Goal: Task Accomplishment & Management: Manage account settings

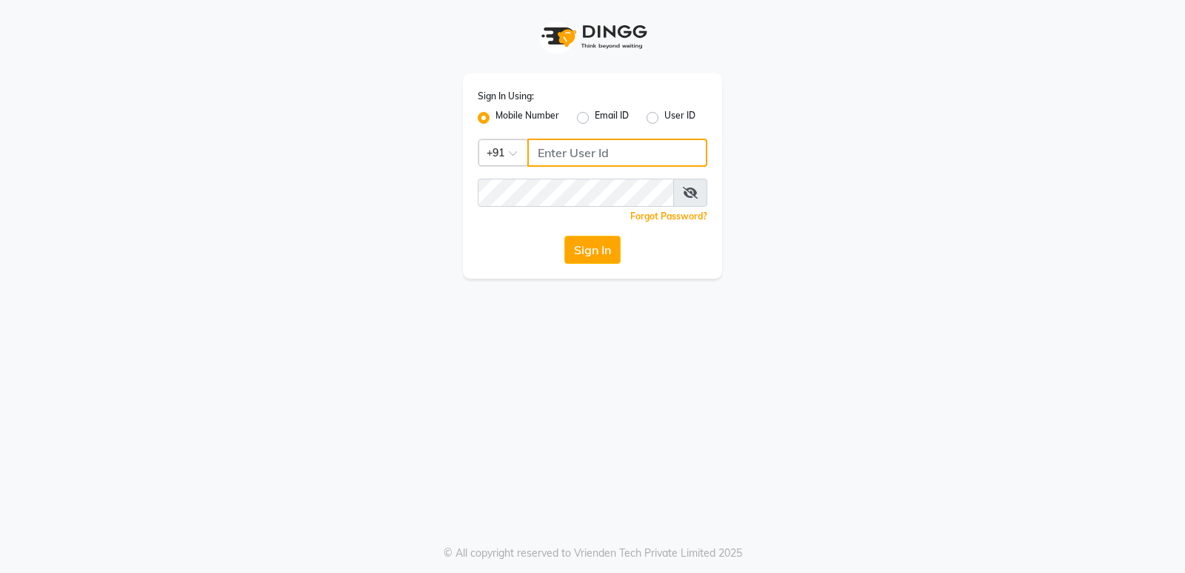
click at [541, 146] on input "Username" at bounding box center [617, 152] width 180 height 28
type input "8150806500"
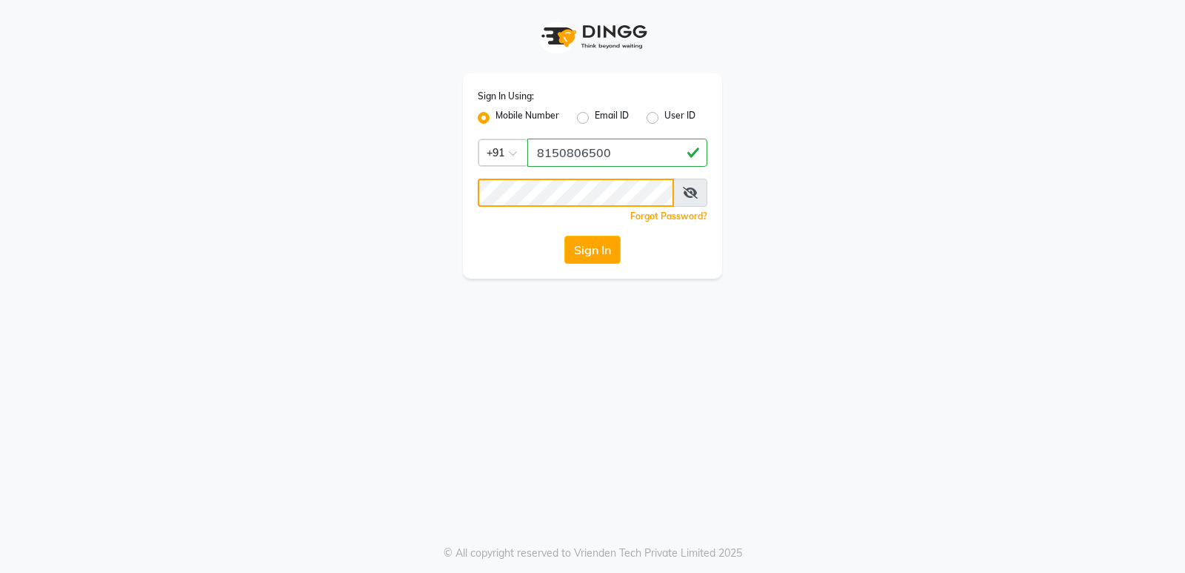
click at [564, 236] on button "Sign In" at bounding box center [592, 250] width 56 height 28
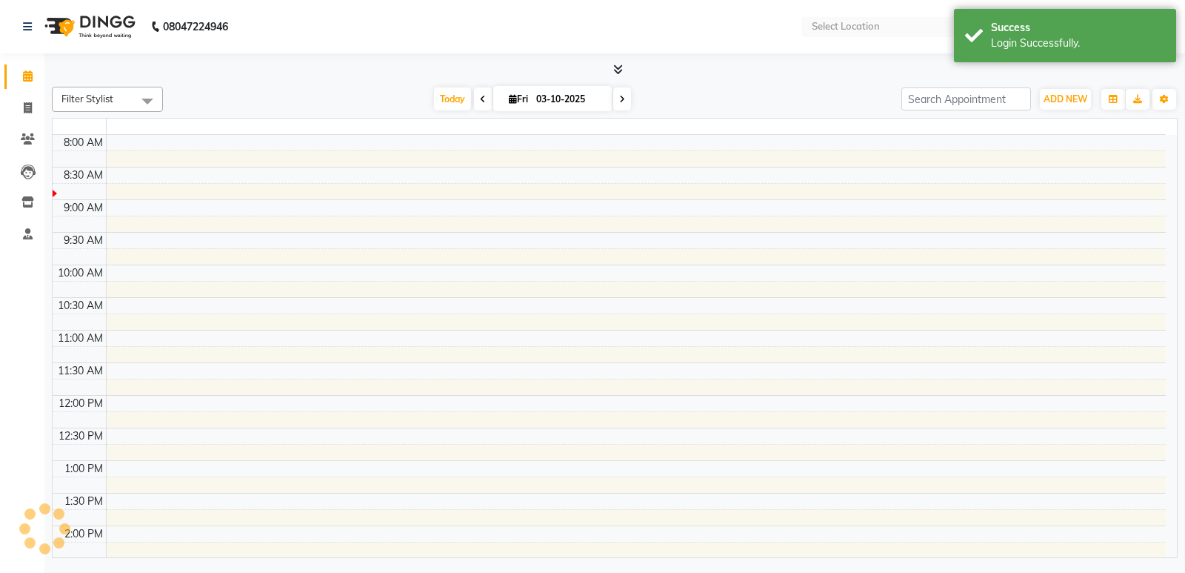
select select "en"
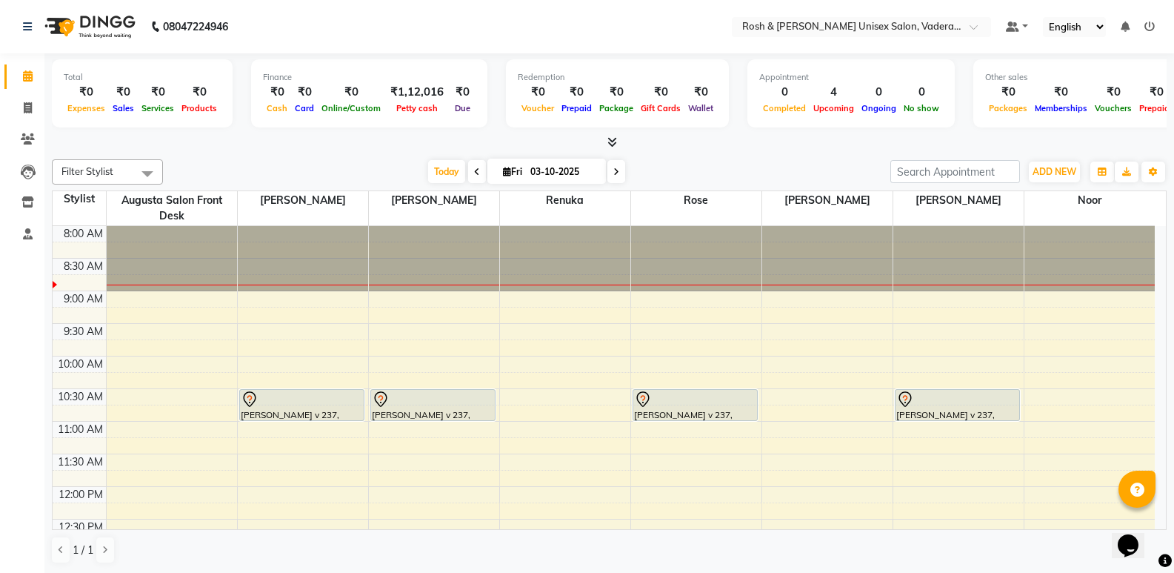
click at [619, 141] on div at bounding box center [609, 143] width 1115 height 16
click at [613, 141] on icon at bounding box center [612, 141] width 10 height 11
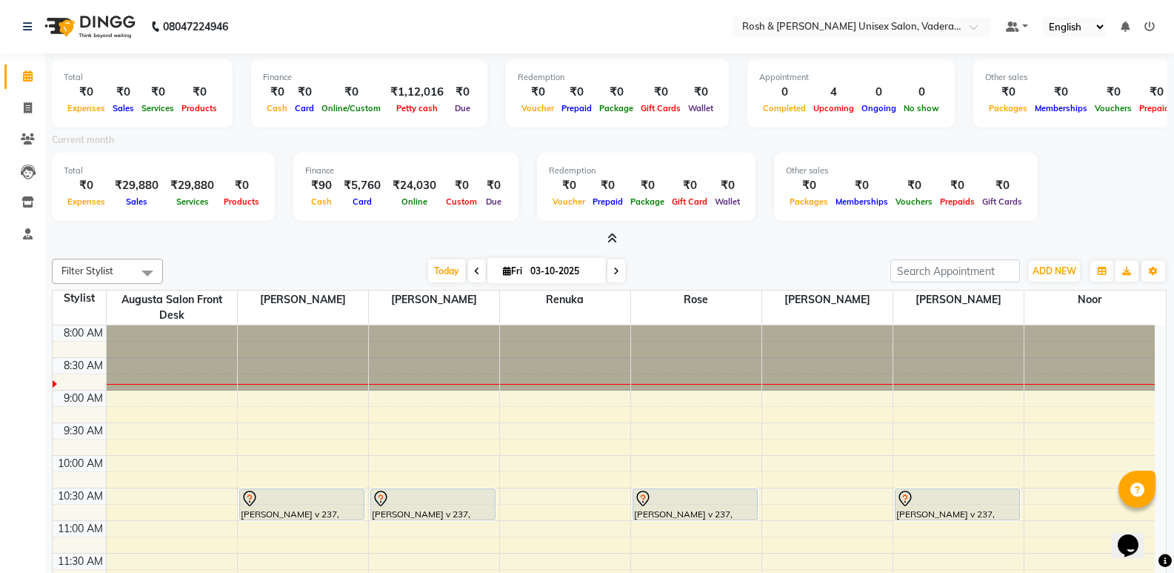
click at [612, 237] on icon at bounding box center [612, 238] width 10 height 11
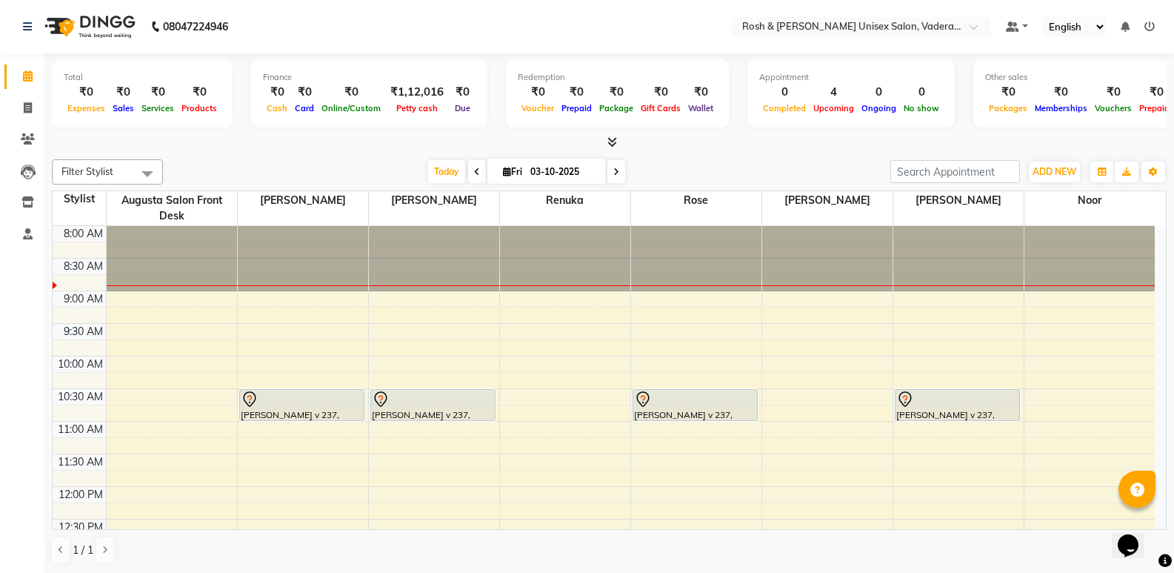
click at [474, 170] on icon at bounding box center [477, 171] width 6 height 9
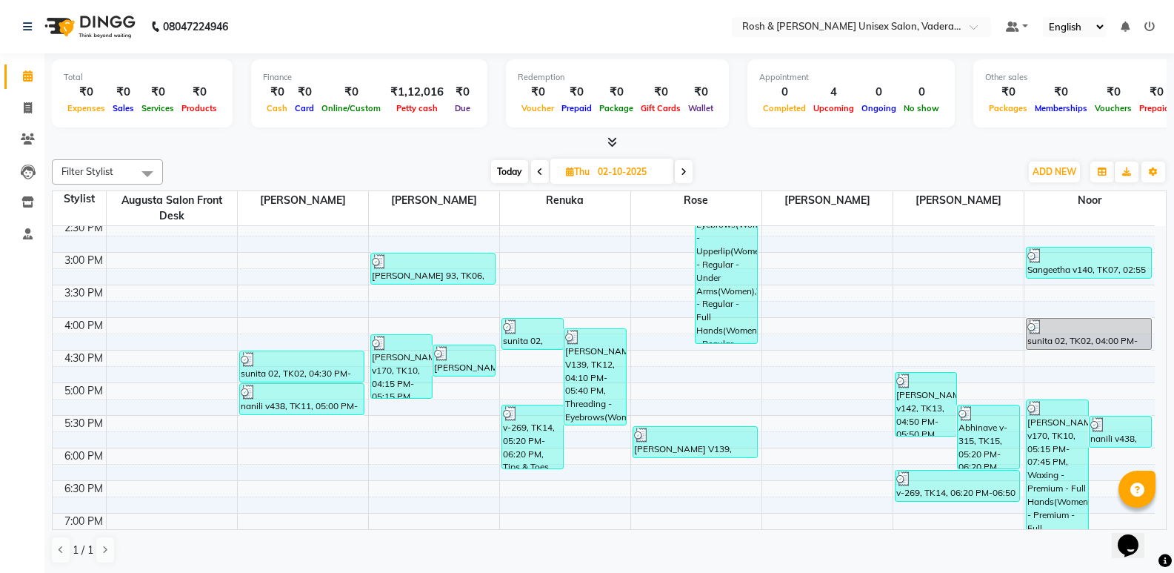
scroll to position [370, 0]
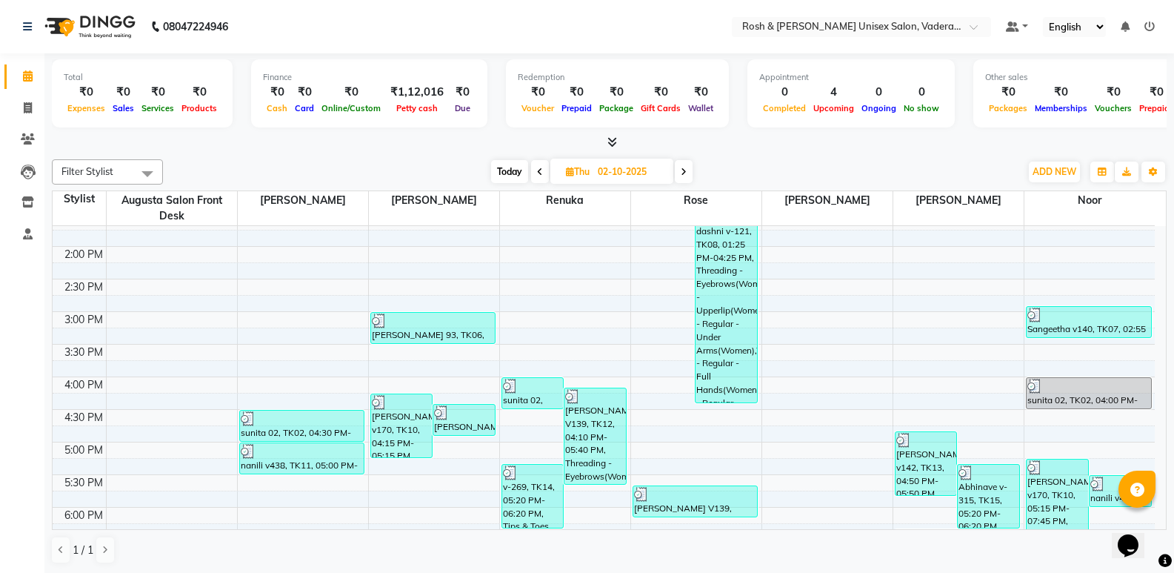
click at [618, 138] on div at bounding box center [609, 143] width 1115 height 16
click at [613, 140] on icon at bounding box center [612, 141] width 10 height 11
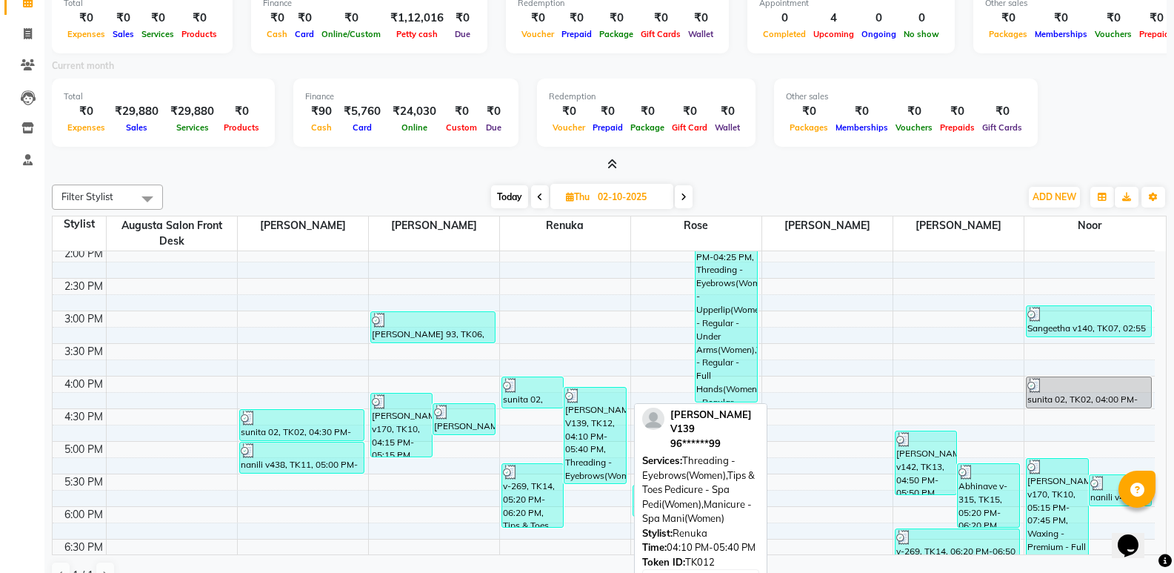
scroll to position [395, 0]
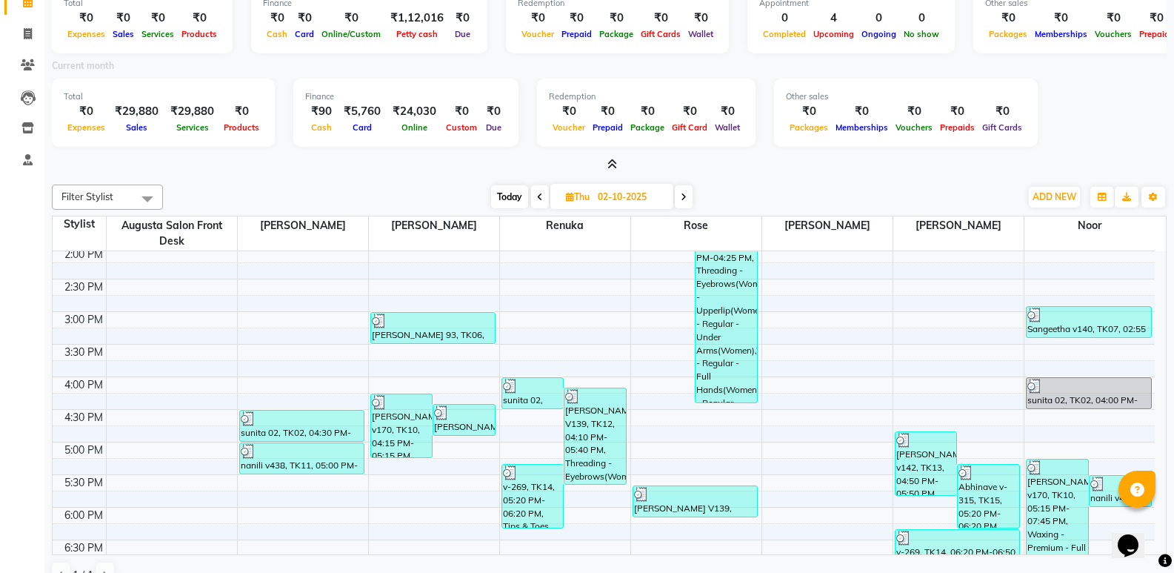
click at [617, 161] on icon at bounding box center [612, 163] width 10 height 11
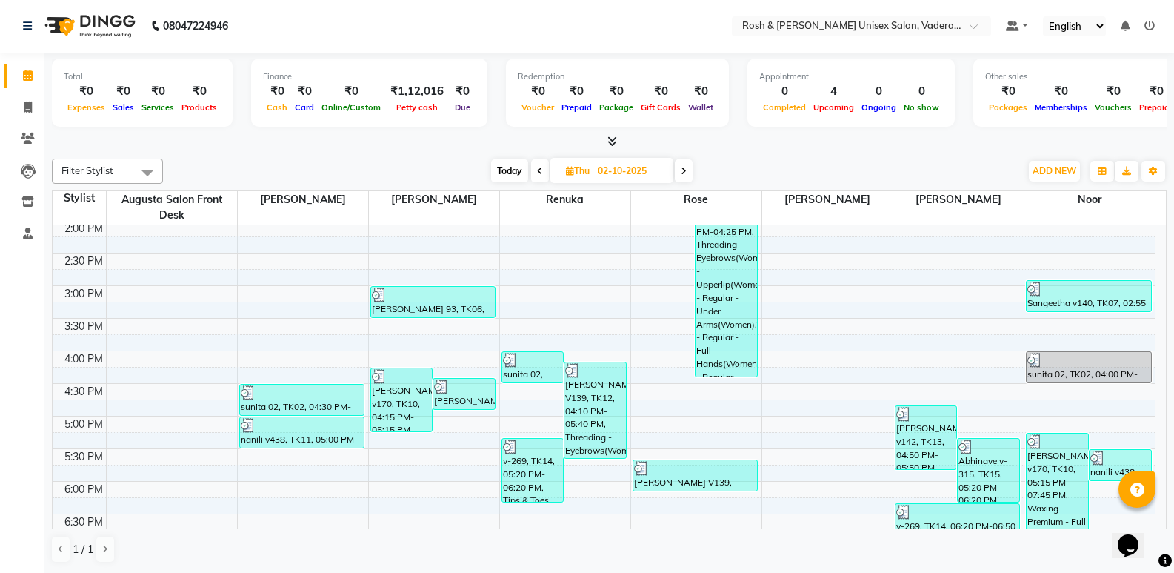
scroll to position [1, 0]
click at [692, 178] on span at bounding box center [684, 170] width 18 height 23
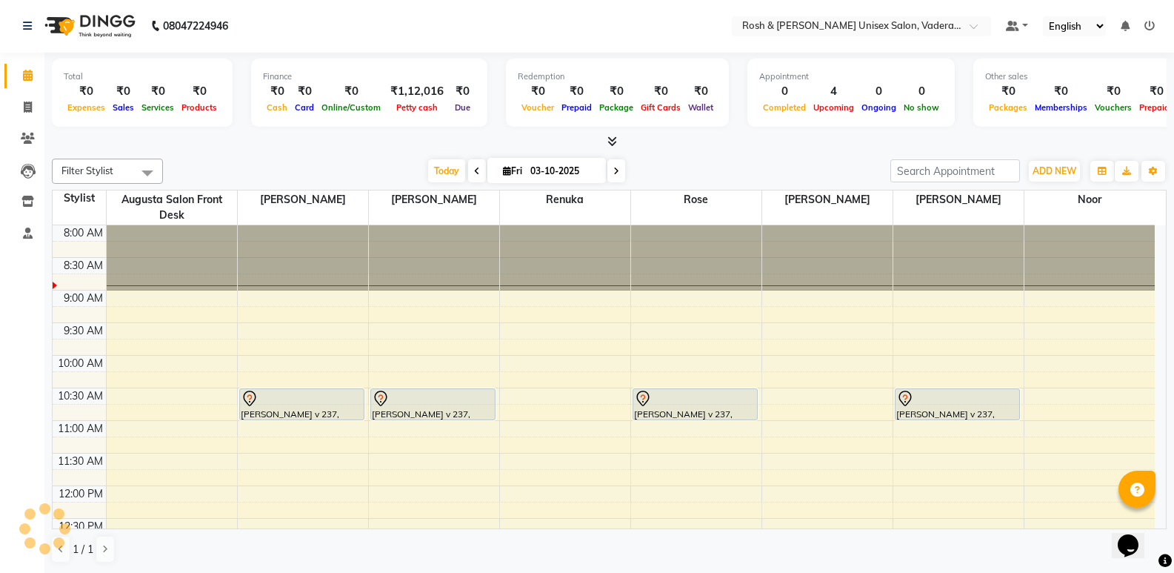
scroll to position [0, 0]
click at [613, 172] on icon at bounding box center [616, 171] width 6 height 9
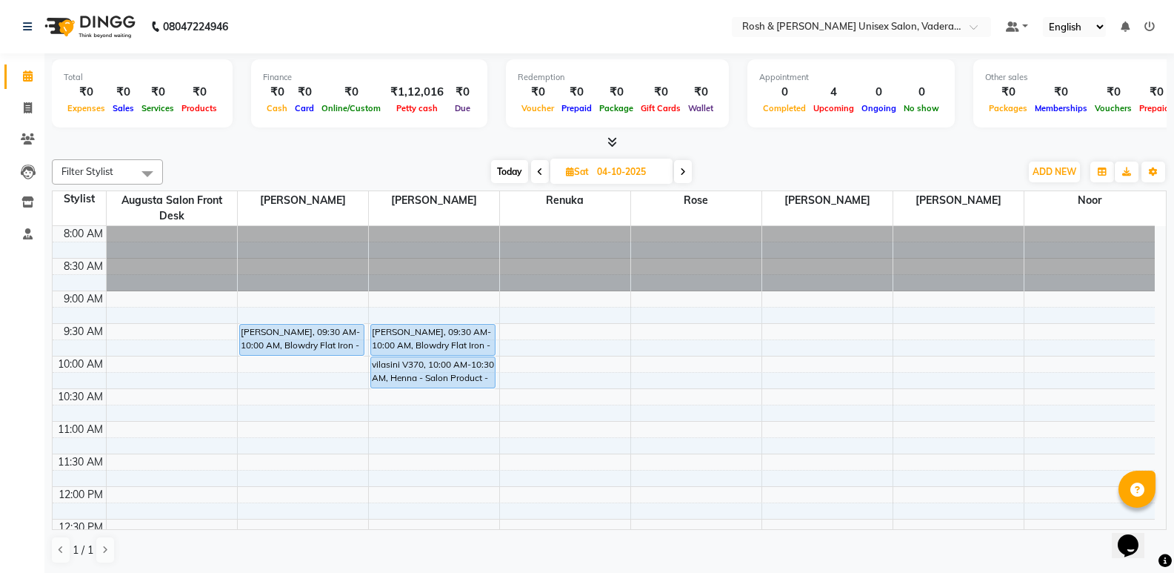
click at [513, 173] on span "Today" at bounding box center [509, 171] width 37 height 23
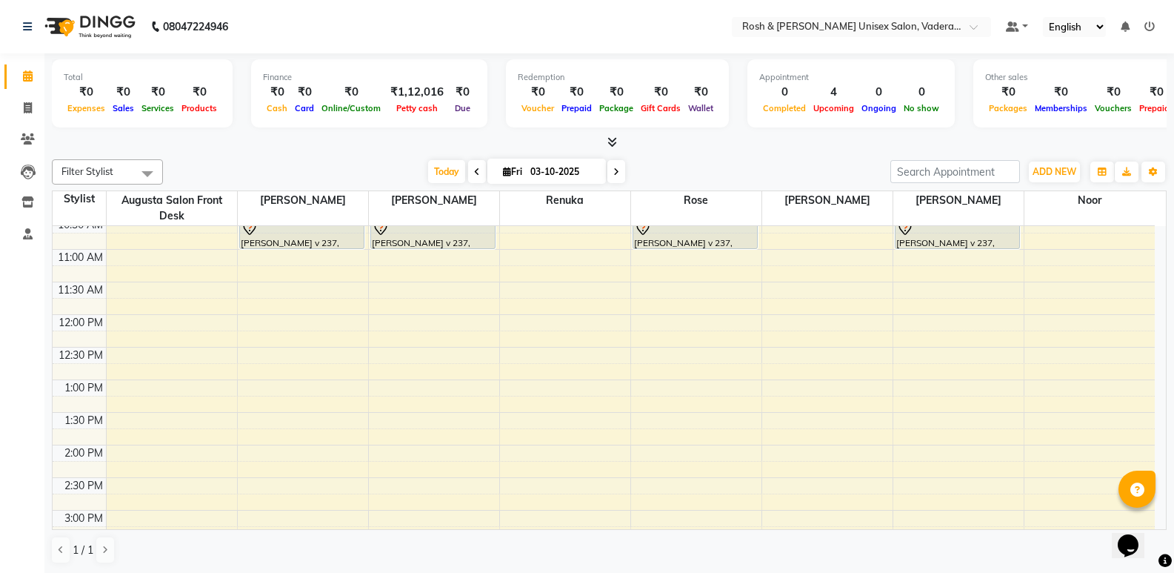
scroll to position [222, 0]
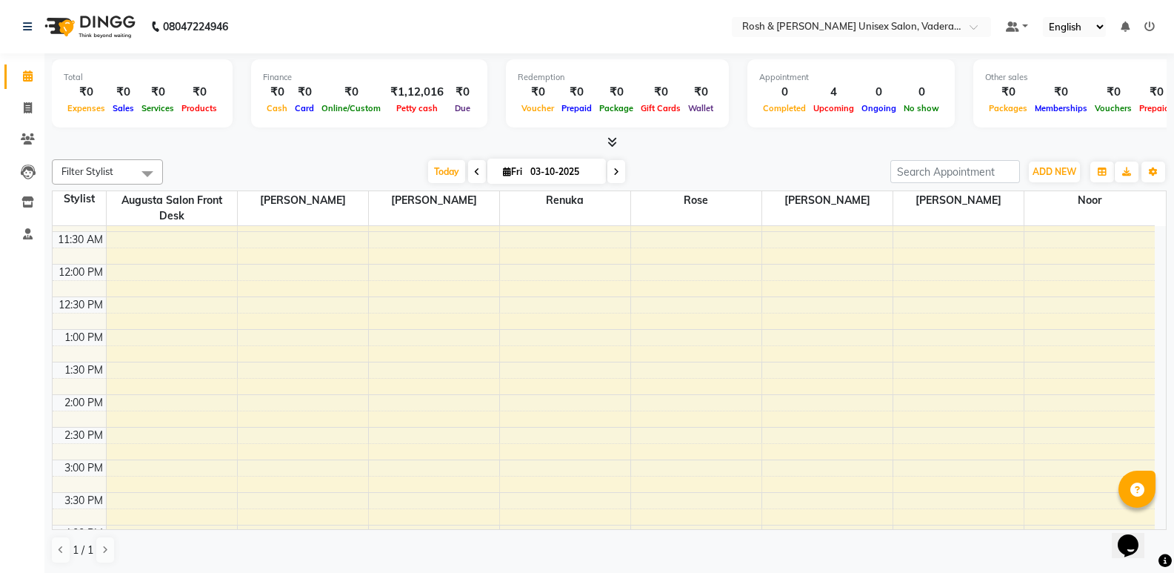
click at [474, 171] on icon at bounding box center [477, 171] width 6 height 9
type input "02-10-2025"
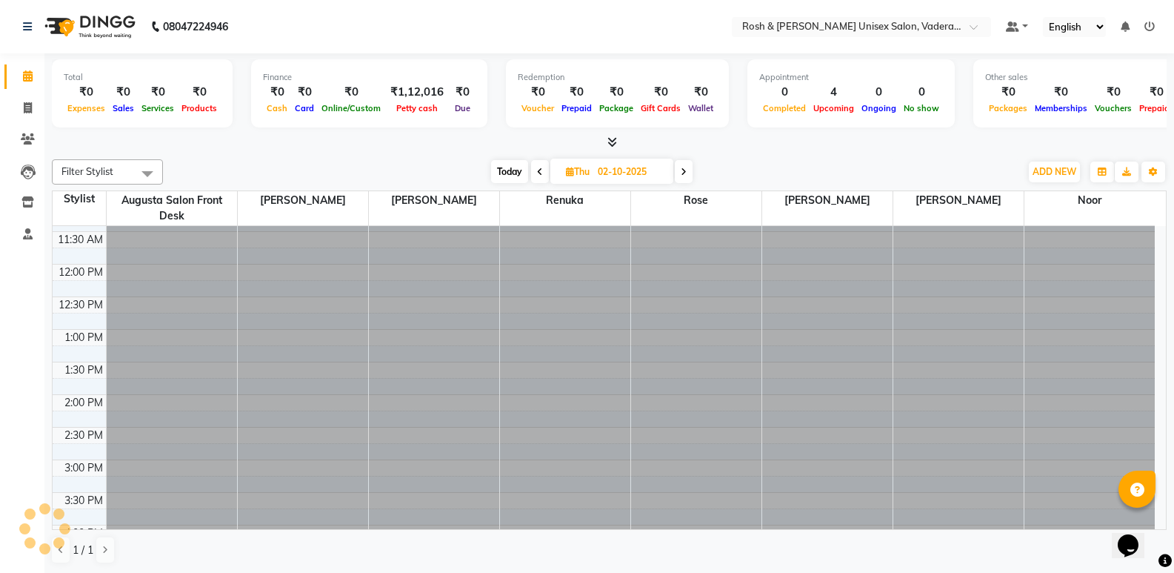
scroll to position [0, 0]
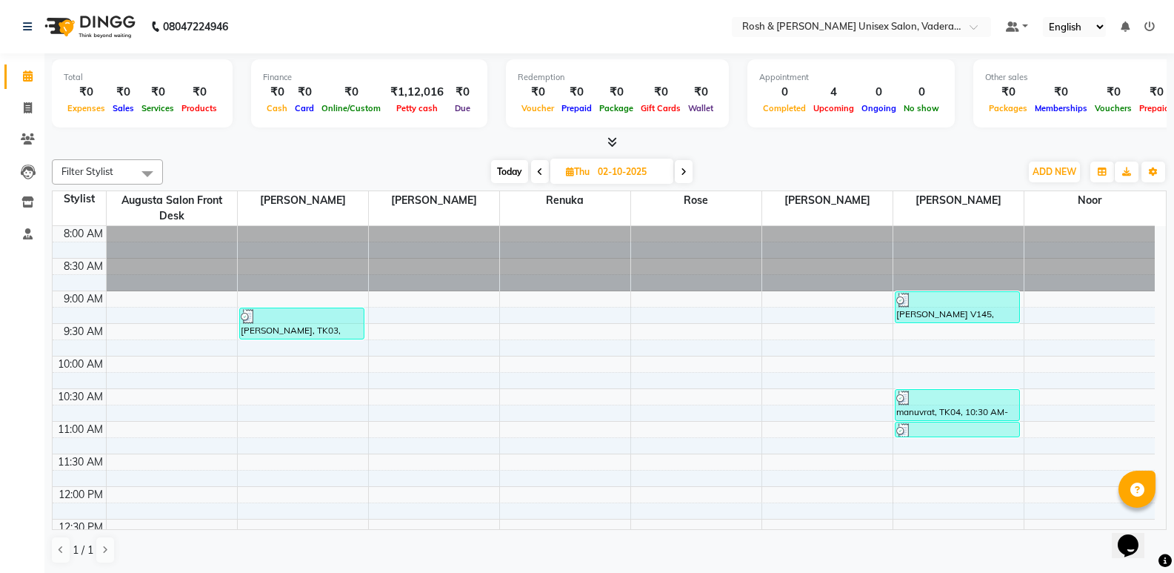
click at [615, 140] on icon at bounding box center [612, 141] width 10 height 11
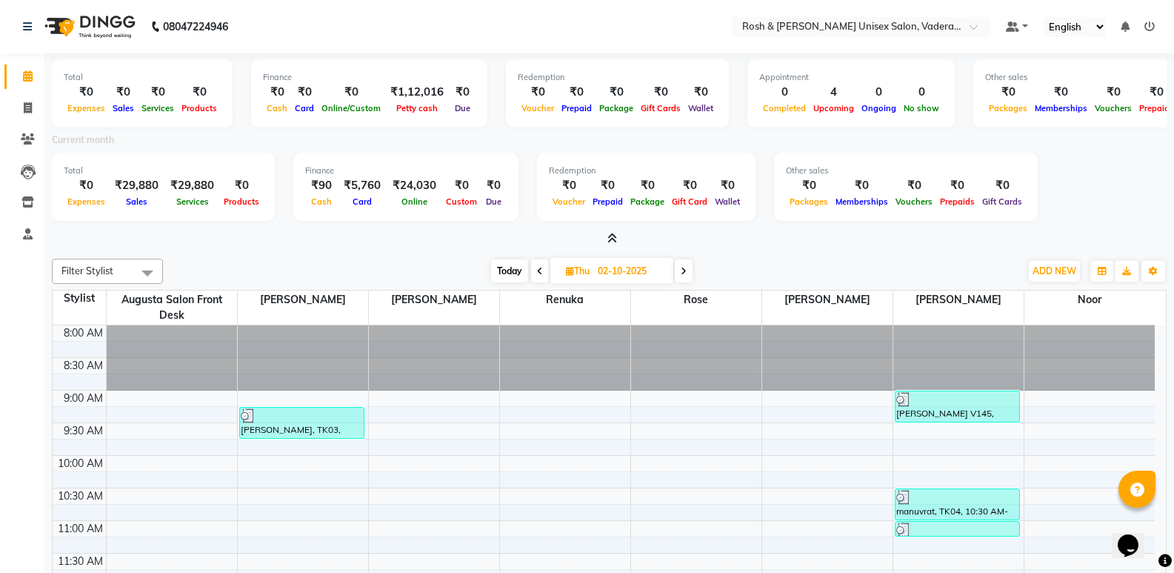
click at [612, 236] on icon at bounding box center [612, 238] width 10 height 11
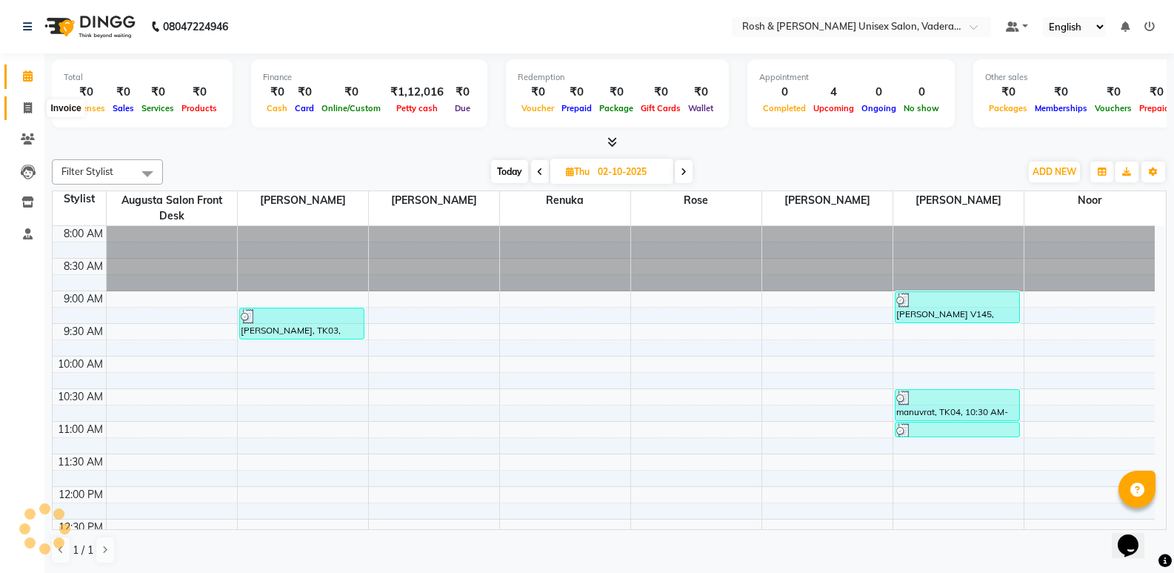
click at [22, 112] on span at bounding box center [28, 108] width 26 height 17
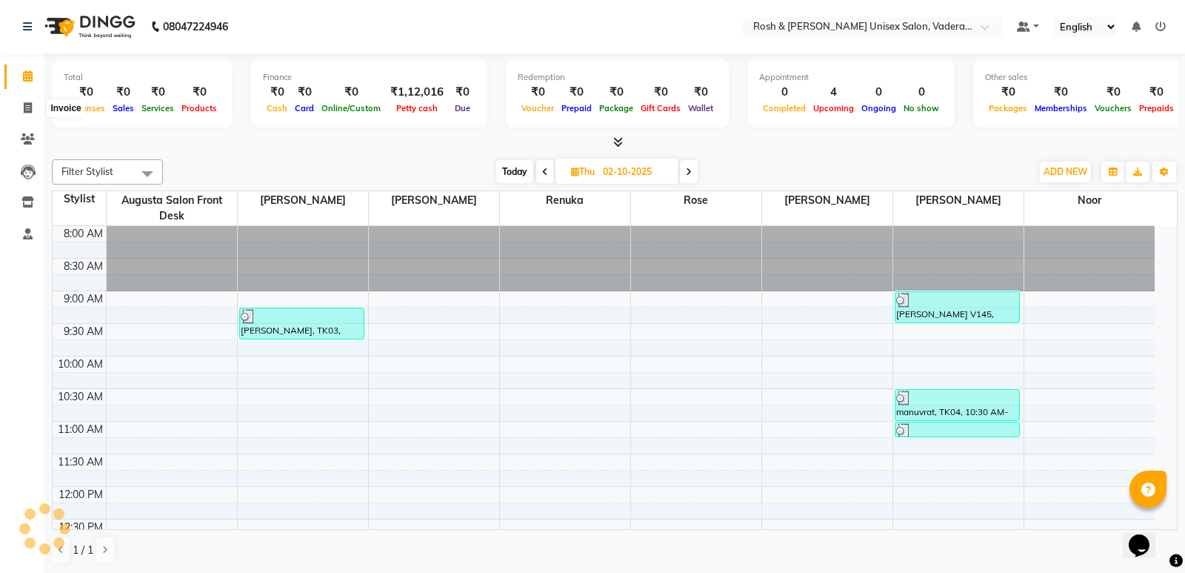
select select "service"
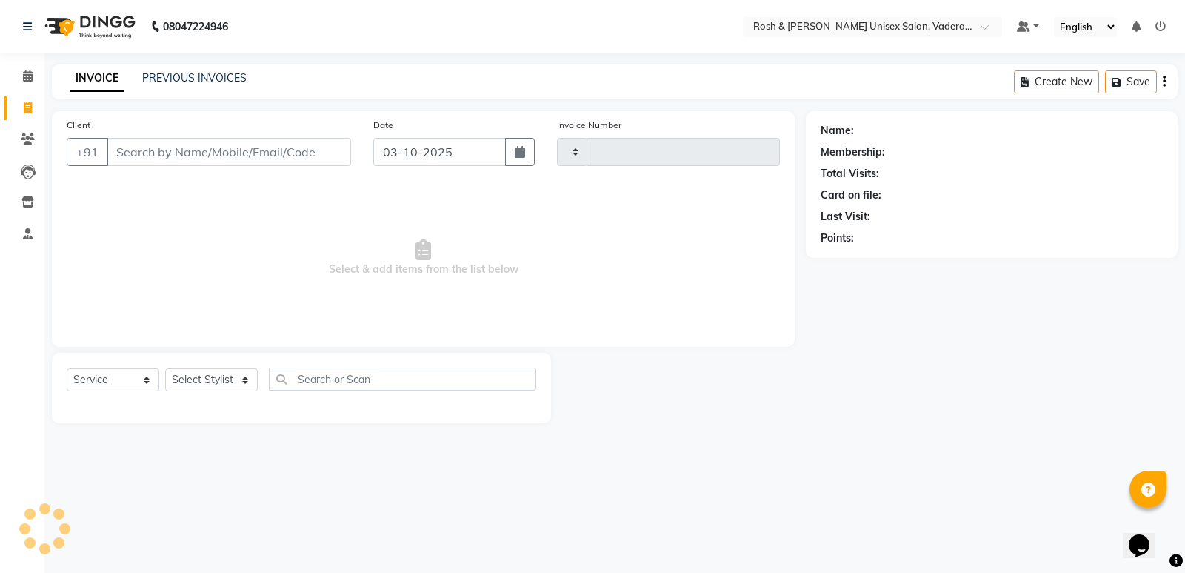
type input "1090"
select select "8657"
click at [310, 369] on input "text" at bounding box center [402, 378] width 267 height 23
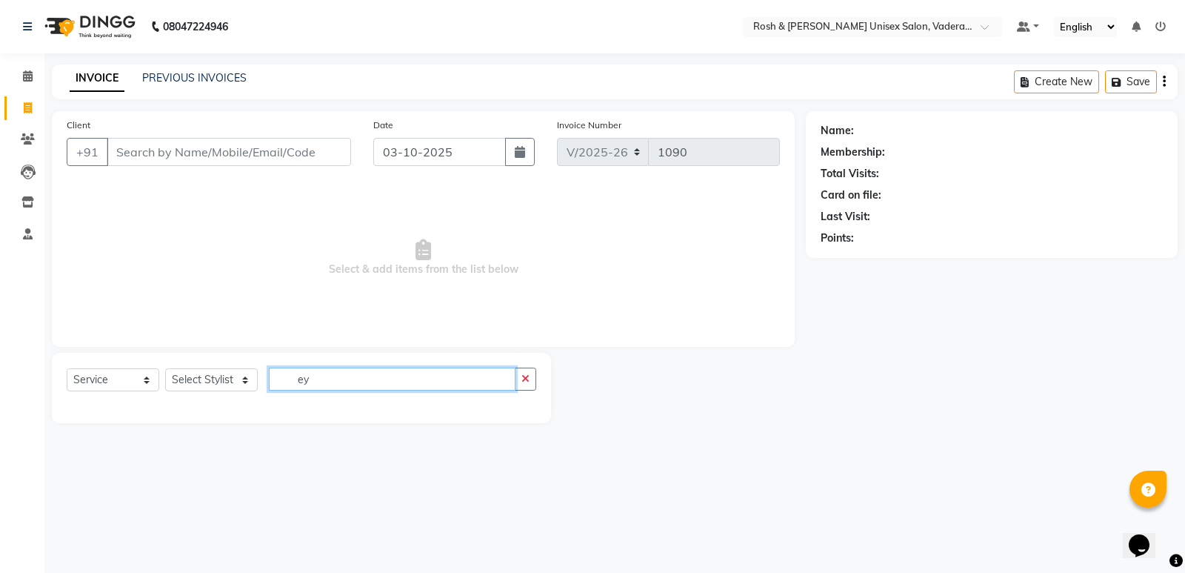
type input "e"
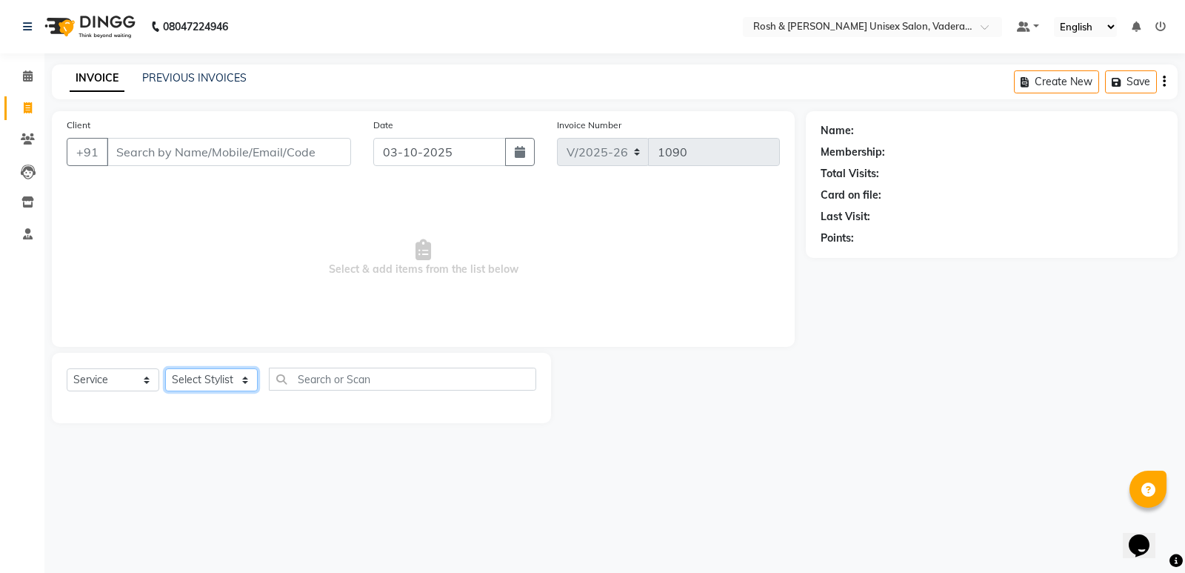
click at [229, 382] on select "Select Stylist Augusta Salon Front Desk [PERSON_NAME] [PERSON_NAME] Renuka Repo…" at bounding box center [211, 379] width 93 height 23
select select "89151"
click at [165, 368] on select "Select Stylist Augusta Salon Front Desk [PERSON_NAME] [PERSON_NAME] Renuka Repo…" at bounding box center [211, 379] width 93 height 23
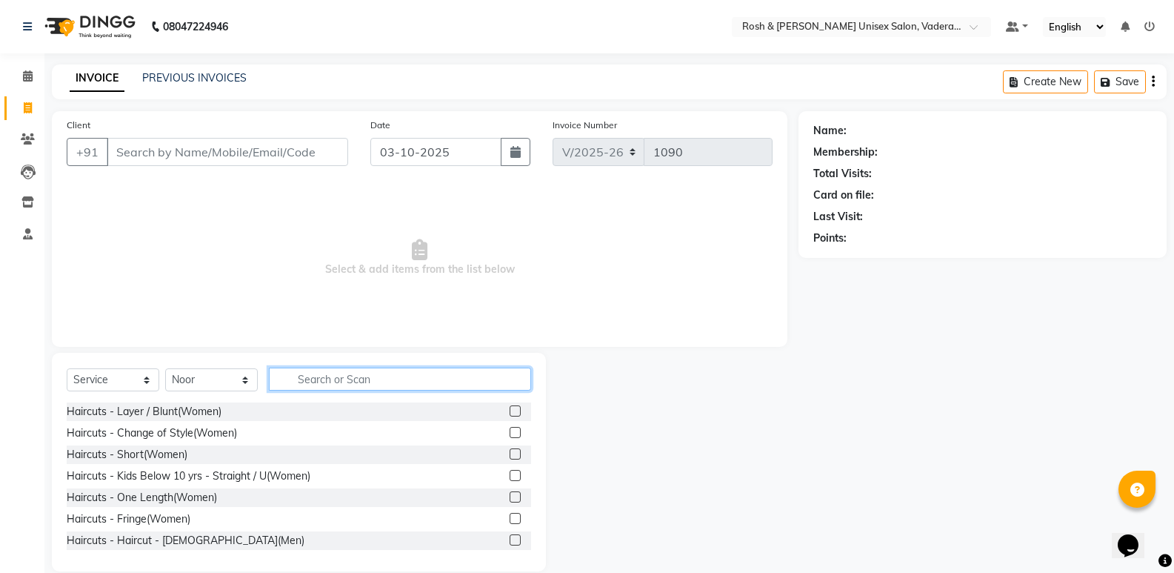
click at [310, 384] on input "text" at bounding box center [400, 378] width 262 height 23
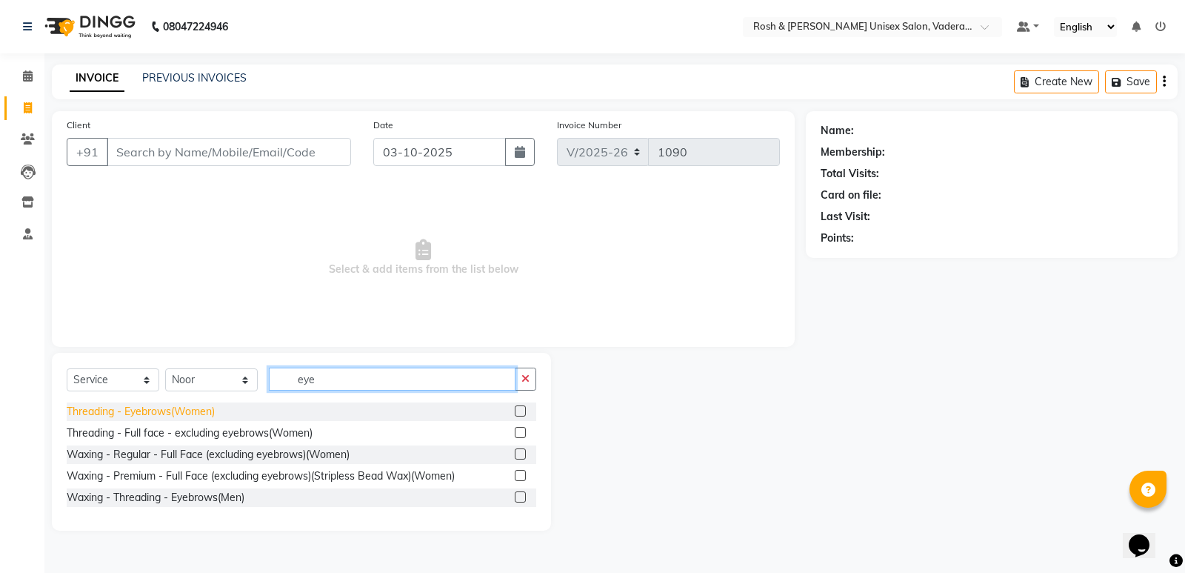
type input "eye"
drag, startPoint x: 115, startPoint y: 410, endPoint x: 170, endPoint y: 409, distance: 54.8
click at [117, 408] on div "Threading - Eyebrows(Women)" at bounding box center [141, 412] width 148 height 16
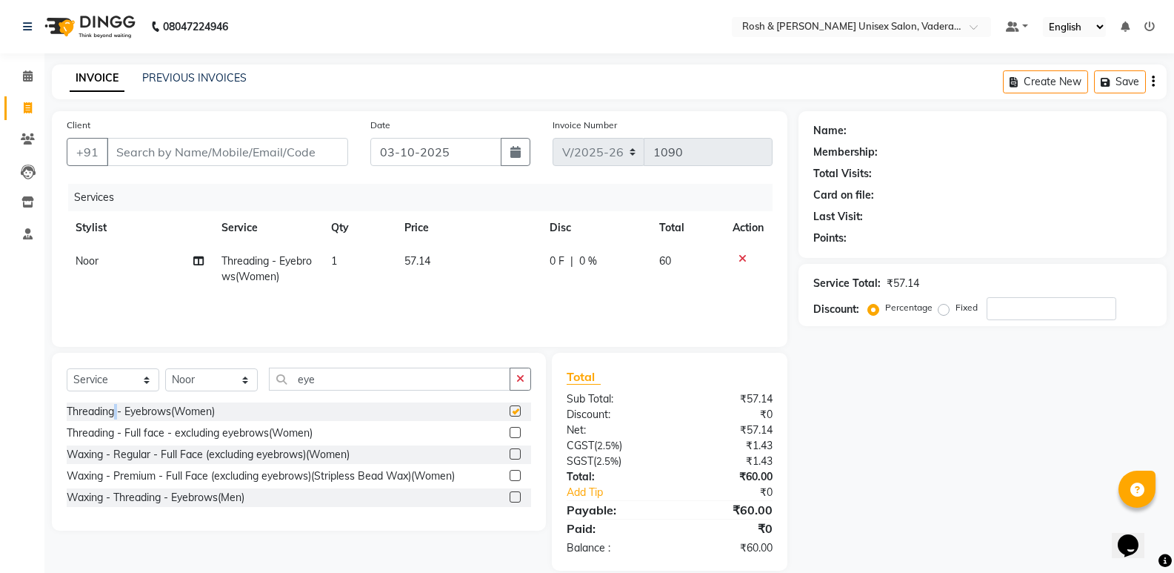
checkbox input "false"
click at [345, 381] on input "eye" at bounding box center [389, 378] width 241 height 23
type input "e"
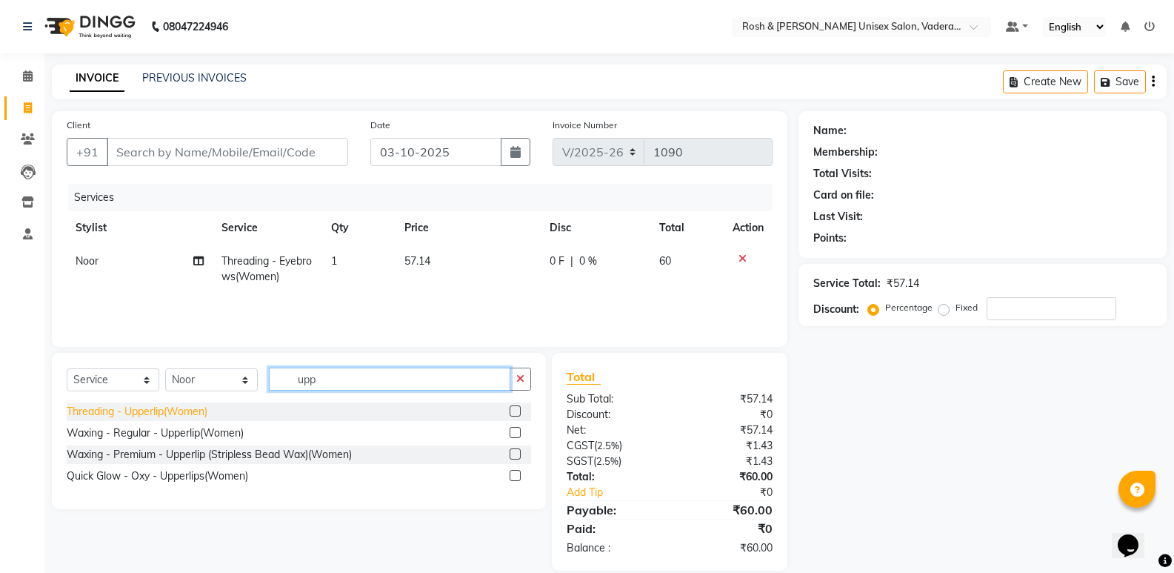
type input "upp"
click at [178, 411] on div "Threading - Upperlip(Women)" at bounding box center [137, 412] width 141 height 16
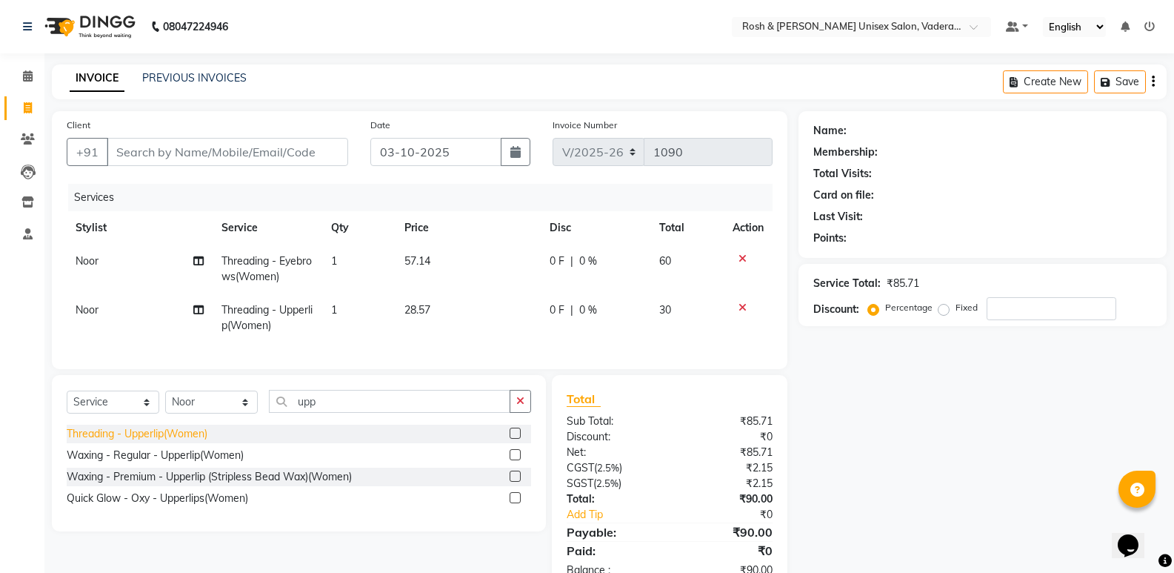
click at [138, 437] on div "Threading - Upperlip(Women)" at bounding box center [137, 434] width 141 height 16
checkbox input "false"
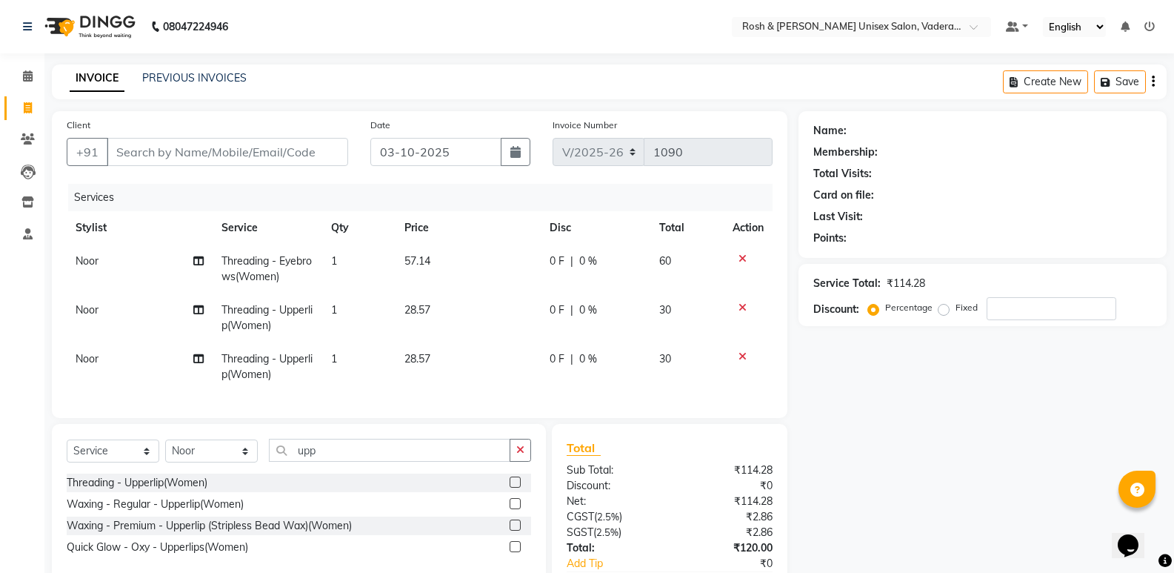
click at [741, 356] on icon at bounding box center [742, 356] width 8 height 10
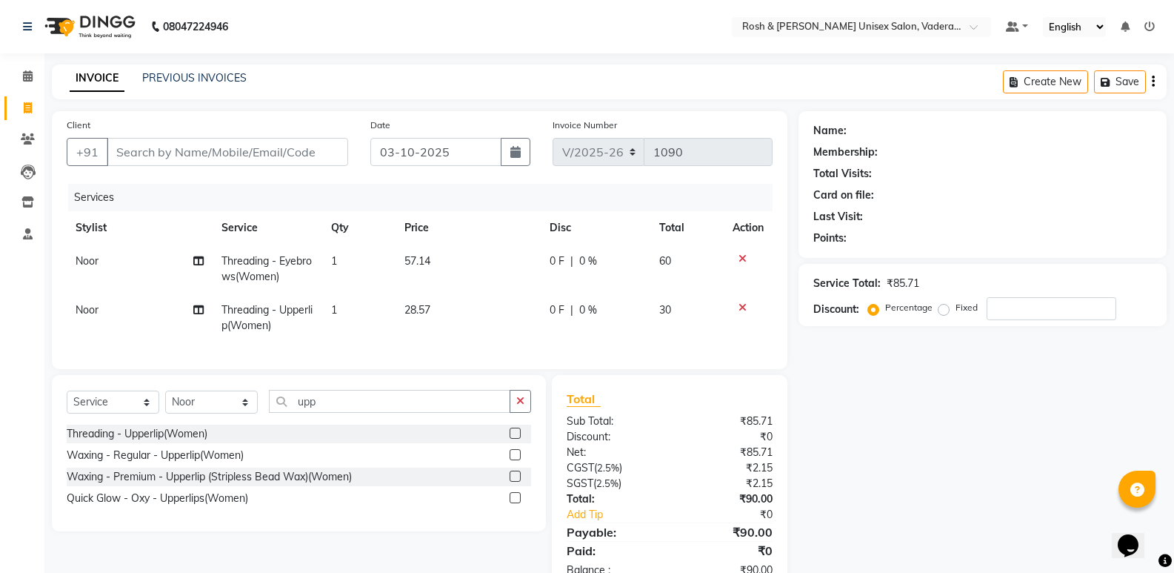
click at [742, 258] on icon at bounding box center [742, 258] width 8 height 10
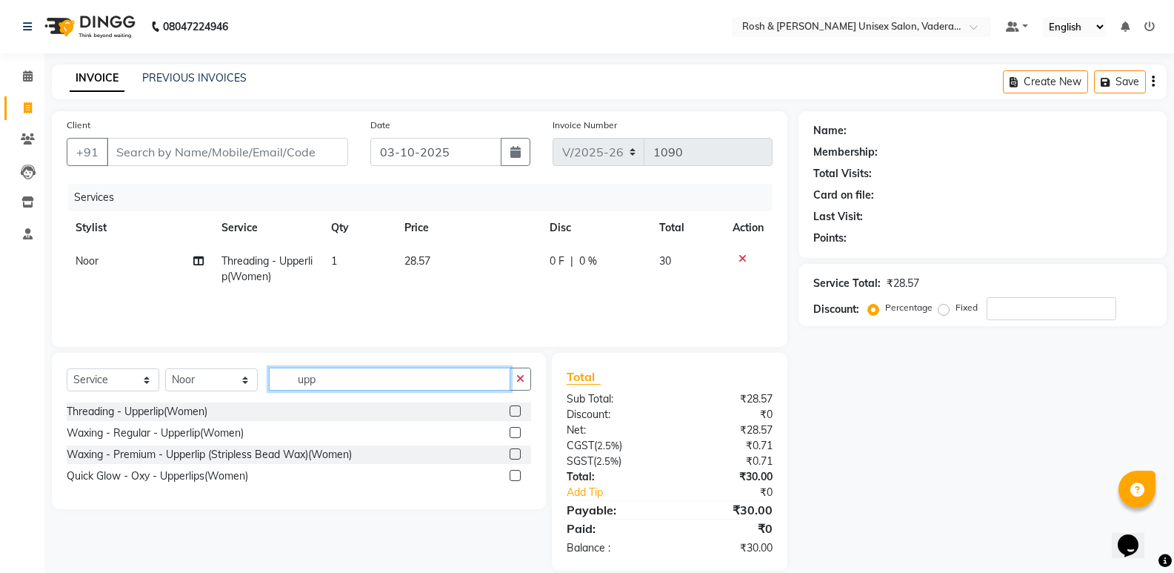
click at [345, 371] on input "upp" at bounding box center [389, 378] width 241 height 23
type input "u"
type input "lower"
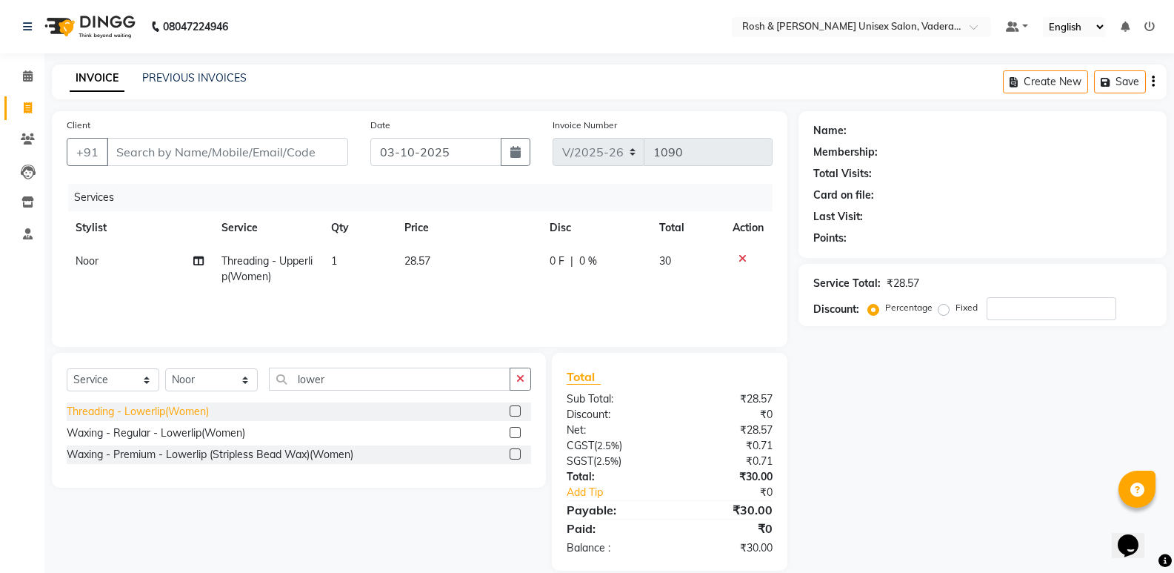
click at [183, 413] on div "Threading - Lowerlip(Women)" at bounding box center [138, 412] width 142 height 16
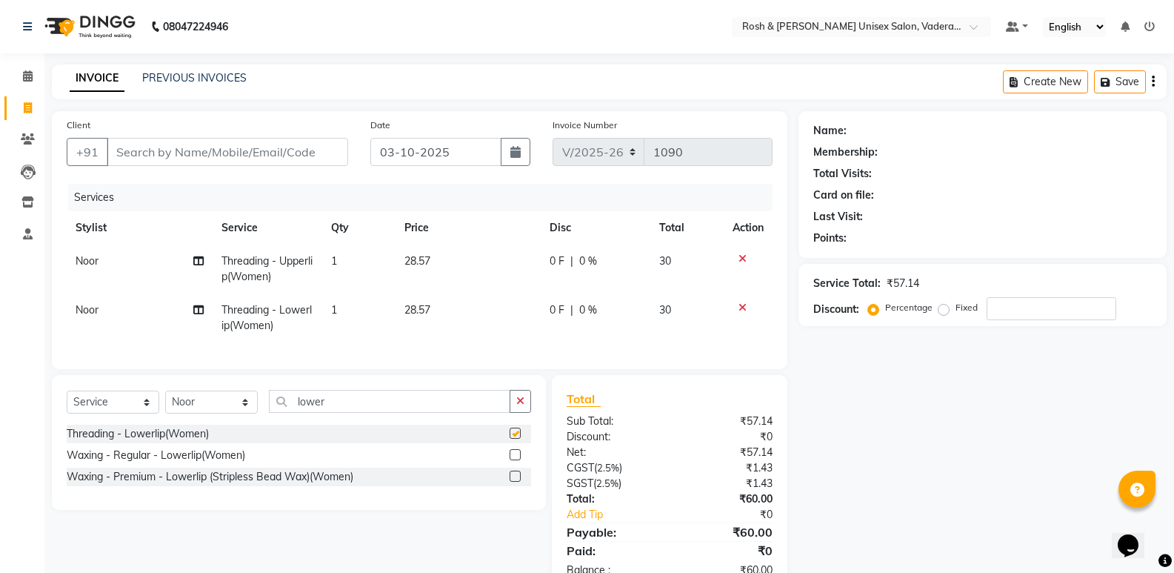
checkbox input "false"
click at [355, 413] on input "lower" at bounding box center [389, 401] width 241 height 23
type input "l"
type input "fore"
click at [175, 441] on div "Threading - Forehead(Women)" at bounding box center [140, 434] width 147 height 16
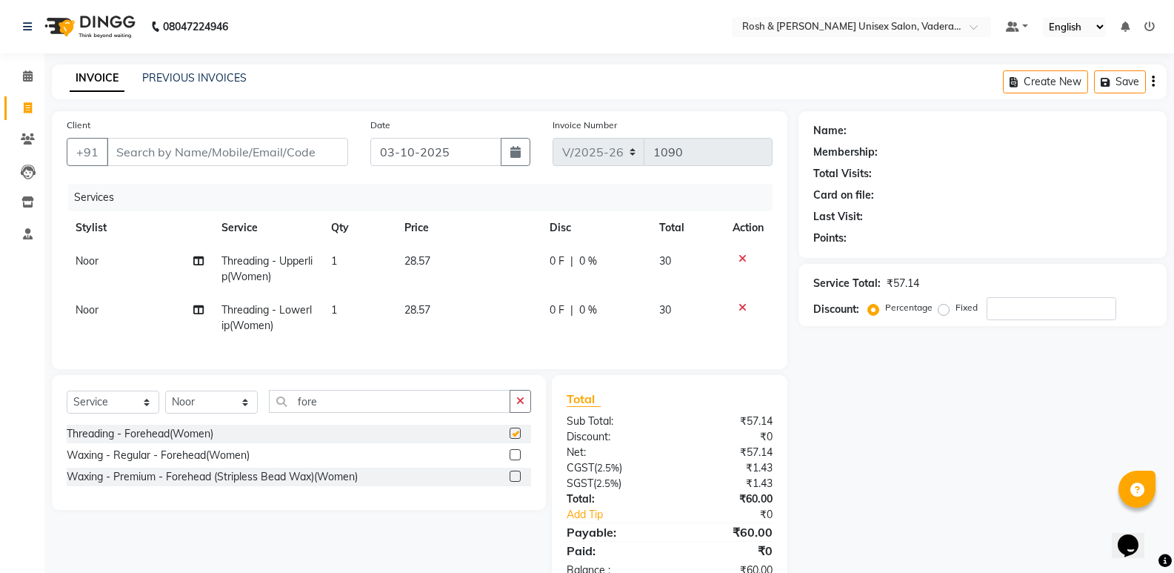
checkbox input "false"
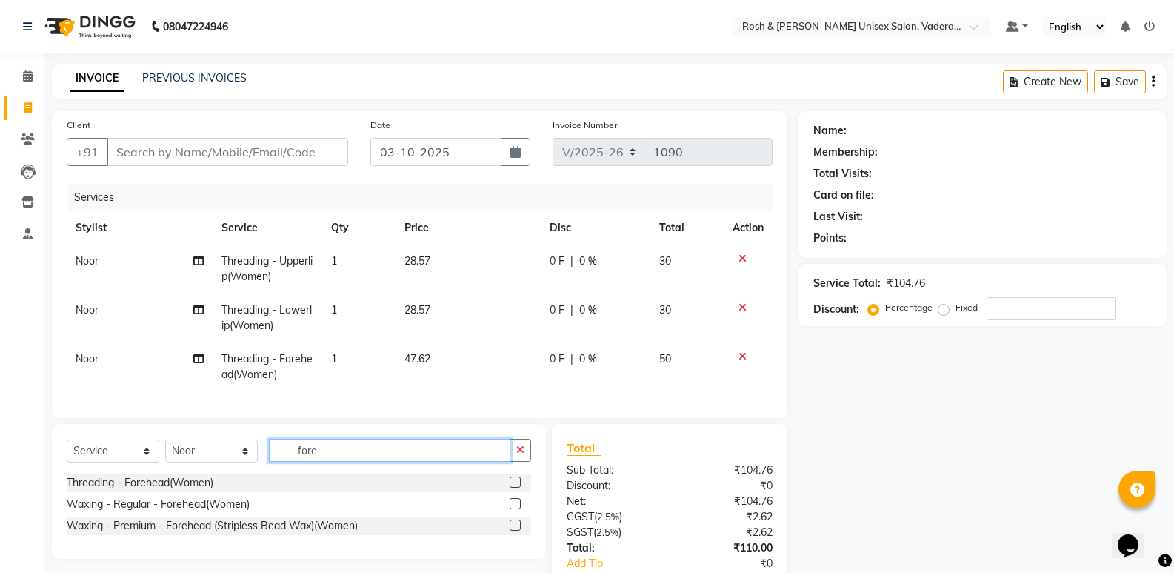
click at [357, 459] on input "fore" at bounding box center [389, 449] width 241 height 23
type input "f"
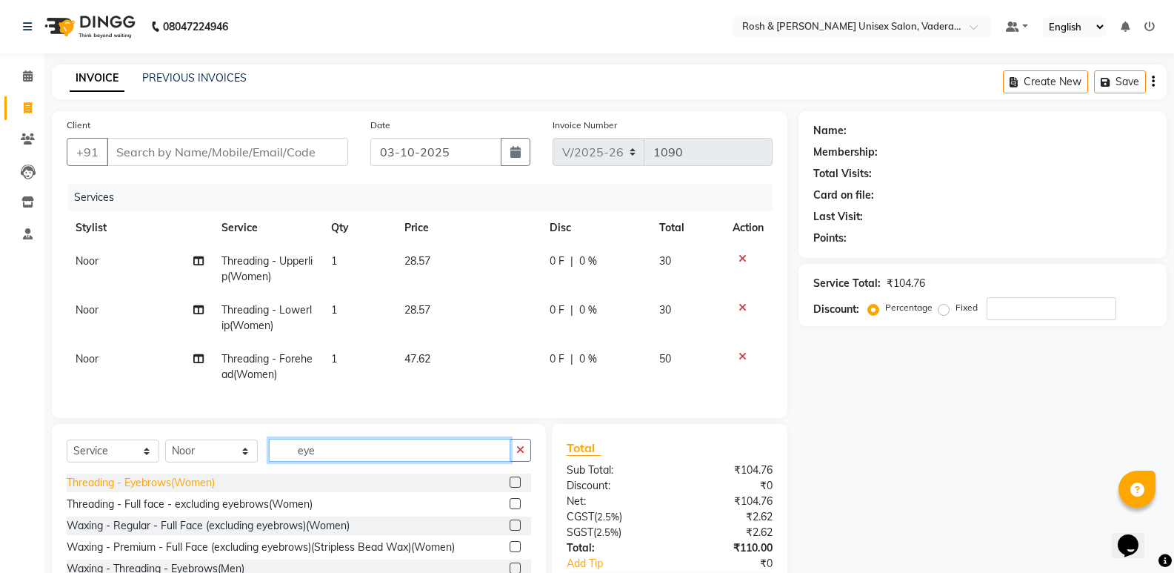
type input "eye"
click at [135, 489] on div "Threading - Eyebrows(Women)" at bounding box center [141, 483] width 148 height 16
checkbox input "false"
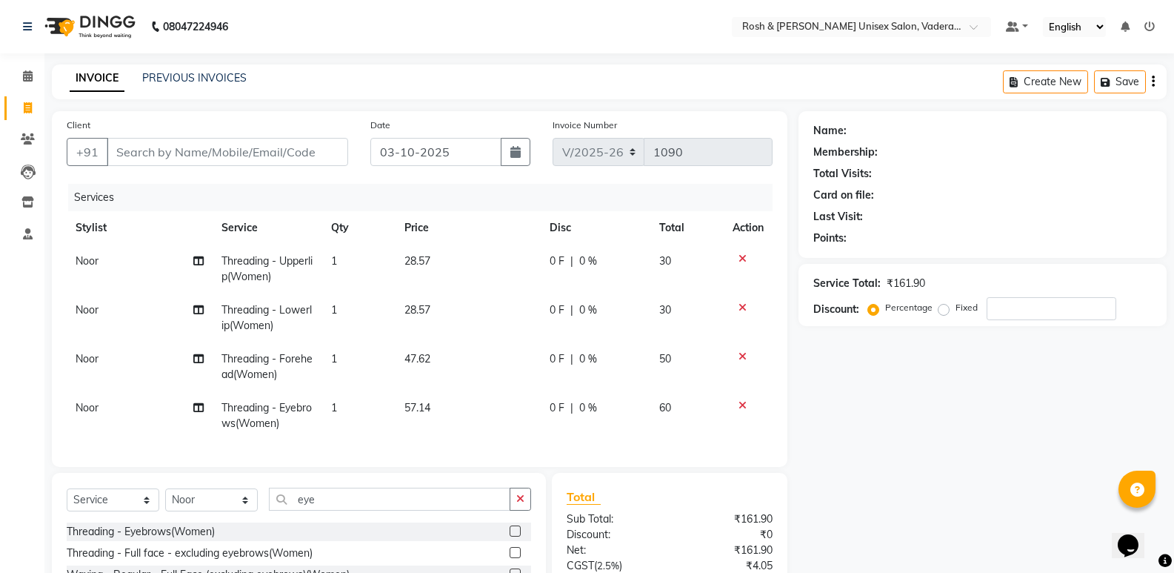
scroll to position [148, 0]
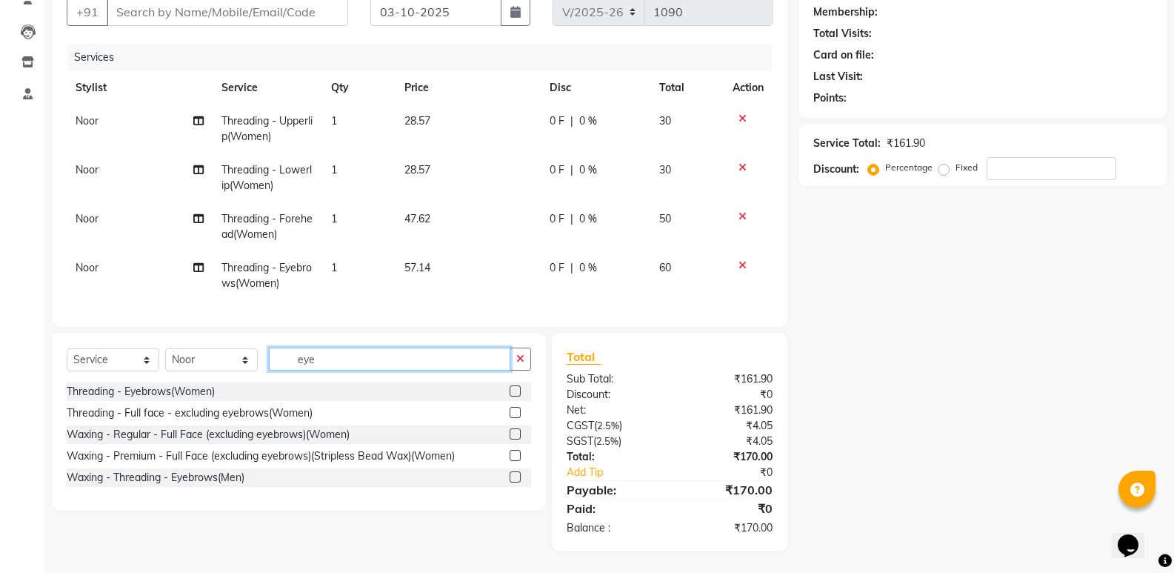
click at [433, 364] on input "eye" at bounding box center [389, 358] width 241 height 23
type input "e"
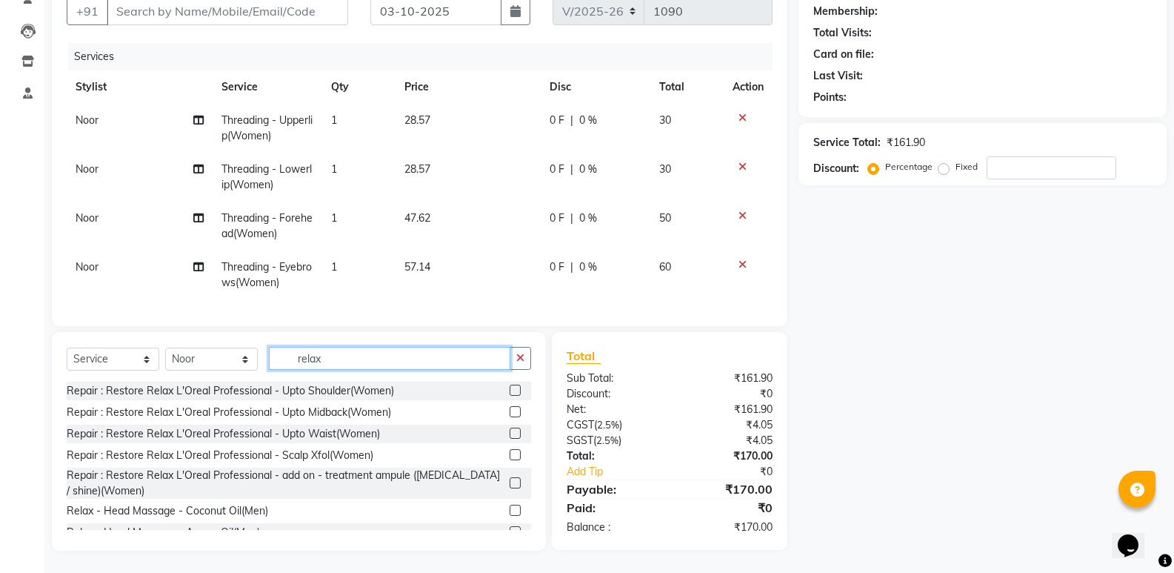
type input "relax"
click at [208, 398] on div "Repair : Restore Relax L'Oreal Professional - Upto Shoulder(Women)" at bounding box center [230, 391] width 327 height 16
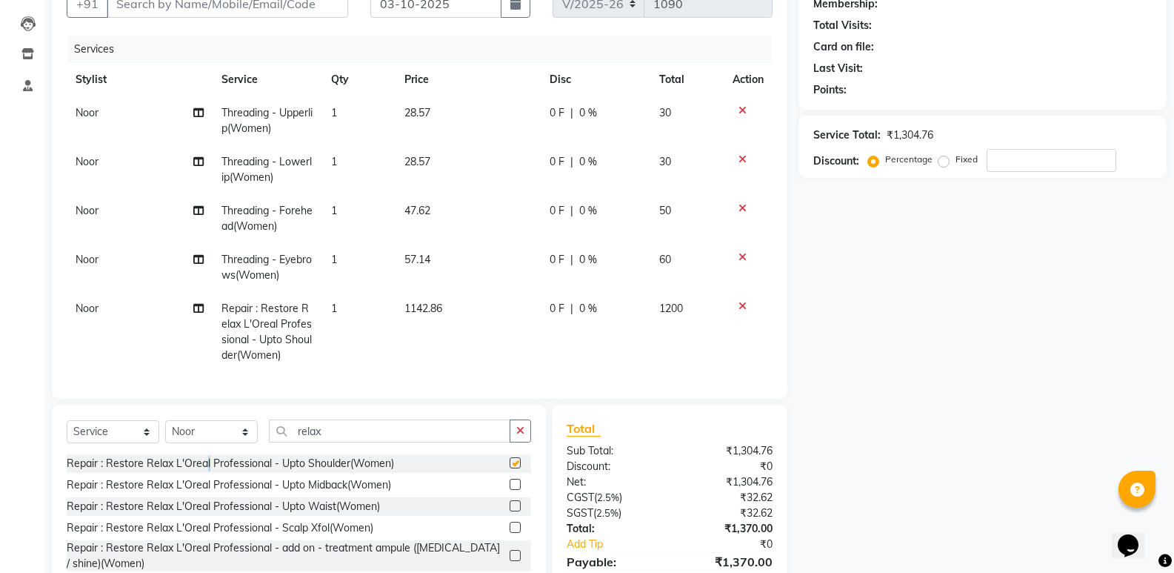
checkbox input "false"
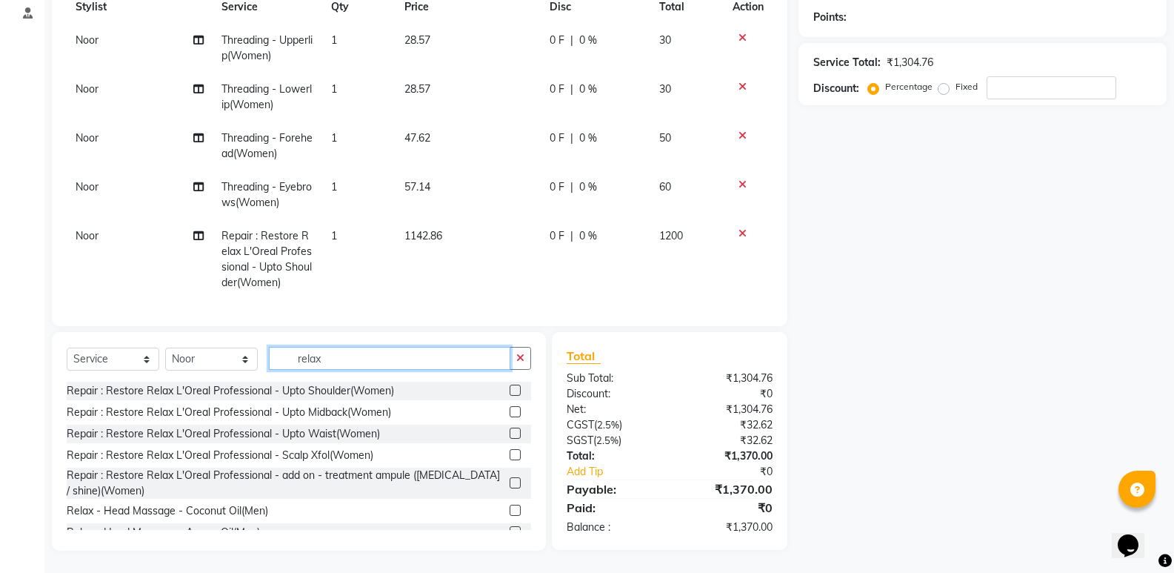
click at [392, 357] on input "relax" at bounding box center [389, 358] width 241 height 23
type input "r"
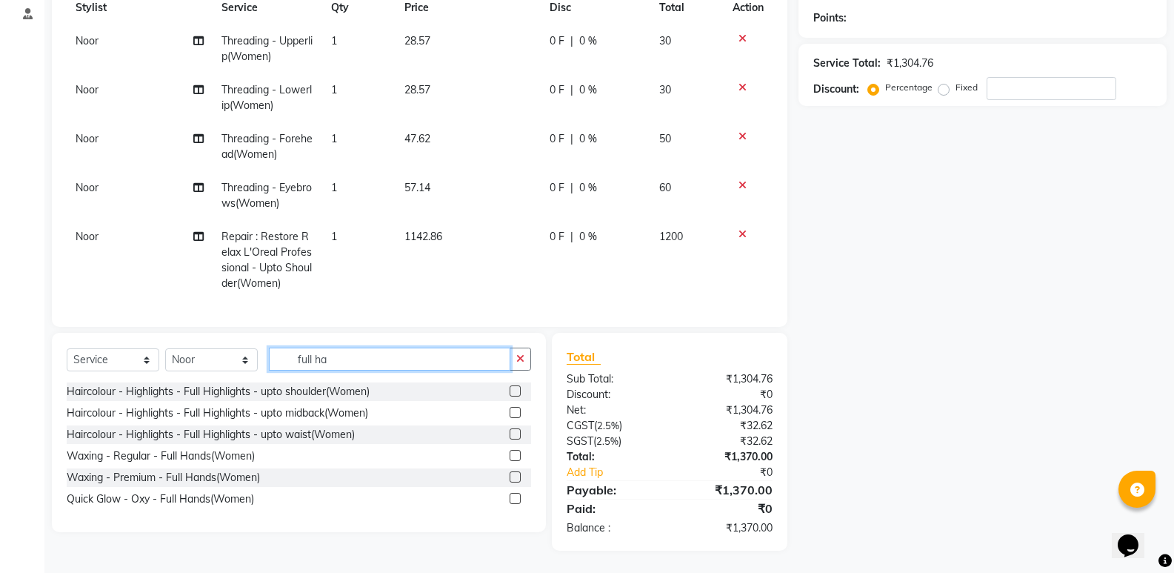
scroll to position [231, 0]
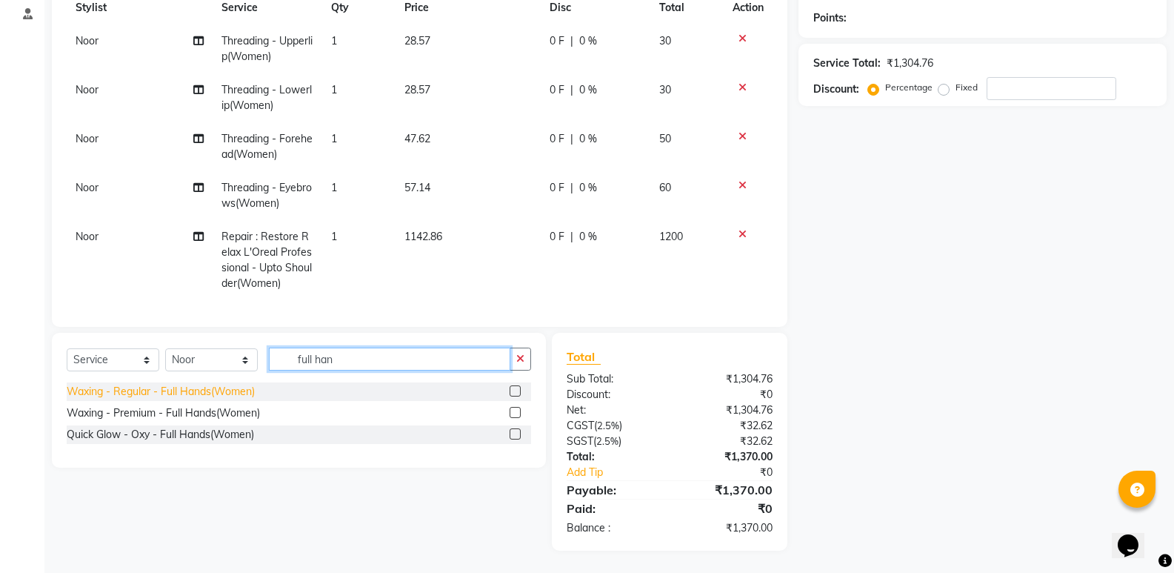
type input "full han"
click at [233, 391] on div "Waxing - Regular - Full Hands(Women)" at bounding box center [161, 392] width 188 height 16
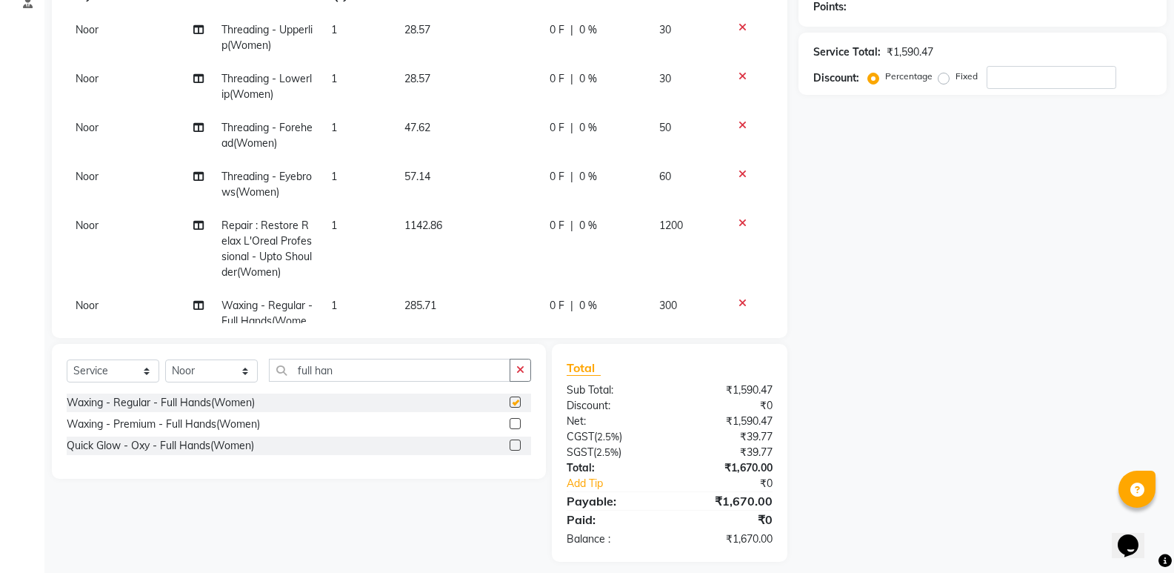
checkbox input "false"
click at [365, 378] on input "full han" at bounding box center [389, 369] width 241 height 23
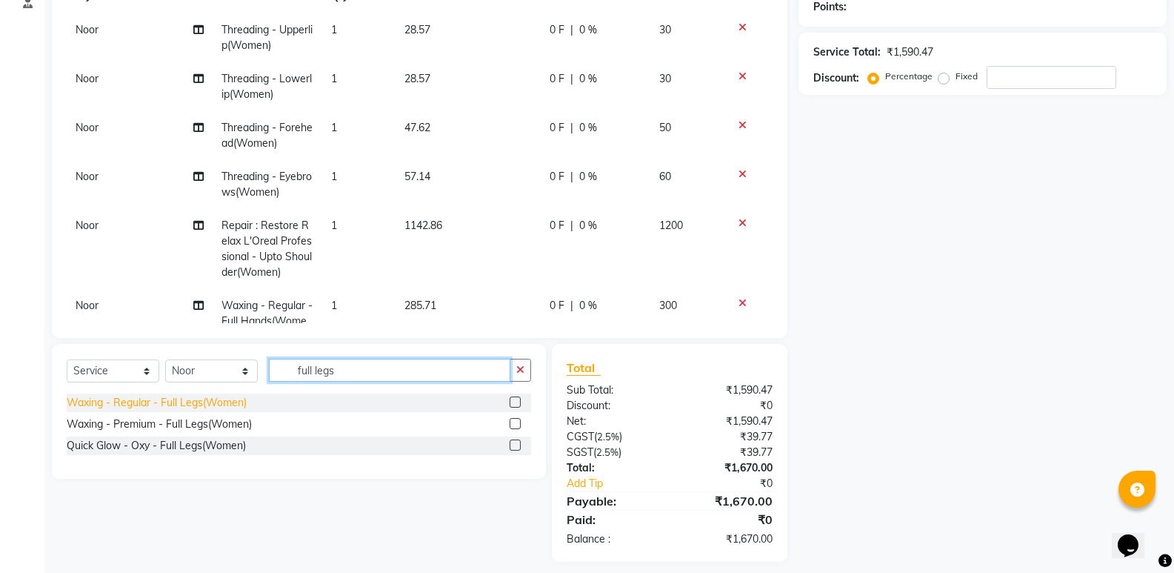
type input "full legs"
click at [234, 404] on div "Waxing - Regular - Full Legs(Women)" at bounding box center [157, 403] width 180 height 16
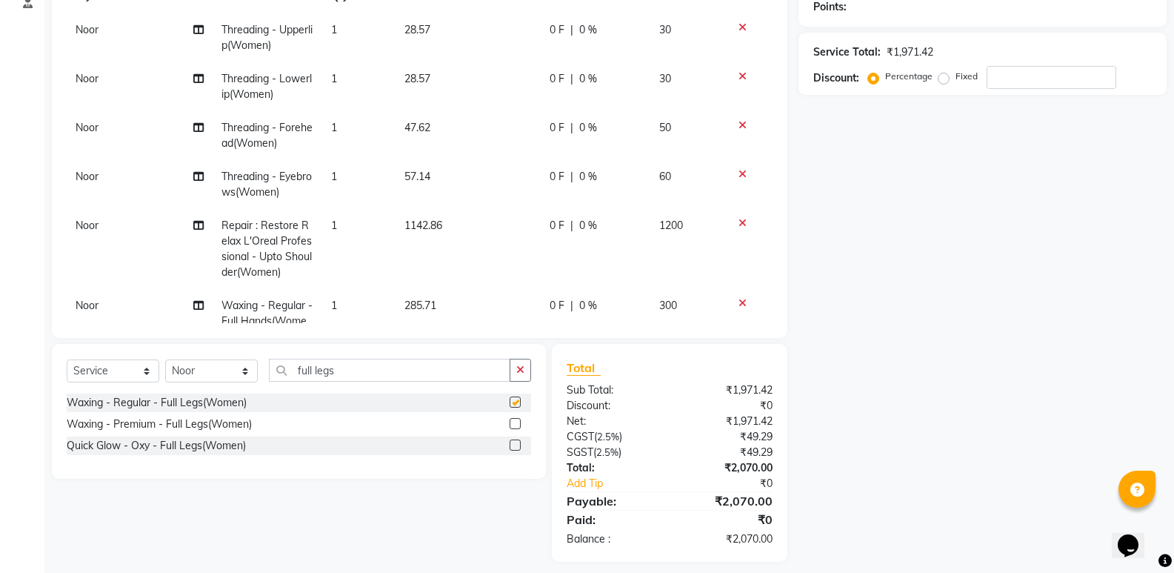
checkbox input "false"
click at [344, 375] on input "full legs" at bounding box center [389, 369] width 241 height 23
type input "f"
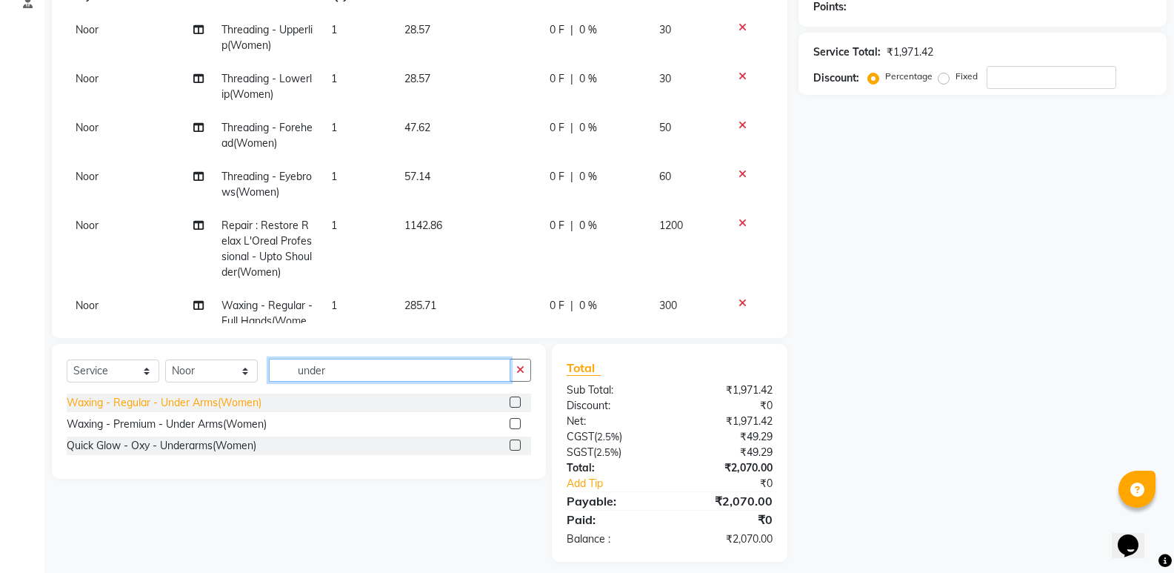
type input "under"
click at [197, 406] on div "Waxing - Regular - Under Arms(Women)" at bounding box center [164, 403] width 195 height 16
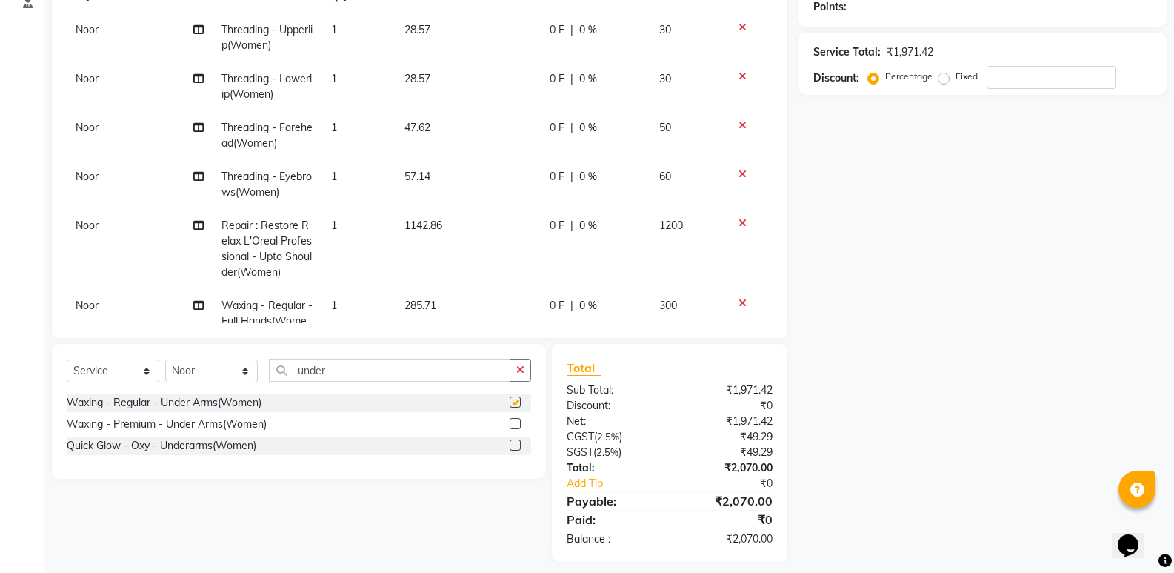
checkbox input "false"
click at [392, 363] on input "under" at bounding box center [389, 369] width 241 height 23
type input "u"
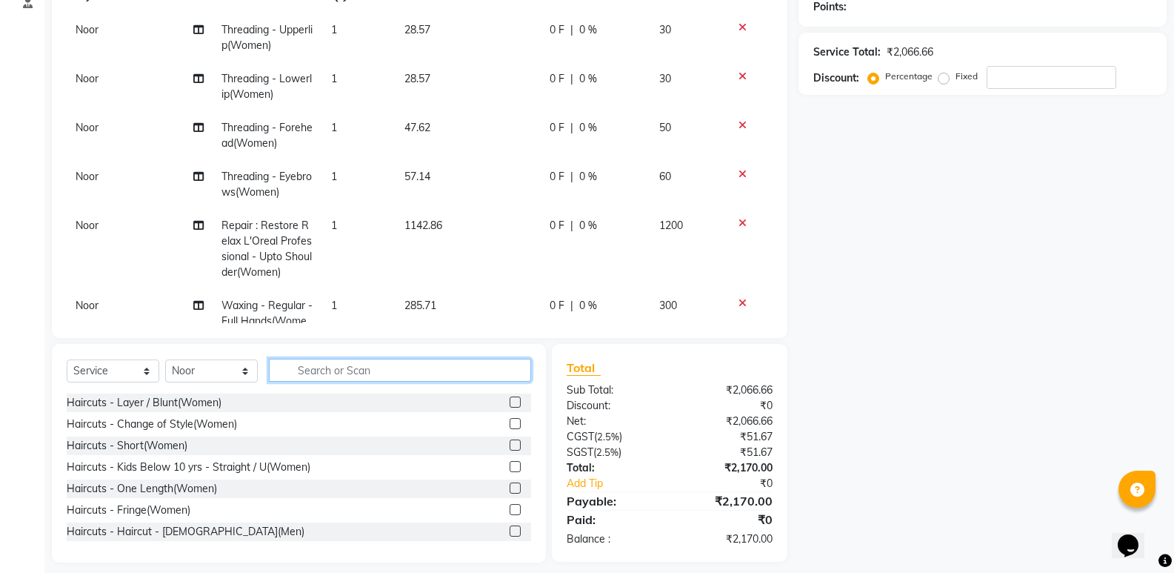
scroll to position [0, 0]
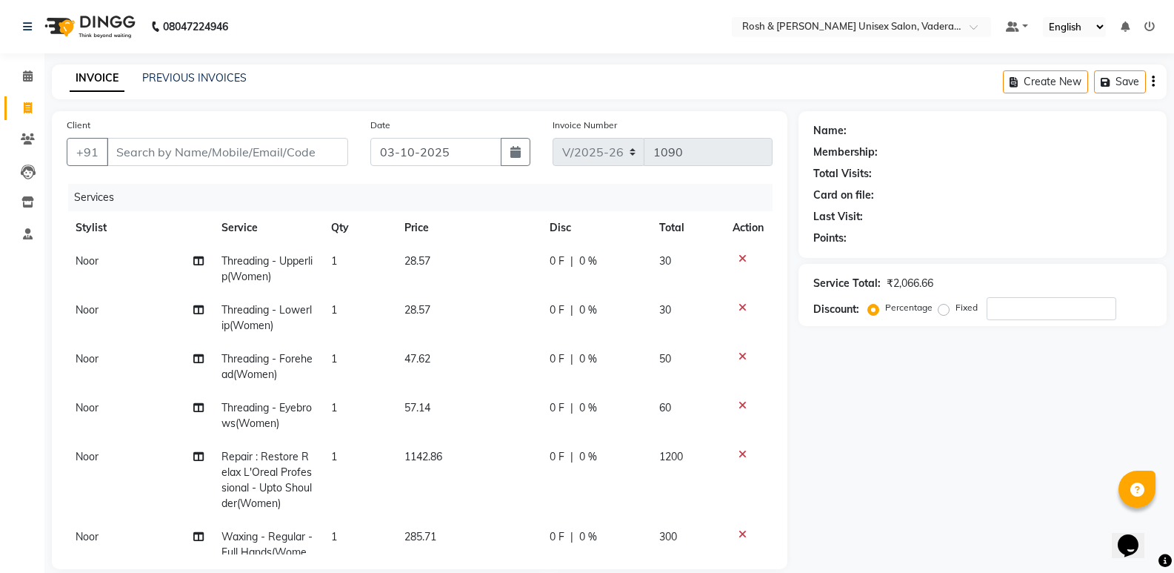
click at [738, 258] on icon at bounding box center [742, 258] width 8 height 10
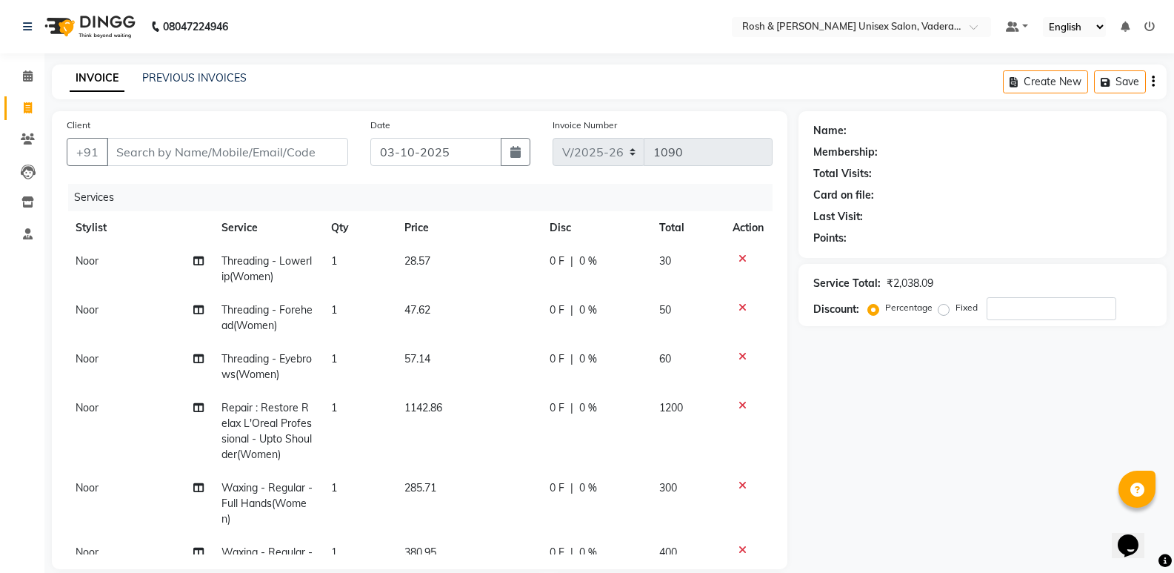
click at [738, 258] on icon at bounding box center [742, 258] width 8 height 10
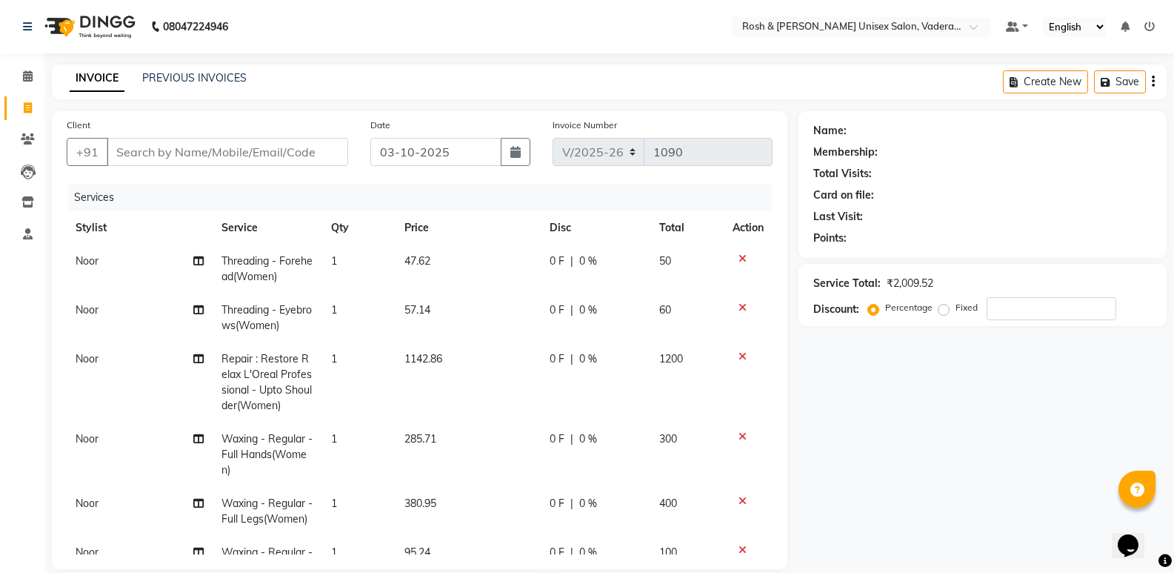
click at [738, 258] on icon at bounding box center [742, 258] width 8 height 10
click at [738, 302] on icon at bounding box center [742, 307] width 8 height 10
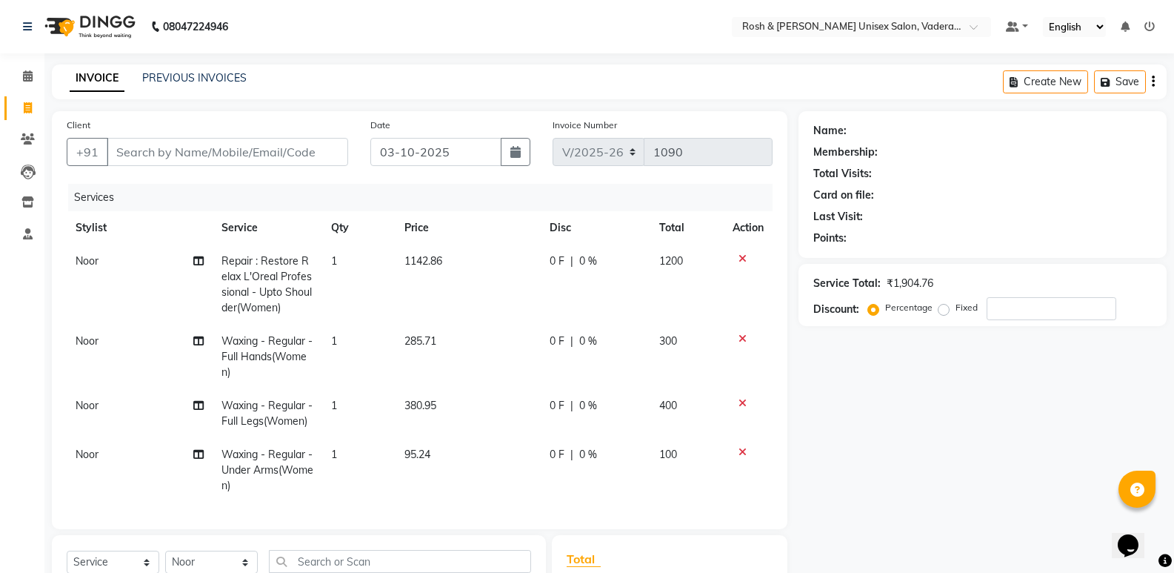
click at [728, 258] on td at bounding box center [748, 284] width 49 height 80
click at [739, 257] on icon at bounding box center [742, 258] width 8 height 10
click at [739, 333] on icon at bounding box center [742, 338] width 8 height 10
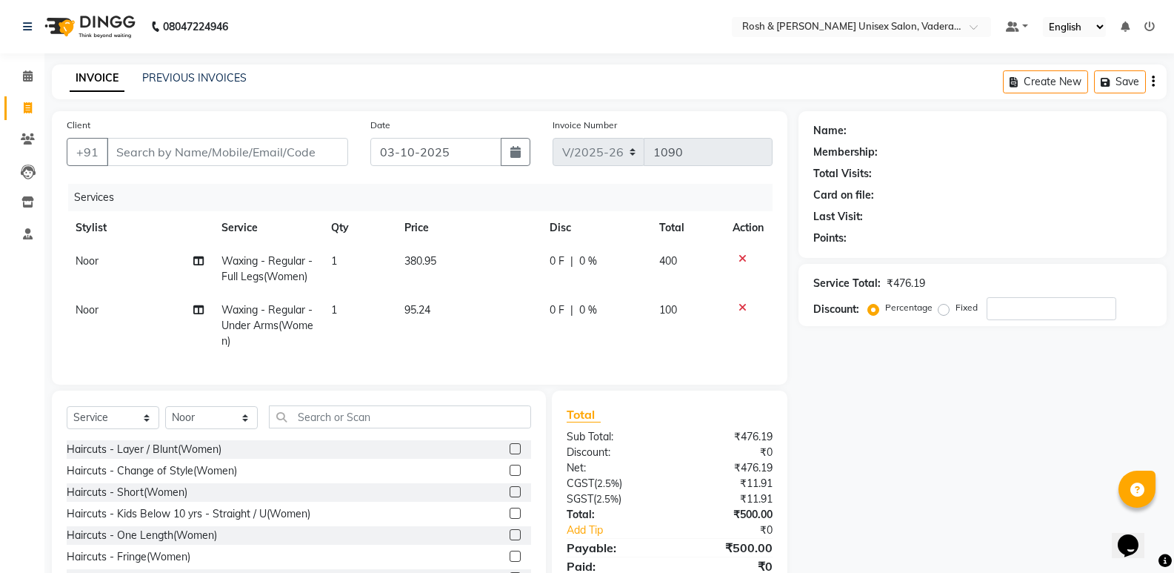
click at [739, 257] on icon at bounding box center [742, 258] width 8 height 10
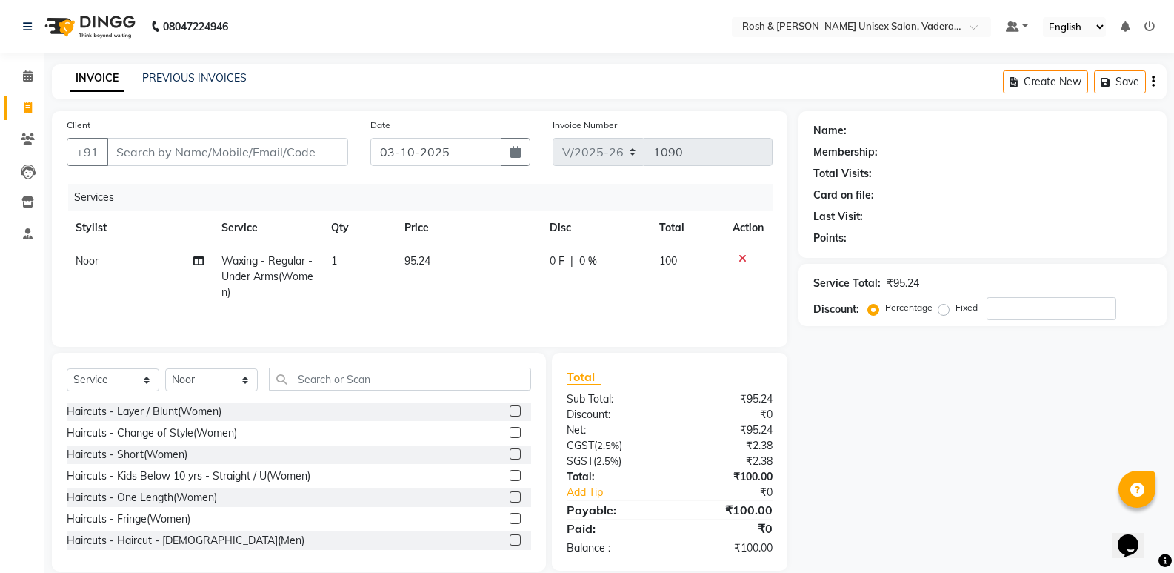
click at [739, 257] on icon at bounding box center [742, 258] width 8 height 10
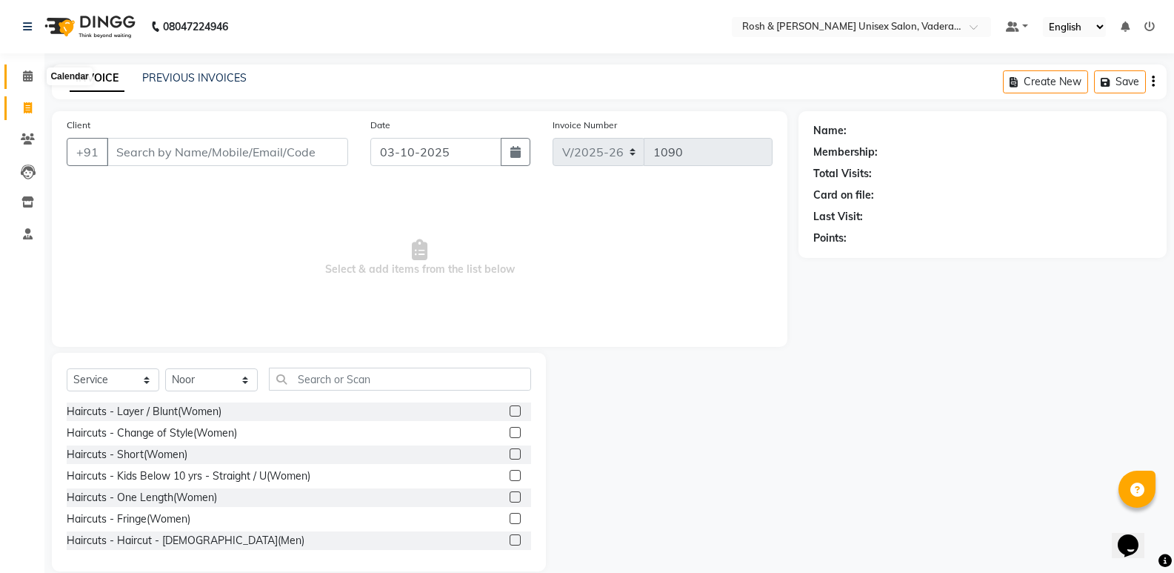
click at [33, 81] on span at bounding box center [28, 76] width 26 height 17
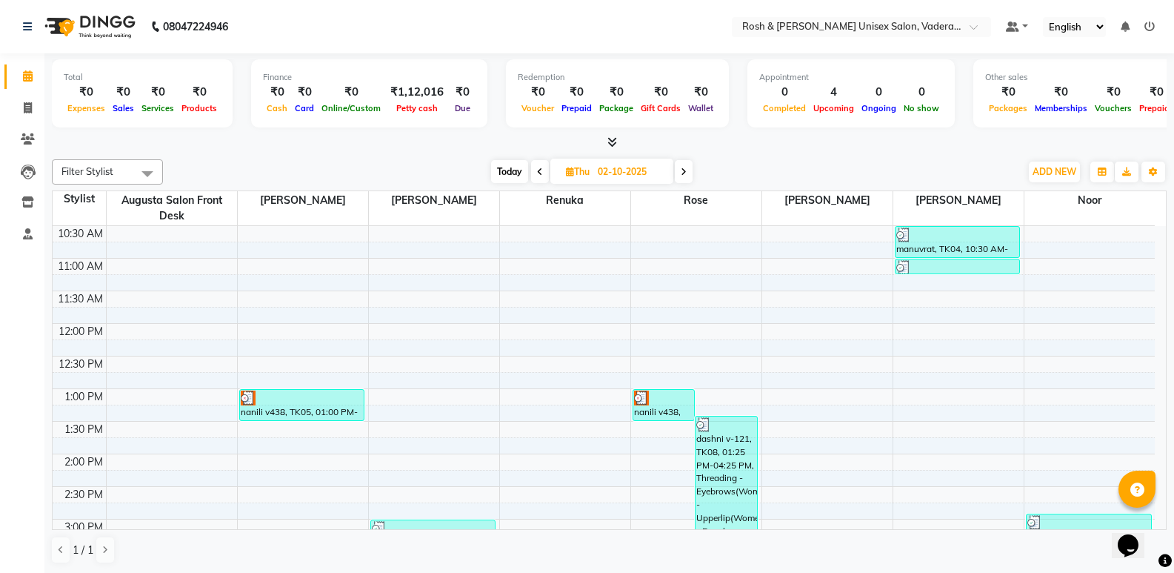
scroll to position [148, 0]
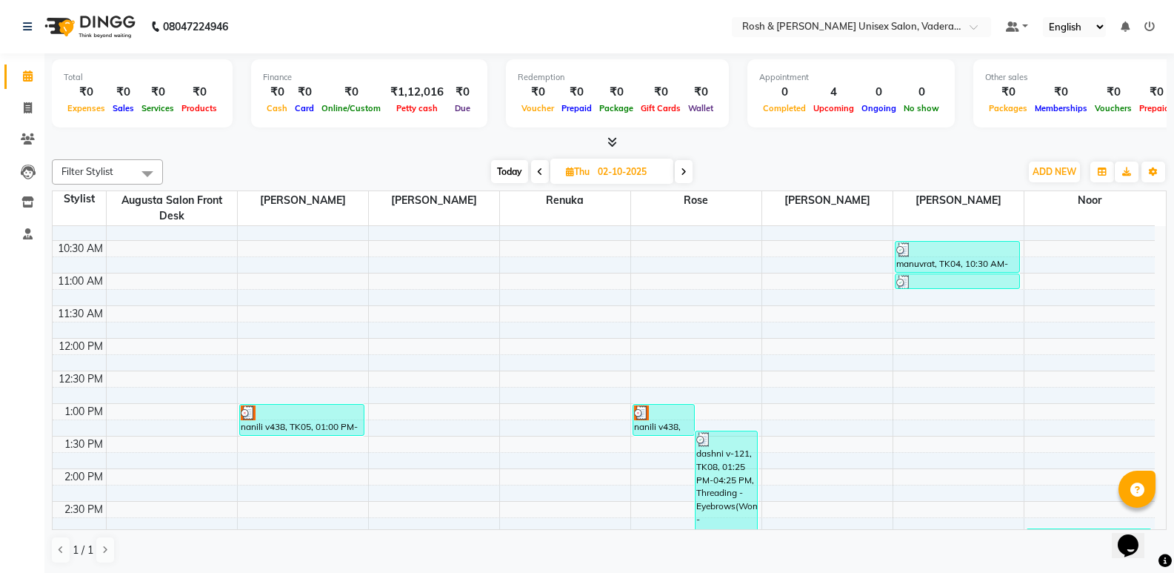
click at [515, 176] on span "Today" at bounding box center [509, 171] width 37 height 23
type input "03-10-2025"
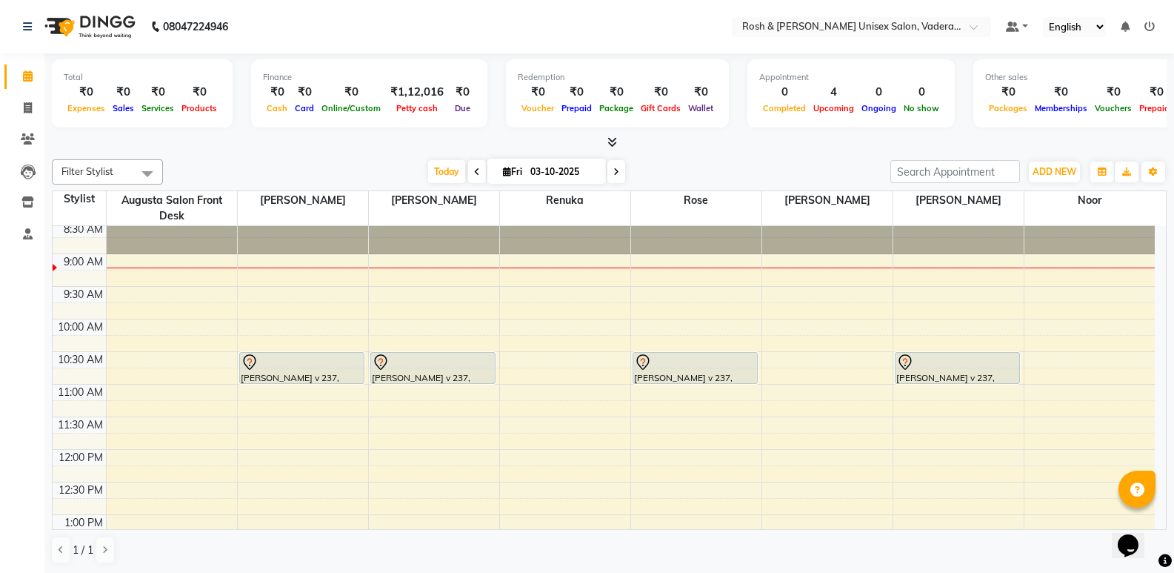
scroll to position [74, 0]
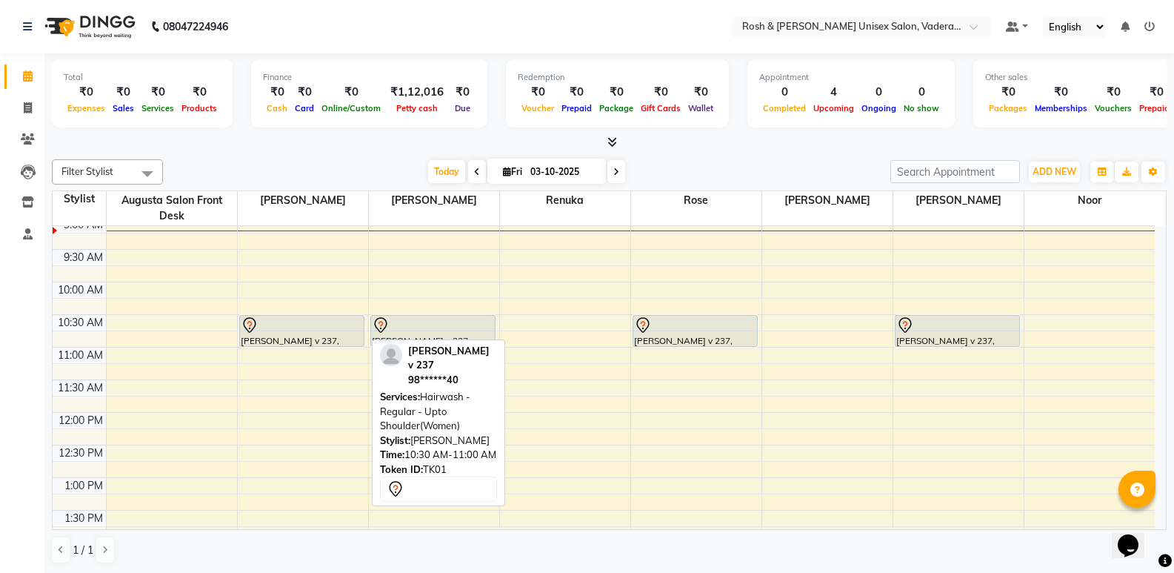
click at [341, 337] on div "[PERSON_NAME] v 237, TK01, 10:30 AM-11:00 AM, Hairwash - Regular - Upto Shoulde…" at bounding box center [302, 331] width 124 height 30
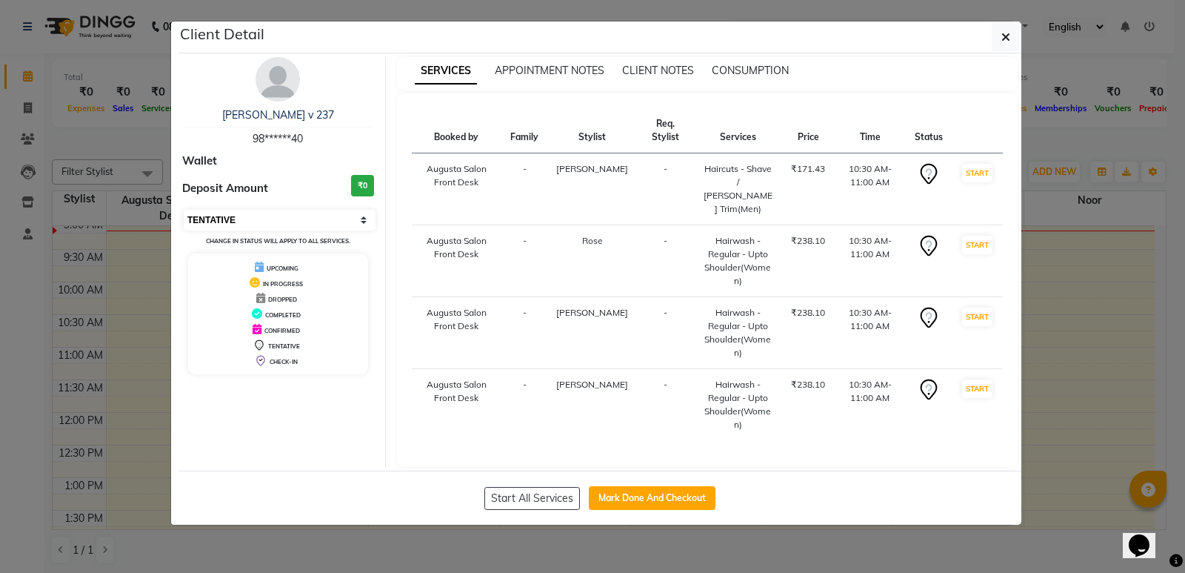
drag, startPoint x: 307, startPoint y: 218, endPoint x: 302, endPoint y: 226, distance: 9.0
click at [307, 218] on select "Select IN SERVICE CONFIRMED TENTATIVE CHECK IN MARK DONE UPCOMING" at bounding box center [280, 220] width 192 height 21
select select "5"
click at [184, 210] on select "Select IN SERVICE CONFIRMED TENTATIVE CHECK IN MARK DONE UPCOMING" at bounding box center [280, 220] width 192 height 21
click at [999, 37] on button "button" at bounding box center [1006, 37] width 28 height 28
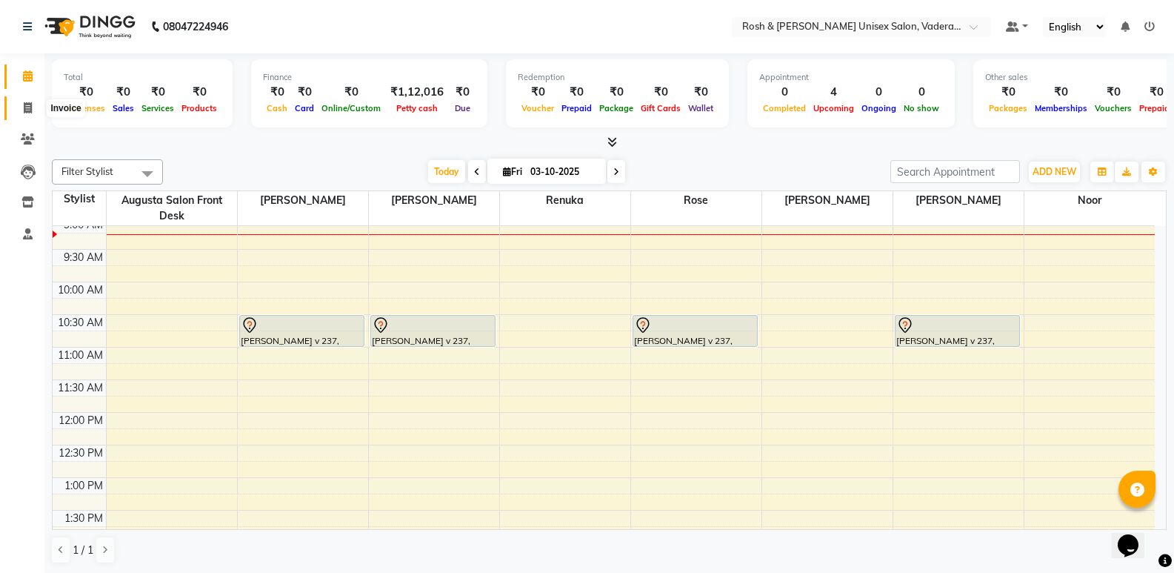
drag, startPoint x: 17, startPoint y: 106, endPoint x: 47, endPoint y: 102, distance: 30.6
click at [18, 104] on span at bounding box center [28, 108] width 26 height 17
select select "service"
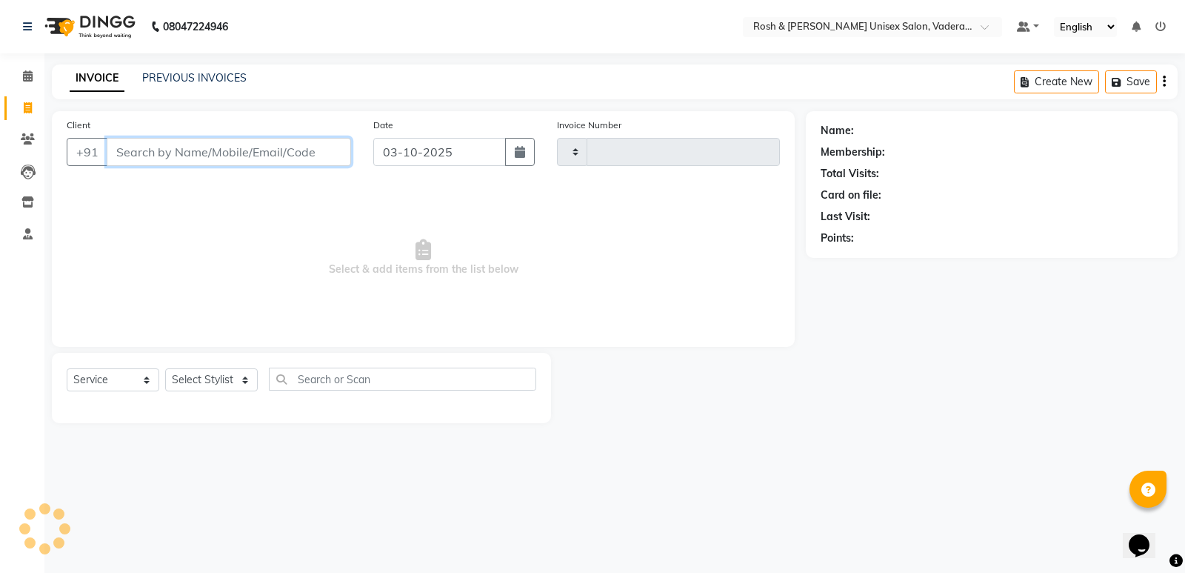
type input "1090"
click at [306, 143] on input "Client" at bounding box center [229, 152] width 244 height 28
select select "8657"
click at [230, 372] on select "Select Stylist Augusta Salon Front Desk [PERSON_NAME] [PERSON_NAME] Renuka Repo…" at bounding box center [211, 379] width 93 height 23
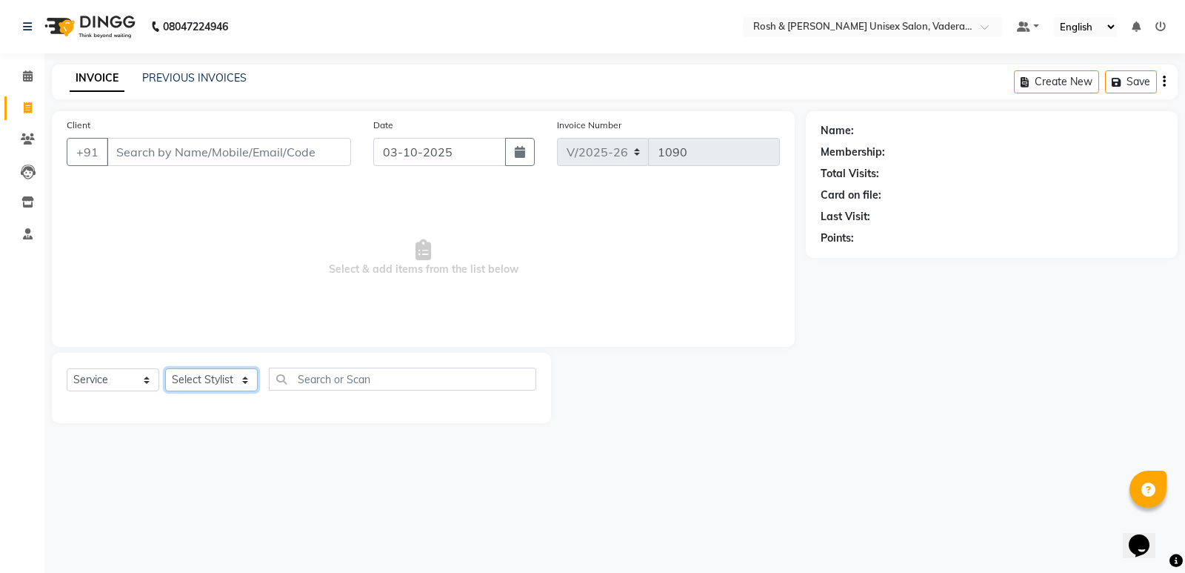
select select "87535"
click at [165, 368] on select "Select Stylist Augusta Salon Front Desk [PERSON_NAME] [PERSON_NAME] Renuka Repo…" at bounding box center [211, 379] width 93 height 23
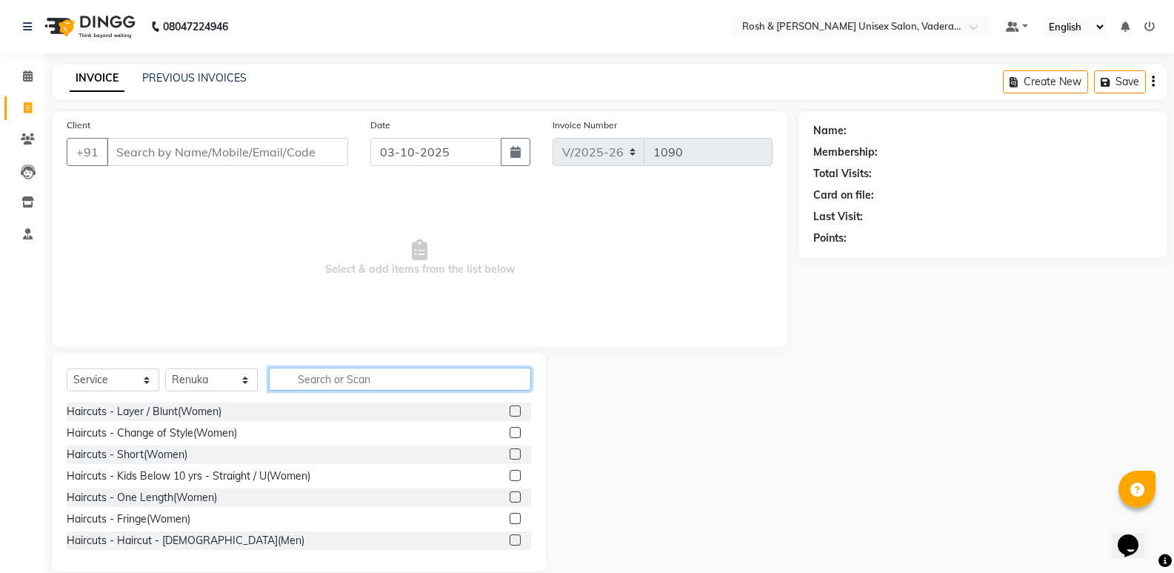
click at [375, 373] on input "text" at bounding box center [400, 378] width 262 height 23
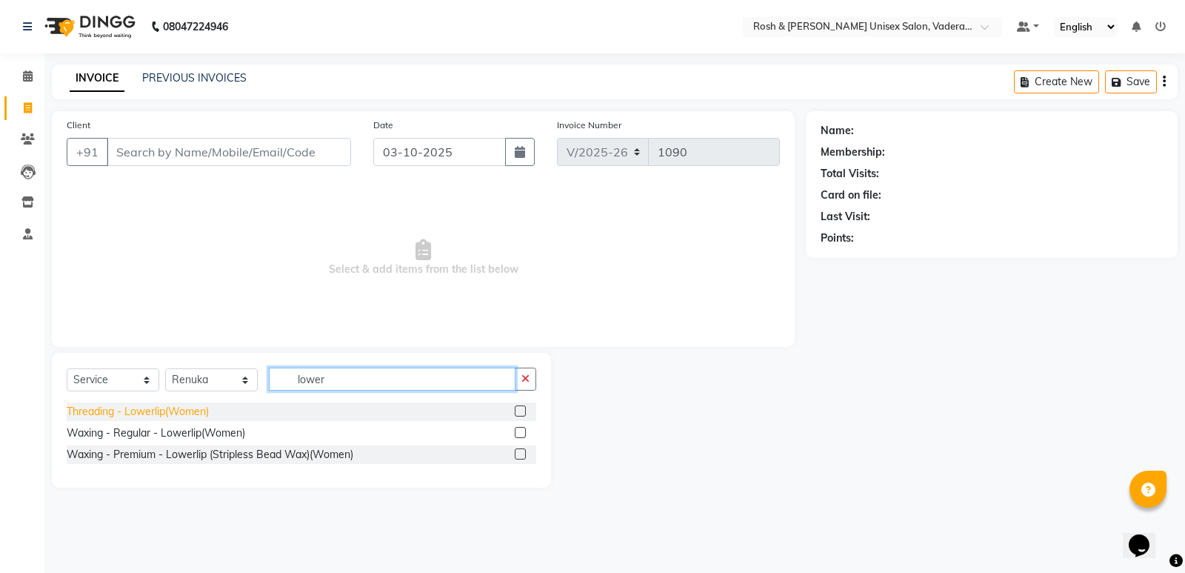
type input "lower"
click at [144, 408] on div "Threading - Lowerlip(Women)" at bounding box center [138, 412] width 142 height 16
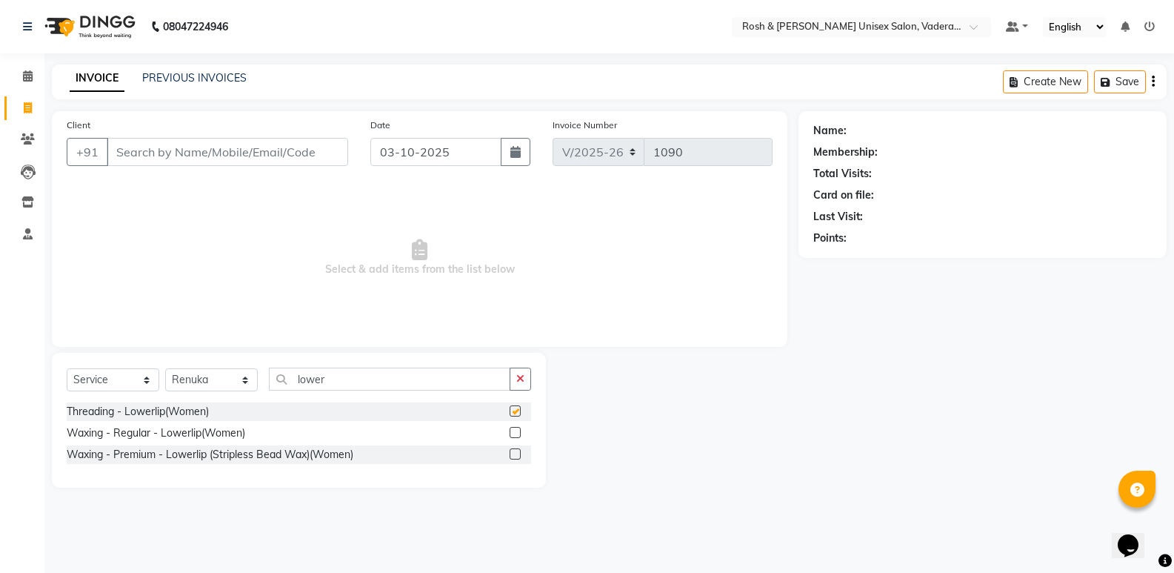
checkbox input "false"
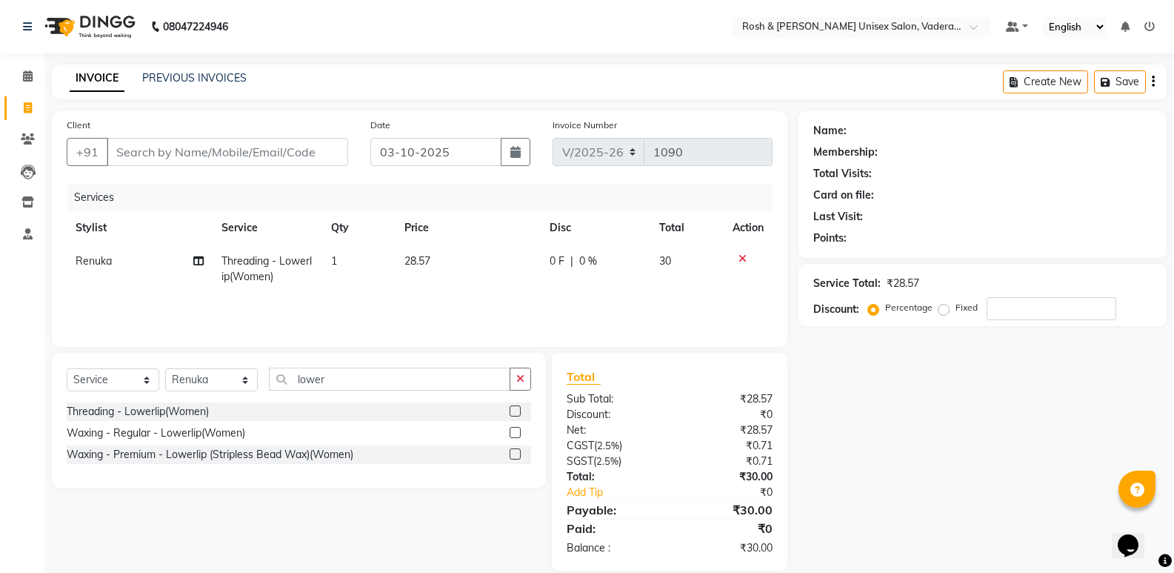
click at [741, 261] on icon at bounding box center [742, 258] width 8 height 10
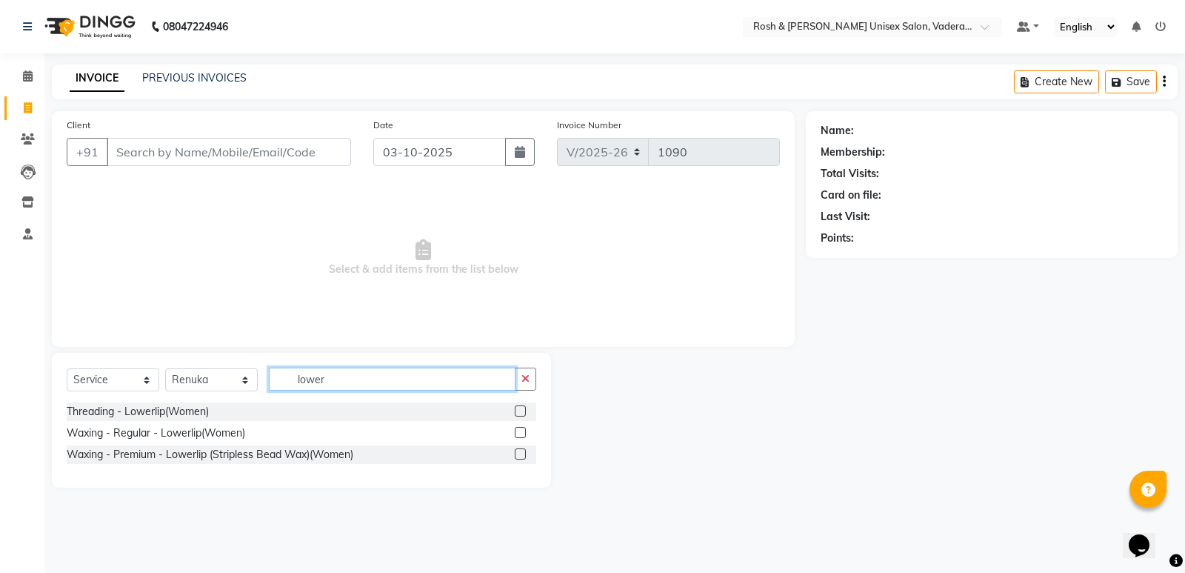
click at [338, 378] on input "lower" at bounding box center [392, 378] width 247 height 23
type input "l"
type input "forehead"
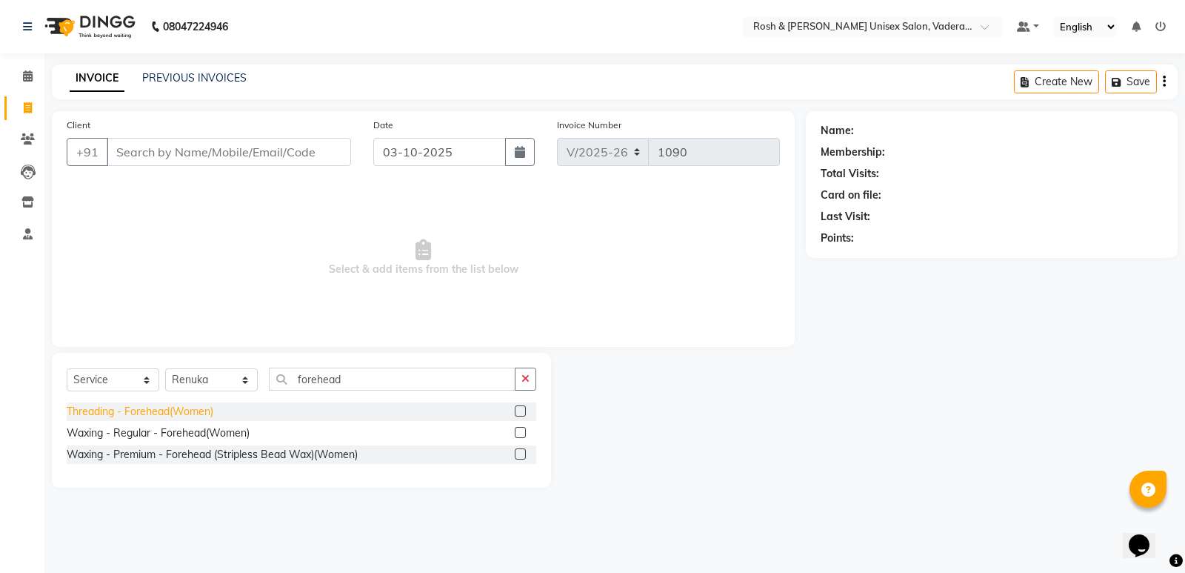
click at [153, 409] on div "Threading - Forehead(Women)" at bounding box center [140, 412] width 147 height 16
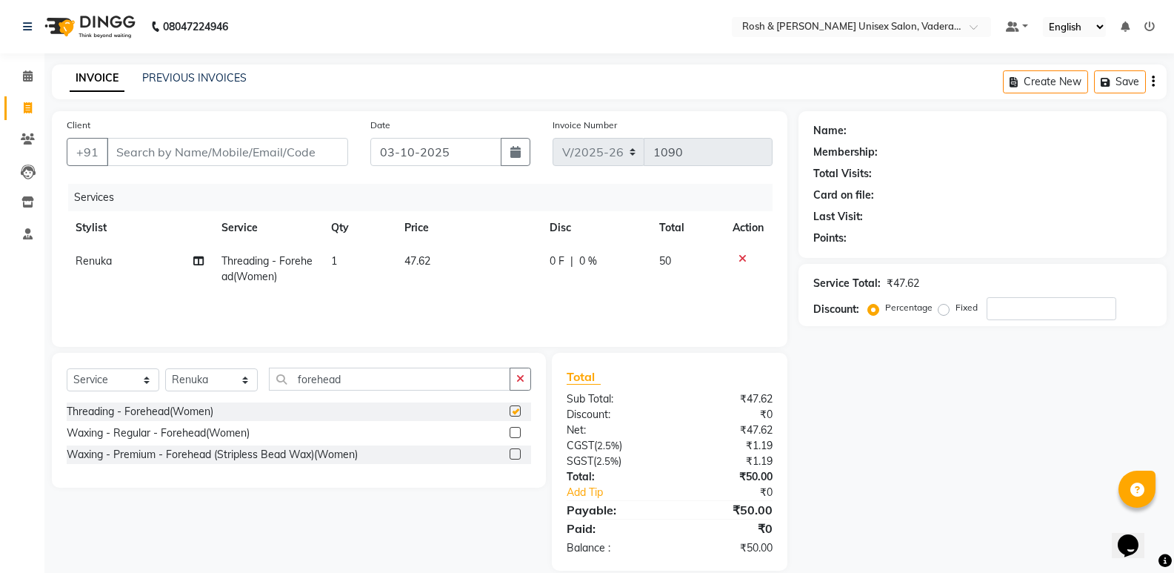
checkbox input "false"
click at [741, 259] on icon at bounding box center [742, 258] width 8 height 10
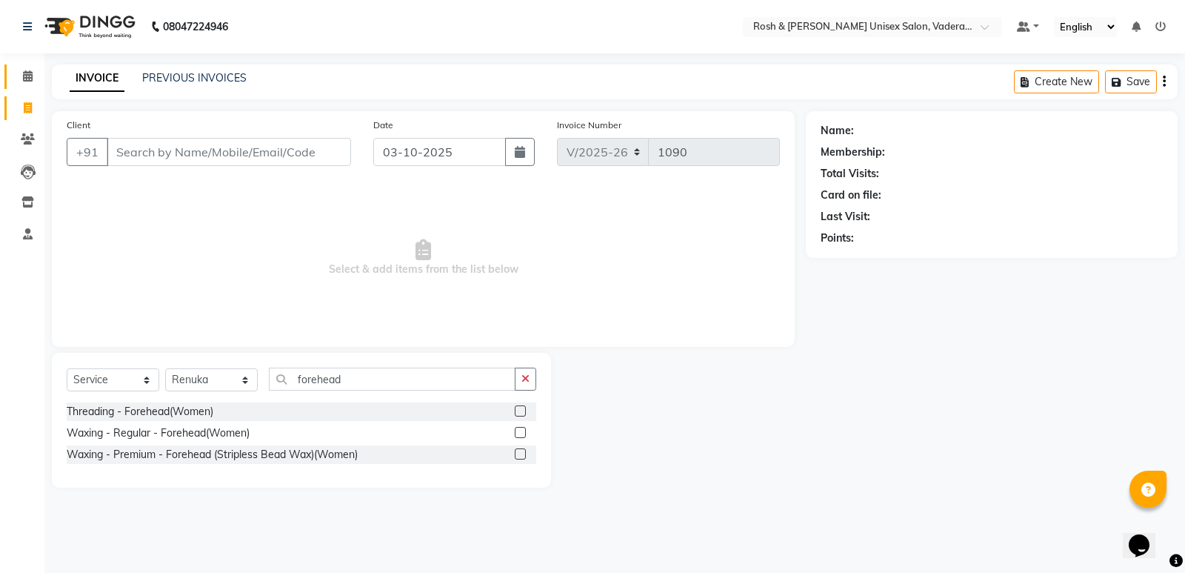
click at [27, 75] on icon at bounding box center [28, 75] width 10 height 11
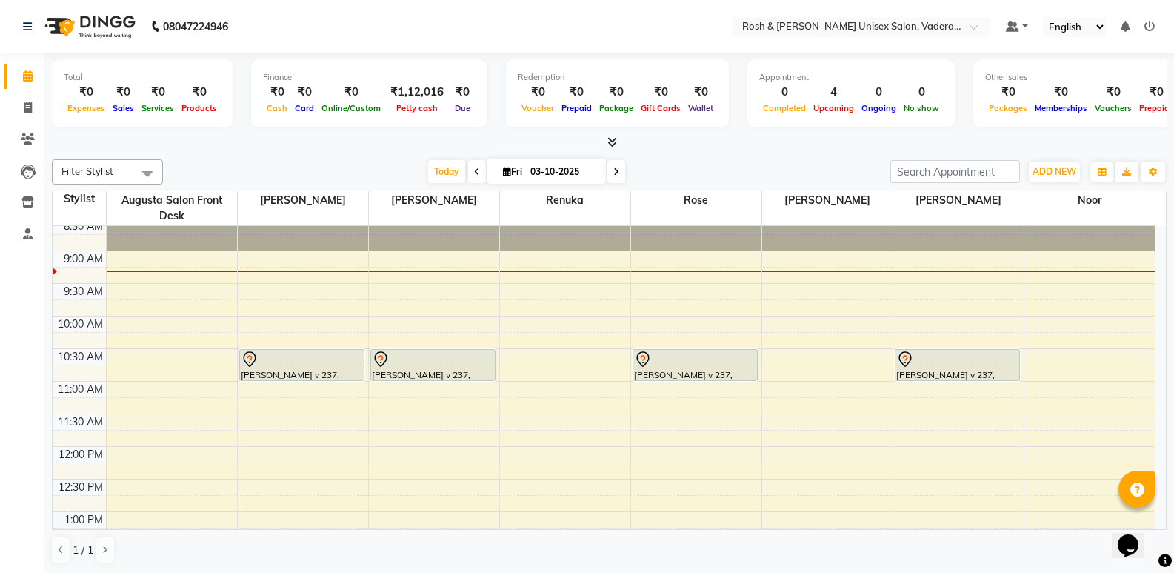
scroll to position [74, 0]
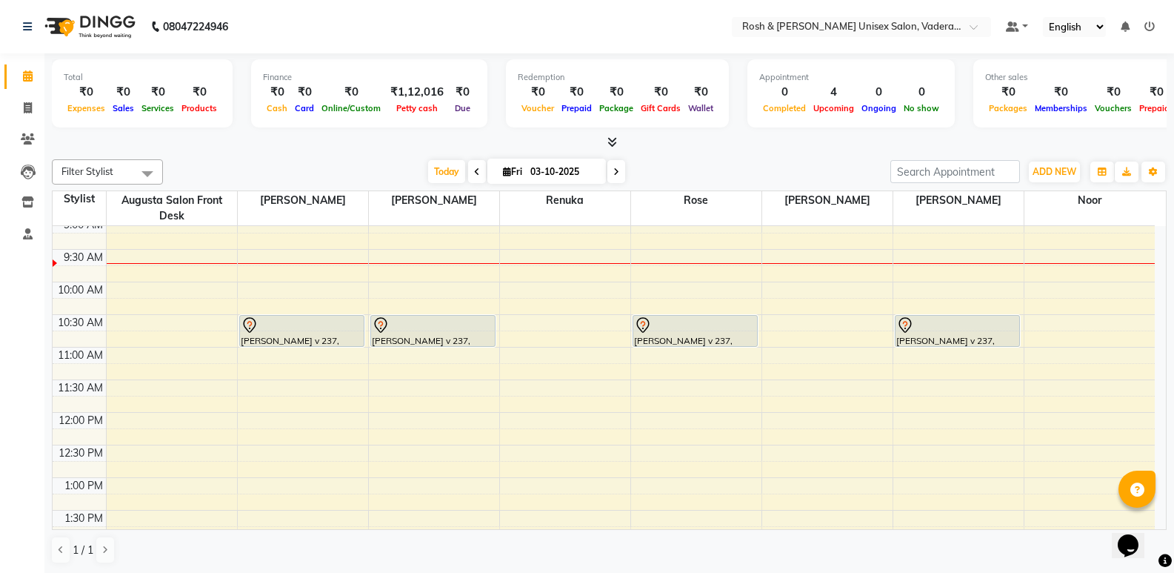
click at [615, 145] on icon at bounding box center [612, 141] width 10 height 11
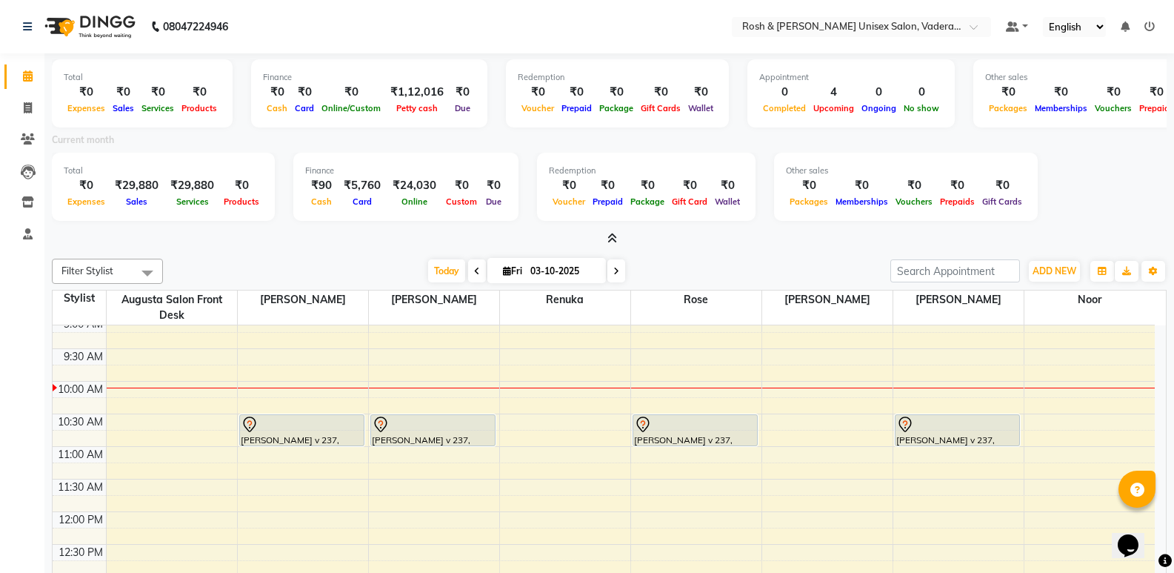
click at [477, 270] on span at bounding box center [477, 270] width 18 height 23
type input "02-10-2025"
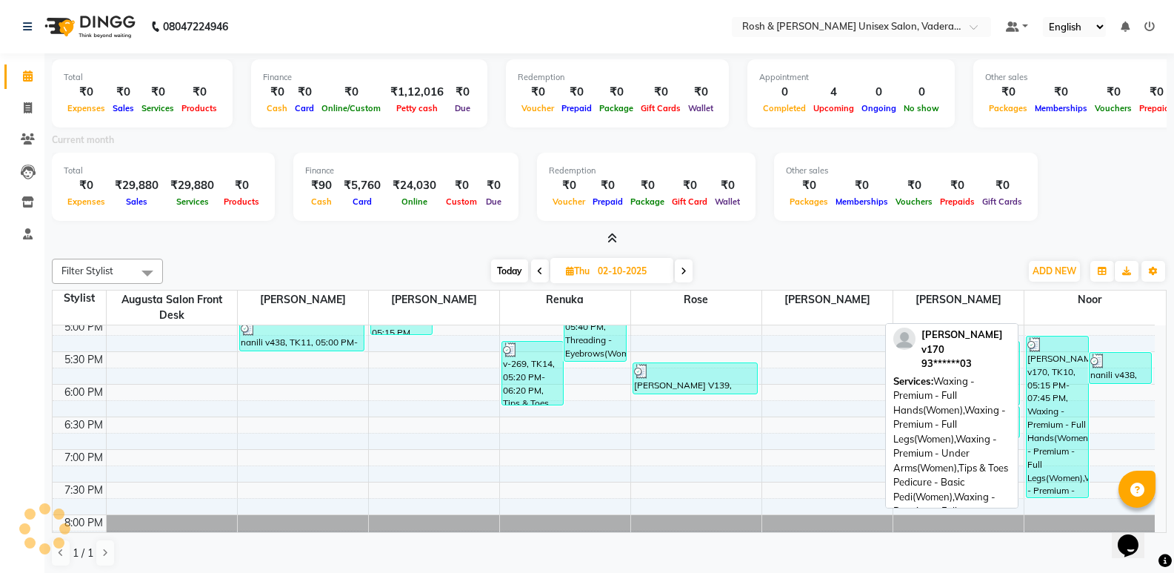
scroll to position [566, 0]
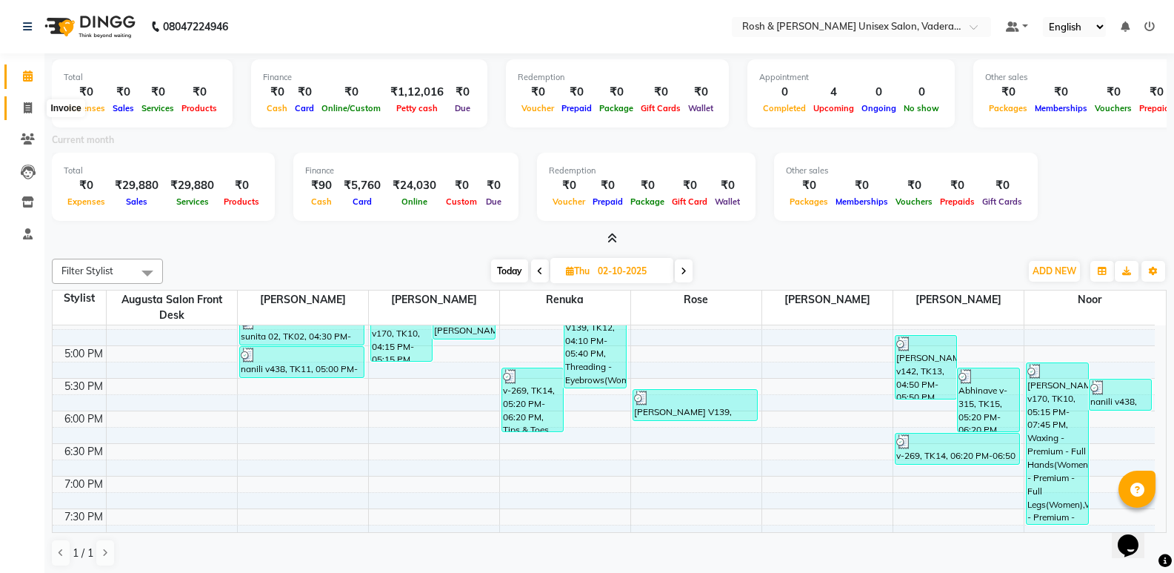
click at [19, 104] on span at bounding box center [28, 108] width 26 height 17
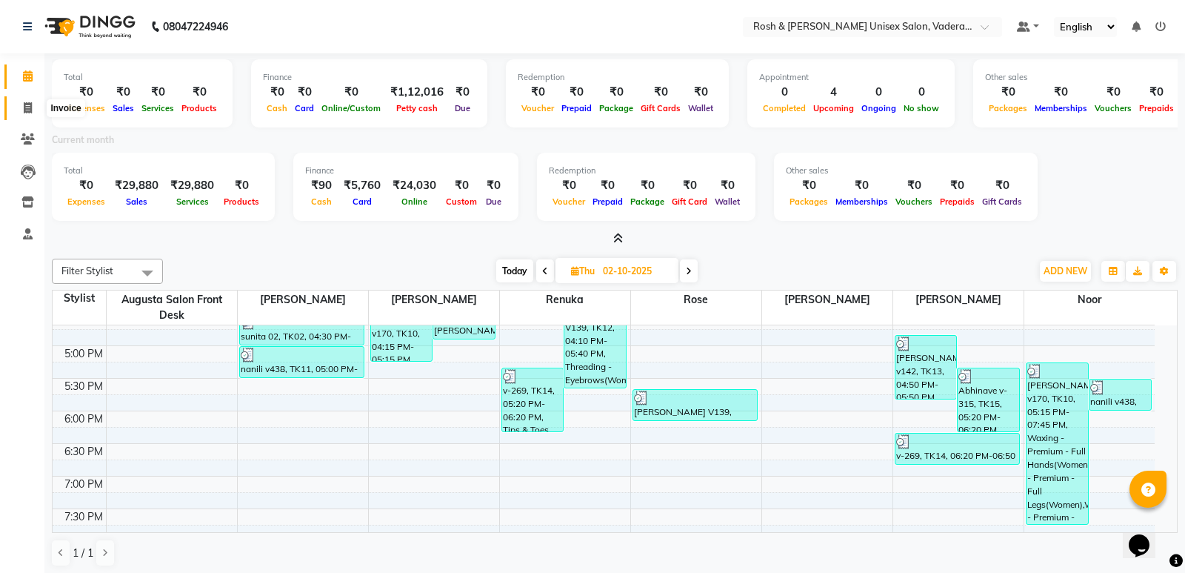
select select "service"
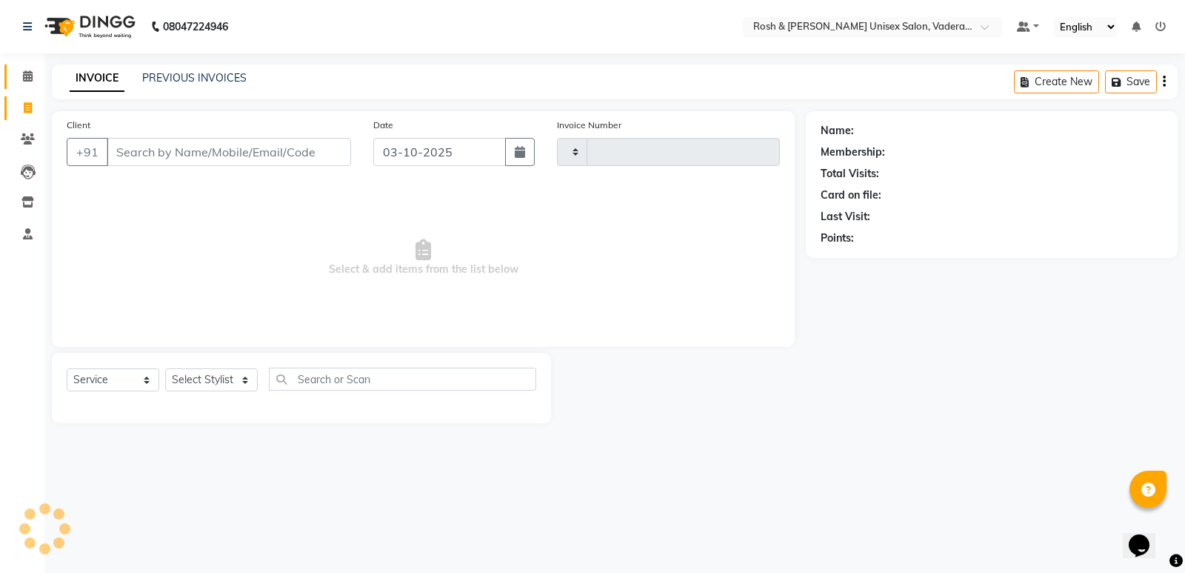
type input "1090"
select select "8657"
click at [26, 84] on span at bounding box center [28, 76] width 26 height 17
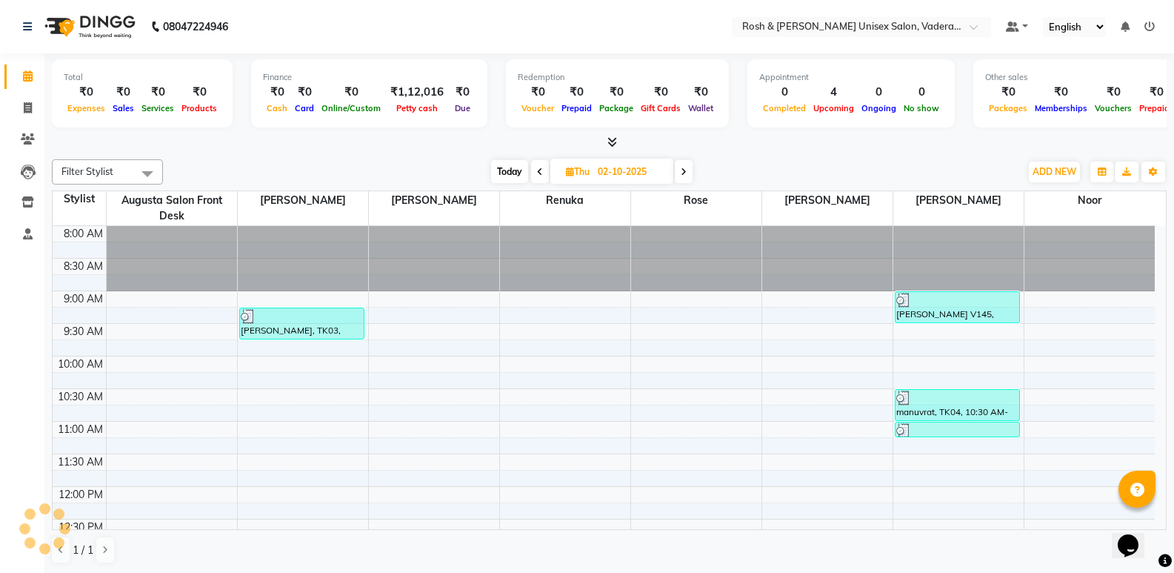
click at [515, 173] on span "Today" at bounding box center [509, 171] width 37 height 23
type input "03-10-2025"
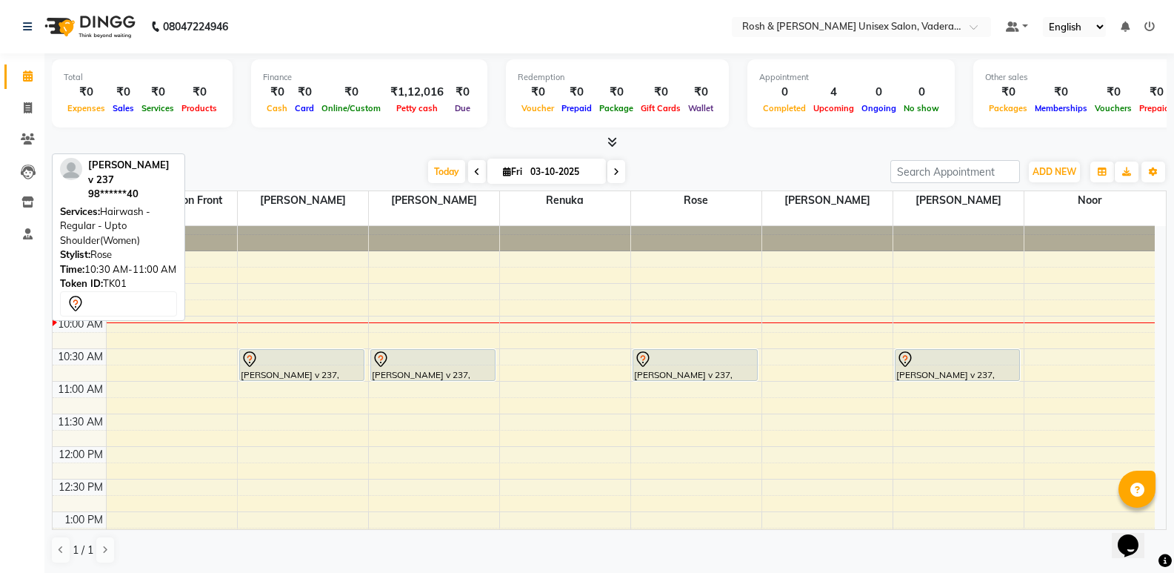
scroll to position [74, 0]
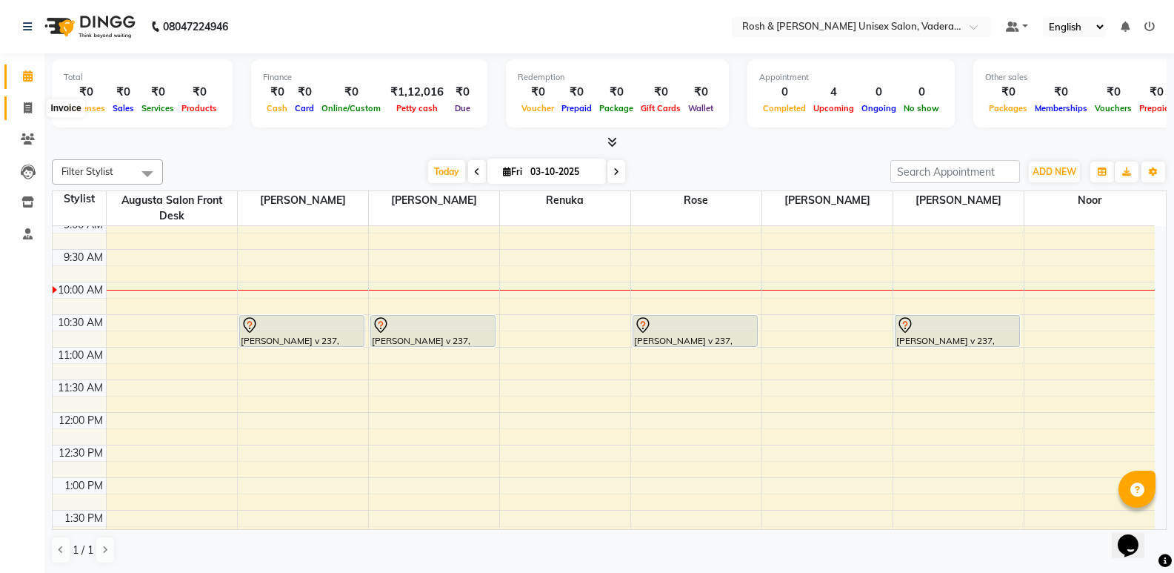
click at [16, 109] on span at bounding box center [28, 108] width 26 height 17
select select "service"
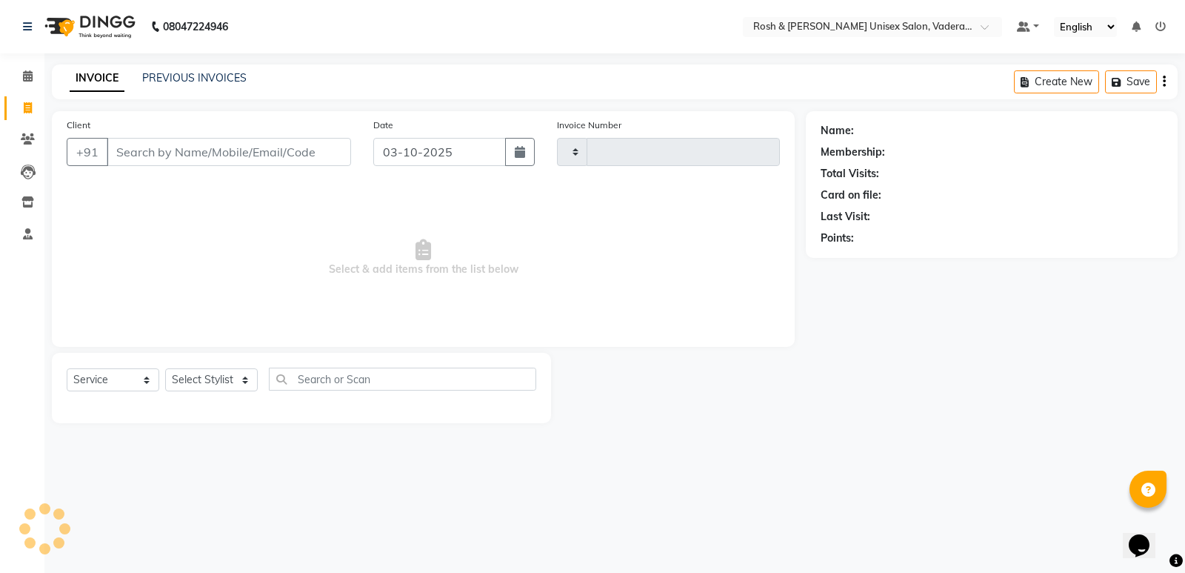
type input "1090"
select select "8657"
click at [131, 147] on input "Client" at bounding box center [229, 152] width 244 height 28
click at [26, 148] on link "Clients" at bounding box center [22, 139] width 36 height 24
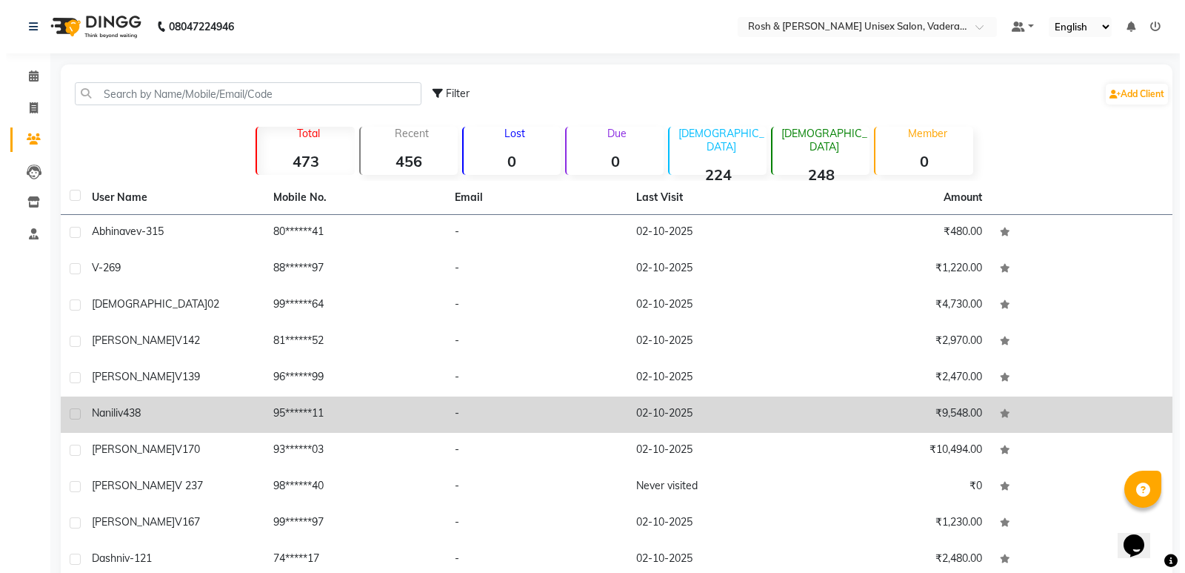
scroll to position [69, 0]
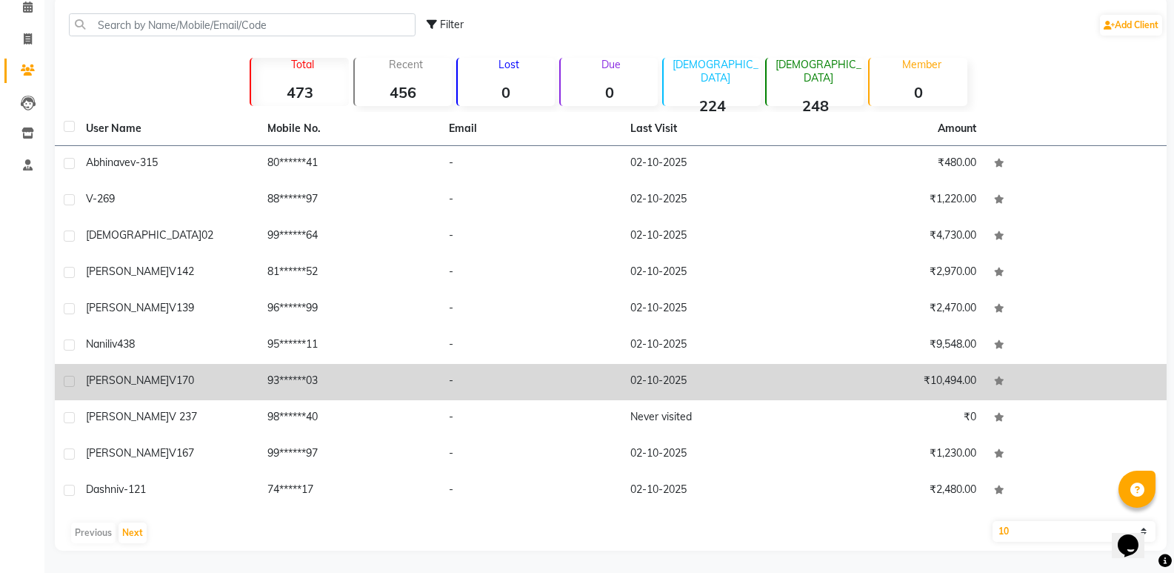
click at [263, 391] on td "93******03" at bounding box center [348, 382] width 181 height 36
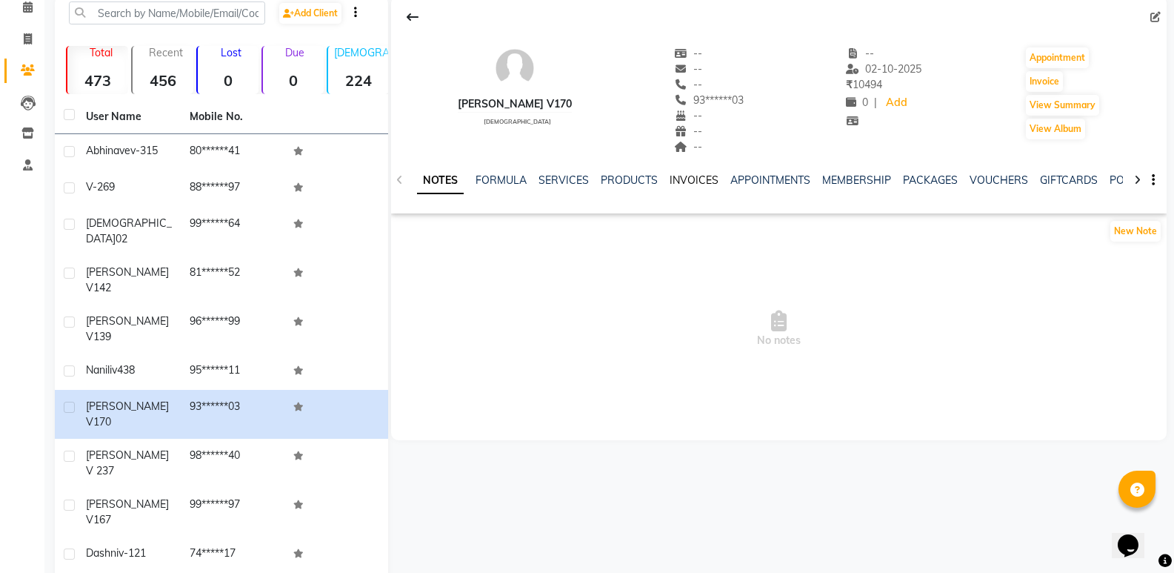
click at [697, 180] on link "INVOICES" at bounding box center [694, 179] width 49 height 13
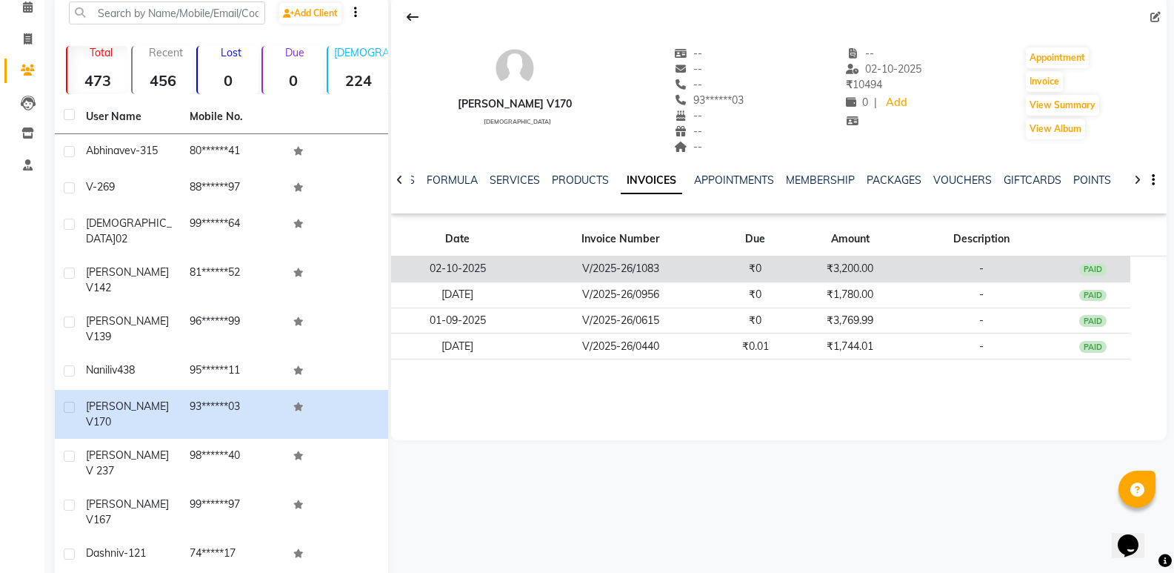
click at [618, 276] on td "V/2025-26/1083" at bounding box center [620, 269] width 193 height 26
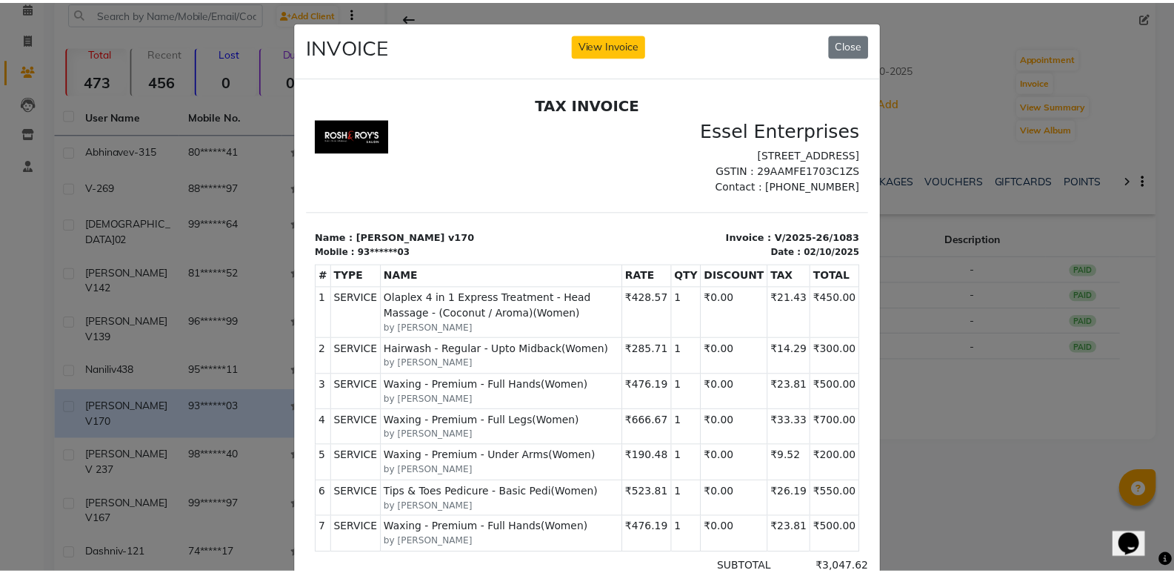
scroll to position [12, 0]
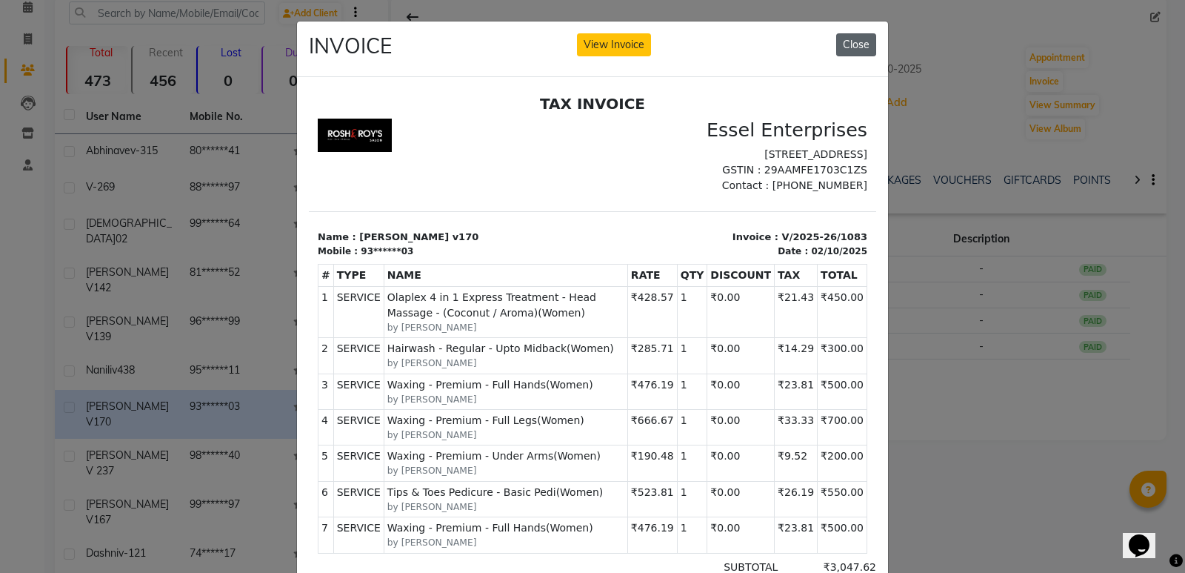
drag, startPoint x: 855, startPoint y: 44, endPoint x: 268, endPoint y: 45, distance: 586.6
click at [855, 44] on button "Close" at bounding box center [856, 44] width 40 height 23
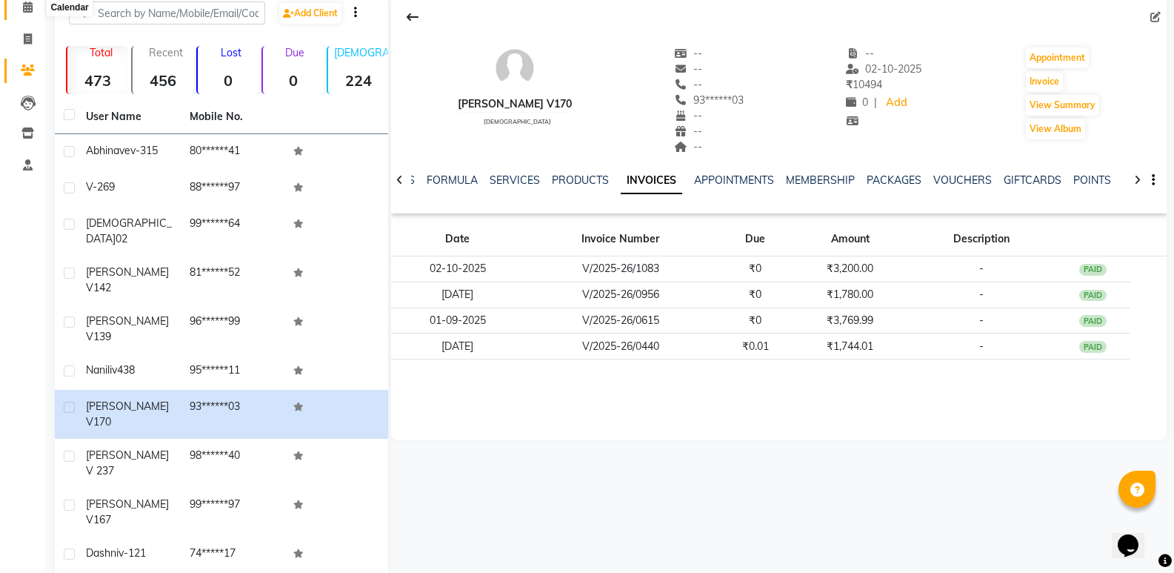
click at [26, 2] on icon at bounding box center [28, 6] width 10 height 11
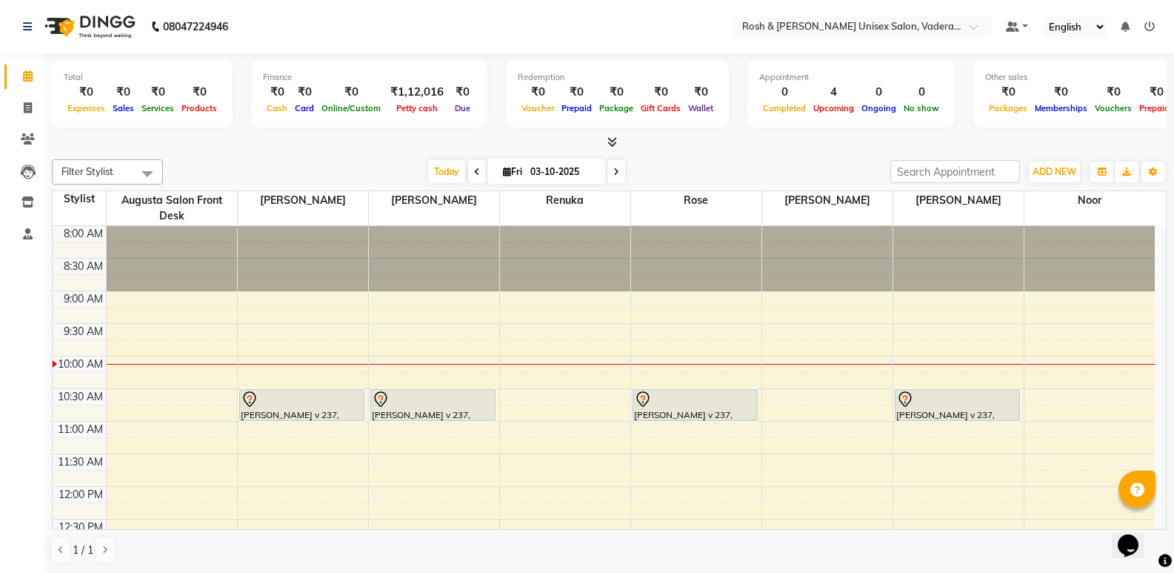
click at [609, 144] on icon at bounding box center [612, 141] width 10 height 11
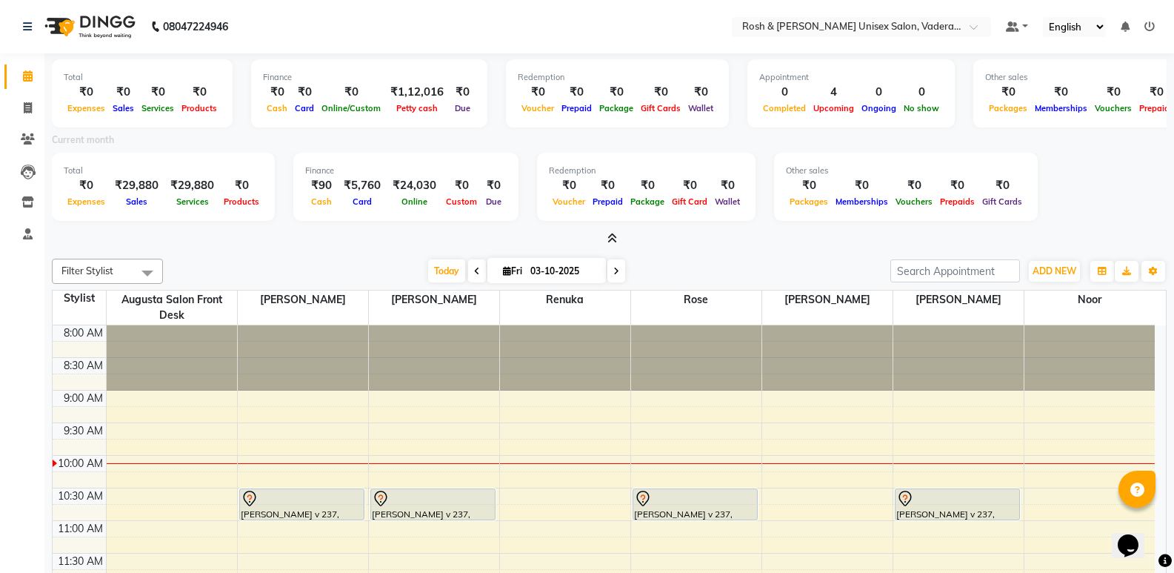
click at [613, 236] on icon at bounding box center [612, 238] width 10 height 11
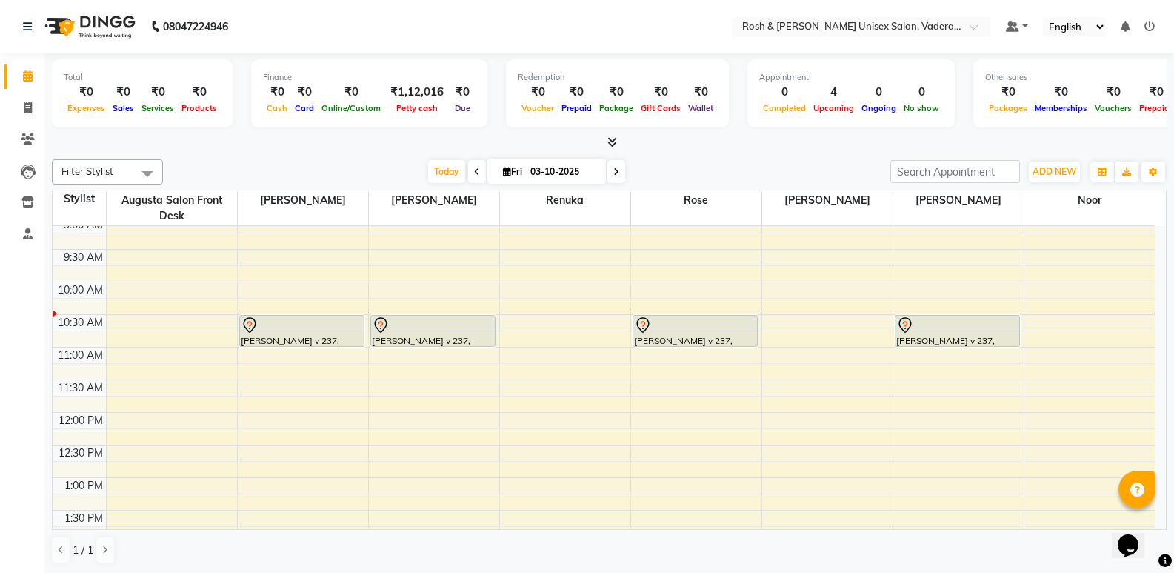
scroll to position [148, 0]
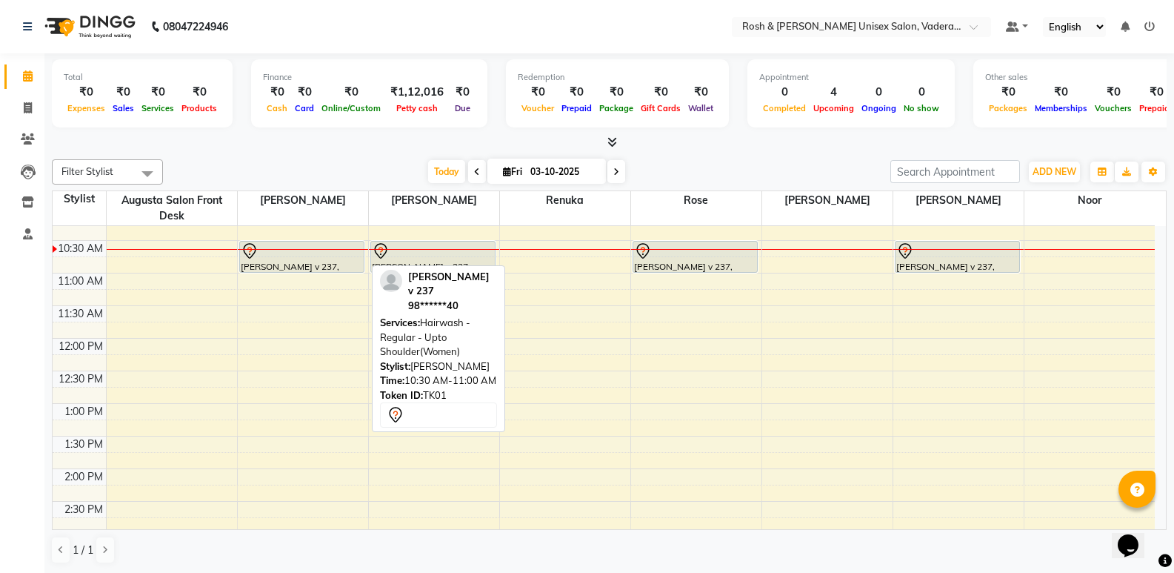
click at [301, 261] on div "[PERSON_NAME] v 237, TK01, 10:30 AM-11:00 AM, Hairwash - Regular - Upto Shoulde…" at bounding box center [302, 256] width 124 height 30
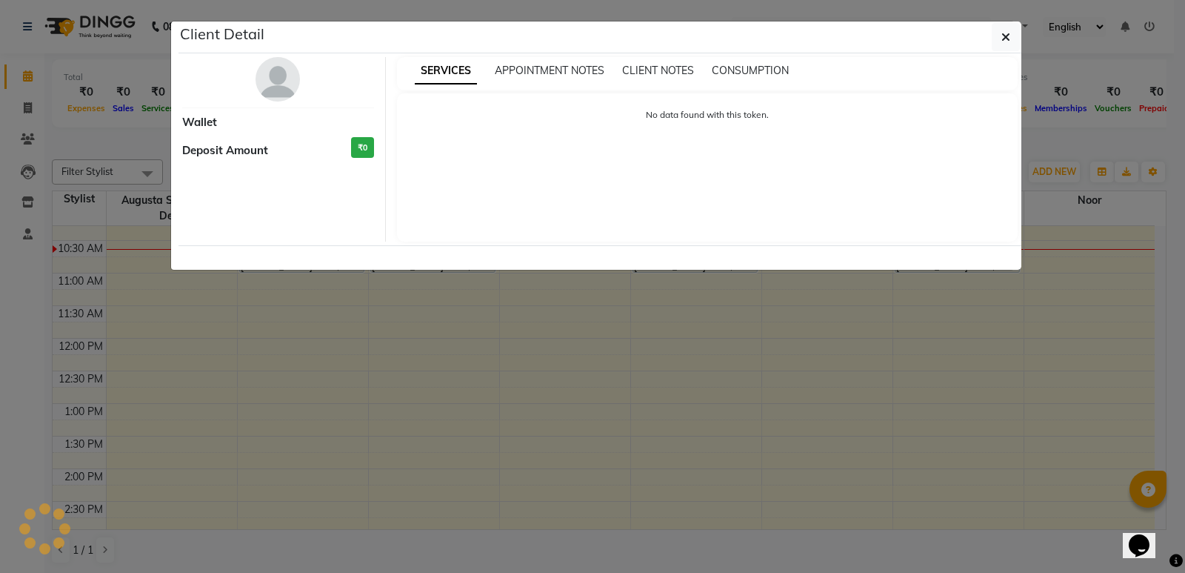
select select "7"
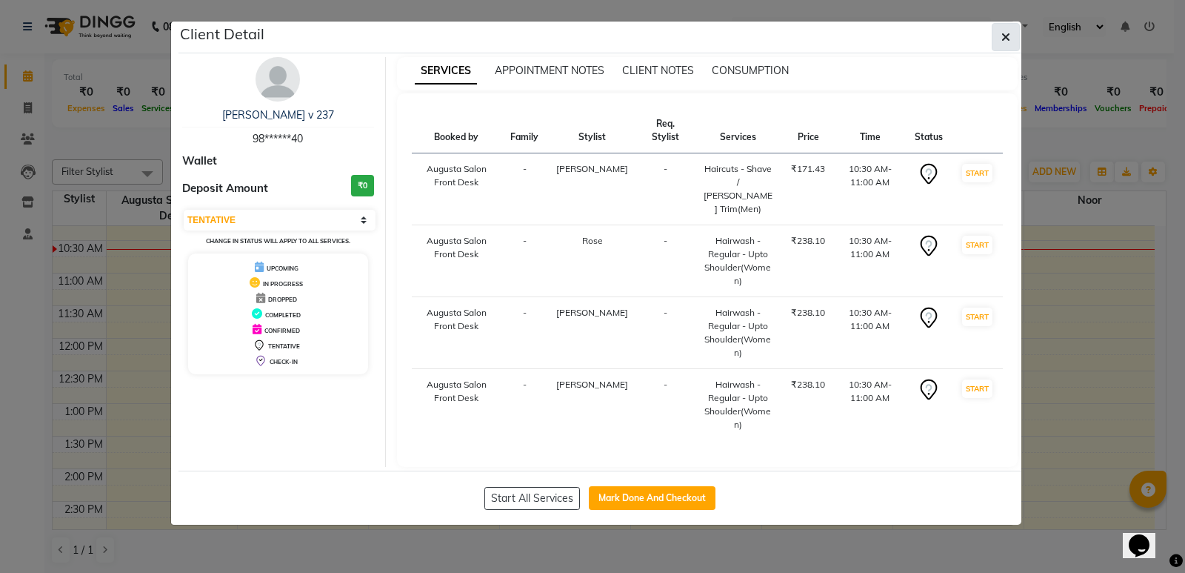
click at [1001, 34] on button "button" at bounding box center [1006, 37] width 28 height 28
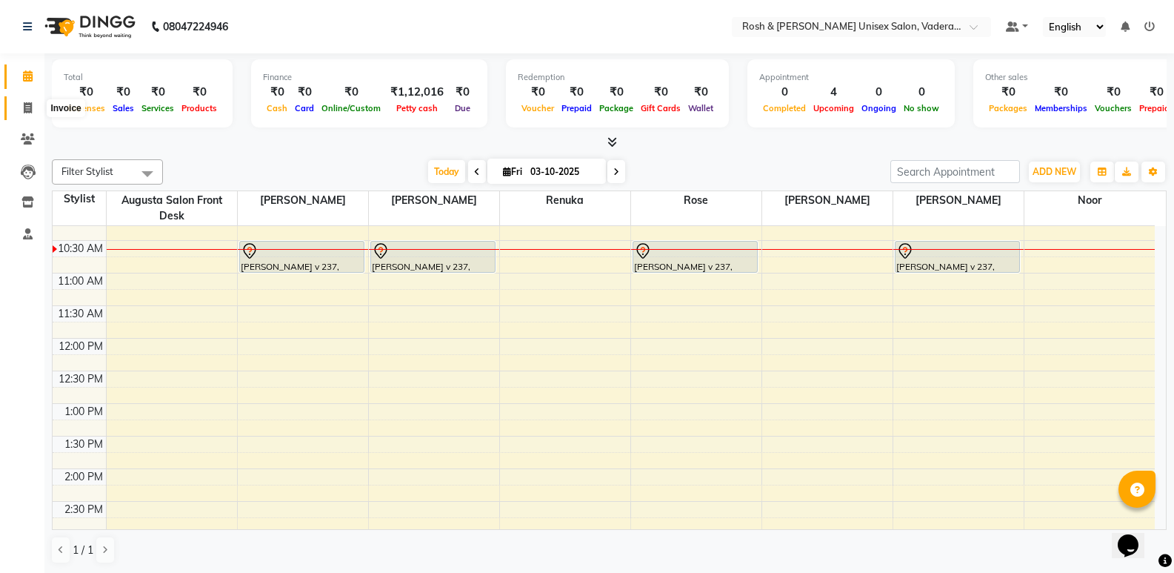
click at [33, 111] on span at bounding box center [28, 108] width 26 height 17
select select "service"
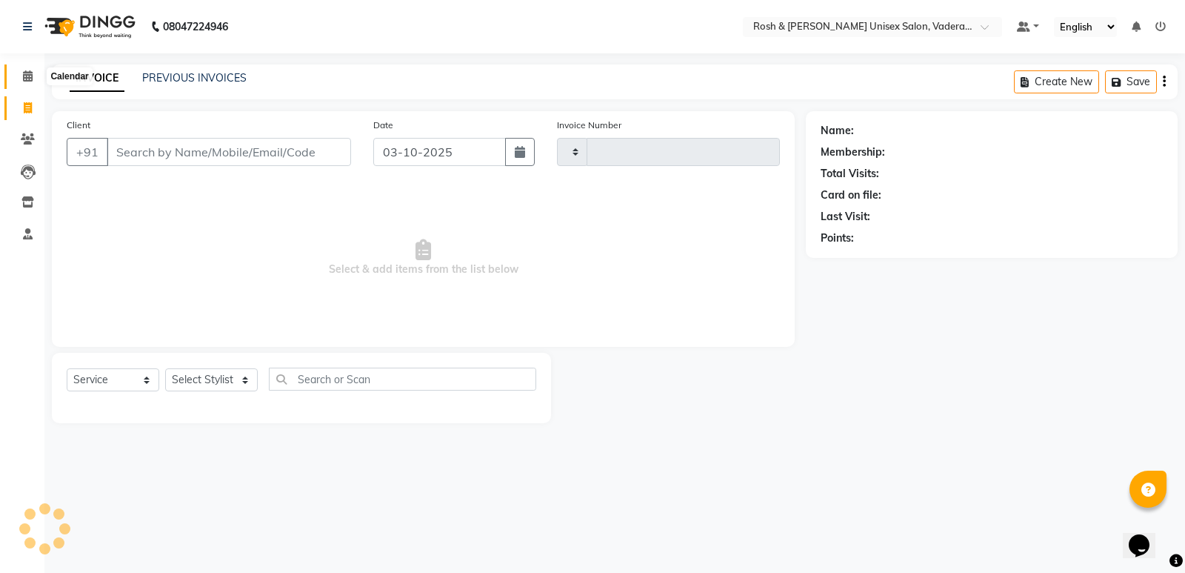
type input "1090"
select select "8657"
click at [33, 70] on span at bounding box center [28, 76] width 26 height 17
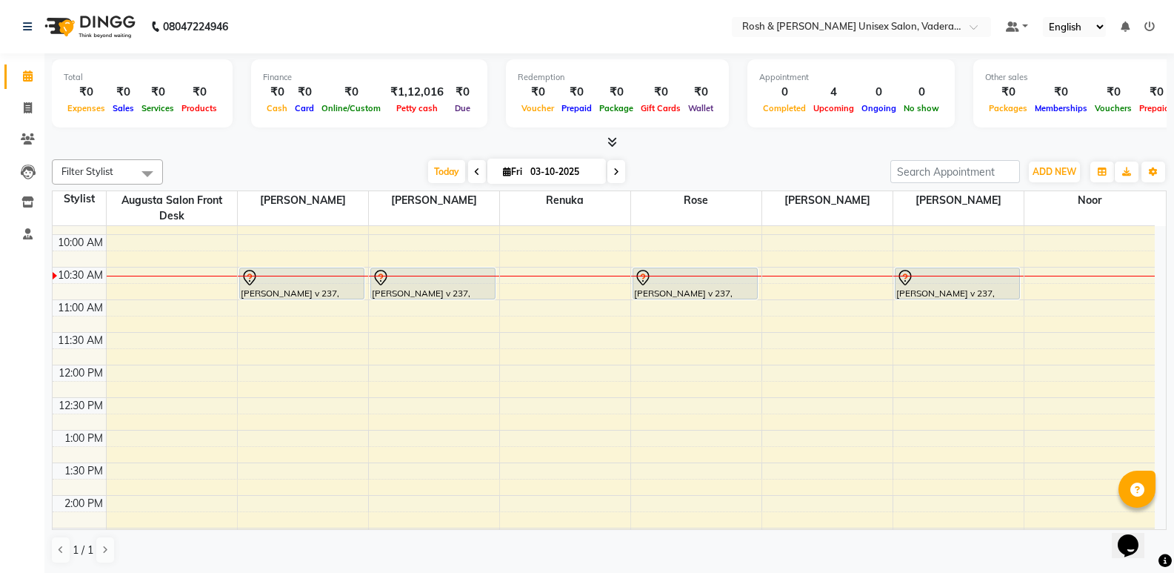
scroll to position [74, 0]
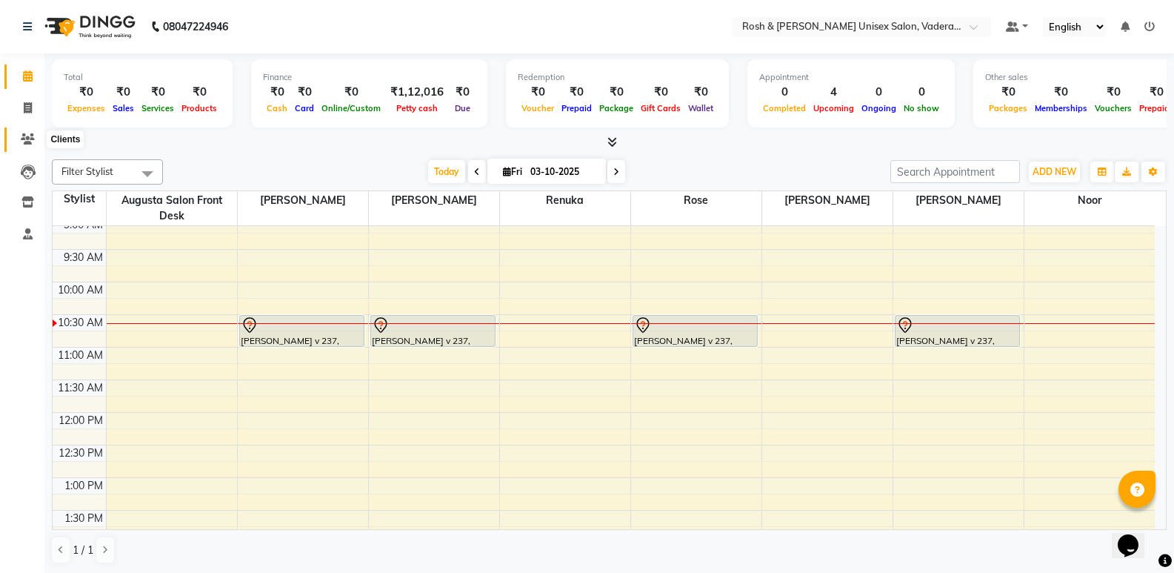
click at [33, 131] on span at bounding box center [28, 139] width 26 height 17
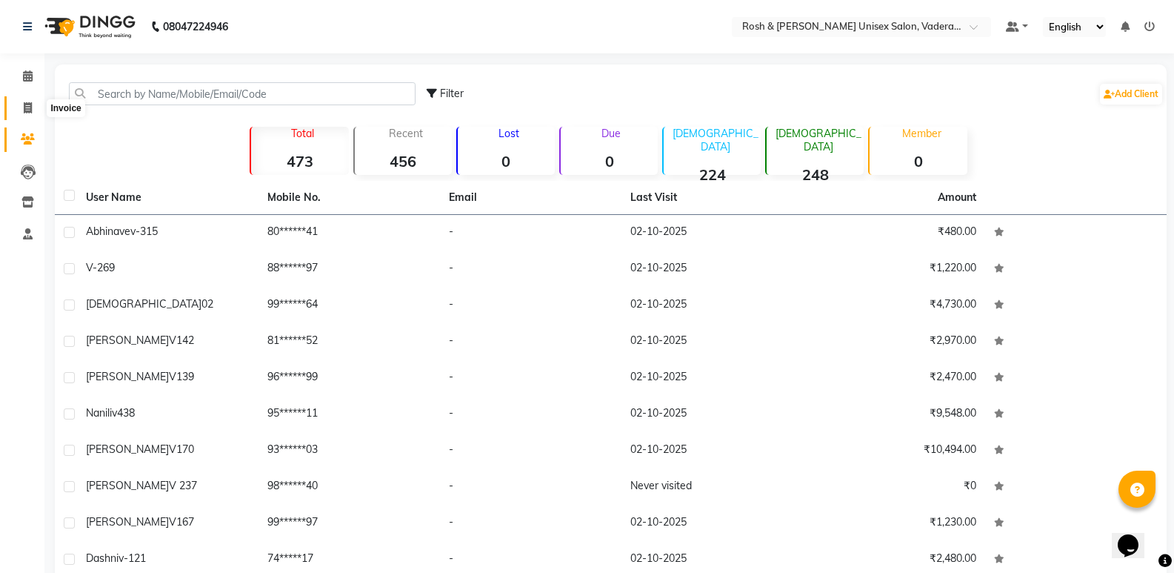
click at [34, 113] on span at bounding box center [28, 108] width 26 height 17
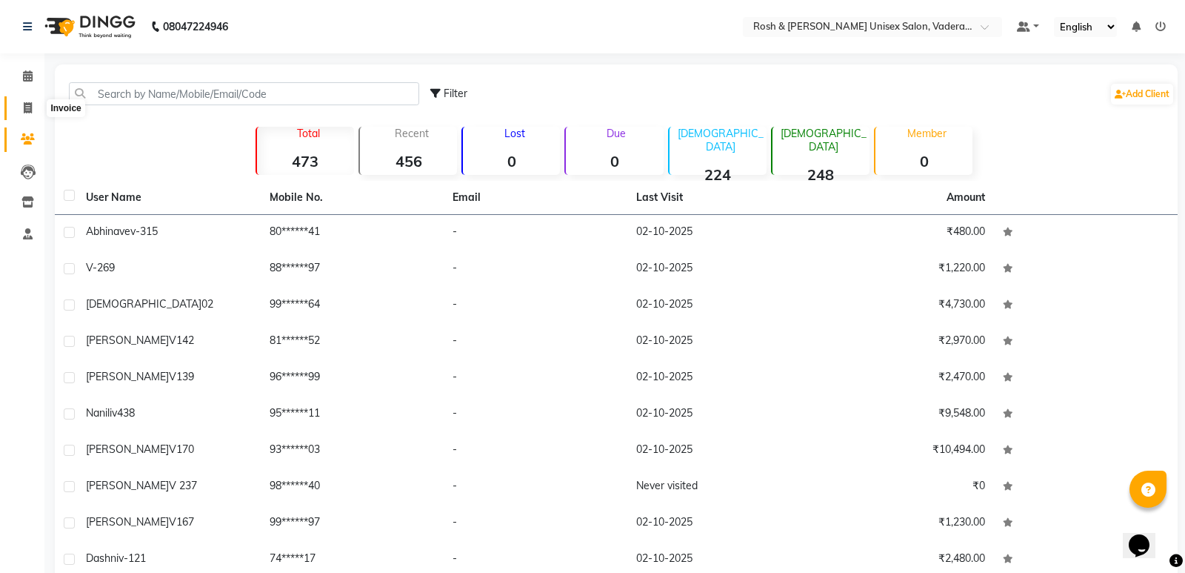
select select "8657"
select select "service"
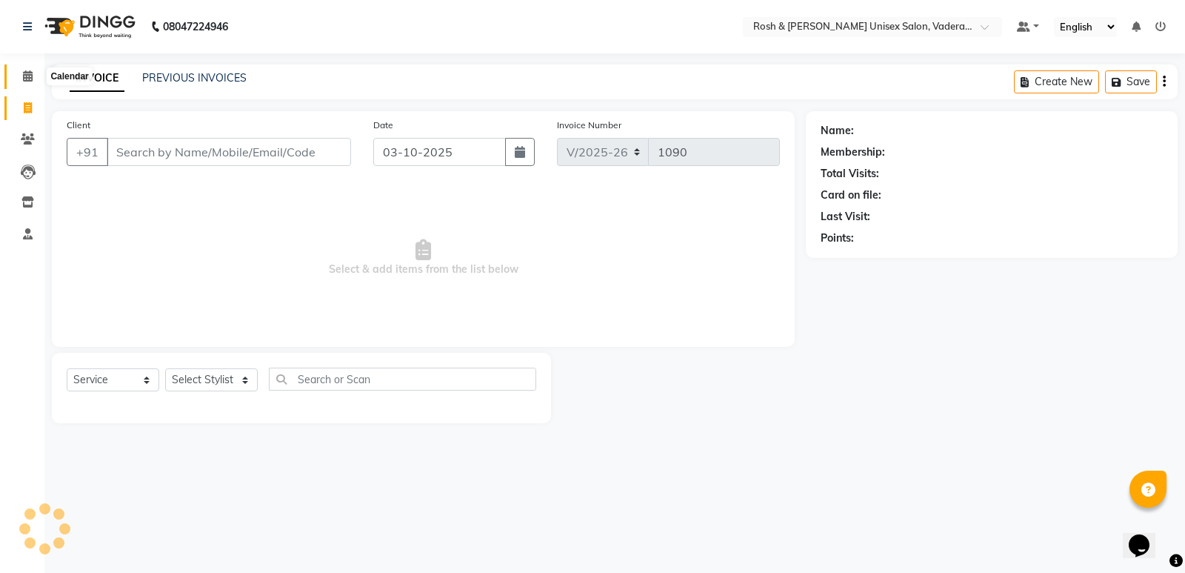
click at [23, 77] on icon at bounding box center [28, 75] width 10 height 11
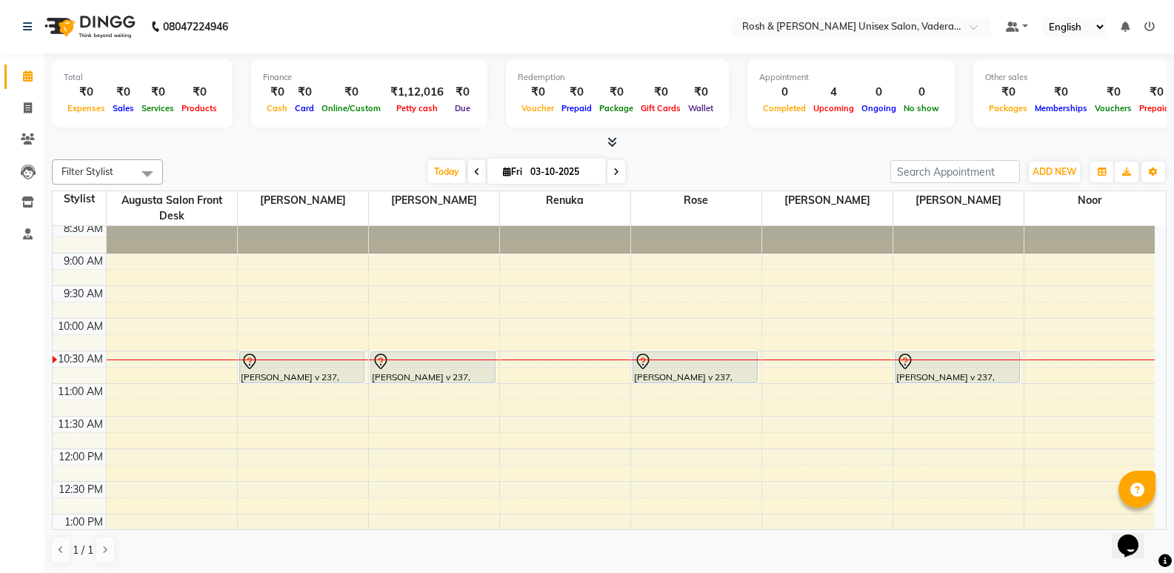
scroll to position [74, 0]
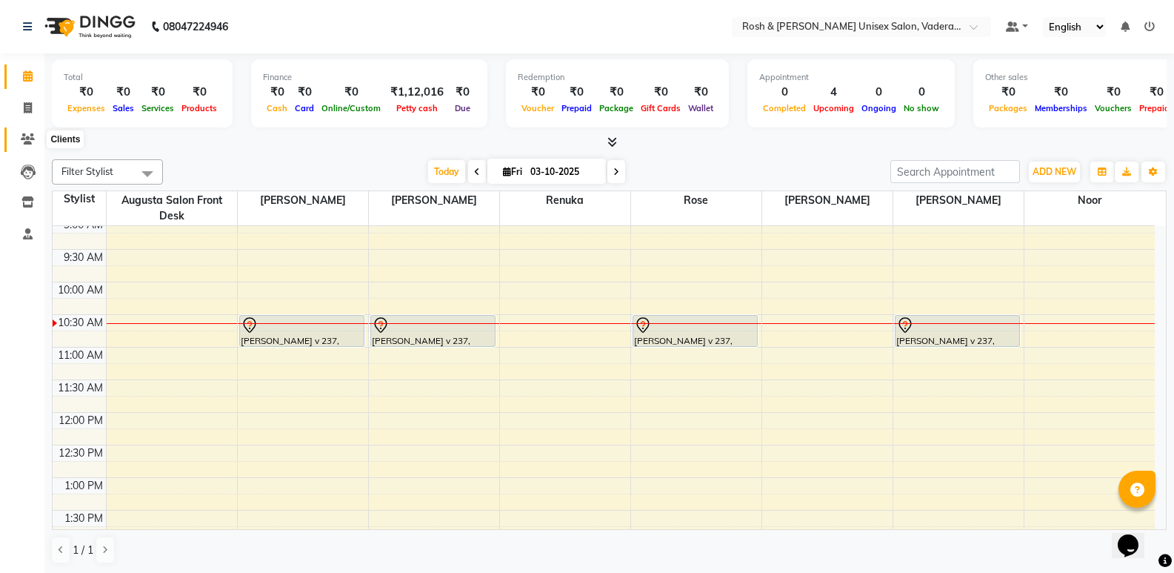
click at [26, 132] on span at bounding box center [28, 139] width 26 height 17
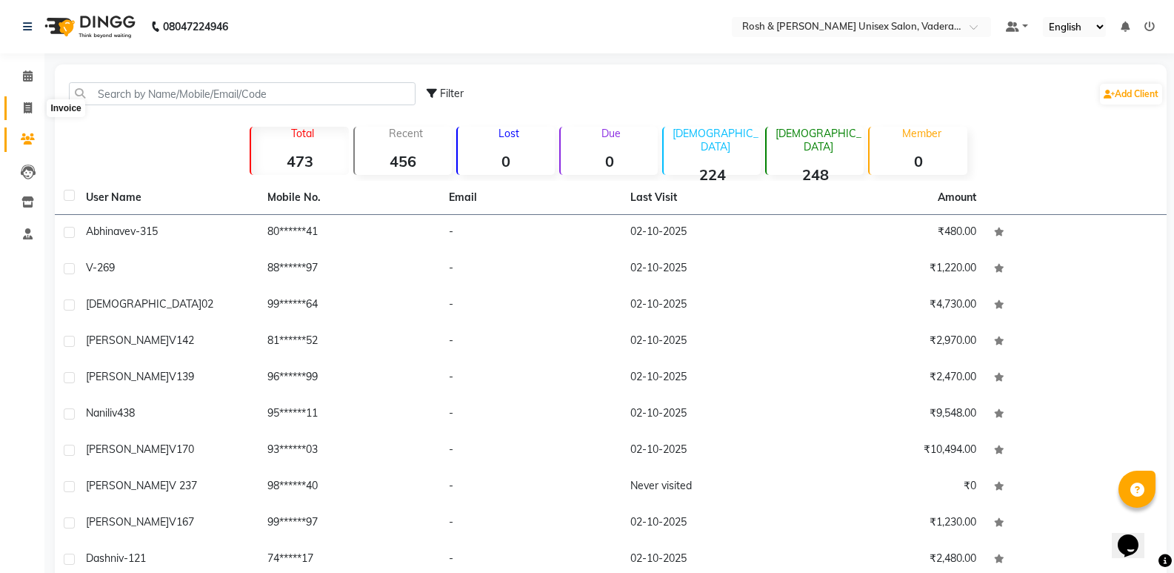
click at [30, 105] on icon at bounding box center [28, 107] width 8 height 11
select select "service"
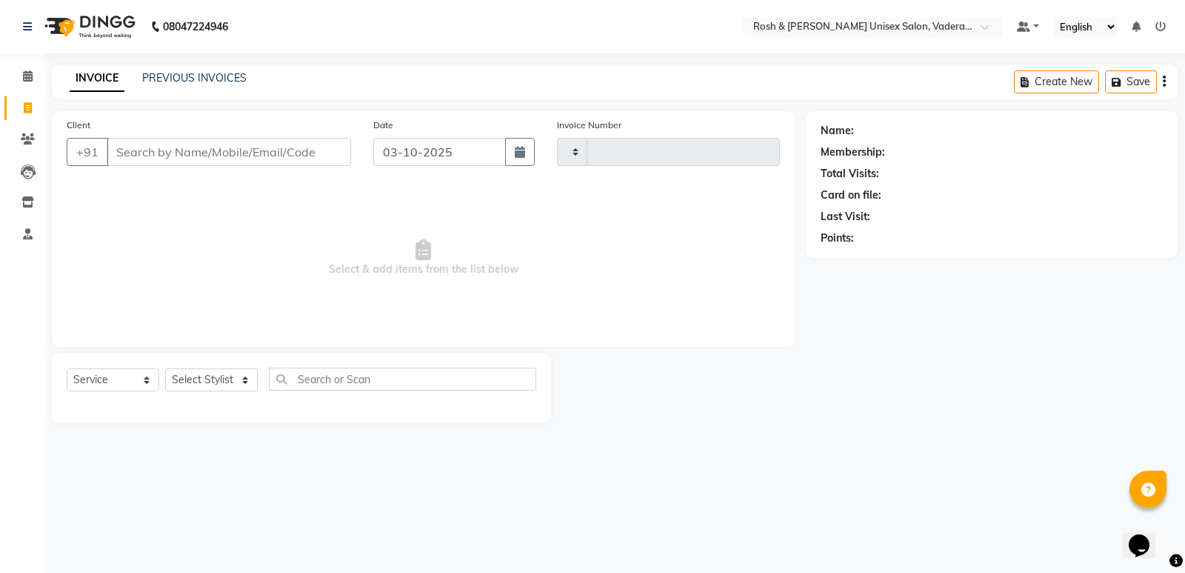
type input "1090"
select select "8657"
click at [28, 76] on icon at bounding box center [28, 75] width 10 height 11
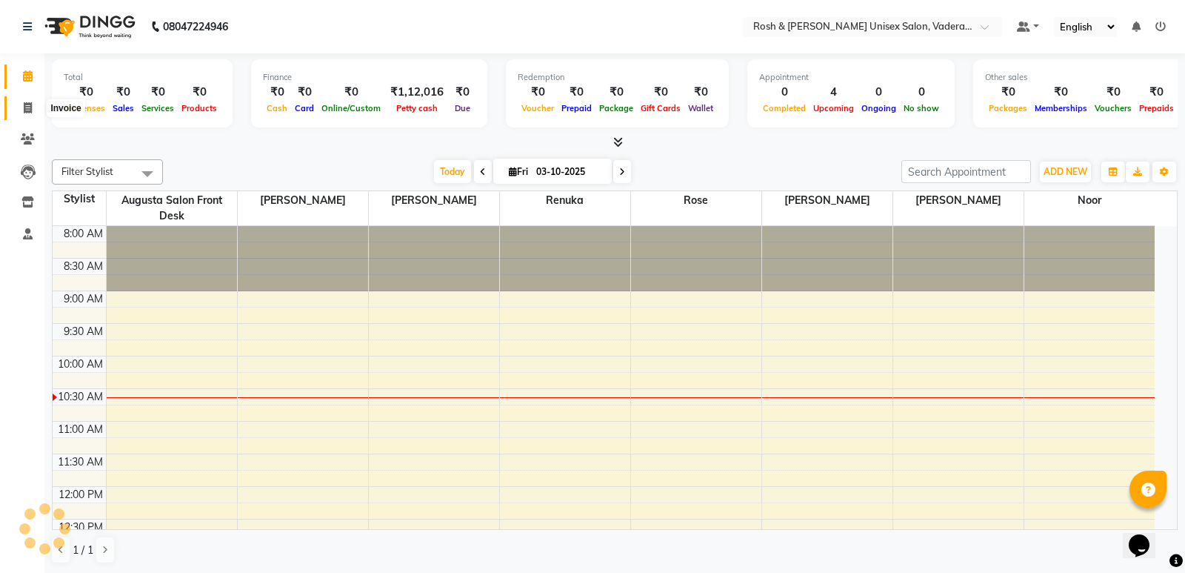
click at [26, 108] on icon at bounding box center [28, 107] width 8 height 11
select select "service"
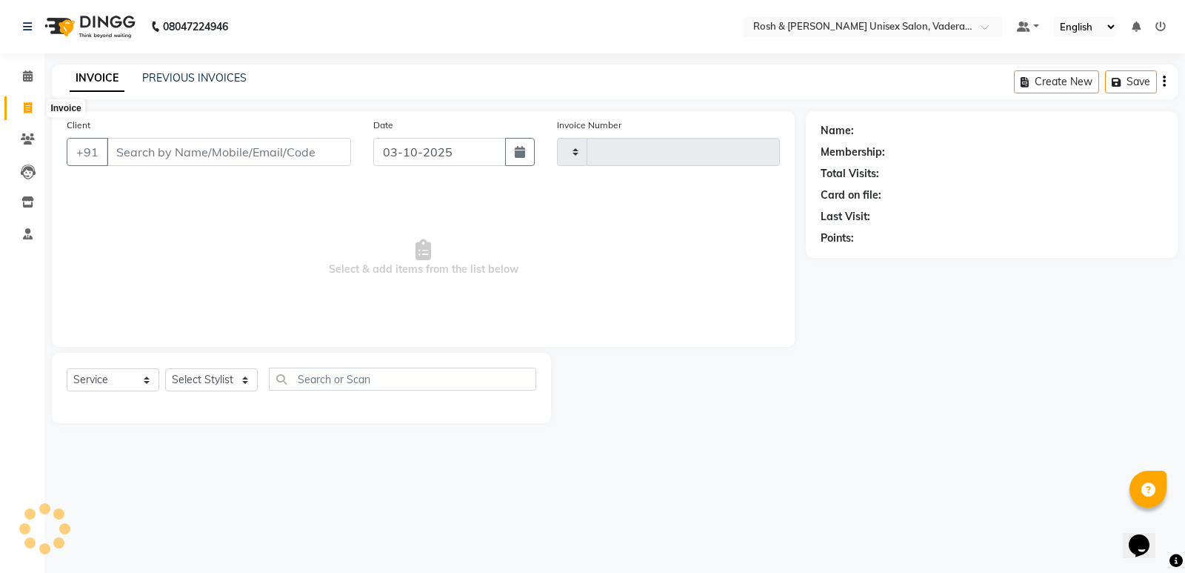
type input "1090"
select select "8657"
click at [25, 130] on link "Clients" at bounding box center [22, 139] width 36 height 24
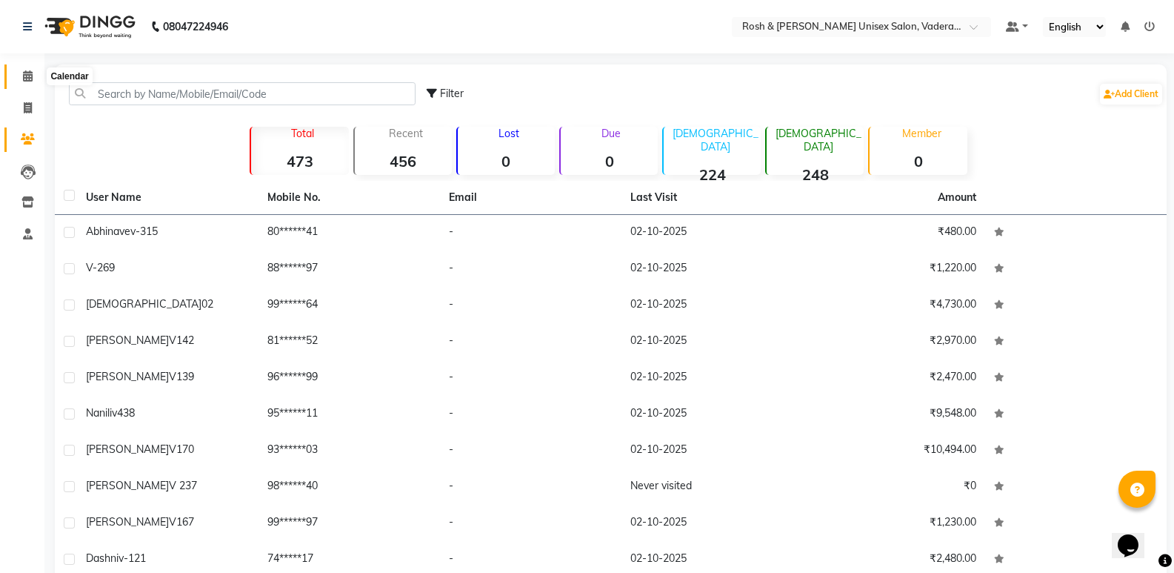
click at [30, 83] on span at bounding box center [28, 76] width 26 height 17
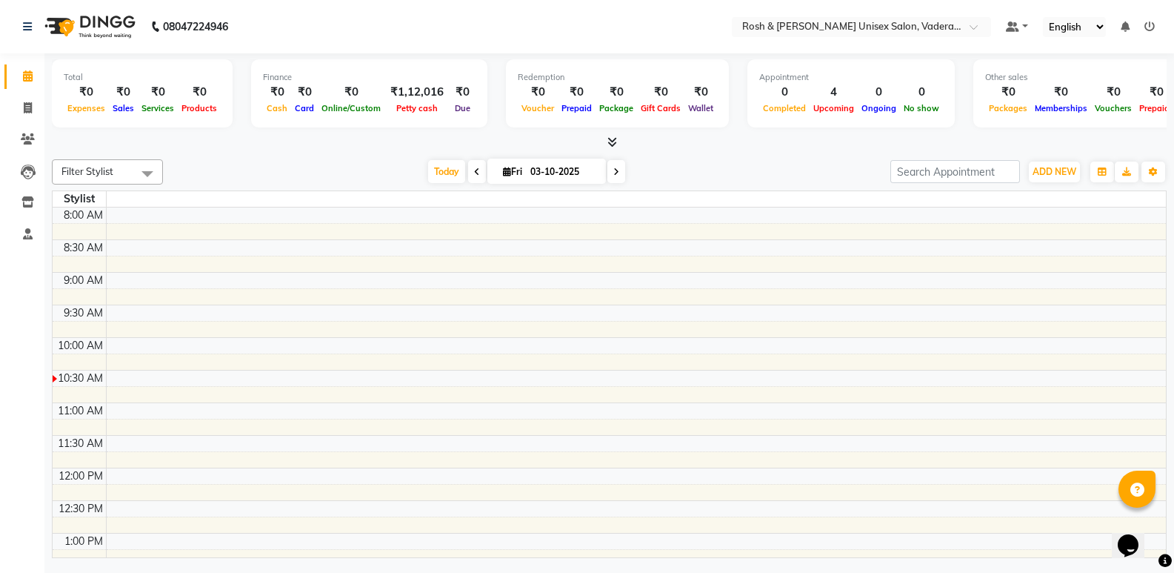
scroll to position [131, 0]
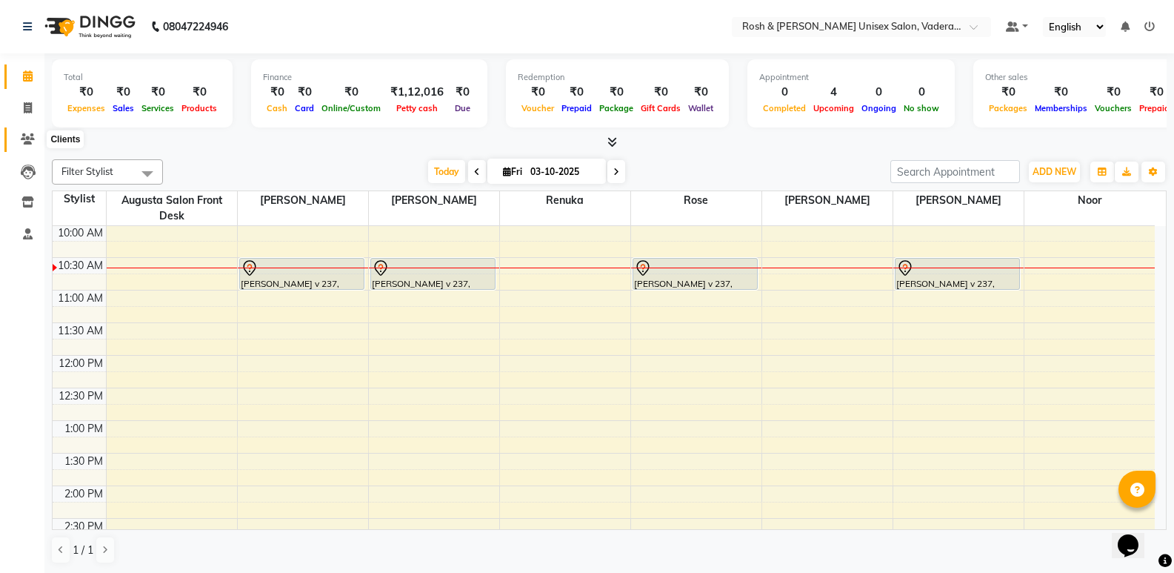
click at [32, 138] on icon at bounding box center [28, 138] width 14 height 11
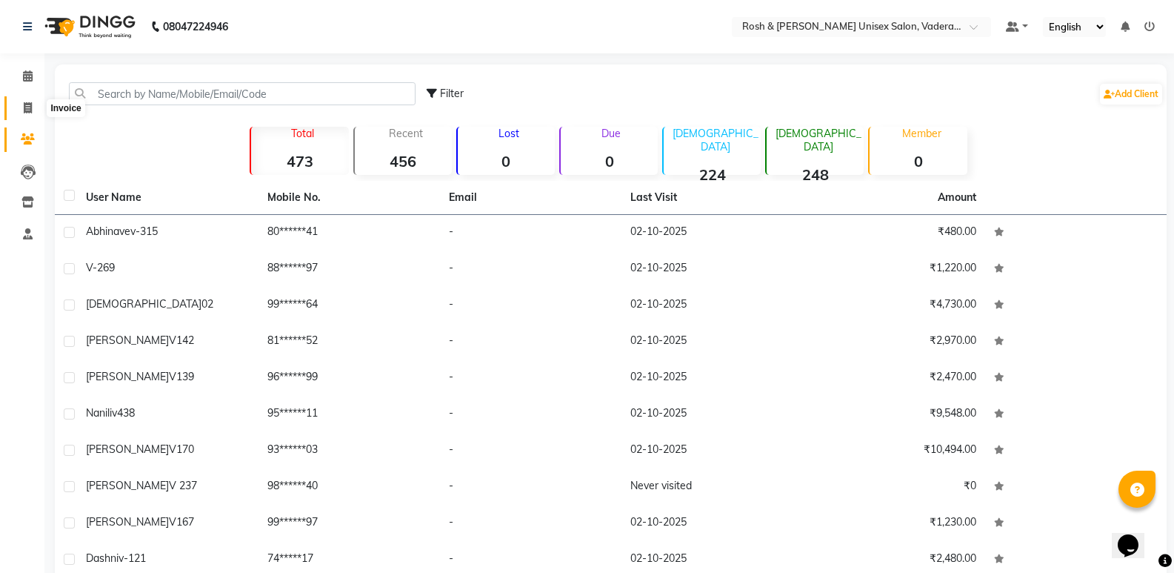
click at [32, 108] on icon at bounding box center [28, 107] width 8 height 11
select select "service"
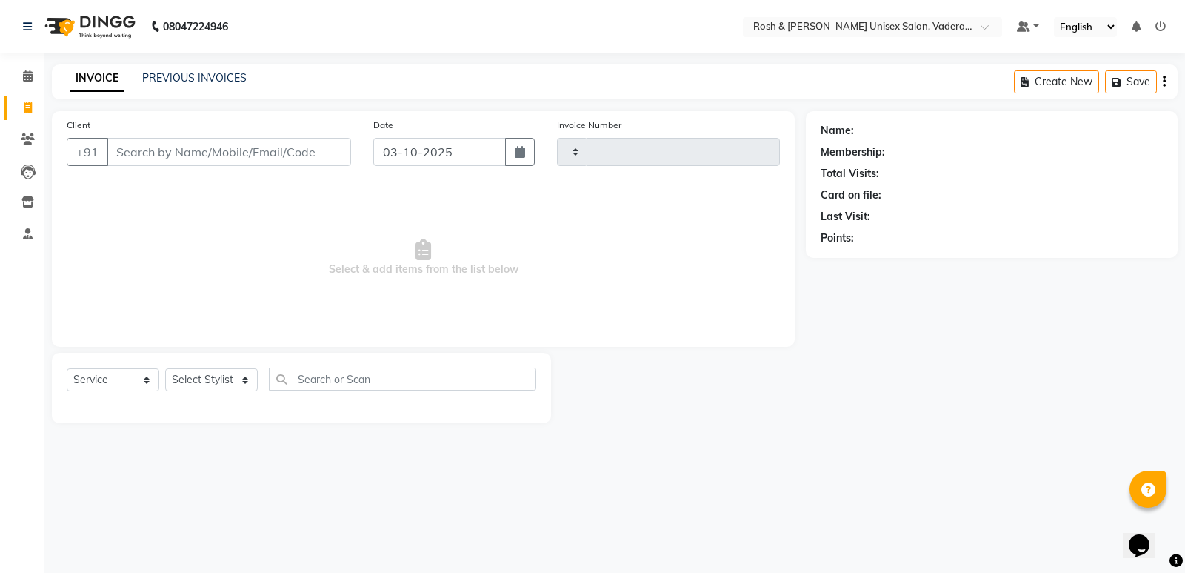
type input "1090"
select select "8657"
click at [36, 133] on span at bounding box center [28, 139] width 26 height 17
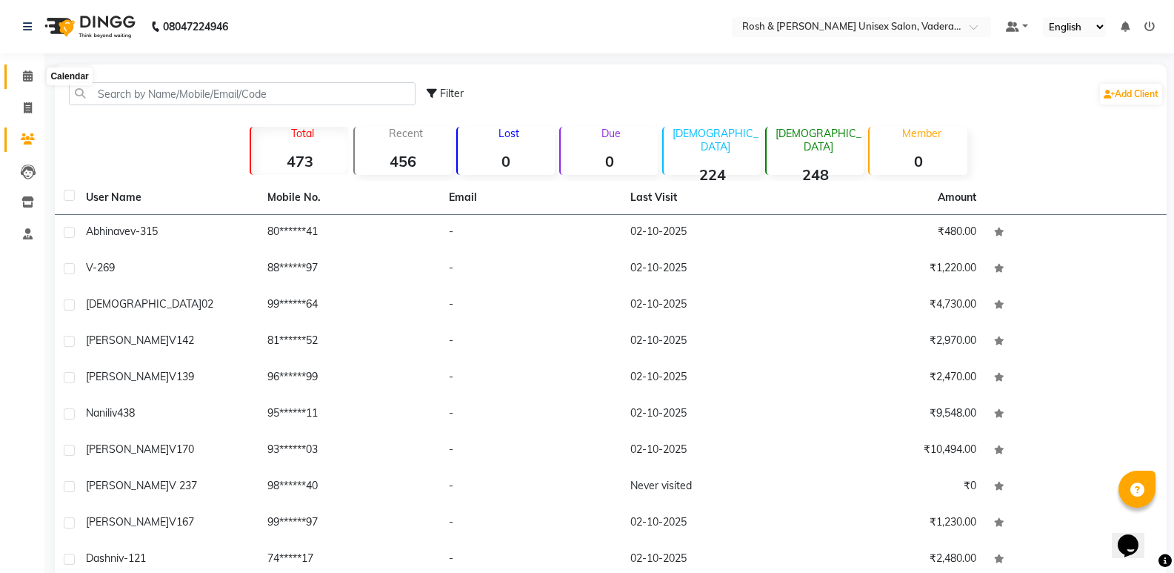
click at [33, 78] on span at bounding box center [28, 76] width 26 height 17
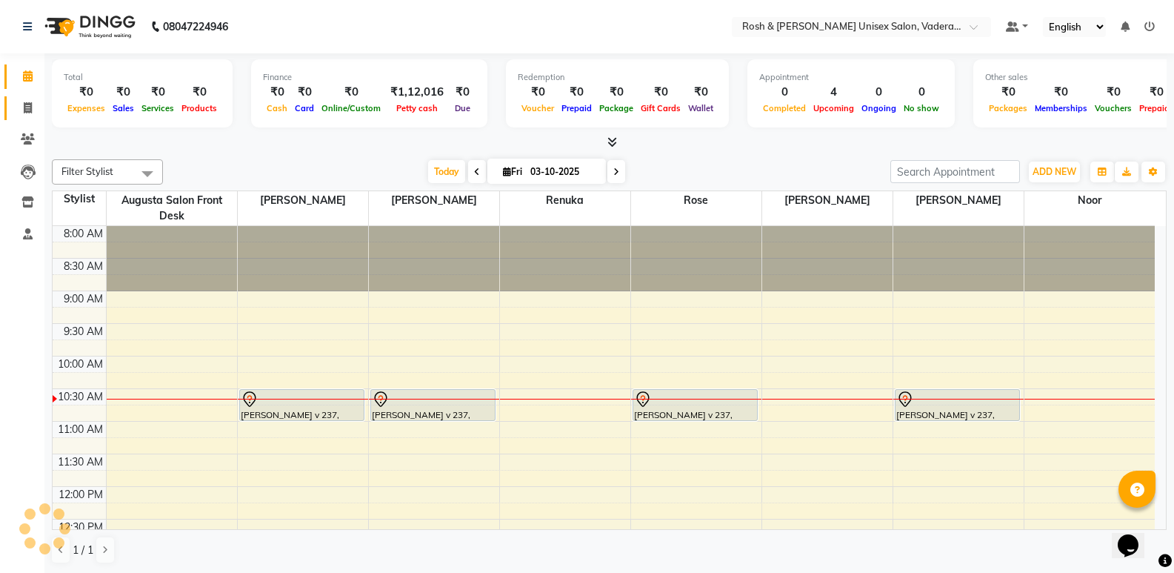
scroll to position [131, 0]
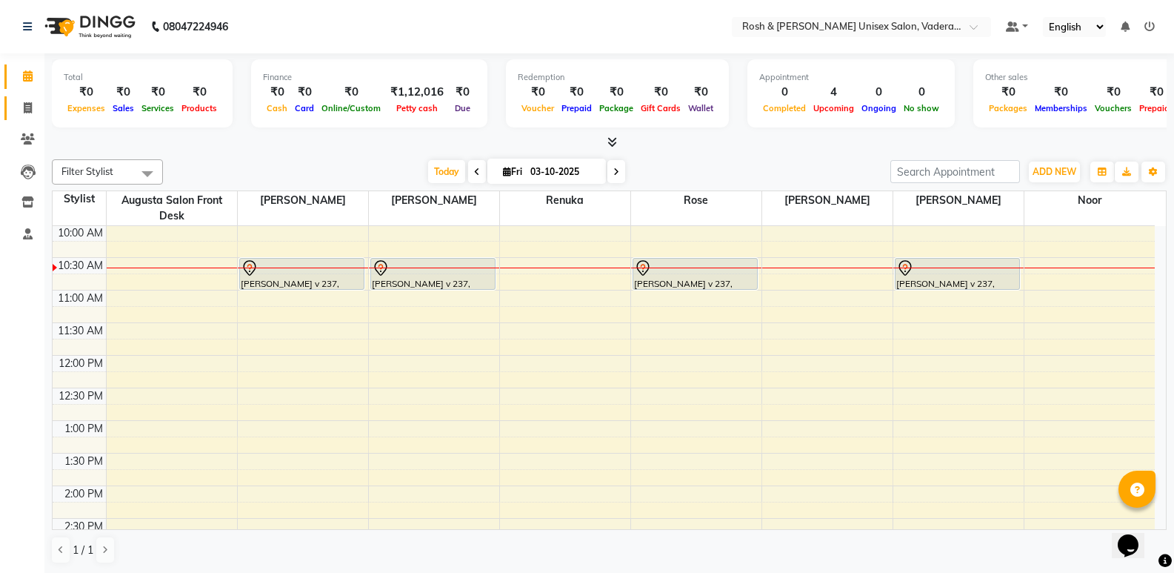
click at [29, 113] on icon at bounding box center [28, 107] width 8 height 11
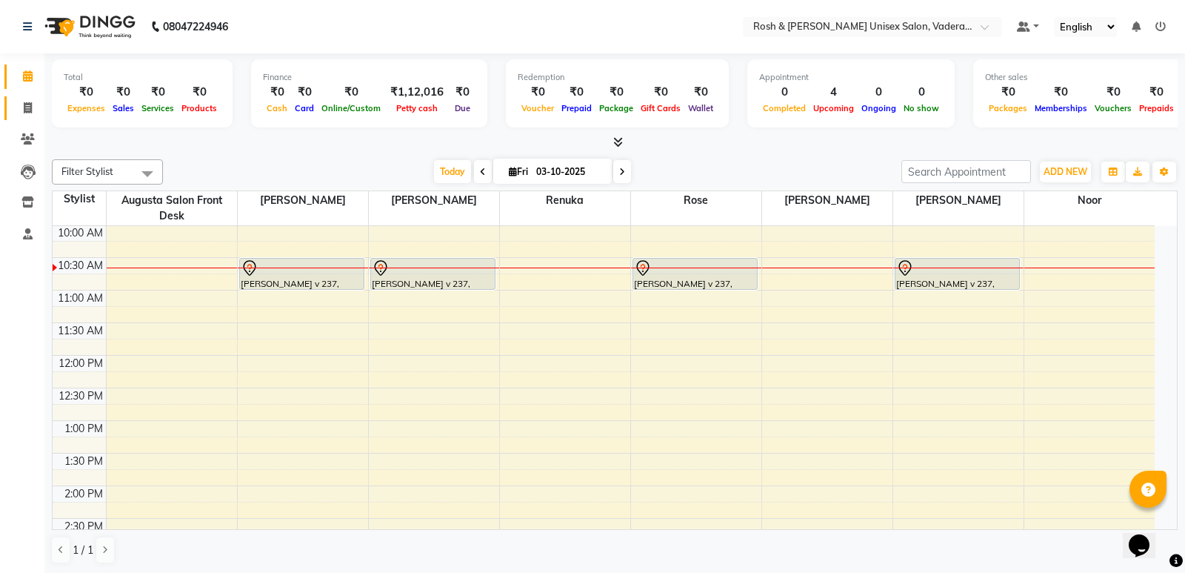
select select "service"
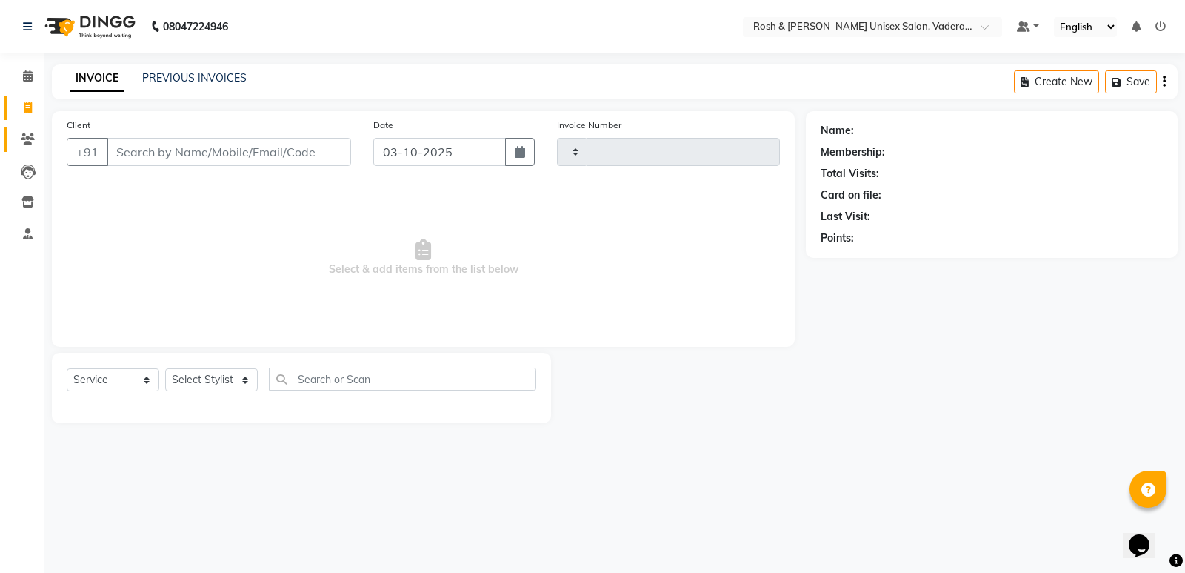
type input "1090"
select select "8657"
click at [26, 141] on icon at bounding box center [28, 138] width 14 height 11
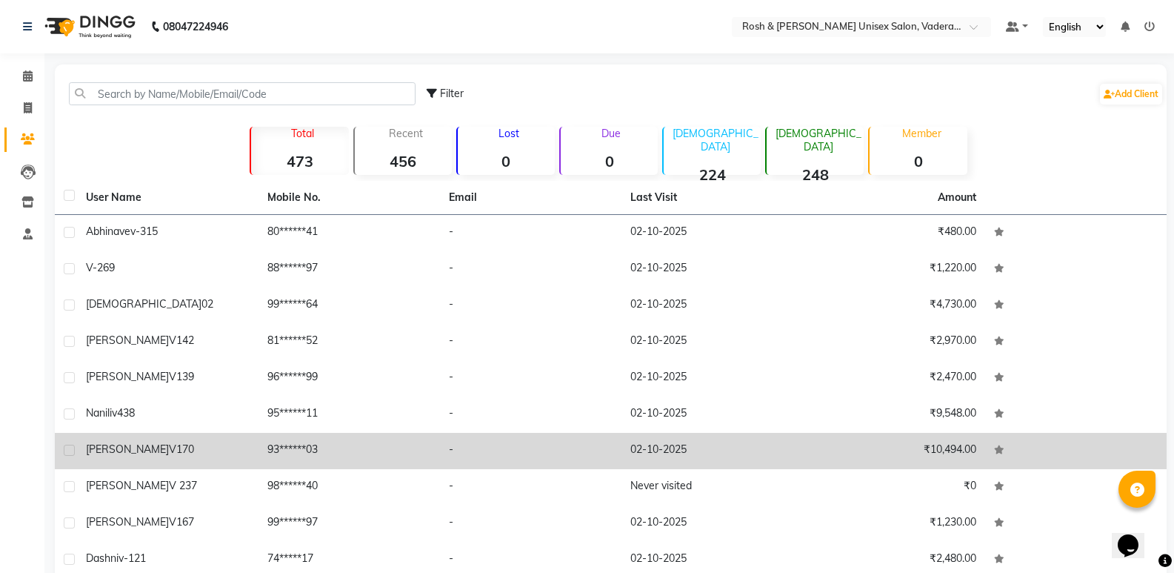
scroll to position [69, 0]
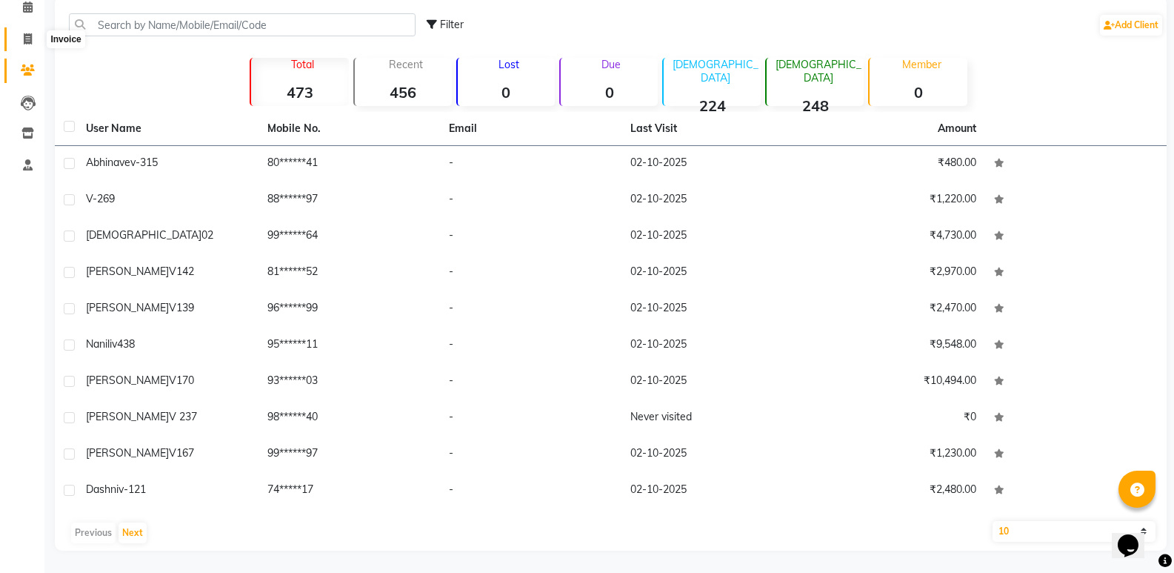
click at [29, 45] on span at bounding box center [28, 39] width 26 height 17
select select "8657"
select select "service"
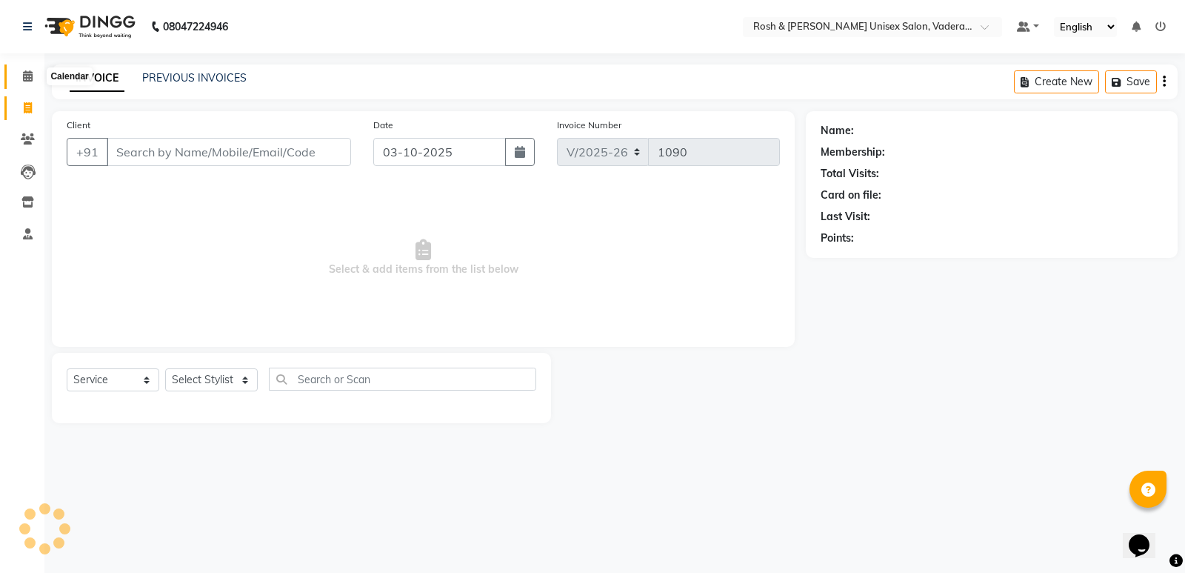
click at [31, 80] on icon at bounding box center [28, 75] width 10 height 11
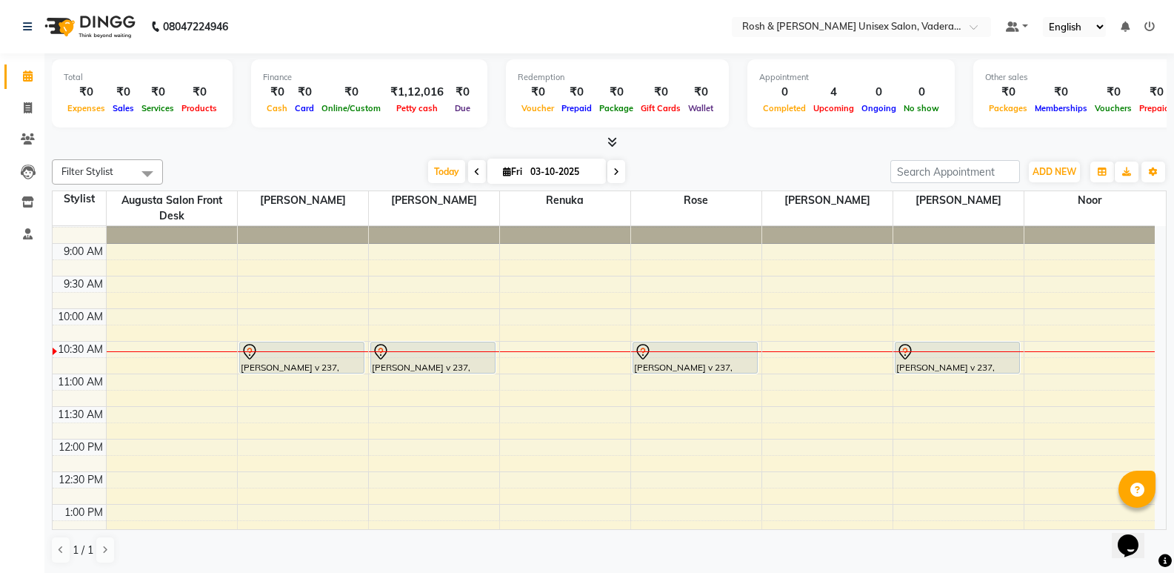
scroll to position [74, 0]
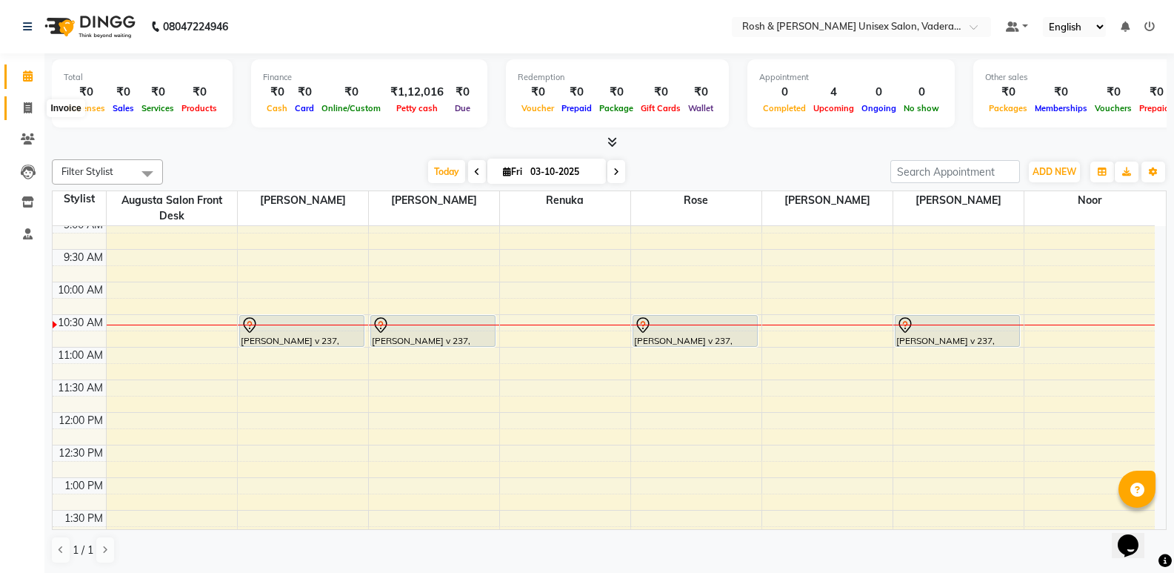
click at [24, 112] on icon at bounding box center [28, 107] width 8 height 11
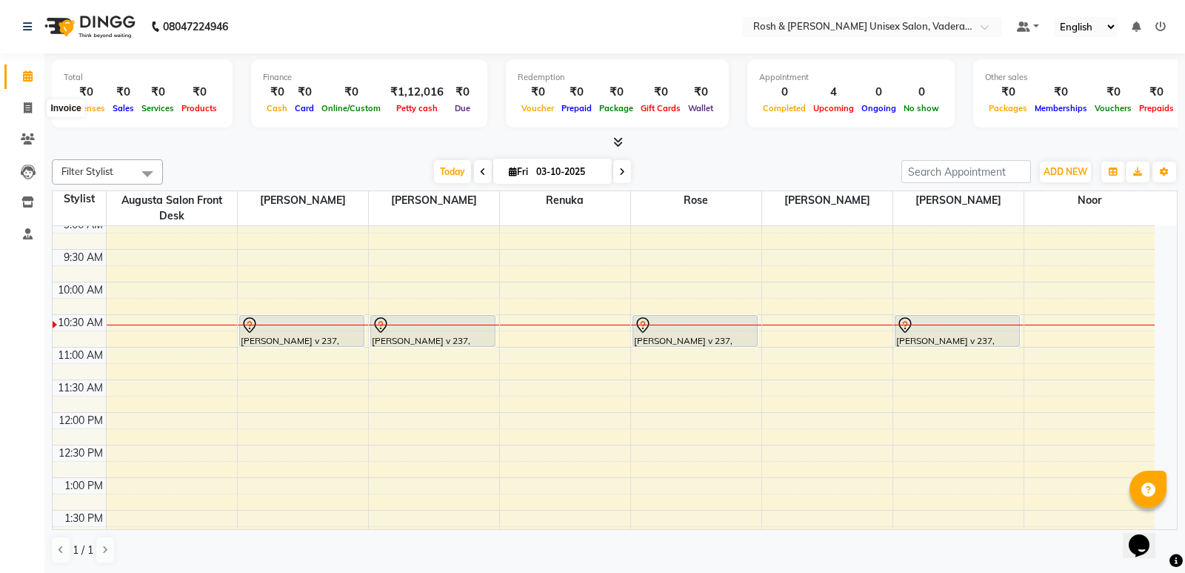
select select "8657"
select select "service"
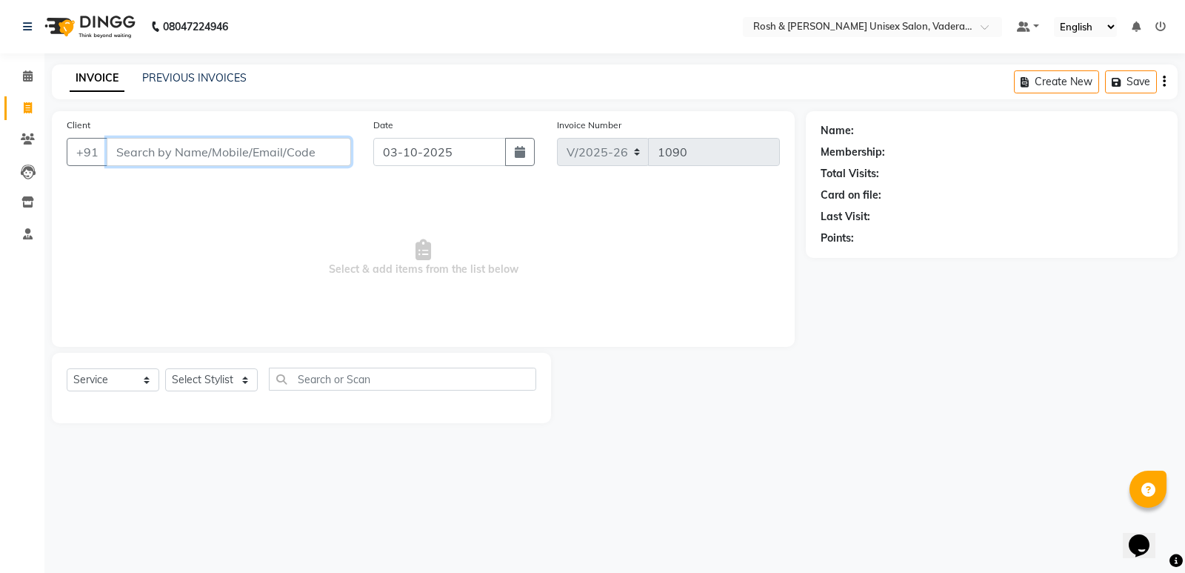
click at [187, 149] on input "Client" at bounding box center [229, 152] width 244 height 28
click at [20, 79] on span at bounding box center [28, 76] width 26 height 17
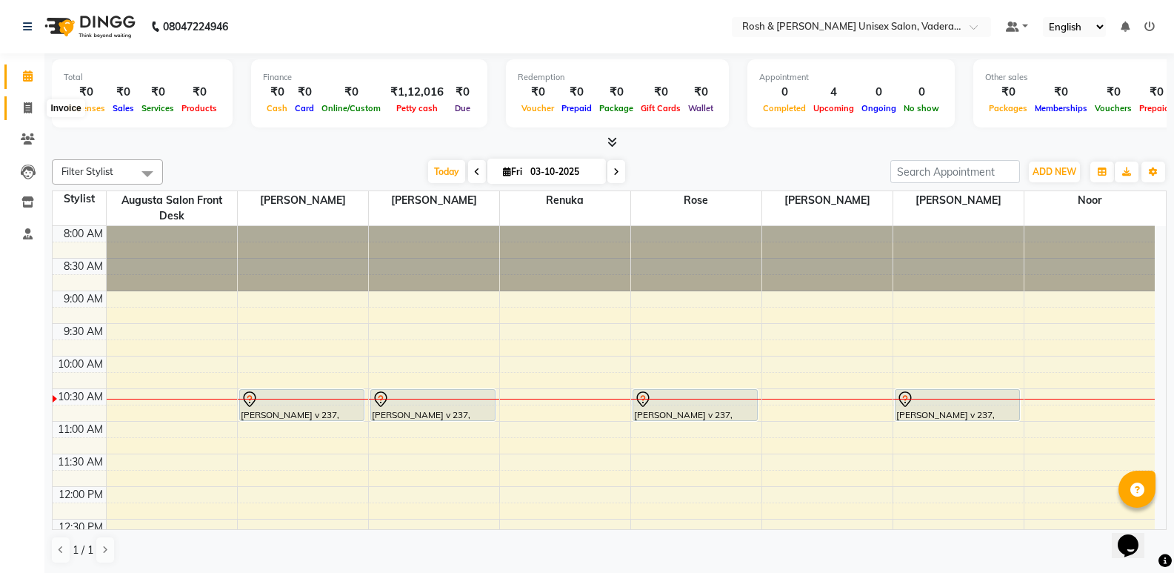
click at [24, 103] on icon at bounding box center [28, 107] width 8 height 11
select select "service"
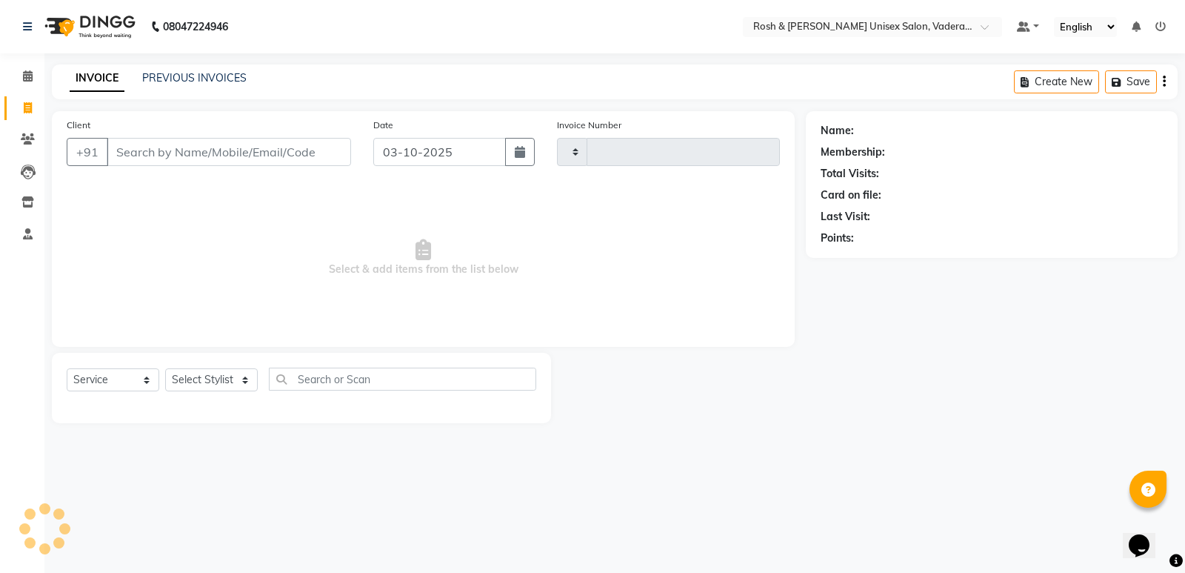
type input "1090"
select select "8657"
click at [130, 153] on input "Client" at bounding box center [229, 152] width 244 height 28
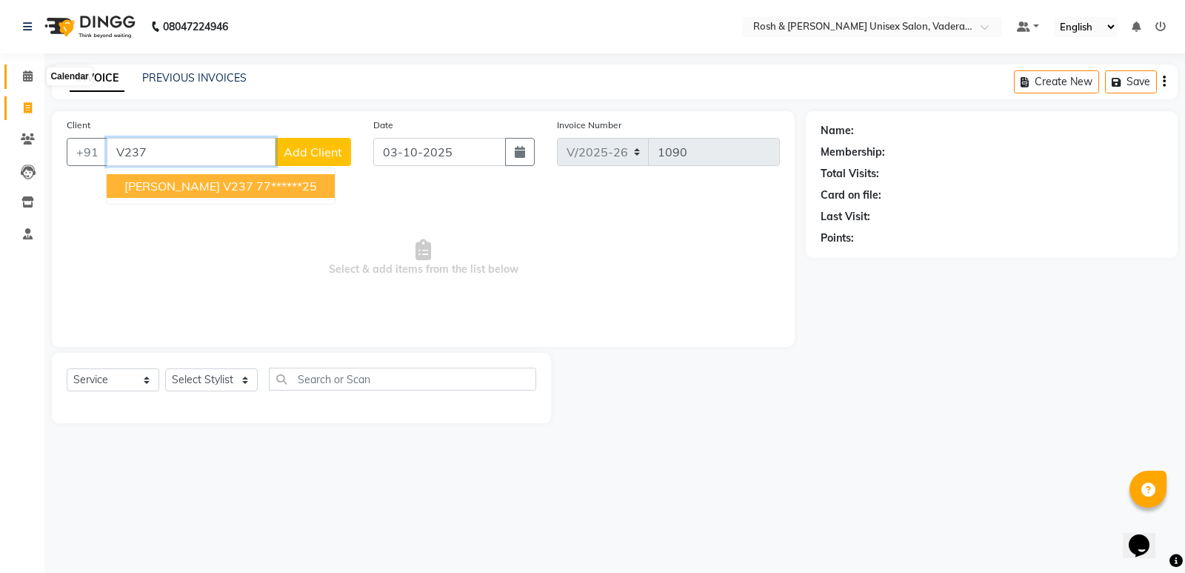
type input "V237"
click at [27, 84] on span at bounding box center [28, 76] width 26 height 17
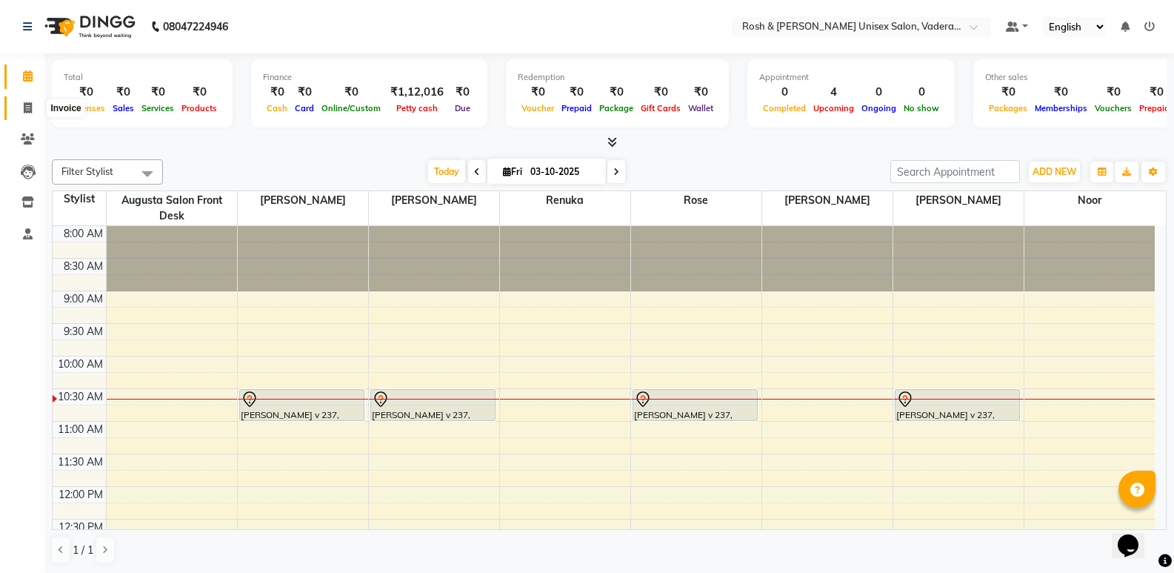
click at [31, 110] on icon at bounding box center [28, 107] width 8 height 11
select select "service"
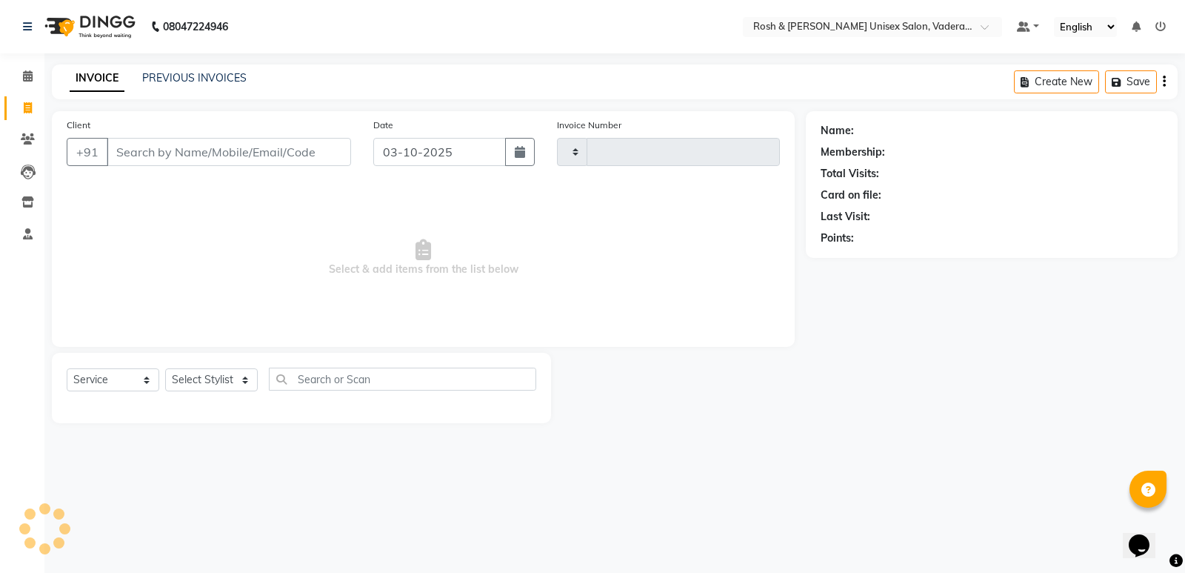
type input "1090"
select select "8657"
click at [191, 152] on input "Client" at bounding box center [229, 152] width 244 height 28
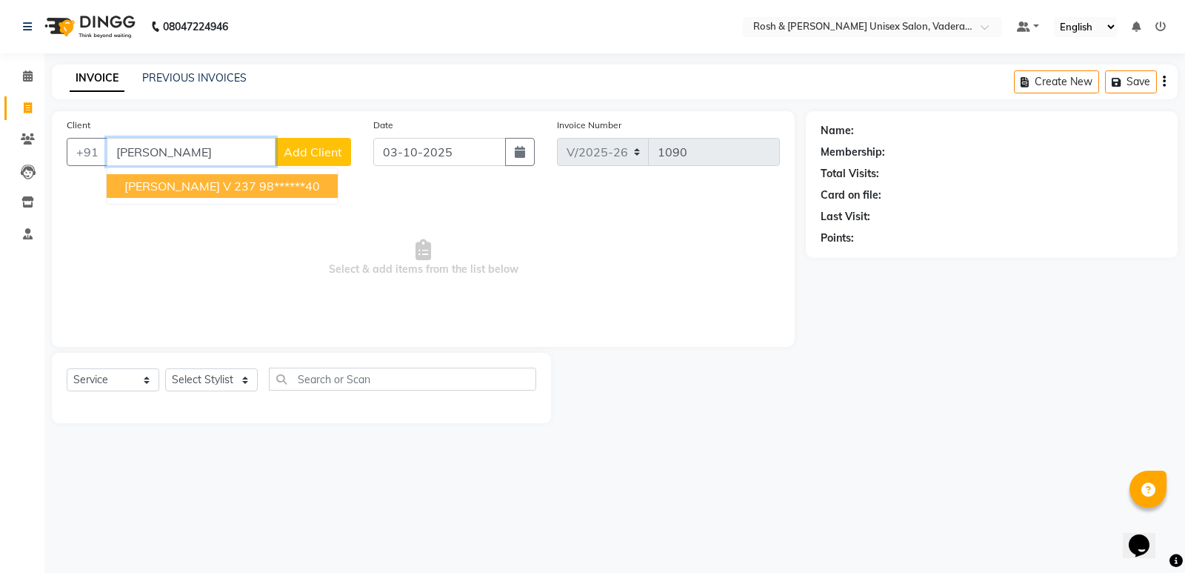
click at [259, 185] on ngb-highlight "98******40" at bounding box center [289, 185] width 61 height 15
type input "98******40"
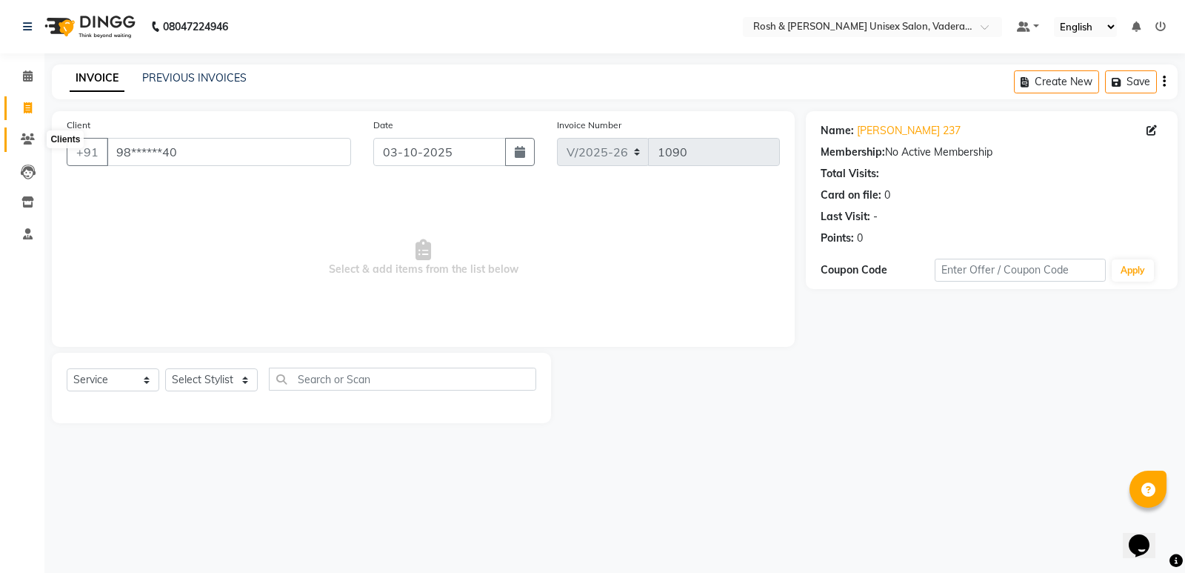
click at [24, 140] on icon at bounding box center [28, 138] width 14 height 11
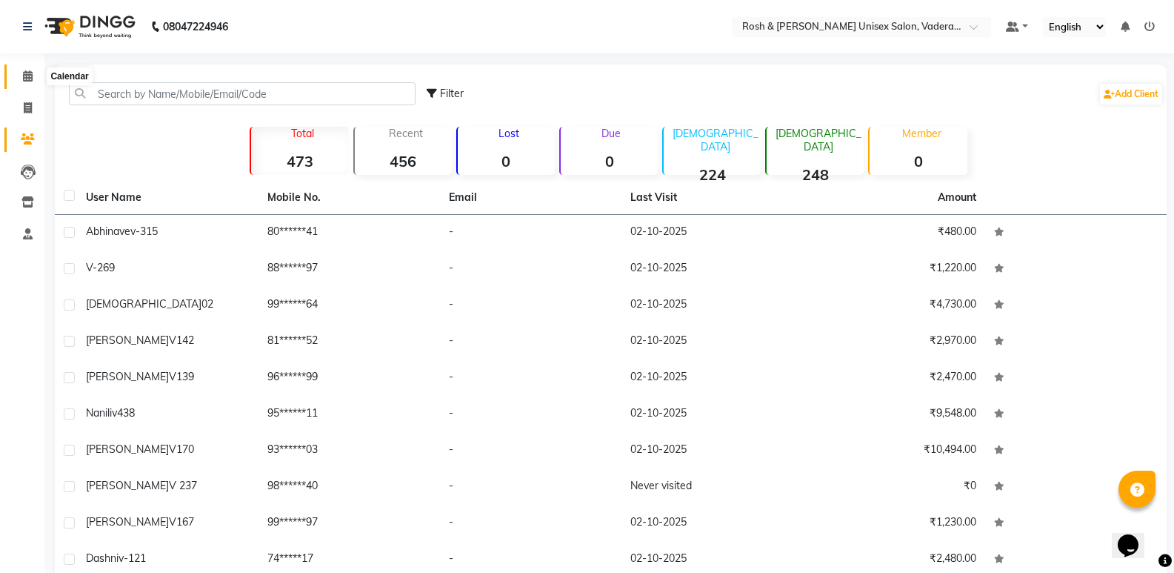
click at [19, 76] on span at bounding box center [28, 76] width 26 height 17
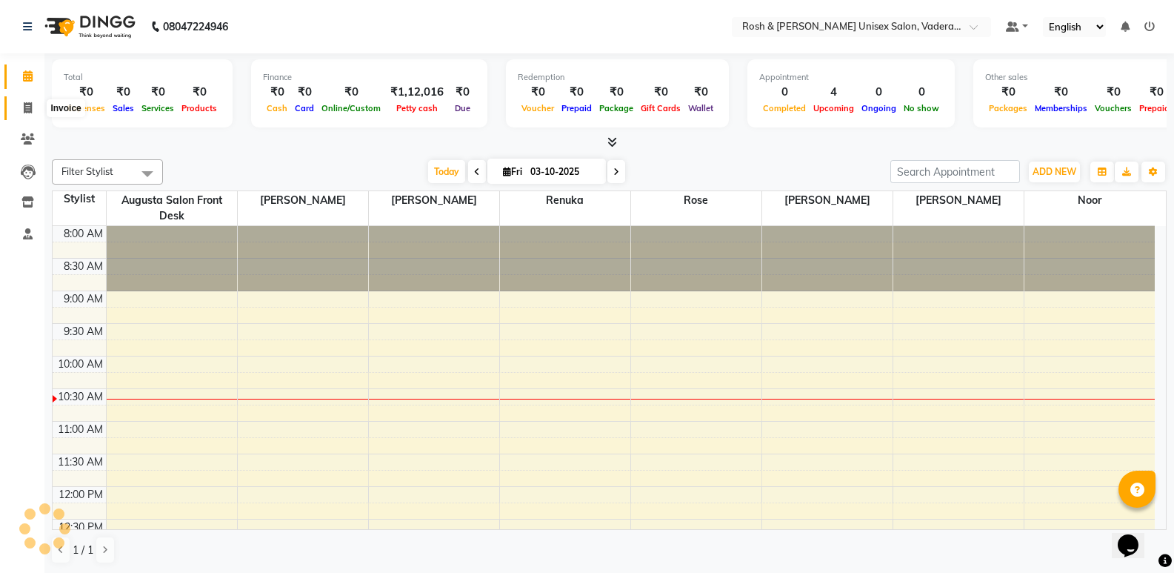
click at [32, 104] on icon at bounding box center [28, 107] width 8 height 11
select select "service"
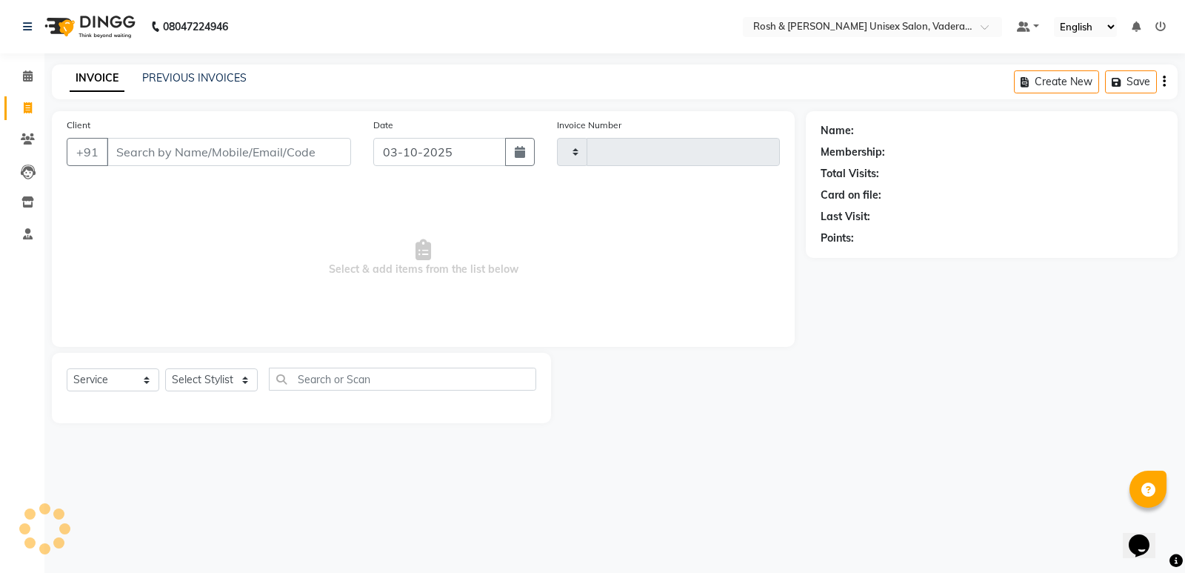
type input "1090"
select select "8657"
click at [318, 156] on input "Client" at bounding box center [229, 152] width 244 height 28
type input "V"
click at [28, 133] on span at bounding box center [28, 139] width 26 height 17
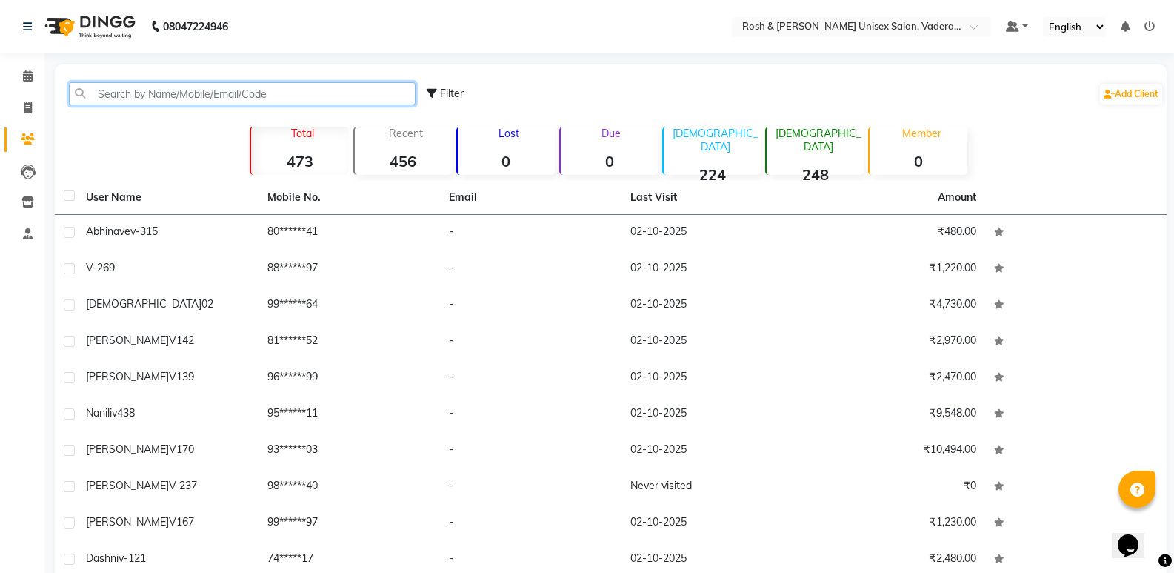
click at [208, 96] on input "text" at bounding box center [242, 93] width 347 height 23
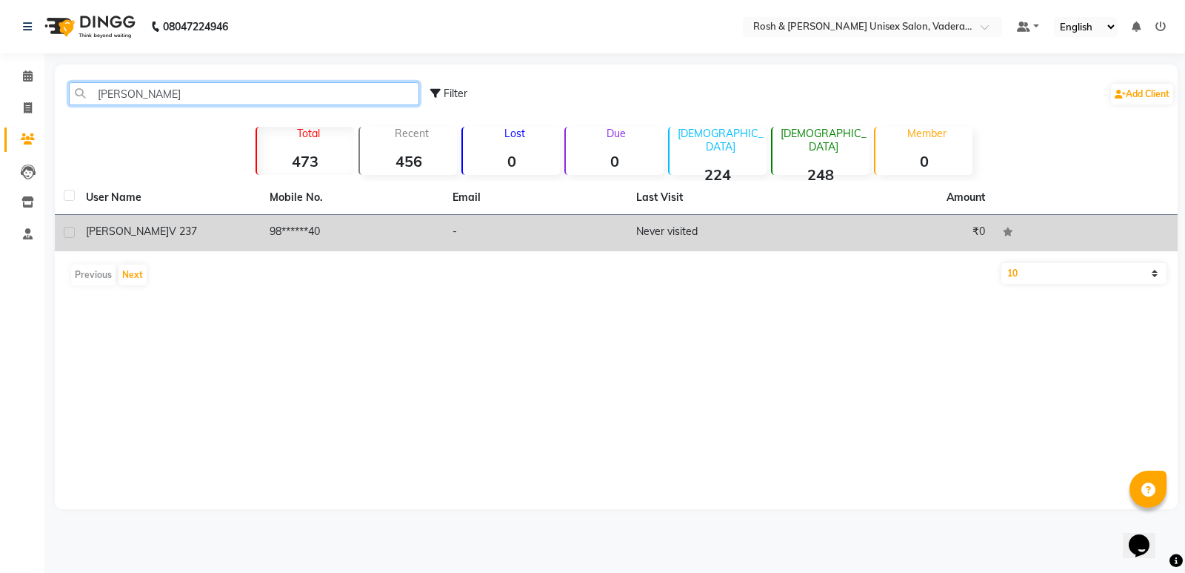
type input "[PERSON_NAME]"
drag, startPoint x: 164, startPoint y: 235, endPoint x: 181, endPoint y: 227, distance: 17.9
click at [164, 234] on div "billy v 237" at bounding box center [169, 232] width 166 height 16
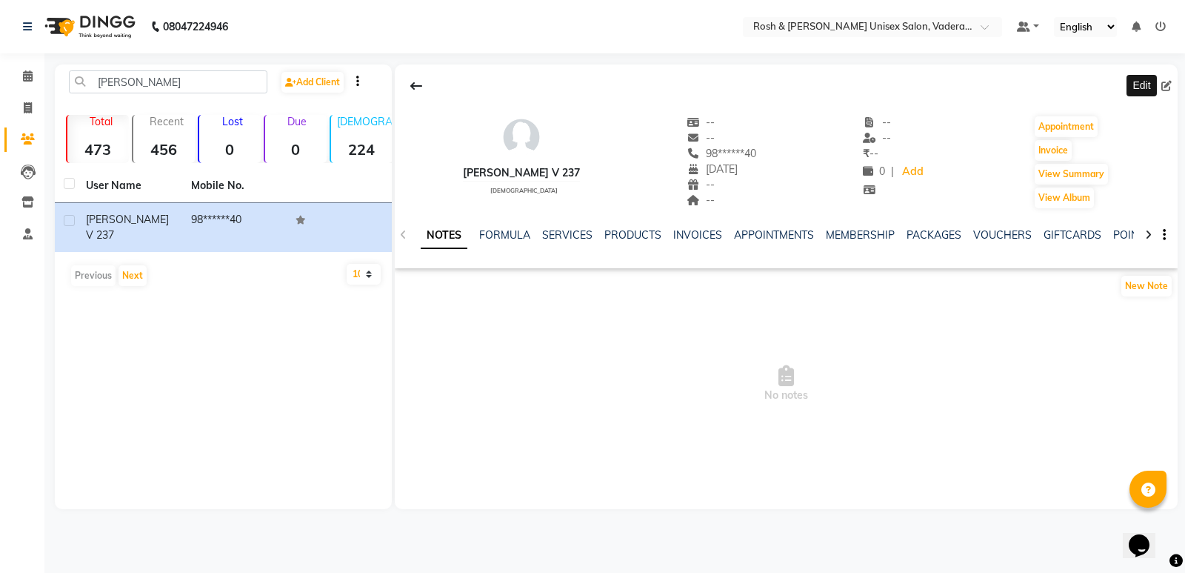
click at [1164, 93] on span at bounding box center [1169, 87] width 16 height 16
click at [1168, 81] on icon at bounding box center [1166, 86] width 10 height 10
select select "14"
select select "03"
select select "1958"
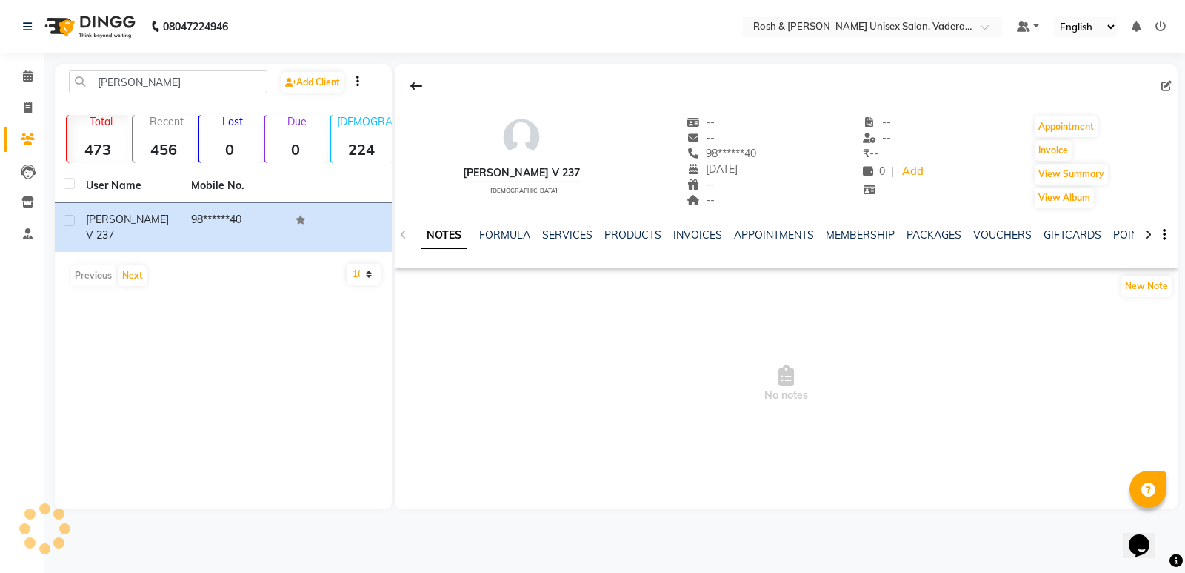
select select "[DEMOGRAPHIC_DATA]"
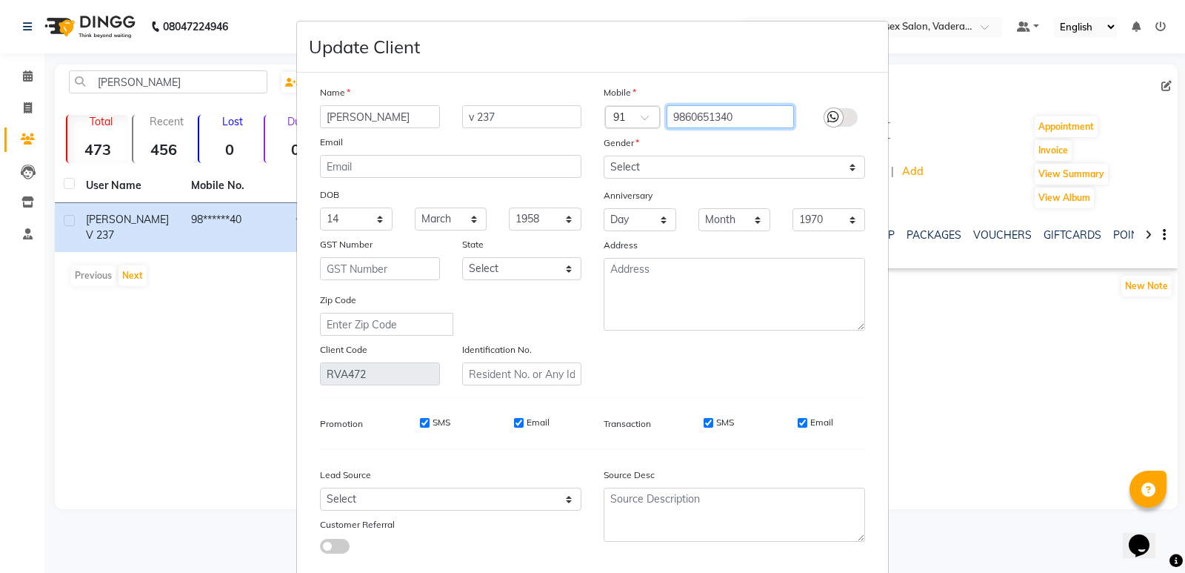
click at [701, 120] on input "9860651340" at bounding box center [731, 116] width 128 height 23
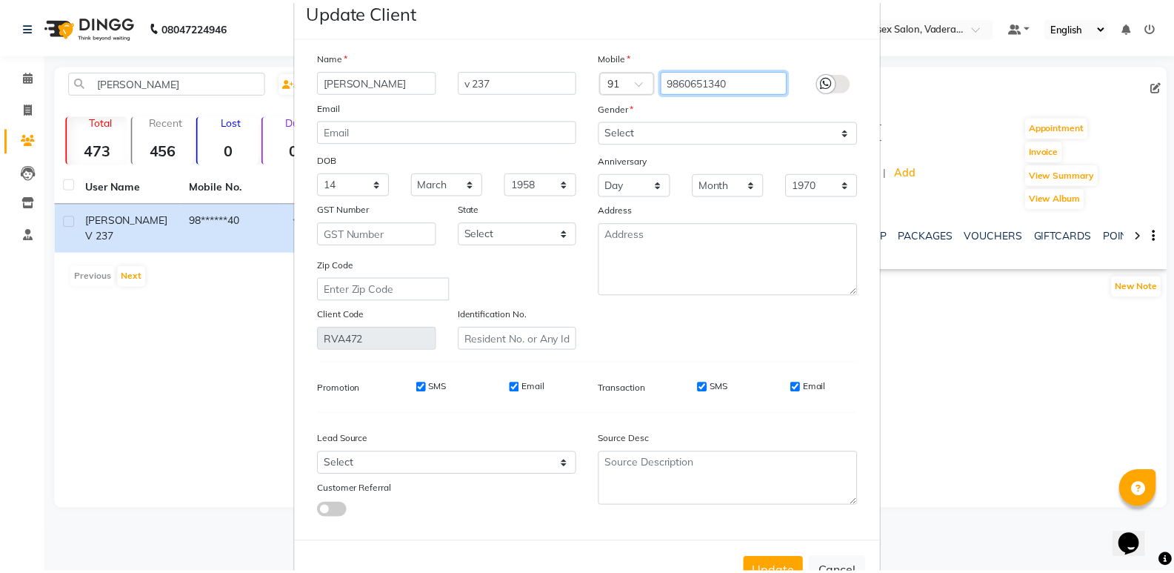
scroll to position [84, 0]
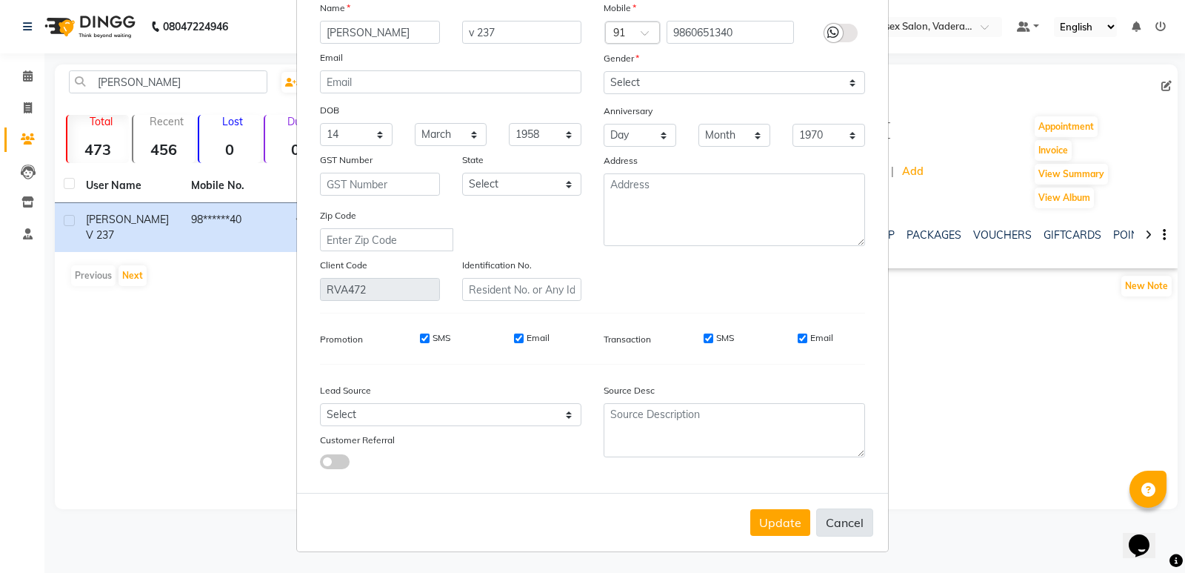
click at [830, 517] on button "Cancel" at bounding box center [844, 522] width 57 height 28
select select
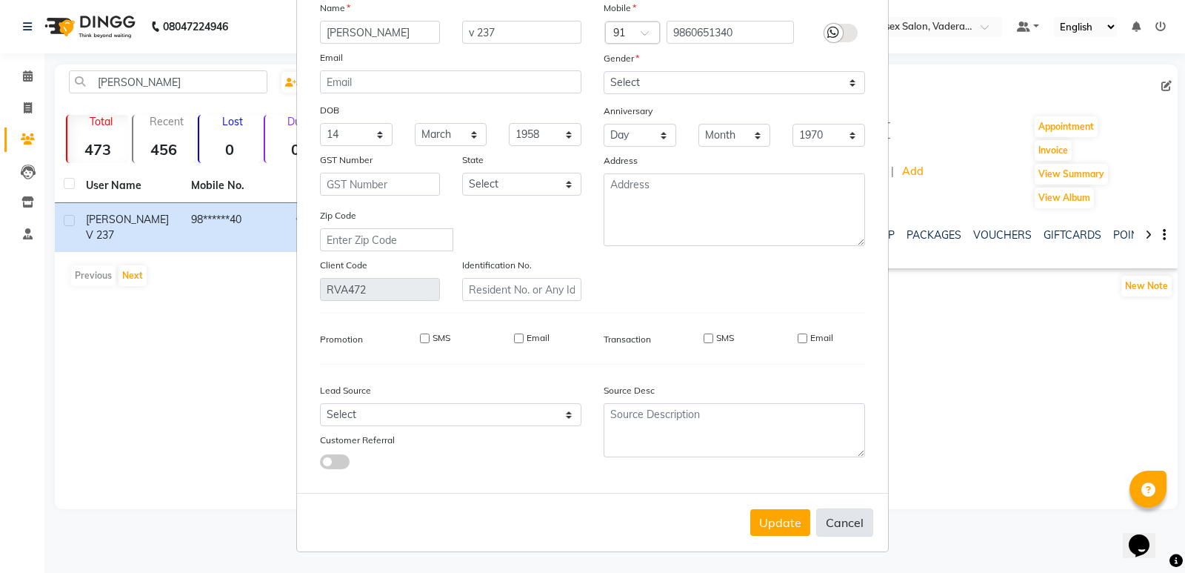
select select
checkbox input "false"
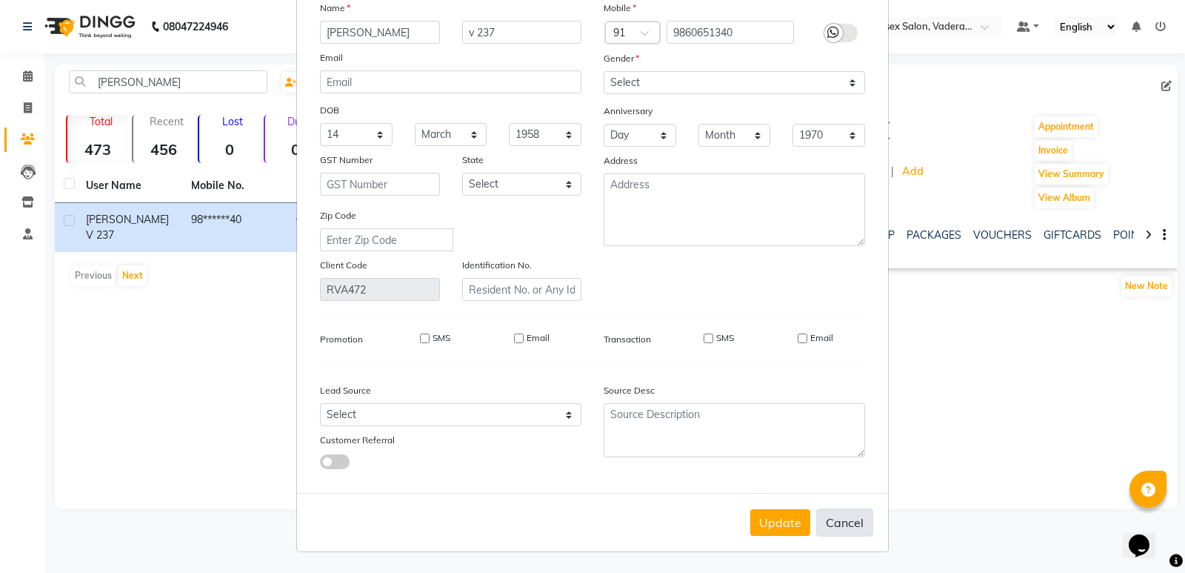
checkbox input "false"
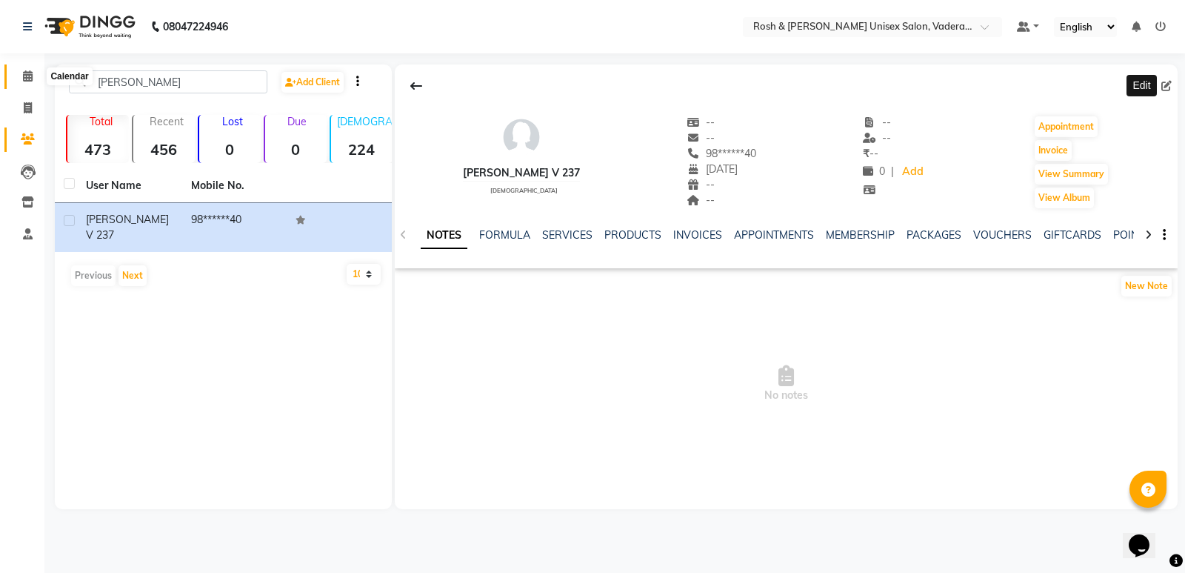
click at [30, 76] on icon at bounding box center [28, 75] width 10 height 11
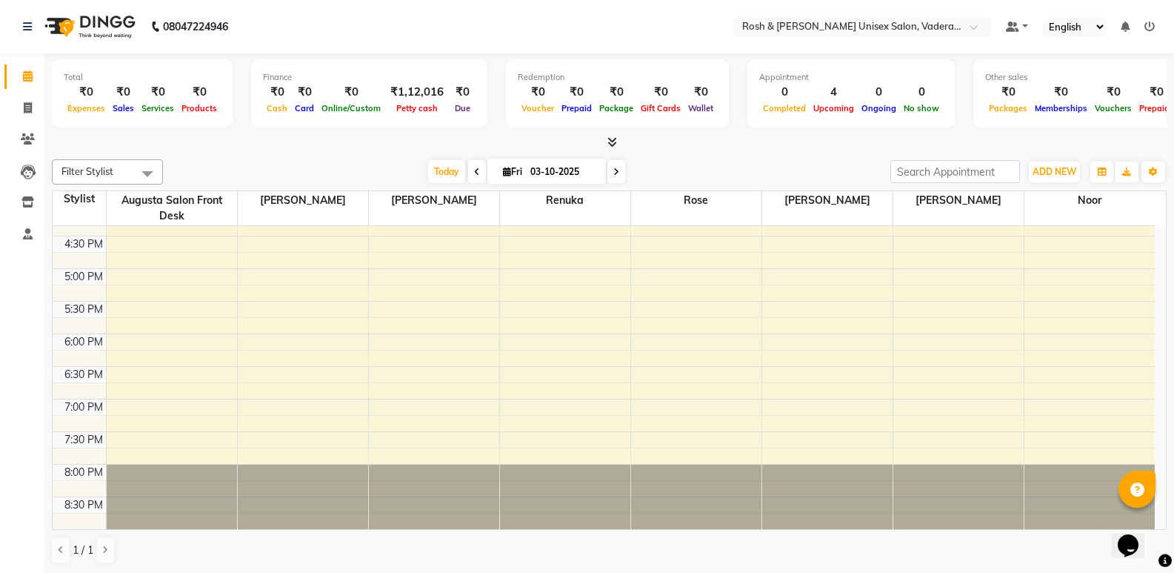
scroll to position [470, 0]
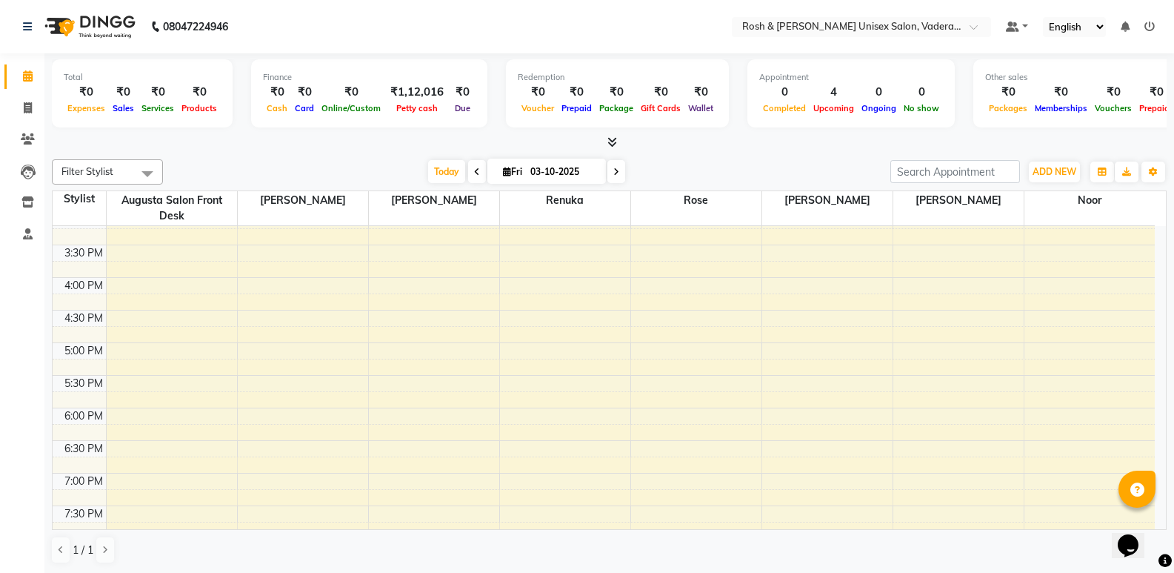
click at [239, 408] on div "8:00 AM 8:30 AM 9:00 AM 9:30 AM 10:00 AM 10:30 AM 11:00 AM 11:30 AM 12:00 PM 12…" at bounding box center [604, 179] width 1102 height 847
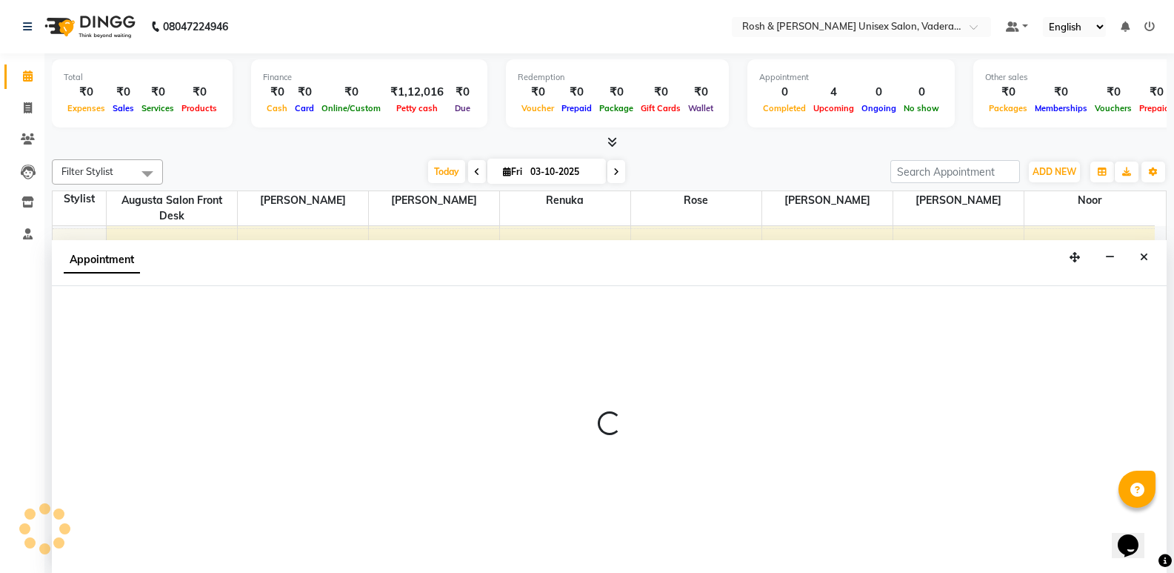
scroll to position [1, 0]
select select "87533"
select select "tentative"
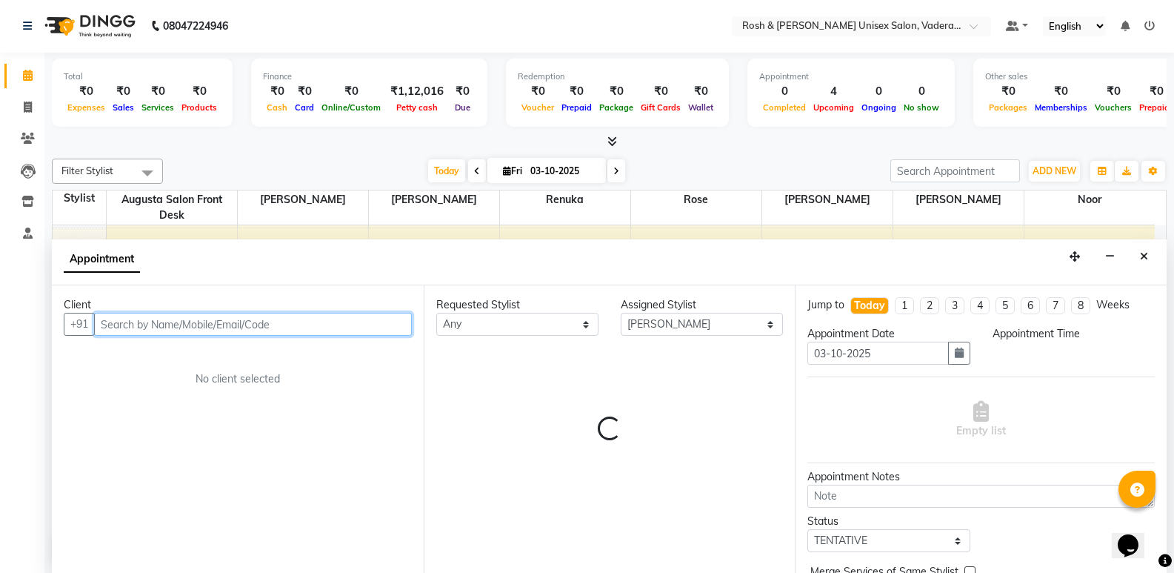
select select "1080"
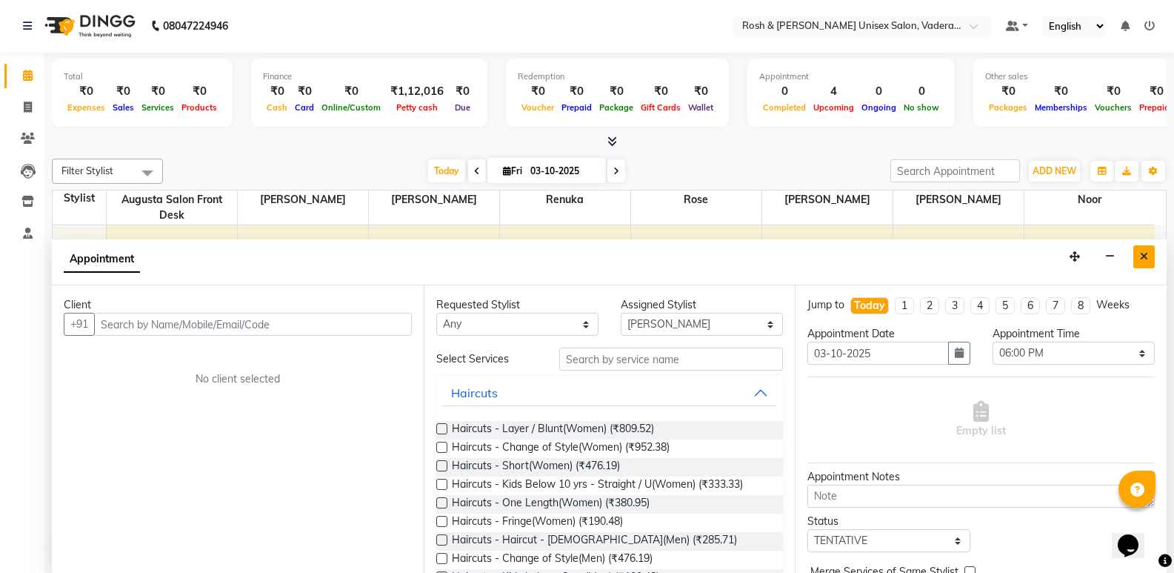
click at [1146, 257] on icon "Close" at bounding box center [1144, 256] width 8 height 10
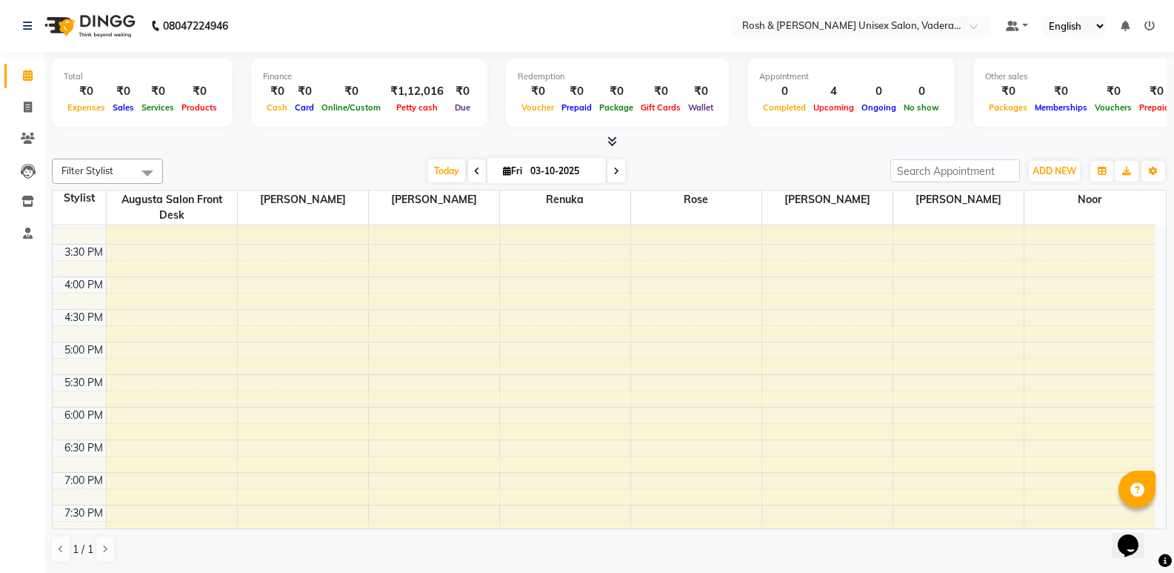
scroll to position [544, 0]
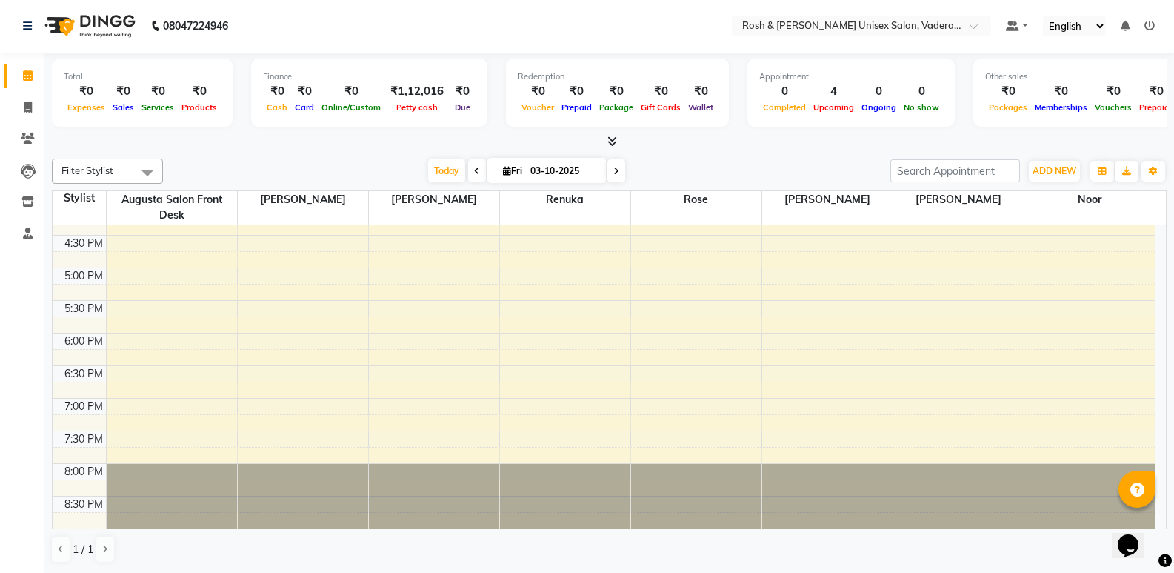
click at [558, 315] on div "8:00 AM 8:30 AM 9:00 AM 9:30 AM 10:00 AM 10:30 AM 11:00 AM 11:30 AM 12:00 PM 12…" at bounding box center [604, 105] width 1102 height 847
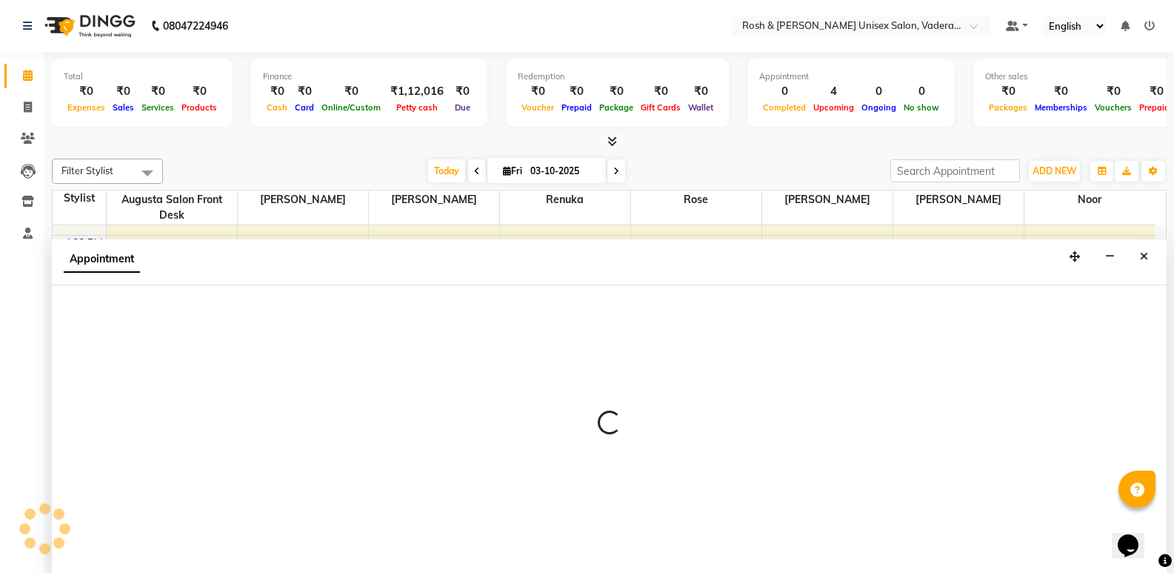
scroll to position [0, 0]
click at [1146, 253] on icon "Close" at bounding box center [1144, 257] width 8 height 10
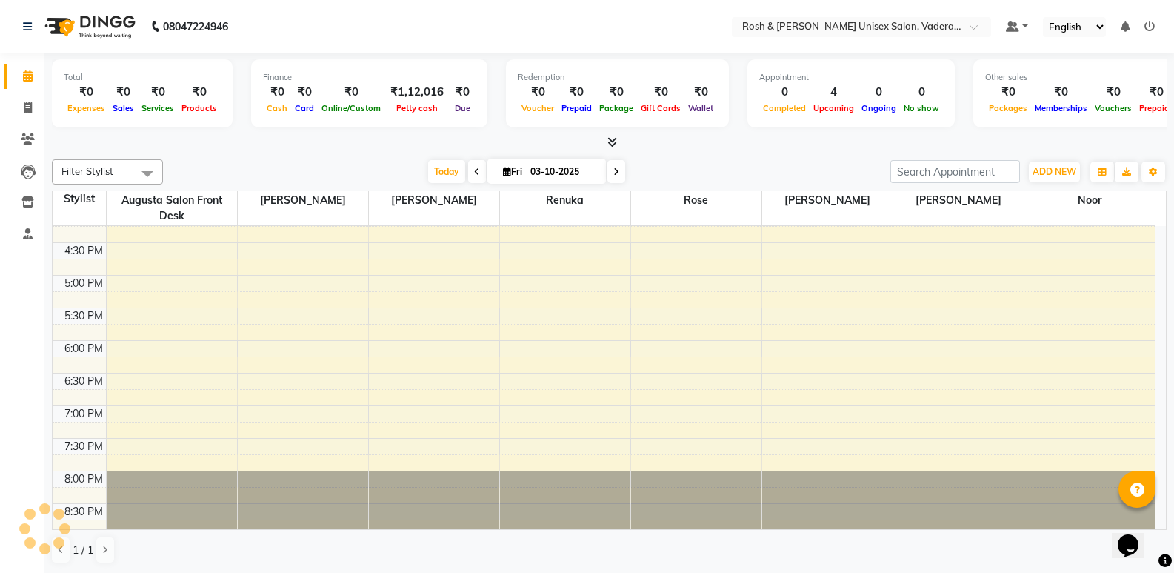
scroll to position [544, 0]
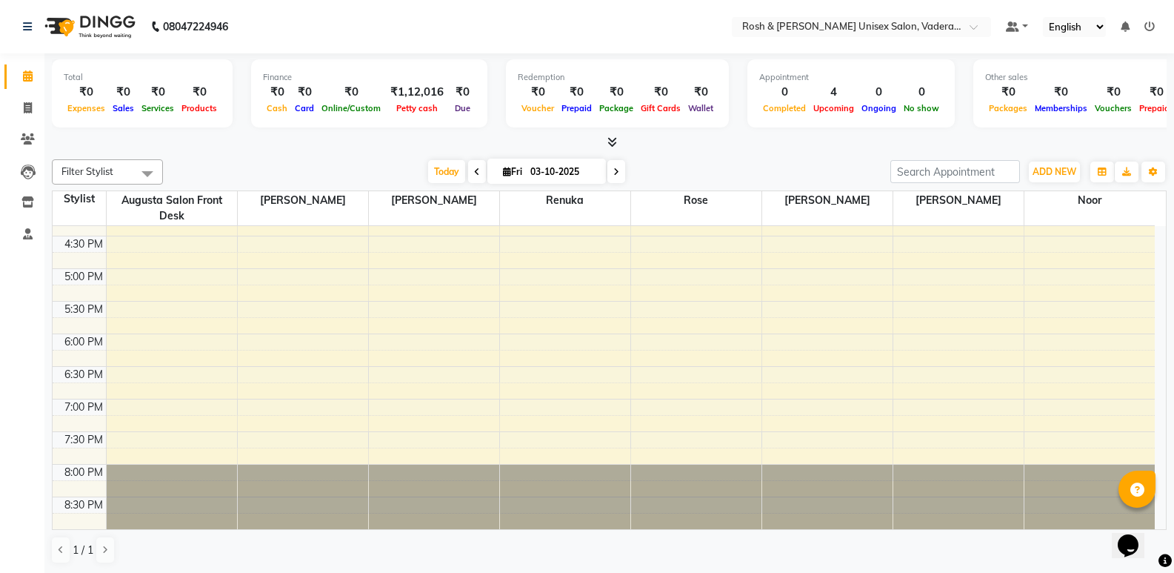
click at [897, 333] on div "8:00 AM 8:30 AM 9:00 AM 9:30 AM 10:00 AM 10:30 AM 11:00 AM 11:30 AM 12:00 PM 12…" at bounding box center [604, 105] width 1102 height 847
select select "87618"
select select "1065"
select select "tentative"
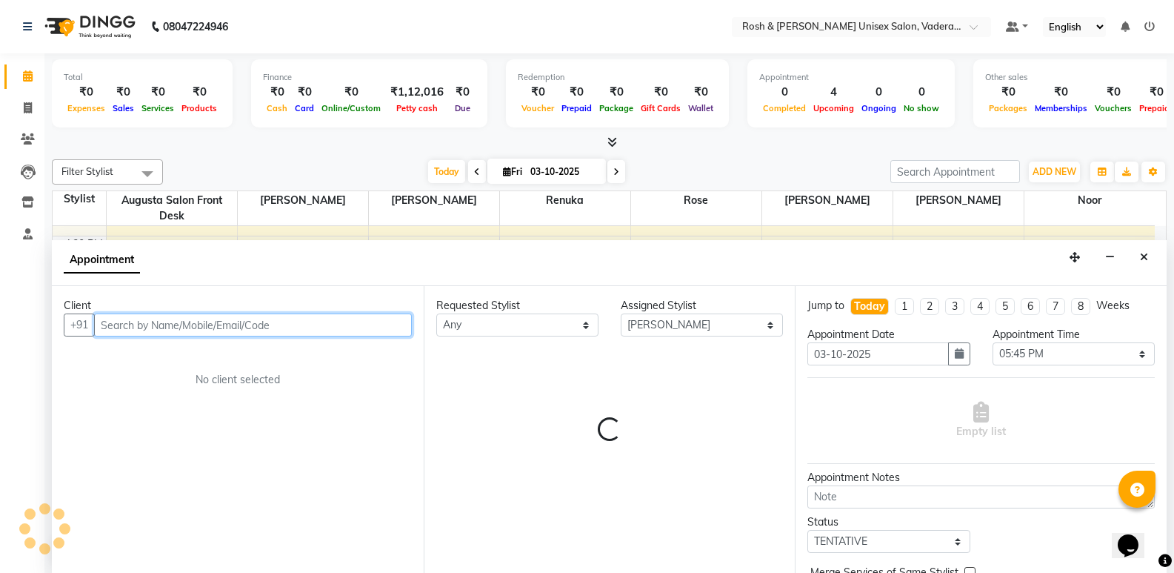
scroll to position [1, 0]
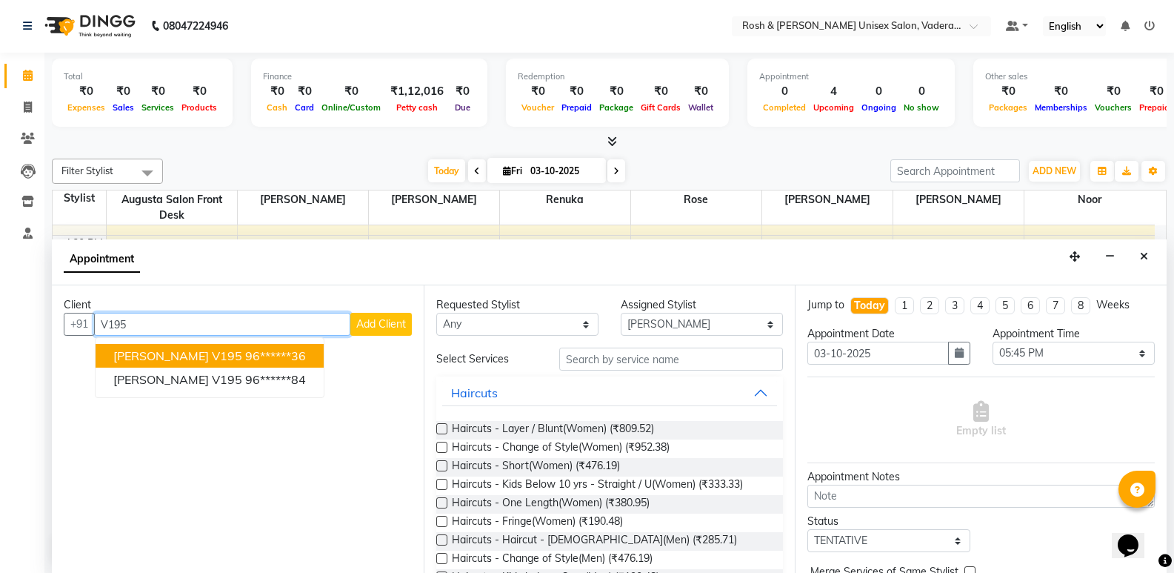
click at [245, 361] on ngb-highlight "96******36" at bounding box center [275, 355] width 61 height 15
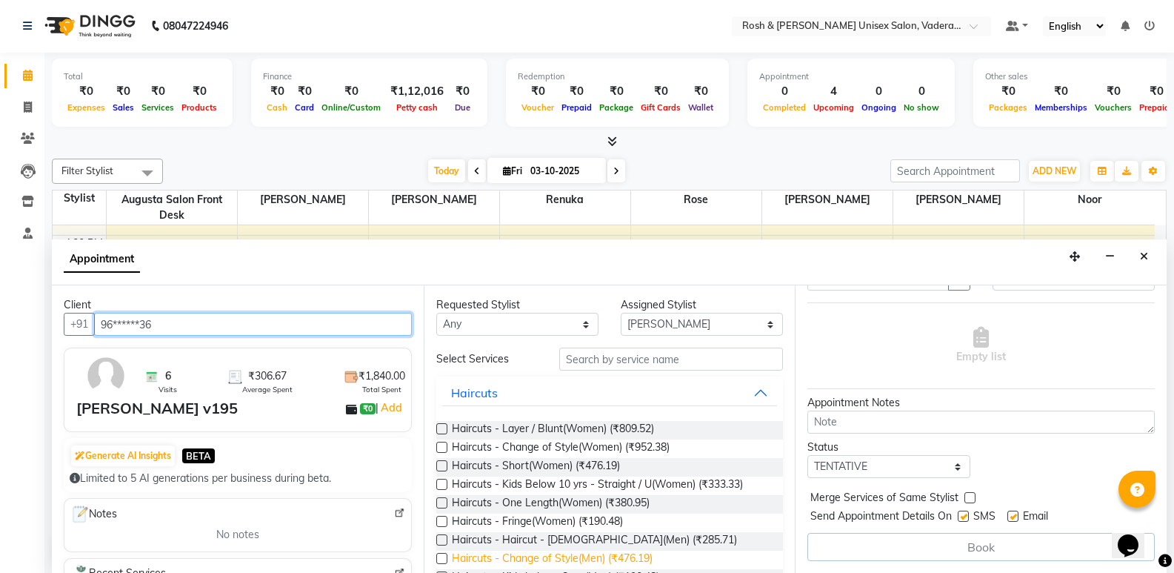
scroll to position [74, 0]
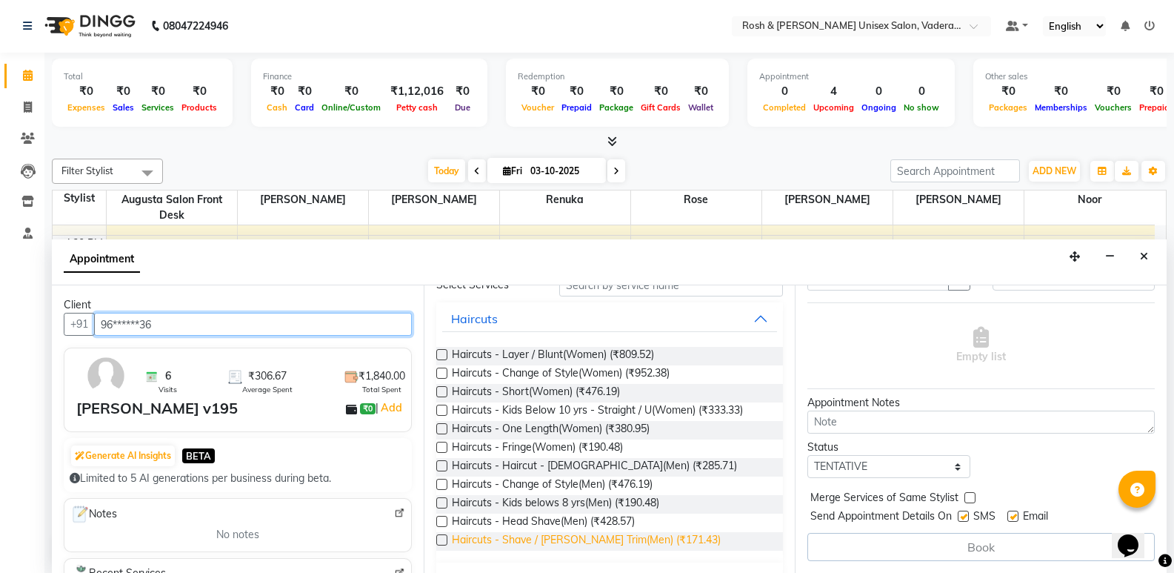
type input "96******36"
click at [570, 540] on span "Haircuts - Shave / [PERSON_NAME] Trim(Men) (₹171.43)" at bounding box center [586, 541] width 269 height 19
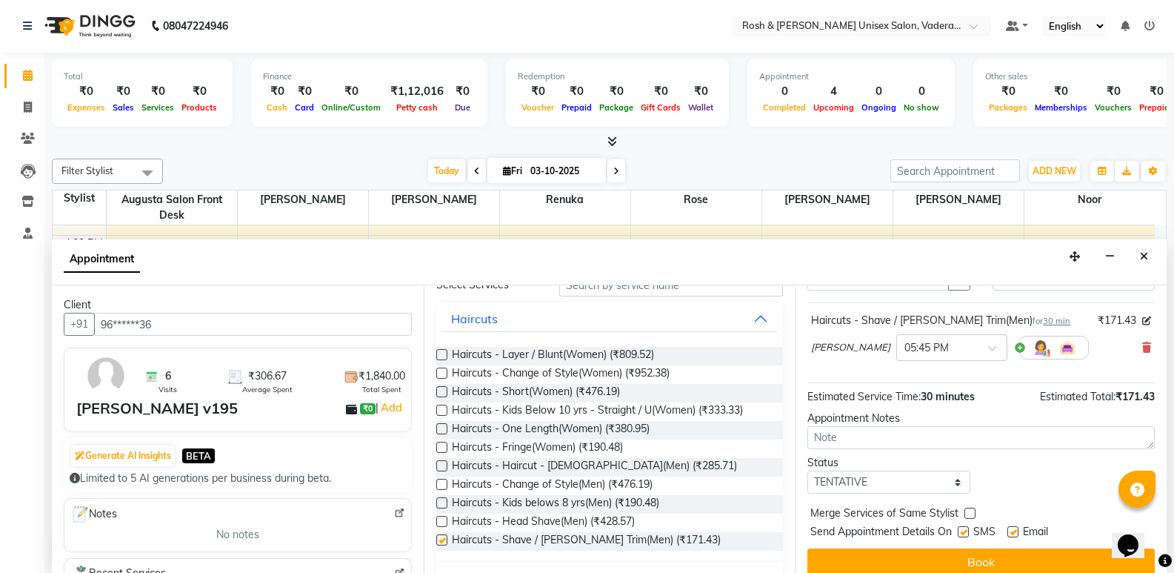
checkbox input "false"
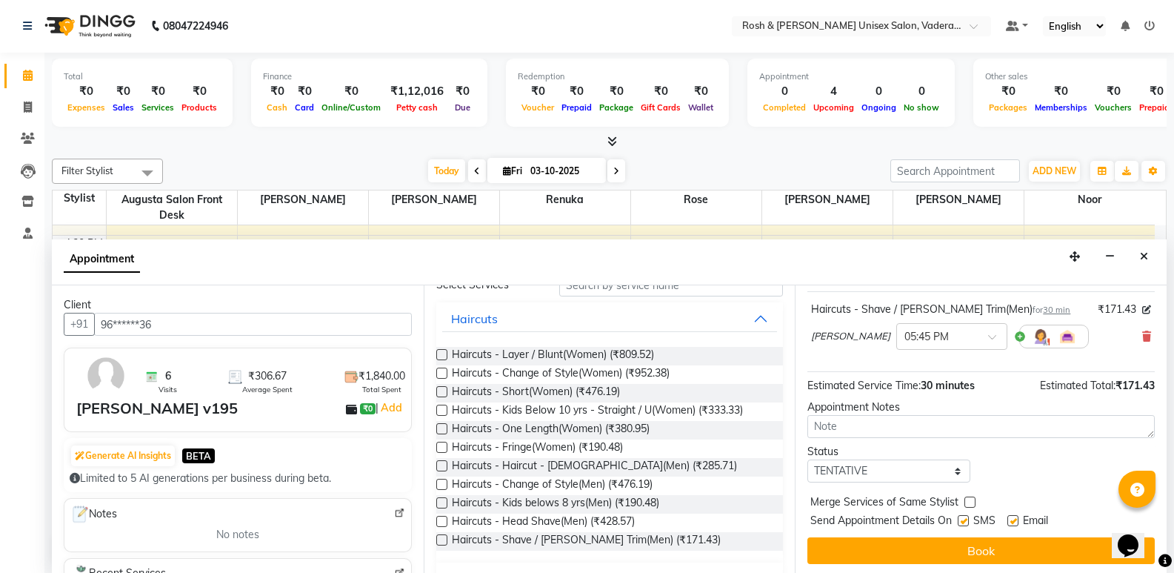
scroll to position [88, 0]
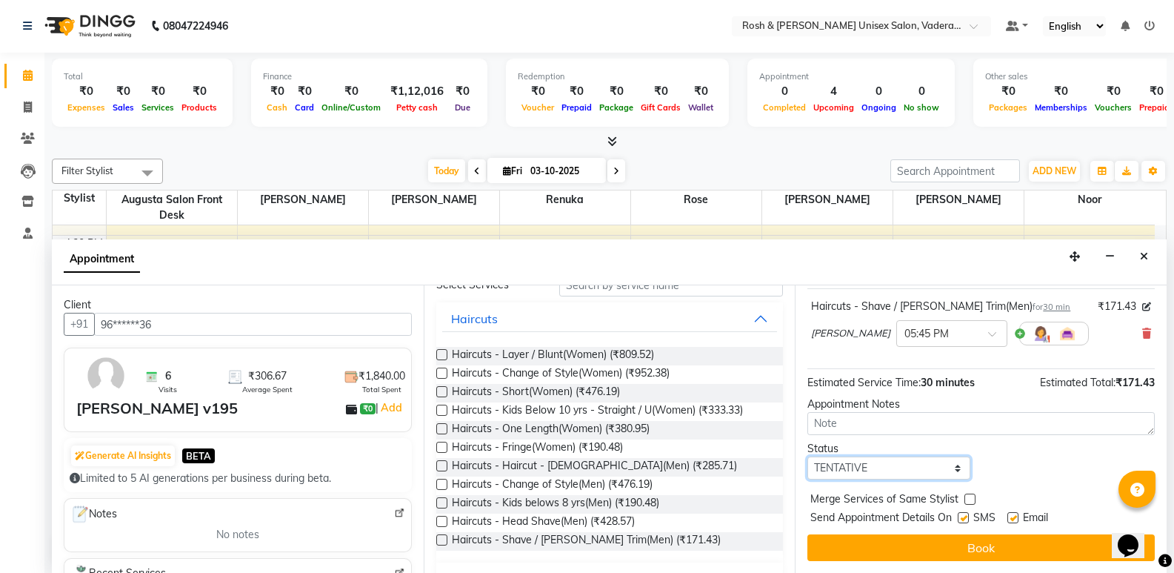
click at [910, 470] on select "Select TENTATIVE CONFIRM CHECK-IN UPCOMING" at bounding box center [888, 467] width 162 height 23
select select "upcoming"
click at [807, 456] on select "Select TENTATIVE CONFIRM CHECK-IN UPCOMING" at bounding box center [888, 467] width 162 height 23
click at [904, 331] on input "text" at bounding box center [936, 332] width 65 height 16
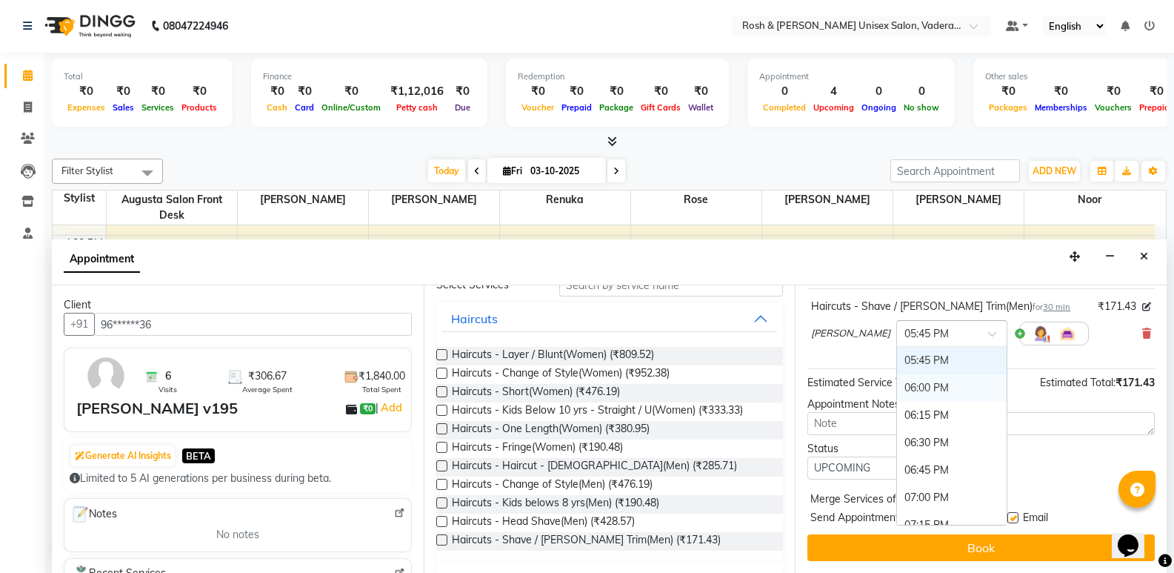
click at [897, 391] on div "06:00 PM" at bounding box center [952, 387] width 110 height 27
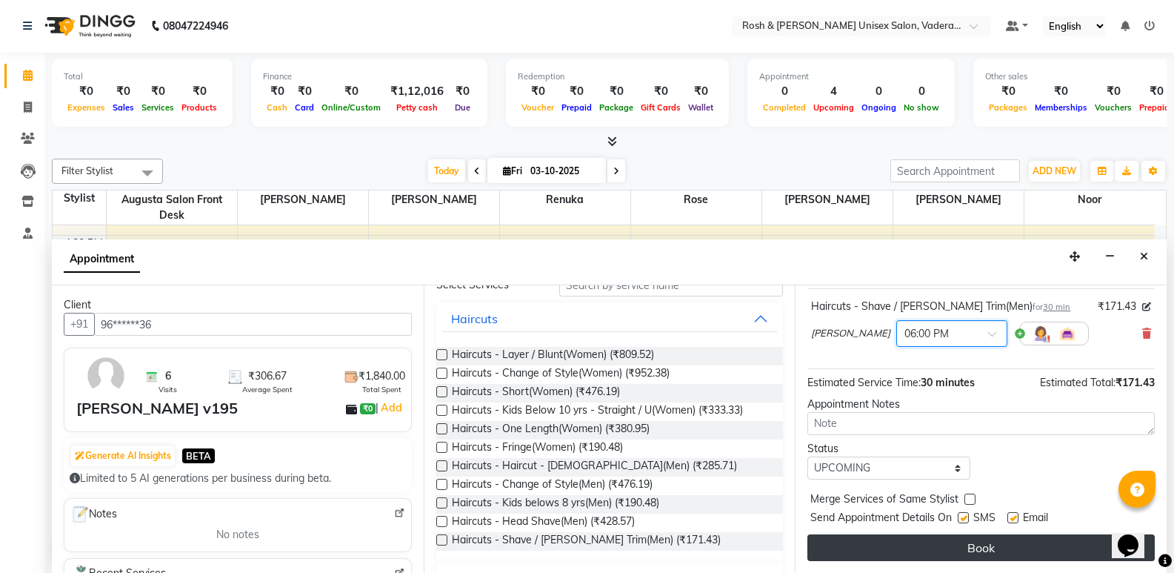
click at [981, 535] on button "Book" at bounding box center [980, 547] width 347 height 27
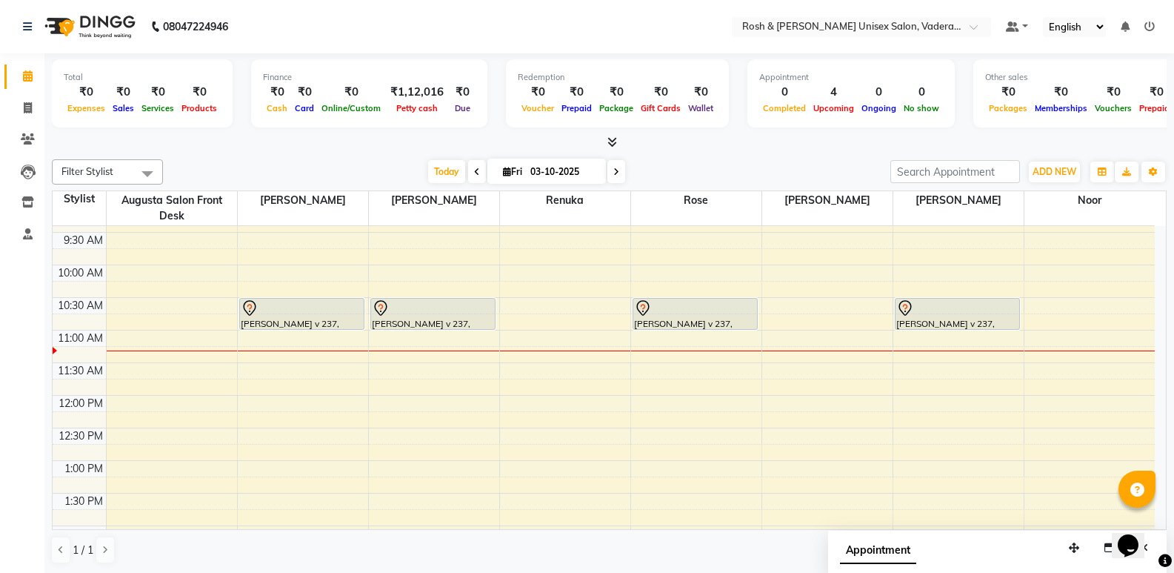
scroll to position [0, 0]
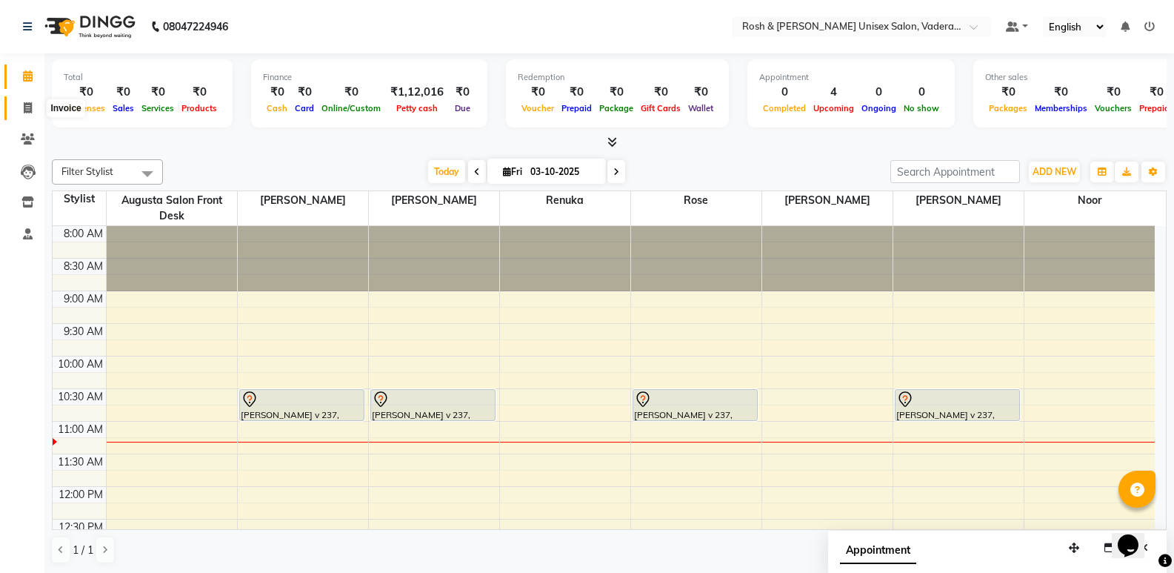
drag, startPoint x: 23, startPoint y: 102, endPoint x: 61, endPoint y: 113, distance: 39.4
click at [24, 102] on icon at bounding box center [28, 107] width 8 height 11
select select "service"
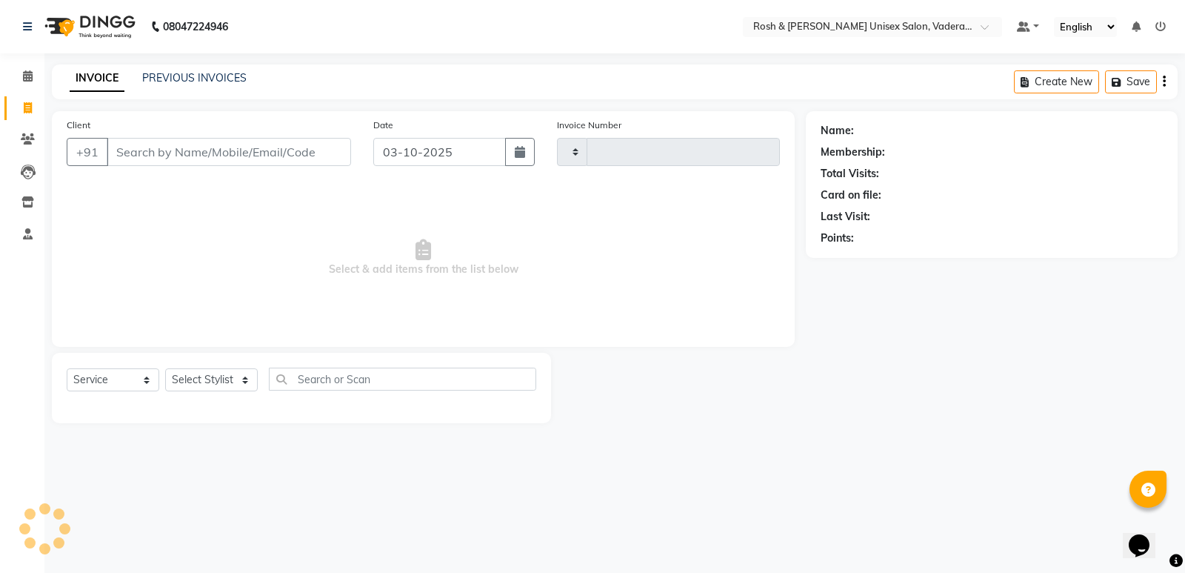
type input "1090"
select select "8657"
click at [173, 152] on input "Client" at bounding box center [229, 152] width 244 height 28
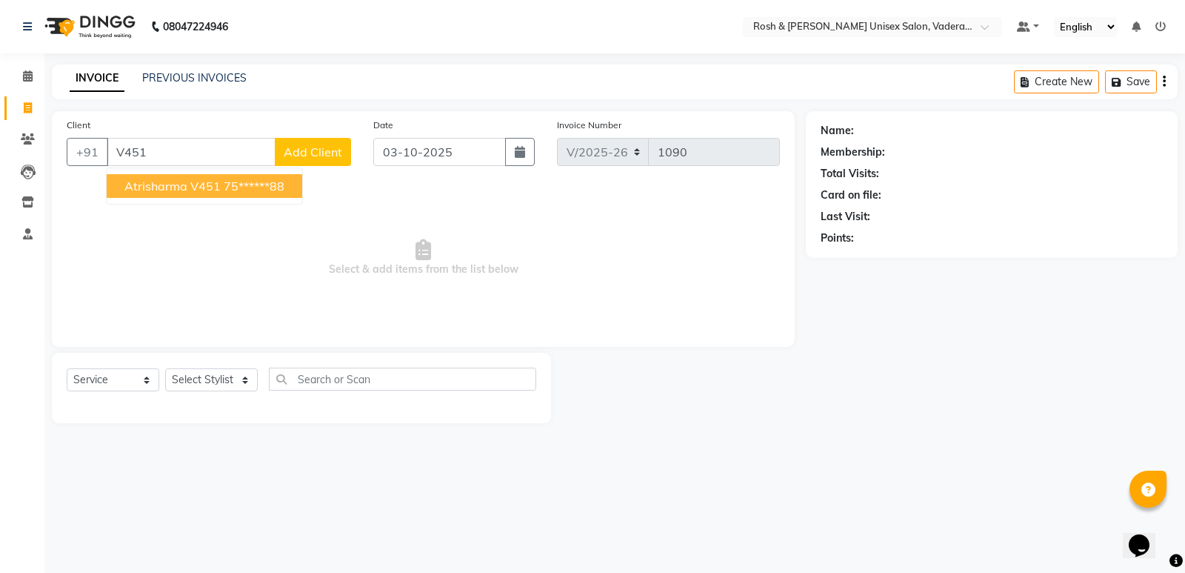
click at [190, 178] on button "atrisharma v451 75******88" at bounding box center [205, 186] width 196 height 24
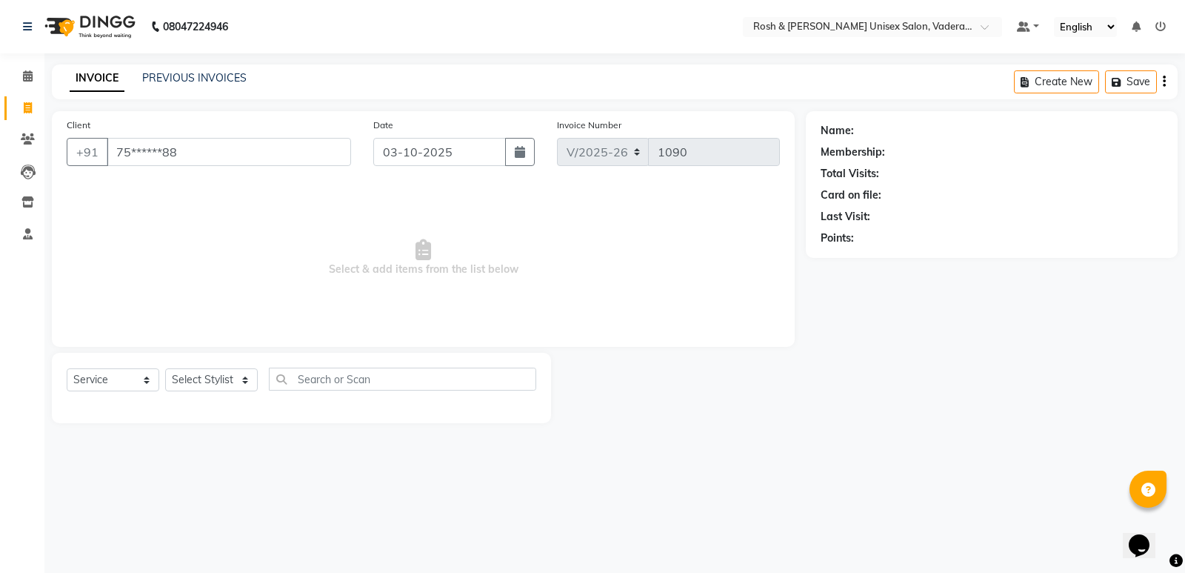
type input "75******88"
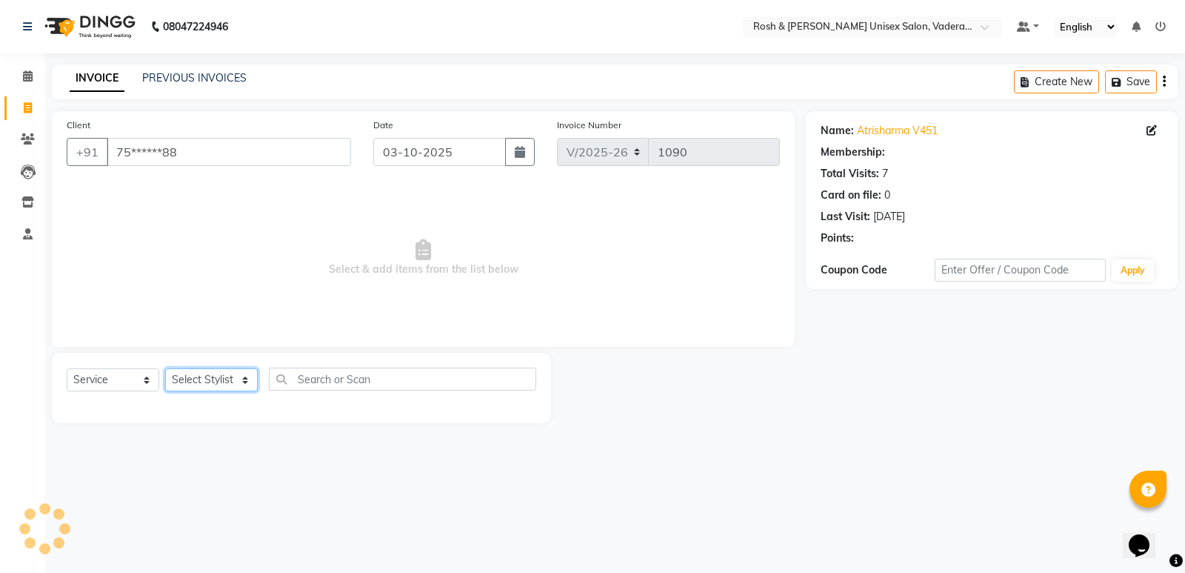
click at [236, 381] on select "Select Stylist Augusta Salon Front Desk [PERSON_NAME] [PERSON_NAME] Renuka Repo…" at bounding box center [211, 379] width 93 height 23
select select "87618"
click at [165, 368] on select "Select Stylist Augusta Salon Front Desk [PERSON_NAME] [PERSON_NAME] Renuka Repo…" at bounding box center [211, 379] width 93 height 23
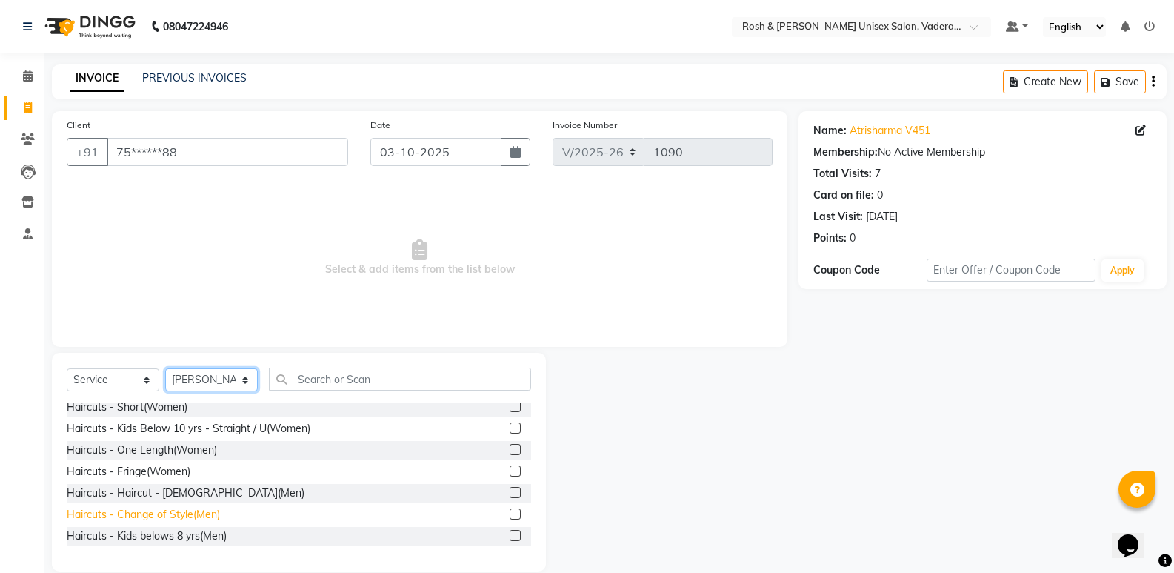
scroll to position [74, 0]
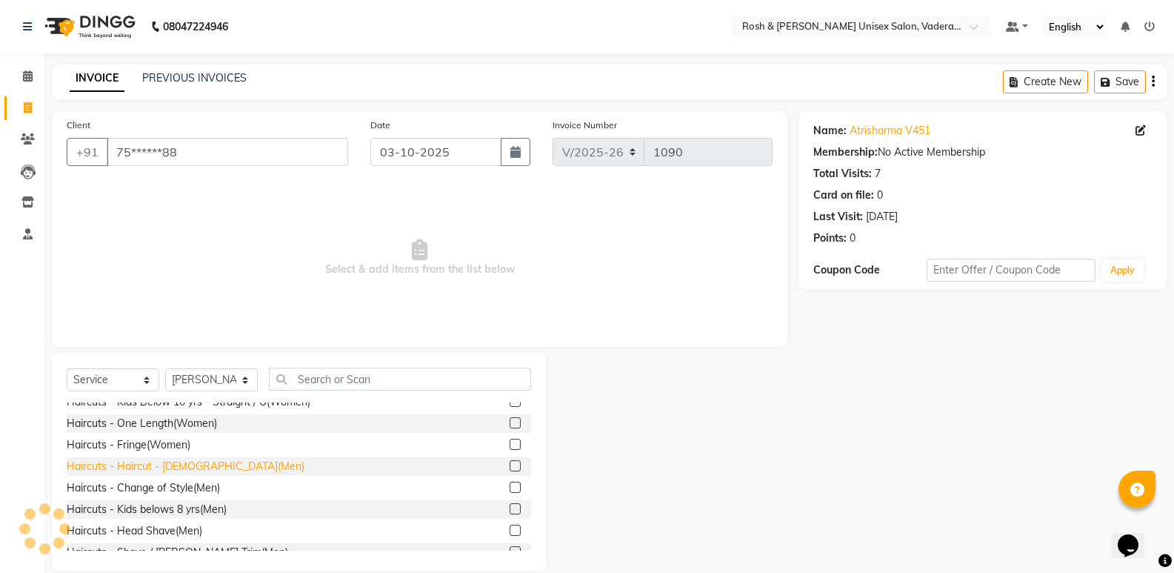
click at [184, 463] on div "Haircuts - Haircut - [DEMOGRAPHIC_DATA](Men)" at bounding box center [186, 466] width 238 height 16
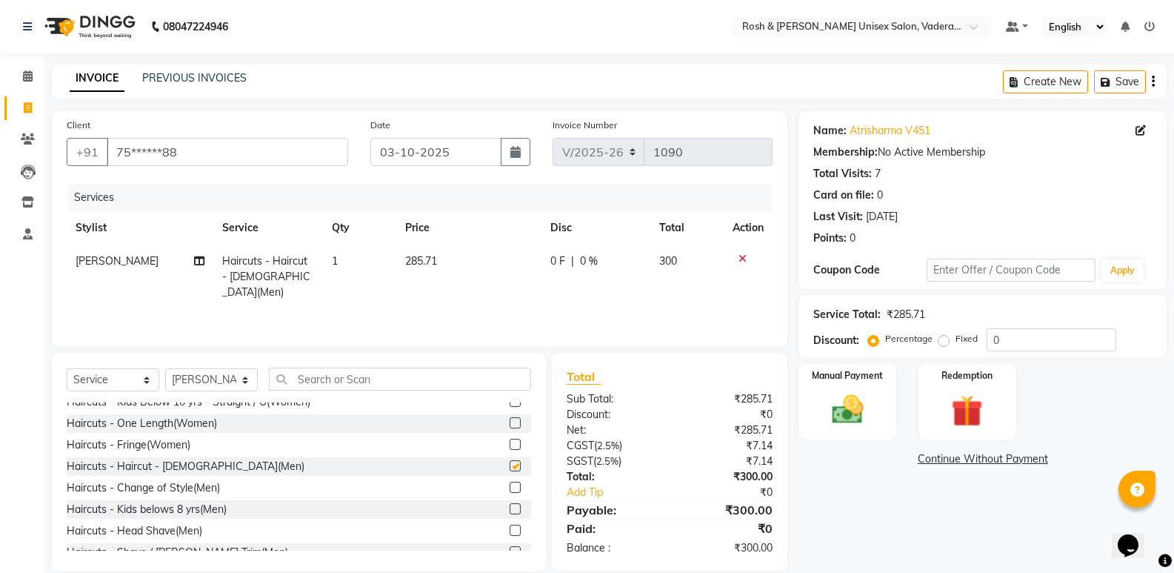
checkbox input "false"
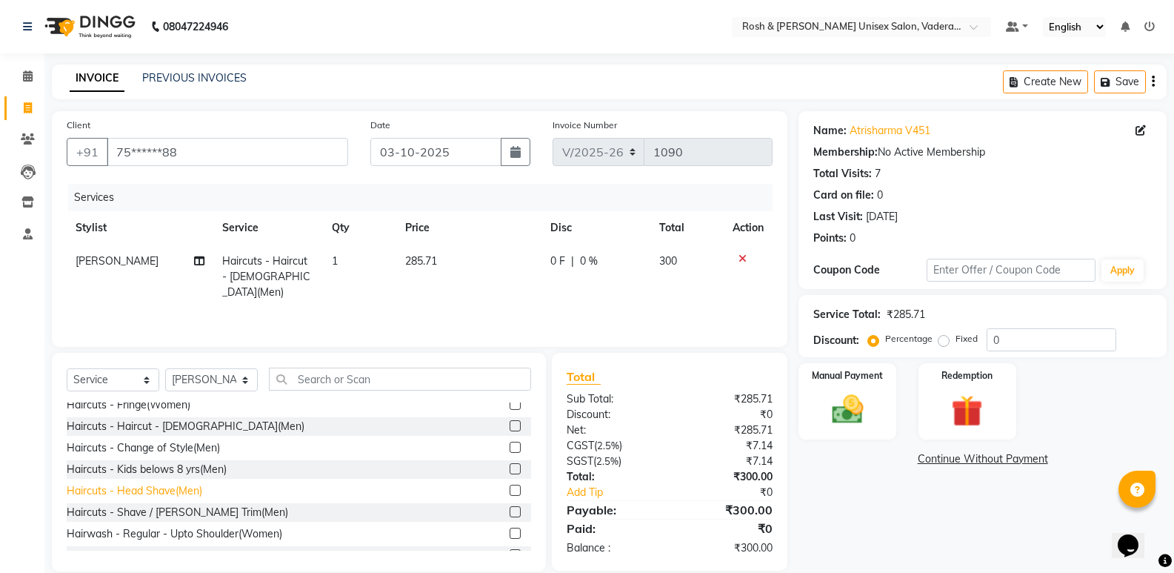
scroll to position [148, 0]
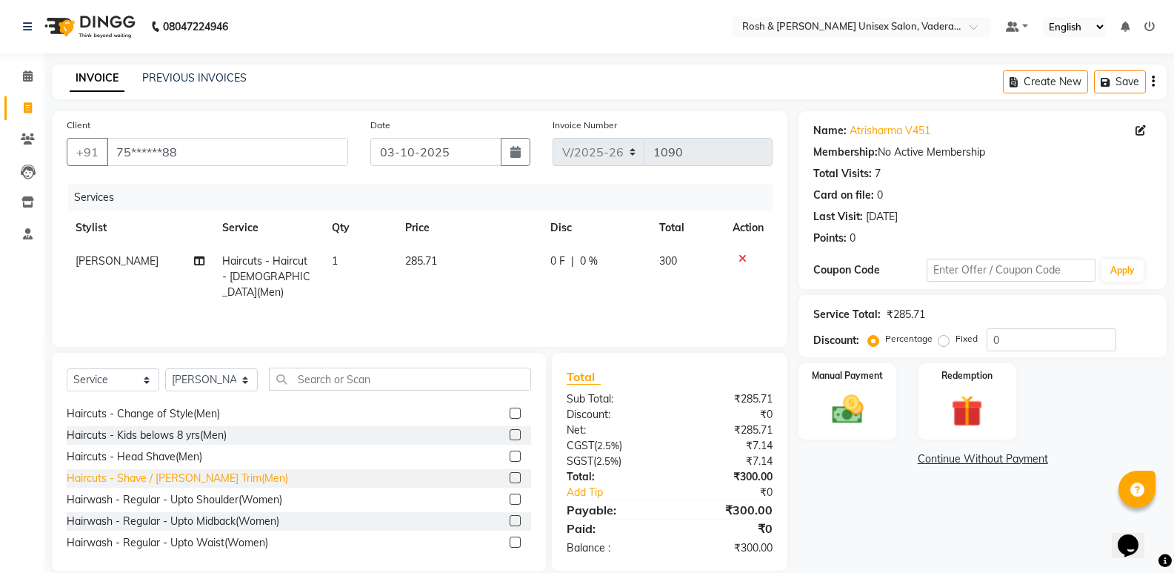
click at [192, 483] on div "Haircuts - Shave / [PERSON_NAME] Trim(Men)" at bounding box center [177, 478] width 221 height 16
checkbox input "false"
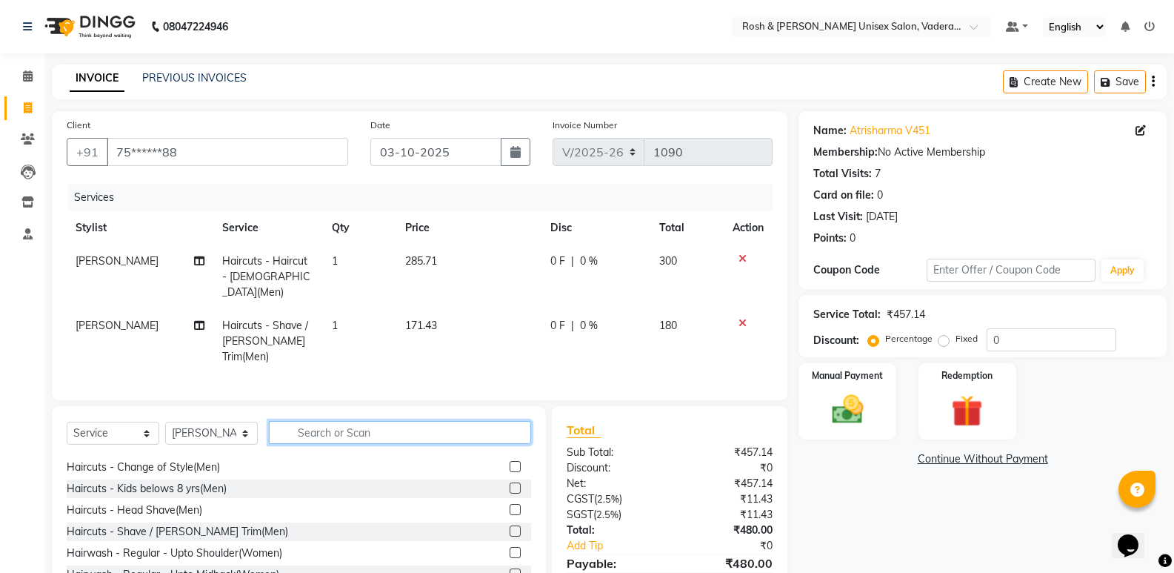
click at [311, 421] on input "text" at bounding box center [400, 432] width 262 height 23
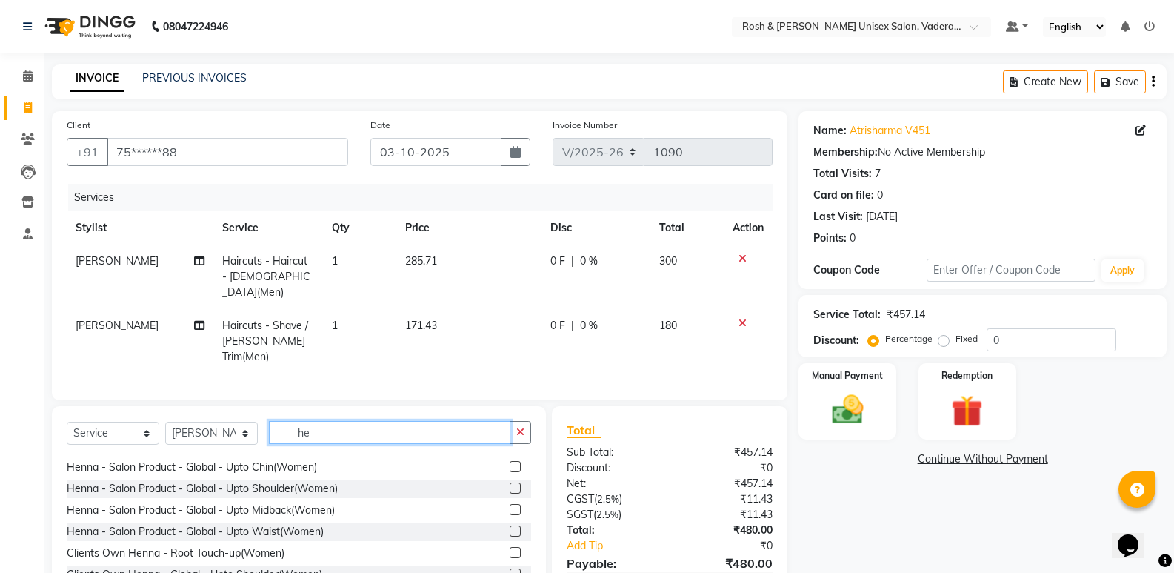
scroll to position [0, 0]
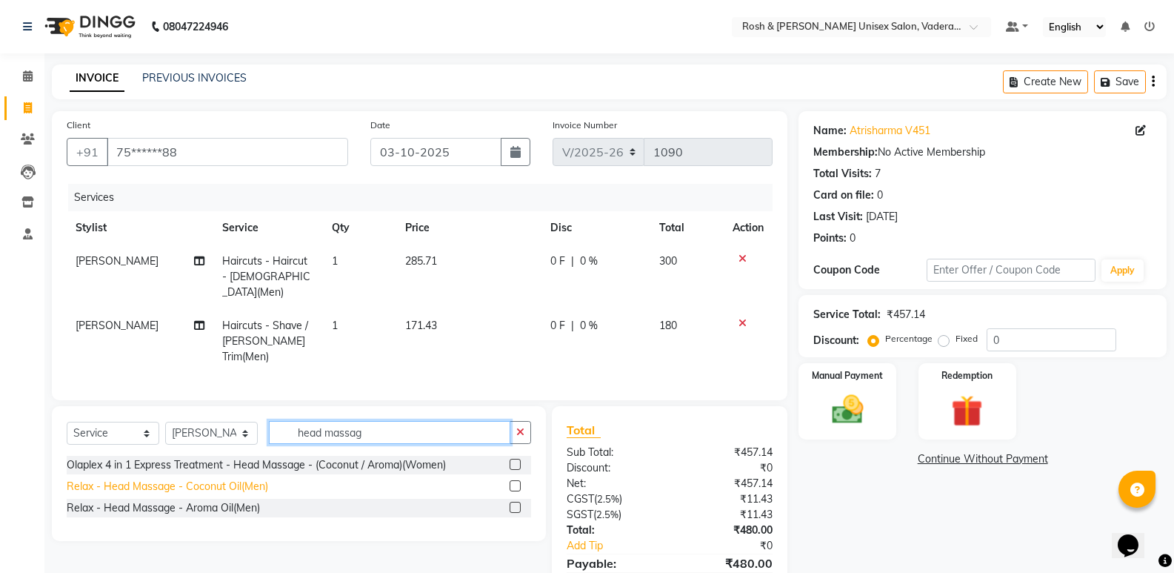
type input "head massag"
click at [166, 478] on div "Relax - Head Massage - Coconut Oil(Men)" at bounding box center [167, 486] width 201 height 16
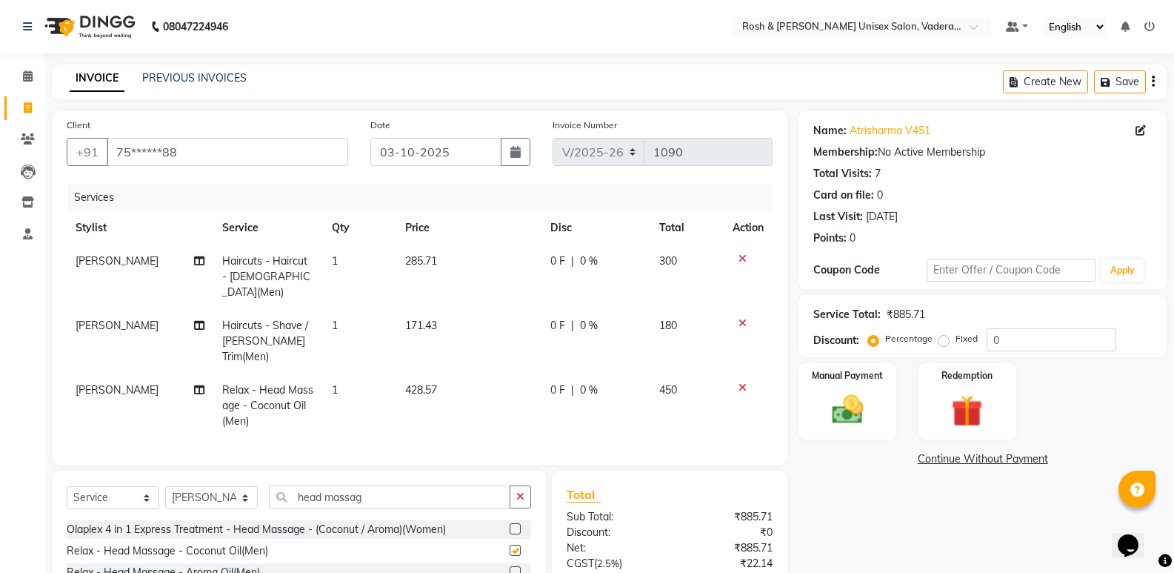
checkbox input "false"
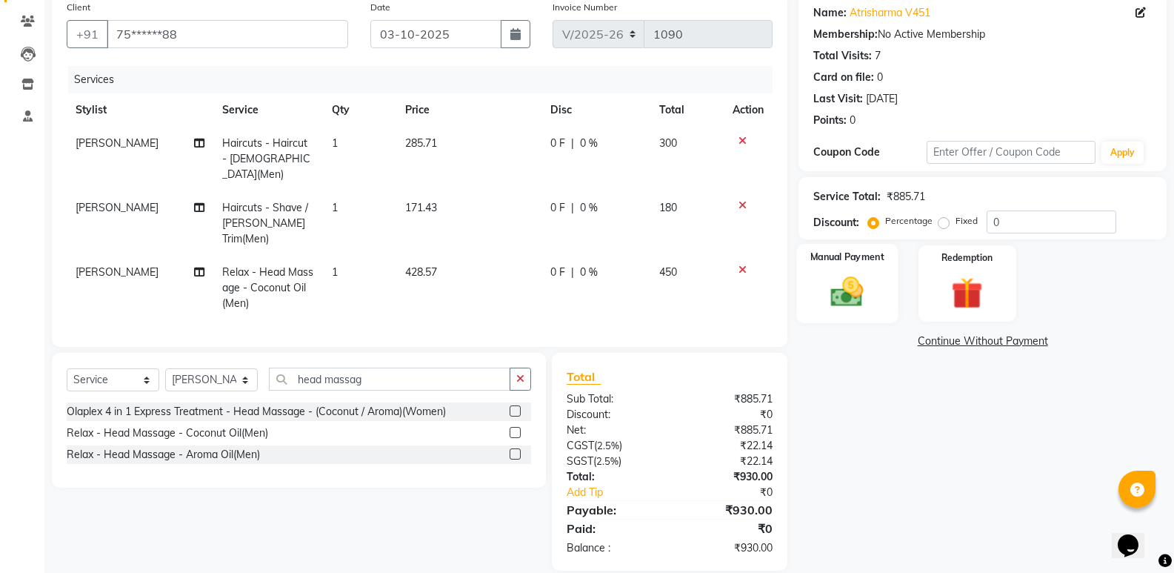
click at [864, 287] on img at bounding box center [847, 292] width 53 height 38
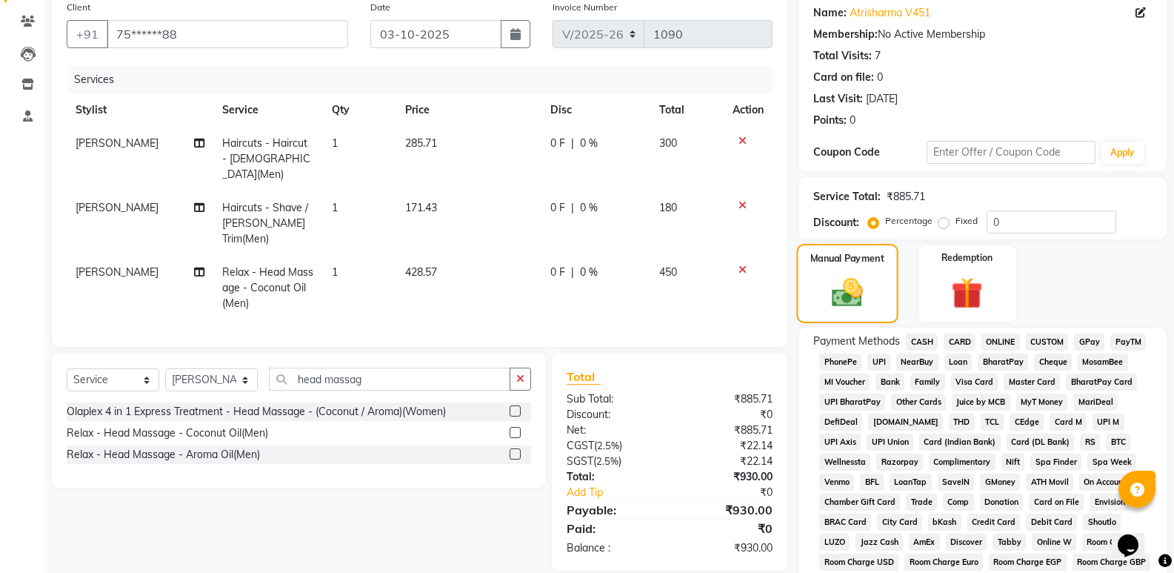
scroll to position [340, 0]
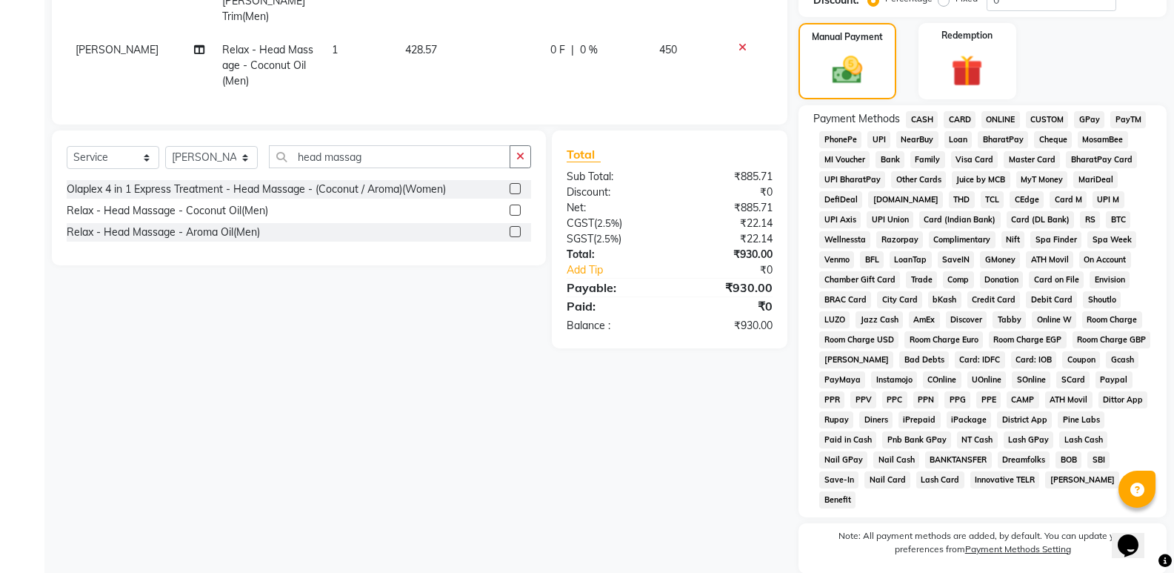
click at [875, 141] on span "UPI" at bounding box center [878, 139] width 23 height 17
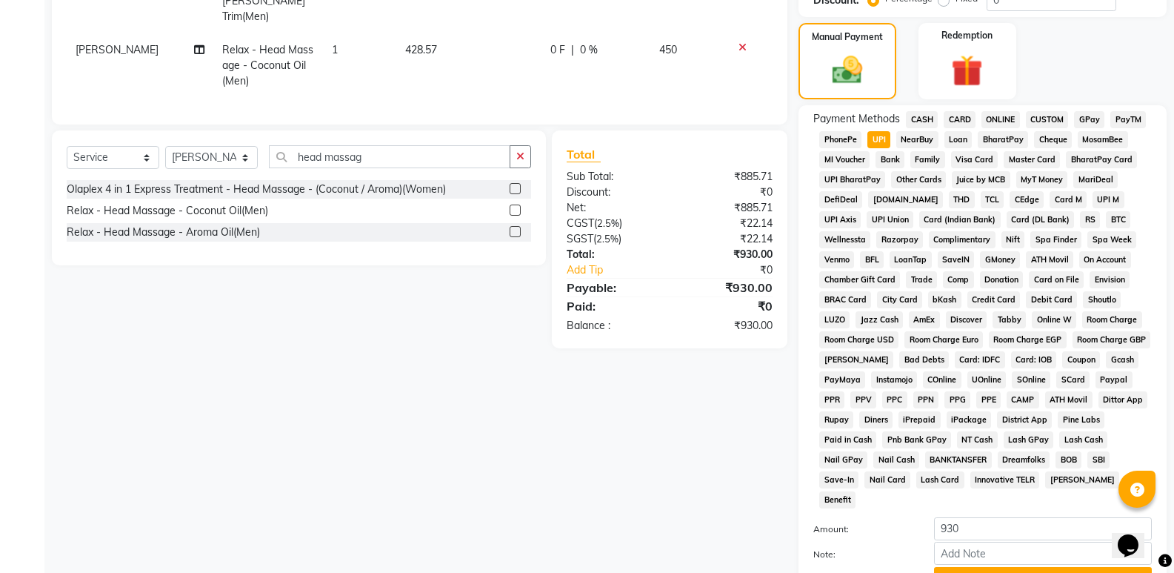
scroll to position [452, 0]
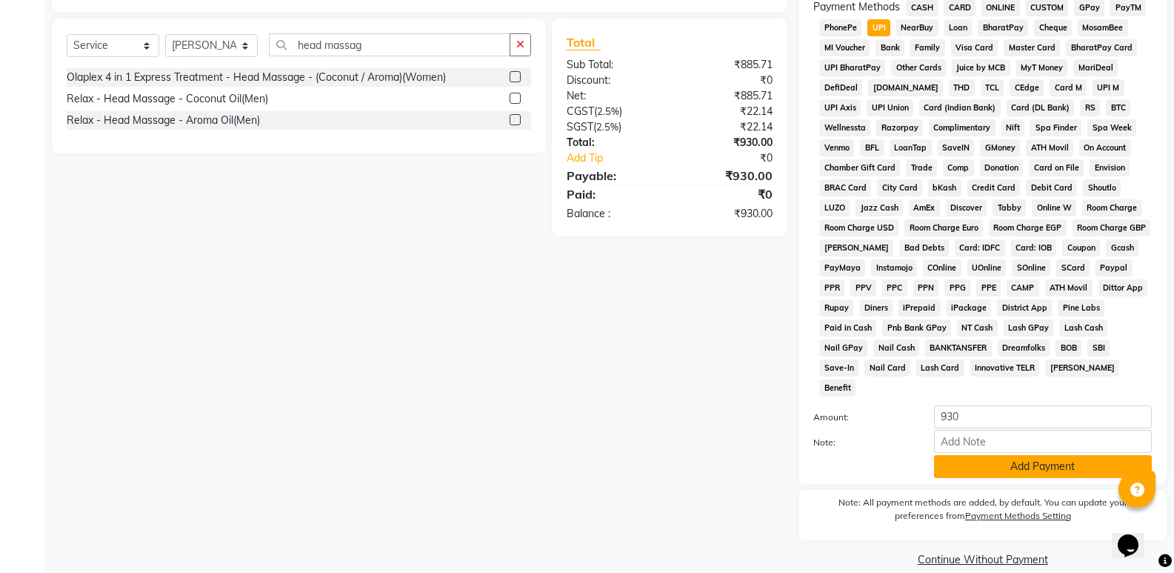
click at [1014, 455] on button "Add Payment" at bounding box center [1043, 466] width 218 height 23
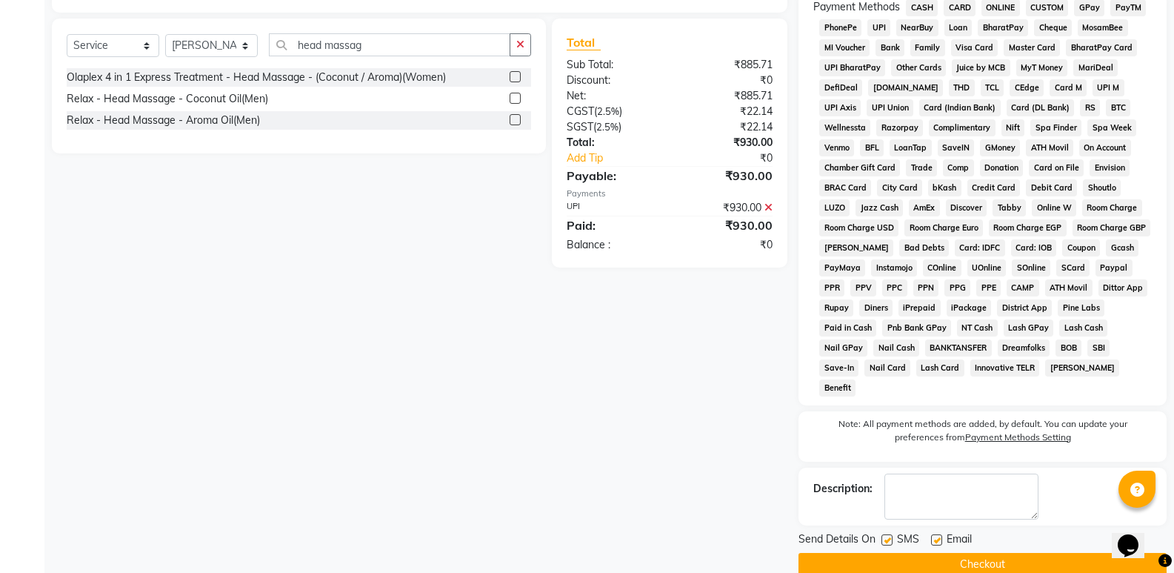
scroll to position [457, 0]
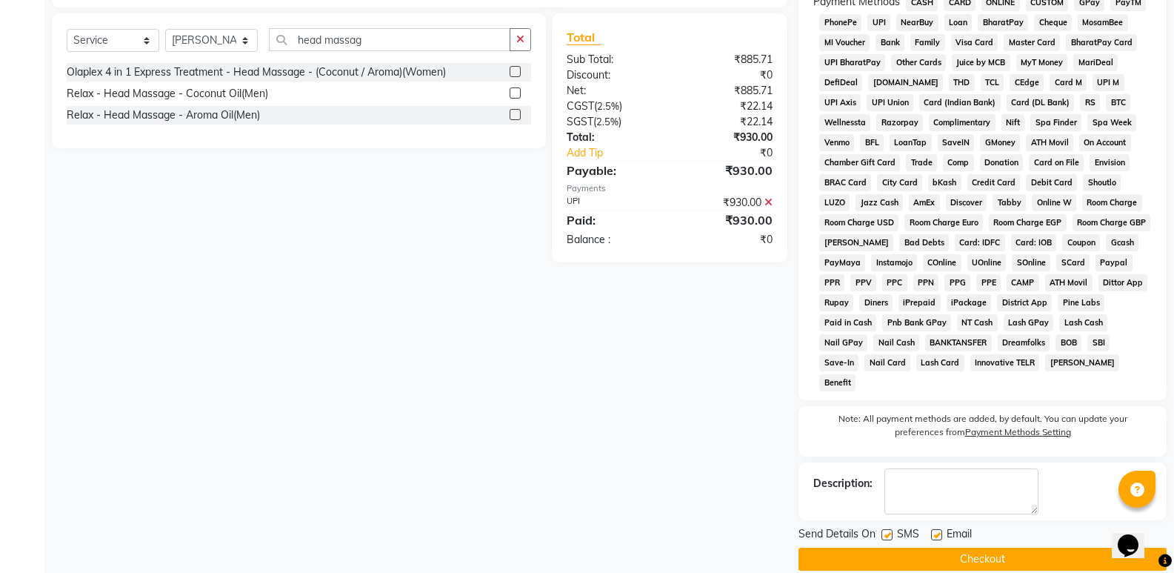
click at [979, 547] on button "Checkout" at bounding box center [982, 558] width 368 height 23
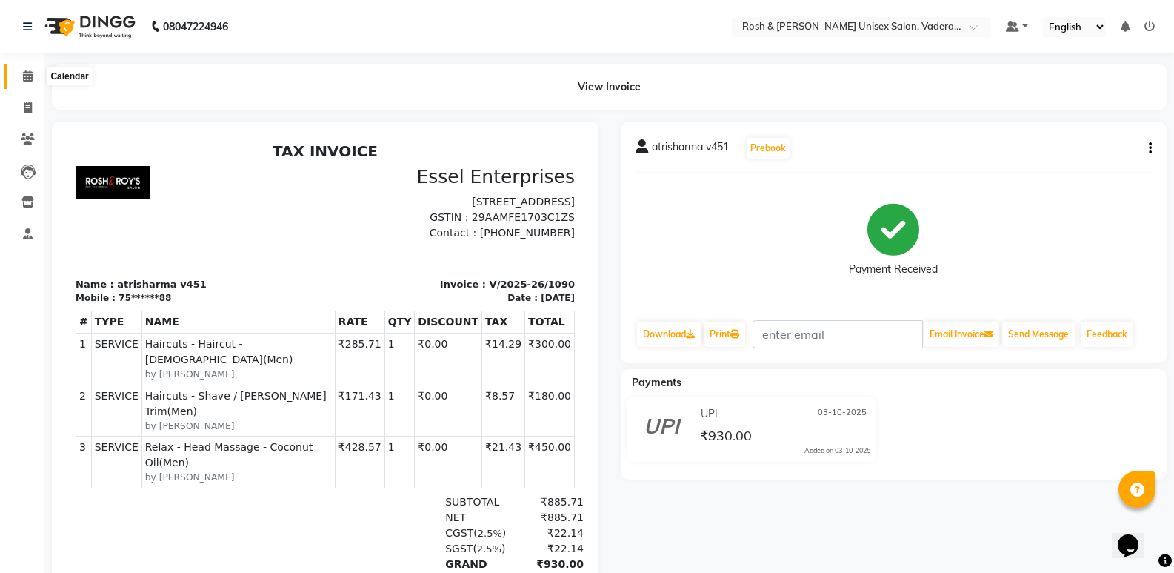
click at [28, 79] on icon at bounding box center [28, 75] width 10 height 11
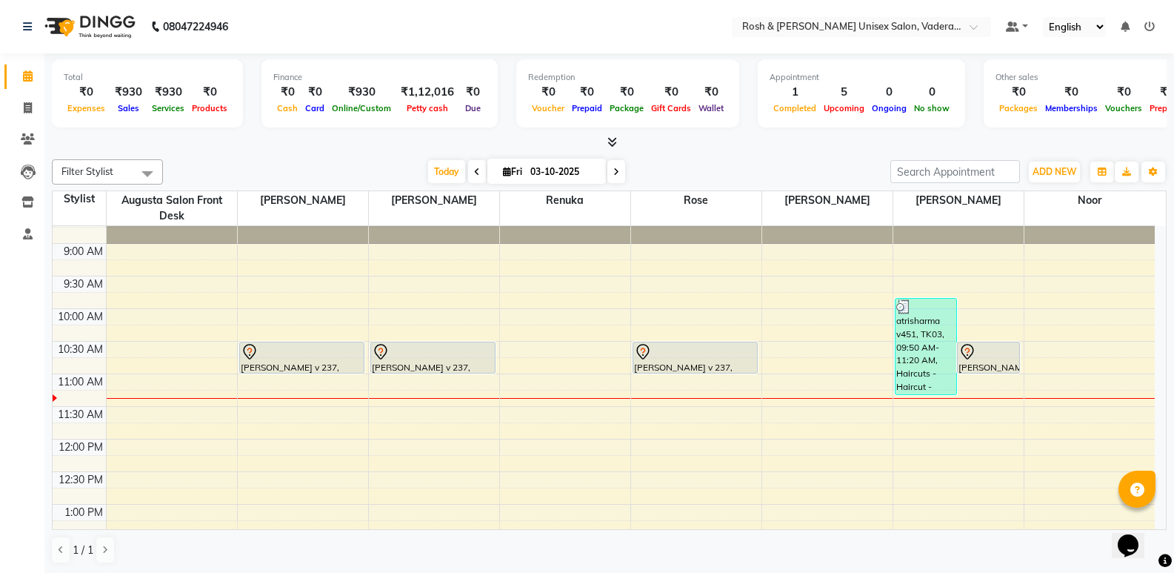
scroll to position [74, 0]
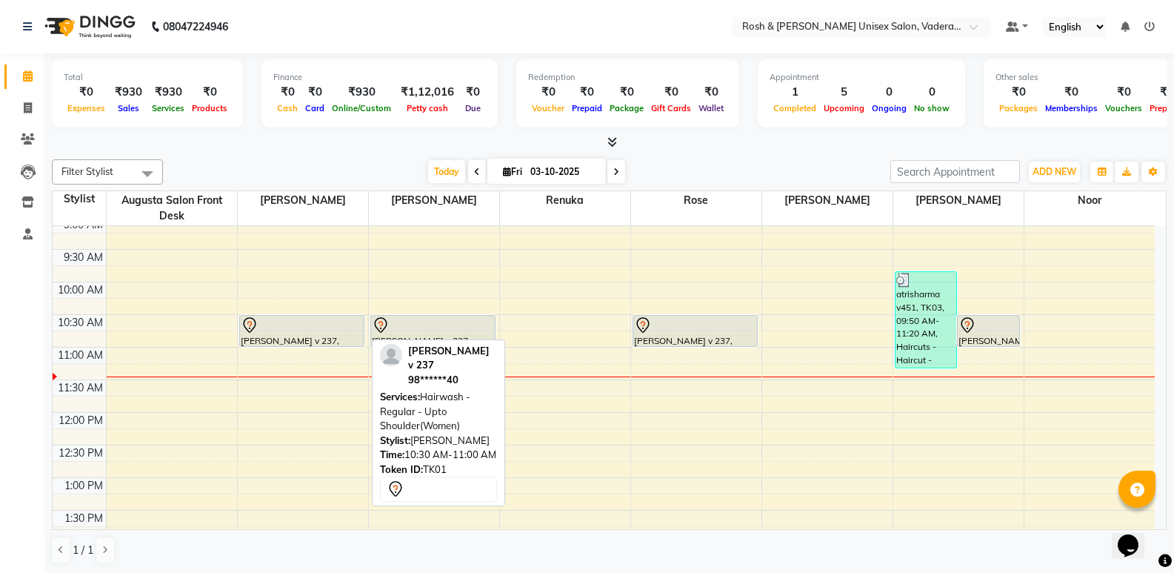
click at [258, 327] on div at bounding box center [302, 325] width 123 height 18
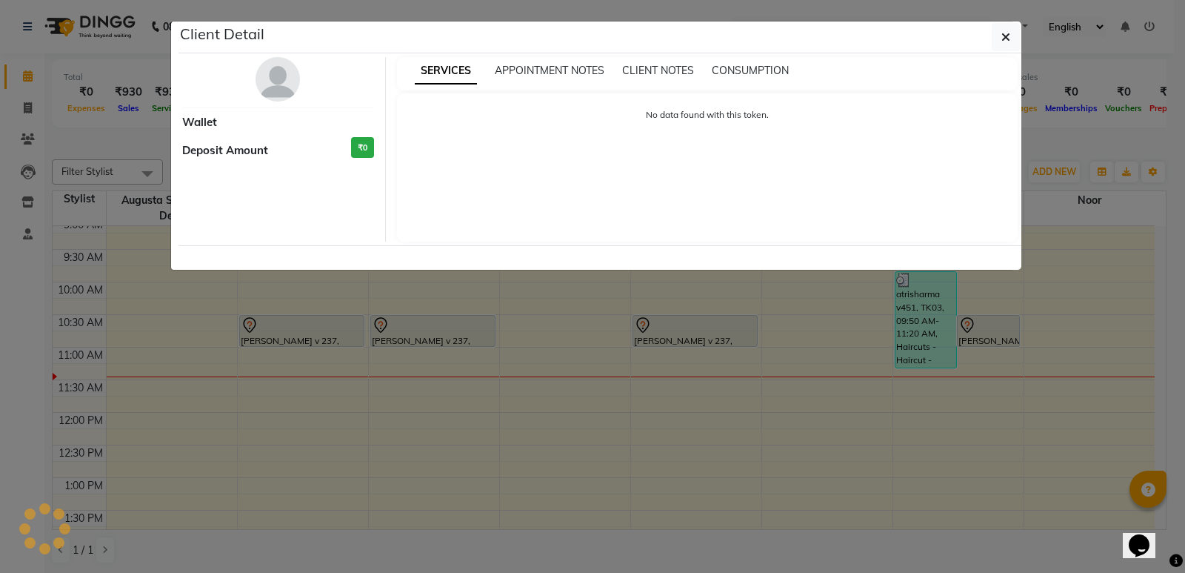
select select "7"
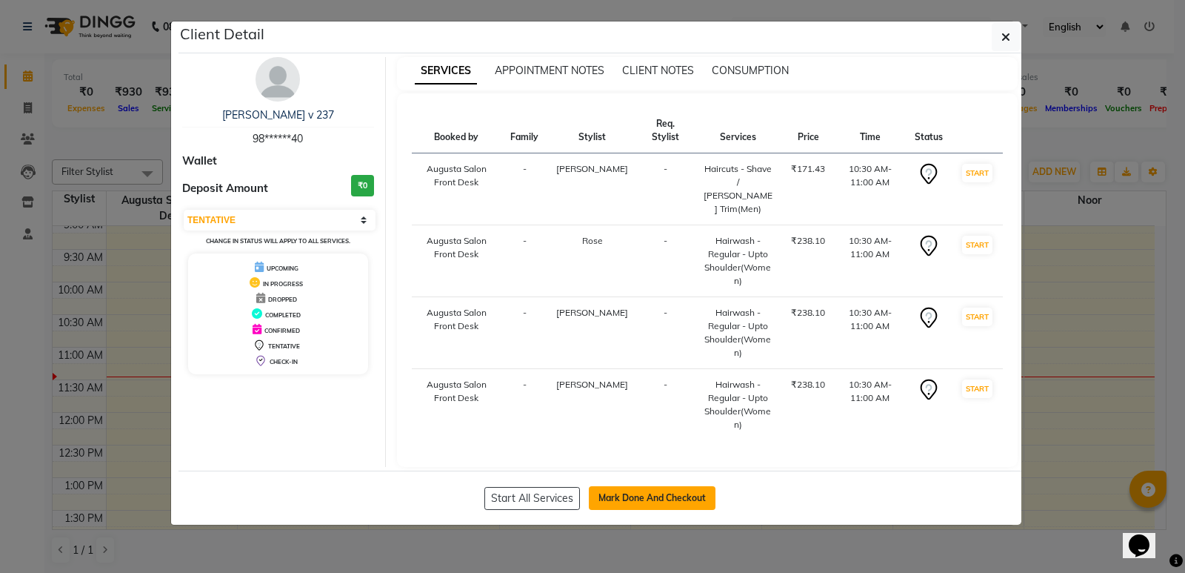
click at [689, 486] on button "Mark Done And Checkout" at bounding box center [652, 498] width 127 height 24
select select "service"
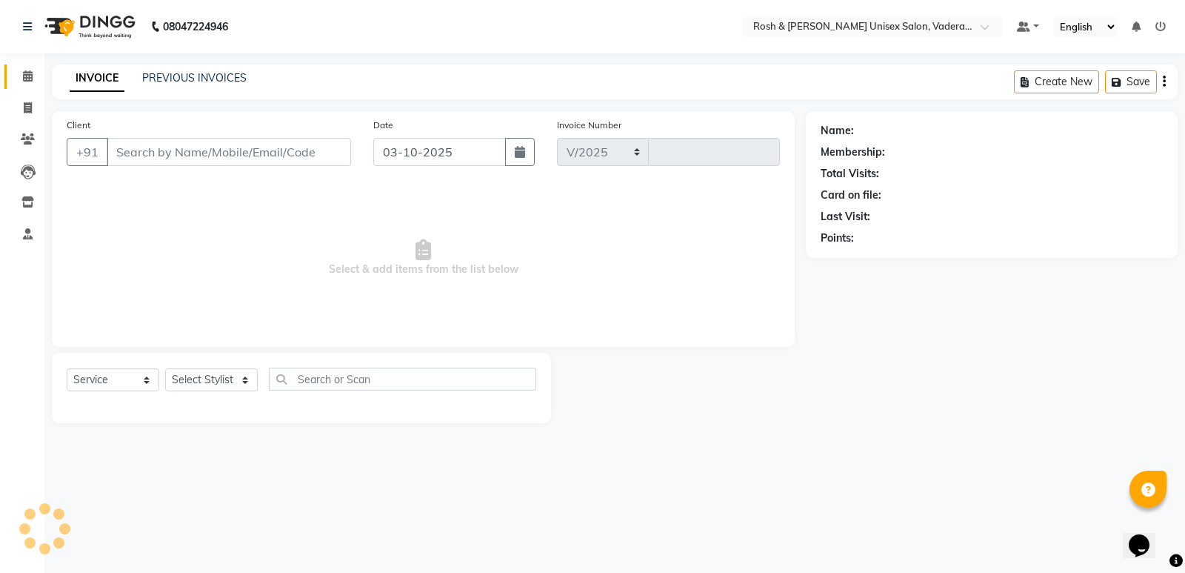
select select "8657"
type input "1091"
type input "98******40"
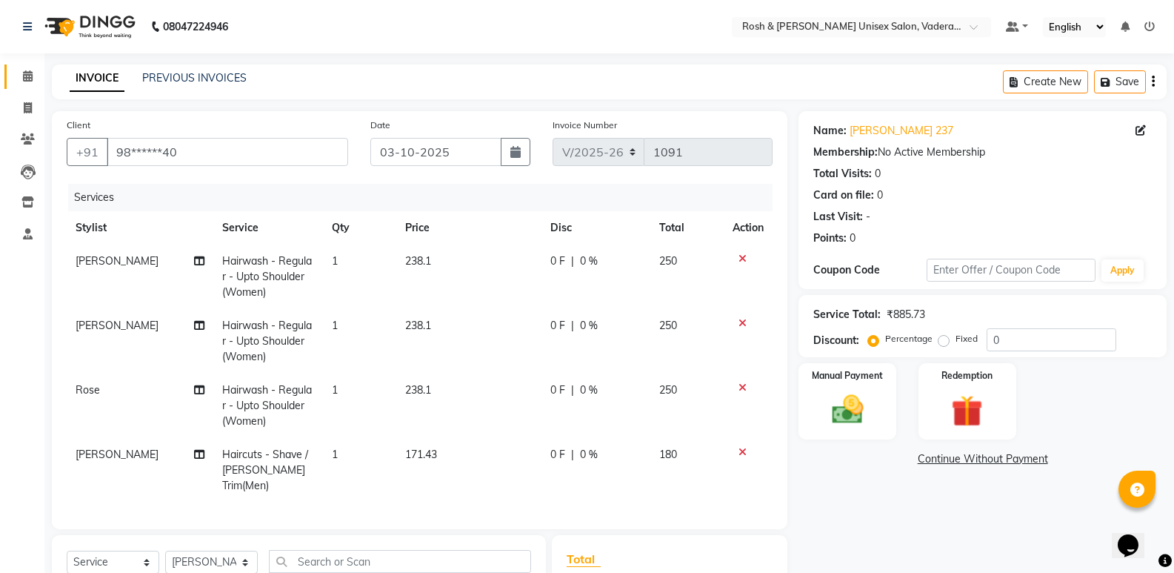
scroll to position [74, 0]
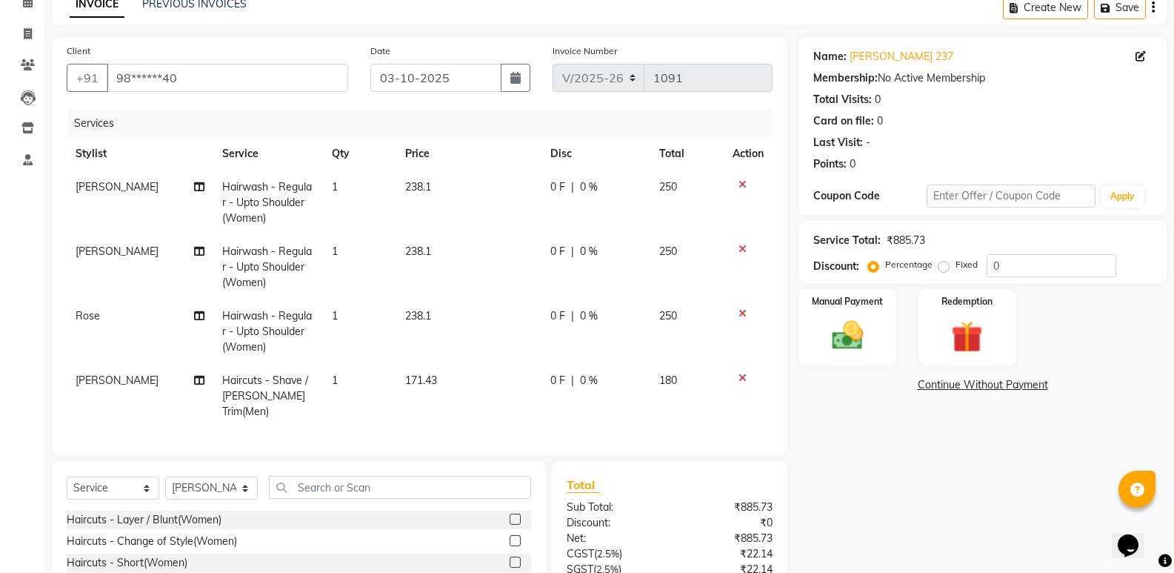
click at [741, 378] on icon at bounding box center [742, 378] width 8 height 10
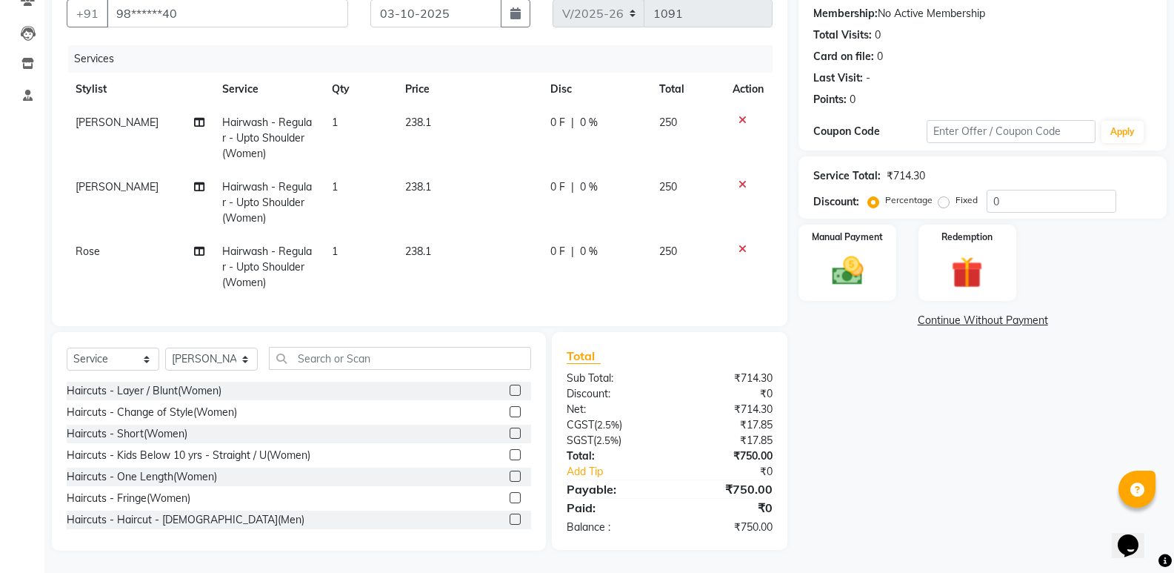
scroll to position [1, 0]
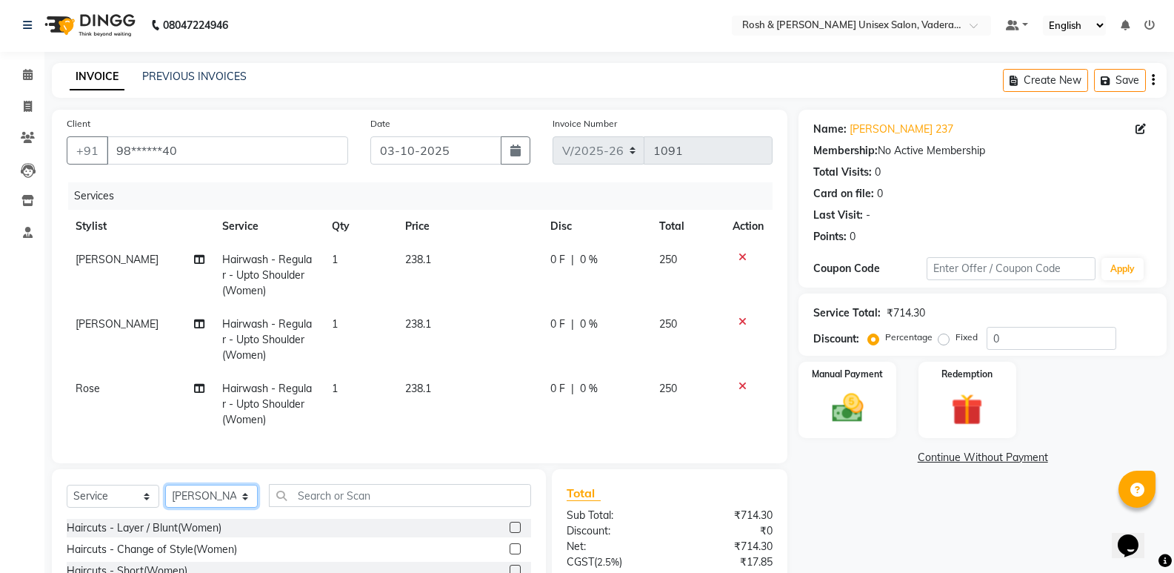
click at [248, 507] on select "Select Stylist Augusta Salon Front Desk [PERSON_NAME] [PERSON_NAME] Renuka Repo…" at bounding box center [211, 495] width 93 height 23
select select "87536"
click at [165, 495] on select "Select Stylist Augusta Salon Front Desk [PERSON_NAME] [PERSON_NAME] Renuka Repo…" at bounding box center [211, 495] width 93 height 23
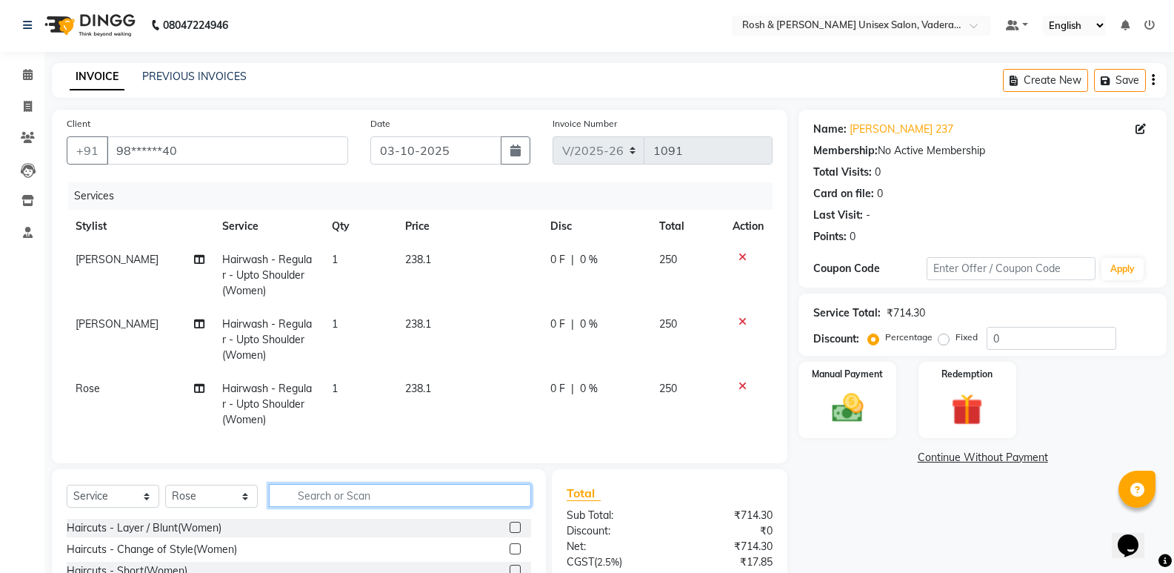
click at [370, 507] on input "text" at bounding box center [400, 495] width 262 height 23
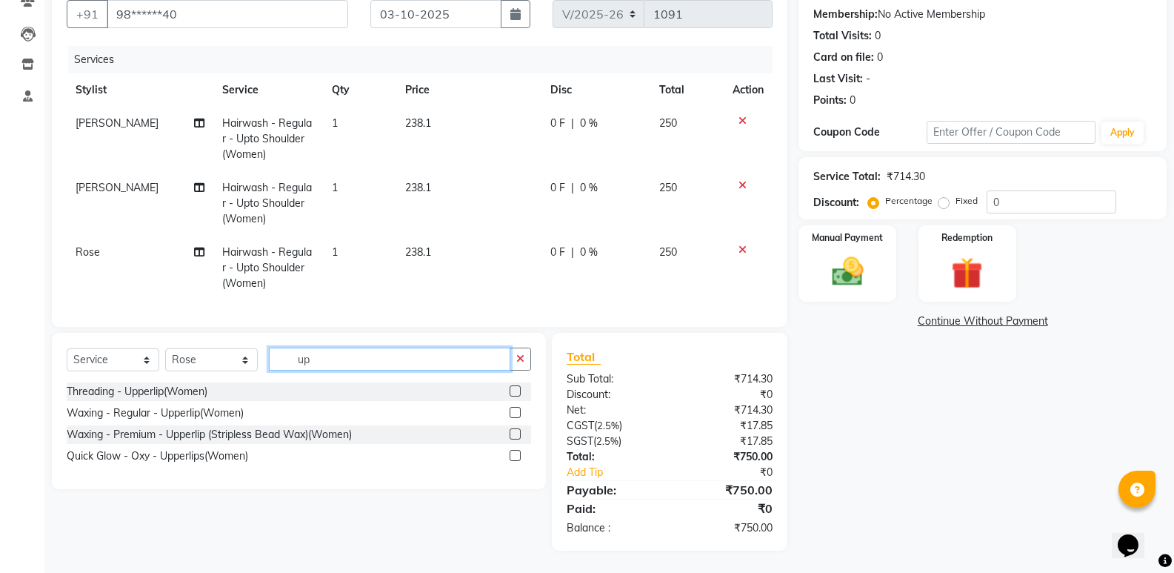
type input "u"
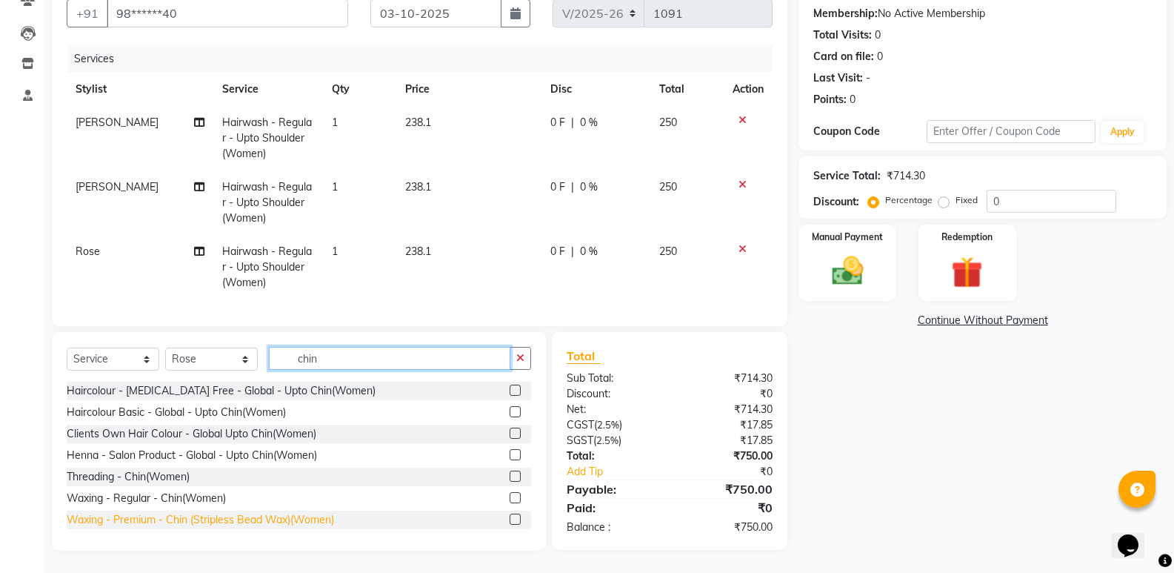
type input "chin"
click at [222, 523] on div "Waxing - Premium - Chin (Stripless Bead Wax)(Women)" at bounding box center [200, 520] width 267 height 16
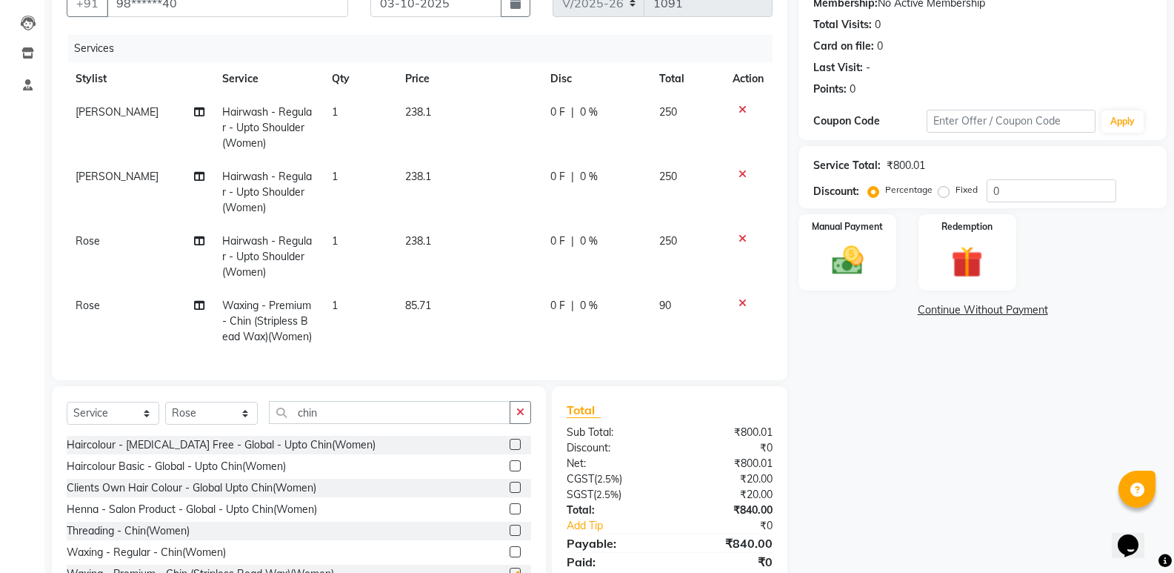
checkbox input "false"
click at [360, 424] on input "chin" at bounding box center [389, 412] width 241 height 23
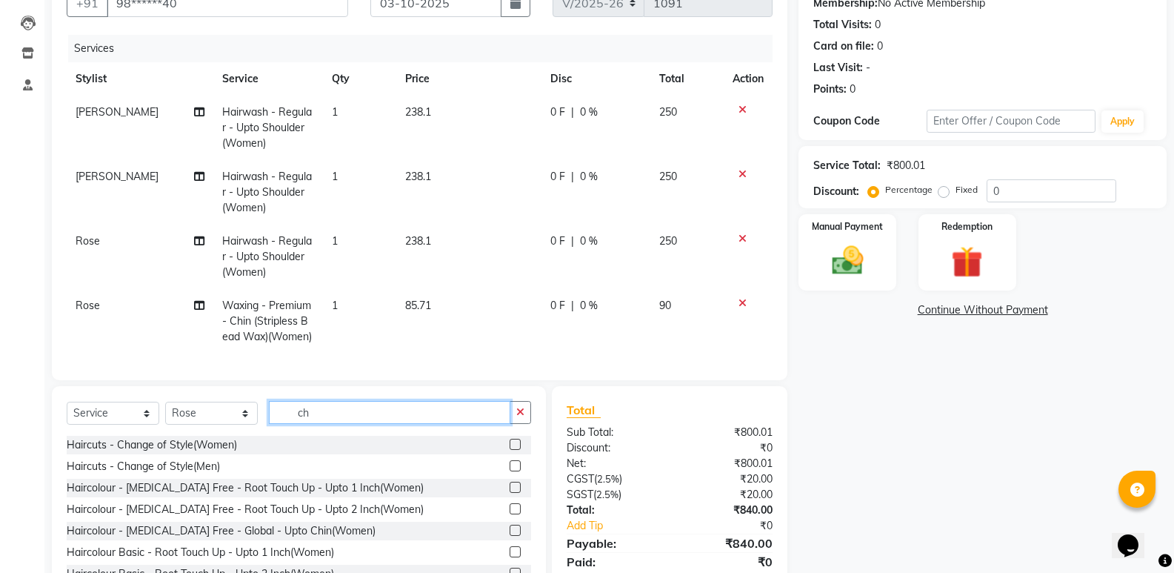
type input "c"
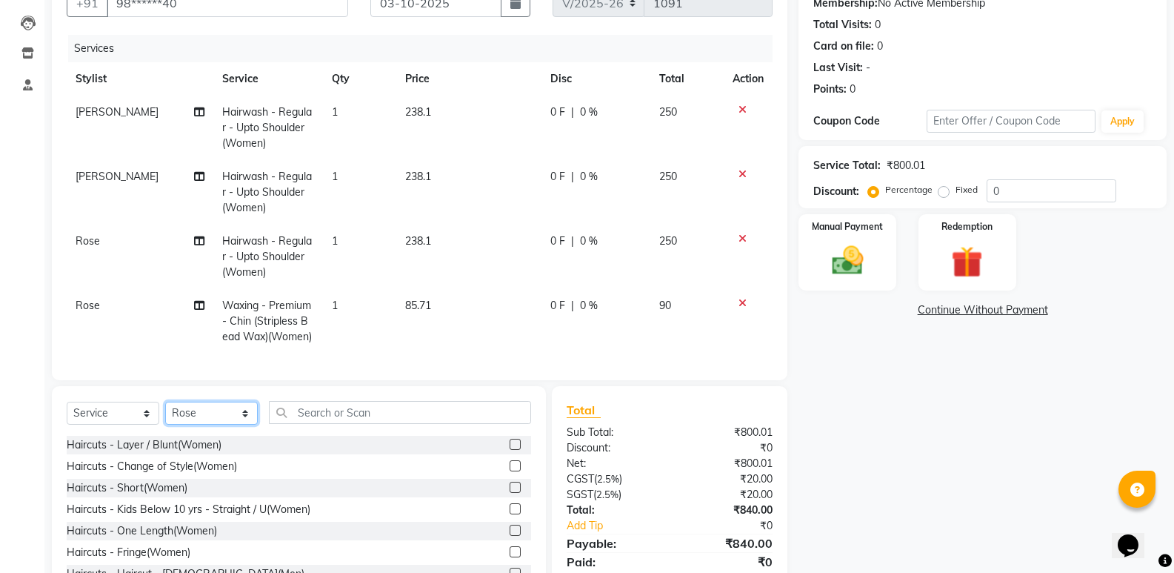
click at [248, 424] on select "Select Stylist Augusta Salon Front Desk [PERSON_NAME] [PERSON_NAME] Renuka Repo…" at bounding box center [211, 412] width 93 height 23
select select "87537"
click at [165, 413] on select "Select Stylist Augusta Salon Front Desk [PERSON_NAME] [PERSON_NAME] Renuka Repo…" at bounding box center [211, 412] width 93 height 23
click at [323, 418] on input "text" at bounding box center [400, 412] width 262 height 23
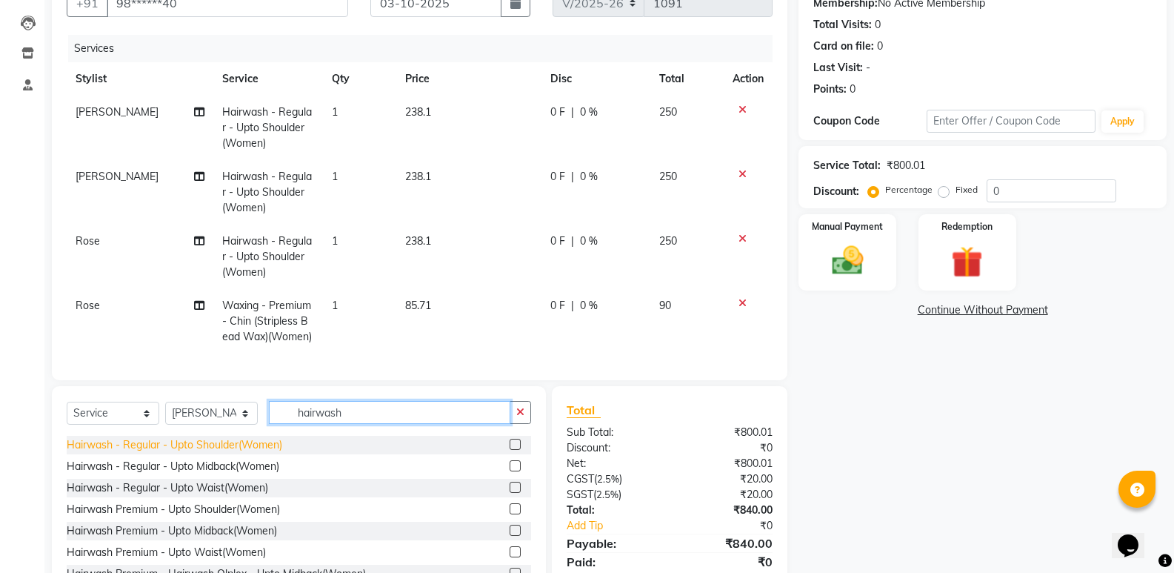
type input "hairwash"
click at [233, 453] on div "Hairwash - Regular - Upto Shoulder(Women)" at bounding box center [175, 445] width 216 height 16
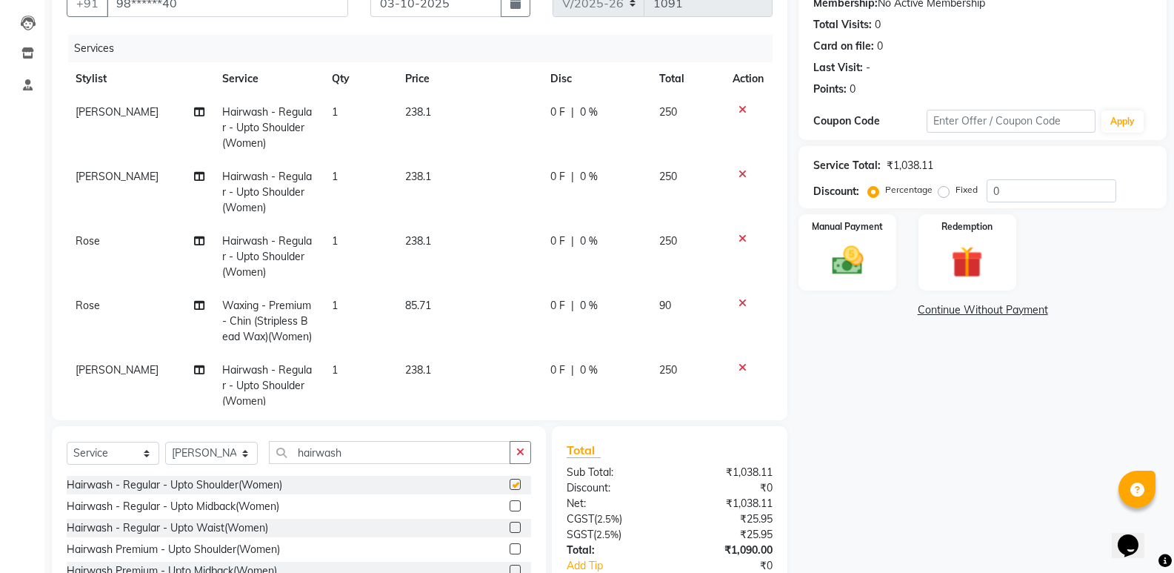
checkbox input "false"
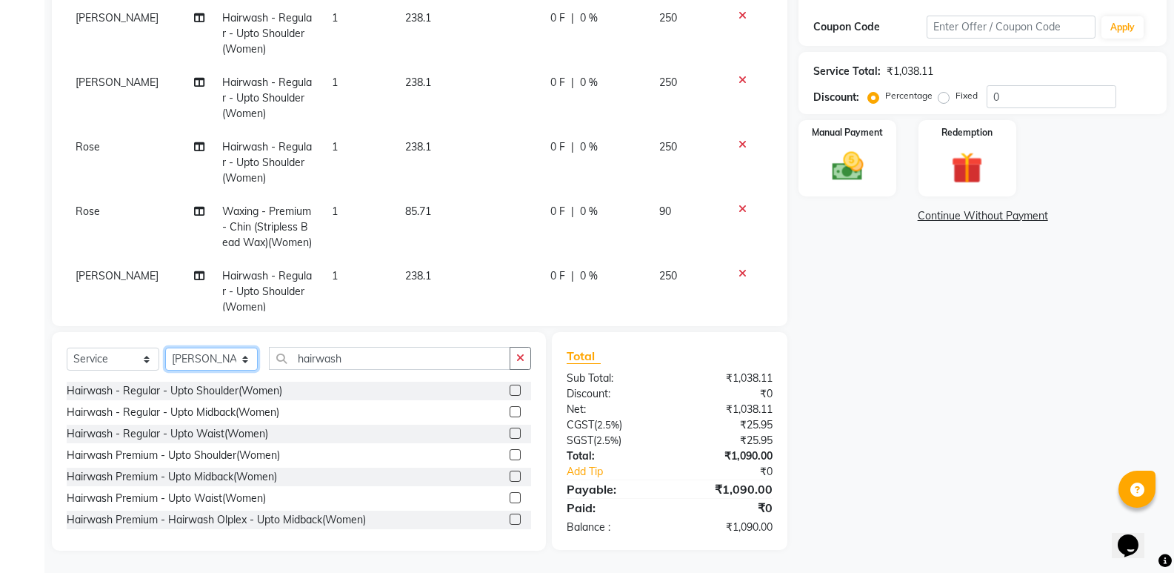
click at [210, 359] on select "Select Stylist Augusta Salon Front Desk [PERSON_NAME] [PERSON_NAME] Renuka Repo…" at bounding box center [211, 358] width 93 height 23
select select "87534"
click at [165, 347] on select "Select Stylist Augusta Salon Front Desk [PERSON_NAME] [PERSON_NAME] Renuka Repo…" at bounding box center [211, 358] width 93 height 23
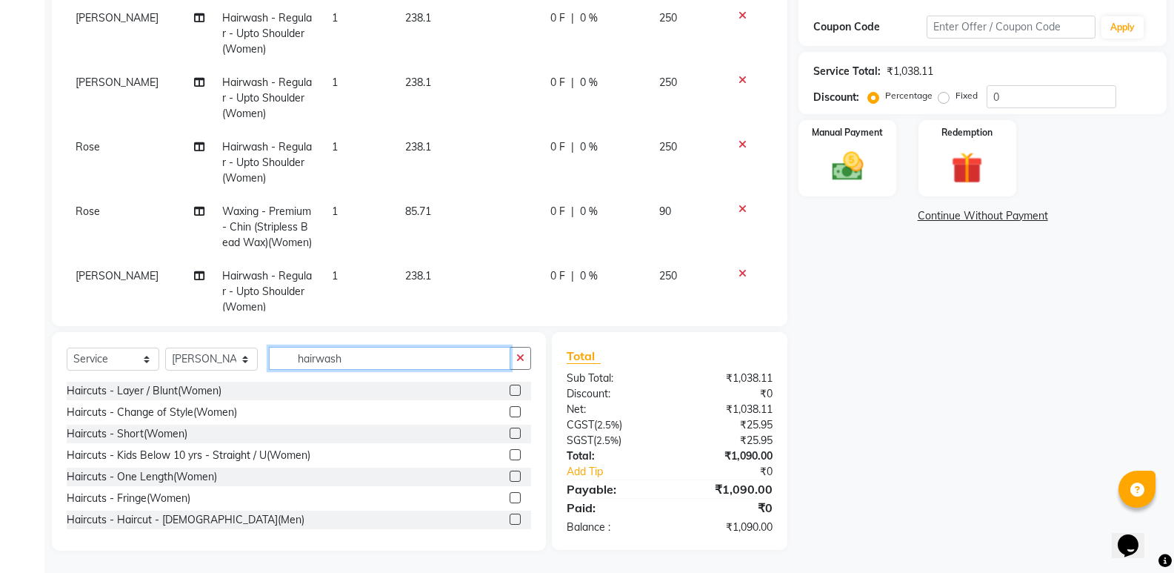
click at [385, 357] on input "hairwash" at bounding box center [389, 358] width 241 height 23
type input "h"
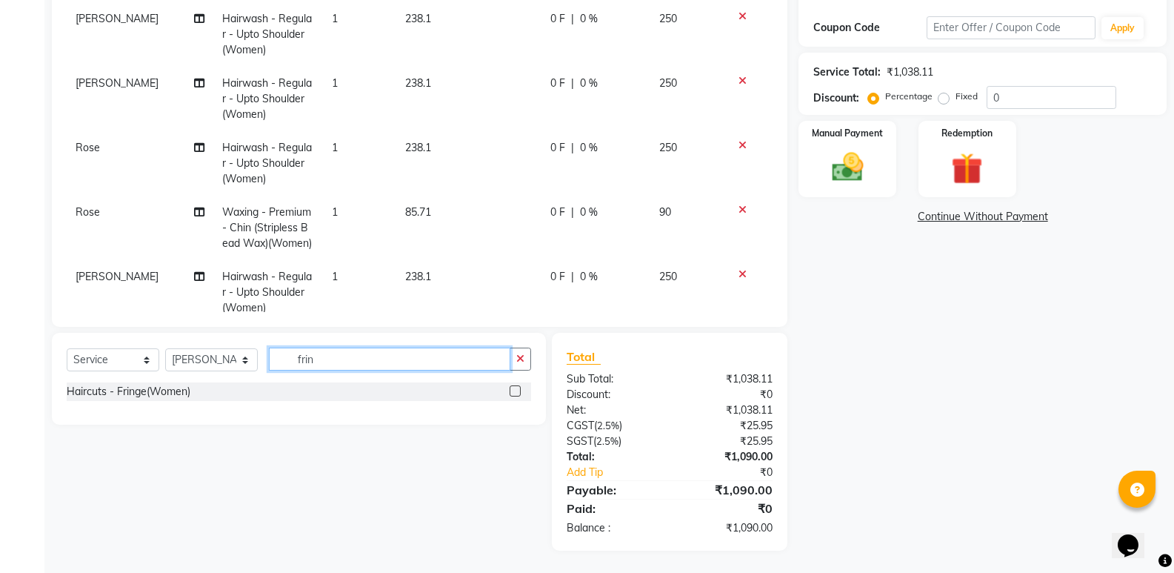
scroll to position [242, 0]
type input "fringe"
click at [134, 385] on div "Haircuts - Fringe(Women)" at bounding box center [129, 392] width 124 height 16
checkbox input "false"
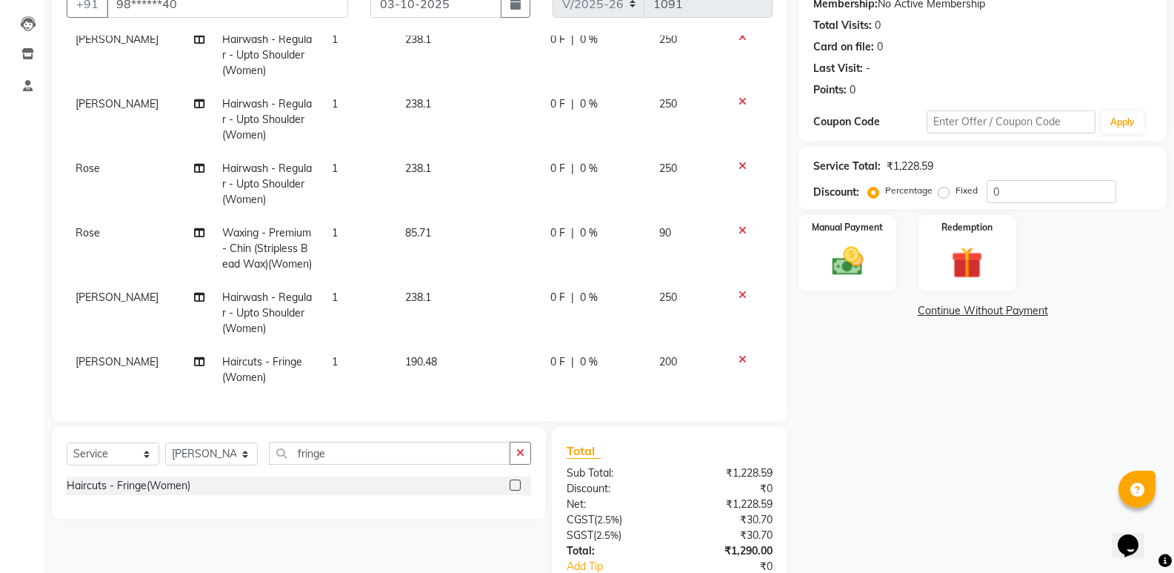
scroll to position [26, 0]
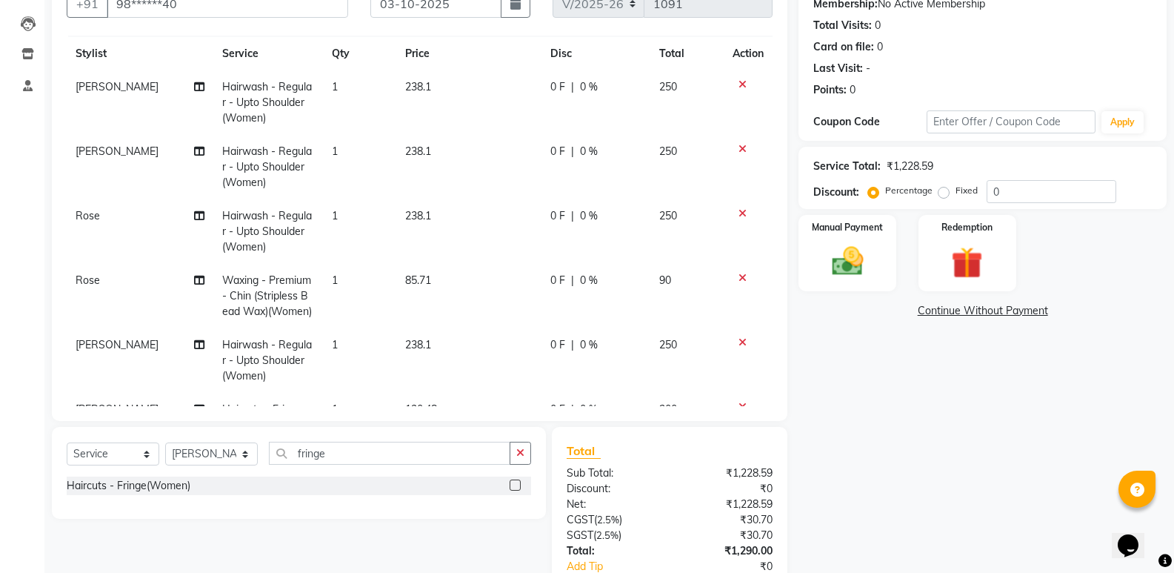
click at [738, 212] on icon at bounding box center [742, 213] width 8 height 10
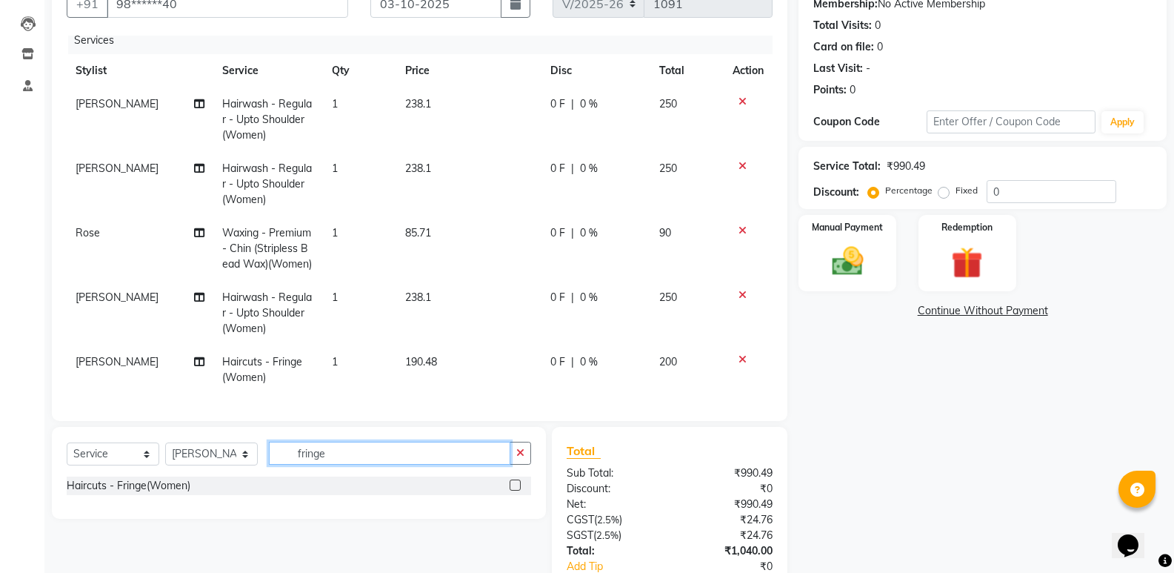
click at [380, 458] on input "fringe" at bounding box center [389, 452] width 241 height 23
type input "f"
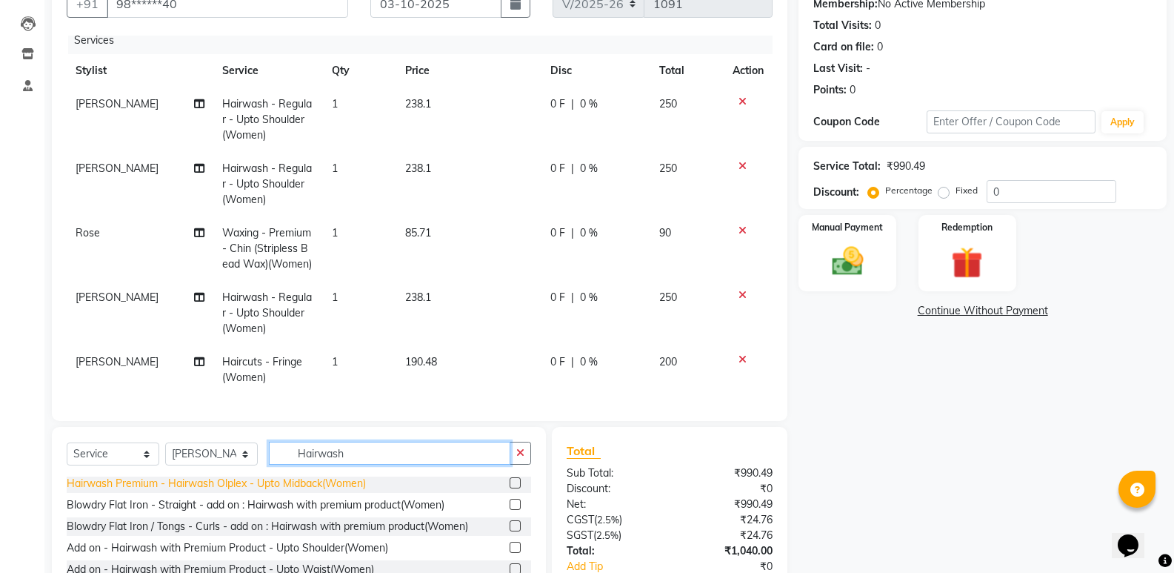
scroll to position [57, 0]
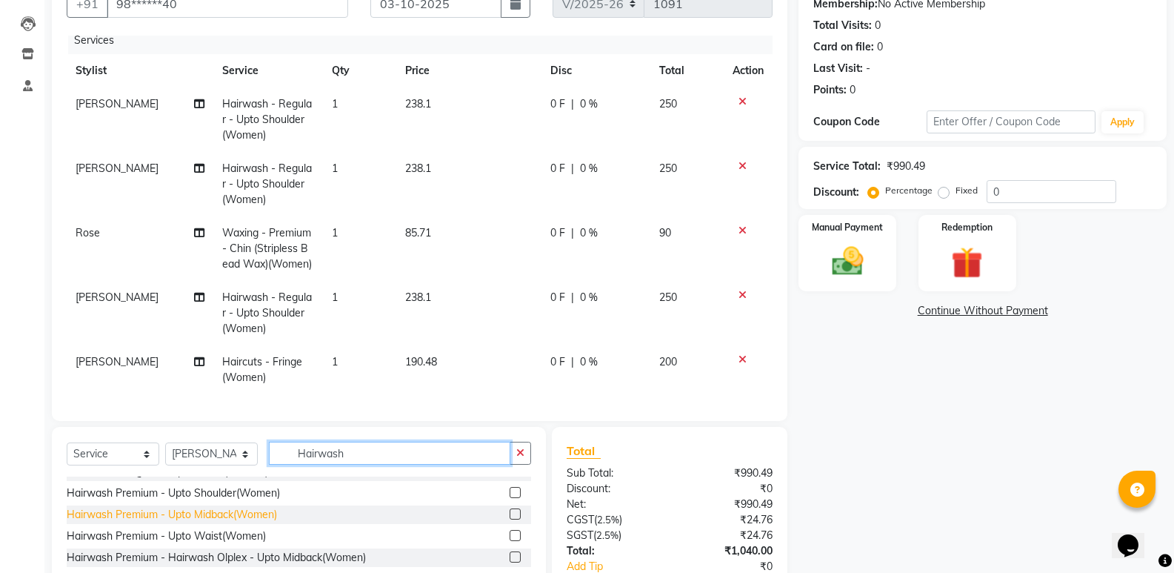
type input "Hairwash"
click at [221, 511] on div "Hairwash Premium - Upto Midback(Women)" at bounding box center [172, 515] width 210 height 16
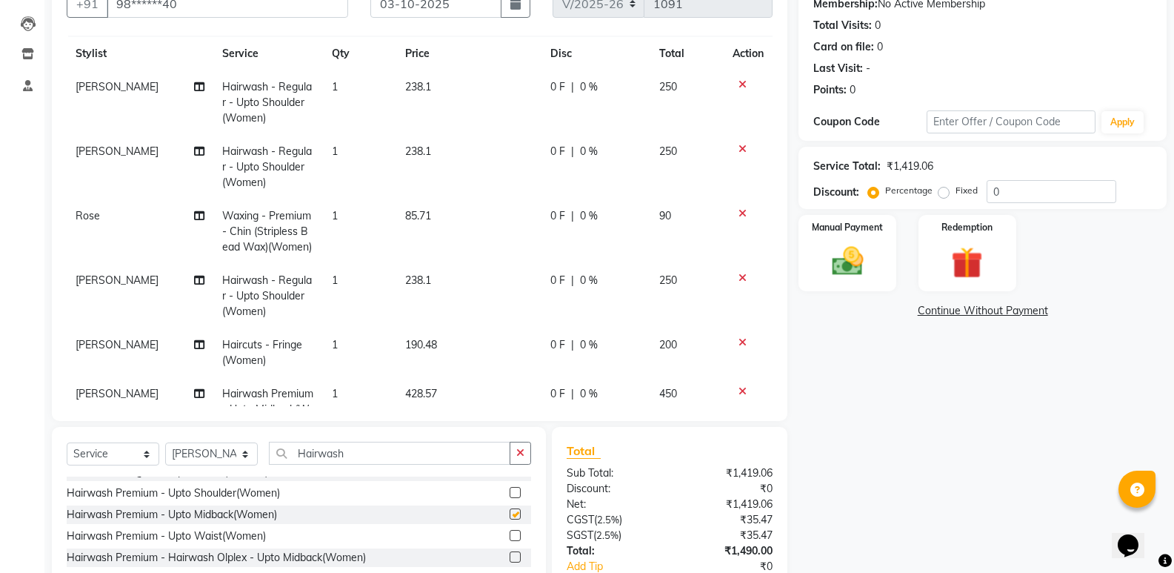
checkbox input "false"
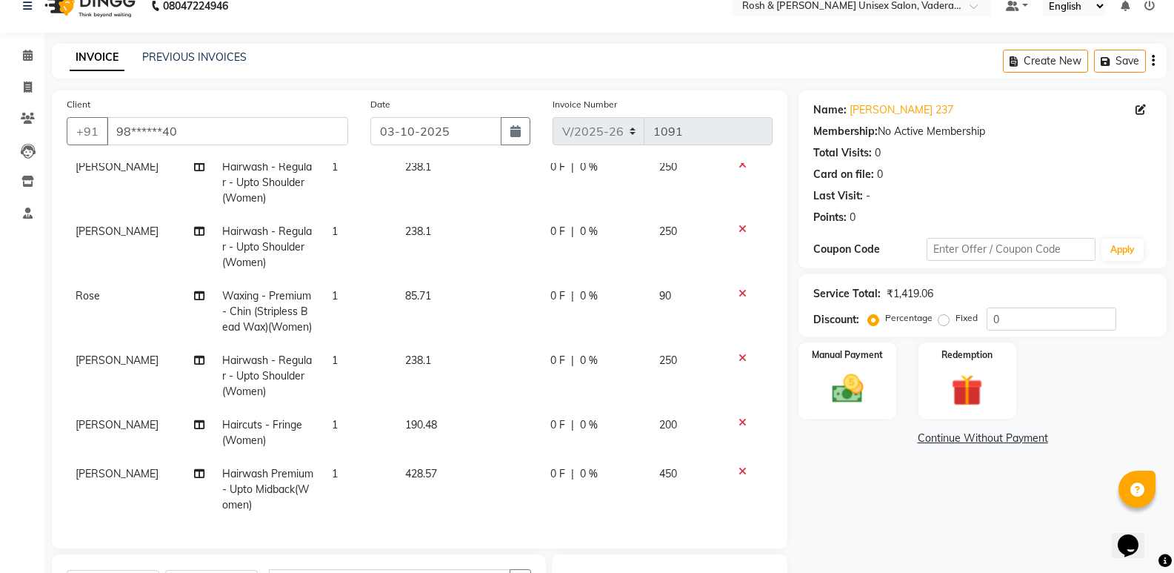
scroll to position [95, 0]
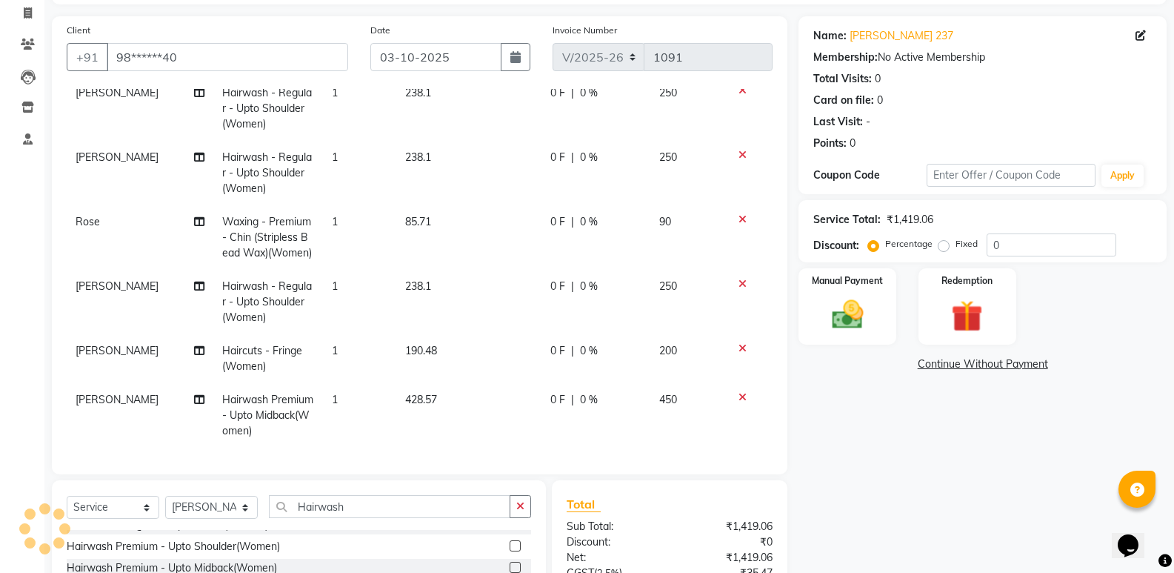
click at [79, 398] on td "[PERSON_NAME]" at bounding box center [140, 415] width 147 height 64
select select "87534"
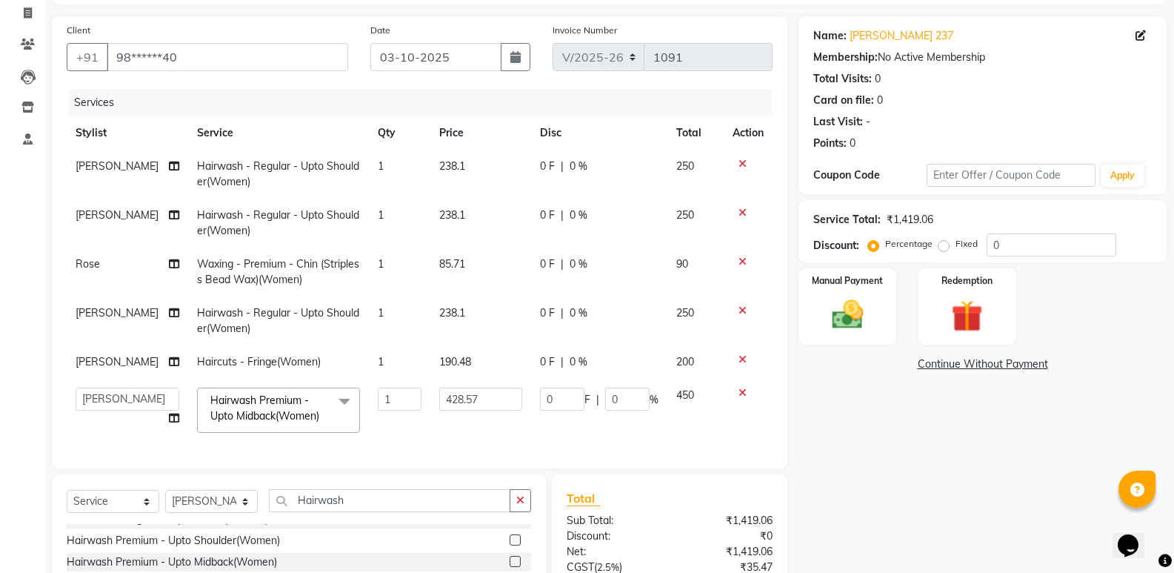
scroll to position [0, 0]
click at [84, 393] on select "Augusta Salon Front Desk Jessy Jittu Milton Noor Renuka Reports Rose Sushma" at bounding box center [128, 398] width 104 height 23
select select "87536"
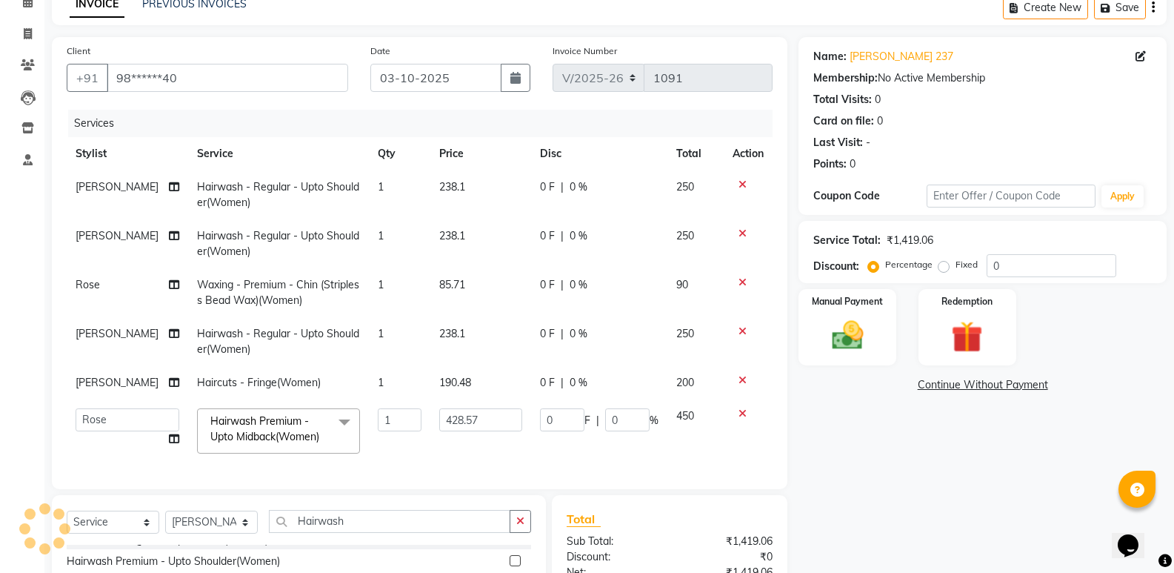
scroll to position [243, 0]
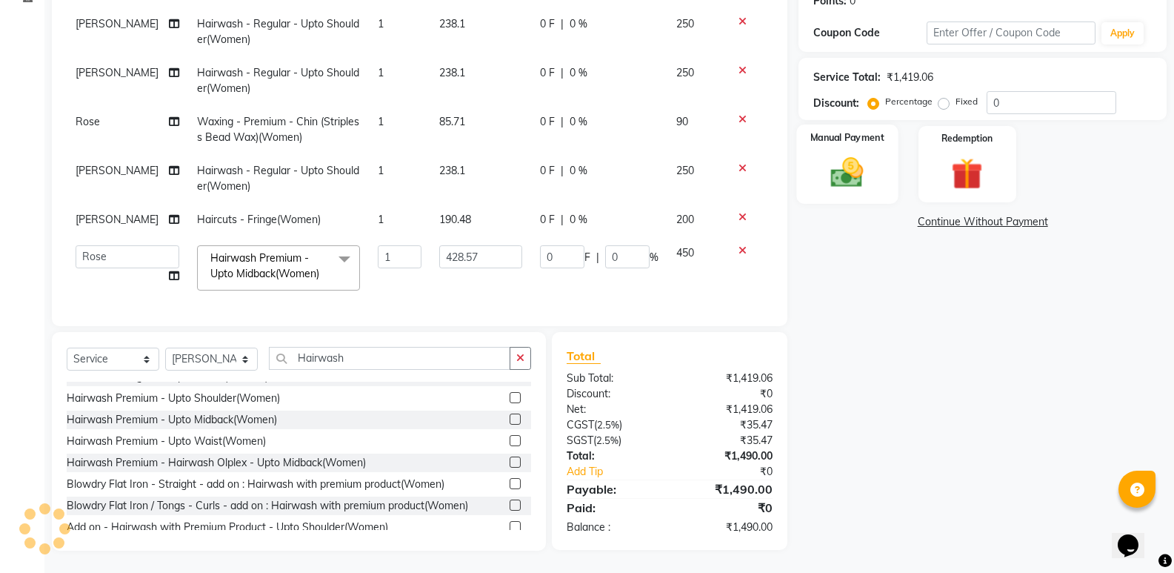
click at [851, 153] on img at bounding box center [847, 172] width 53 height 38
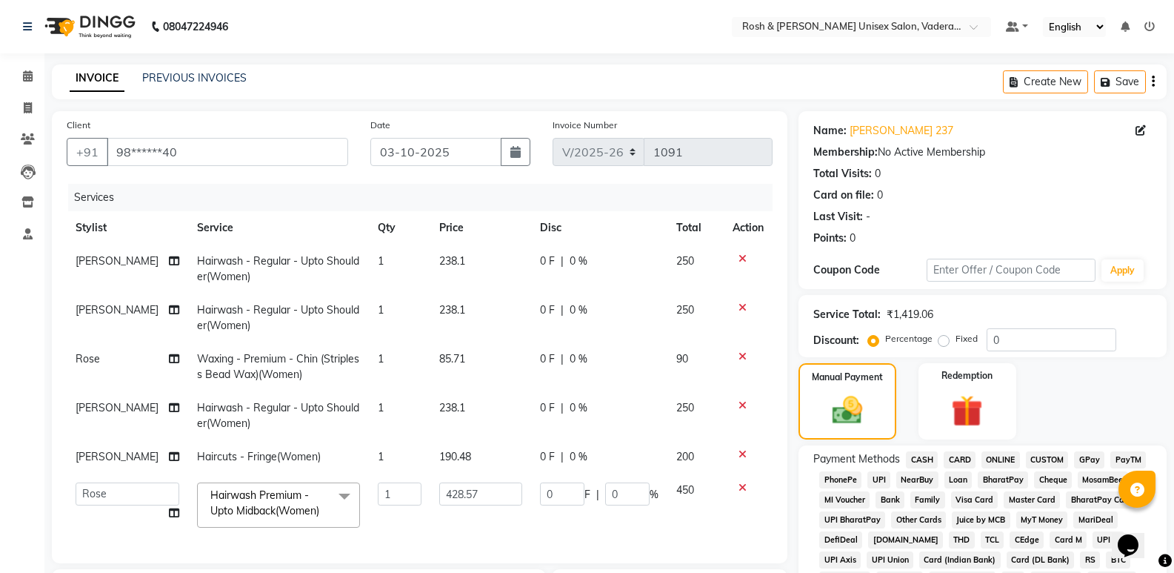
scroll to position [370, 0]
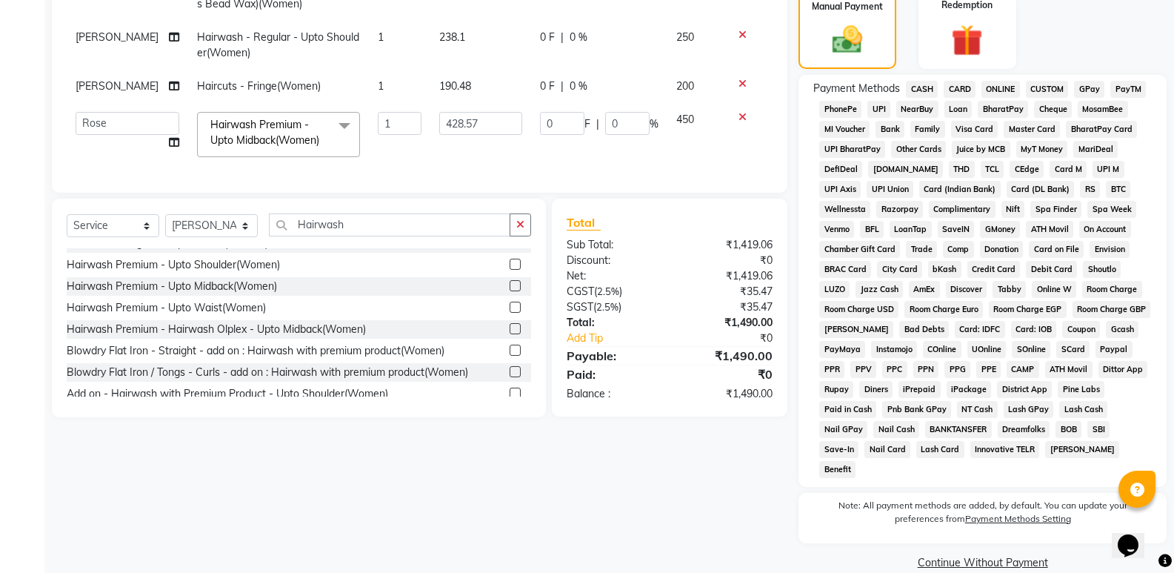
click at [873, 114] on span "UPI" at bounding box center [878, 109] width 23 height 17
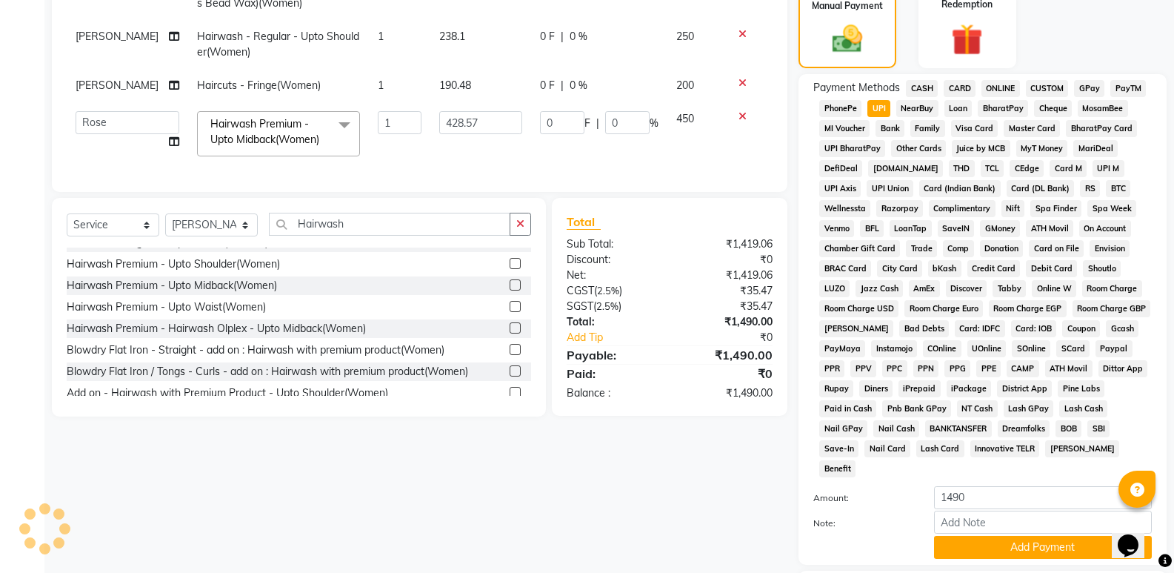
scroll to position [452, 0]
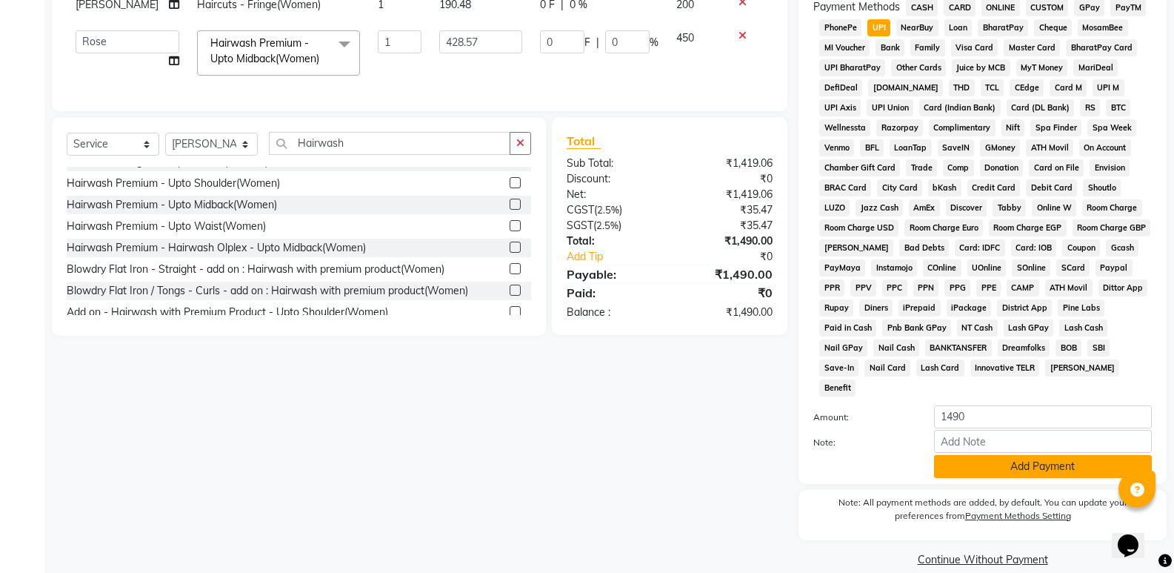
click at [1016, 455] on button "Add Payment" at bounding box center [1043, 466] width 218 height 23
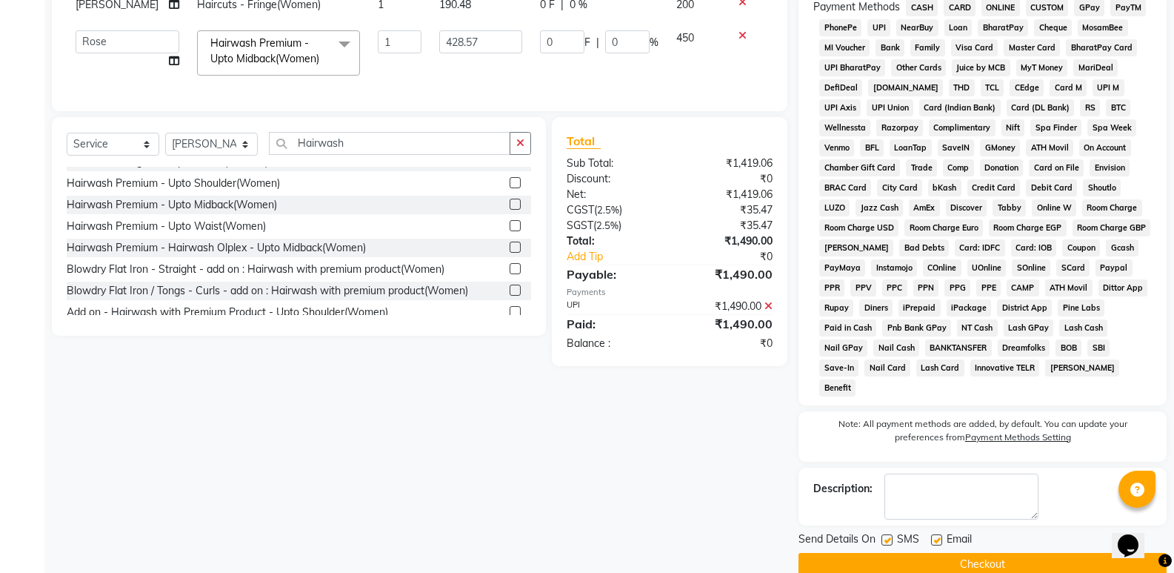
click at [988, 553] on button "Checkout" at bounding box center [982, 564] width 368 height 23
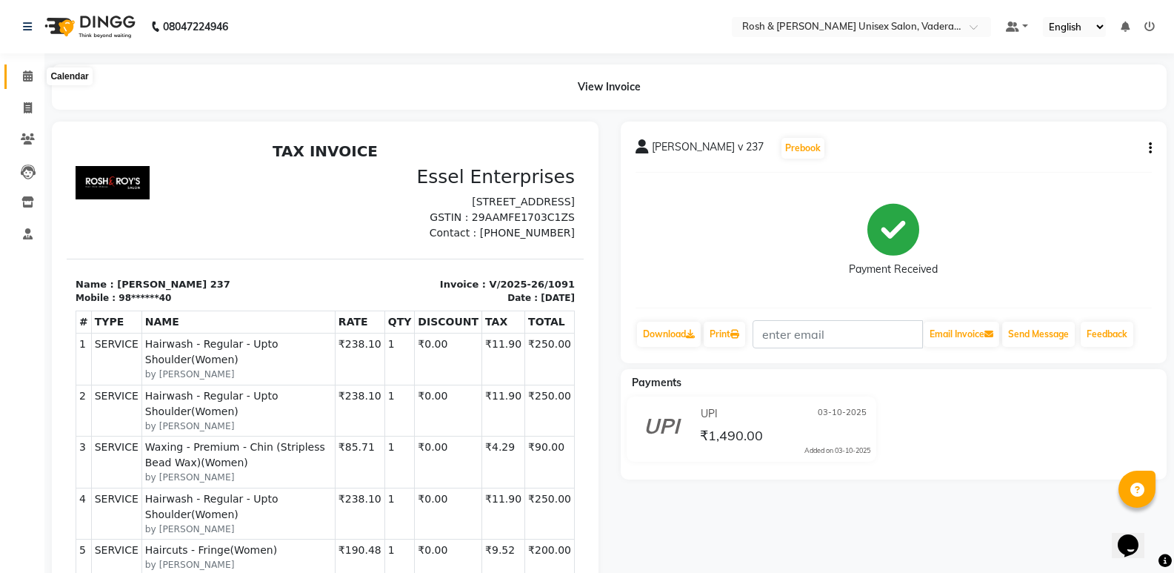
click at [26, 76] on icon at bounding box center [28, 75] width 10 height 11
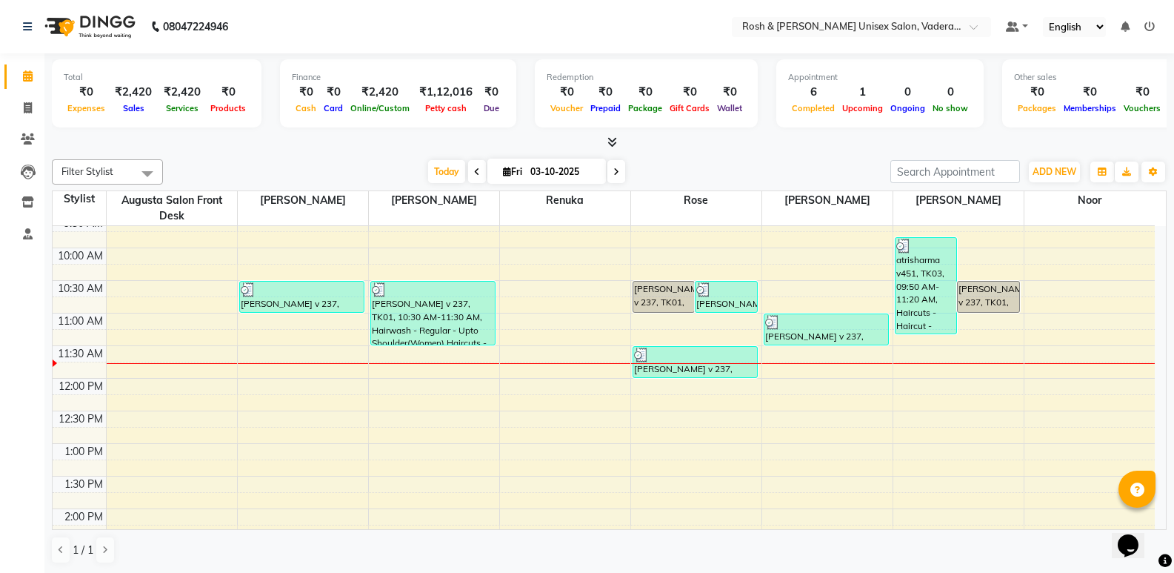
scroll to position [74, 0]
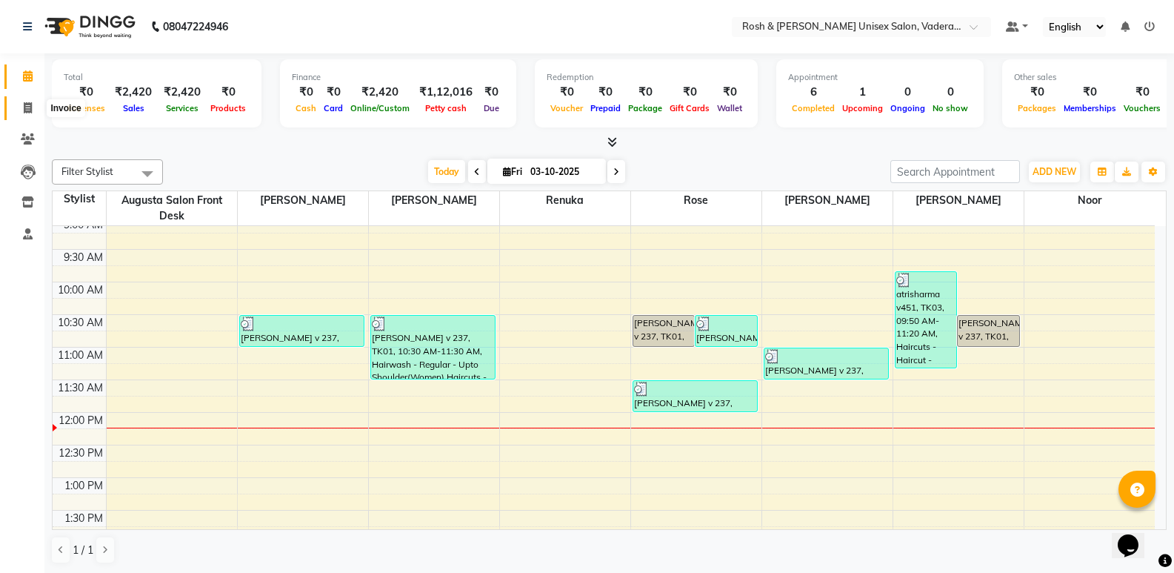
click at [27, 104] on icon at bounding box center [28, 107] width 8 height 11
select select "service"
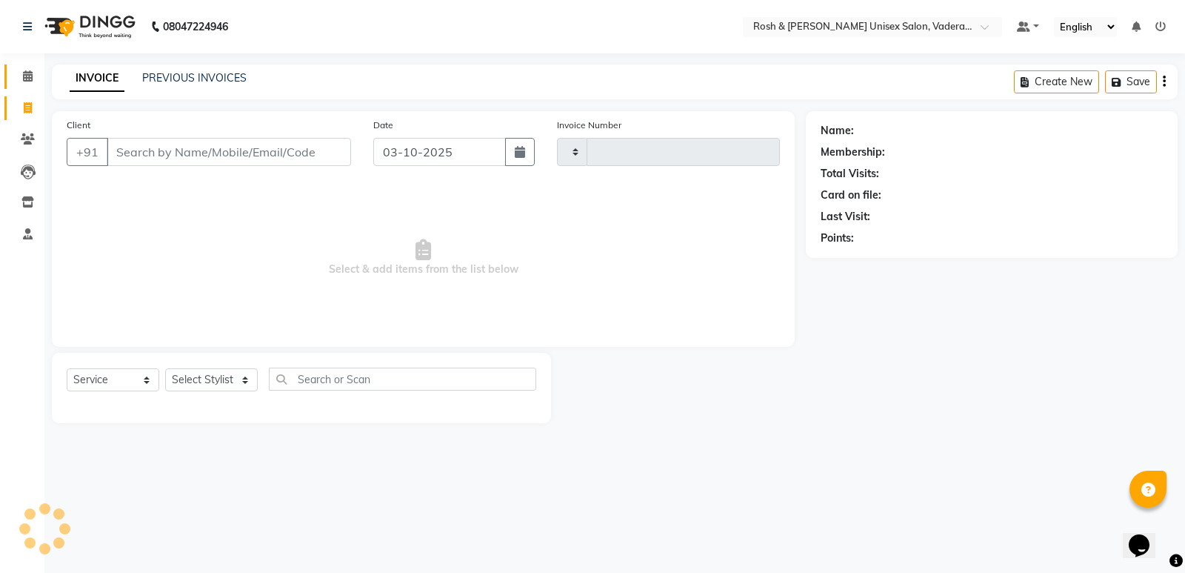
type input "1092"
click at [191, 151] on input "Client" at bounding box center [229, 152] width 244 height 28
select select "8657"
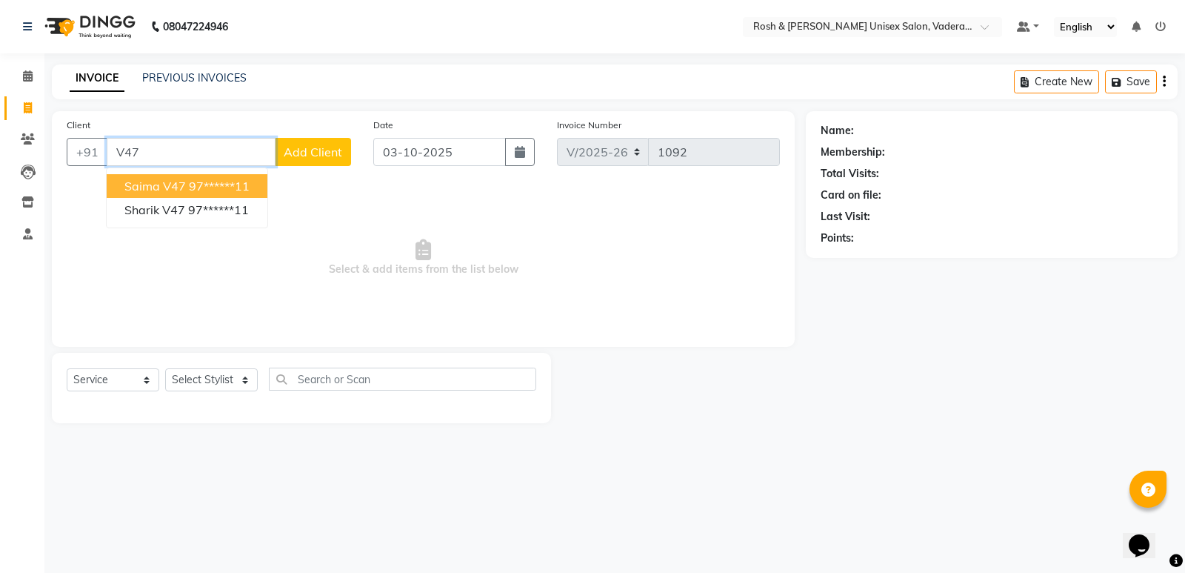
click at [241, 190] on ngb-highlight "97******11" at bounding box center [219, 185] width 61 height 15
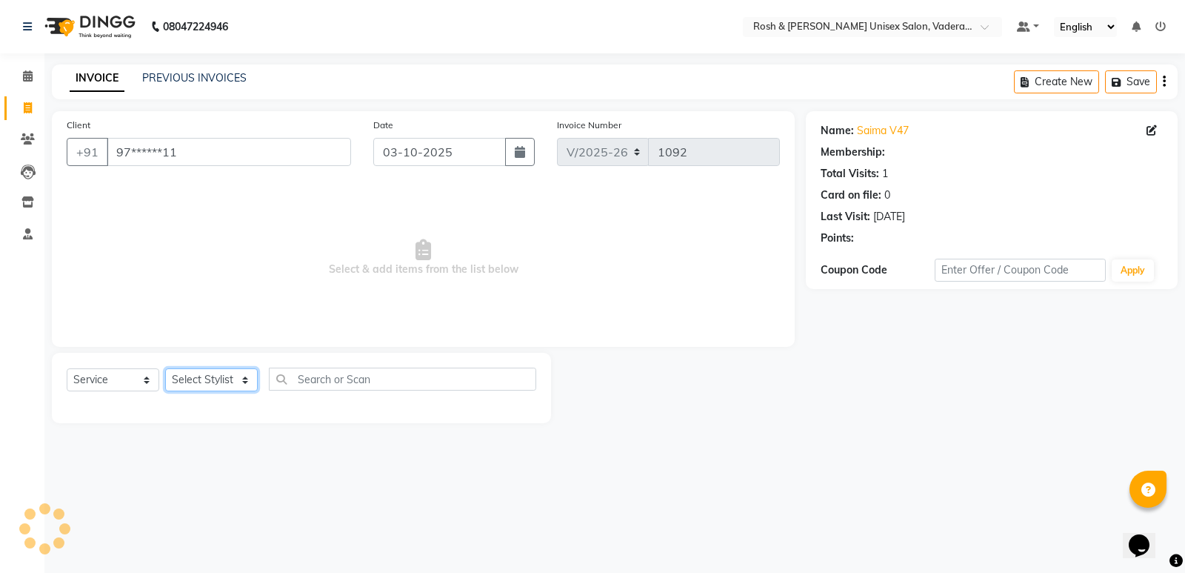
click at [248, 383] on select "Select Stylist Augusta Salon Front Desk [PERSON_NAME] [PERSON_NAME] Renuka Repo…" at bounding box center [211, 379] width 93 height 23
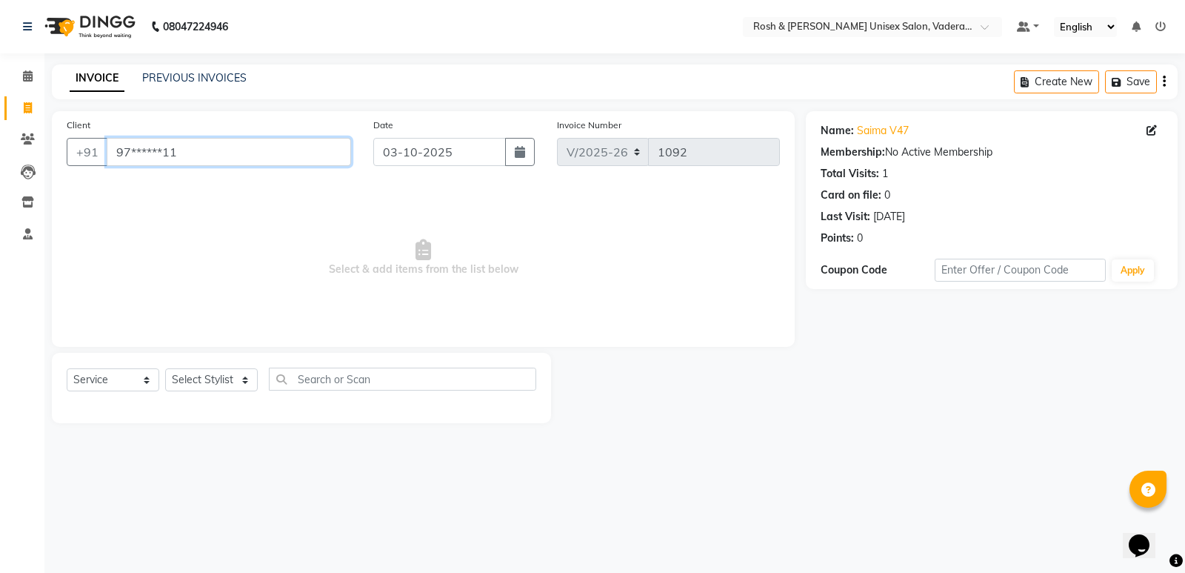
click at [186, 152] on input "97******11" at bounding box center [229, 152] width 244 height 28
type input "9"
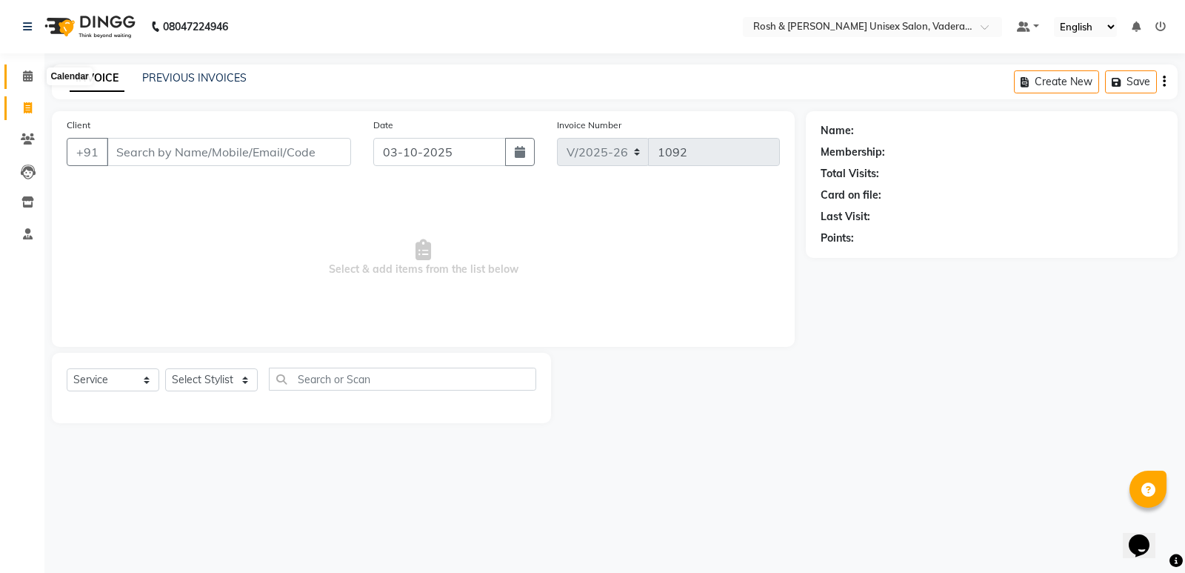
click at [28, 73] on icon at bounding box center [28, 75] width 10 height 11
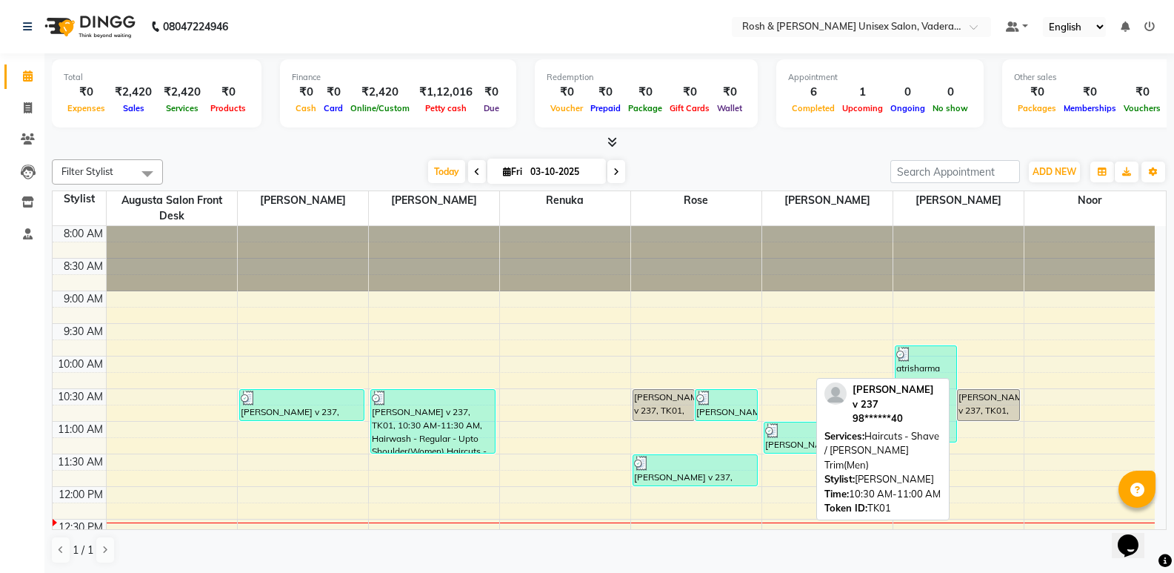
click at [967, 400] on div "[PERSON_NAME] v 237, TK01, 10:30 AM-11:00 AM, Haircuts - Shave / [PERSON_NAME] …" at bounding box center [988, 405] width 61 height 30
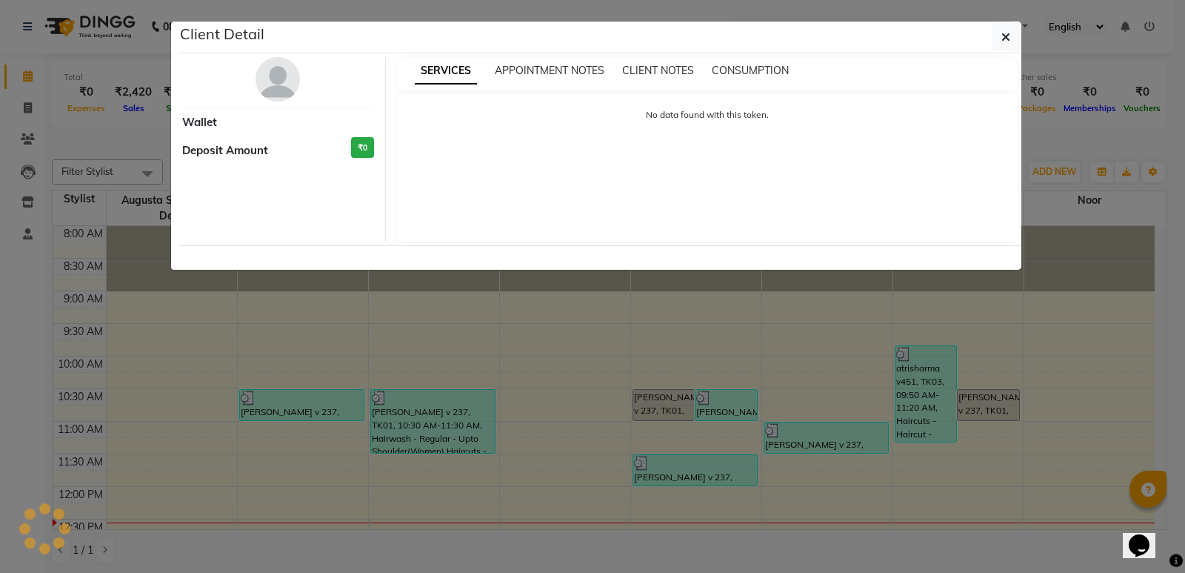
click at [967, 392] on ngb-modal-window "Client Detail Wallet Deposit Amount ₹0 SERVICES APPOINTMENT NOTES CLIENT NOTES …" at bounding box center [592, 286] width 1185 height 573
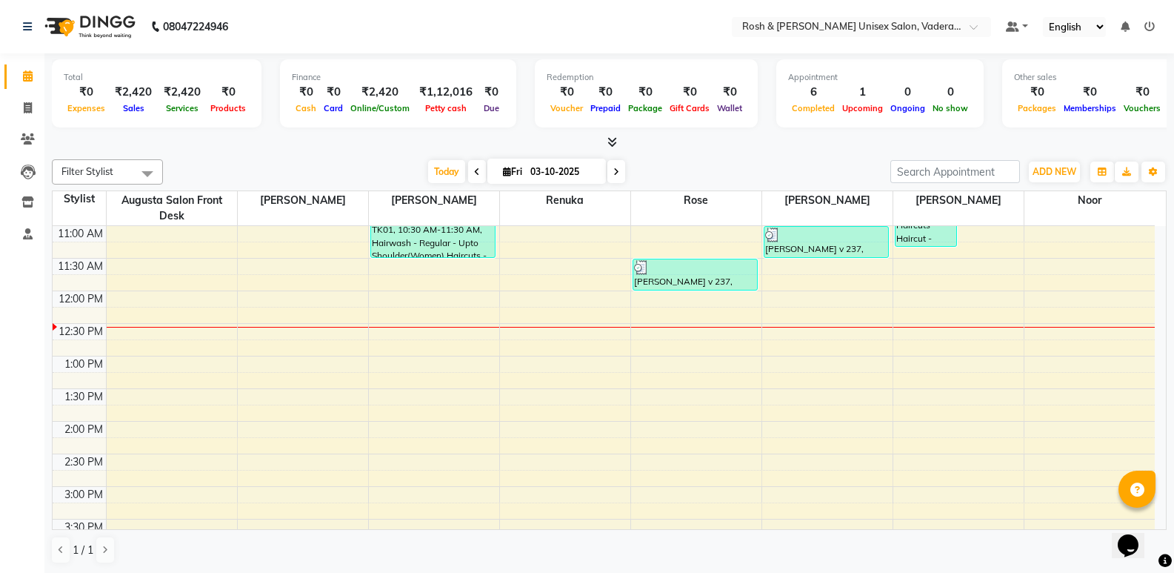
scroll to position [222, 0]
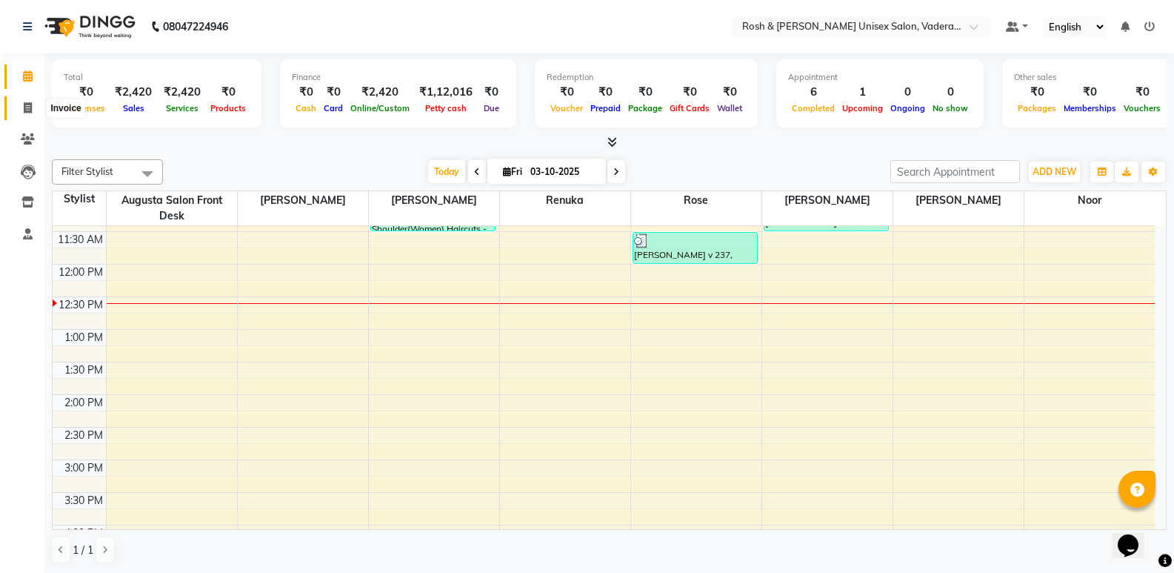
click at [26, 105] on icon at bounding box center [28, 107] width 8 height 11
select select "service"
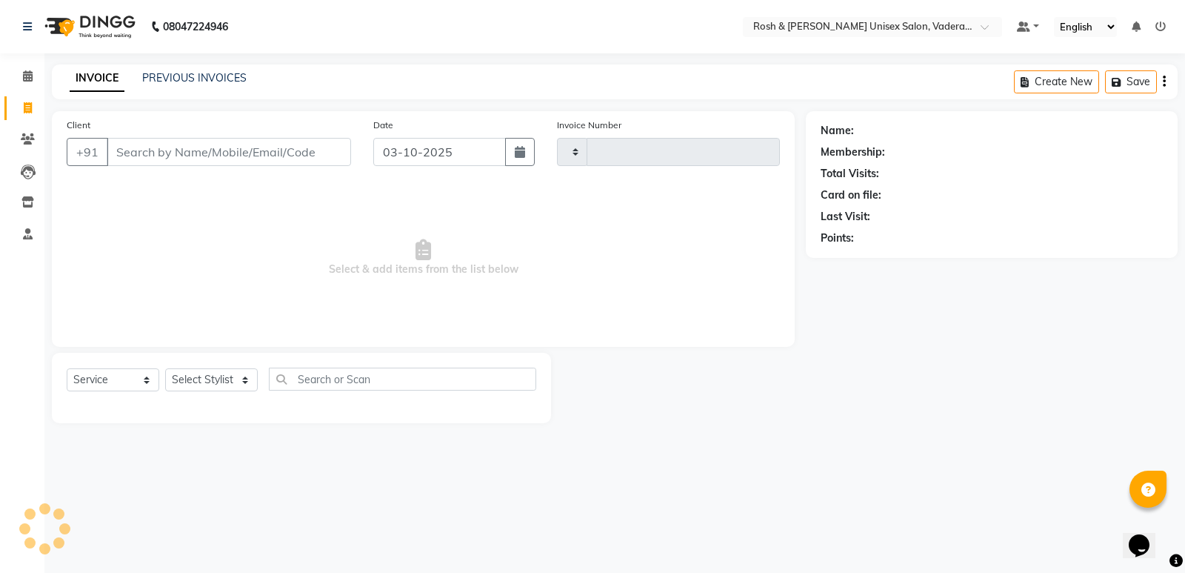
type input "1092"
select select "8657"
click at [202, 158] on input "Client" at bounding box center [229, 152] width 244 height 28
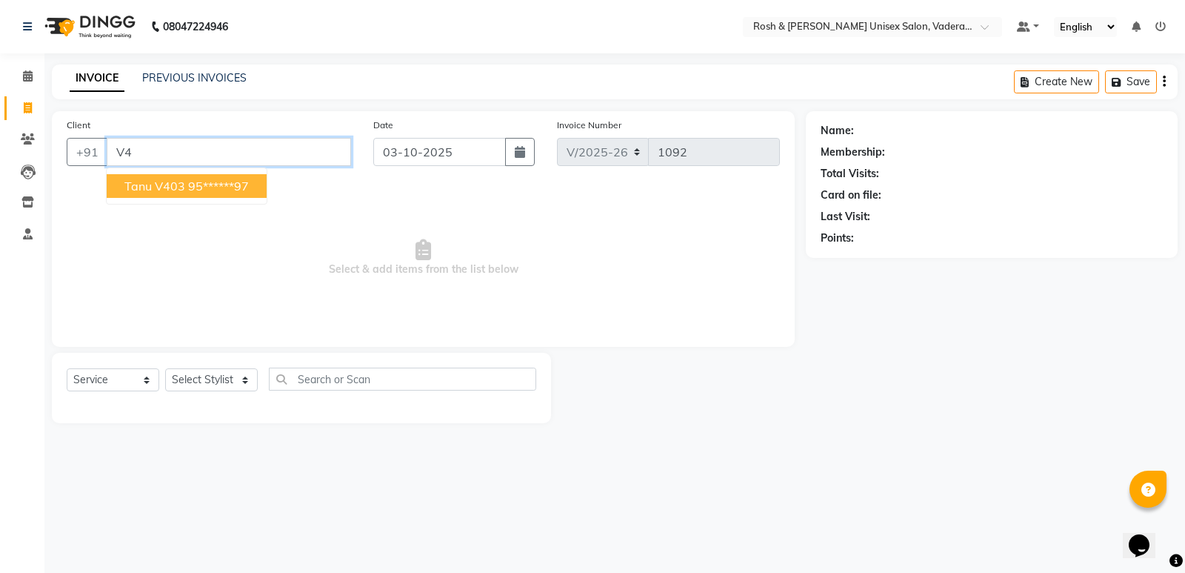
type input "V"
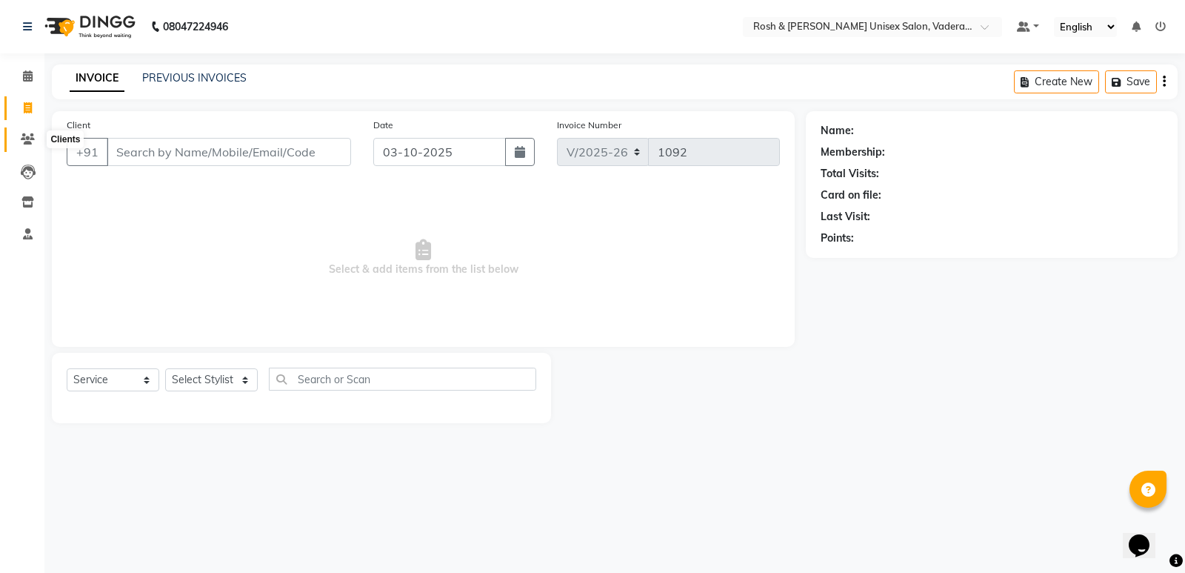
click at [23, 144] on span at bounding box center [28, 139] width 26 height 17
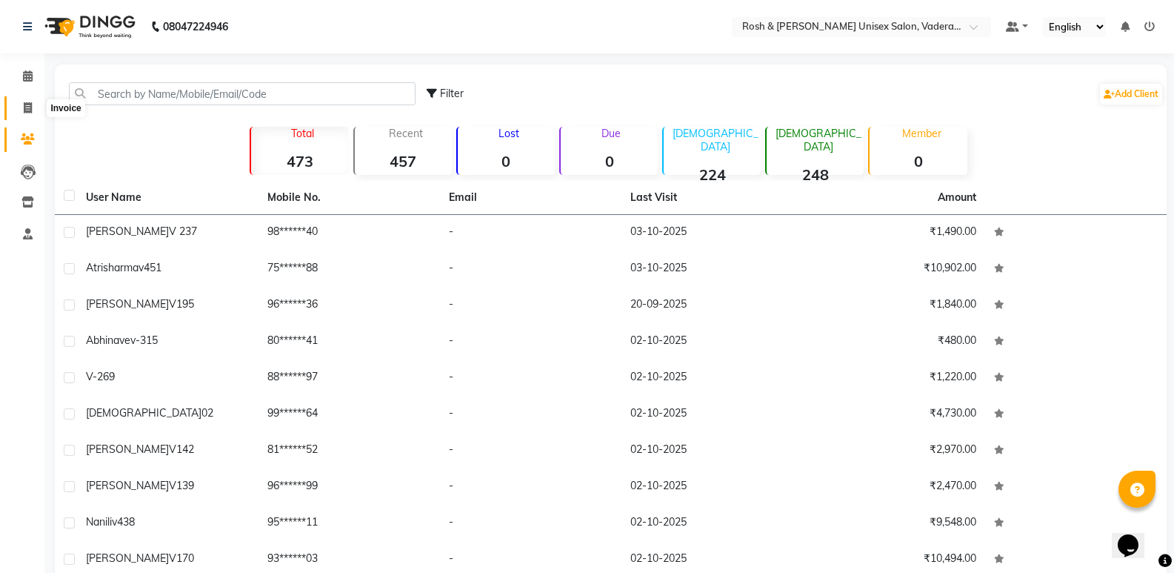
click at [34, 101] on span at bounding box center [28, 108] width 26 height 17
select select "service"
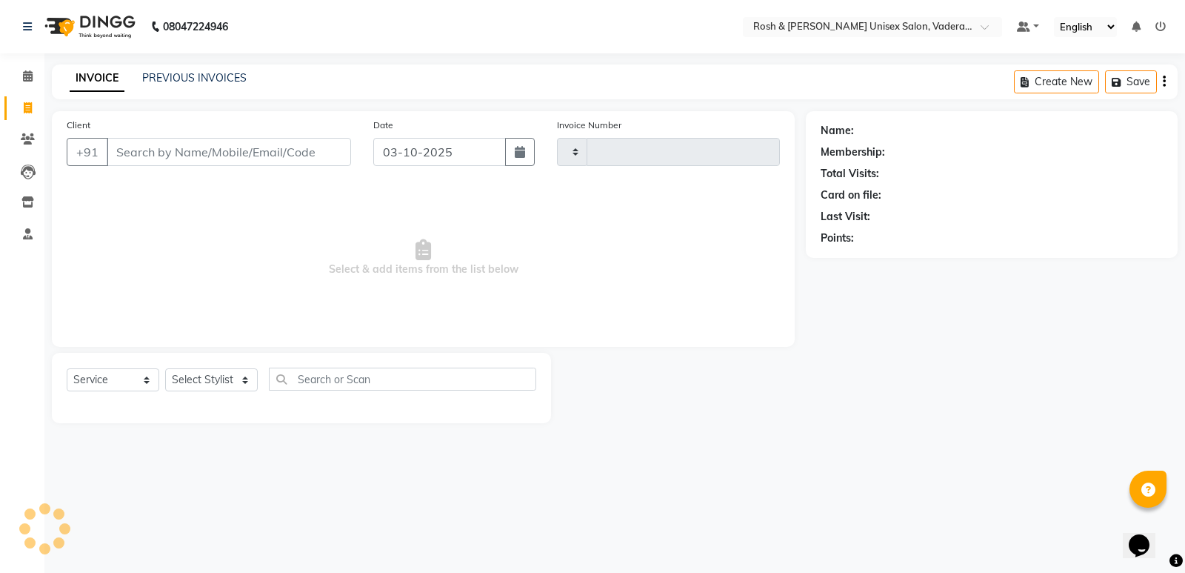
click at [231, 159] on input "Client" at bounding box center [229, 152] width 244 height 28
type input "1092"
select select "8657"
click at [227, 376] on select "Select Stylist Augusta Salon Front Desk [PERSON_NAME] [PERSON_NAME] Renuka Repo…" at bounding box center [211, 379] width 93 height 23
select select "87537"
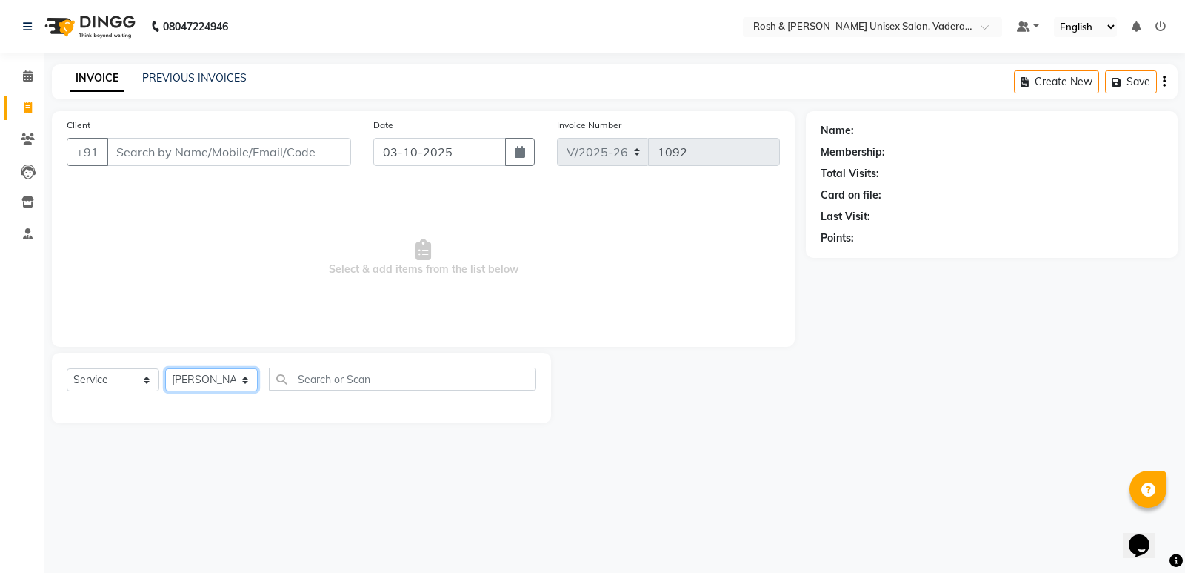
click at [165, 368] on select "Select Stylist Augusta Salon Front Desk [PERSON_NAME] [PERSON_NAME] Renuka Repo…" at bounding box center [211, 379] width 93 height 23
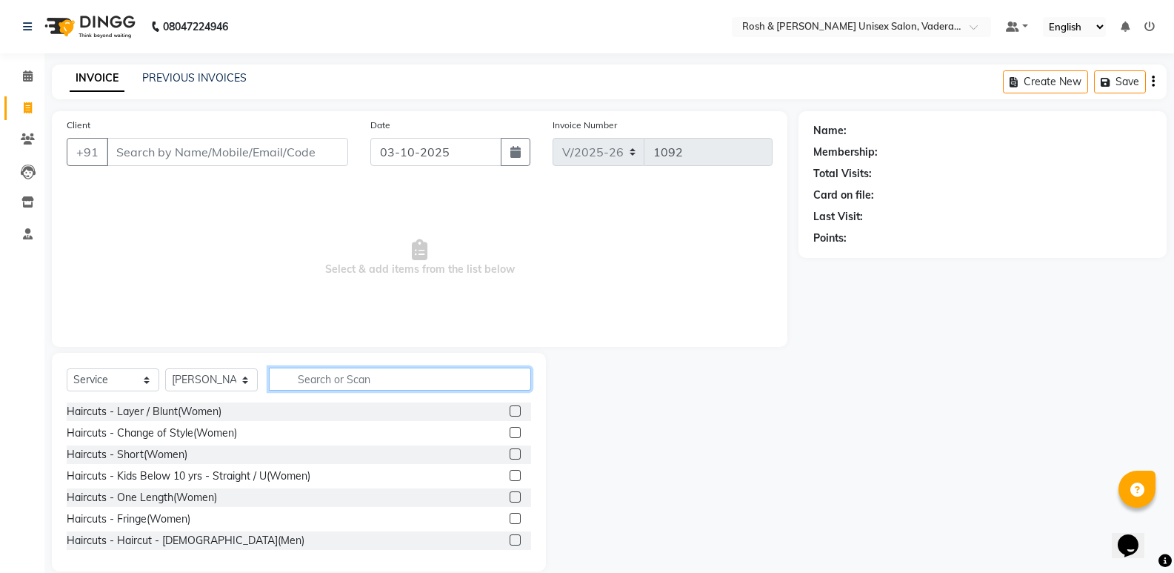
click at [307, 385] on input "text" at bounding box center [400, 378] width 262 height 23
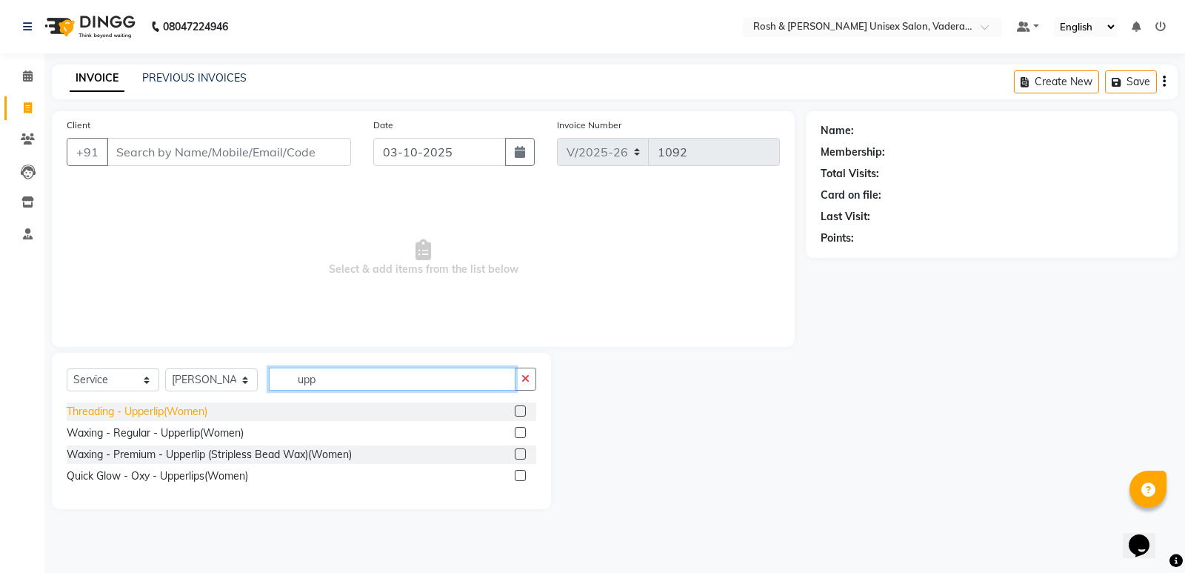
type input "upp"
click at [190, 407] on div "Threading - Upperlip(Women)" at bounding box center [137, 412] width 141 height 16
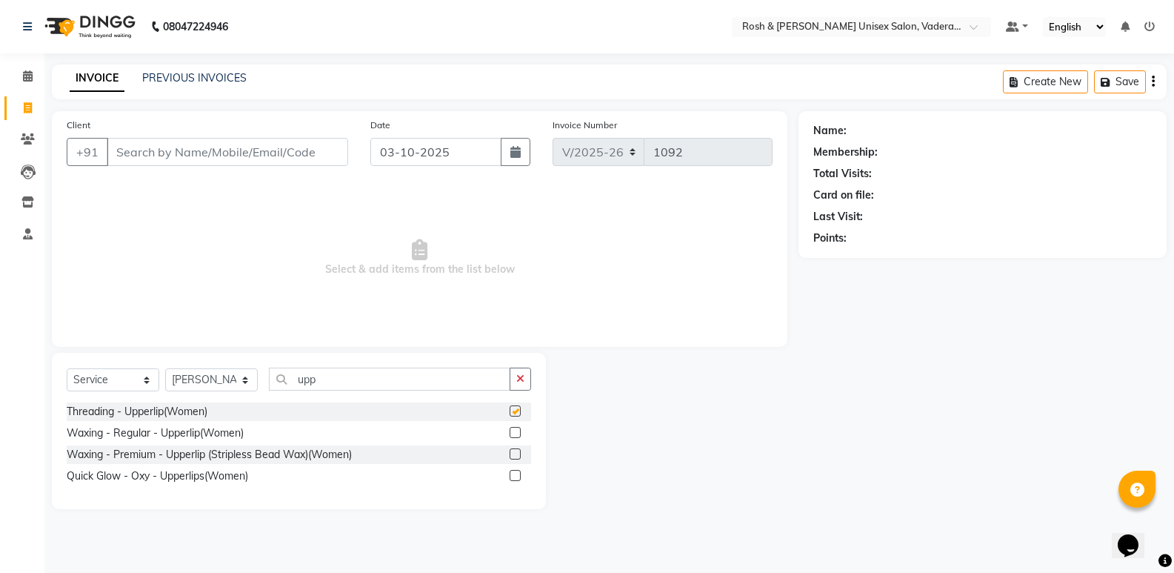
checkbox input "false"
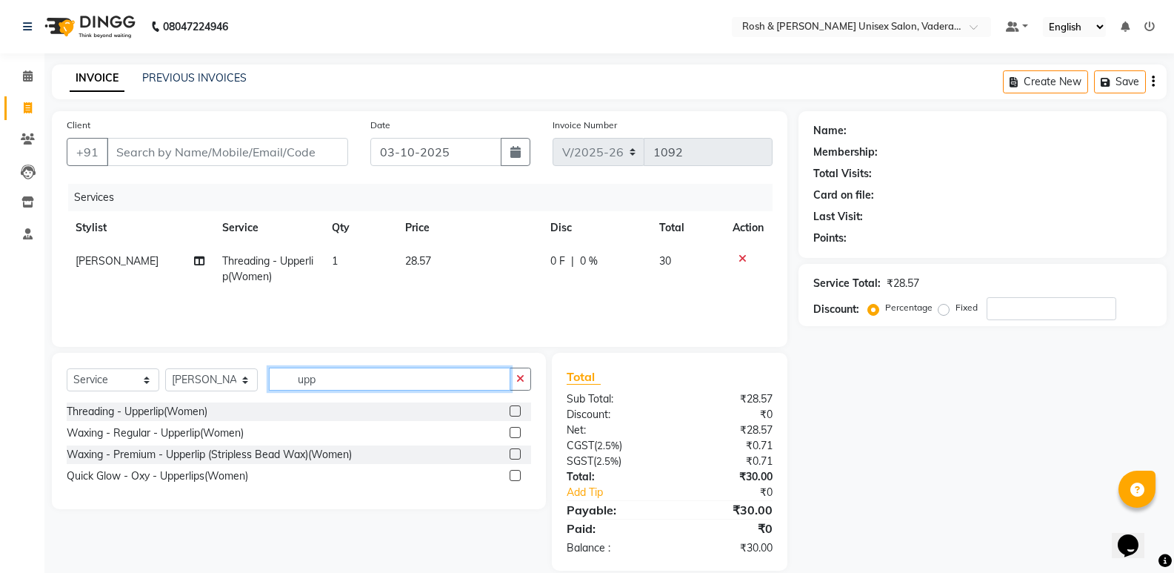
click at [368, 373] on input "upp" at bounding box center [389, 378] width 241 height 23
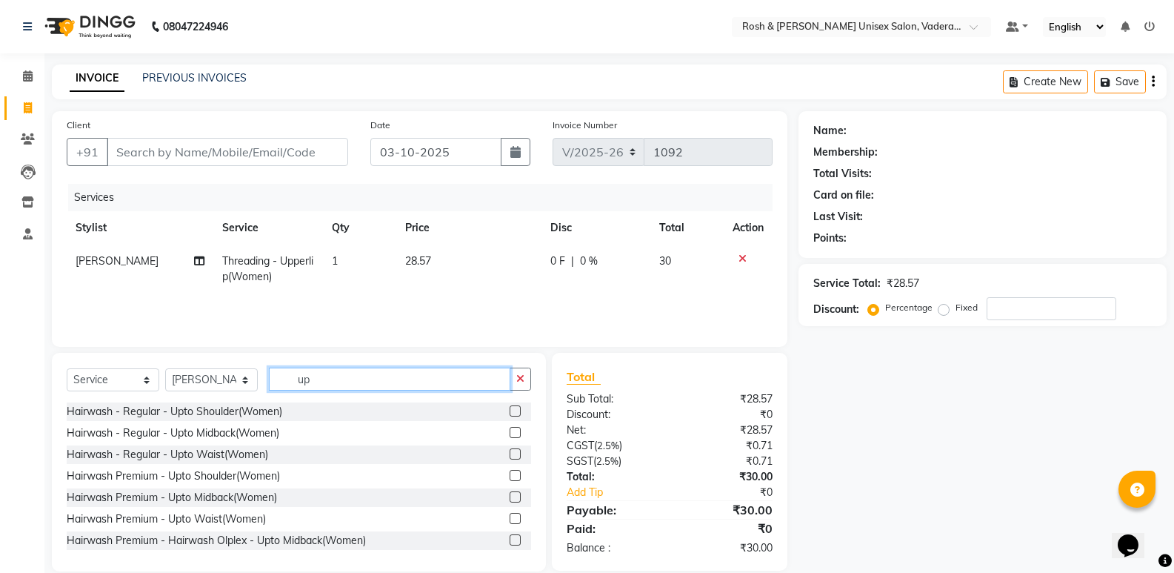
type input "u"
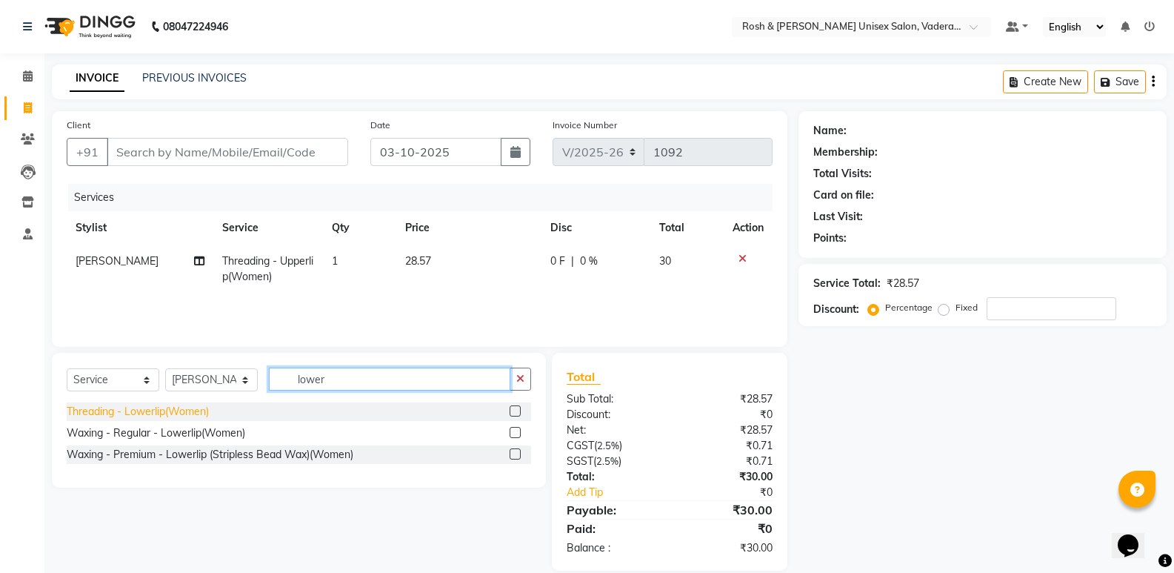
type input "lower"
click at [123, 412] on div "Threading - Lowerlip(Women)" at bounding box center [138, 412] width 142 height 16
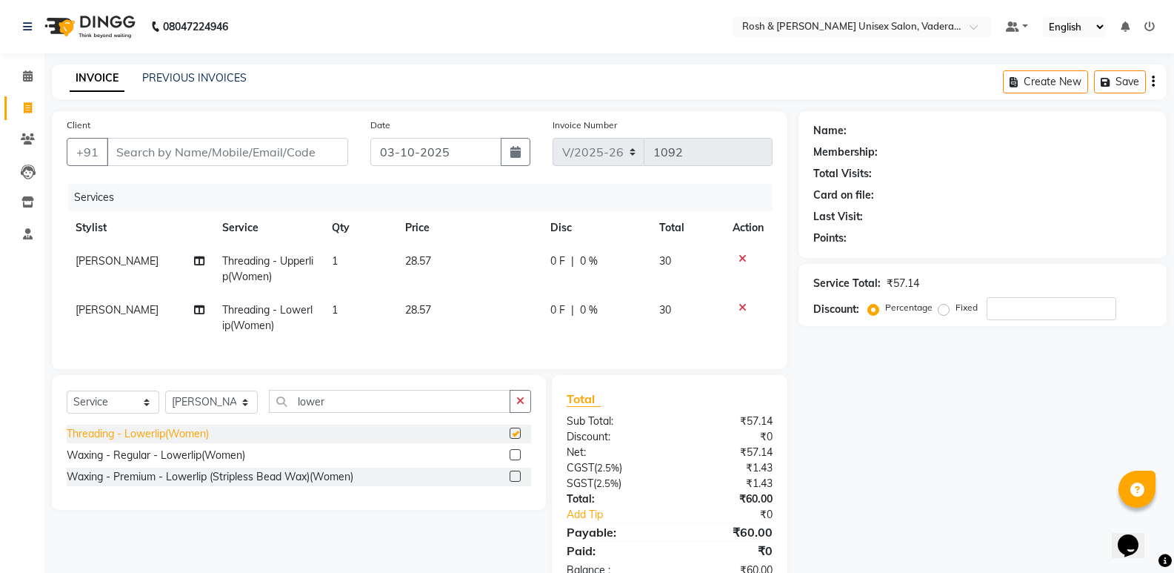
checkbox input "false"
click at [335, 265] on span "1" at bounding box center [335, 260] width 6 height 13
select select "87537"
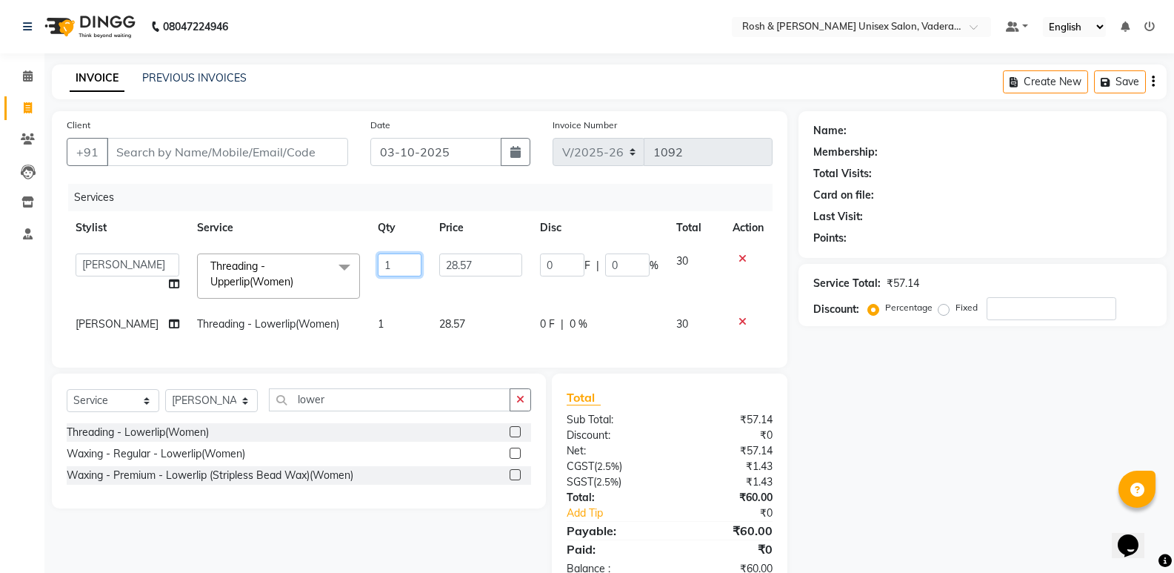
click at [390, 267] on input "1" at bounding box center [400, 264] width 44 height 23
type input "2"
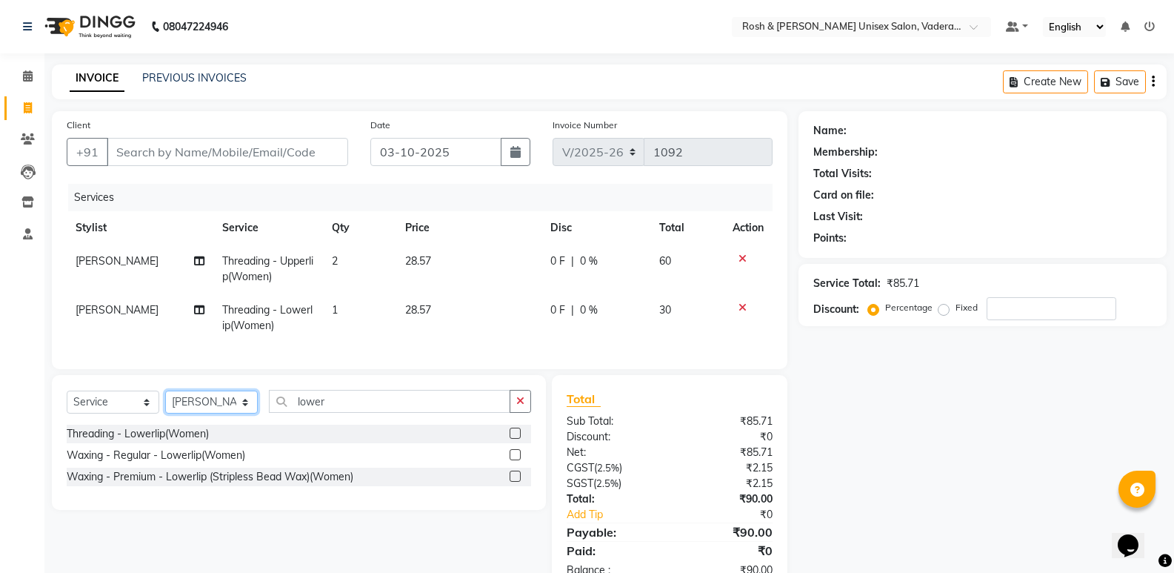
click at [227, 413] on select "Select Stylist Augusta Salon Front Desk [PERSON_NAME] [PERSON_NAME] Renuka Repo…" at bounding box center [211, 401] width 93 height 23
select select "89151"
click at [165, 401] on select "Select Stylist Augusta Salon Front Desk [PERSON_NAME] [PERSON_NAME] Renuka Repo…" at bounding box center [211, 401] width 93 height 23
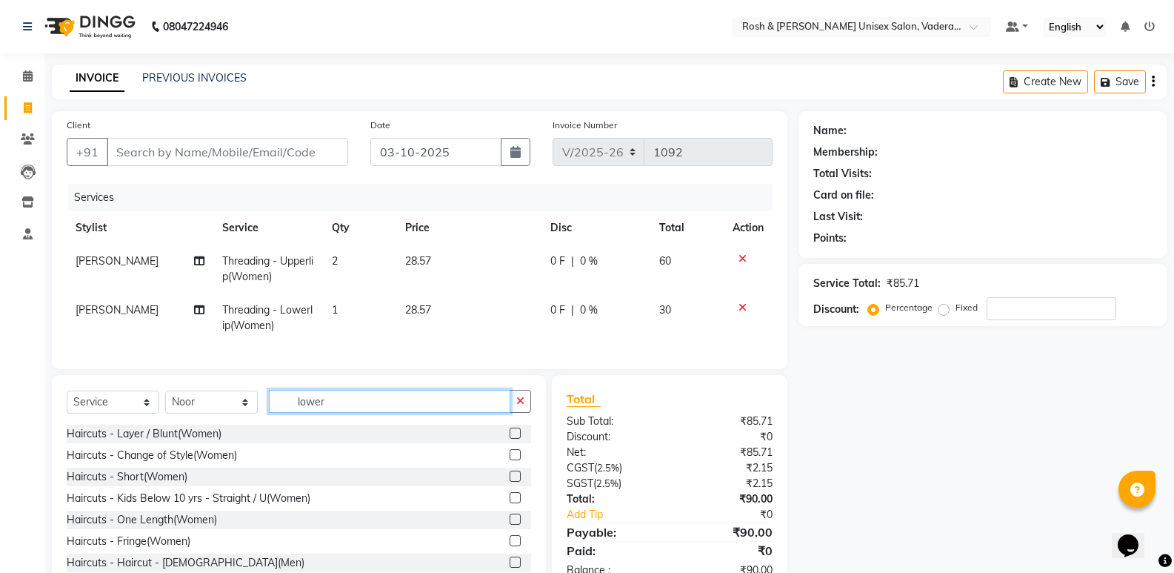
click at [351, 401] on input "lower" at bounding box center [389, 401] width 241 height 23
type input "l"
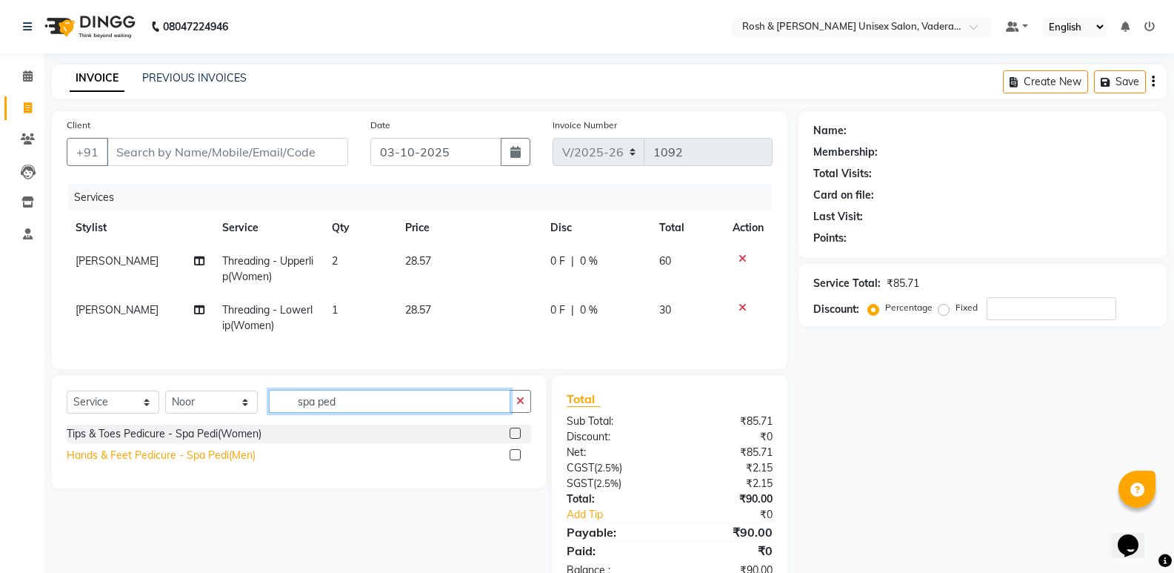
type input "spa ped"
click at [154, 460] on div "Hands & Feet Pedicure - Spa Pedi(Men)" at bounding box center [161, 455] width 189 height 16
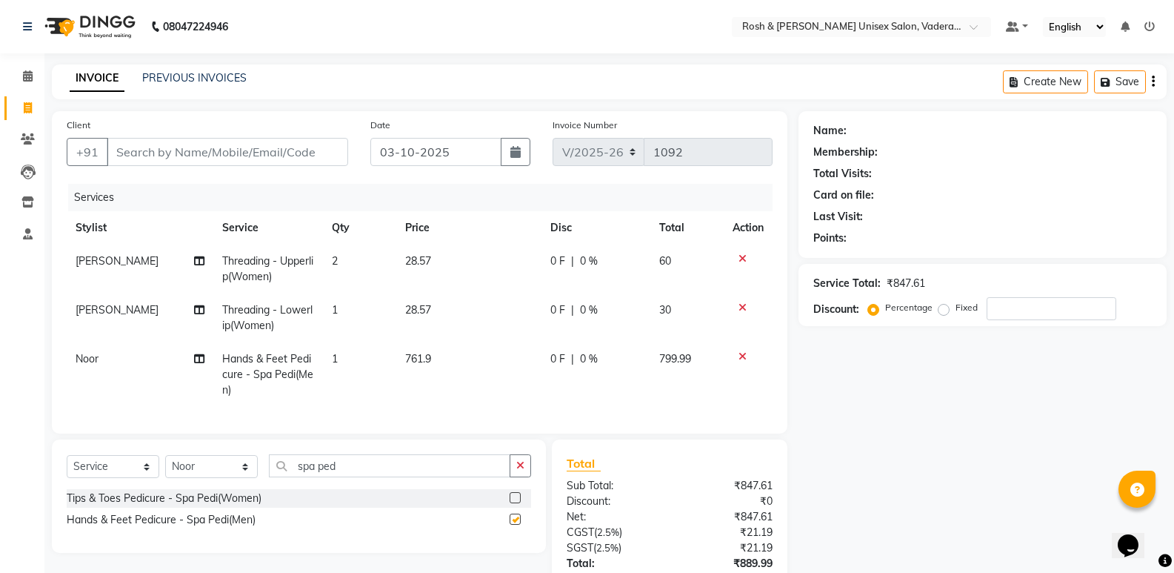
checkbox input "false"
click at [341, 471] on input "spa ped" at bounding box center [389, 465] width 241 height 23
type input "s"
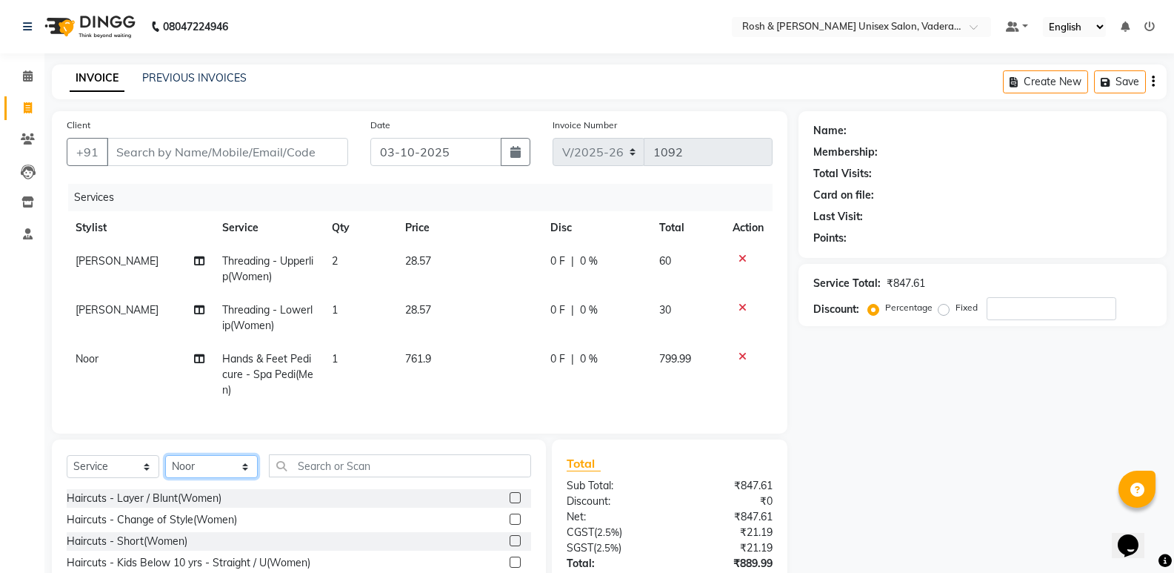
click at [236, 478] on select "Select Stylist Augusta Salon Front Desk [PERSON_NAME] [PERSON_NAME] Renuka Repo…" at bounding box center [211, 466] width 93 height 23
select select "87533"
click at [165, 466] on select "Select Stylist Augusta Salon Front Desk [PERSON_NAME] [PERSON_NAME] Renuka Repo…" at bounding box center [211, 466] width 93 height 23
click at [338, 477] on input "text" at bounding box center [400, 465] width 262 height 23
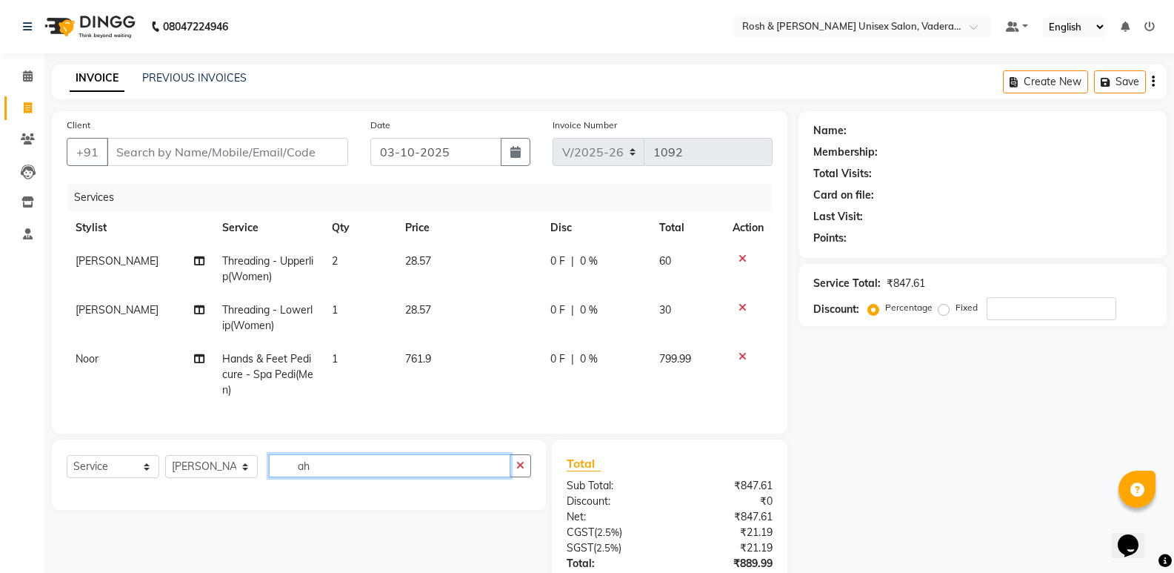
type input "a"
type input "haircut ma"
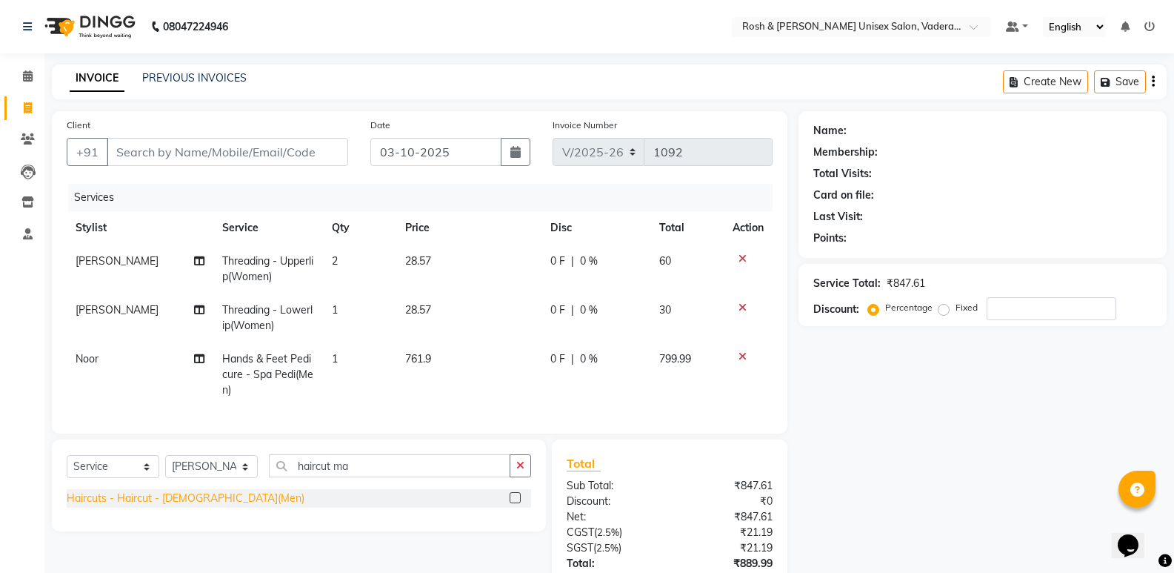
click at [168, 506] on div "Haircuts - Haircut - [DEMOGRAPHIC_DATA](Men)" at bounding box center [186, 498] width 238 height 16
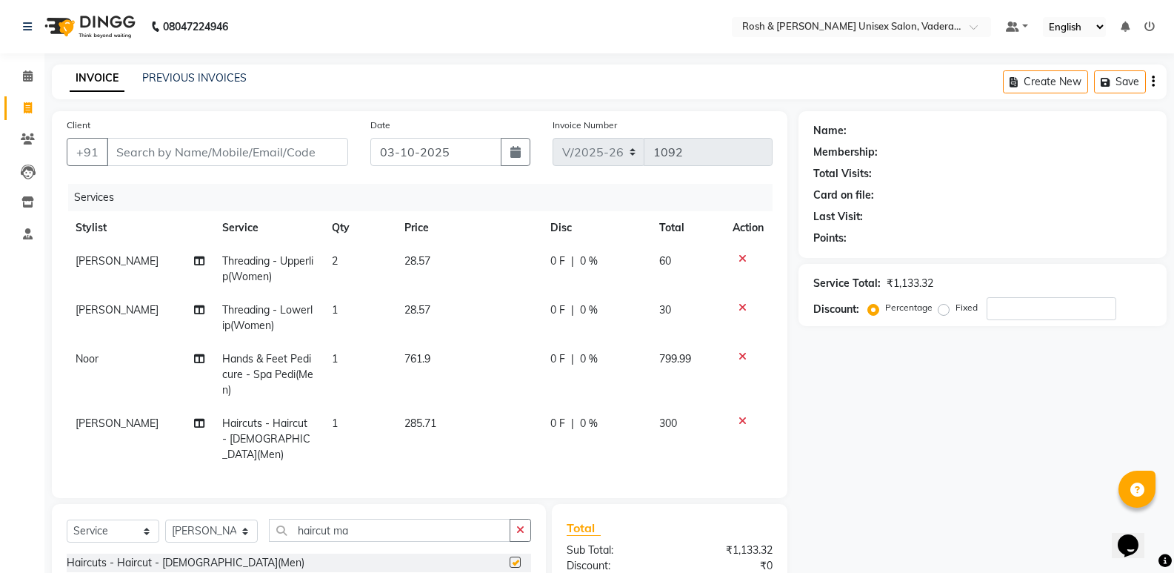
checkbox input "false"
click at [204, 164] on input "Client" at bounding box center [227, 152] width 241 height 28
type input "A"
type input "0"
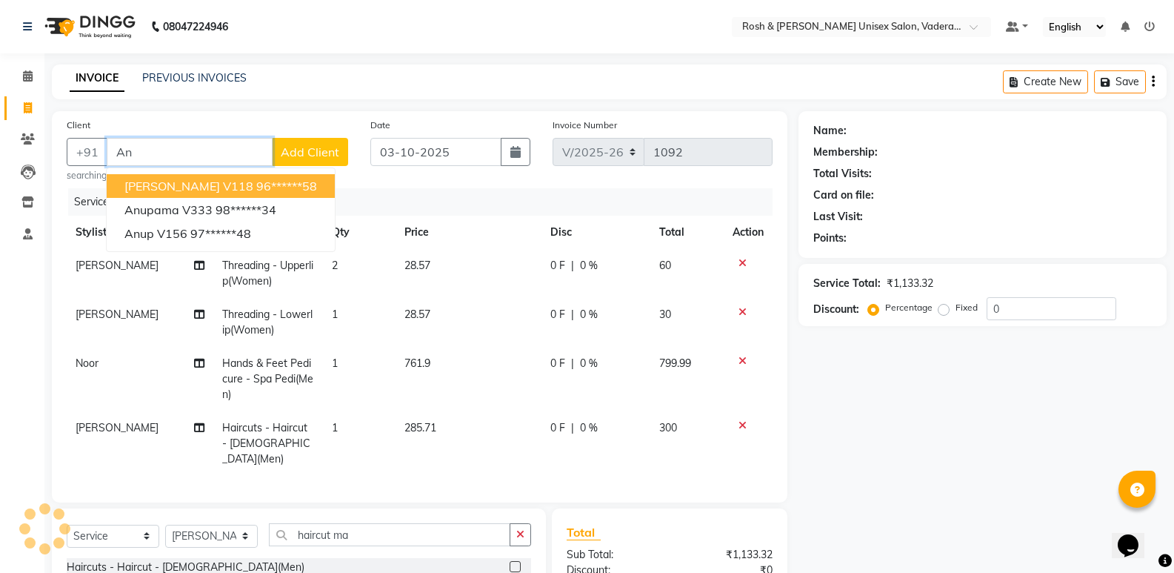
type input "A"
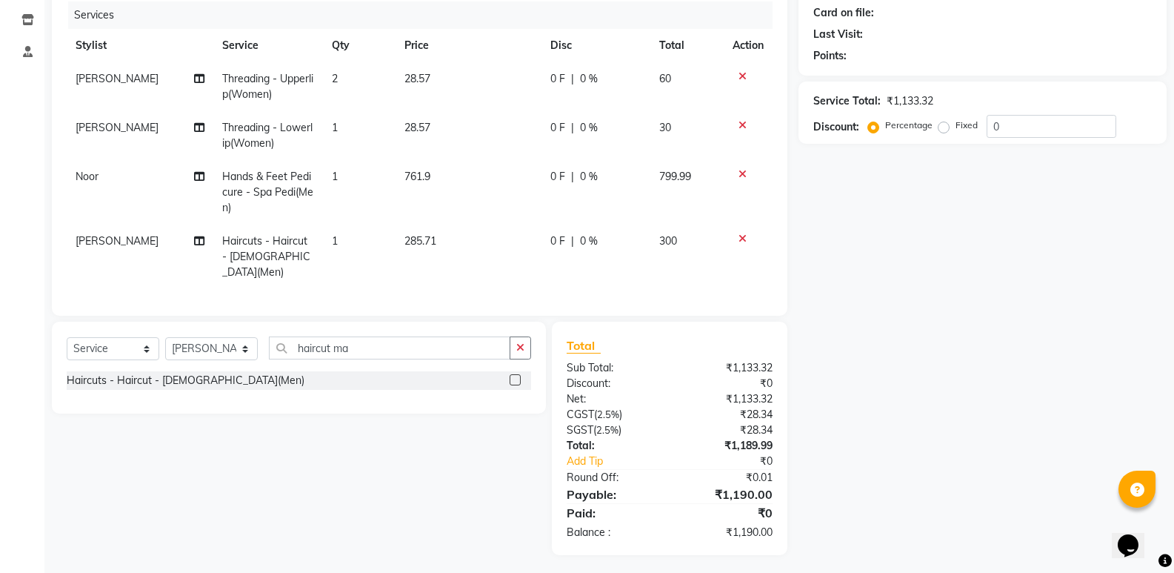
scroll to position [34, 0]
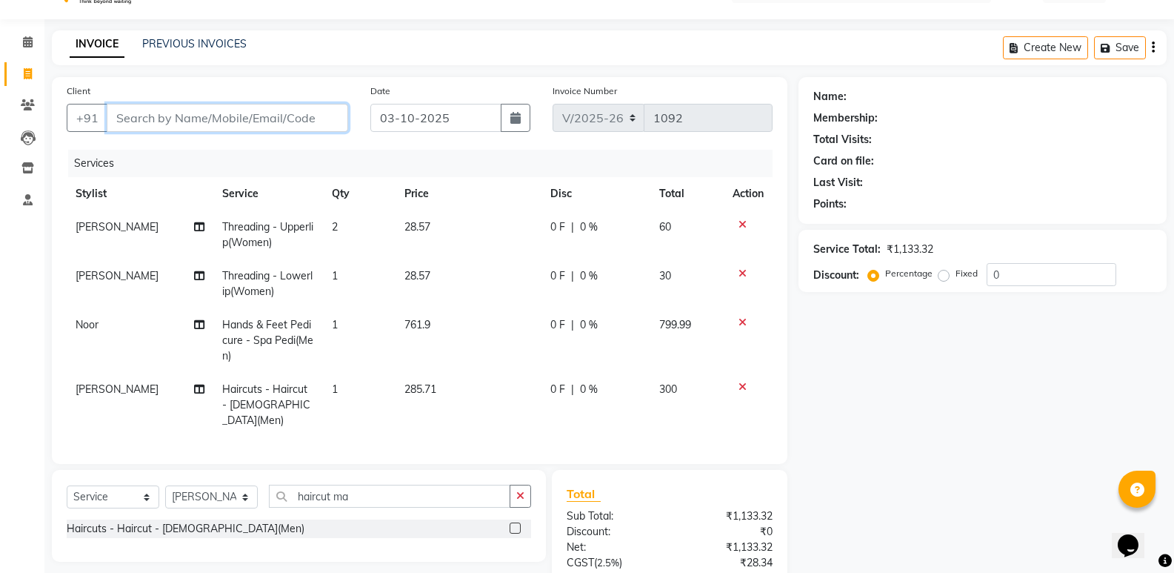
click at [133, 108] on input "Client" at bounding box center [227, 118] width 241 height 28
type input "V"
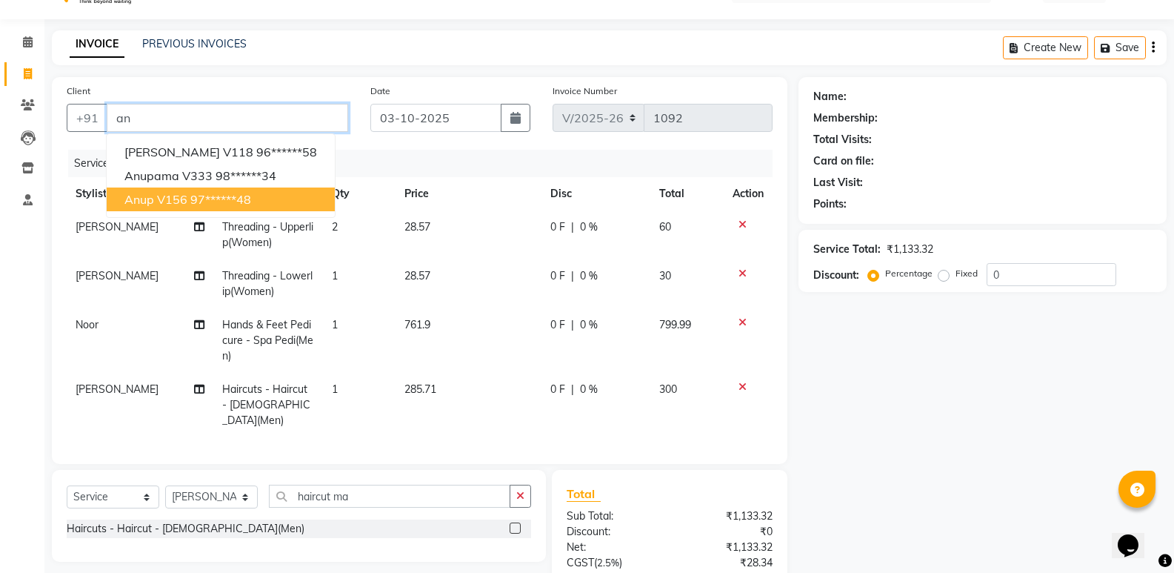
type input "a"
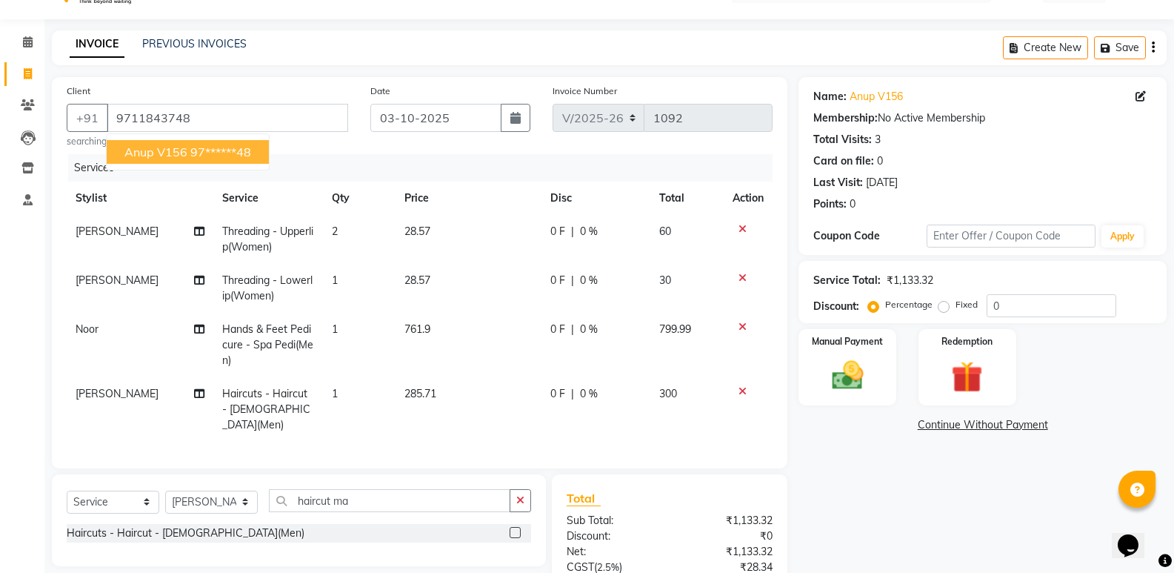
click at [198, 158] on ngb-highlight "97******48" at bounding box center [220, 151] width 61 height 15
type input "97******48"
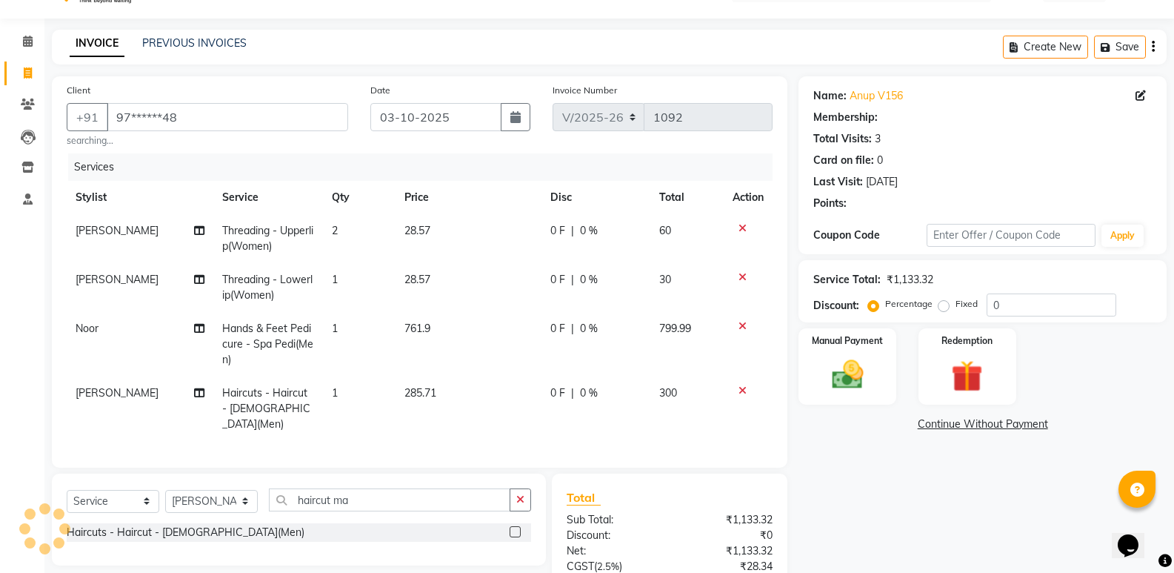
scroll to position [187, 0]
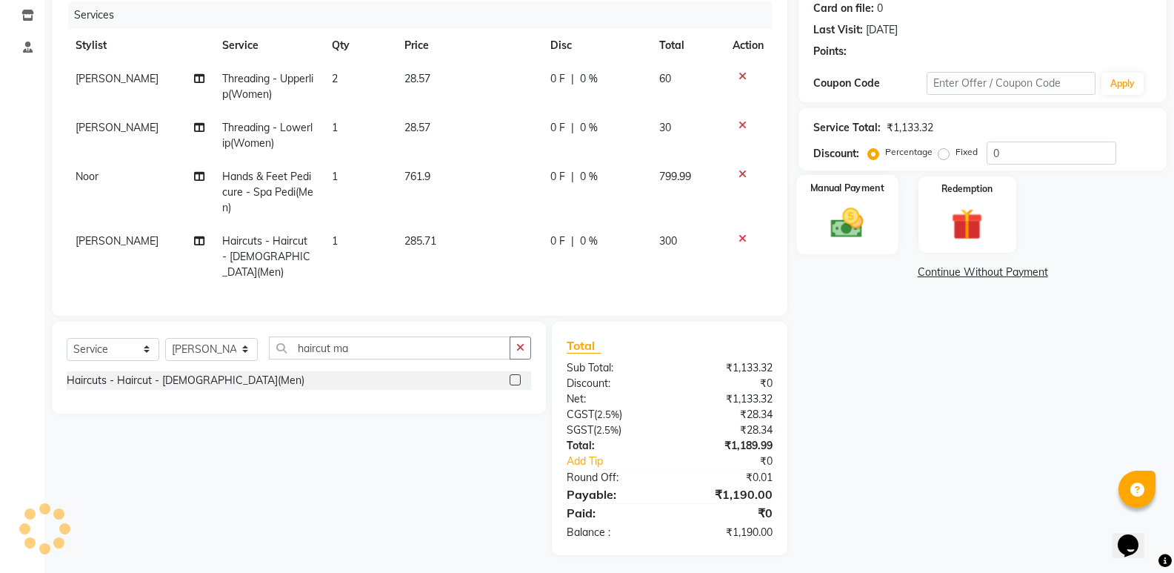
click at [832, 236] on img at bounding box center [847, 223] width 53 height 38
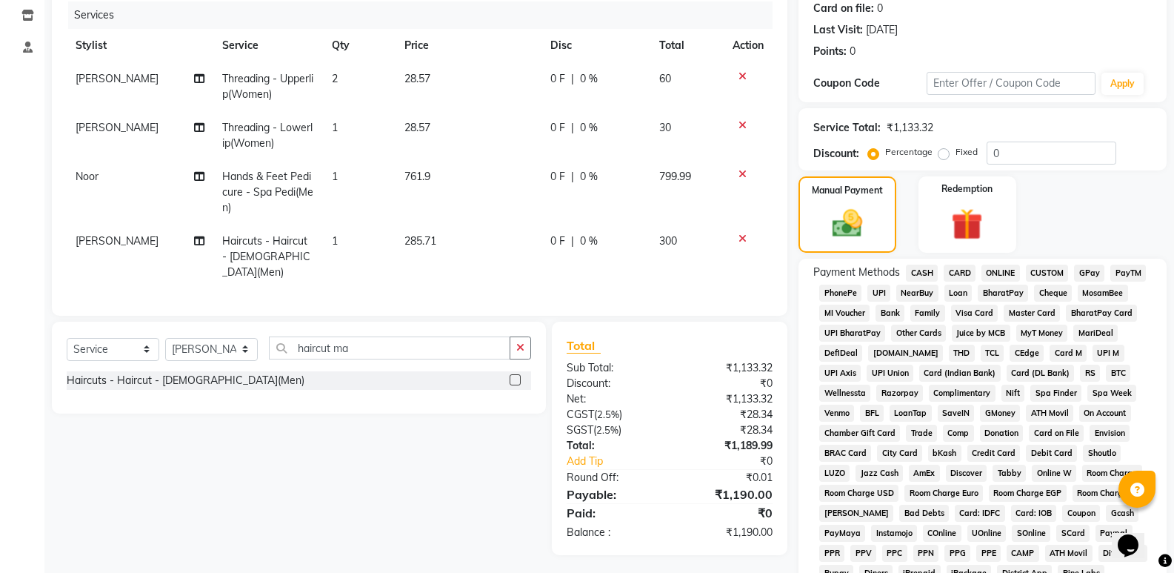
scroll to position [373, 0]
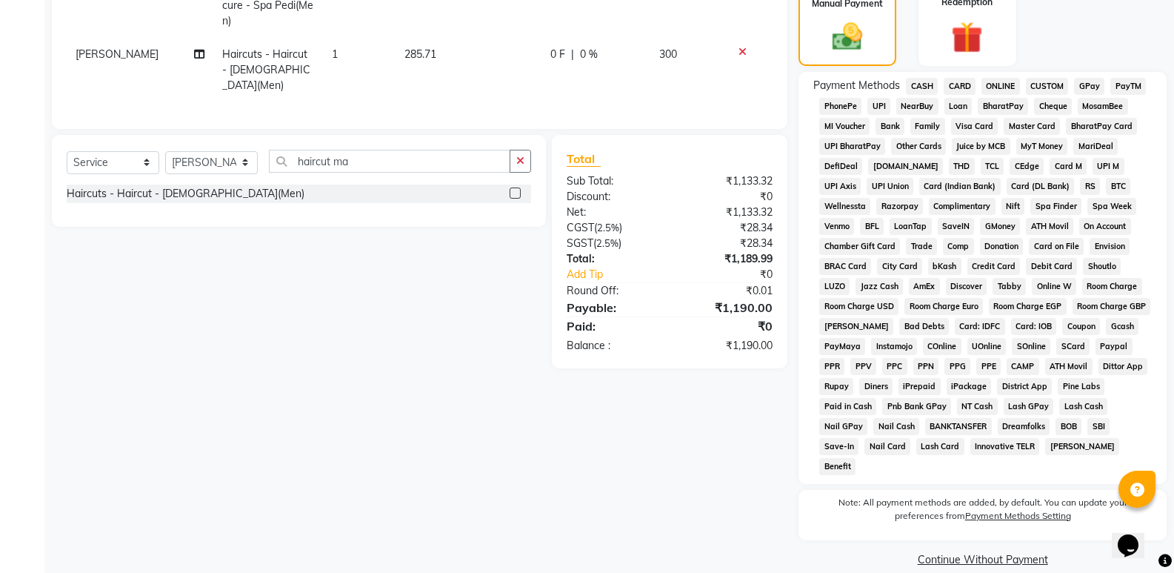
click at [883, 107] on span "UPI" at bounding box center [878, 106] width 23 height 17
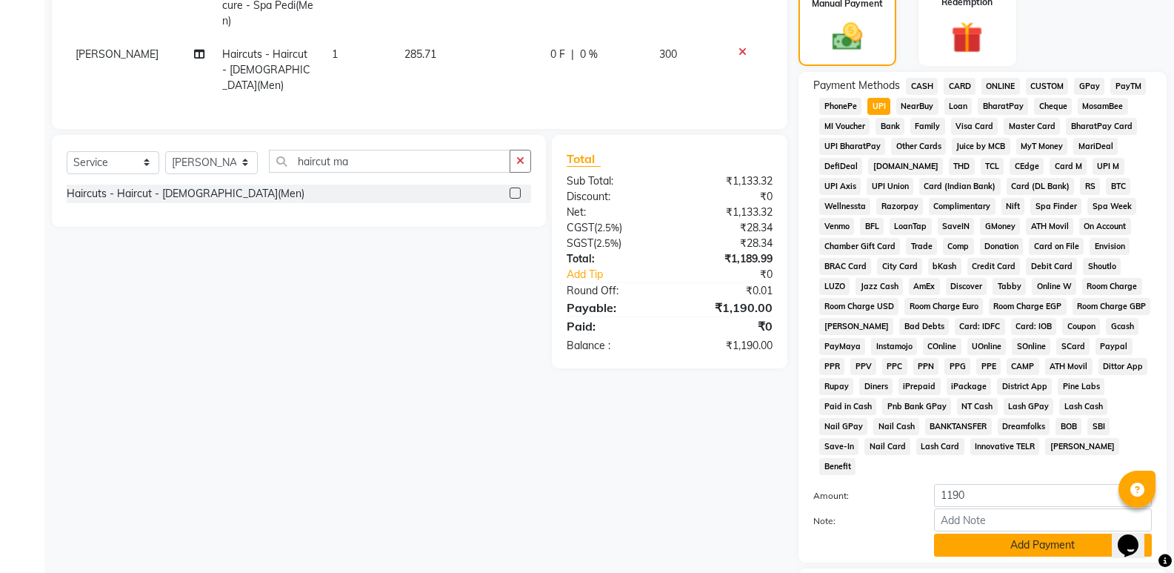
click at [1012, 533] on button "Add Payment" at bounding box center [1043, 544] width 218 height 23
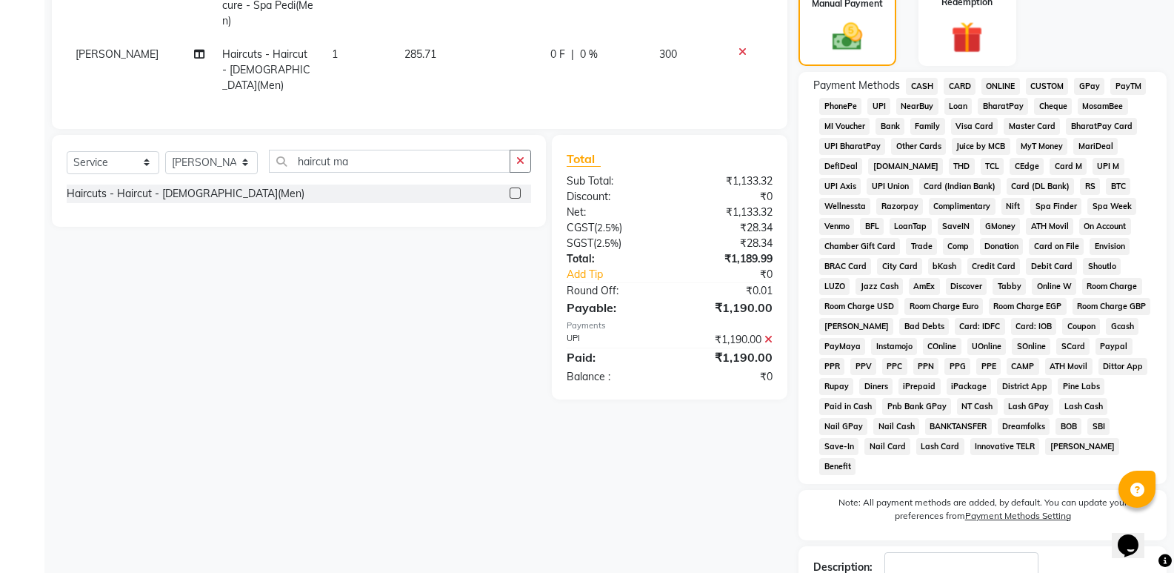
scroll to position [452, 0]
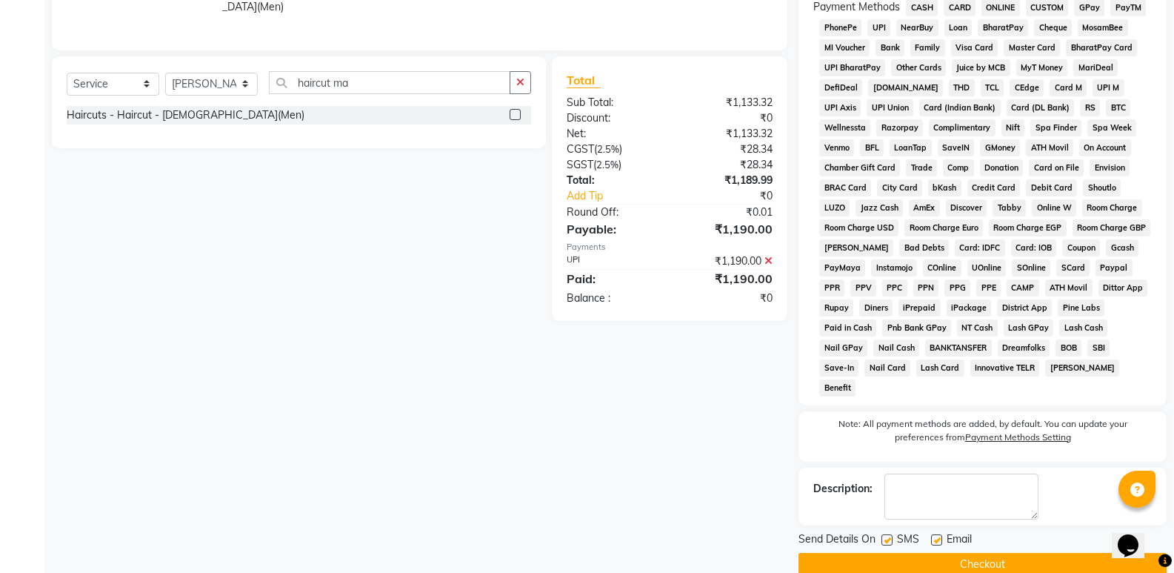
click at [971, 553] on button "Checkout" at bounding box center [982, 564] width 368 height 23
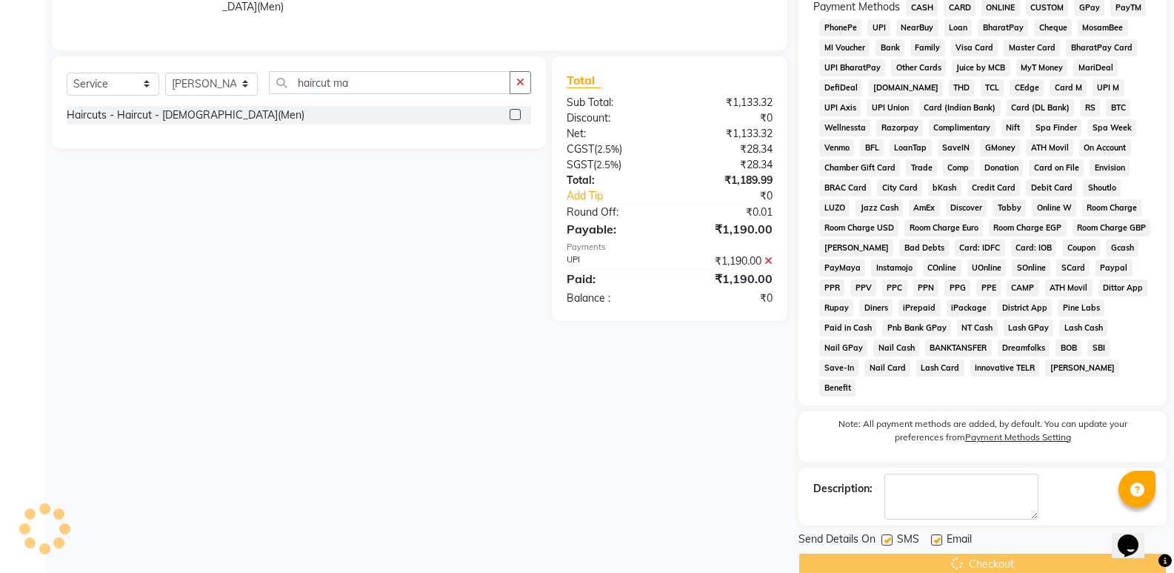
scroll to position [457, 0]
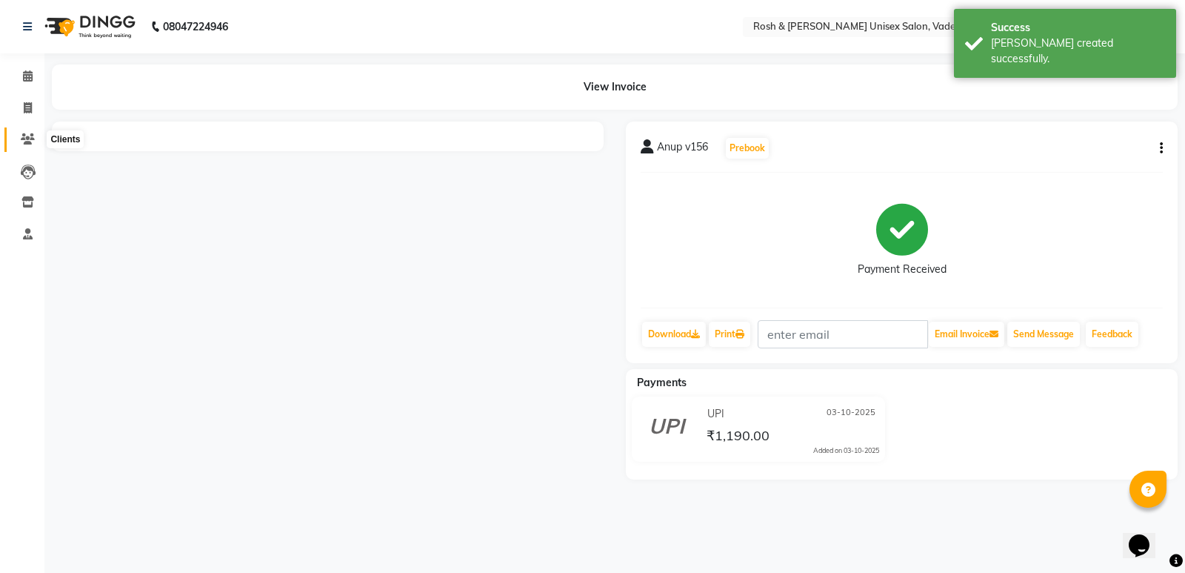
click at [30, 131] on span at bounding box center [28, 139] width 26 height 17
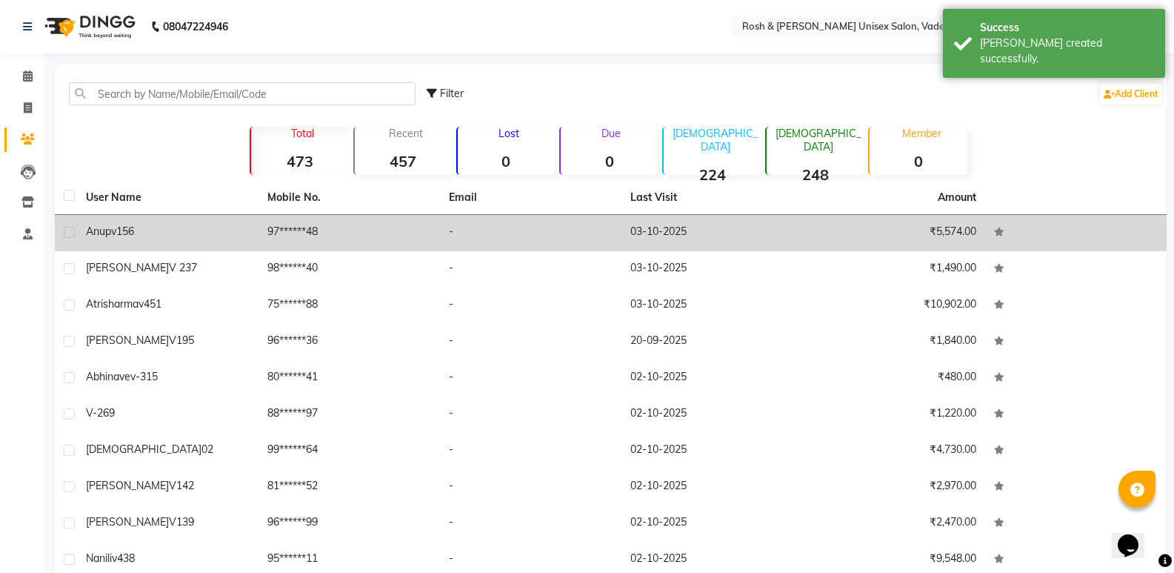
click at [127, 221] on td "Anup v156" at bounding box center [167, 233] width 181 height 36
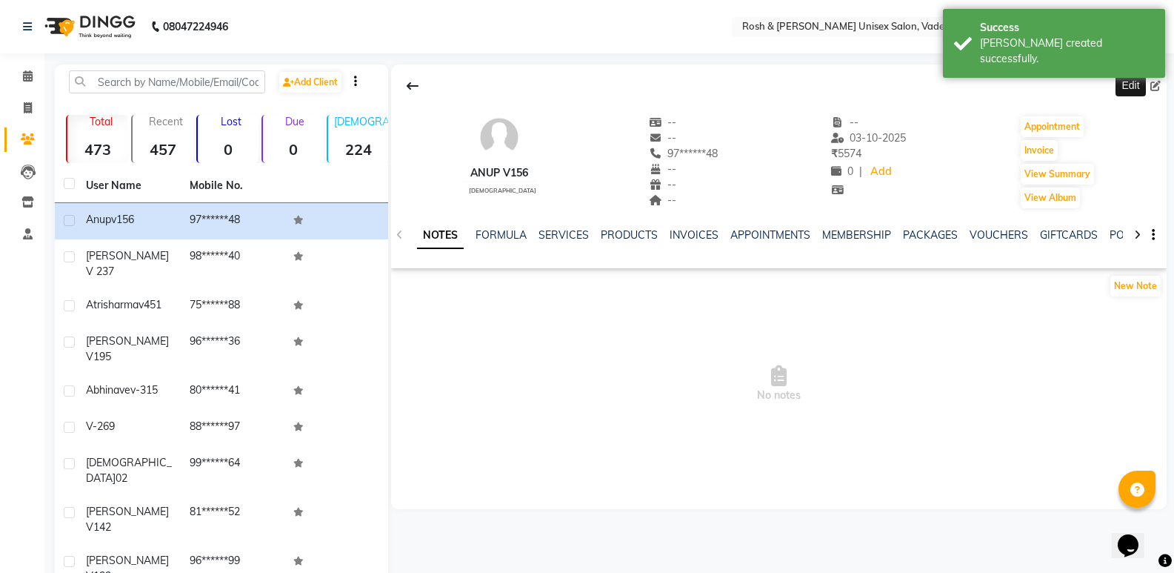
click at [1158, 87] on icon at bounding box center [1155, 86] width 10 height 10
select select "[DEMOGRAPHIC_DATA]"
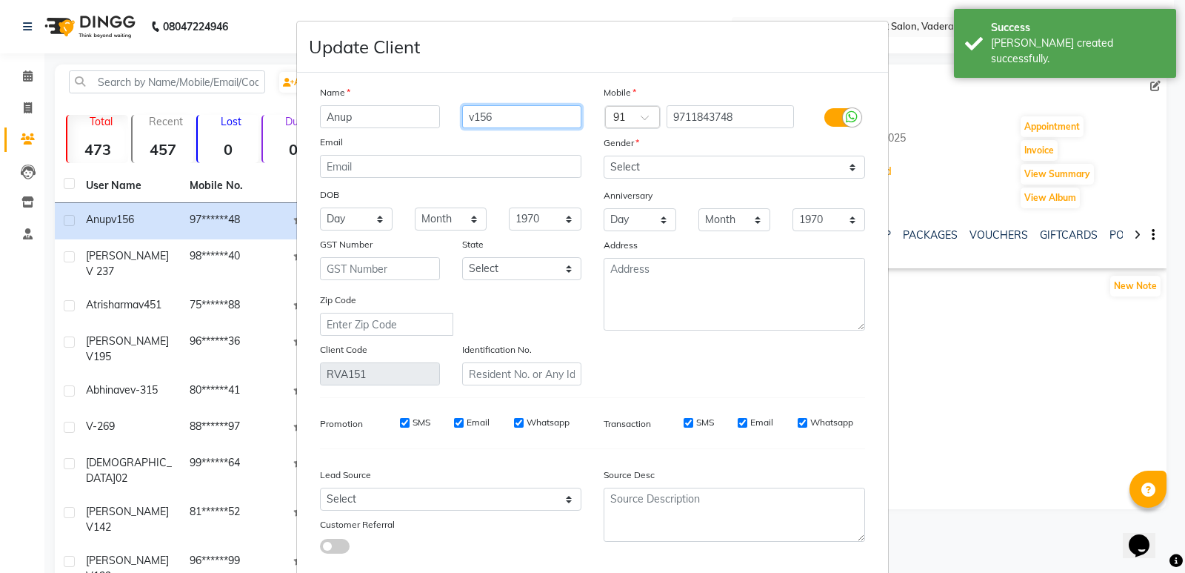
click at [476, 111] on input "v156" at bounding box center [522, 116] width 120 height 23
click at [481, 113] on input "v156" at bounding box center [522, 116] width 120 height 23
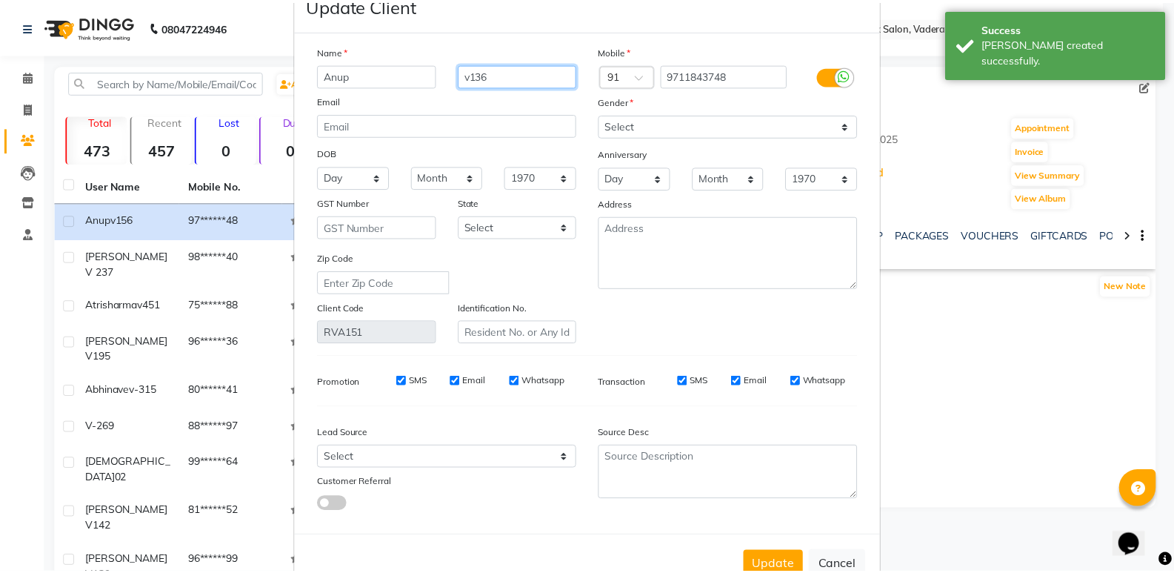
scroll to position [84, 0]
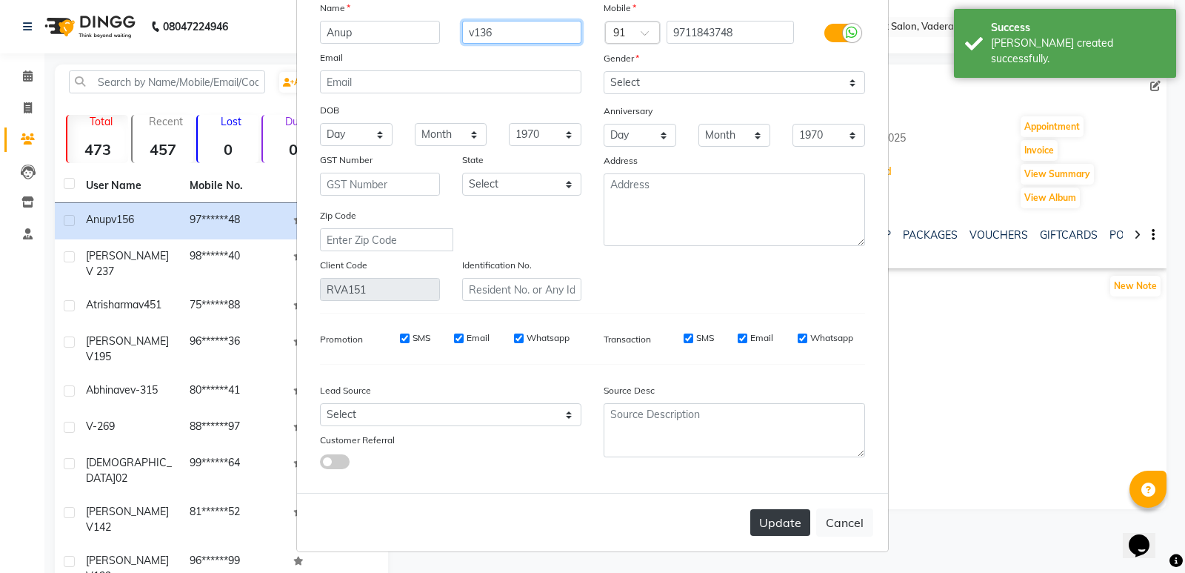
type input "v136"
click at [772, 512] on button "Update" at bounding box center [780, 522] width 60 height 27
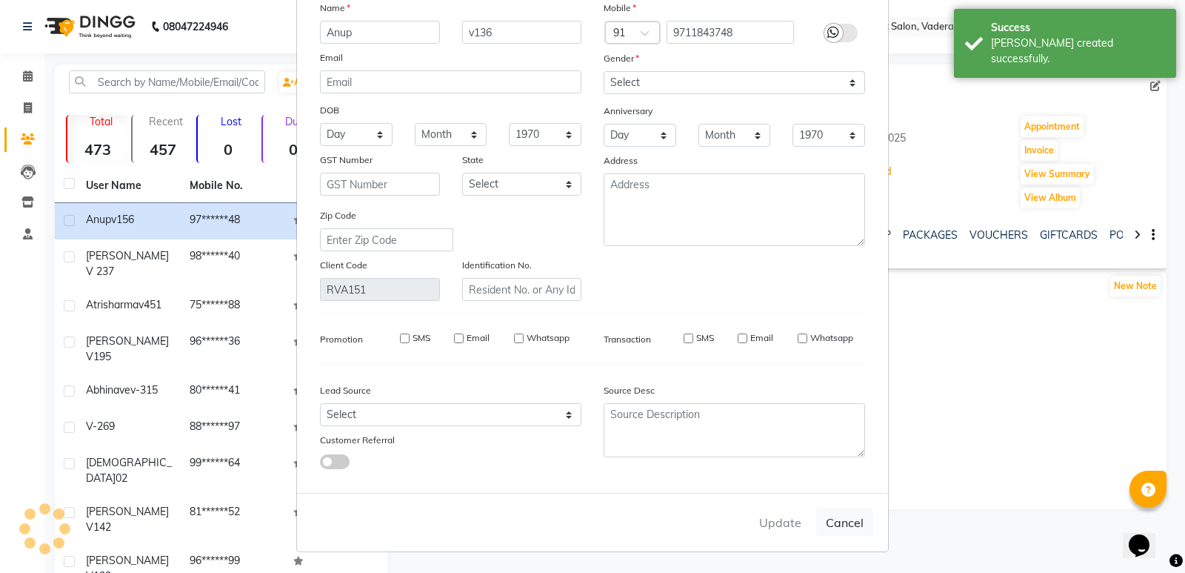
select select
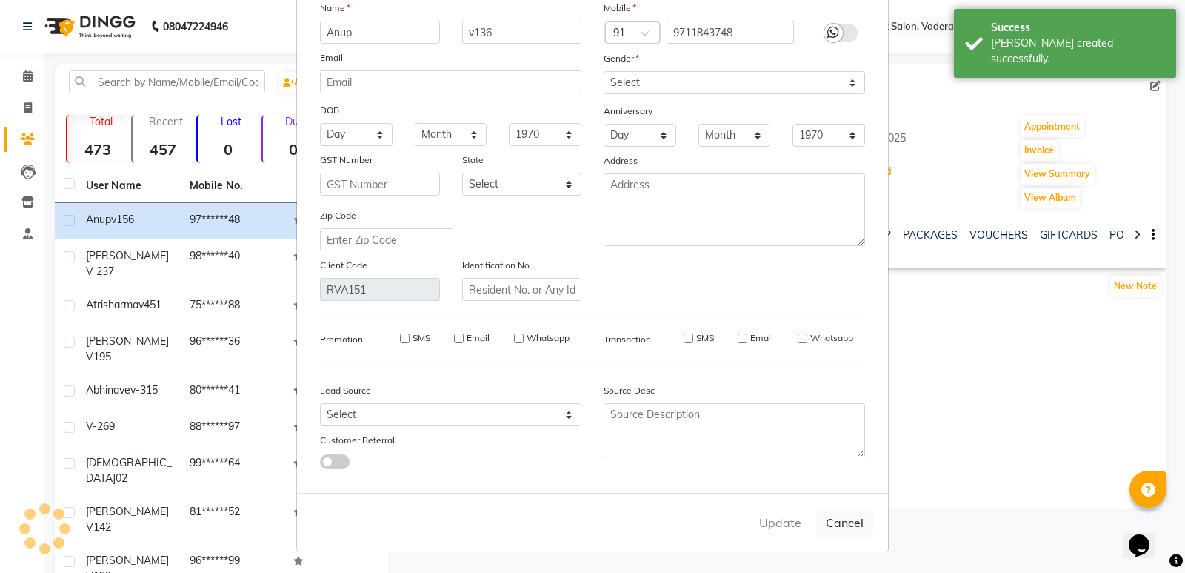
select select
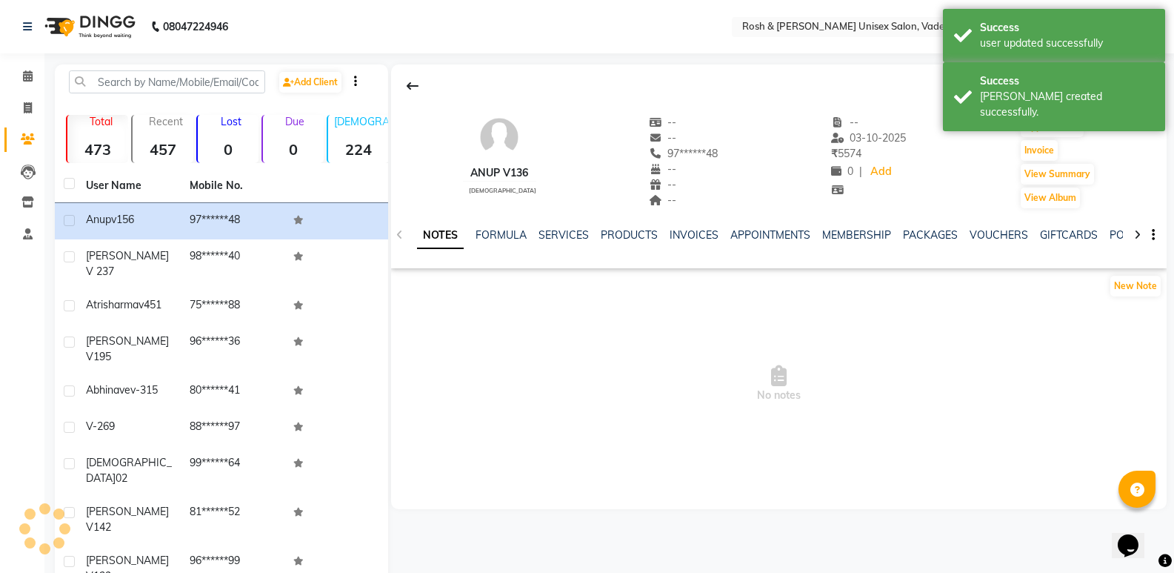
scroll to position [70, 0]
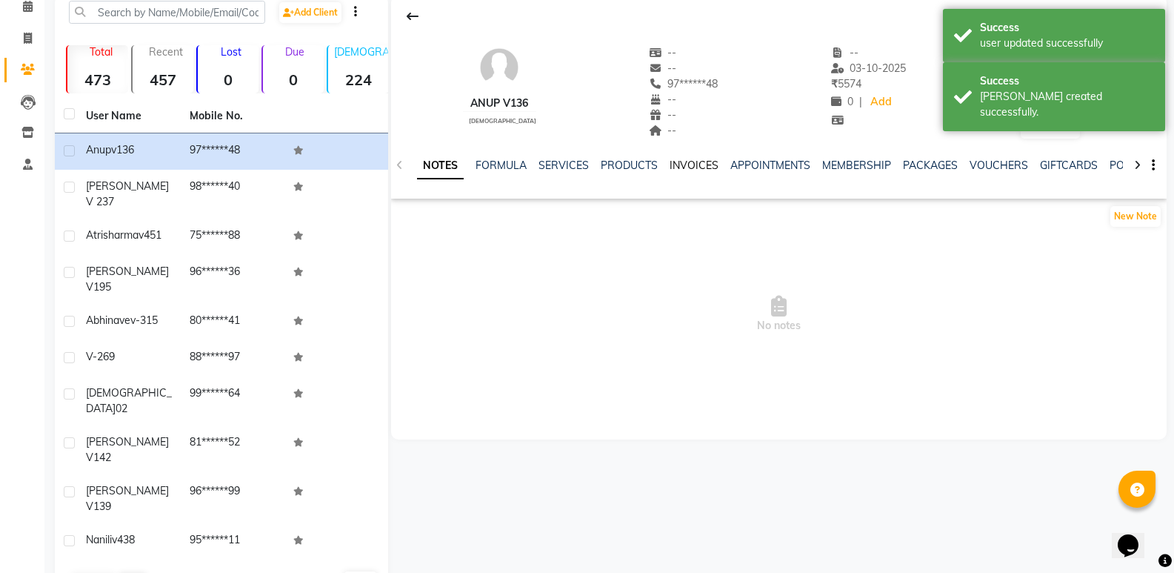
click at [685, 167] on link "INVOICES" at bounding box center [694, 164] width 49 height 13
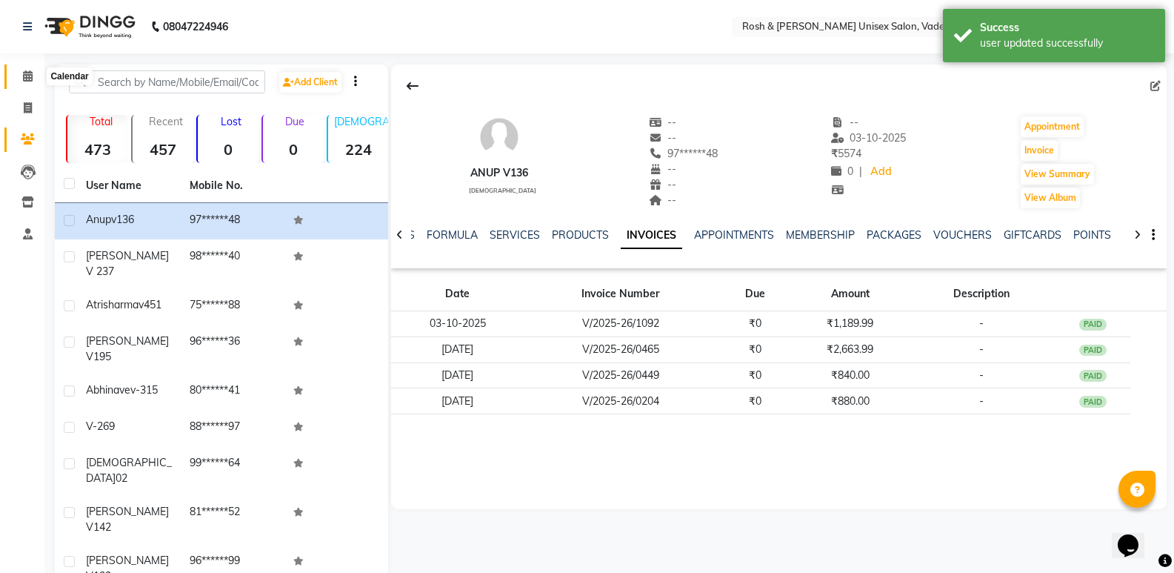
click at [24, 73] on icon at bounding box center [28, 75] width 10 height 11
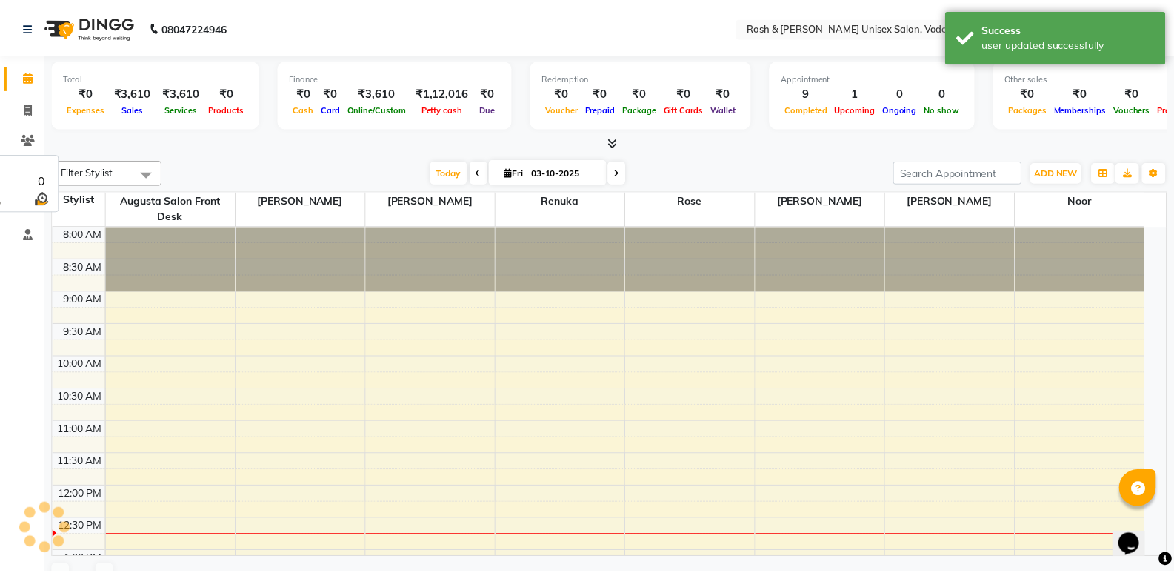
scroll to position [261, 0]
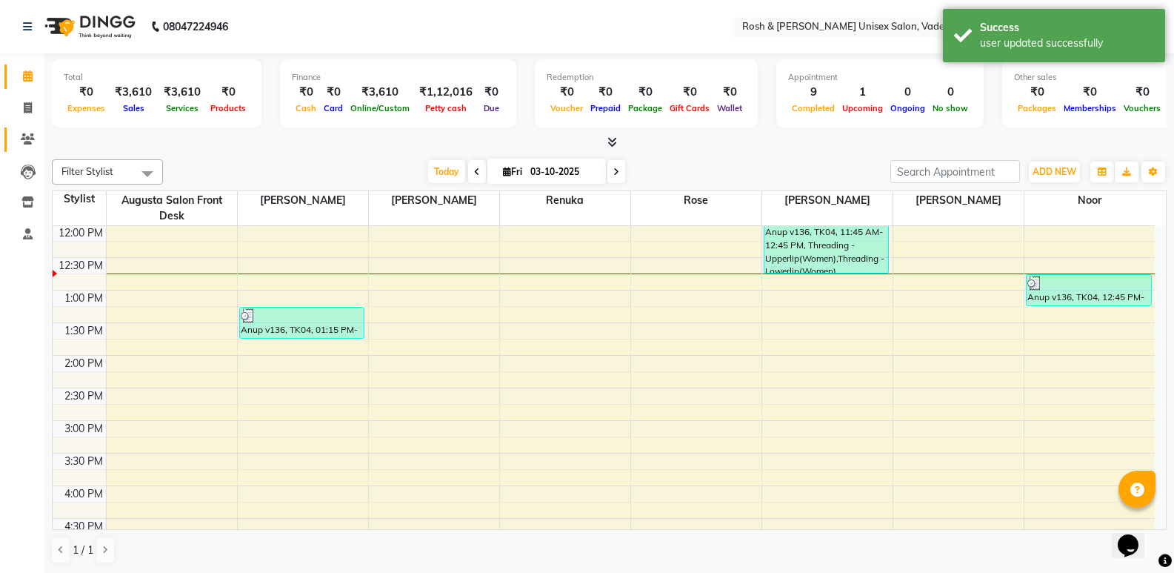
click at [24, 130] on link "Clients" at bounding box center [22, 139] width 36 height 24
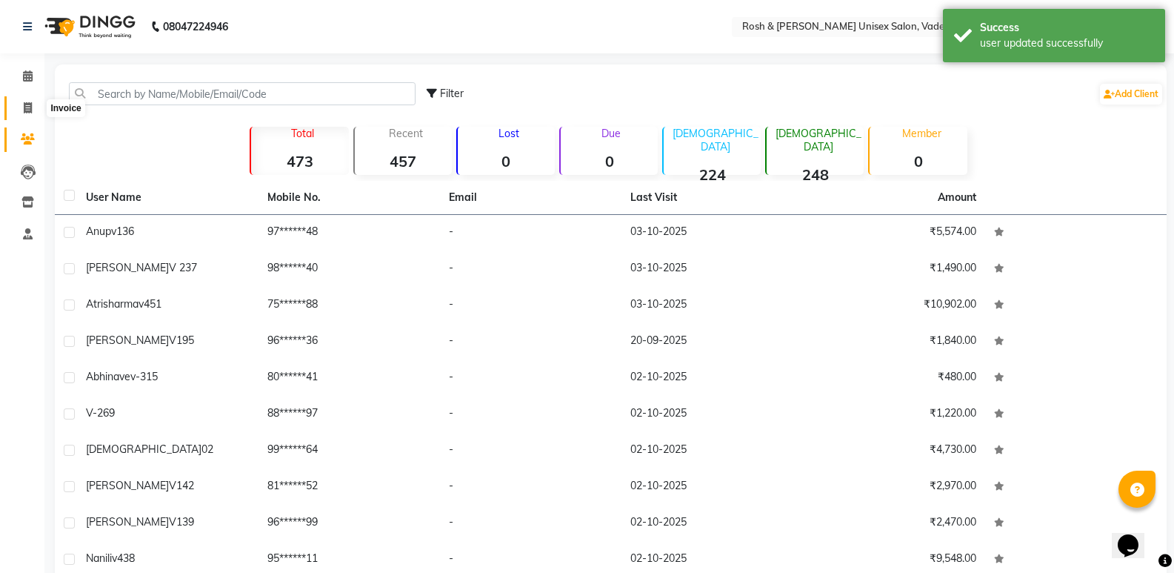
click at [27, 107] on icon at bounding box center [28, 107] width 8 height 11
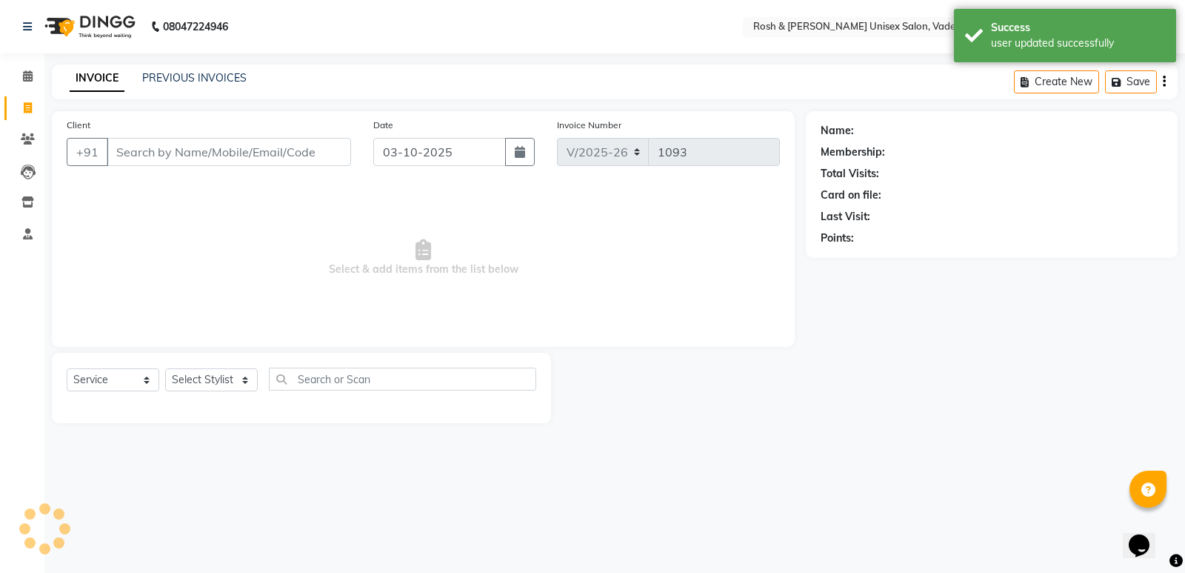
click at [146, 145] on input "Client" at bounding box center [229, 152] width 244 height 28
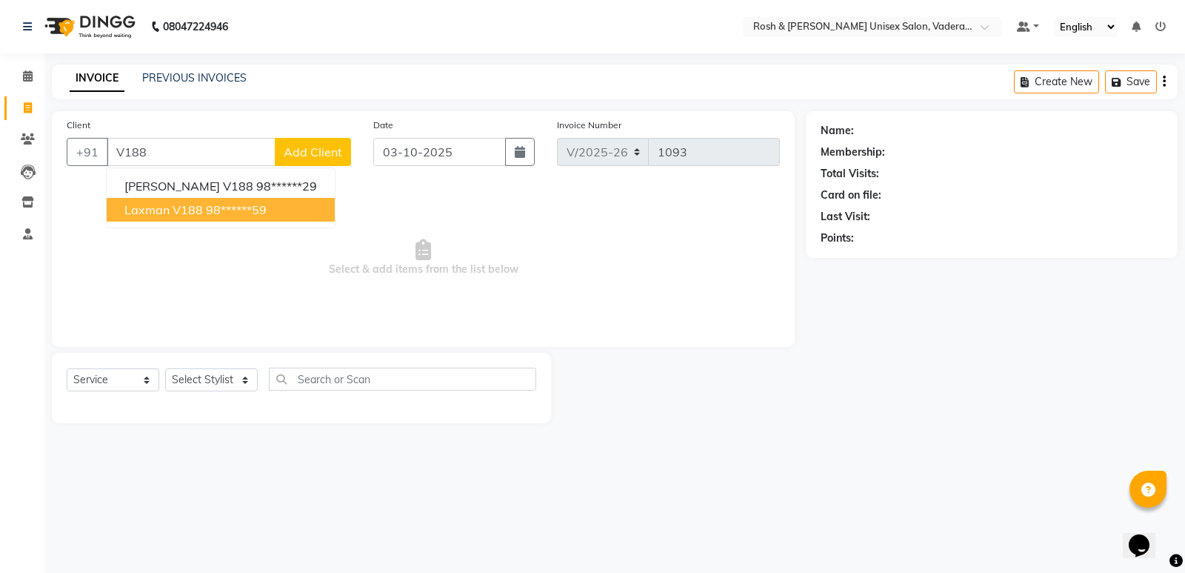
click at [190, 213] on span "laxman v188" at bounding box center [163, 209] width 79 height 15
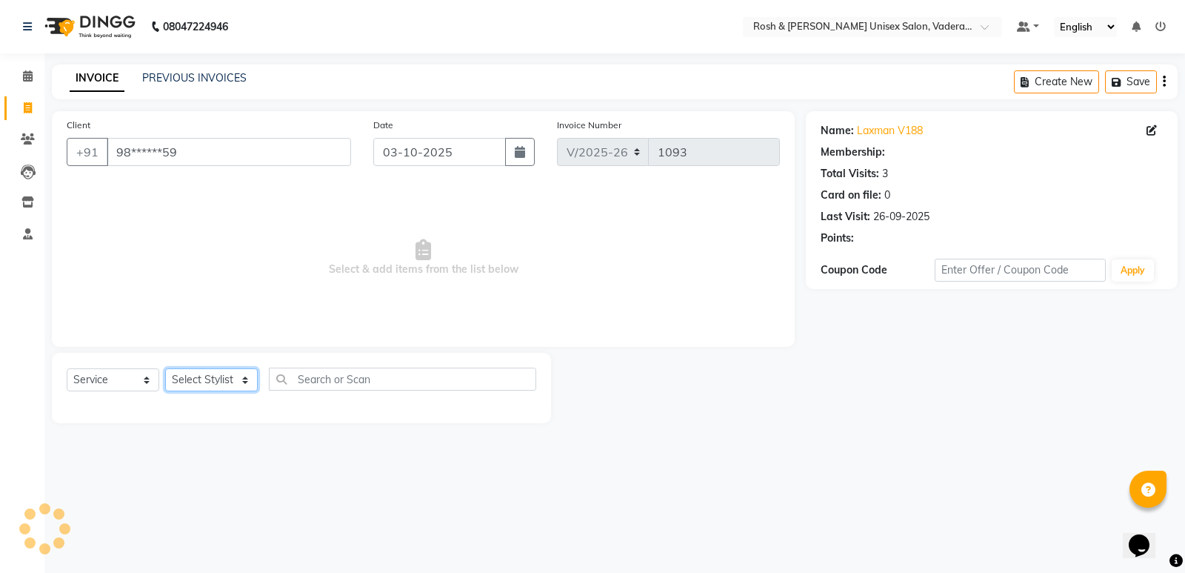
click at [209, 374] on select "Select Stylist Augusta Salon Front Desk [PERSON_NAME] [PERSON_NAME] Renuka Repo…" at bounding box center [211, 379] width 93 height 23
click at [165, 368] on select "Select Stylist Augusta Salon Front Desk [PERSON_NAME] [PERSON_NAME] Renuka Repo…" at bounding box center [211, 379] width 93 height 23
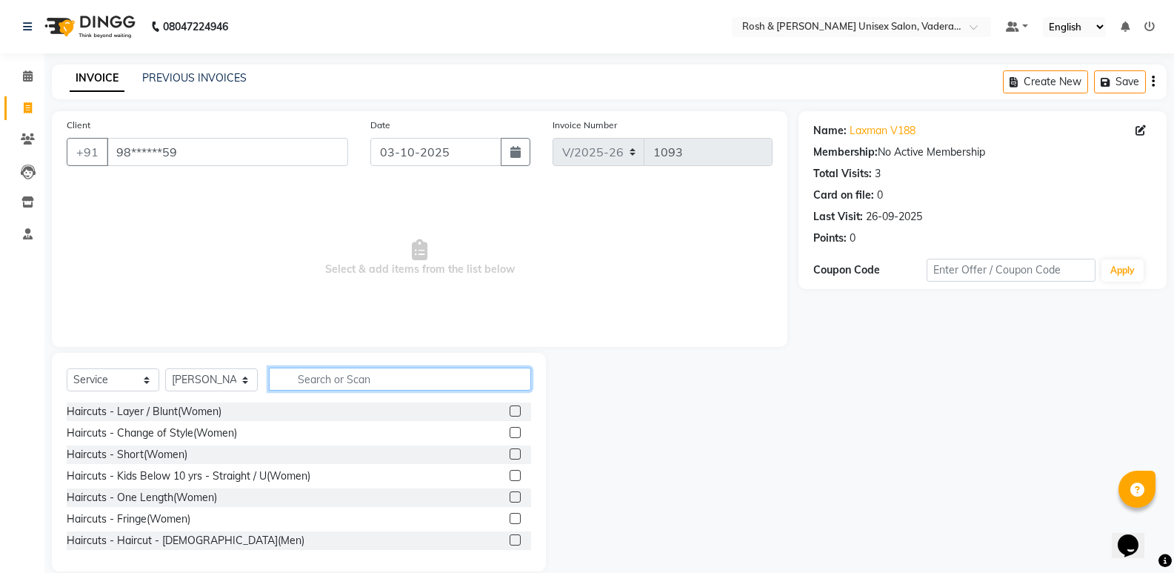
click at [389, 375] on input "text" at bounding box center [400, 378] width 262 height 23
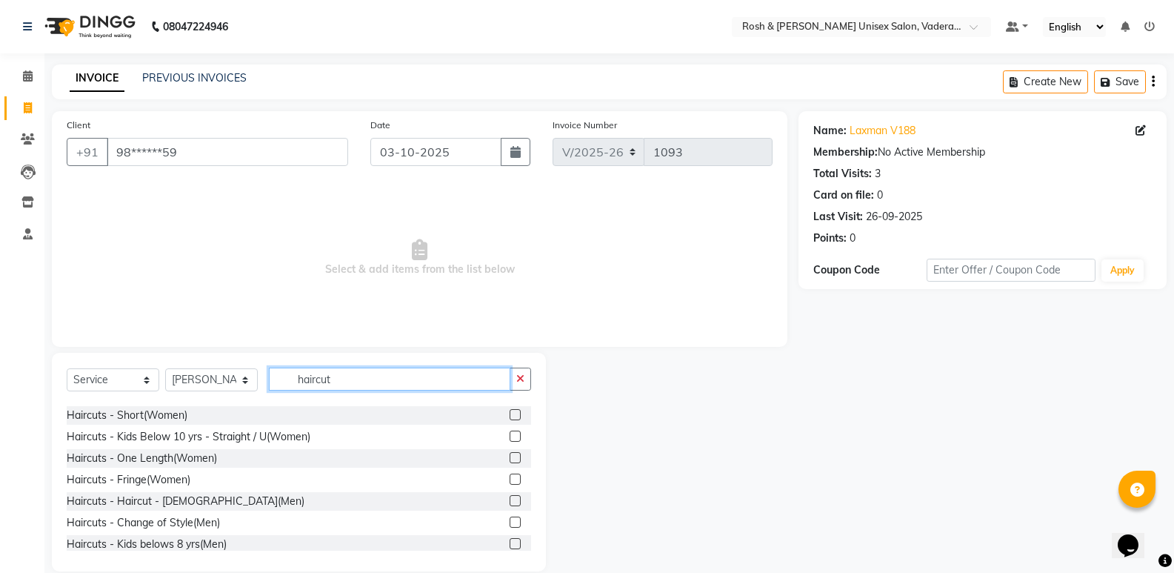
scroll to position [74, 0]
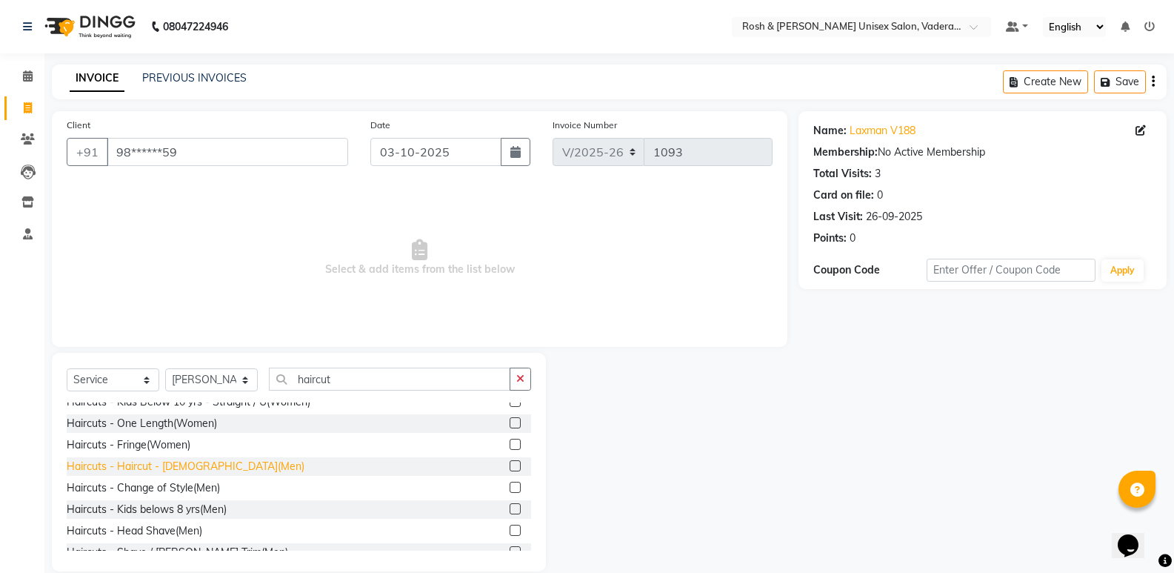
click at [209, 464] on div "Haircuts - Haircut - [DEMOGRAPHIC_DATA](Men)" at bounding box center [186, 466] width 238 height 16
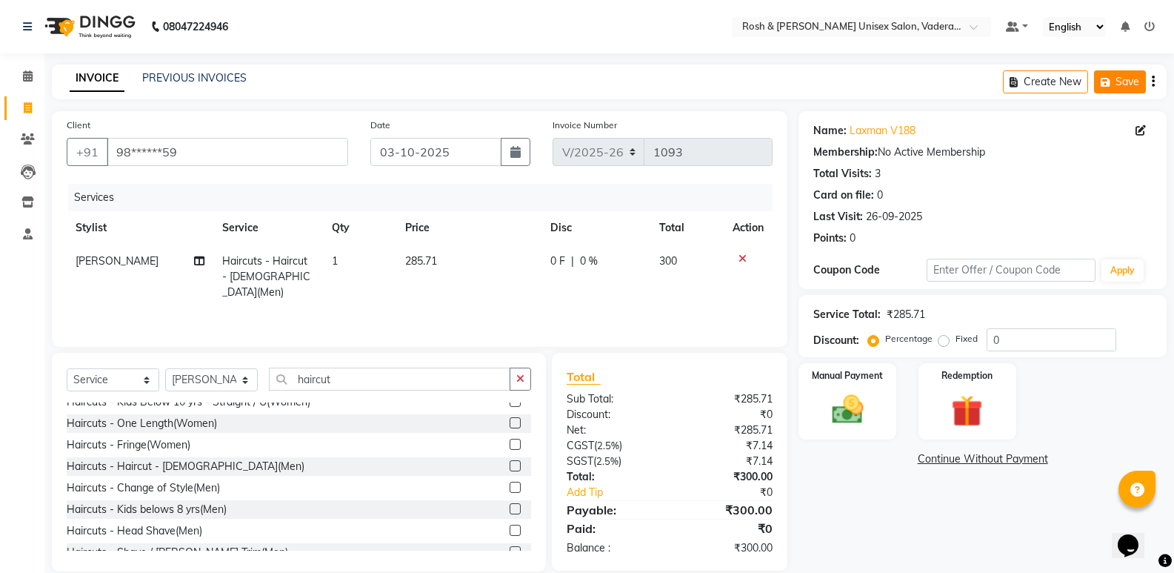
click at [1124, 75] on button "Save" at bounding box center [1120, 81] width 52 height 23
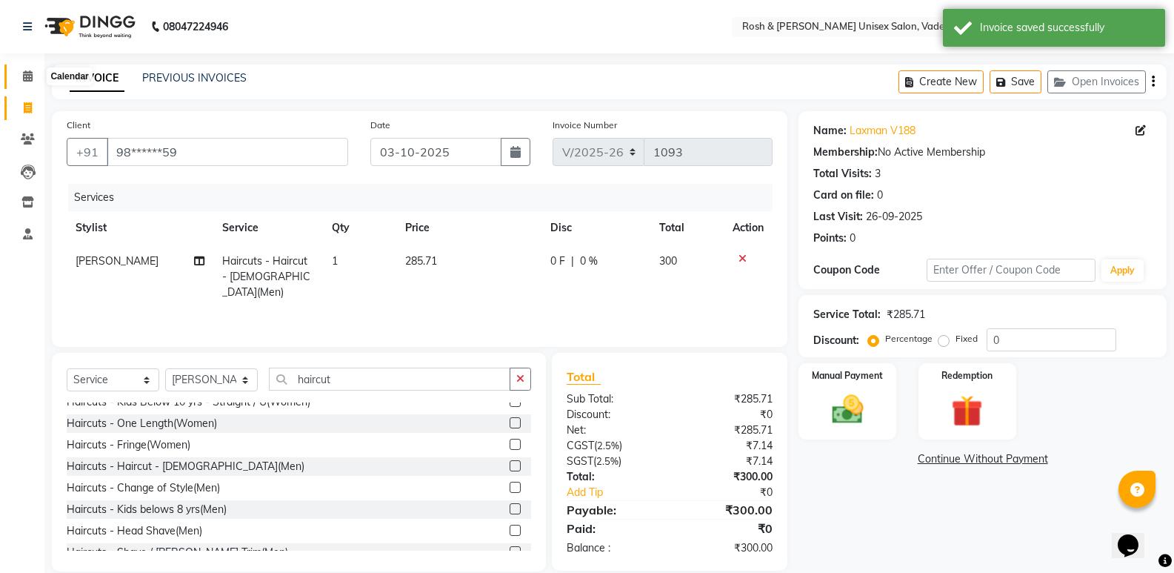
click at [21, 77] on span at bounding box center [28, 76] width 26 height 17
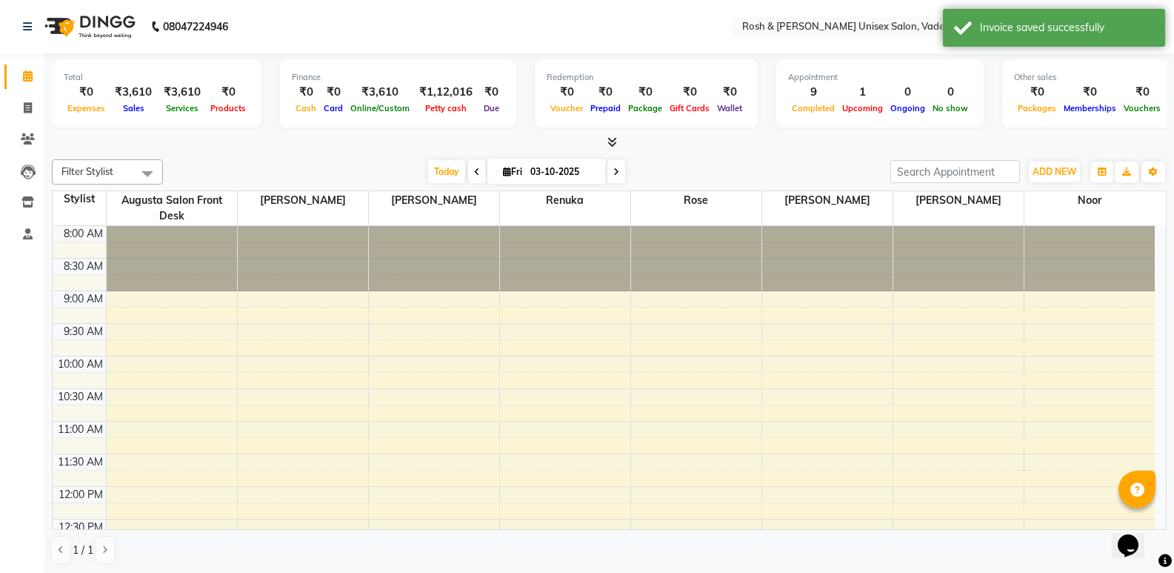
scroll to position [261, 0]
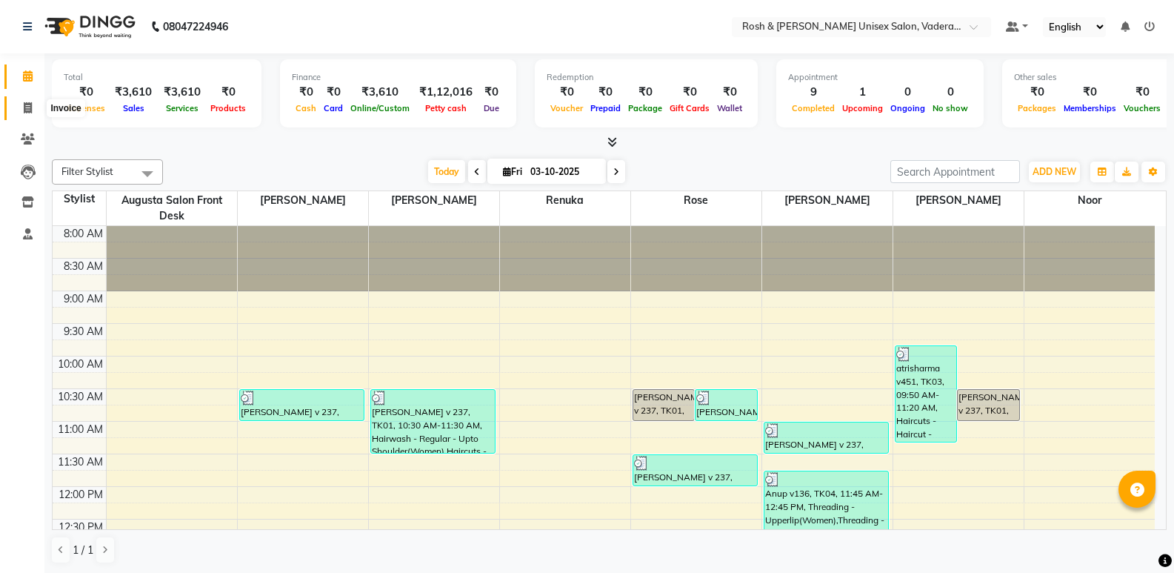
click at [25, 108] on icon at bounding box center [28, 107] width 8 height 11
select select "service"
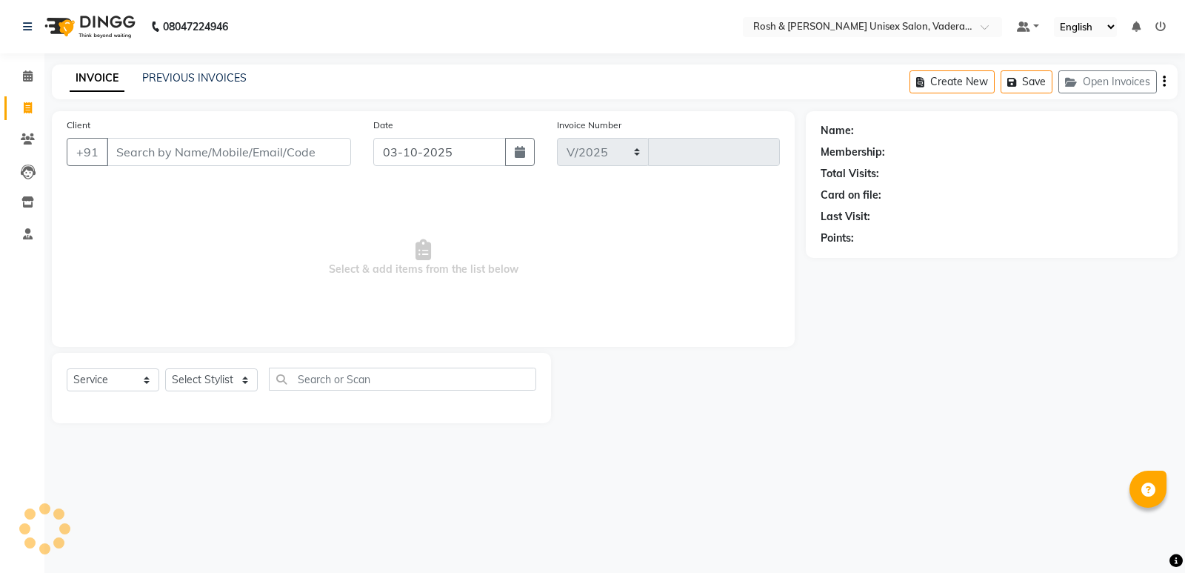
select select "8657"
type input "1093"
click at [1088, 86] on button "Open Invoices" at bounding box center [1107, 81] width 99 height 23
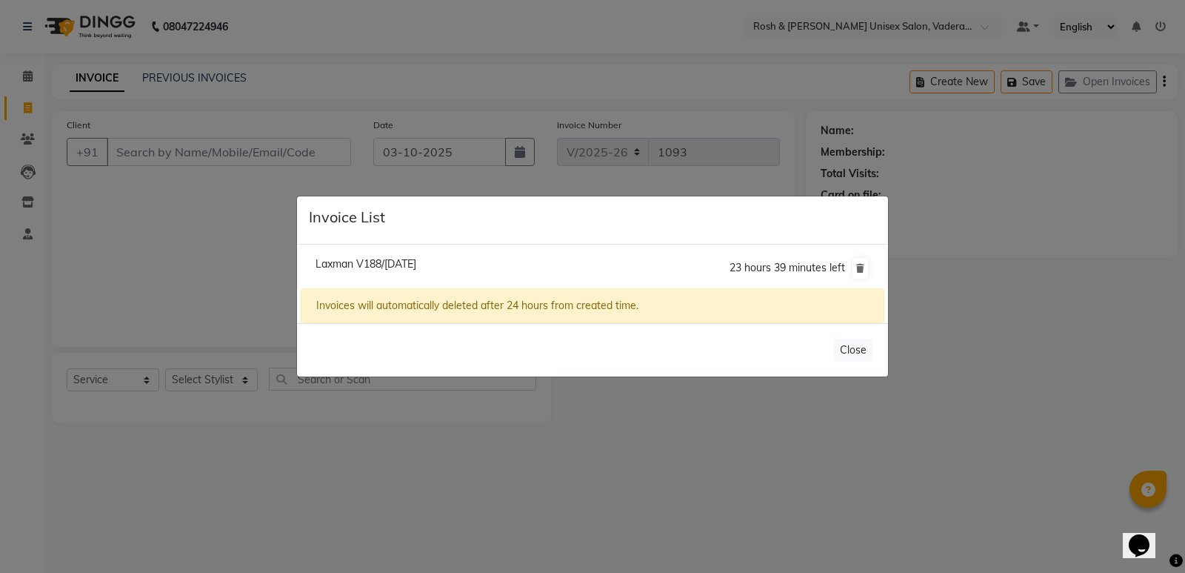
click at [405, 262] on span "Laxman V188/[DATE]" at bounding box center [366, 263] width 101 height 13
type input "98******59"
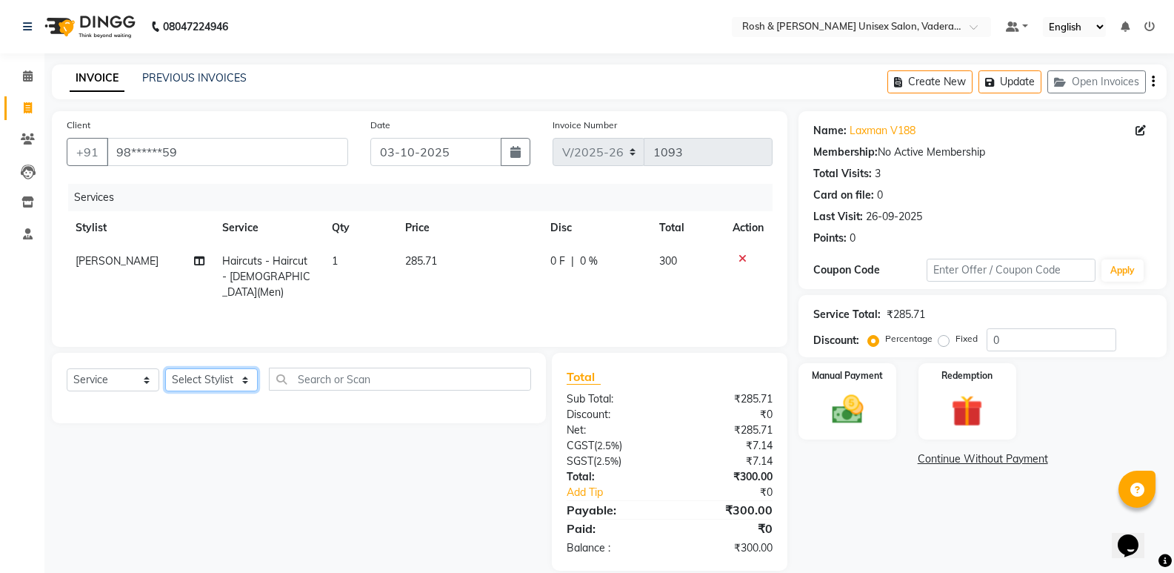
click at [233, 373] on select "Select Stylist Augusta Salon Front Desk [PERSON_NAME] [PERSON_NAME] Renuka Repo…" at bounding box center [211, 379] width 93 height 23
select select "87618"
click at [165, 368] on select "Select Stylist Augusta Salon Front Desk [PERSON_NAME] [PERSON_NAME] Renuka Repo…" at bounding box center [211, 379] width 93 height 23
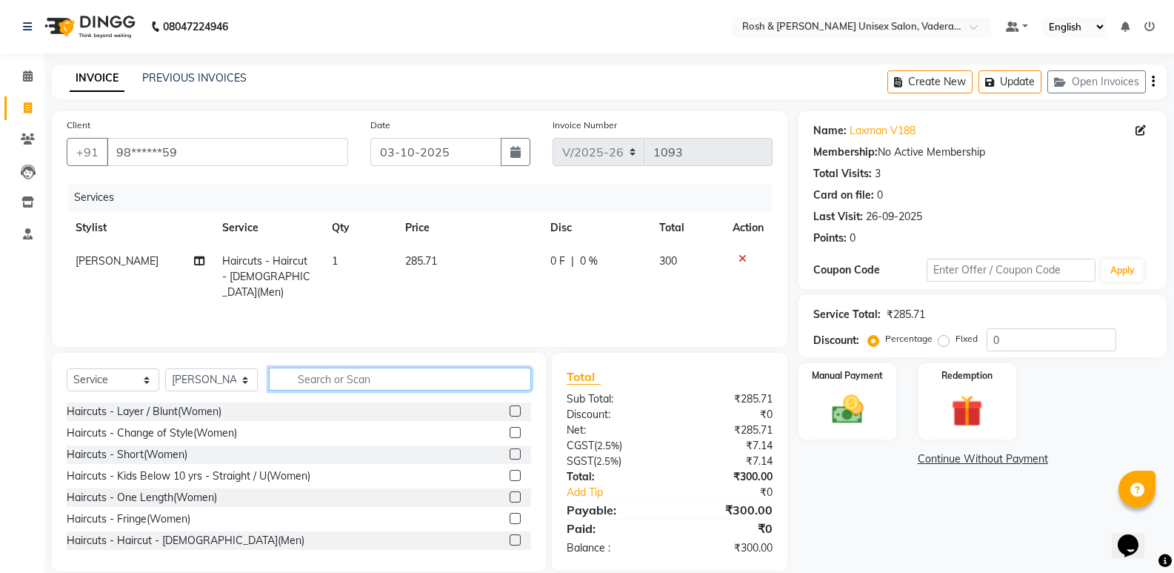
click at [379, 371] on input "text" at bounding box center [400, 378] width 262 height 23
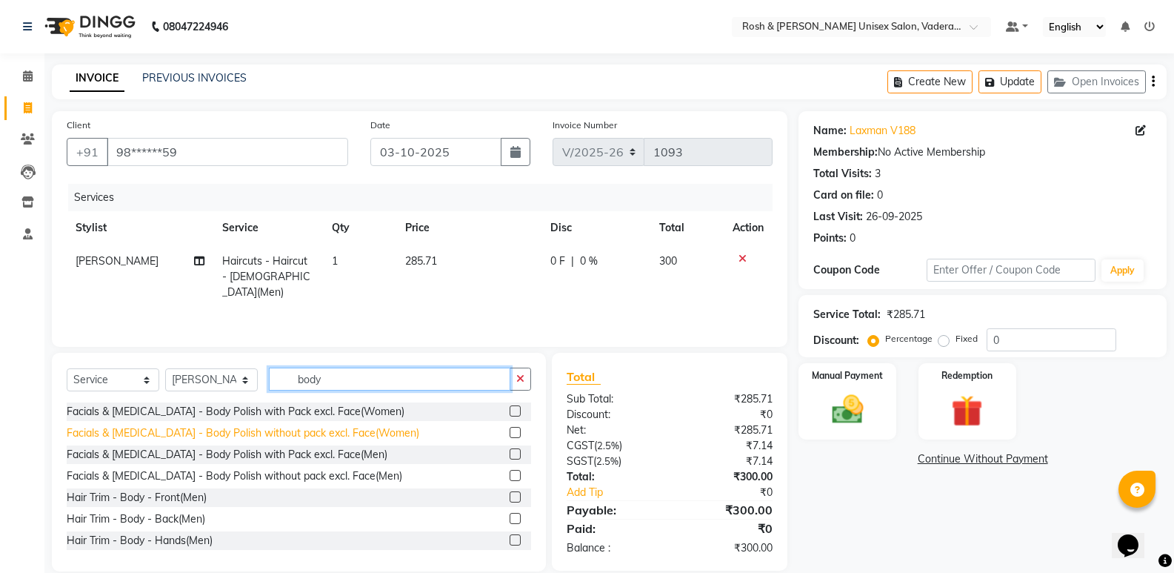
scroll to position [67, 0]
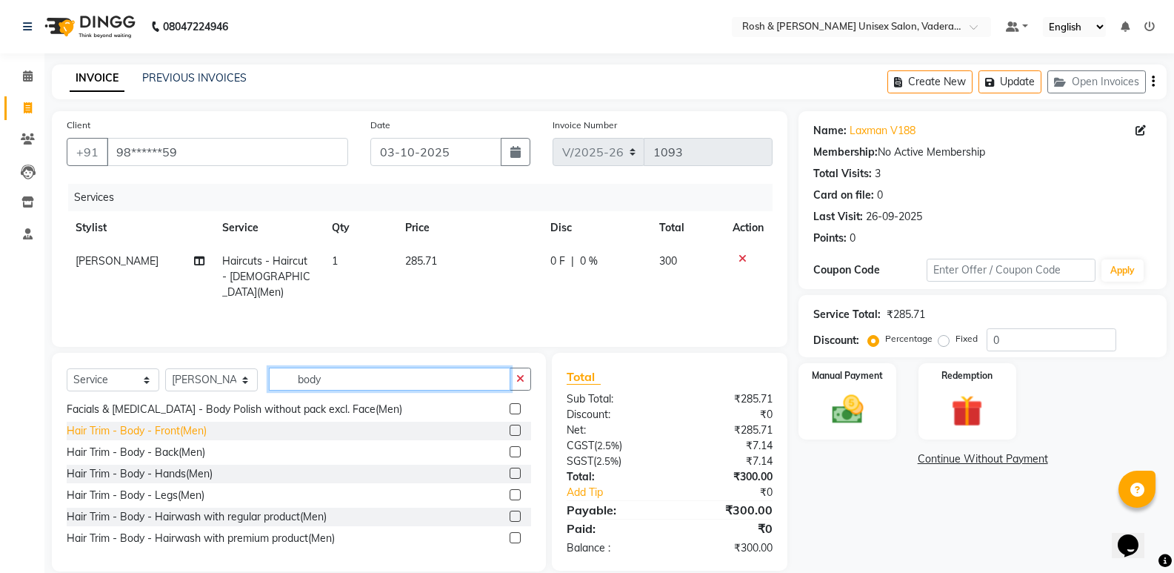
type input "body"
click at [120, 435] on div "Hair Trim - Body - Front(Men)" at bounding box center [137, 431] width 140 height 16
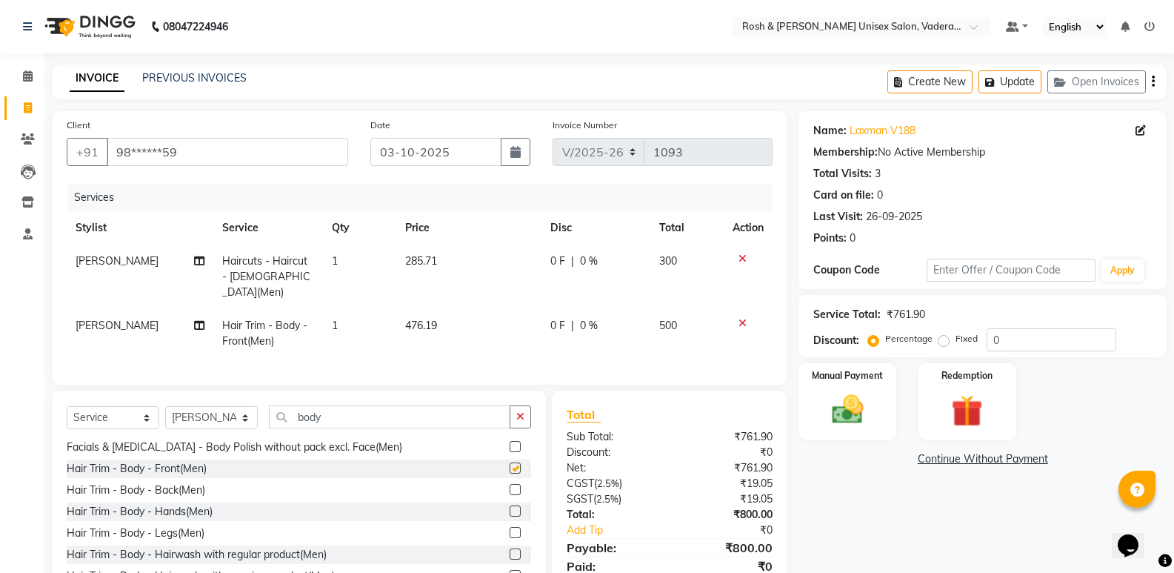
checkbox input "false"
click at [151, 488] on div "Hair Trim - Body - Back(Men)" at bounding box center [136, 490] width 138 height 16
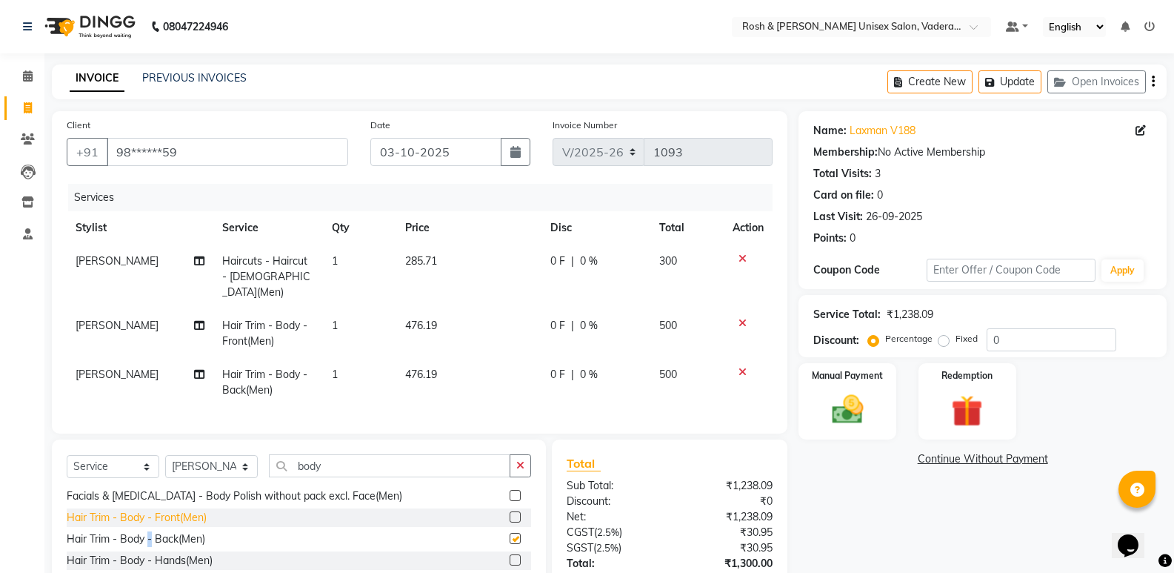
checkbox input "false"
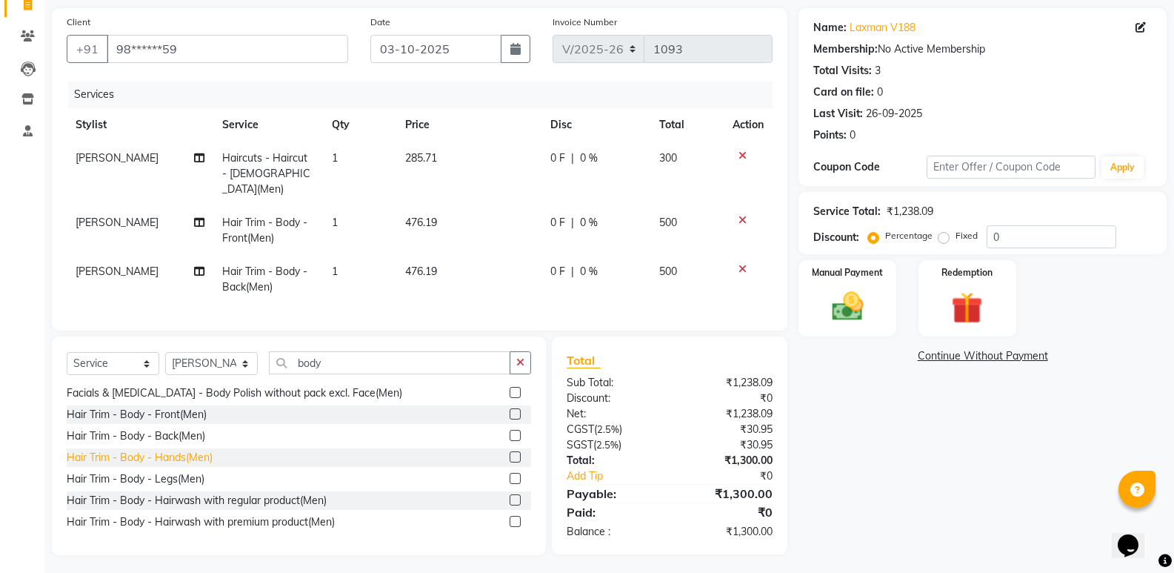
click at [176, 453] on div "Hair Trim - Body - Hands(Men)" at bounding box center [140, 458] width 146 height 16
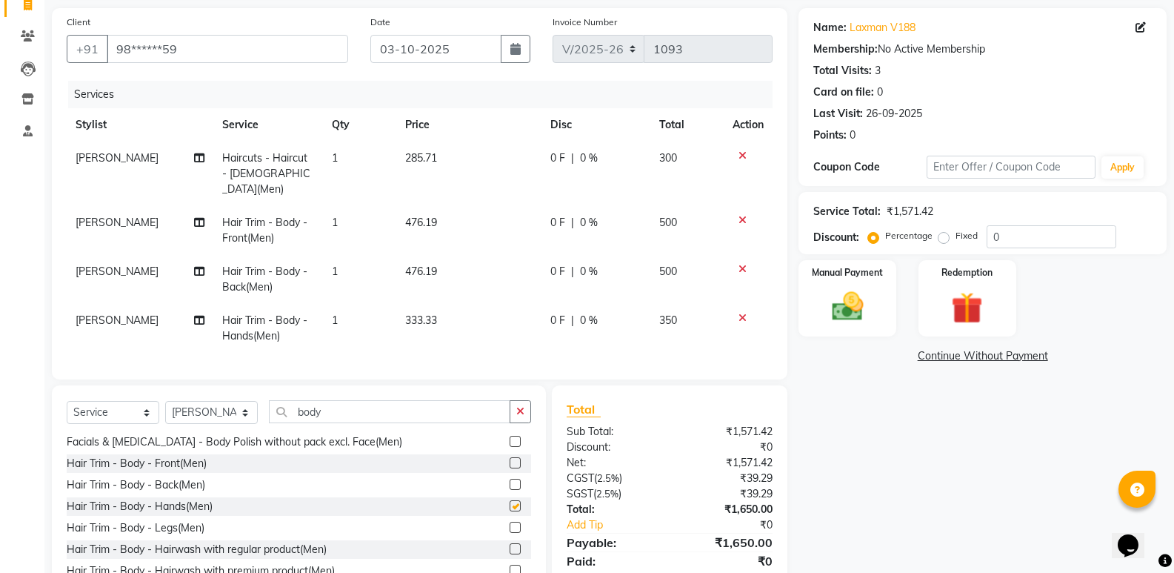
checkbox input "false"
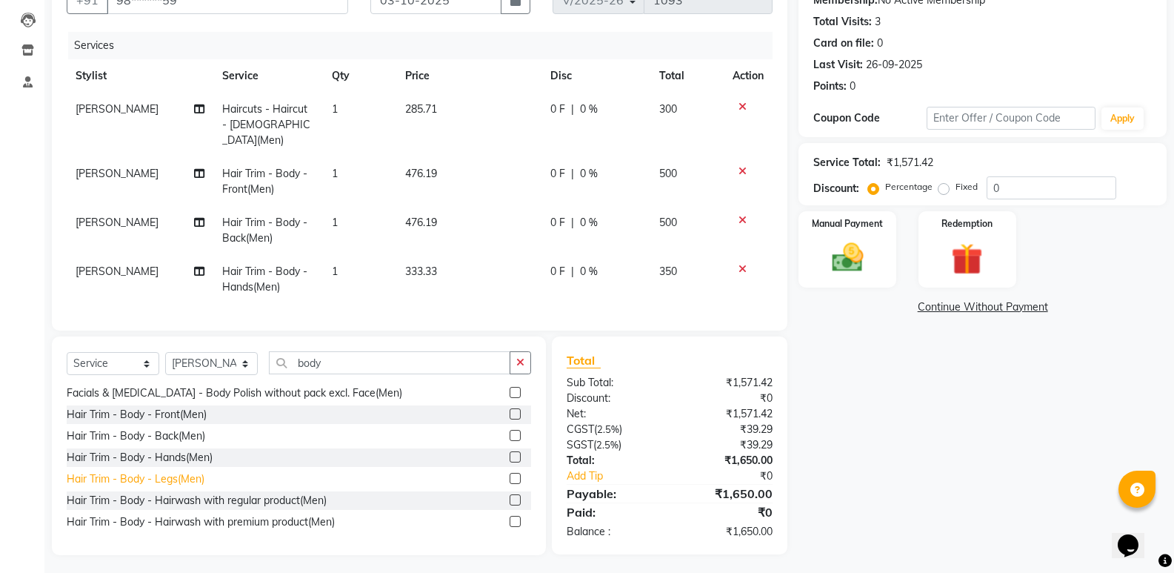
click at [187, 473] on div "Hair Trim - Body - Legs(Men)" at bounding box center [136, 479] width 138 height 16
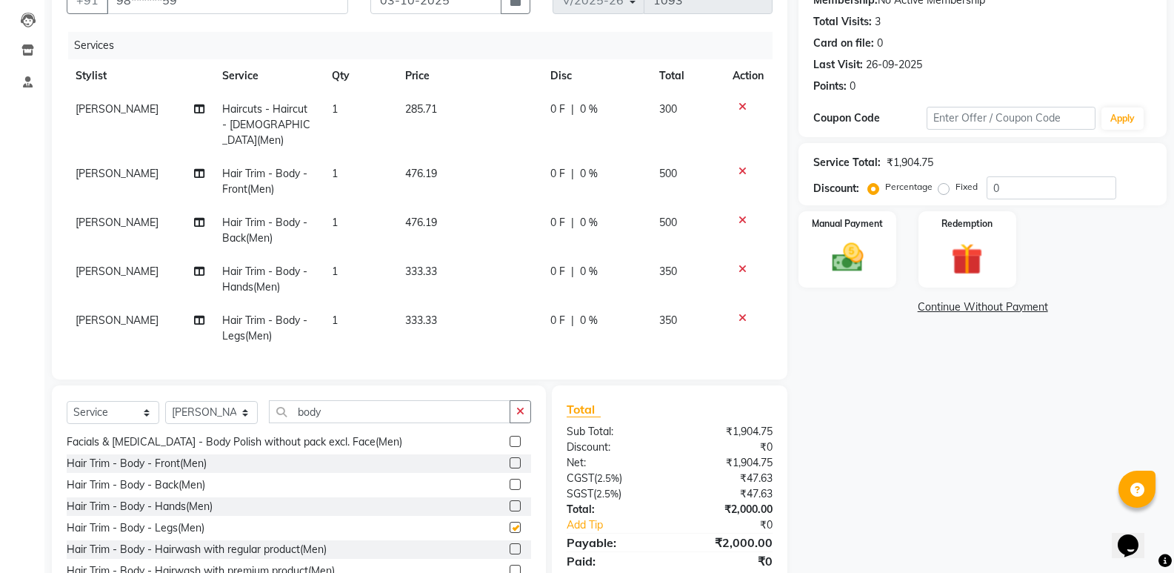
checkbox input "false"
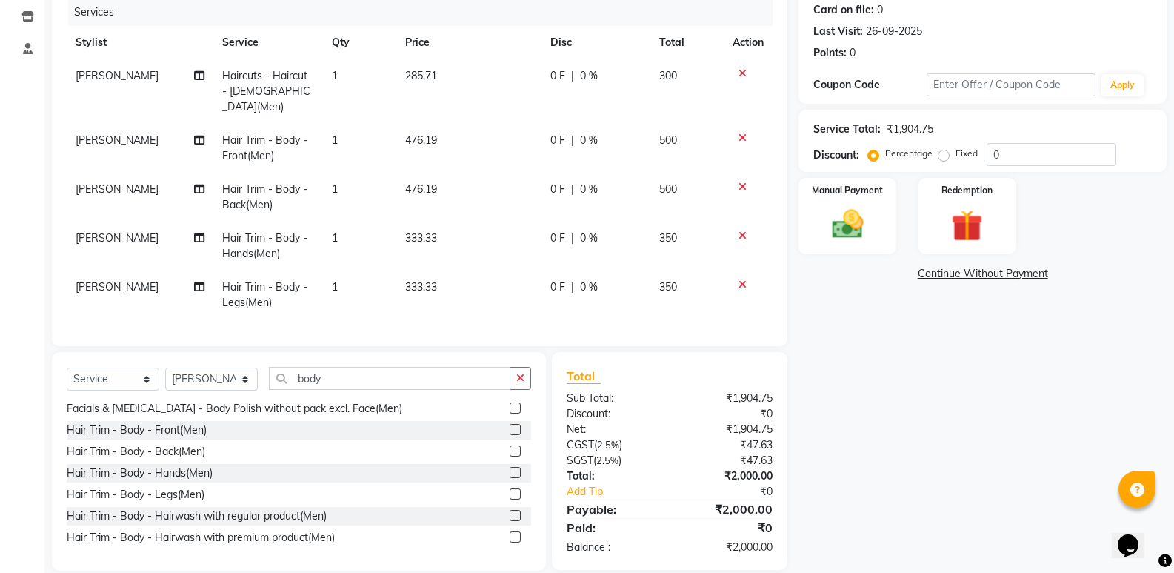
scroll to position [201, 0]
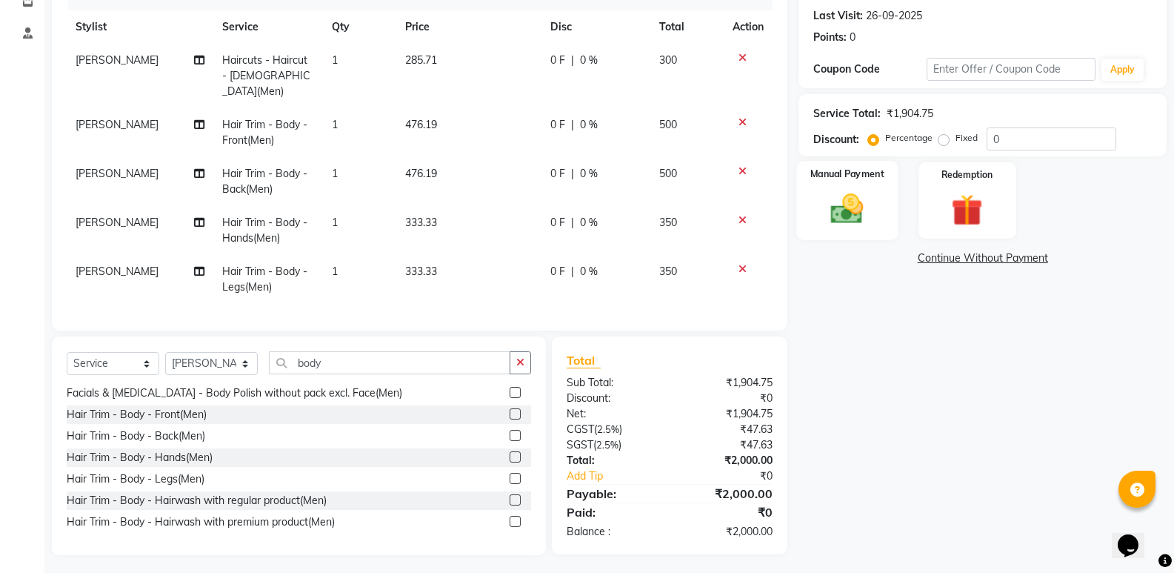
click at [849, 212] on img at bounding box center [847, 209] width 53 height 38
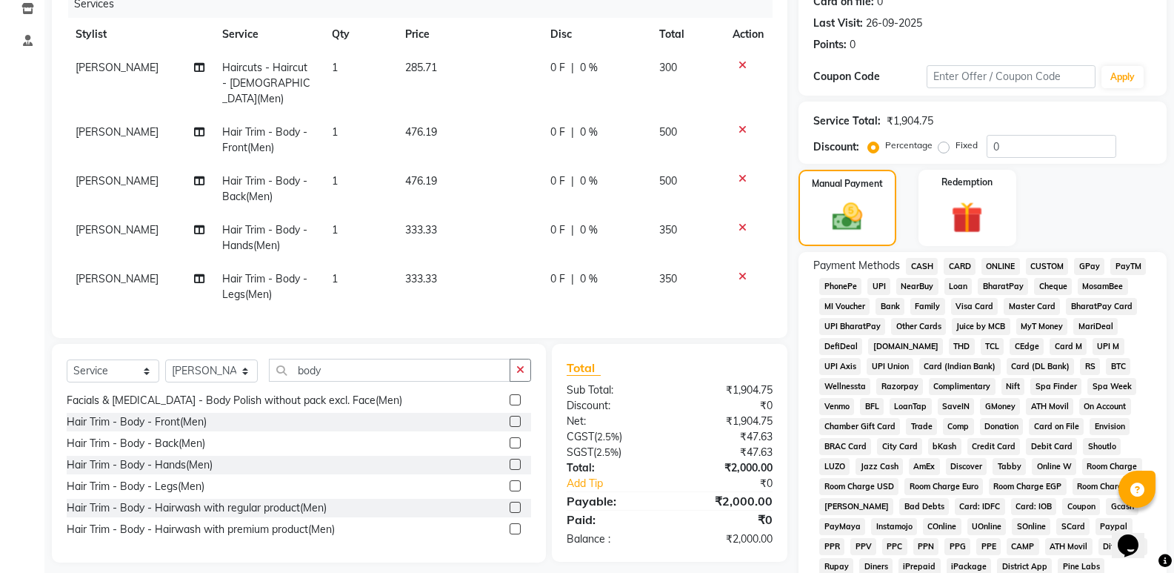
scroll to position [296, 0]
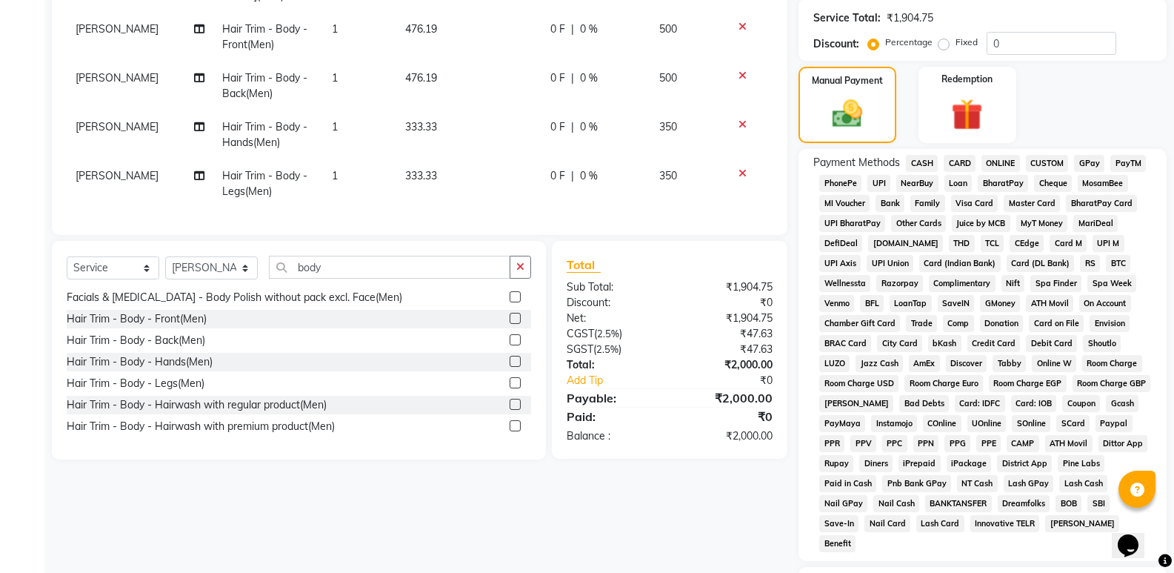
click at [885, 184] on span "UPI" at bounding box center [878, 183] width 23 height 17
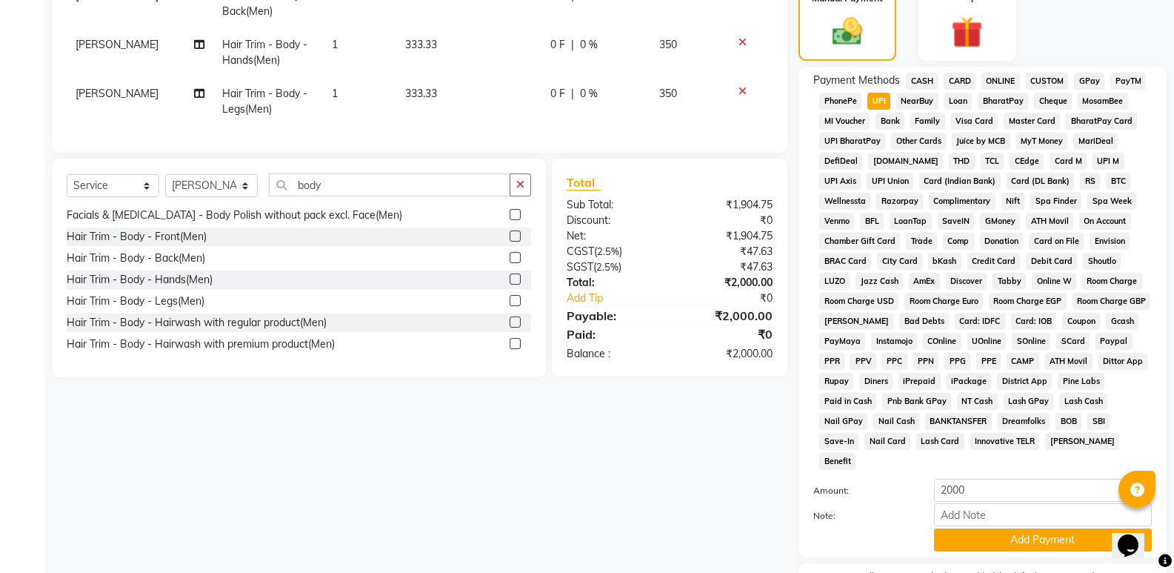
scroll to position [452, 0]
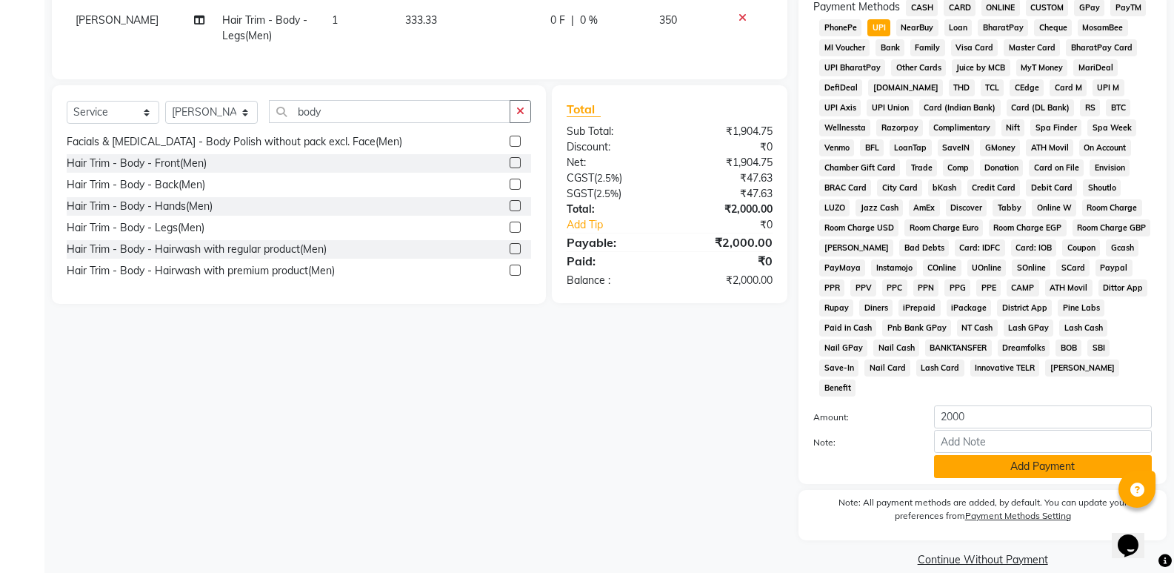
click at [1046, 455] on button "Add Payment" at bounding box center [1043, 466] width 218 height 23
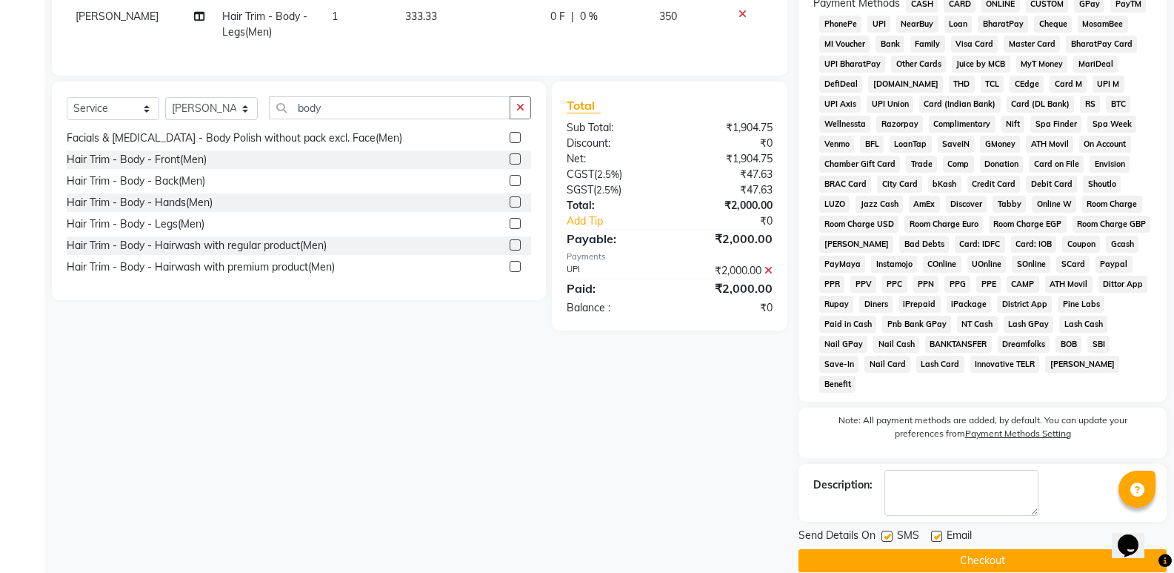
scroll to position [457, 0]
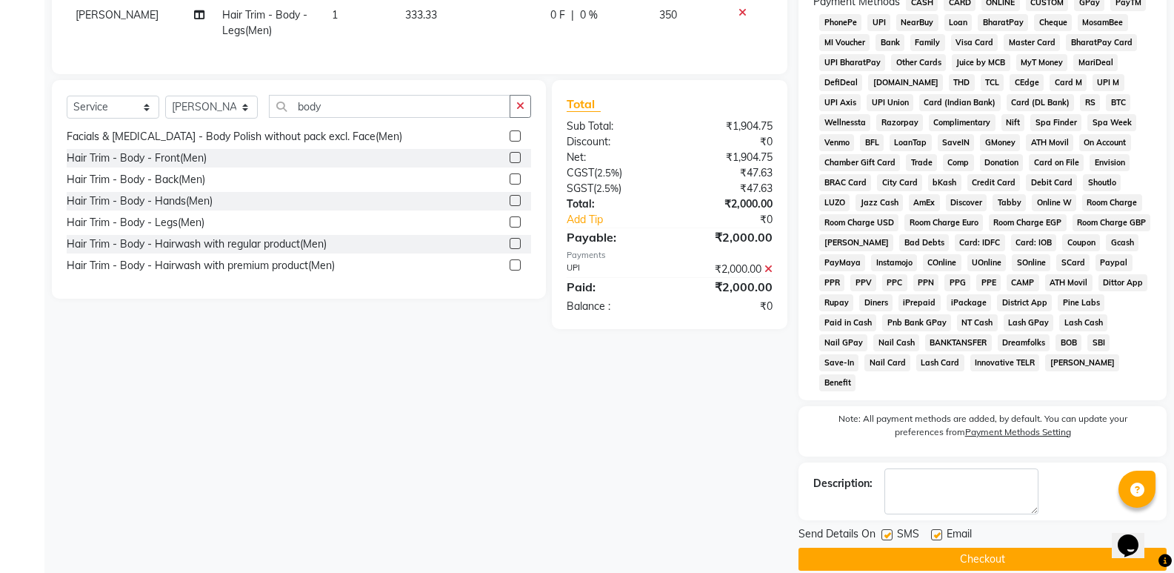
click at [988, 547] on button "Checkout" at bounding box center [982, 558] width 368 height 23
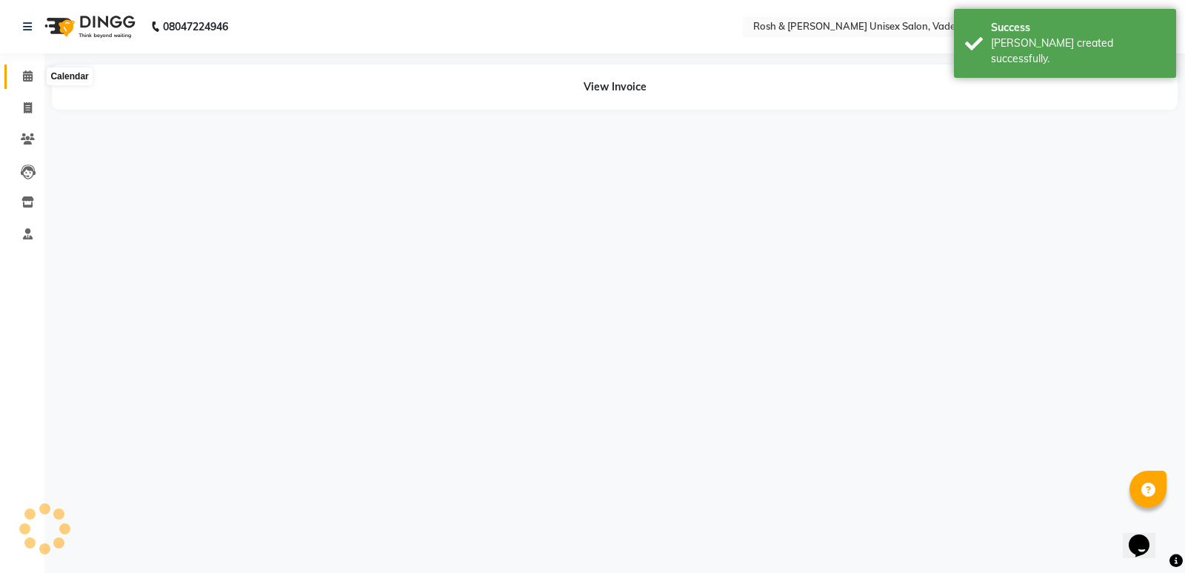
click at [34, 72] on span at bounding box center [28, 76] width 26 height 17
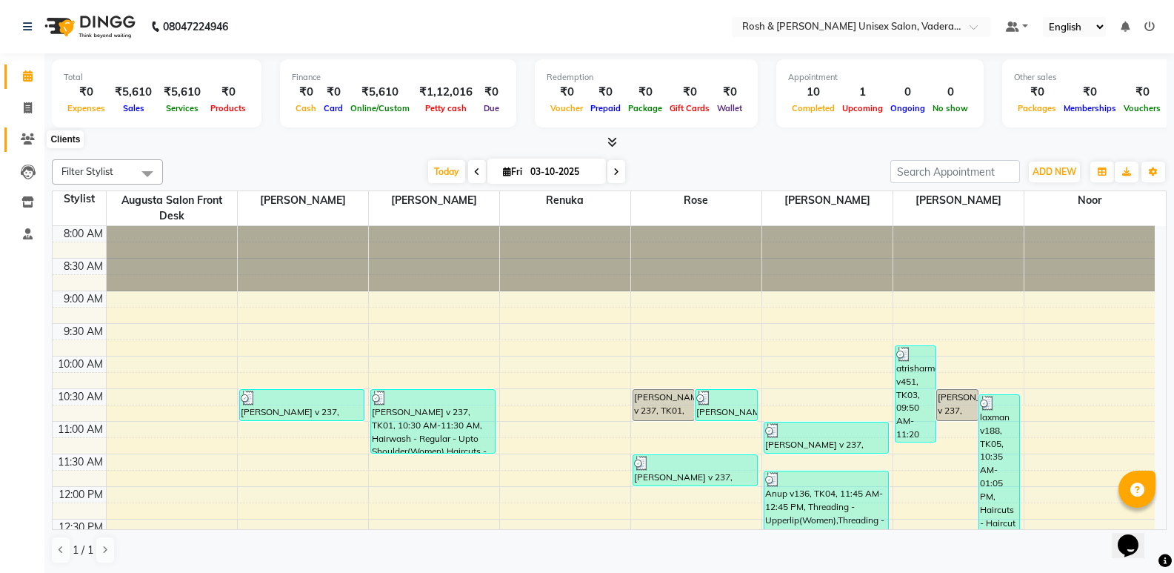
click at [22, 133] on icon at bounding box center [28, 138] width 14 height 11
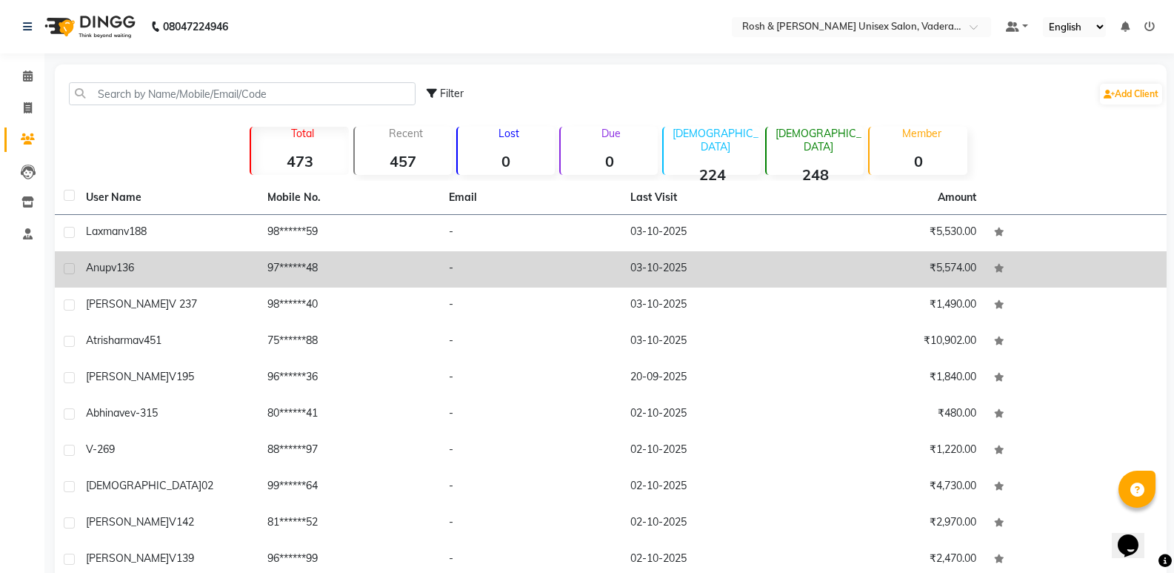
click at [464, 277] on td "-" at bounding box center [530, 269] width 181 height 36
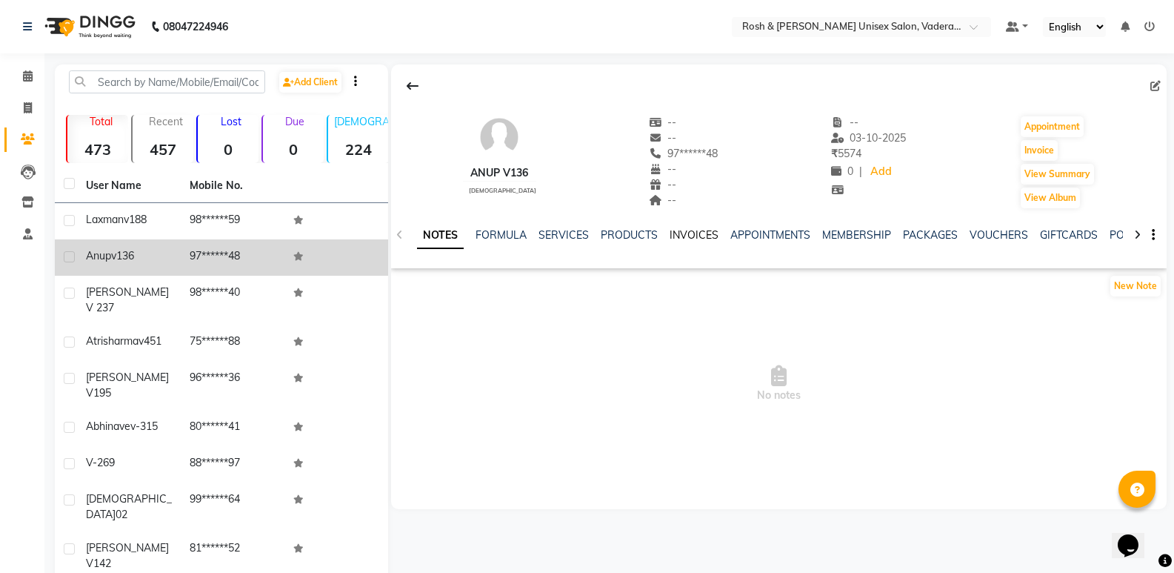
click at [697, 229] on link "INVOICES" at bounding box center [694, 234] width 49 height 13
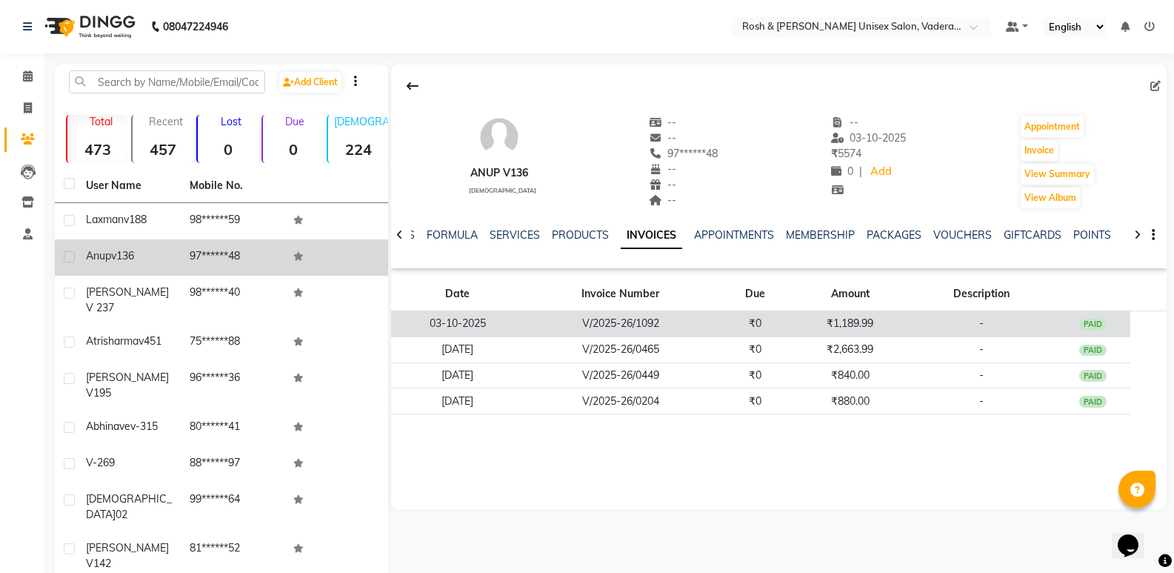
click at [647, 313] on td "V/2025-26/1092" at bounding box center [620, 324] width 193 height 26
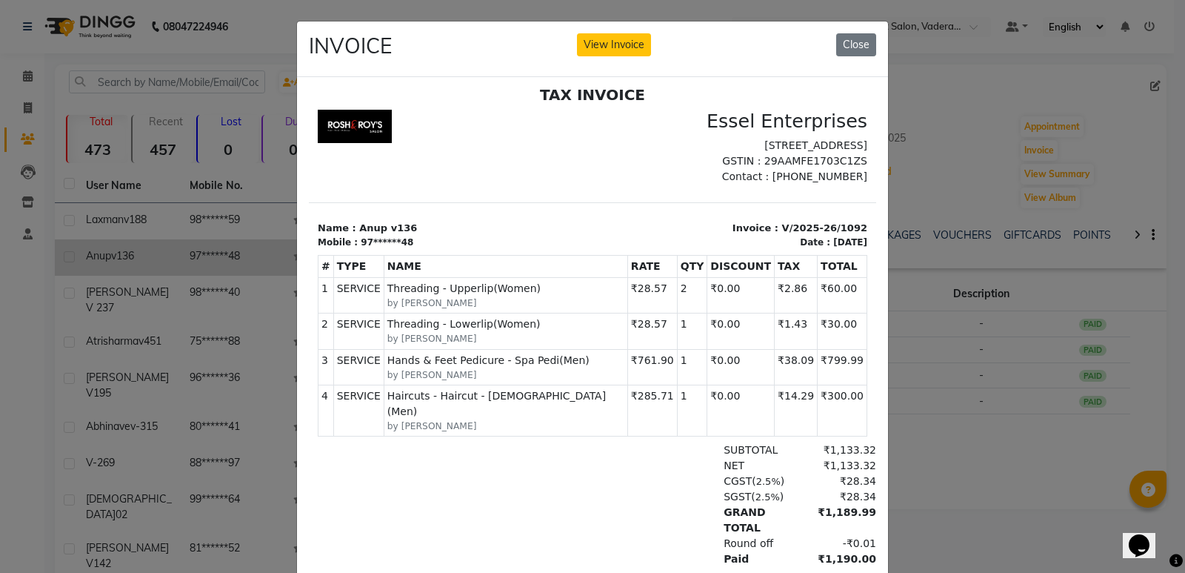
scroll to position [12, 0]
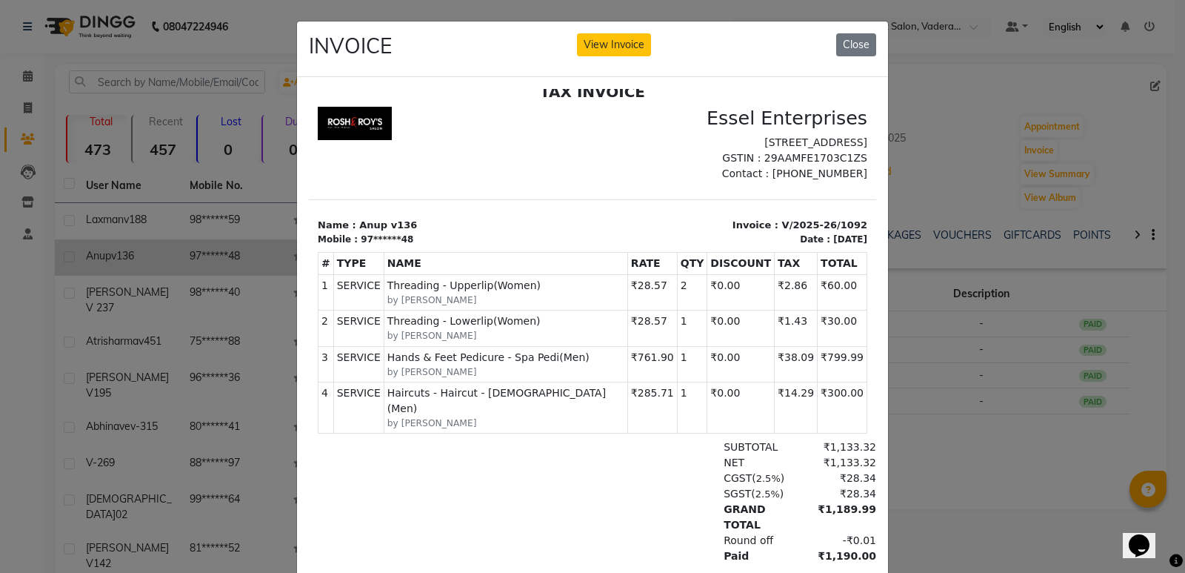
drag, startPoint x: 136, startPoint y: 379, endPoint x: 138, endPoint y: 358, distance: 21.5
click at [137, 375] on ngb-modal-window "INVOICE View Invoice Close" at bounding box center [592, 286] width 1185 height 573
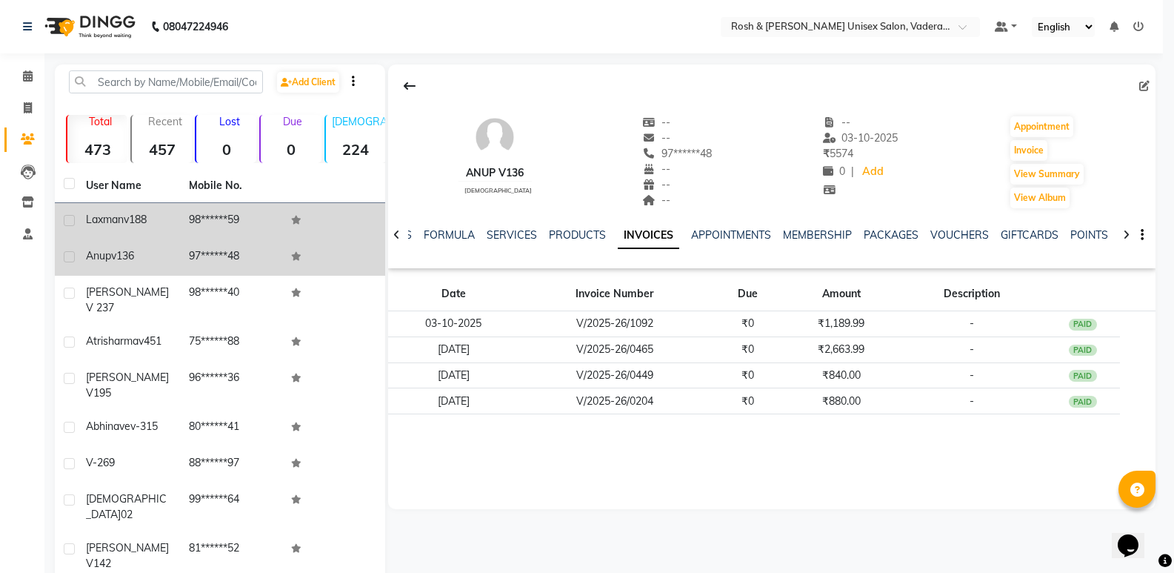
click at [163, 217] on div "laxman v188" at bounding box center [128, 220] width 85 height 16
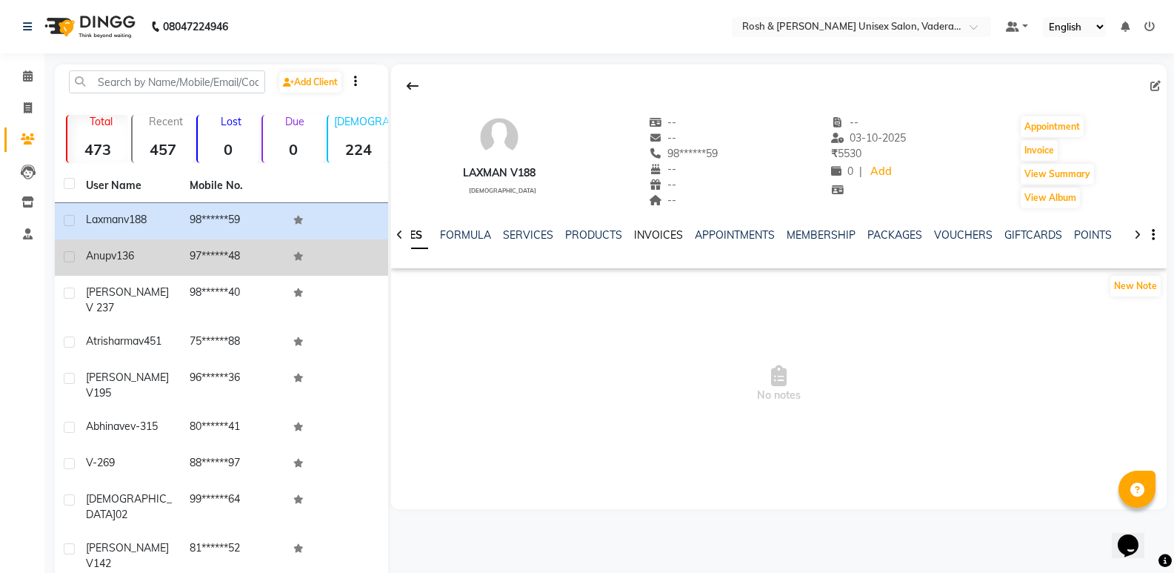
click at [657, 233] on link "INVOICES" at bounding box center [658, 234] width 49 height 13
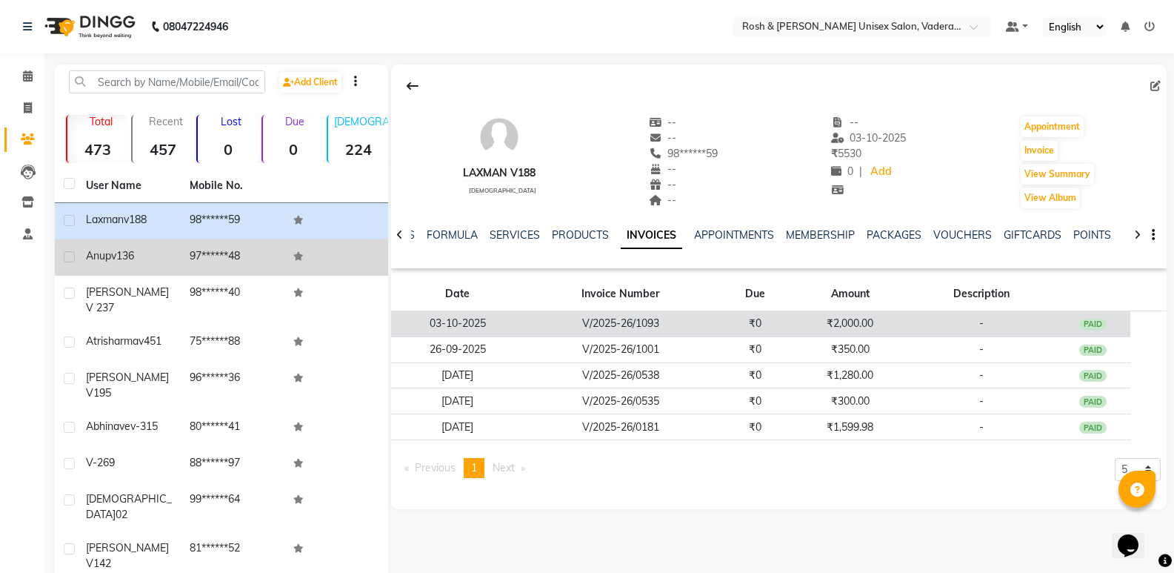
click at [772, 314] on td "₹0" at bounding box center [755, 324] width 76 height 26
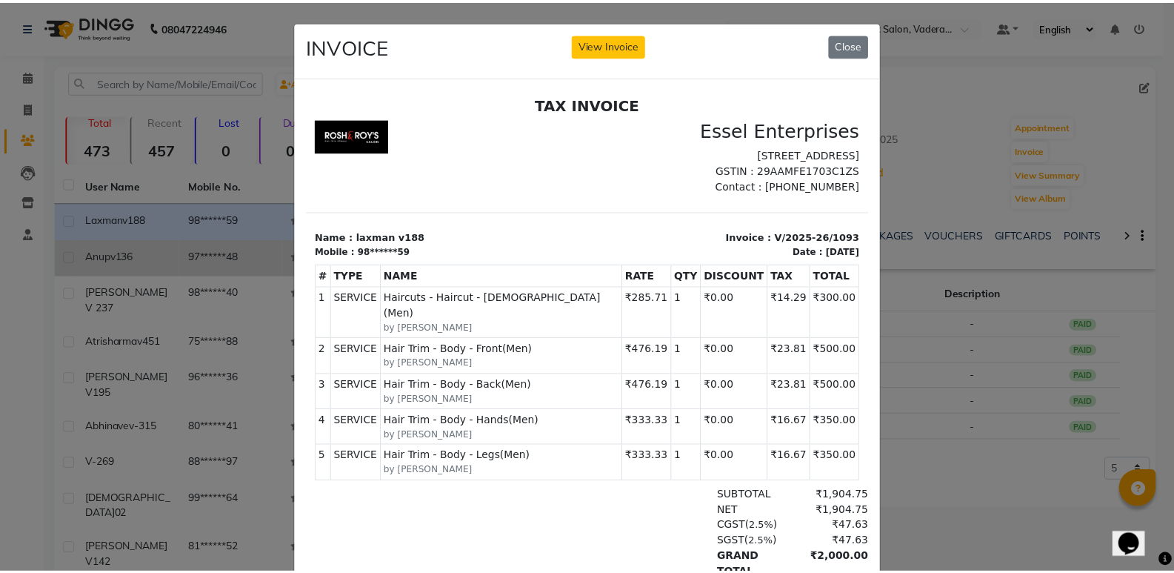
scroll to position [12, 0]
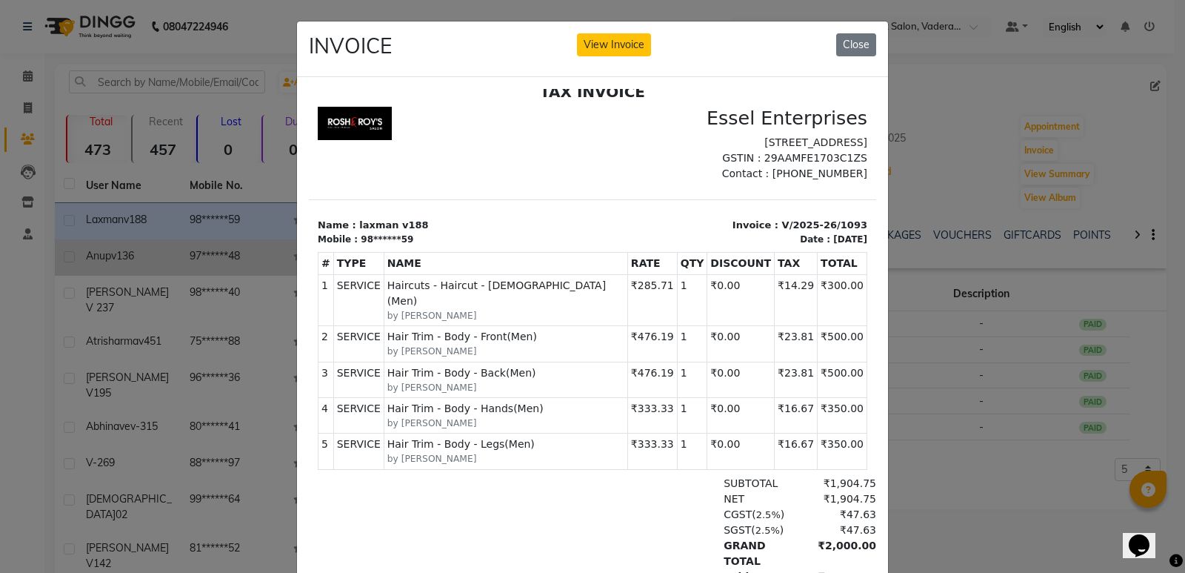
click at [261, 141] on ngb-modal-window "INVOICE View Invoice Close" at bounding box center [592, 286] width 1185 height 573
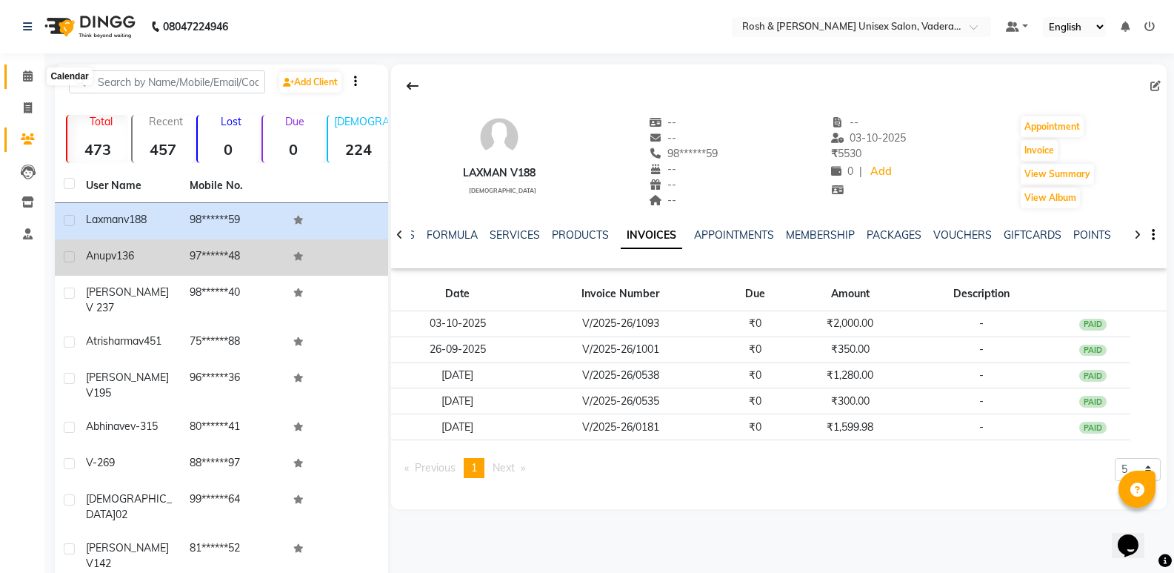
click at [24, 70] on icon at bounding box center [28, 75] width 10 height 11
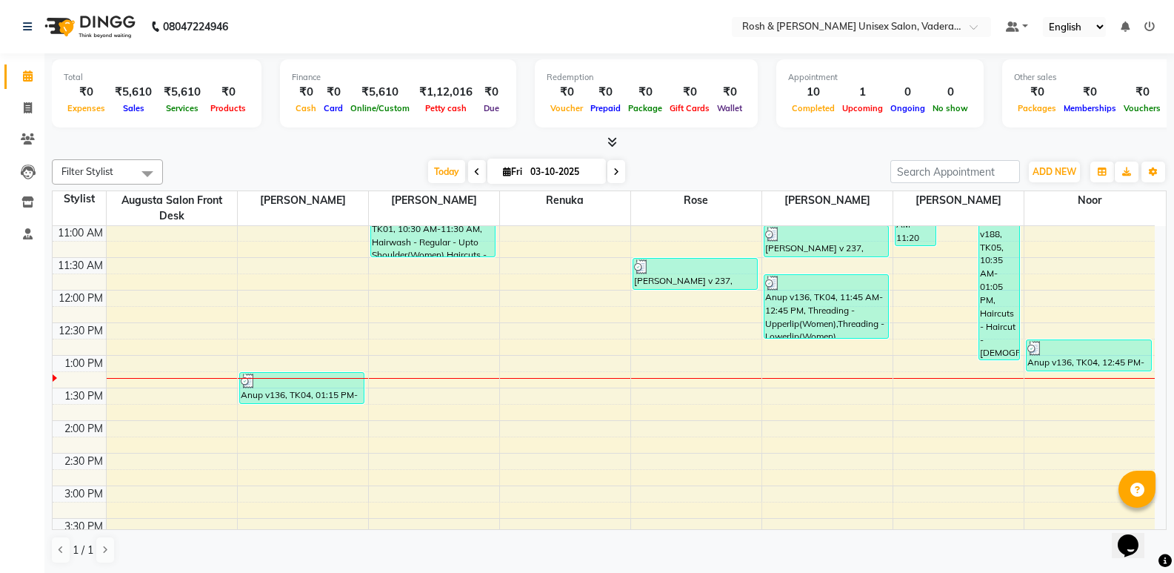
scroll to position [222, 0]
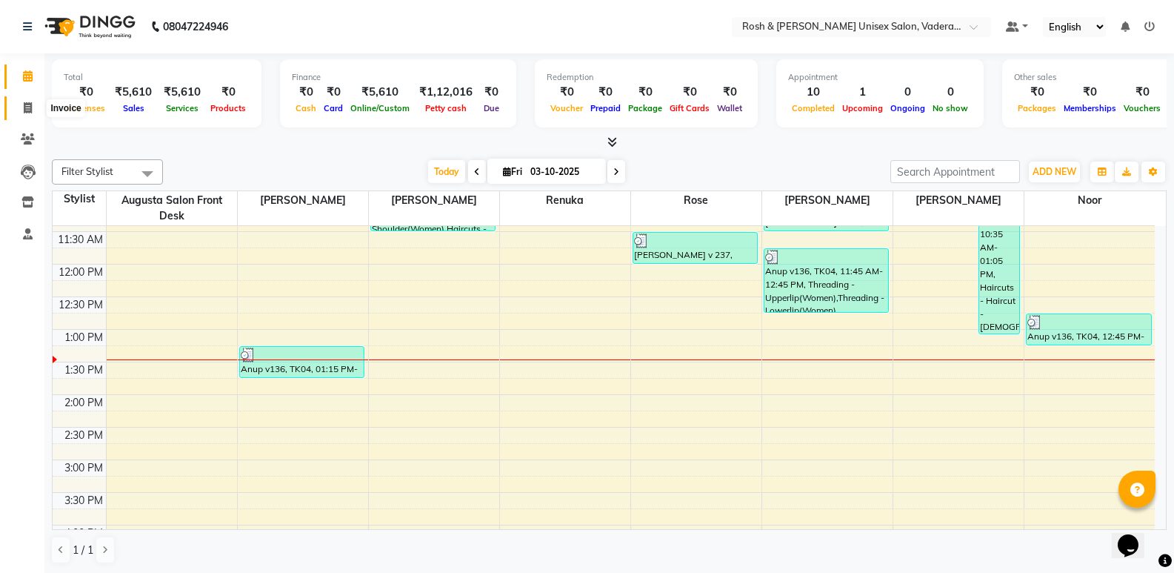
click at [24, 102] on icon at bounding box center [28, 107] width 8 height 11
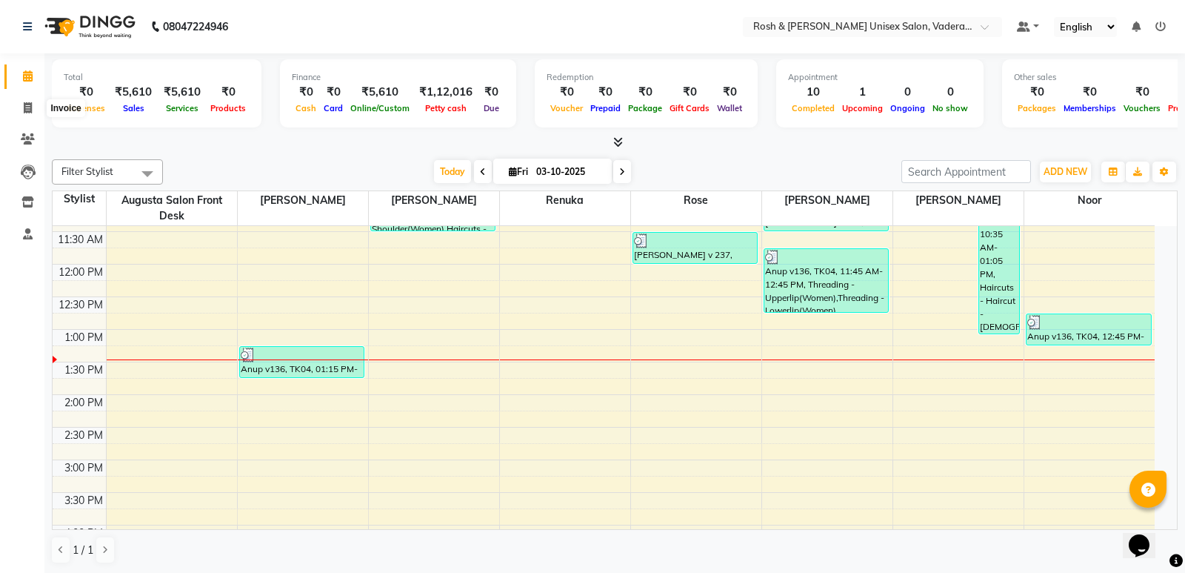
select select "service"
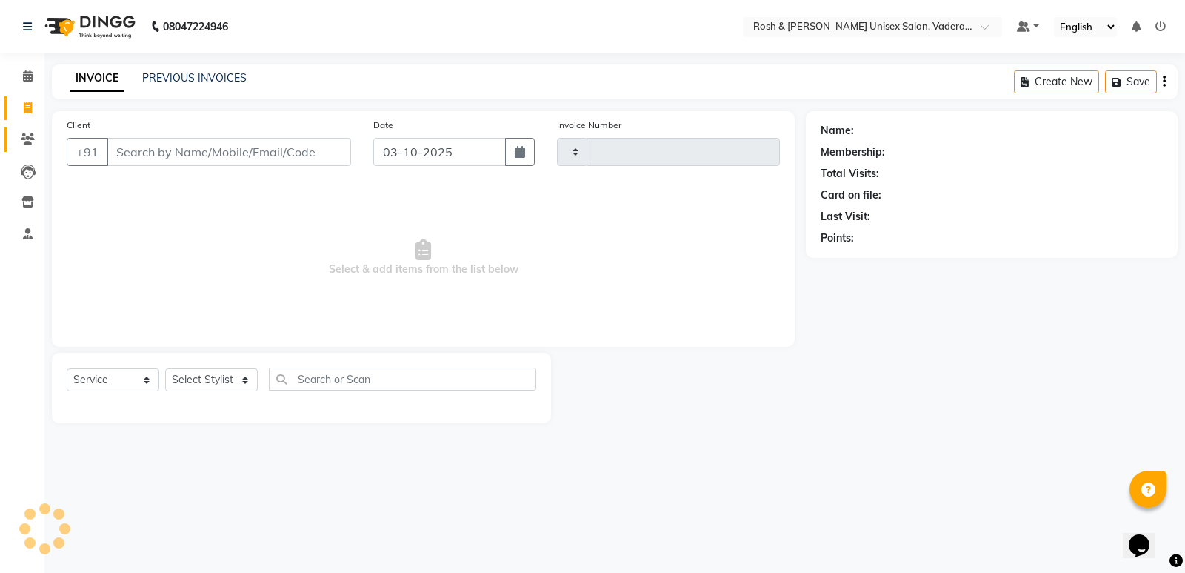
type input "1094"
select select "8657"
click at [201, 150] on input "Client" at bounding box center [229, 152] width 244 height 28
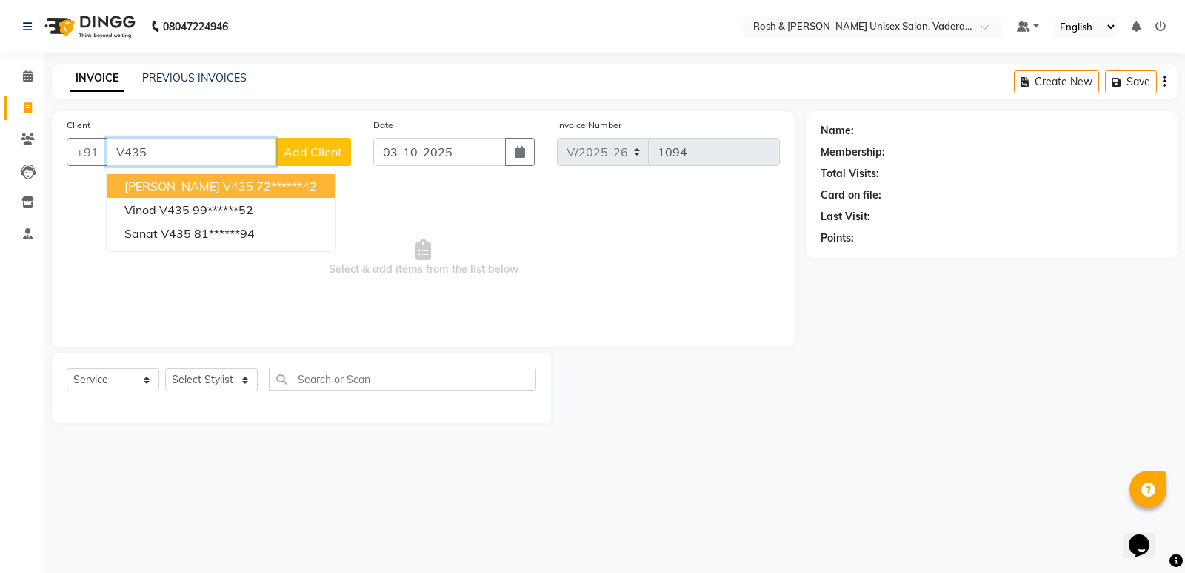
click at [256, 186] on ngb-highlight "72******42" at bounding box center [286, 185] width 61 height 15
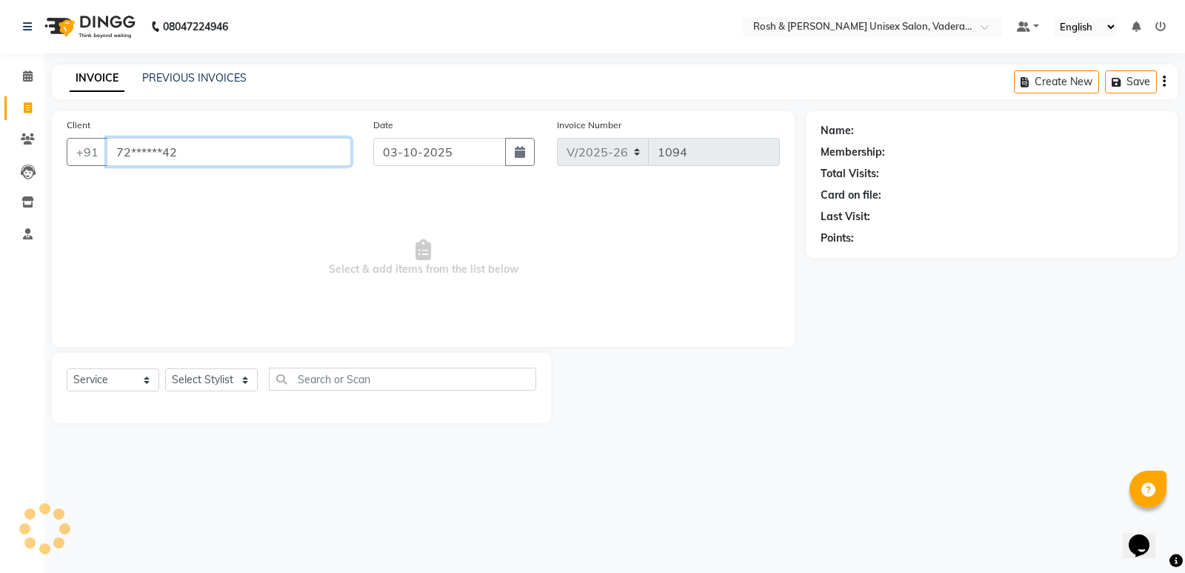
type input "72******42"
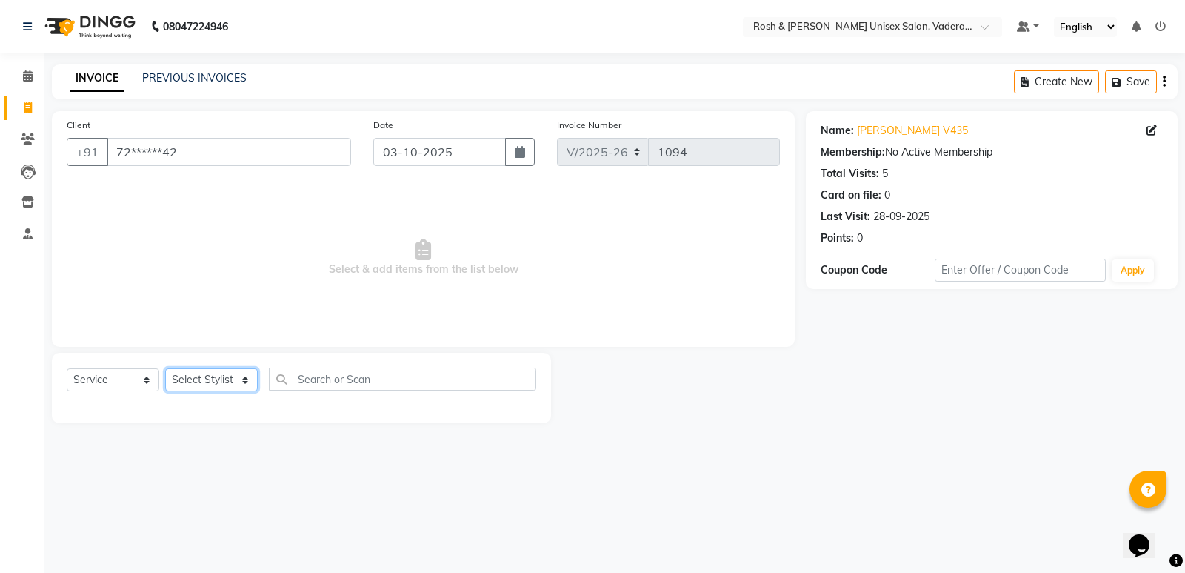
drag, startPoint x: 238, startPoint y: 384, endPoint x: 233, endPoint y: 374, distance: 10.6
click at [238, 384] on select "Select Stylist Augusta Salon Front Desk [PERSON_NAME] [PERSON_NAME] Renuka Repo…" at bounding box center [211, 379] width 93 height 23
click at [647, 375] on div at bounding box center [678, 388] width 255 height 70
click at [339, 378] on input "text" at bounding box center [402, 378] width 267 height 23
click at [222, 380] on select "Select Stylist Augusta Salon Front Desk [PERSON_NAME] [PERSON_NAME] Renuka Repo…" at bounding box center [211, 379] width 93 height 23
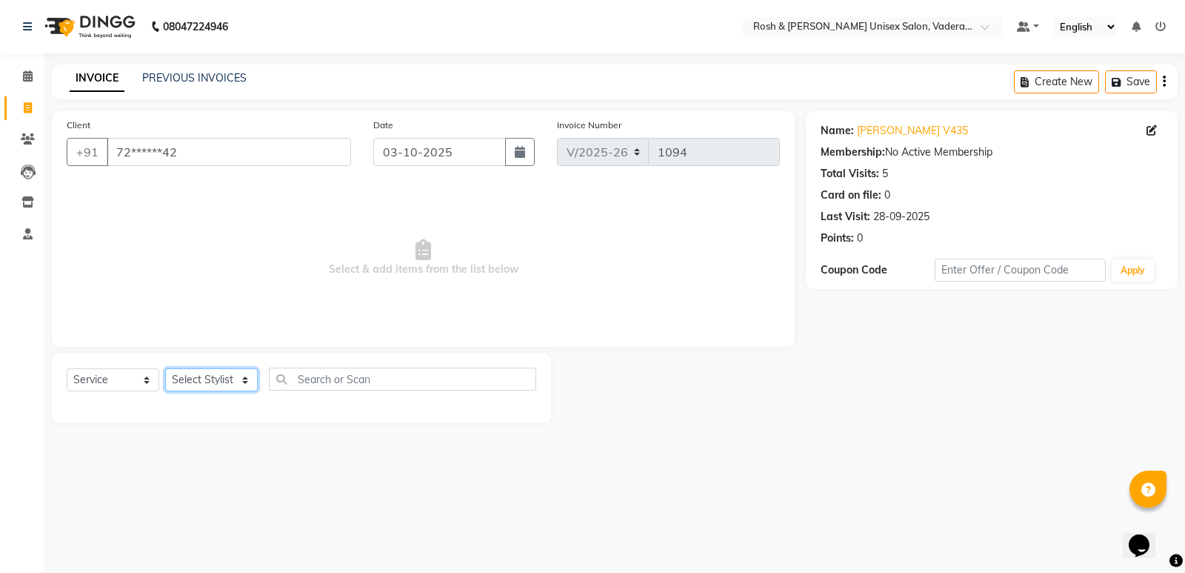
click at [222, 380] on select "Select Stylist Augusta Salon Front Desk [PERSON_NAME] [PERSON_NAME] Renuka Repo…" at bounding box center [211, 379] width 93 height 23
click at [238, 381] on select "Select Stylist Augusta Salon Front Desk [PERSON_NAME] [PERSON_NAME] Renuka Repo…" at bounding box center [211, 379] width 93 height 23
select select "87534"
click at [165, 368] on select "Select Stylist Augusta Salon Front Desk [PERSON_NAME] [PERSON_NAME] Renuka Repo…" at bounding box center [211, 379] width 93 height 23
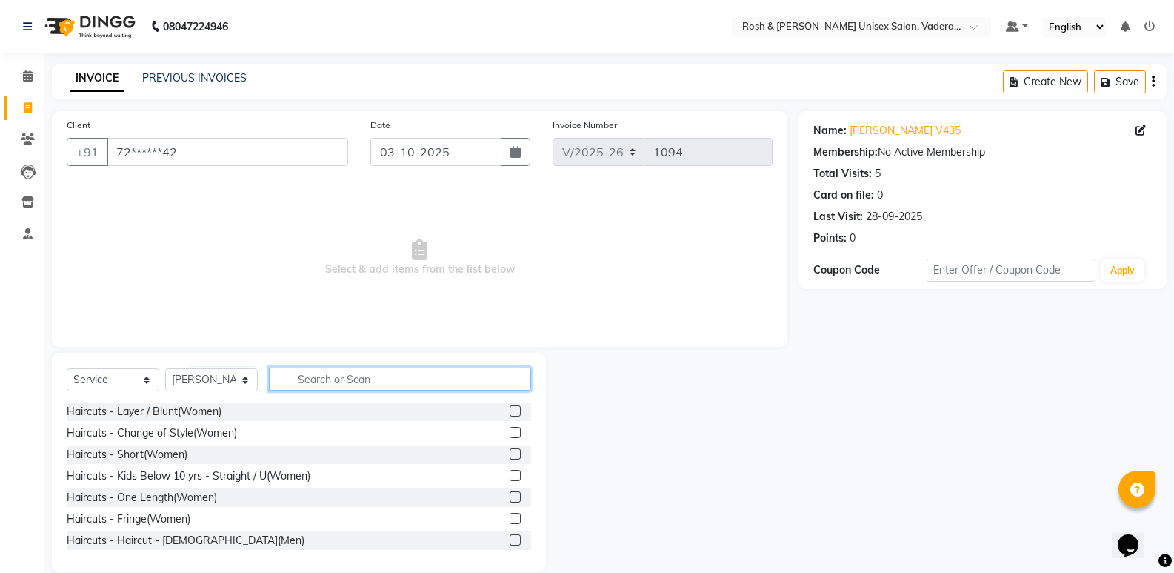
click at [340, 370] on input "text" at bounding box center [400, 378] width 262 height 23
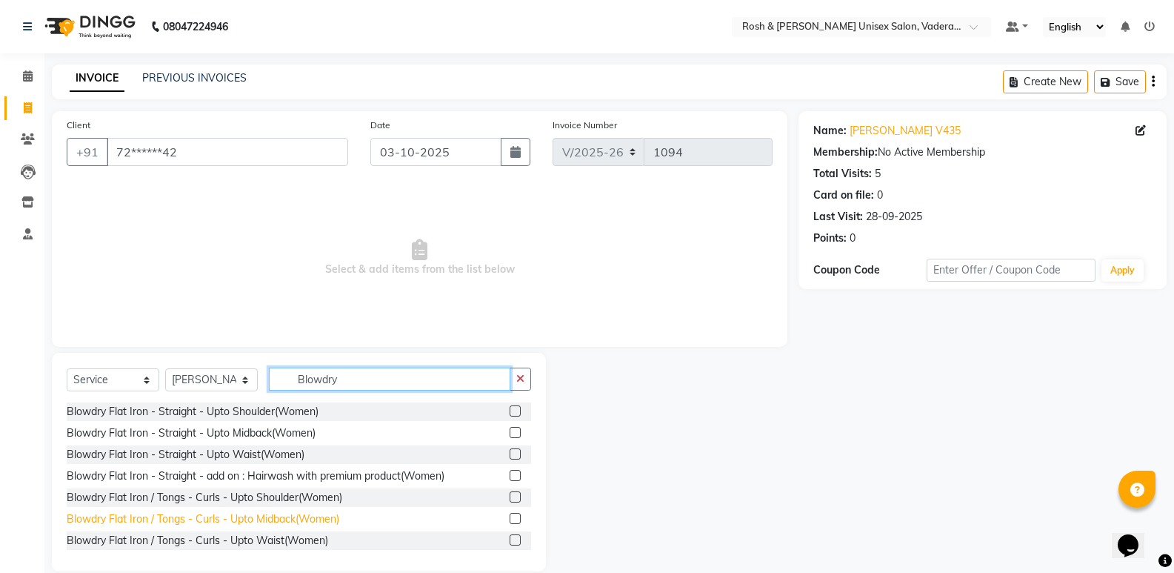
type input "Blowdry"
click at [270, 513] on div "Blowdry Flat Iron / Tongs - Curls - Upto Midback(Women)" at bounding box center [203, 519] width 273 height 16
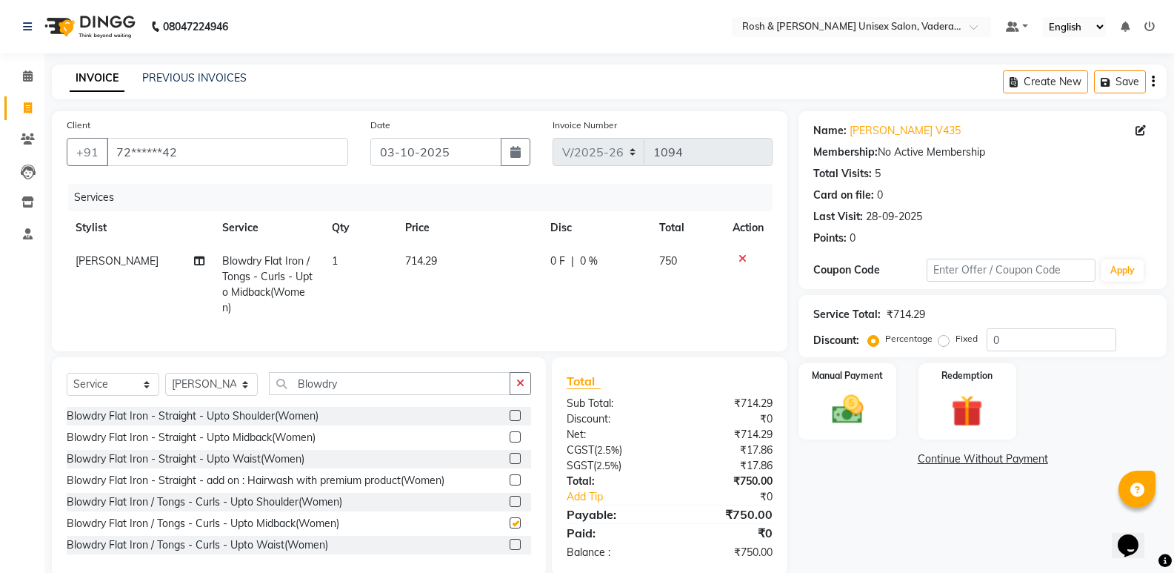
checkbox input "false"
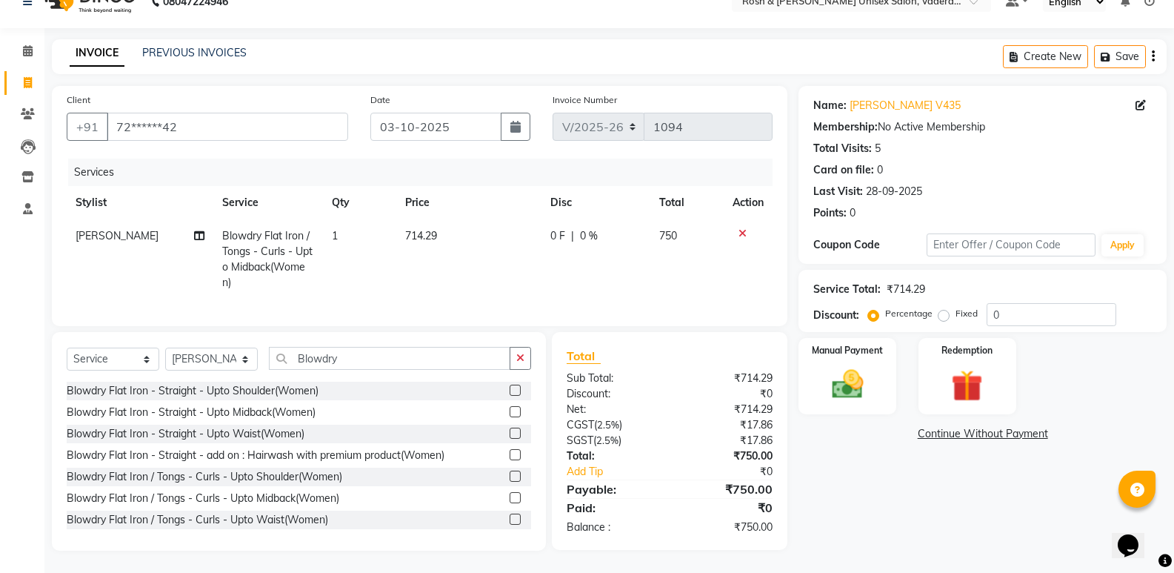
scroll to position [36, 0]
click at [391, 356] on input "Blowdry" at bounding box center [389, 358] width 241 height 23
drag, startPoint x: 245, startPoint y: 354, endPoint x: 237, endPoint y: 354, distance: 8.1
click at [245, 354] on select "Select Stylist Augusta Salon Front Desk [PERSON_NAME] [PERSON_NAME] Renuka Repo…" at bounding box center [211, 358] width 93 height 23
select select "87535"
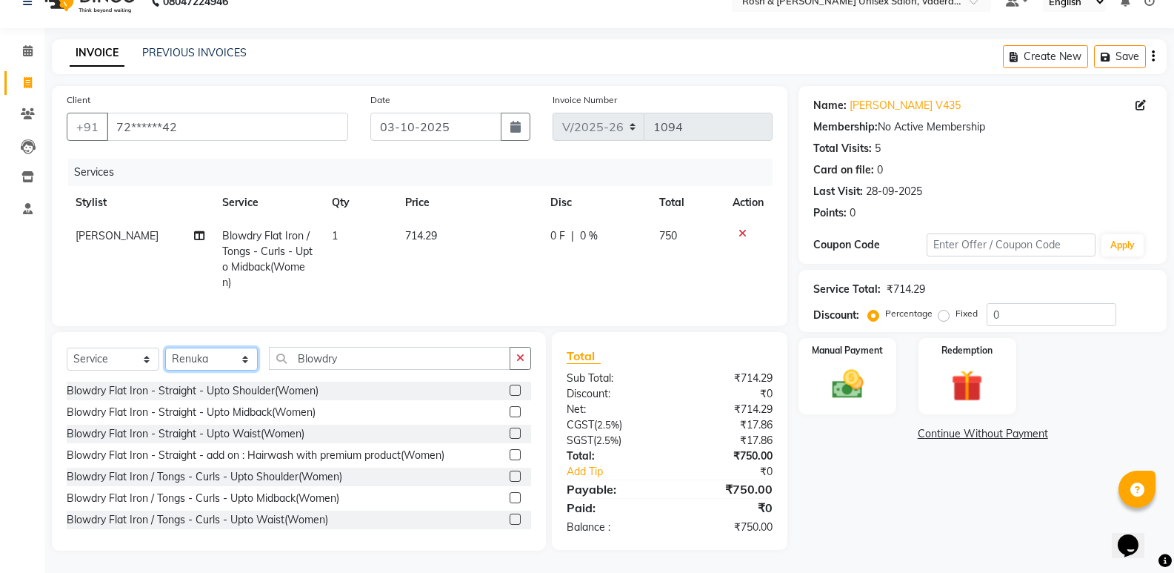
click at [165, 347] on select "Select Stylist Augusta Salon Front Desk [PERSON_NAME] [PERSON_NAME] Renuka Repo…" at bounding box center [211, 358] width 93 height 23
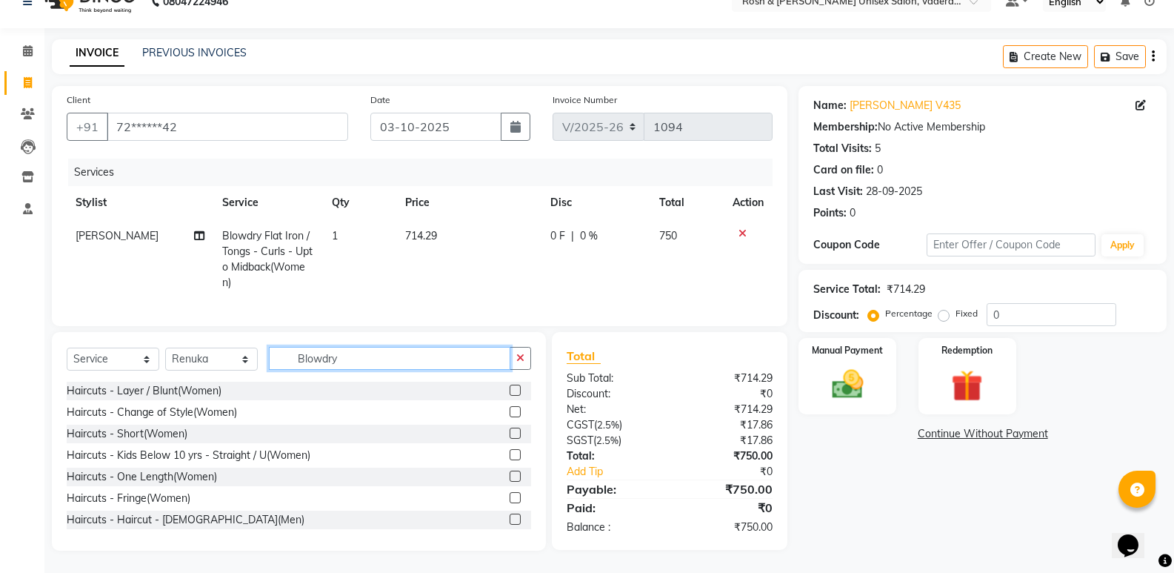
click at [367, 359] on input "Blowdry" at bounding box center [389, 358] width 241 height 23
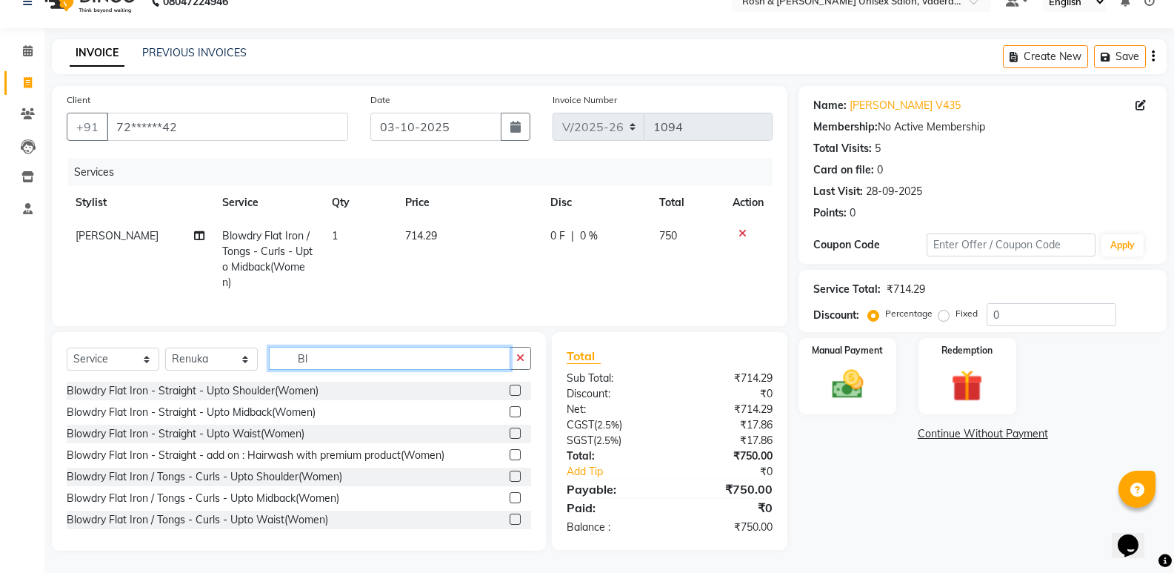
type input "B"
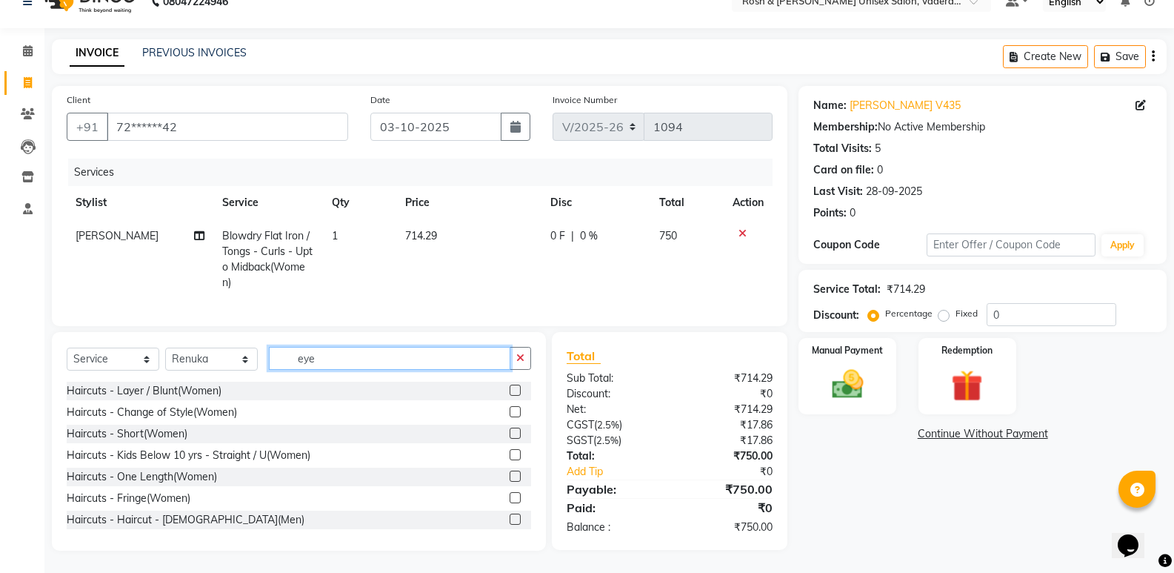
scroll to position [36, 0]
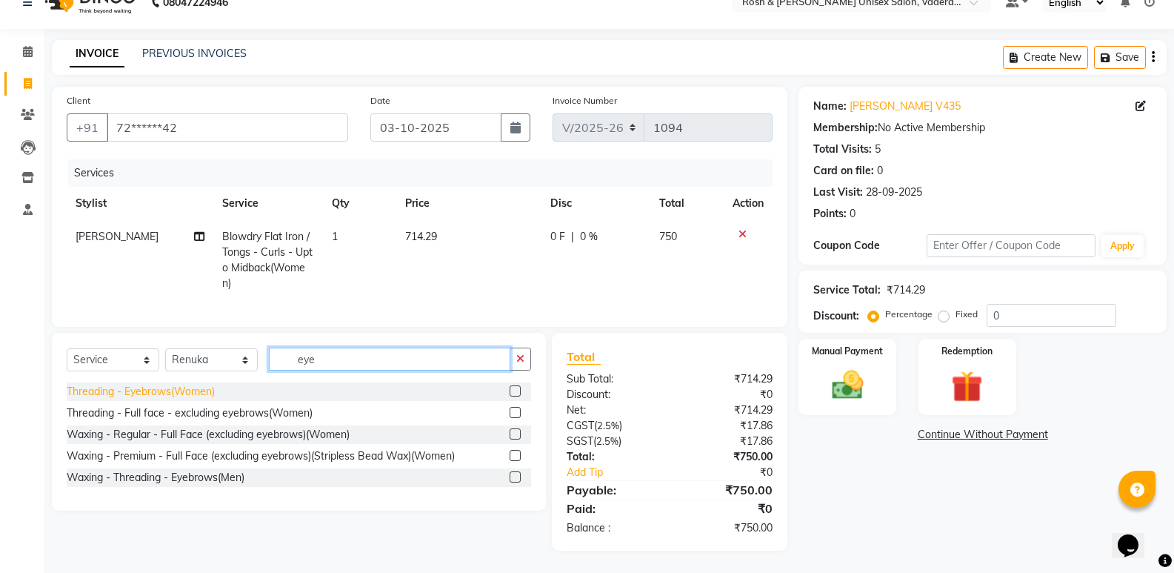
type input "eye"
click at [208, 393] on div "Threading - Eyebrows(Women)" at bounding box center [141, 392] width 148 height 16
checkbox input "false"
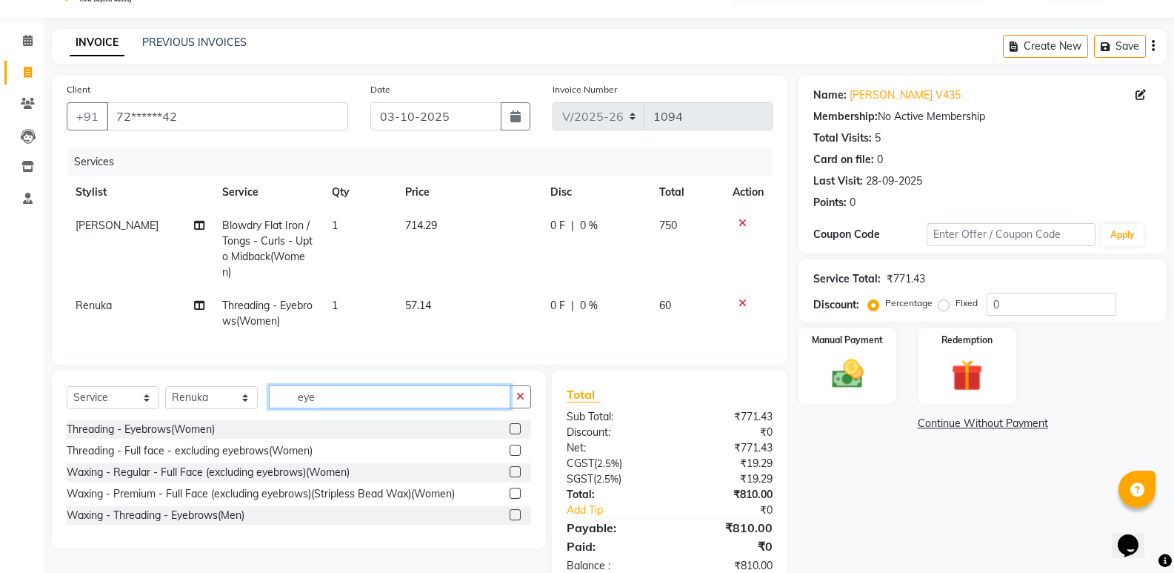
click at [348, 408] on input "eye" at bounding box center [389, 396] width 241 height 23
type input "e"
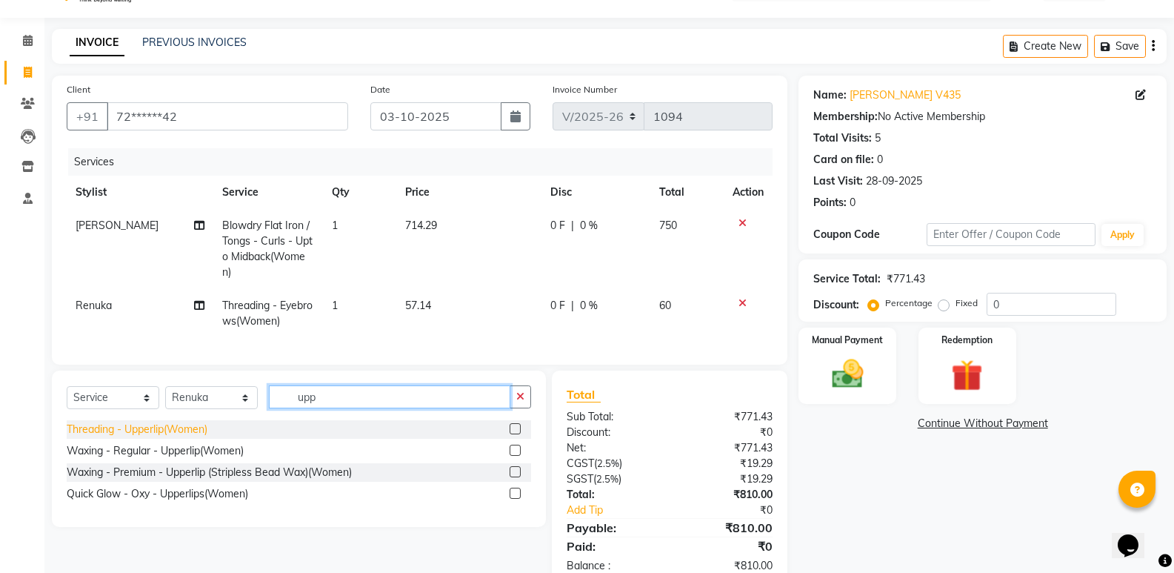
type input "upp"
click at [165, 433] on div "Threading - Upperlip(Women)" at bounding box center [137, 429] width 141 height 16
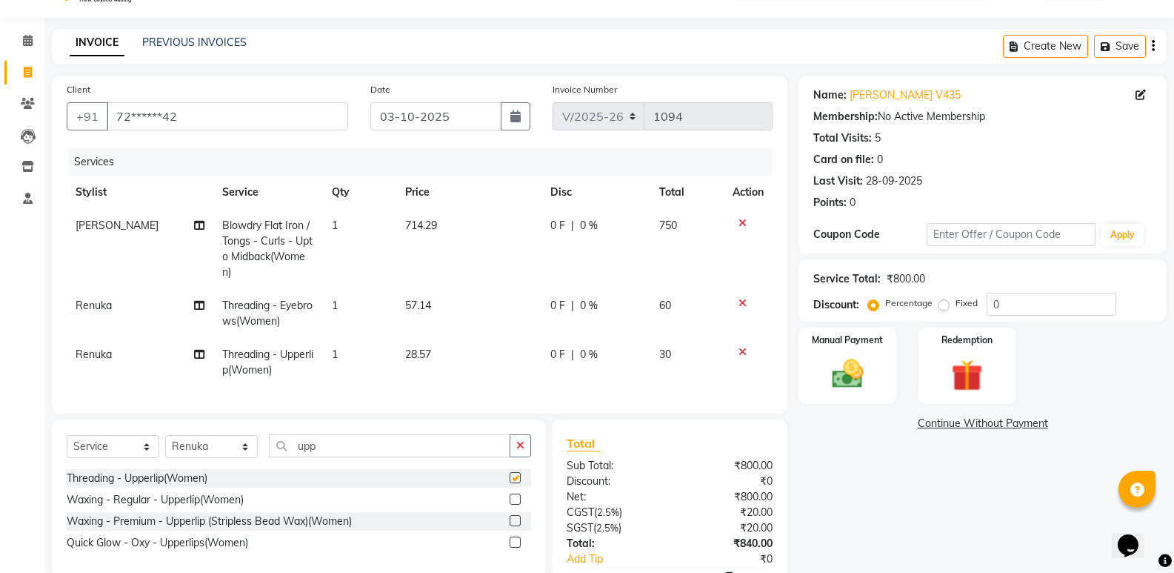
checkbox input "false"
click at [333, 457] on input "upp" at bounding box center [389, 445] width 241 height 23
type input "u"
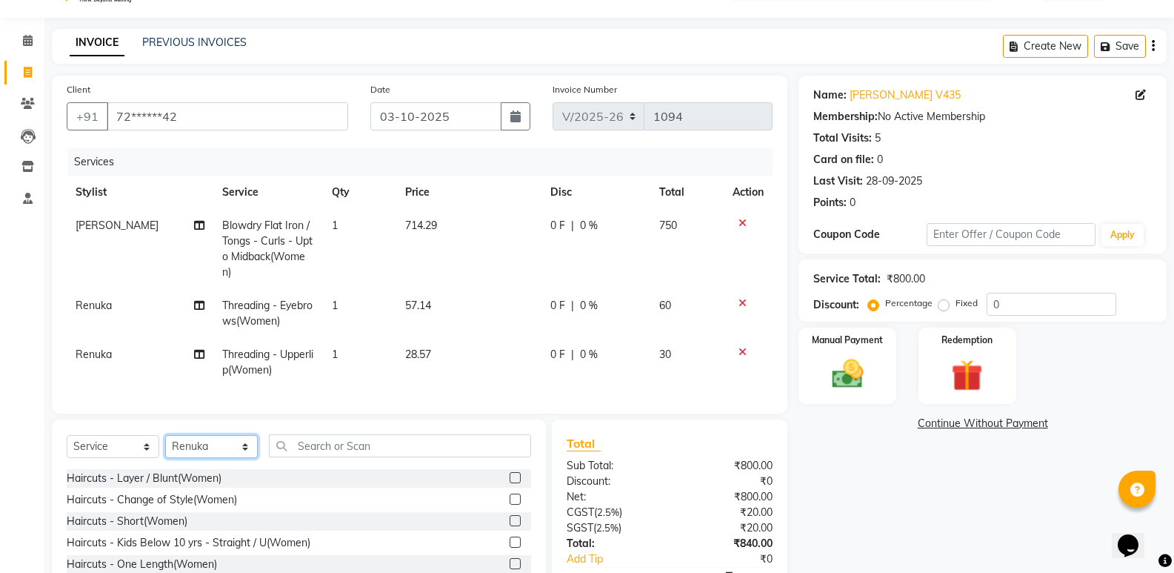
click at [220, 458] on select "Select Stylist Augusta Salon Front Desk [PERSON_NAME] [PERSON_NAME] Renuka Repo…" at bounding box center [211, 446] width 93 height 23
click at [165, 446] on select "Select Stylist Augusta Salon Front Desk [PERSON_NAME] [PERSON_NAME] Renuka Repo…" at bounding box center [211, 446] width 93 height 23
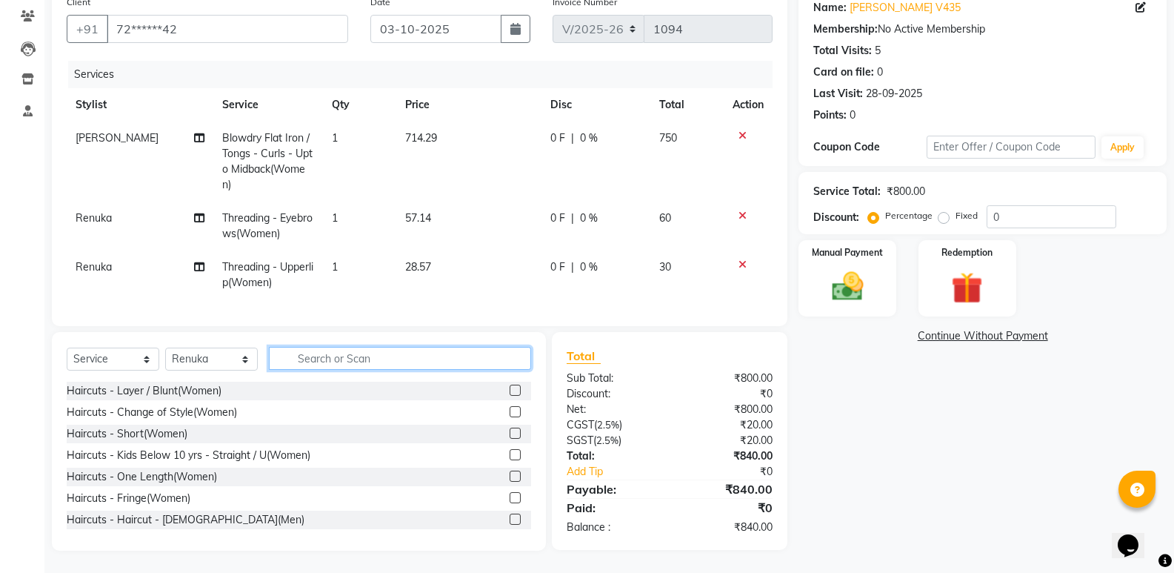
click at [344, 362] on input "text" at bounding box center [400, 358] width 262 height 23
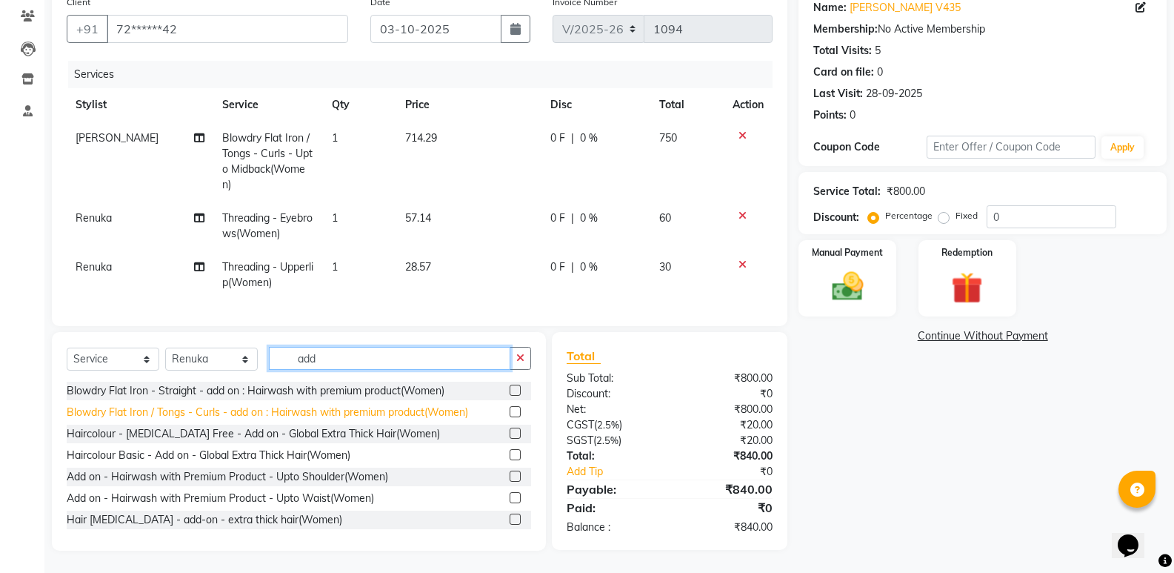
type input "add"
click at [312, 408] on div "Blowdry Flat Iron / Tongs - Curls - add on : Hairwash with premium product(Wome…" at bounding box center [267, 412] width 401 height 16
checkbox input "false"
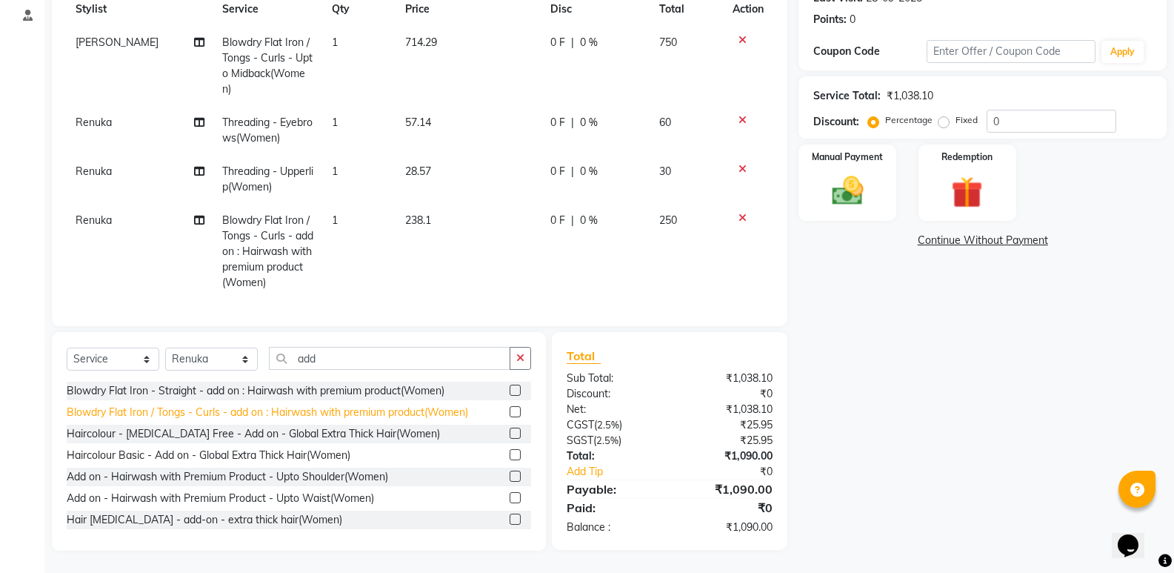
scroll to position [230, 0]
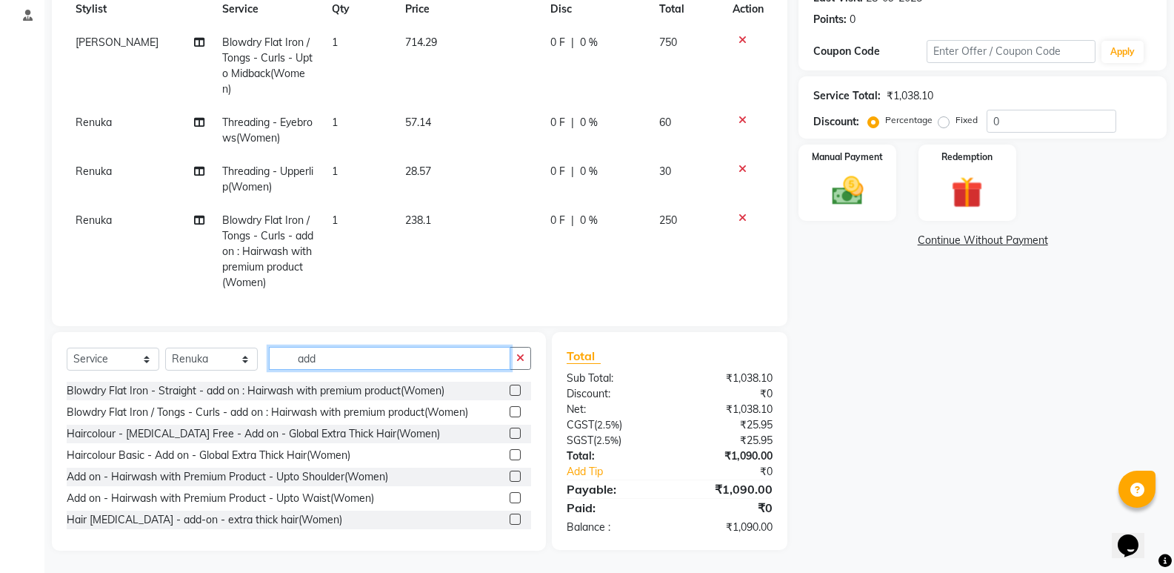
click at [349, 354] on input "add" at bounding box center [389, 358] width 241 height 23
type input "a"
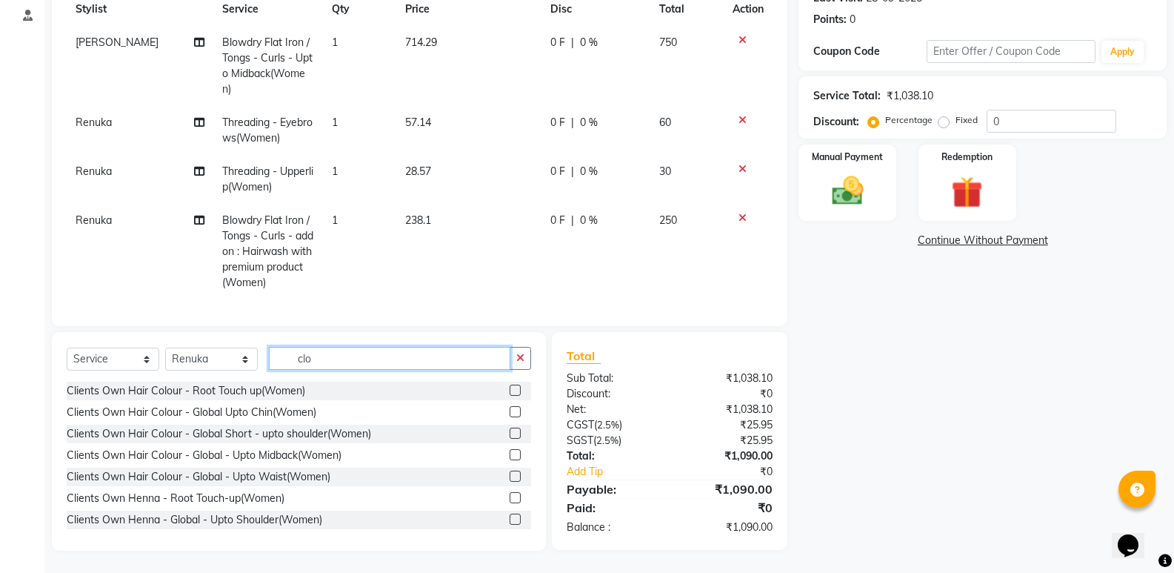
scroll to position [229, 0]
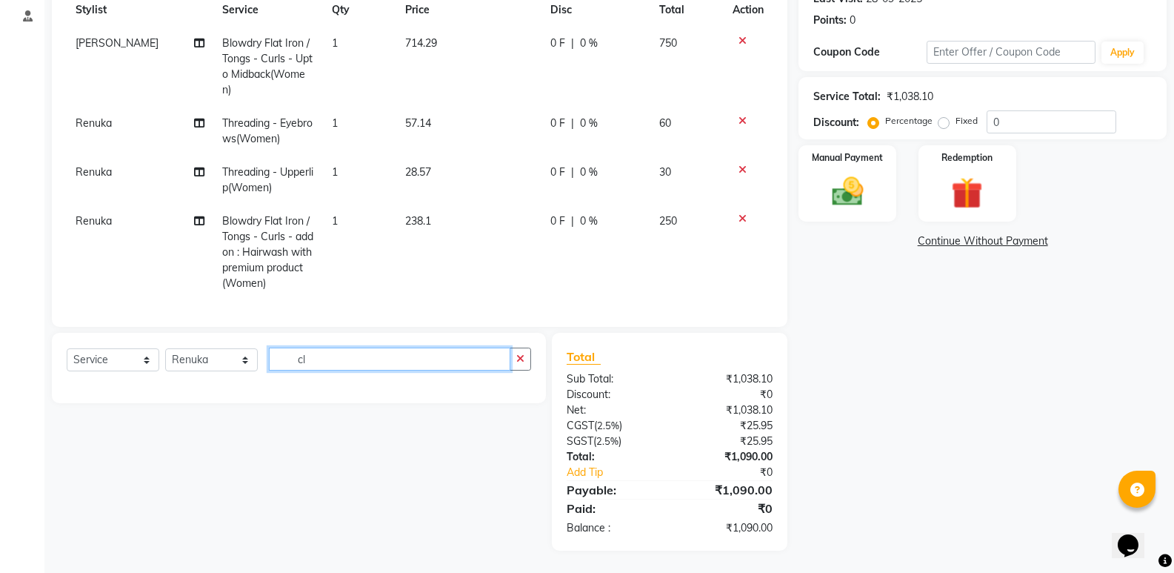
type input "c"
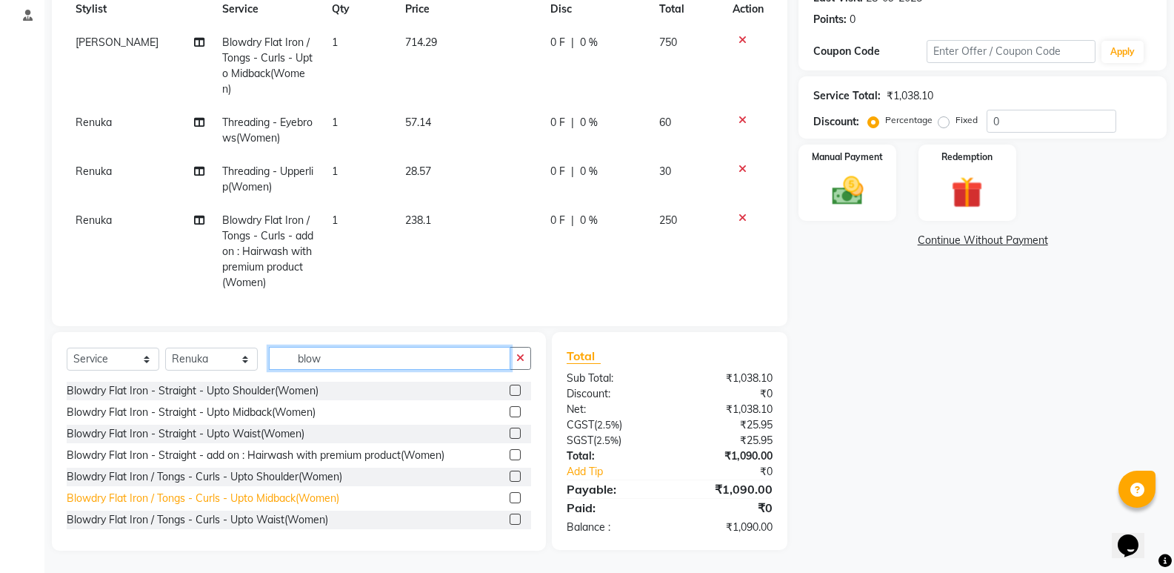
type input "blow"
click at [266, 501] on div "Blowdry Flat Iron / Tongs - Curls - Upto Midback(Women)" at bounding box center [203, 498] width 273 height 16
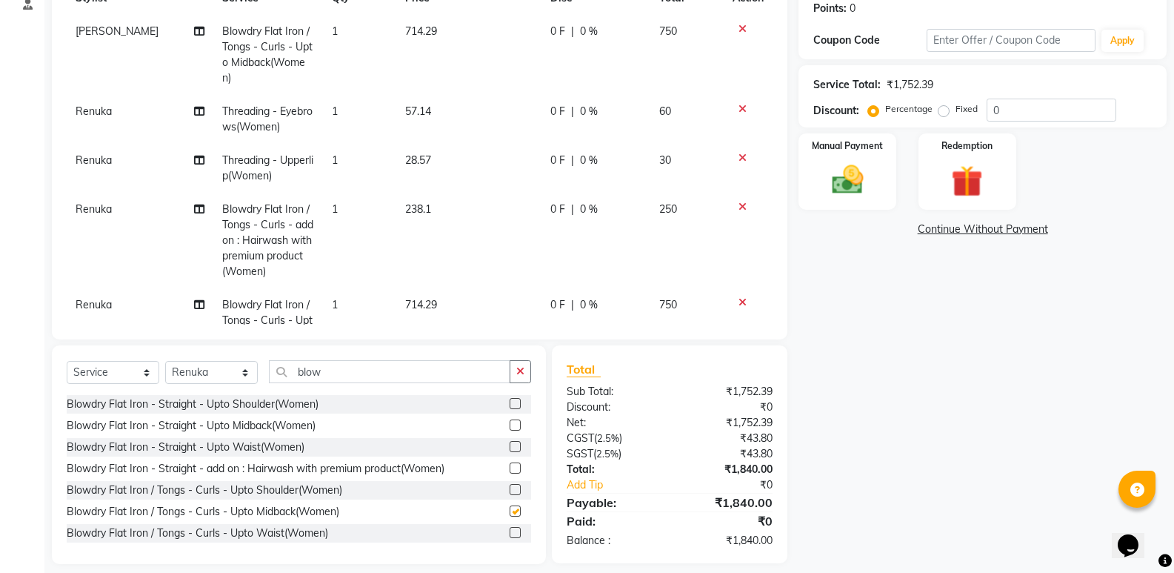
checkbox input "false"
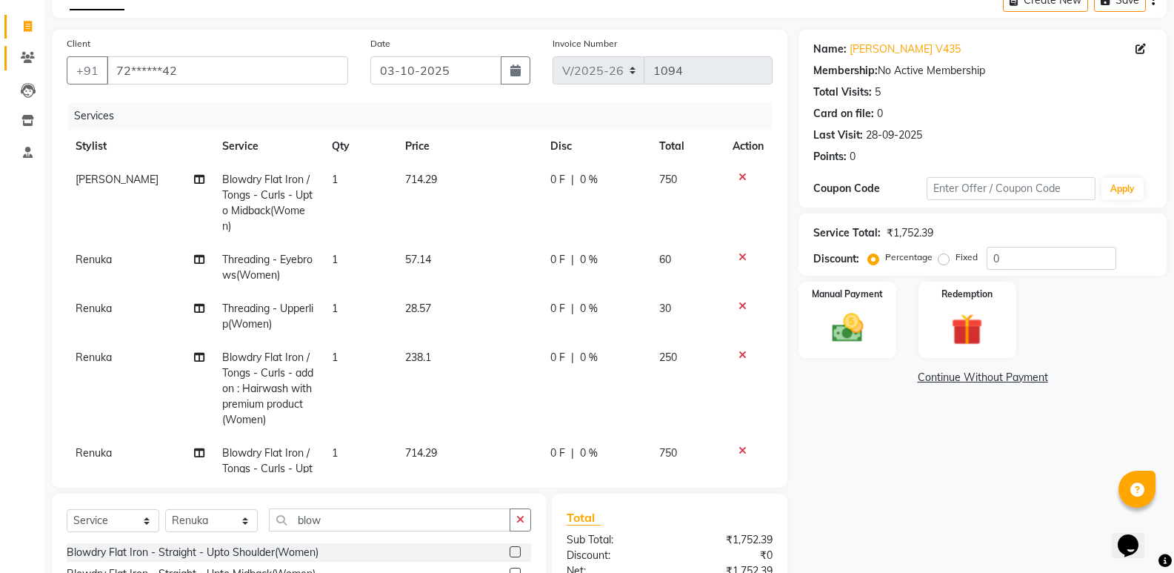
click at [30, 57] on icon at bounding box center [28, 57] width 14 height 11
click at [24, 56] on icon at bounding box center [28, 57] width 14 height 11
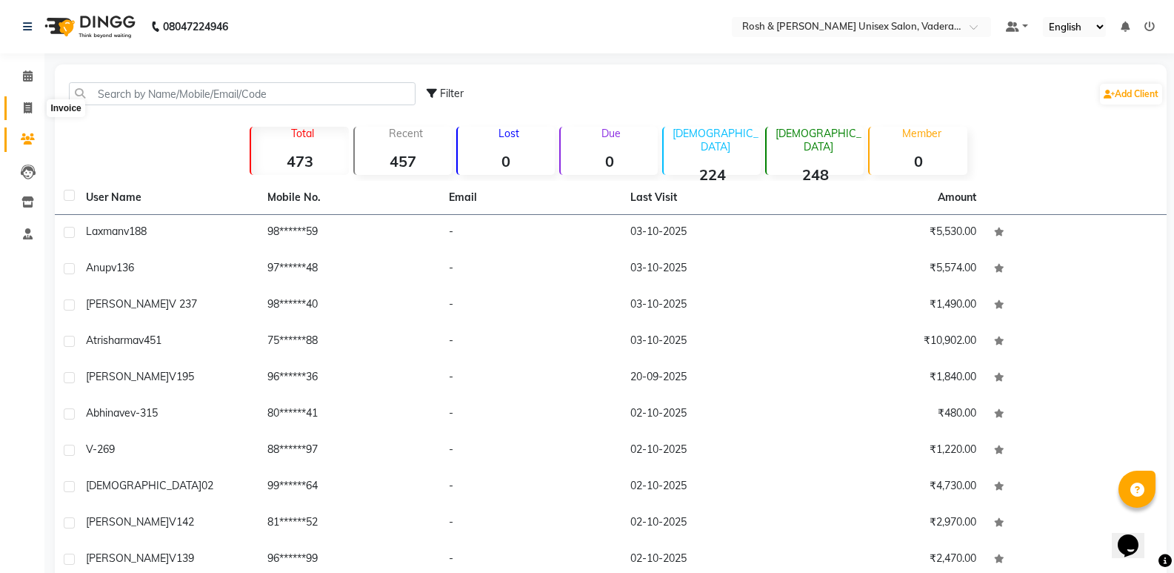
click at [30, 108] on icon at bounding box center [28, 107] width 8 height 11
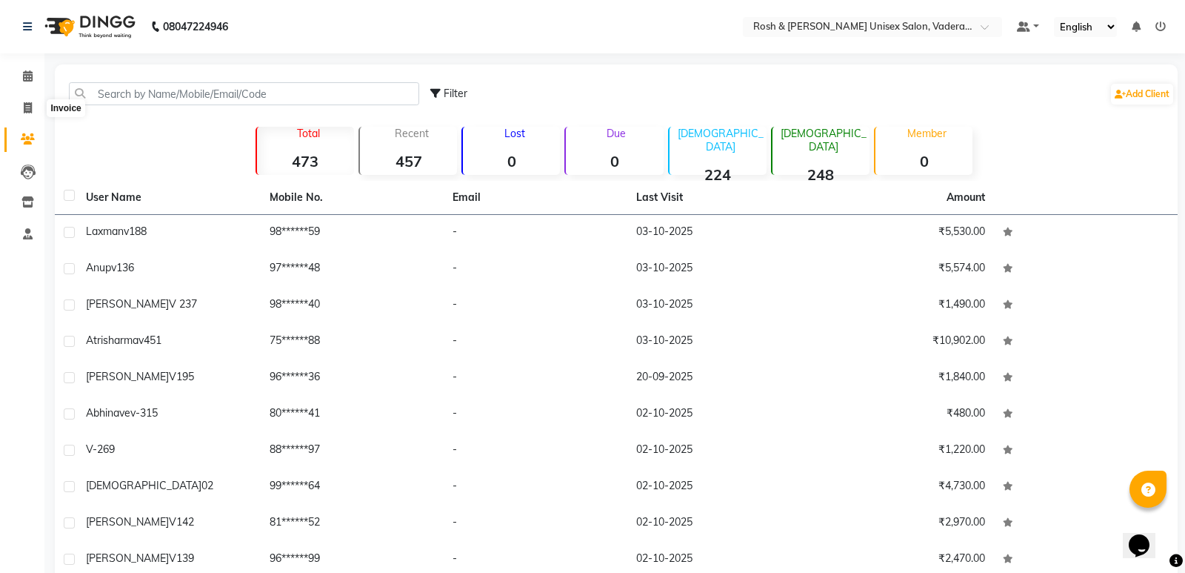
select select "8657"
select select "service"
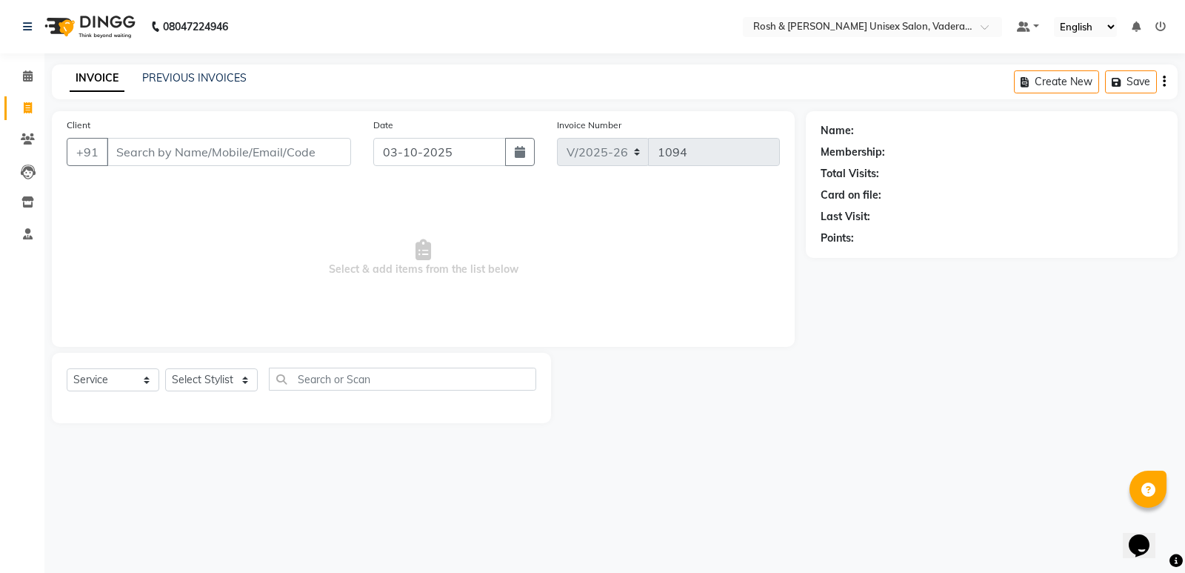
click at [182, 141] on input "Client" at bounding box center [229, 152] width 244 height 28
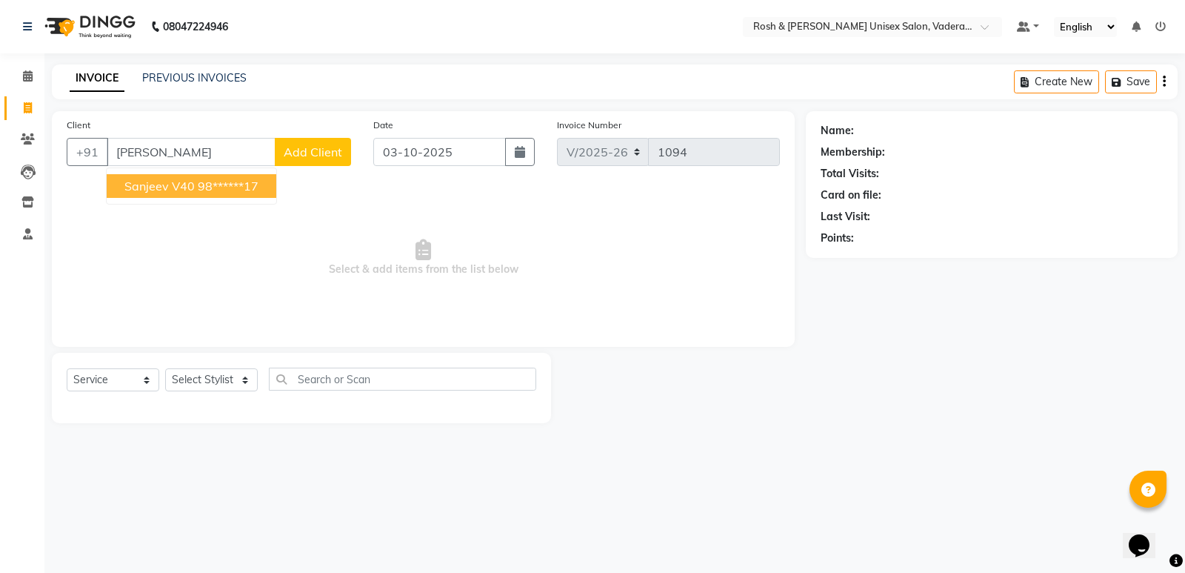
type input "[PERSON_NAME]"
click at [297, 154] on span "Add Client" at bounding box center [313, 151] width 59 height 15
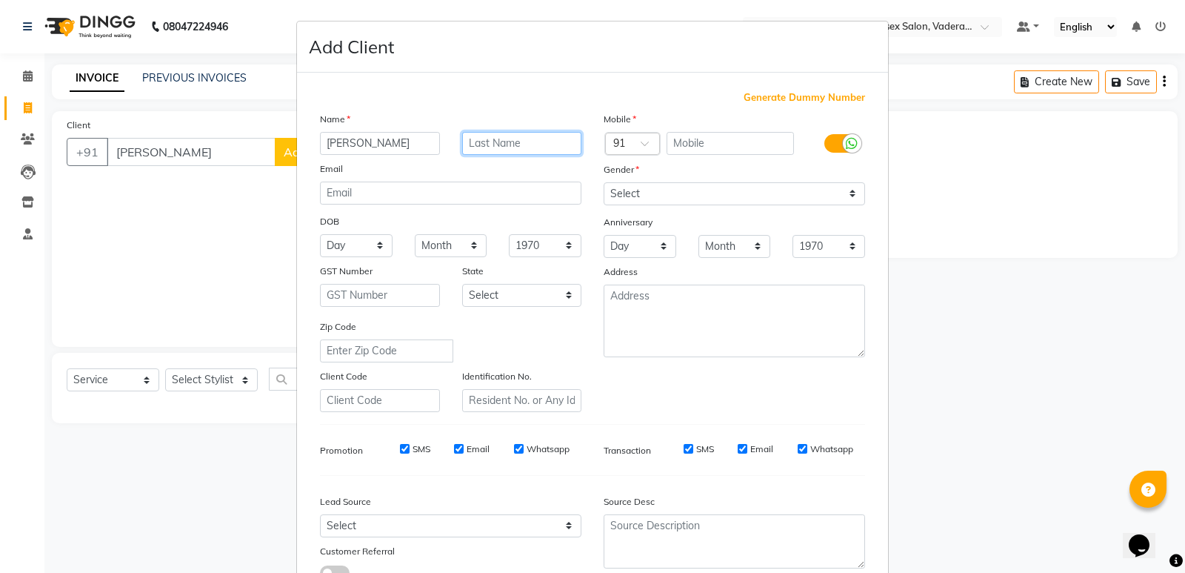
click at [559, 145] on input "text" at bounding box center [522, 143] width 120 height 23
type input "V403"
click at [711, 150] on input "text" at bounding box center [731, 143] width 128 height 23
type input "9150292809"
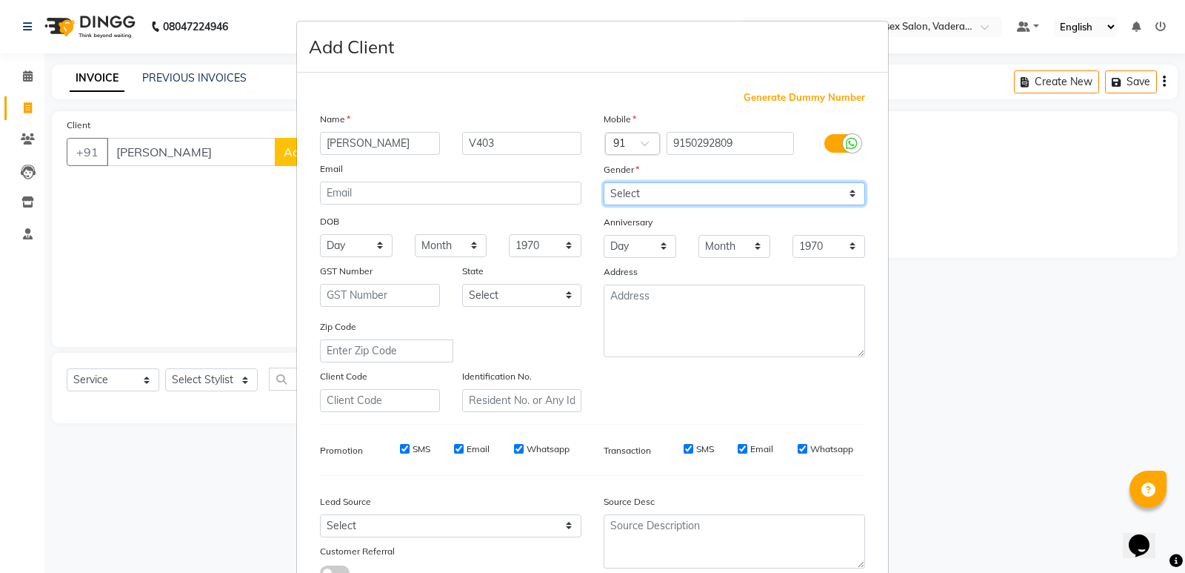
click at [614, 198] on select "Select [DEMOGRAPHIC_DATA] [DEMOGRAPHIC_DATA] Other Prefer Not To Say" at bounding box center [734, 193] width 261 height 23
select select "[DEMOGRAPHIC_DATA]"
click at [604, 182] on select "Select [DEMOGRAPHIC_DATA] [DEMOGRAPHIC_DATA] Other Prefer Not To Say" at bounding box center [734, 193] width 261 height 23
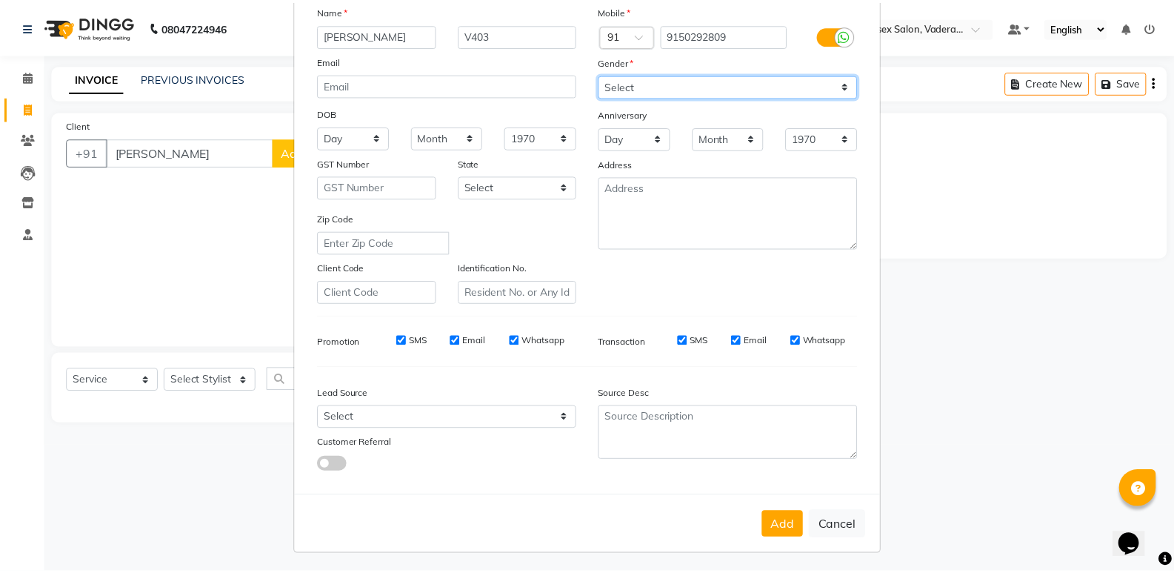
scroll to position [111, 0]
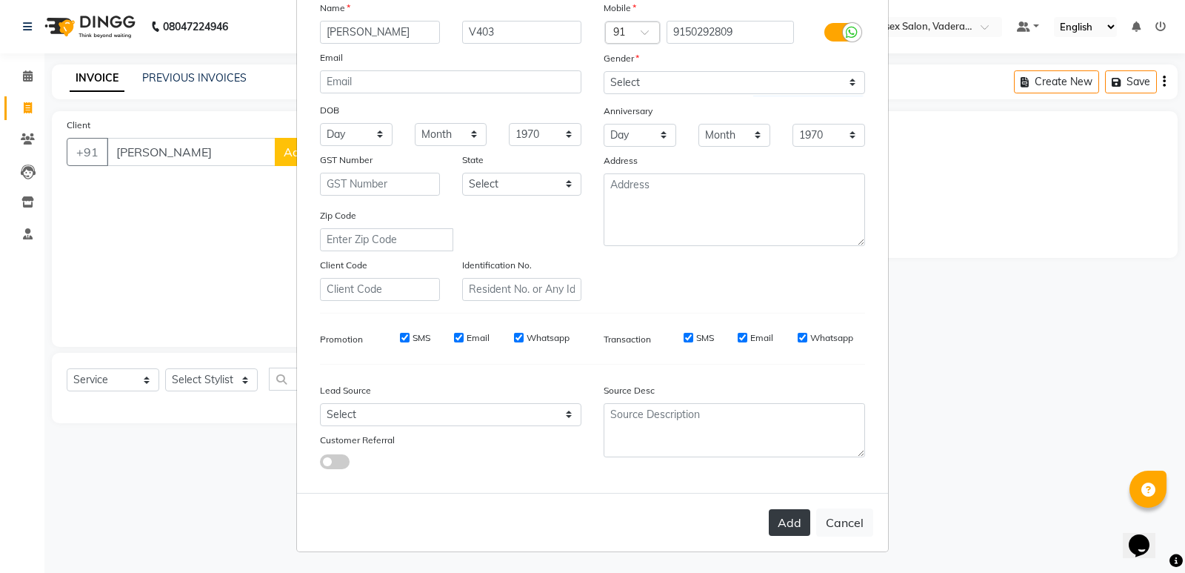
click at [781, 521] on button "Add" at bounding box center [789, 522] width 41 height 27
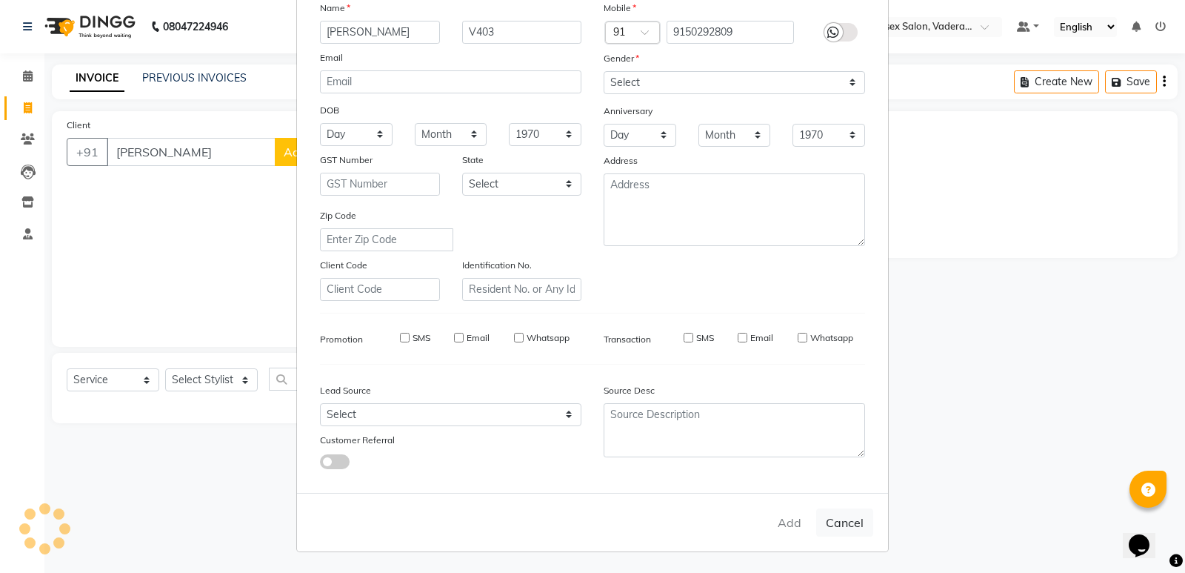
type input "91******09"
select select
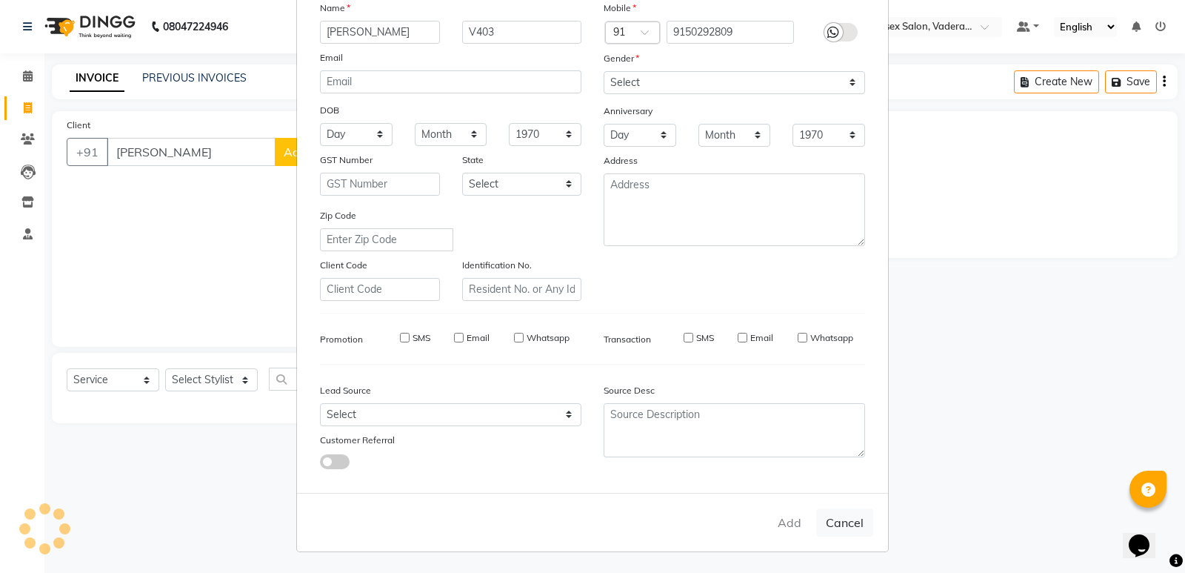
select select
checkbox input "false"
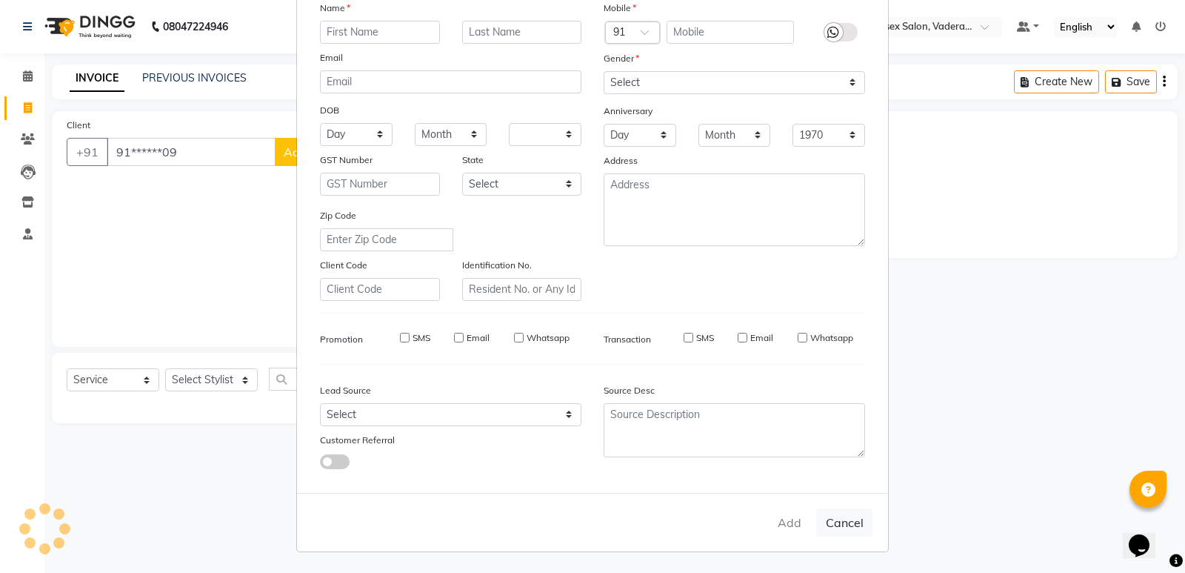
checkbox input "false"
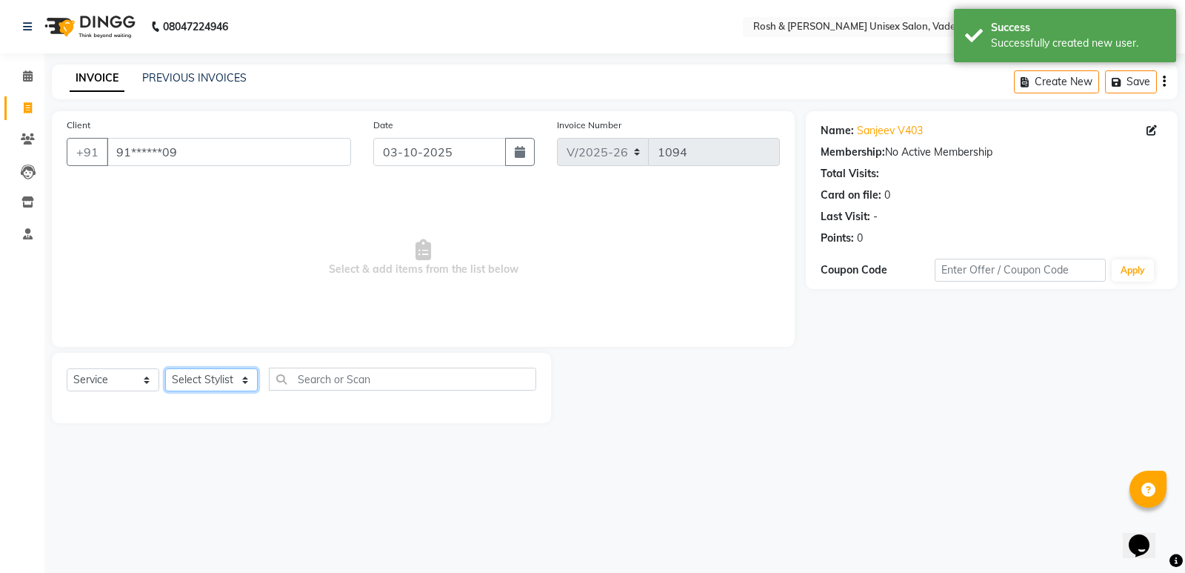
click at [224, 379] on select "Select Stylist Augusta Salon Front Desk [PERSON_NAME] [PERSON_NAME] Renuka Repo…" at bounding box center [211, 379] width 93 height 23
select select "87618"
click at [165, 368] on select "Select Stylist Augusta Salon Front Desk [PERSON_NAME] [PERSON_NAME] Renuka Repo…" at bounding box center [211, 379] width 93 height 23
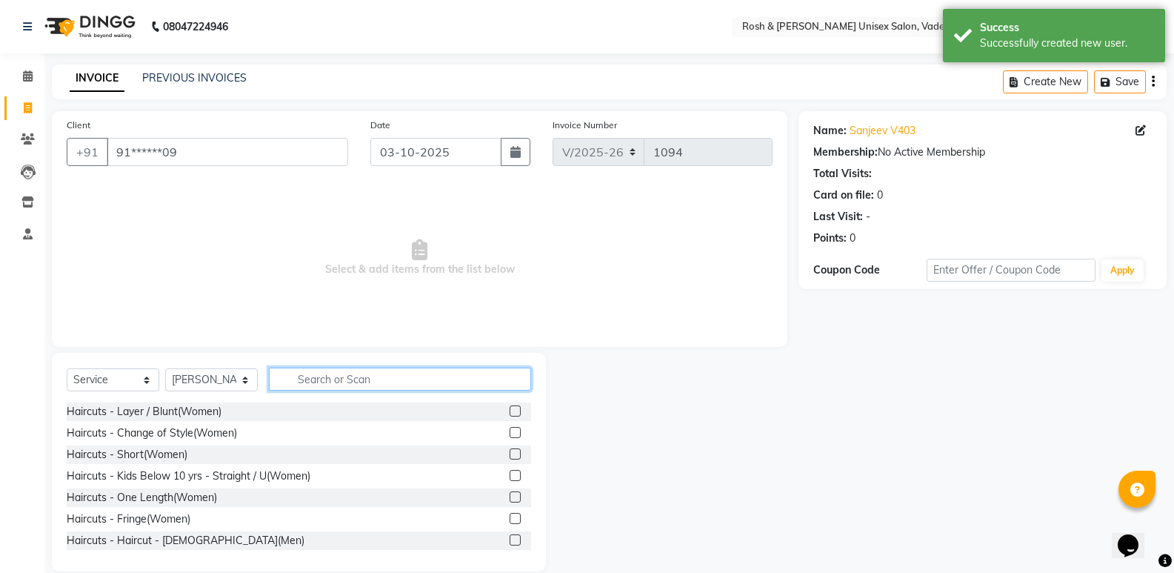
click at [378, 381] on input "text" at bounding box center [400, 378] width 262 height 23
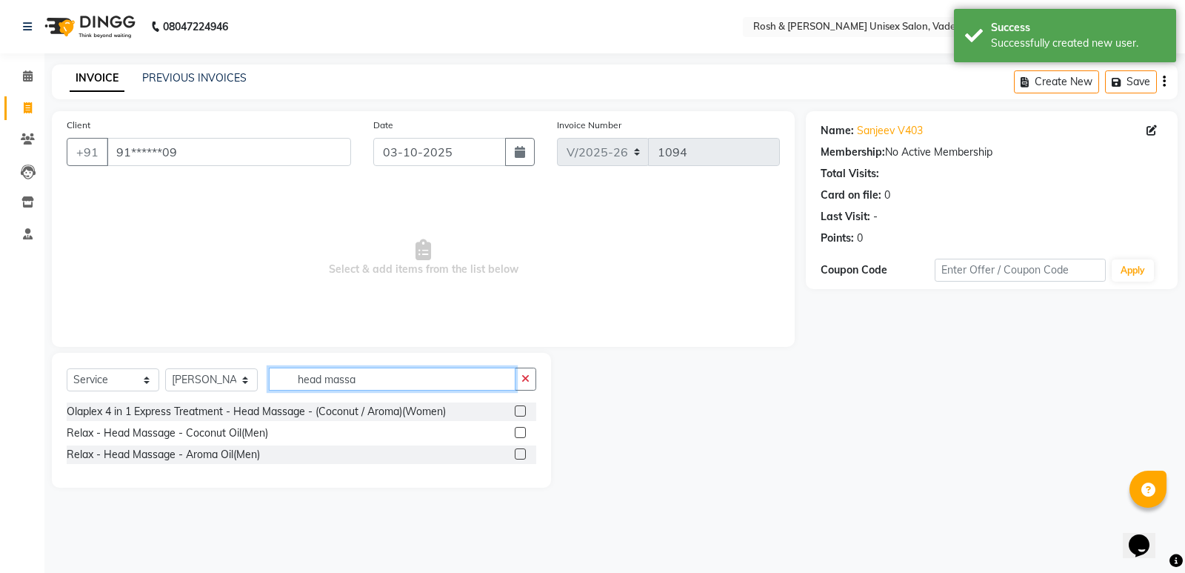
type input "head massa"
click at [221, 419] on div "Olaplex 4 in 1 Express Treatment - Head Massage - (Coconut / Aroma)(Women)" at bounding box center [302, 411] width 470 height 19
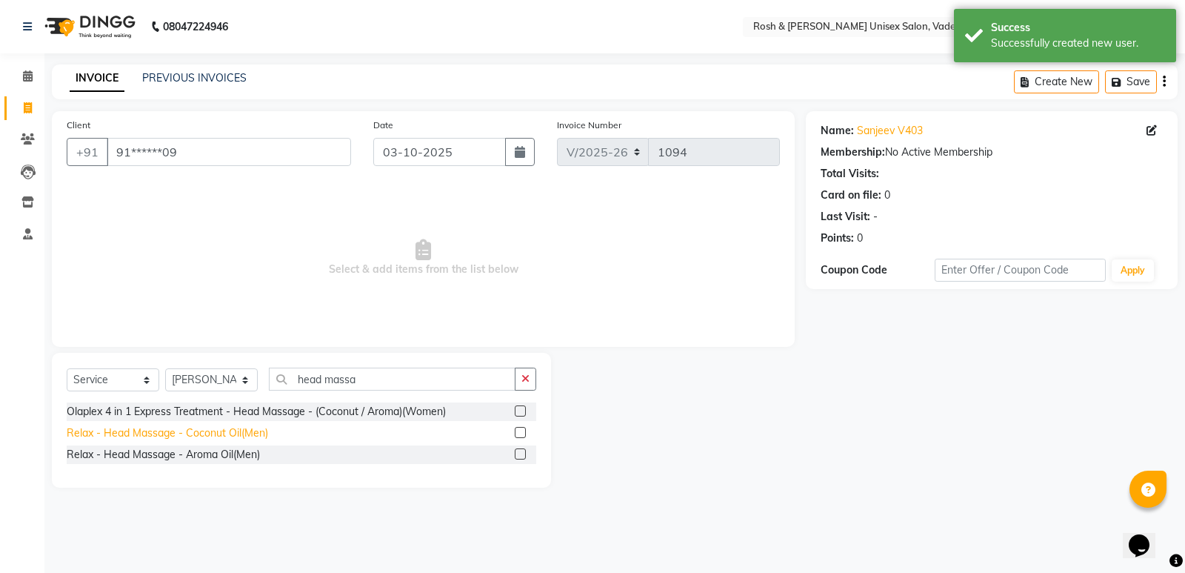
click at [219, 431] on div "Relax - Head Massage - Coconut Oil(Men)" at bounding box center [167, 433] width 201 height 16
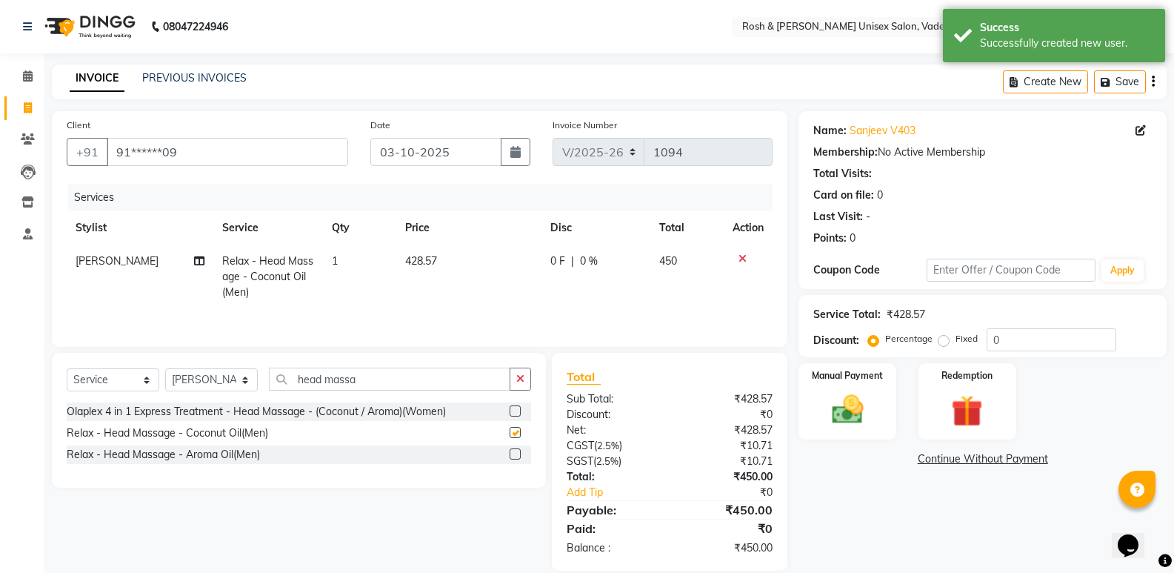
checkbox input "false"
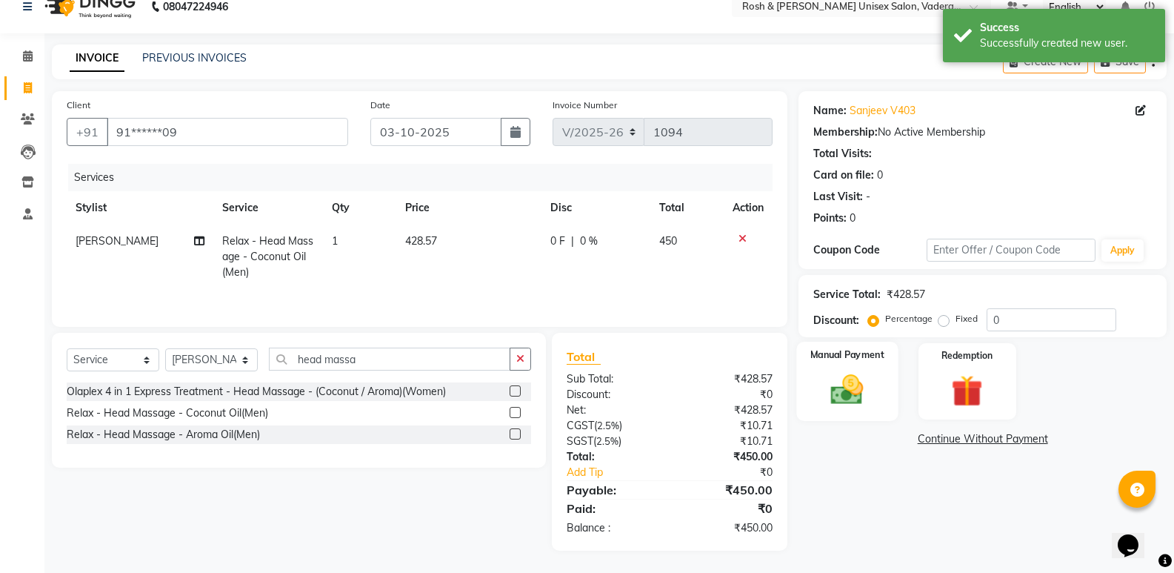
click at [876, 370] on div "Manual Payment" at bounding box center [847, 380] width 101 height 79
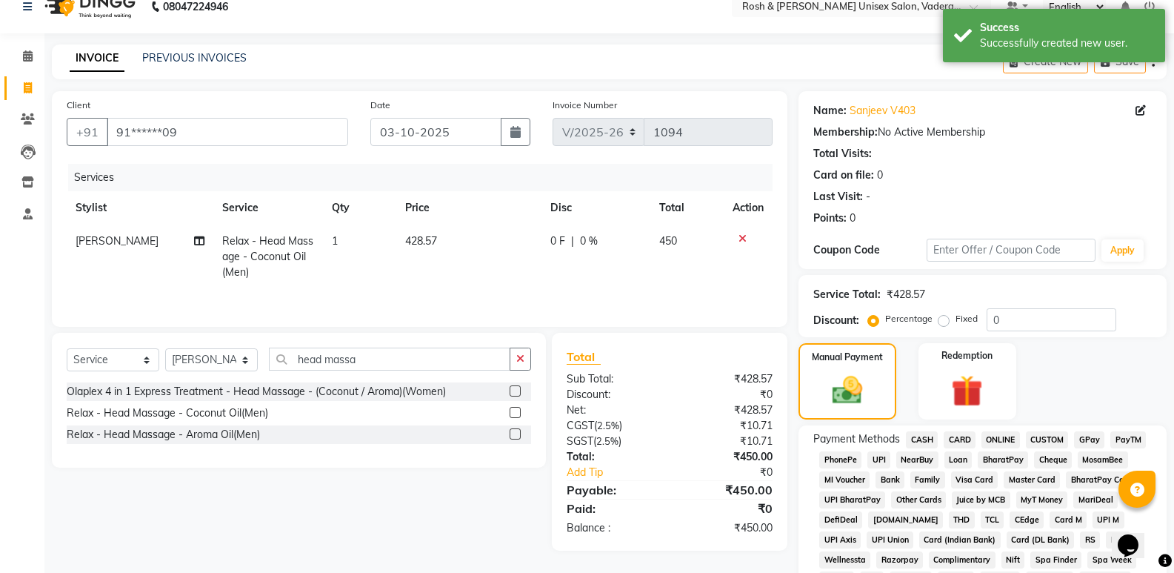
scroll to position [168, 0]
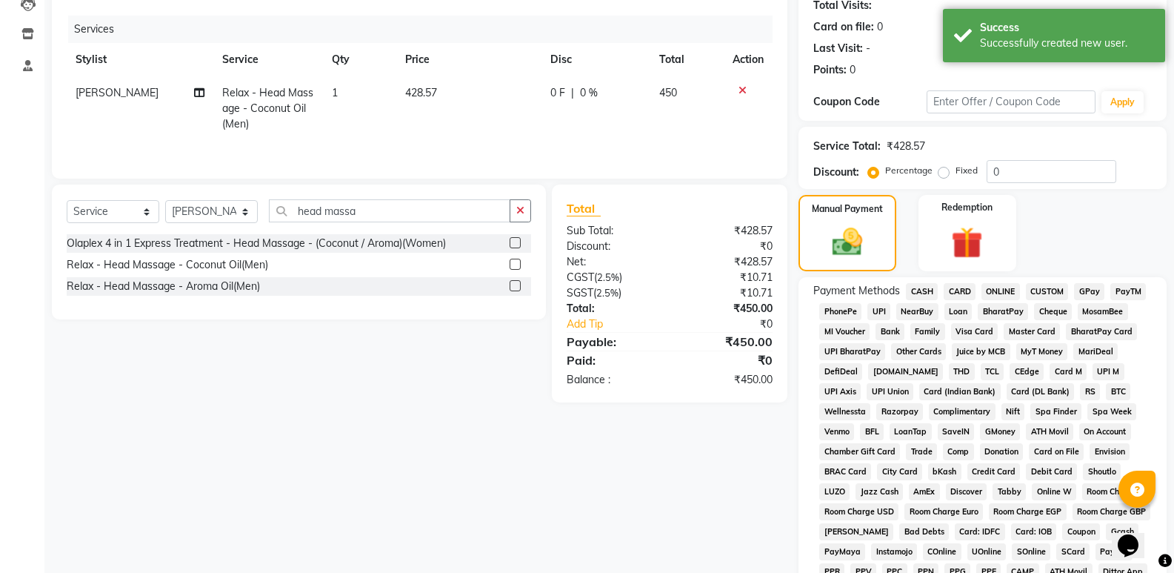
click at [885, 313] on span "UPI" at bounding box center [878, 311] width 23 height 17
click at [912, 294] on span "CASH" at bounding box center [922, 291] width 32 height 17
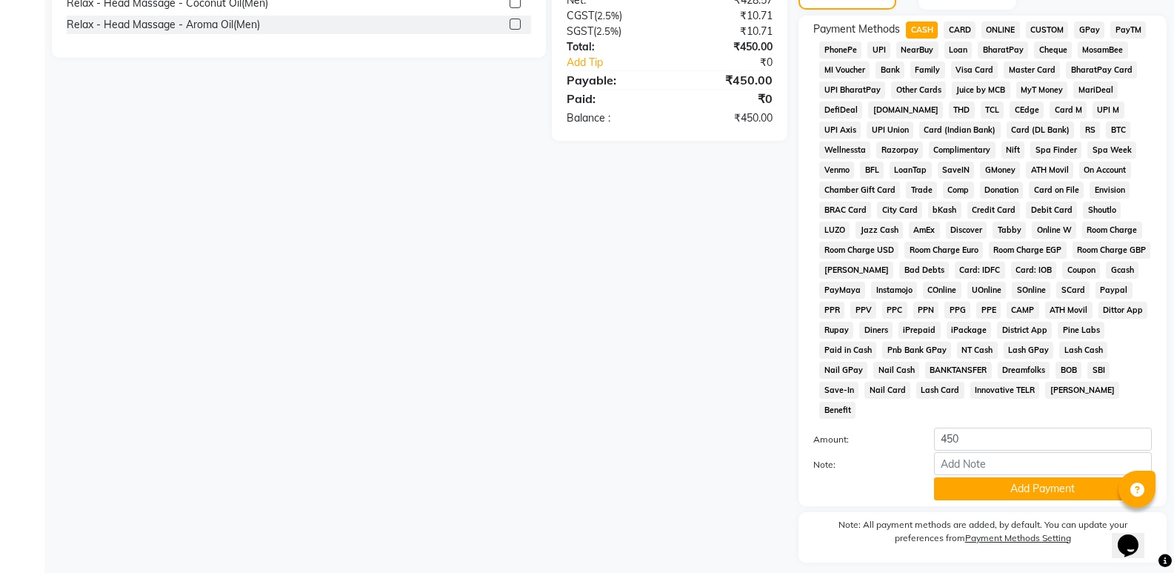
scroll to position [452, 0]
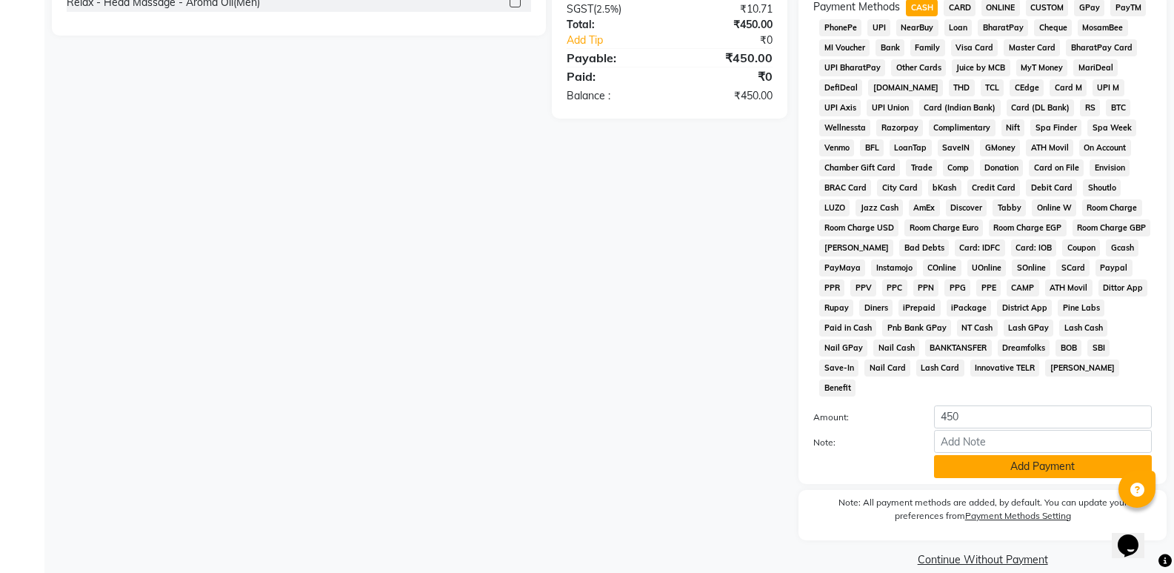
click at [1001, 455] on button "Add Payment" at bounding box center [1043, 466] width 218 height 23
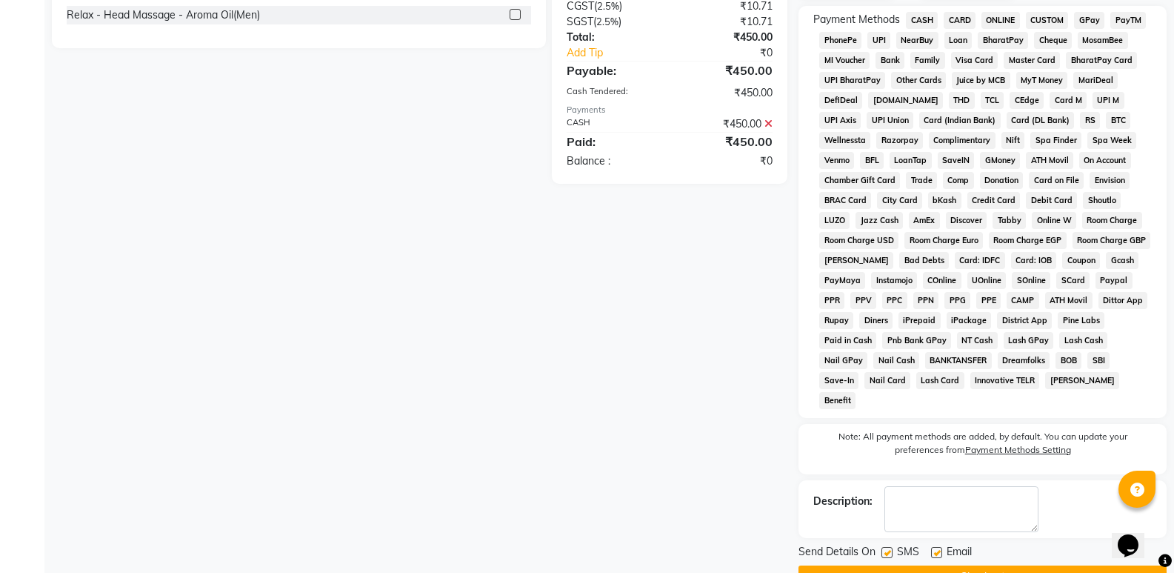
scroll to position [457, 0]
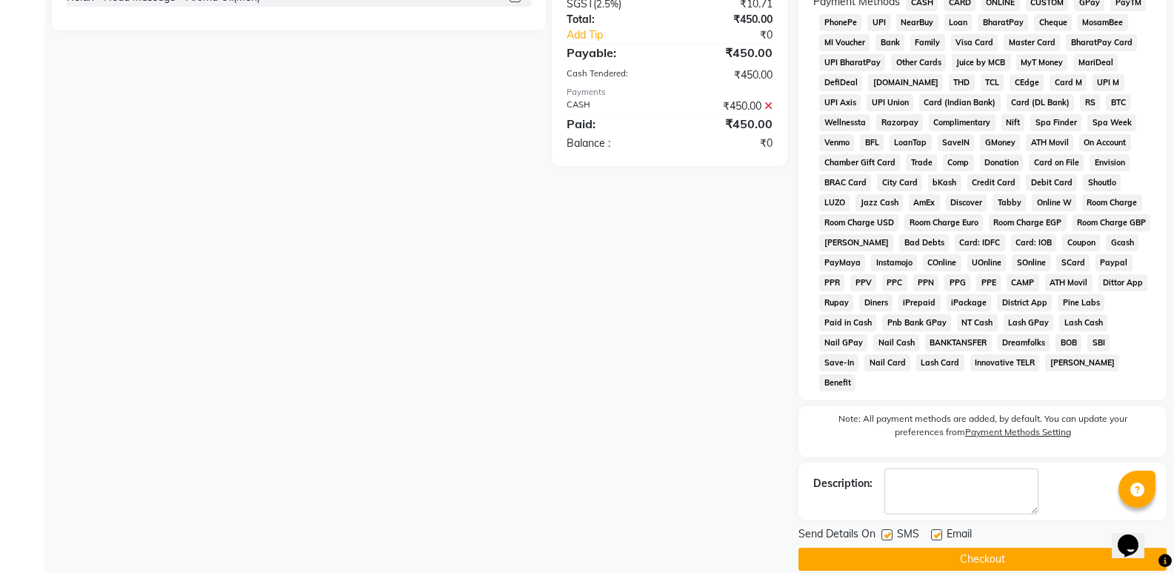
click at [928, 547] on button "Checkout" at bounding box center [982, 558] width 368 height 23
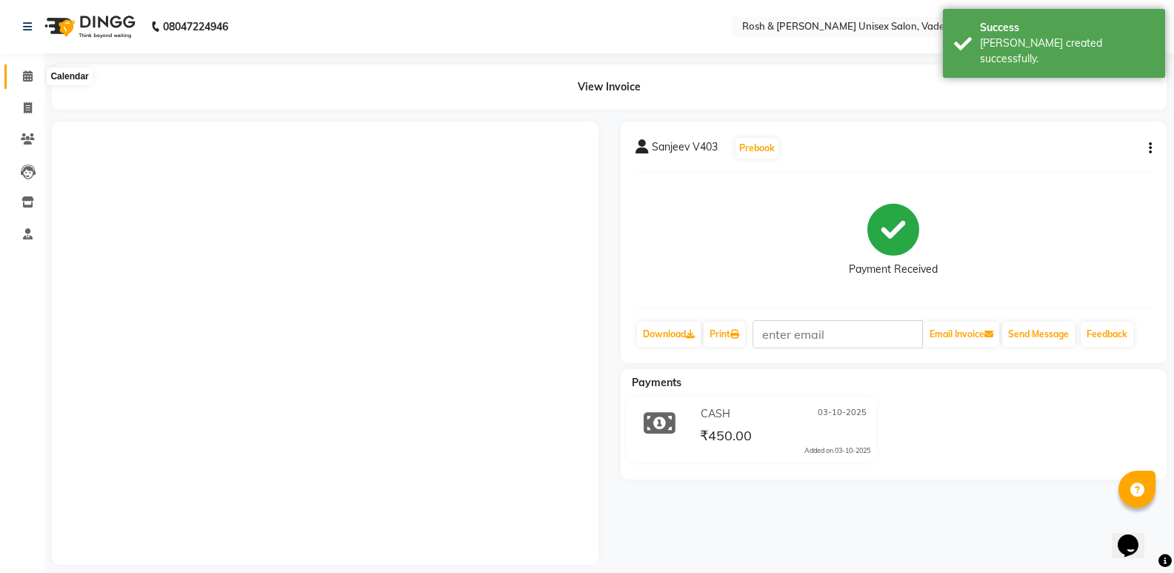
click at [28, 81] on icon at bounding box center [28, 75] width 10 height 11
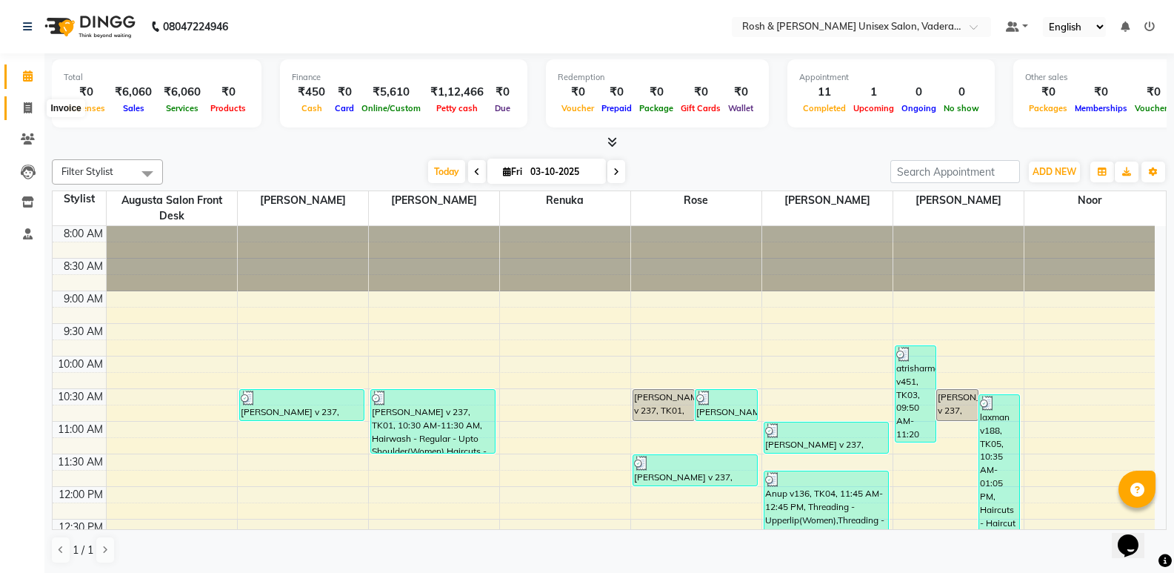
click at [32, 105] on icon at bounding box center [28, 107] width 8 height 11
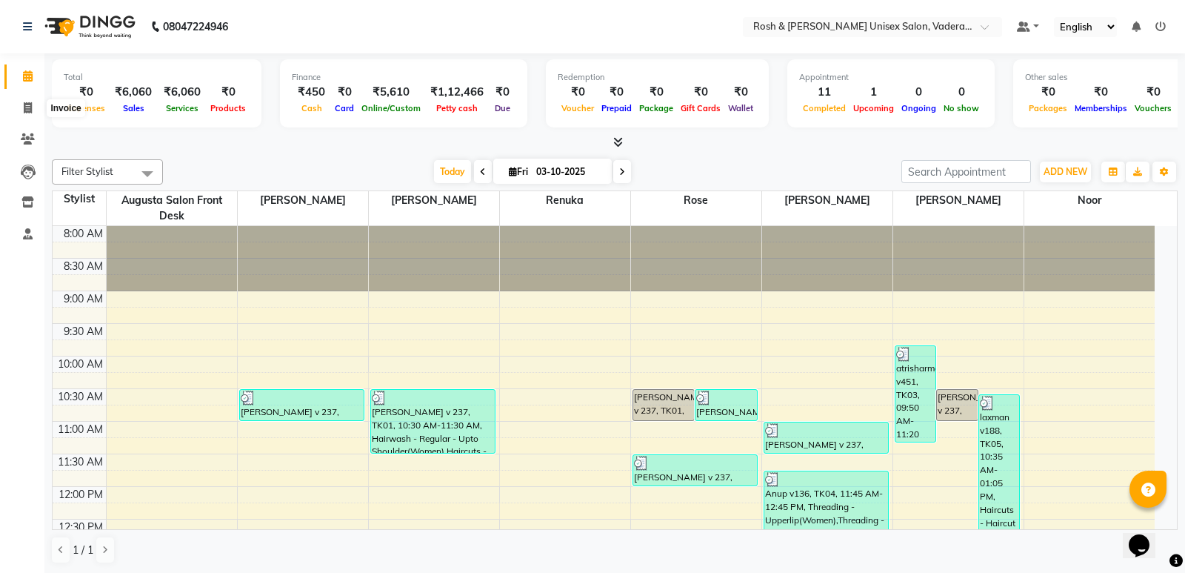
select select "8657"
select select "service"
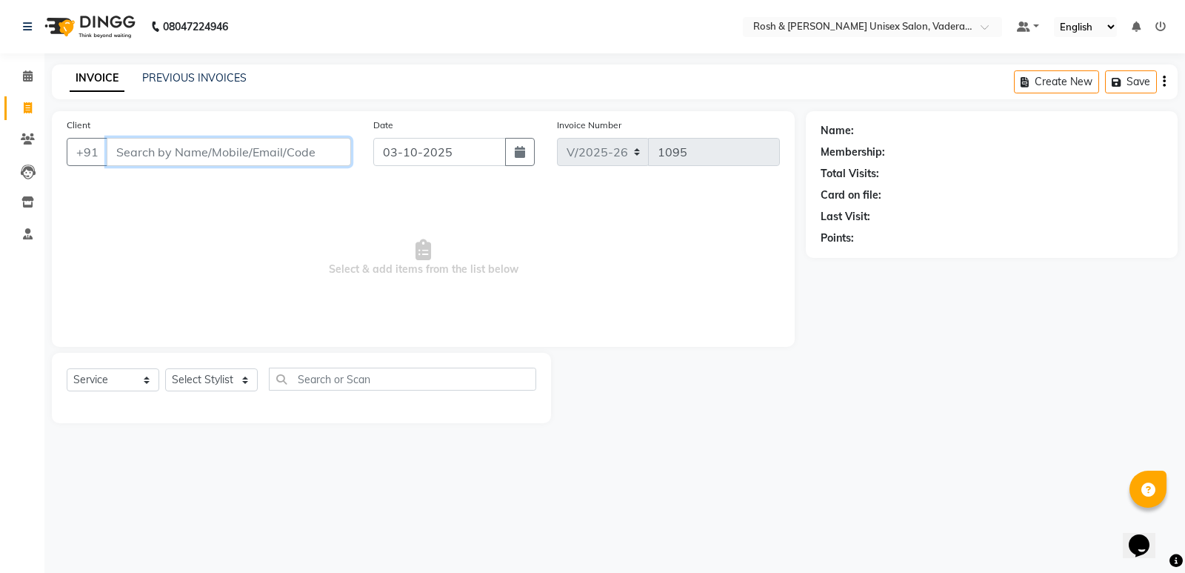
click at [172, 162] on input "Client" at bounding box center [229, 152] width 244 height 28
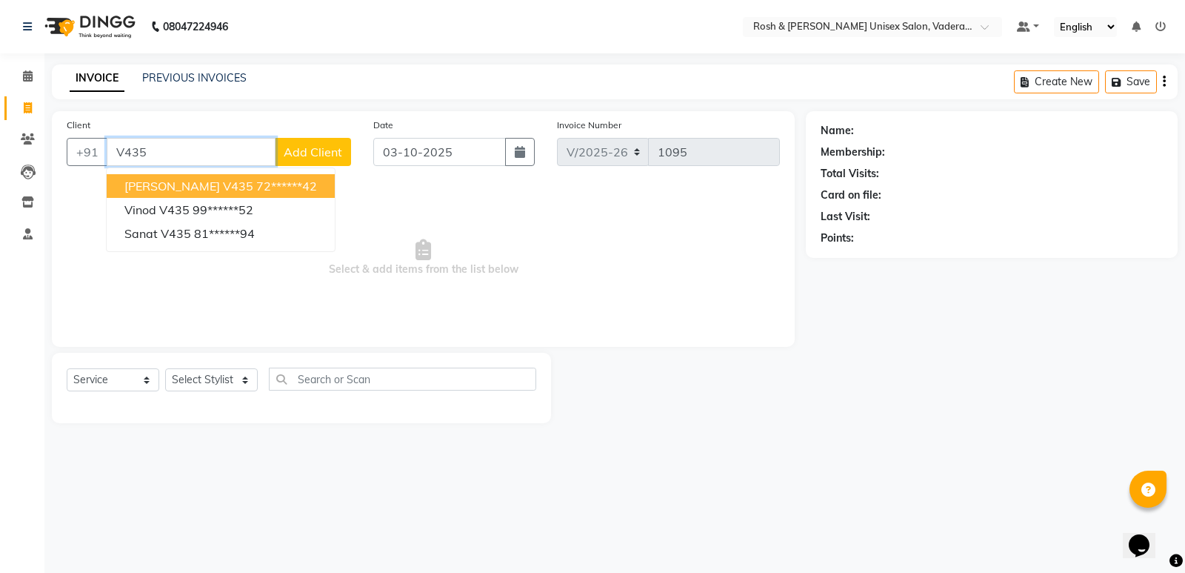
click at [256, 190] on ngb-highlight "72******42" at bounding box center [286, 185] width 61 height 15
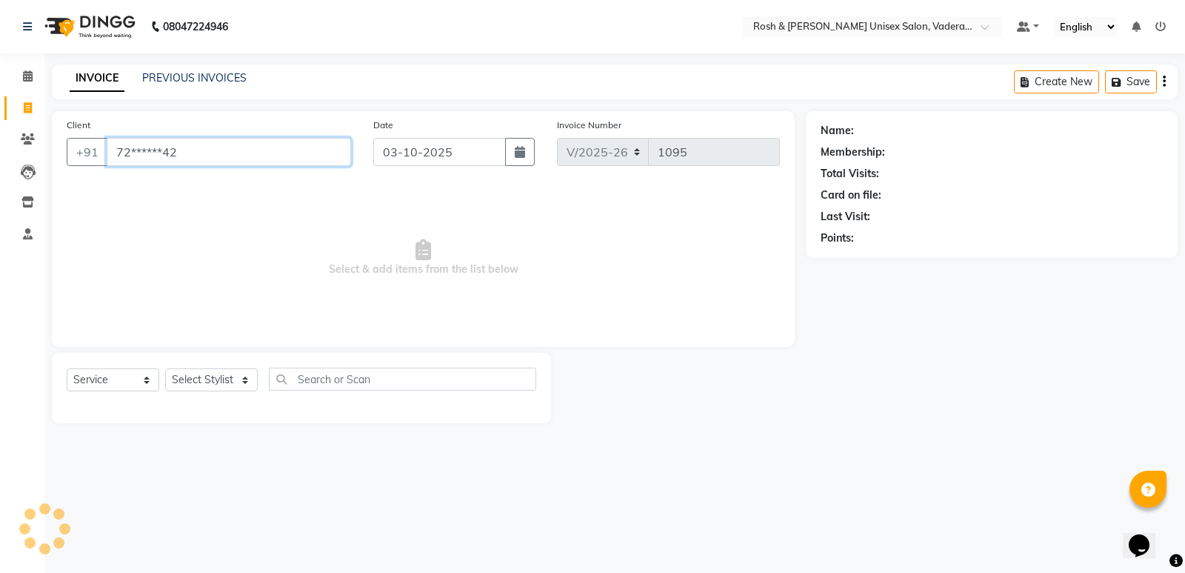
type input "72******42"
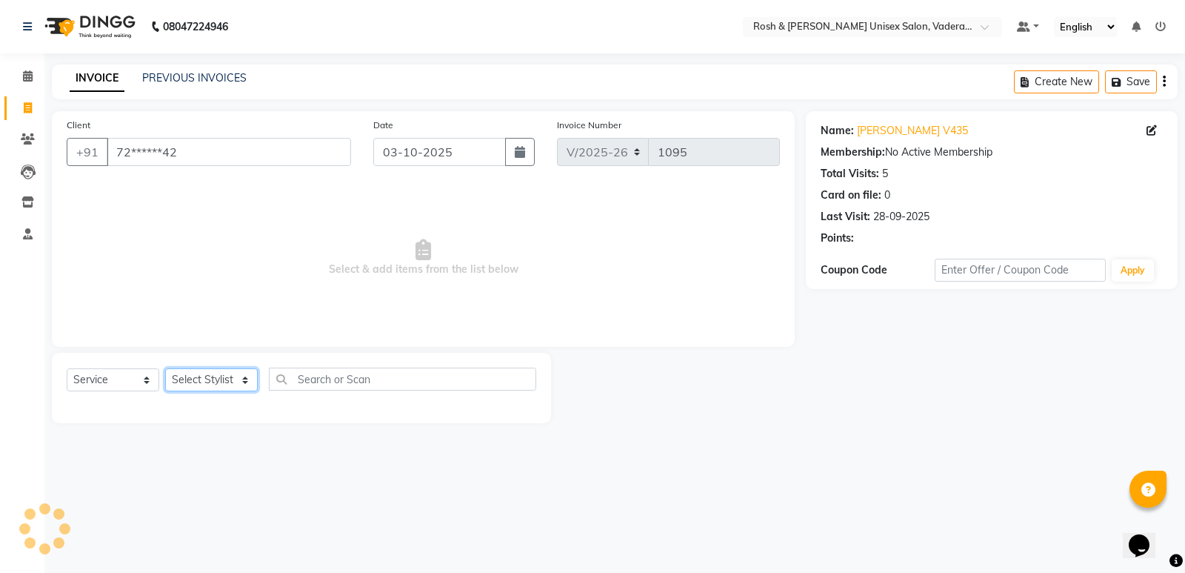
click at [224, 382] on select "Select Stylist Augusta Salon Front Desk [PERSON_NAME] [PERSON_NAME] Renuka Repo…" at bounding box center [211, 379] width 93 height 23
select select "87534"
click at [165, 368] on select "Select Stylist Augusta Salon Front Desk [PERSON_NAME] [PERSON_NAME] Renuka Repo…" at bounding box center [211, 379] width 93 height 23
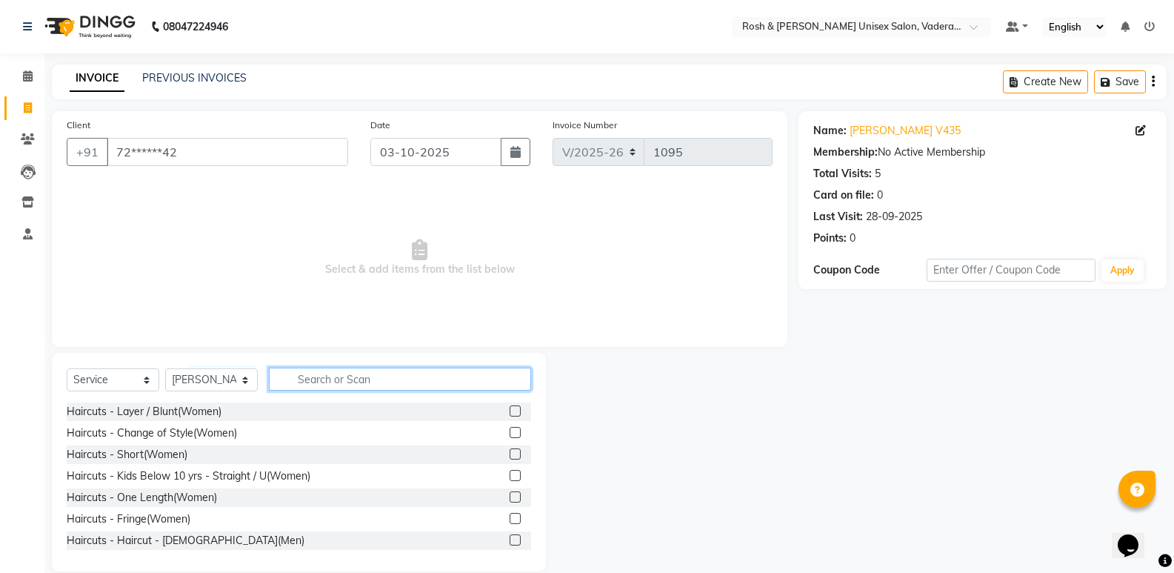
click at [309, 379] on input "text" at bounding box center [400, 378] width 262 height 23
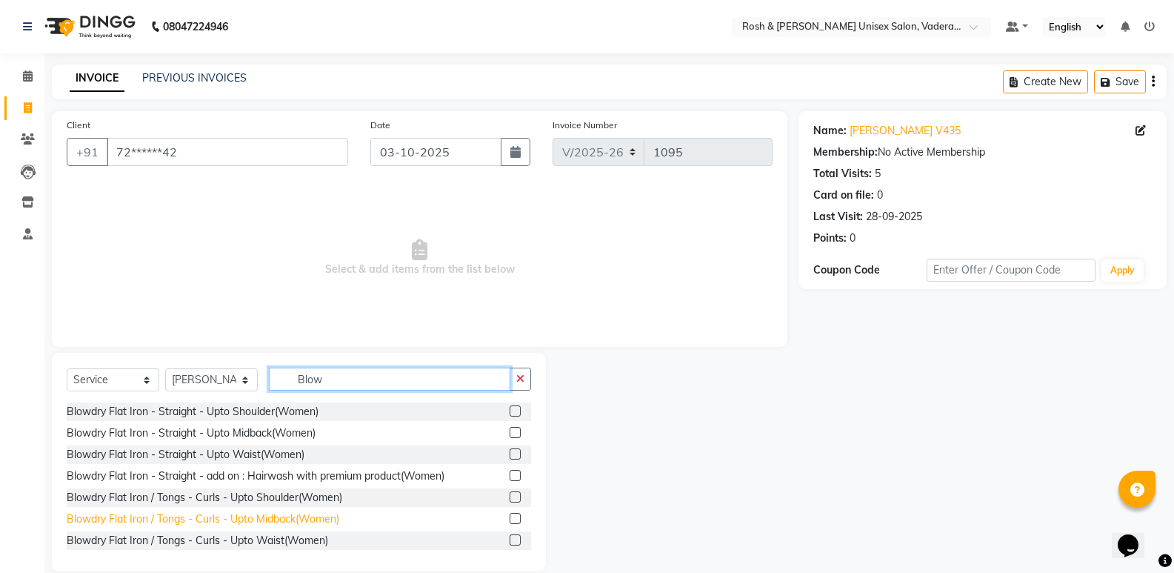
type input "Blow"
click at [204, 518] on div "Blowdry Flat Iron / Tongs - Curls - Upto Midback(Women)" at bounding box center [203, 519] width 273 height 16
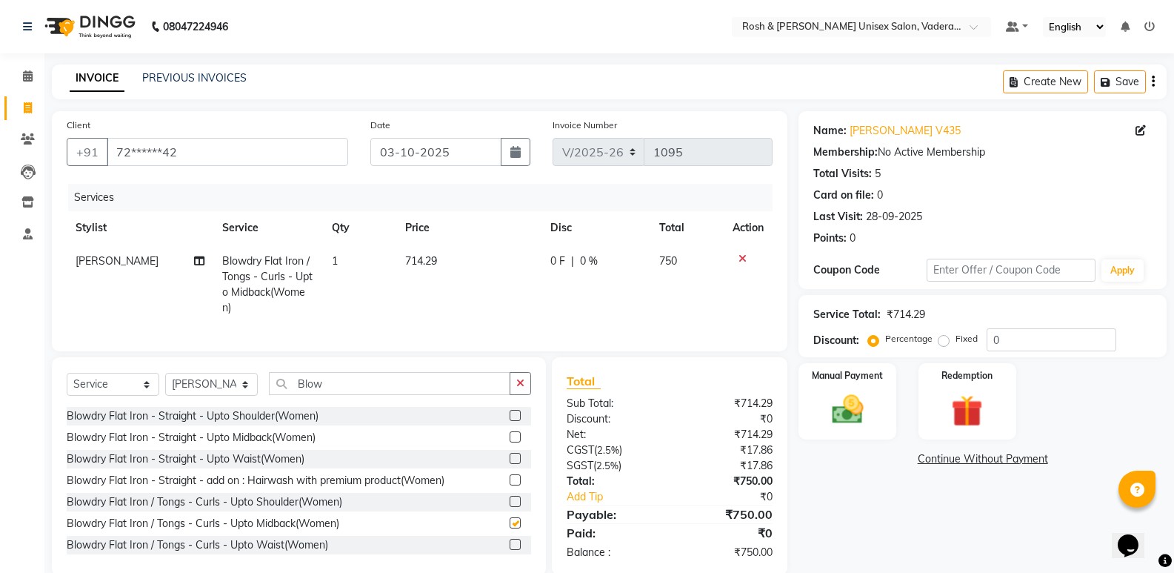
checkbox input "false"
click at [353, 392] on input "Blow" at bounding box center [389, 383] width 241 height 23
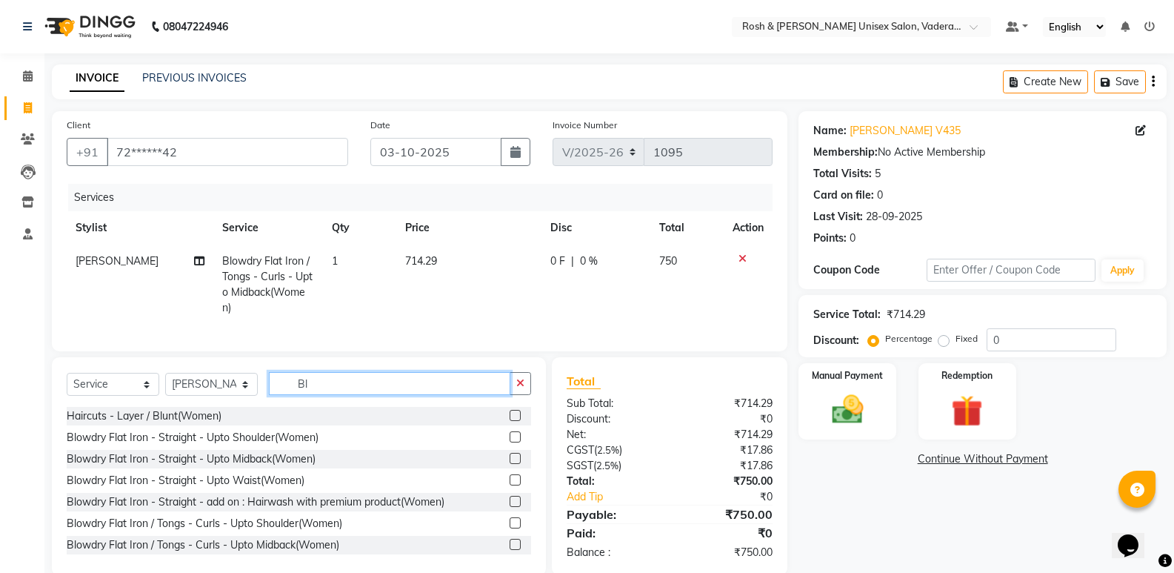
type input "B"
type input "Blow"
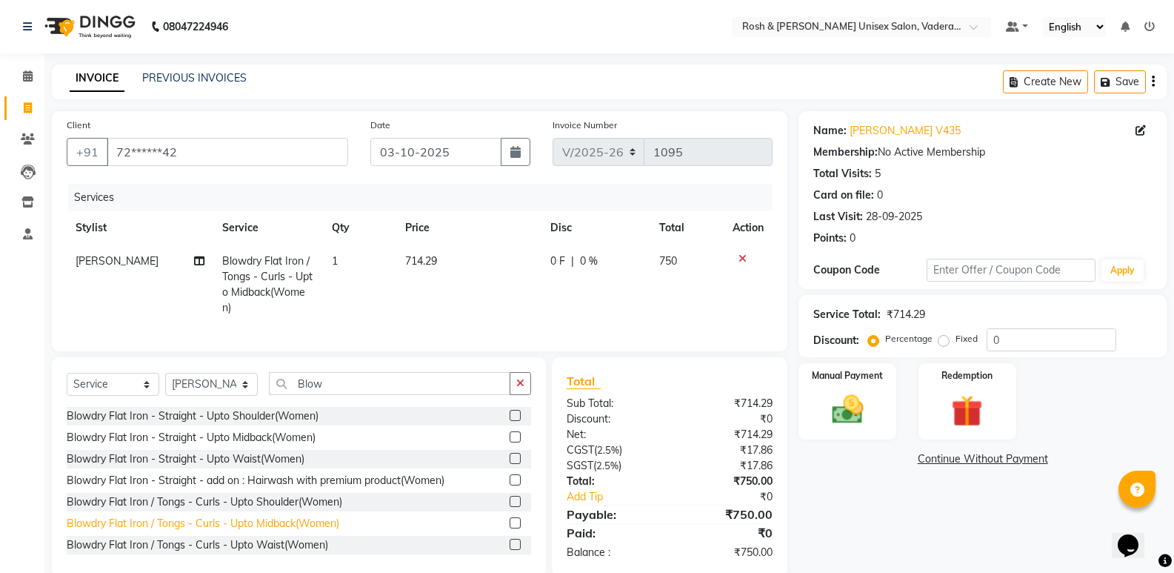
click at [215, 531] on div "Blowdry Flat Iron / Tongs - Curls - Upto Midback(Women)" at bounding box center [203, 523] width 273 height 16
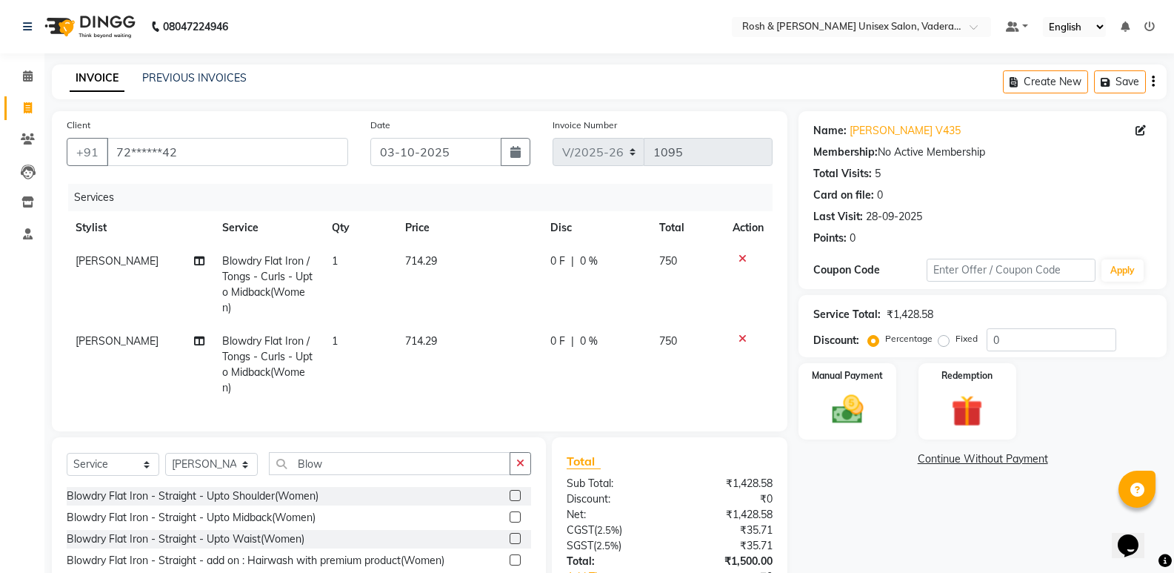
checkbox input "false"
click at [212, 475] on select "Select Stylist Augusta Salon Front Desk [PERSON_NAME] [PERSON_NAME] Renuka Repo…" at bounding box center [211, 464] width 93 height 23
select select "87535"
click at [165, 464] on select "Select Stylist Augusta Salon Front Desk [PERSON_NAME] [PERSON_NAME] Renuka Repo…" at bounding box center [211, 464] width 93 height 23
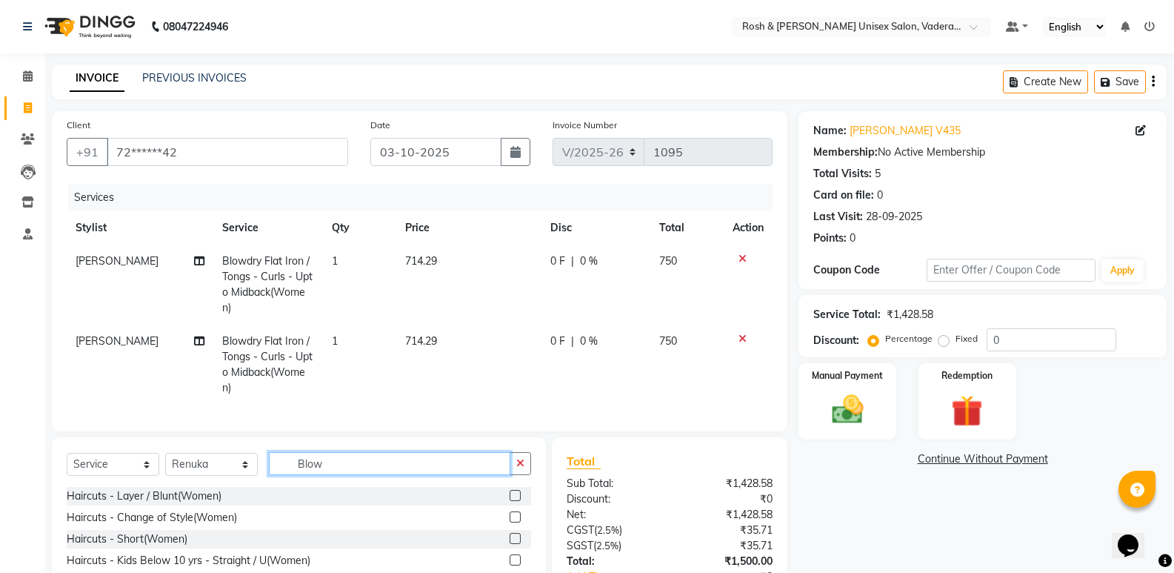
click at [360, 474] on input "Blow" at bounding box center [389, 463] width 241 height 23
type input "B"
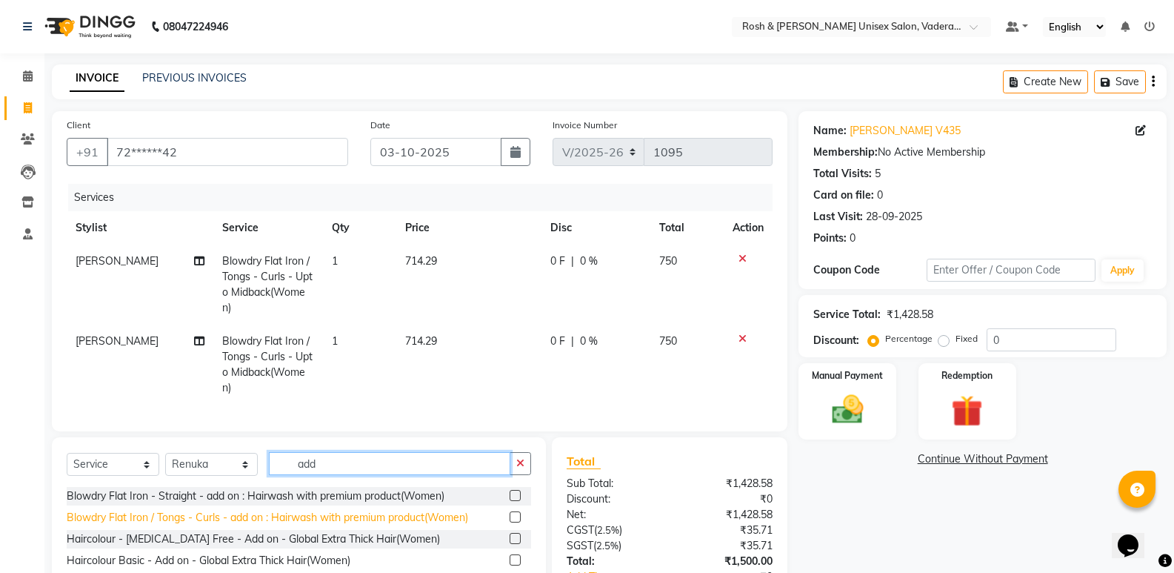
type input "add"
click at [347, 524] on div "Blowdry Flat Iron / Tongs - Curls - add on : Hairwash with premium product(Wome…" at bounding box center [267, 518] width 401 height 16
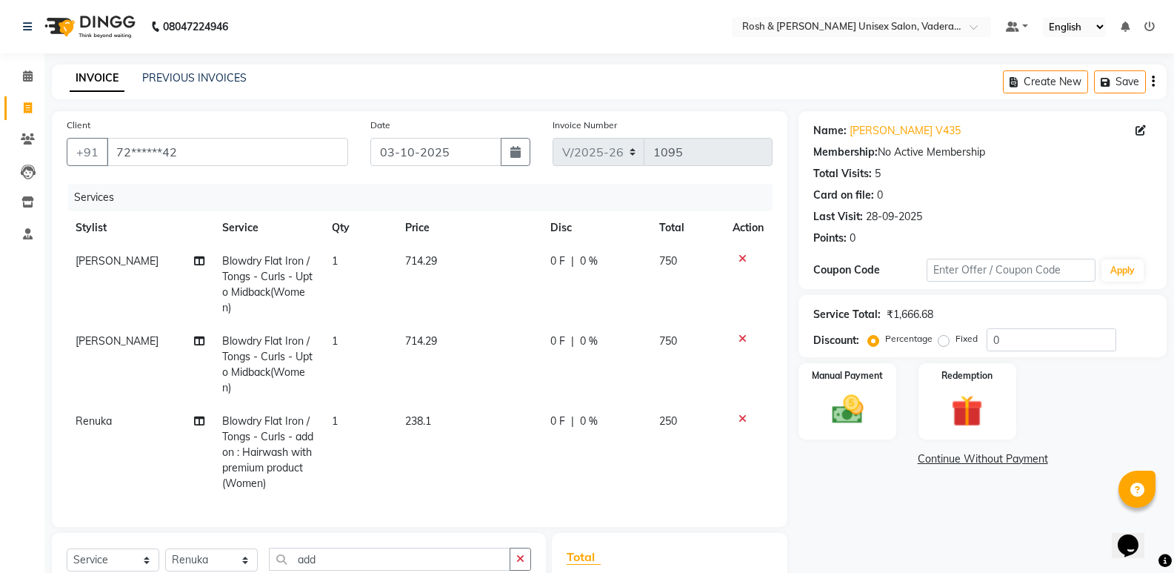
checkbox input "false"
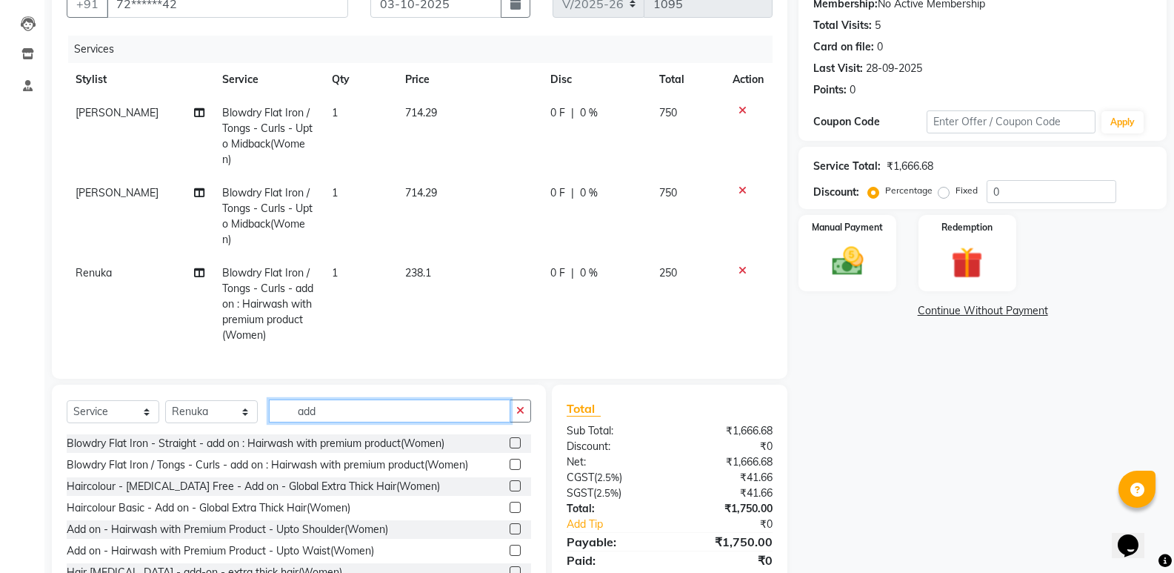
click at [328, 420] on input "add" at bounding box center [389, 410] width 241 height 23
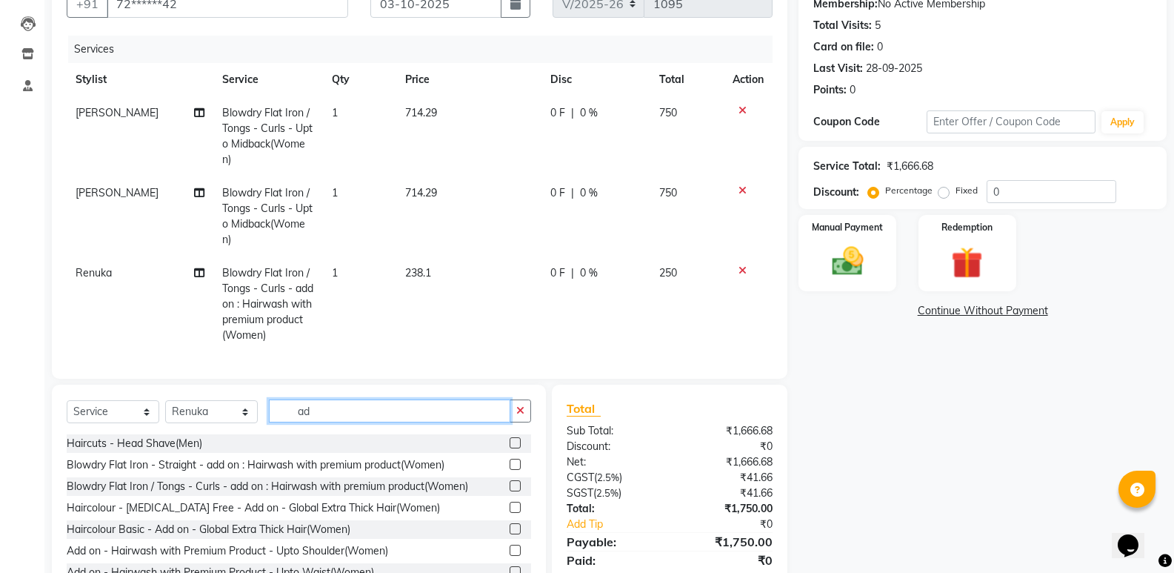
type input "a"
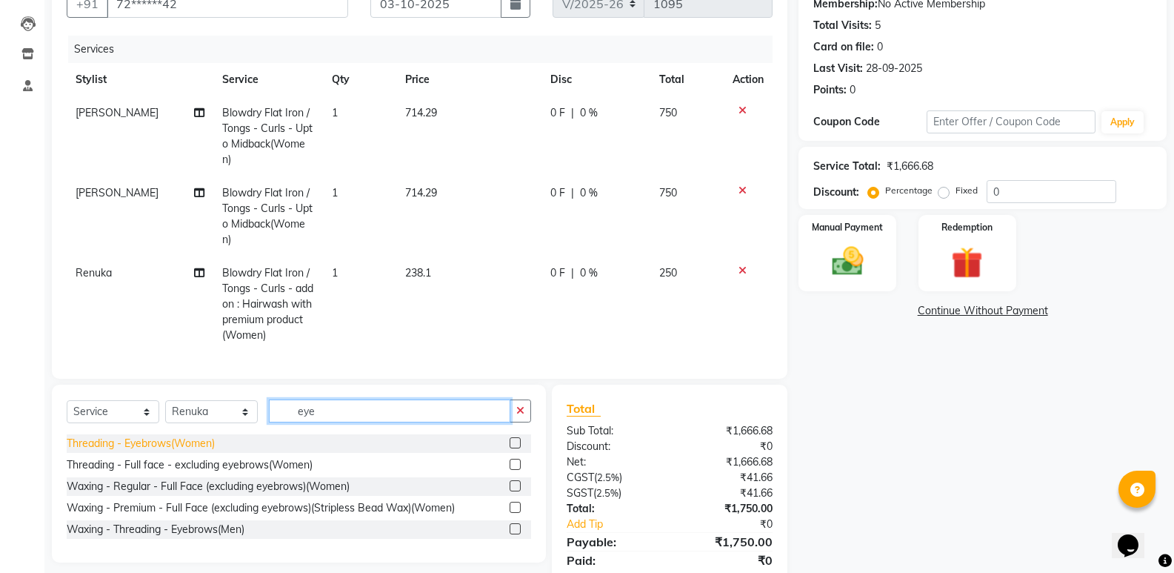
type input "eye"
click at [168, 451] on div "Threading - Eyebrows(Women)" at bounding box center [141, 443] width 148 height 16
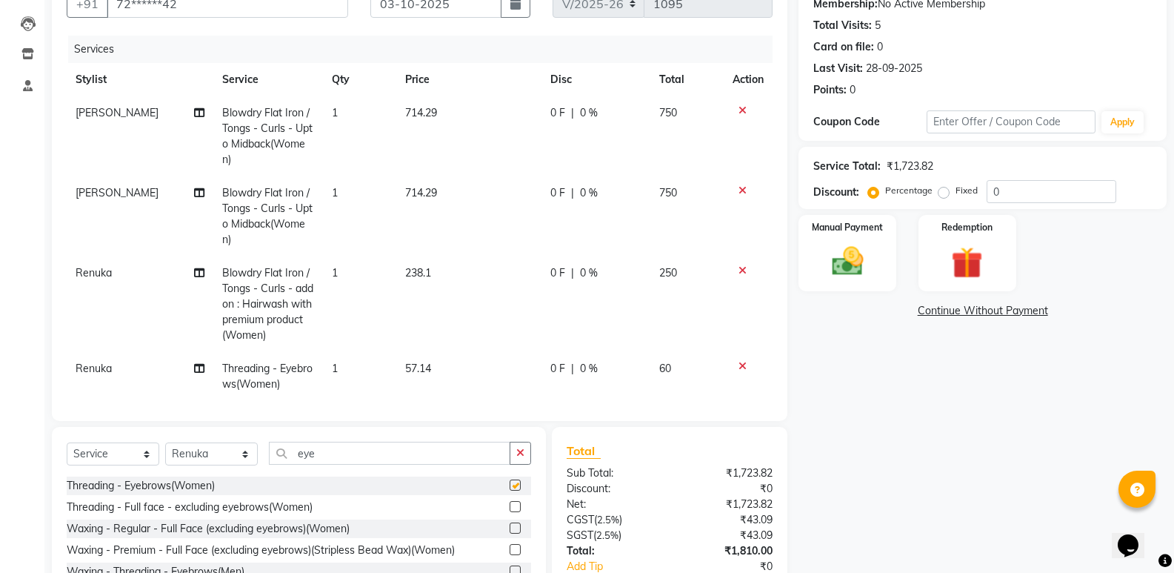
checkbox input "false"
click at [370, 441] on input "eye" at bounding box center [389, 452] width 241 height 23
type input "e"
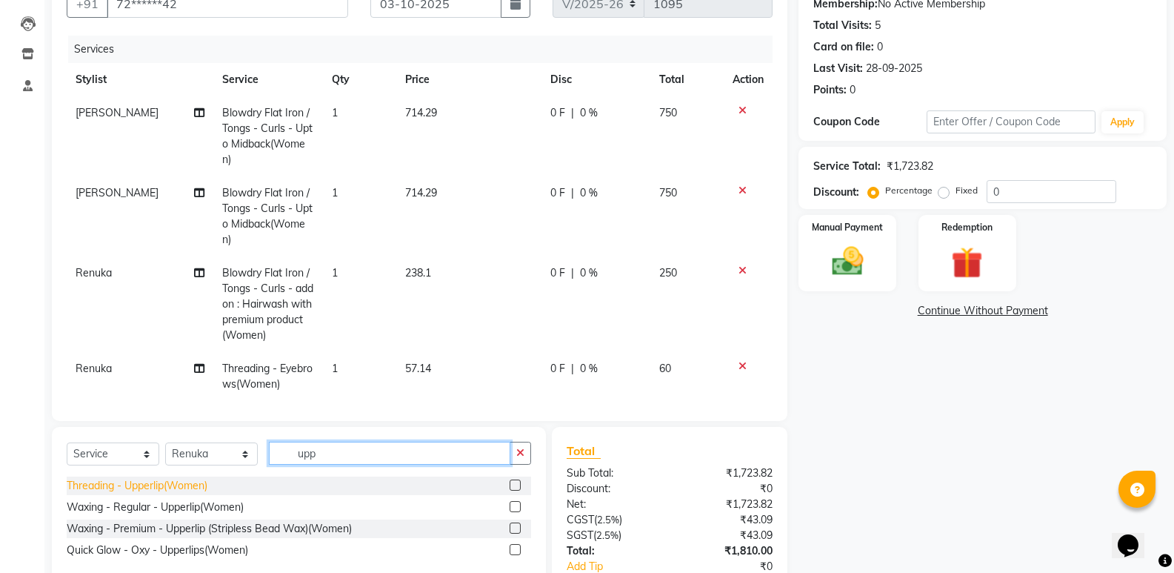
type input "upp"
click at [206, 485] on div "Threading - Upperlip(Women)" at bounding box center [137, 486] width 141 height 16
checkbox input "false"
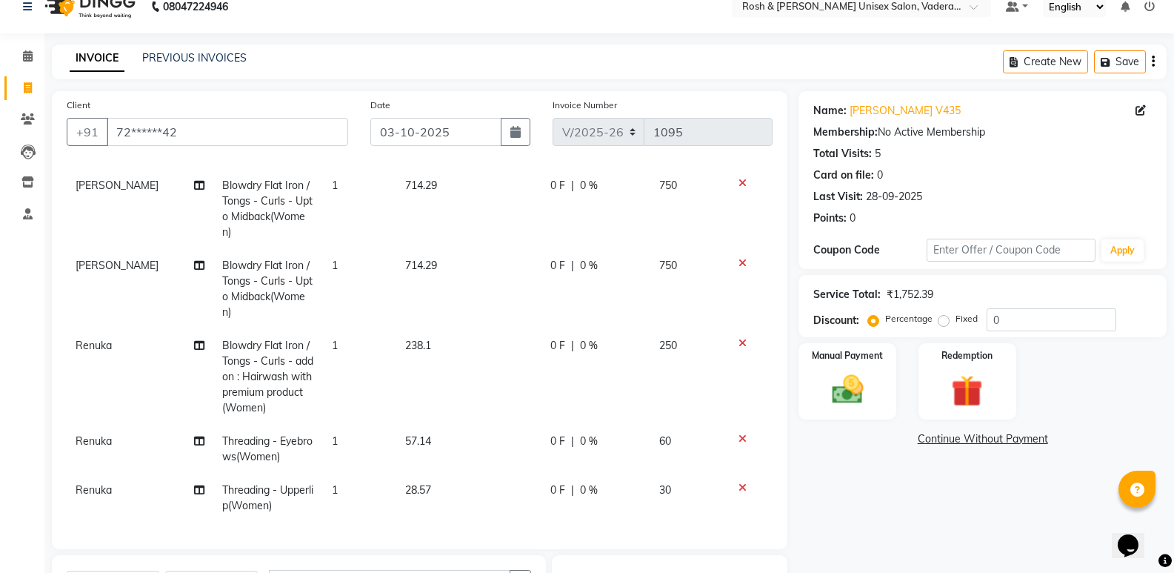
scroll to position [0, 0]
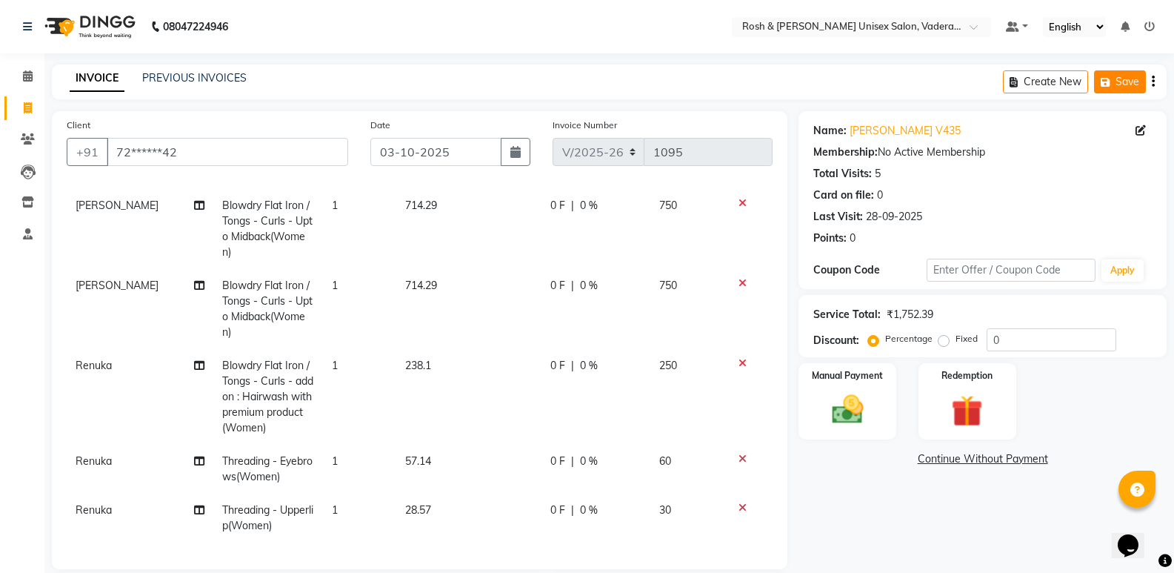
click at [1112, 72] on button "Save" at bounding box center [1120, 81] width 52 height 23
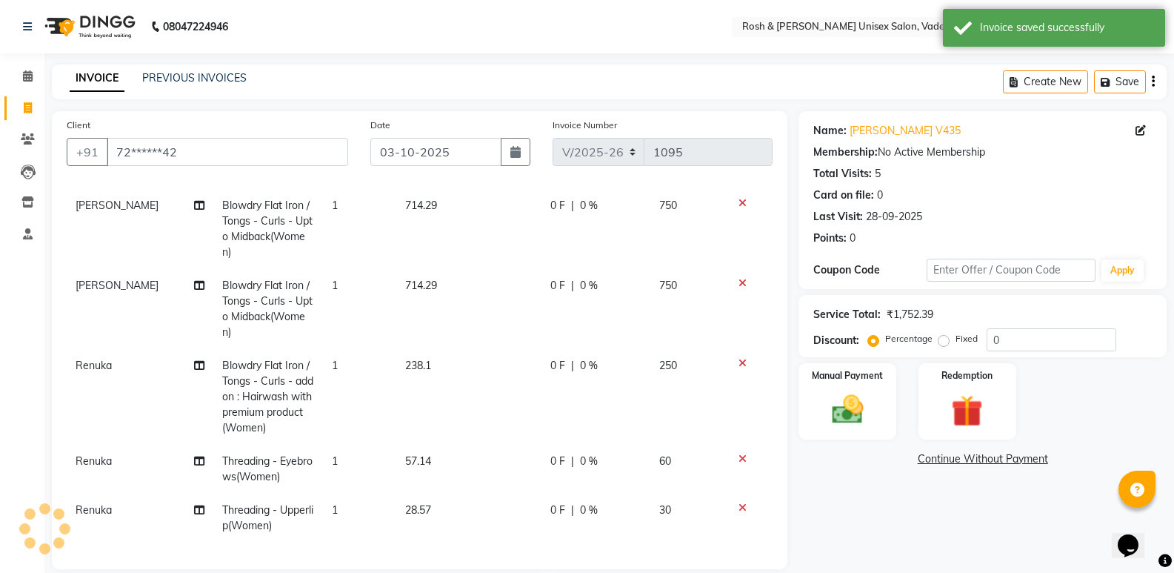
click at [23, 90] on li "Calendar" at bounding box center [22, 77] width 44 height 32
click at [26, 84] on span at bounding box center [28, 76] width 26 height 17
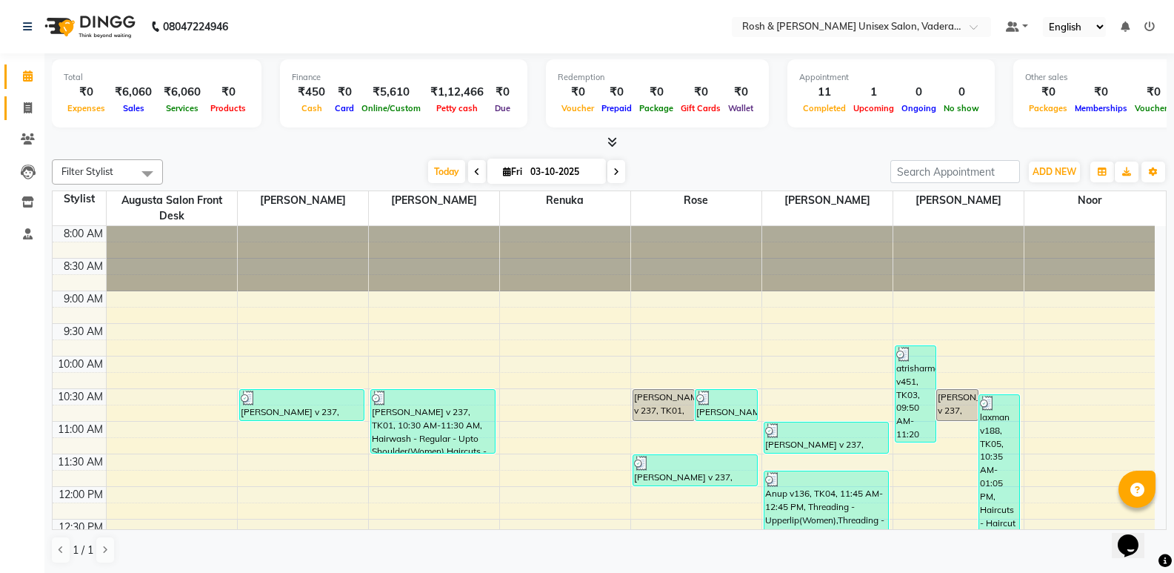
click at [27, 117] on link "Invoice" at bounding box center [22, 108] width 36 height 24
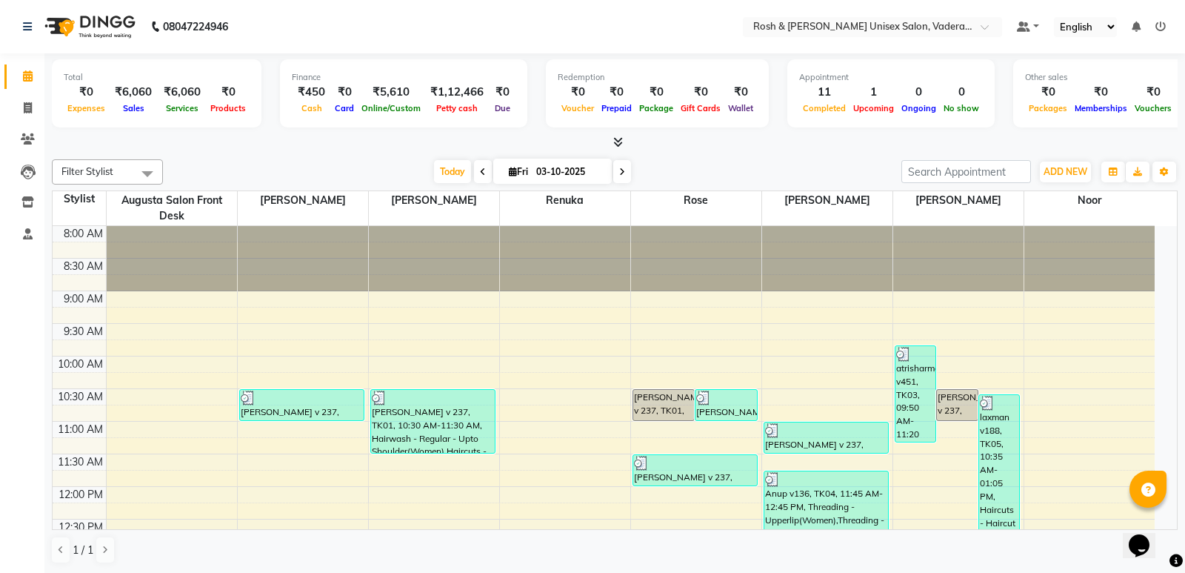
select select "service"
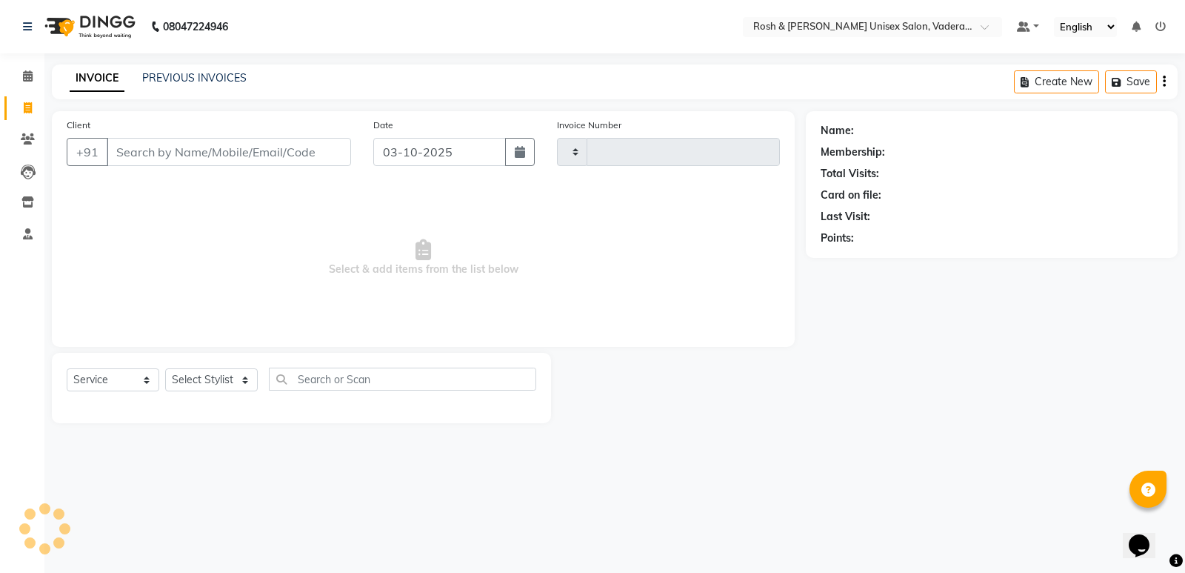
type input "1095"
select select "8657"
click at [1092, 76] on button "Open Invoices" at bounding box center [1107, 81] width 99 height 23
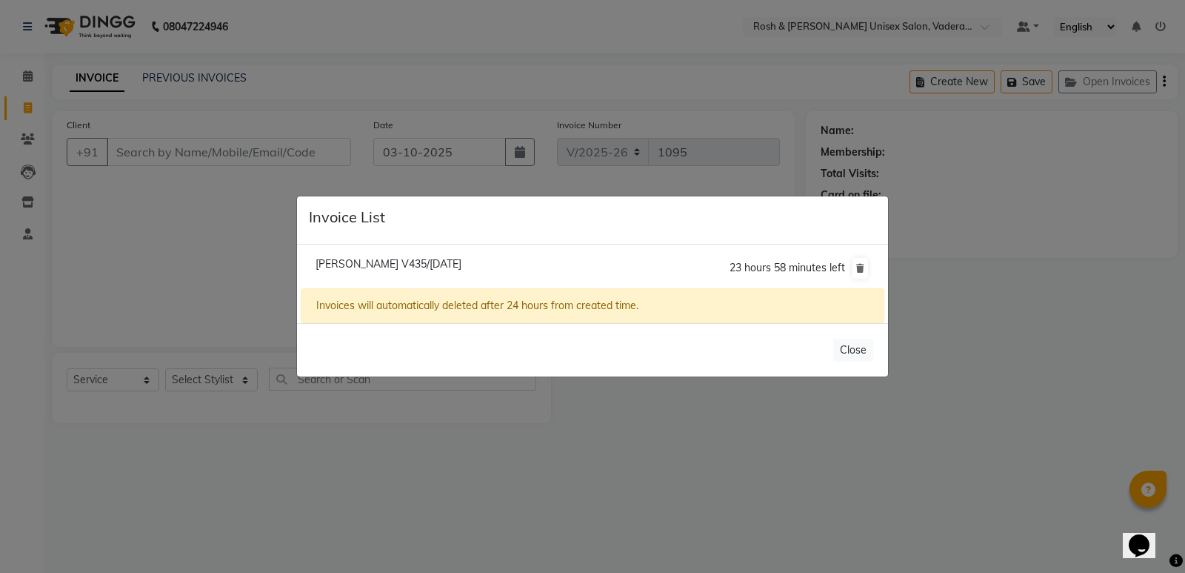
click at [346, 256] on li "[PERSON_NAME] V435/[DATE] 23 hours 58 minutes left" at bounding box center [593, 267] width 584 height 41
click at [394, 261] on span "[PERSON_NAME] V435/[DATE]" at bounding box center [389, 263] width 146 height 13
type input "72******42"
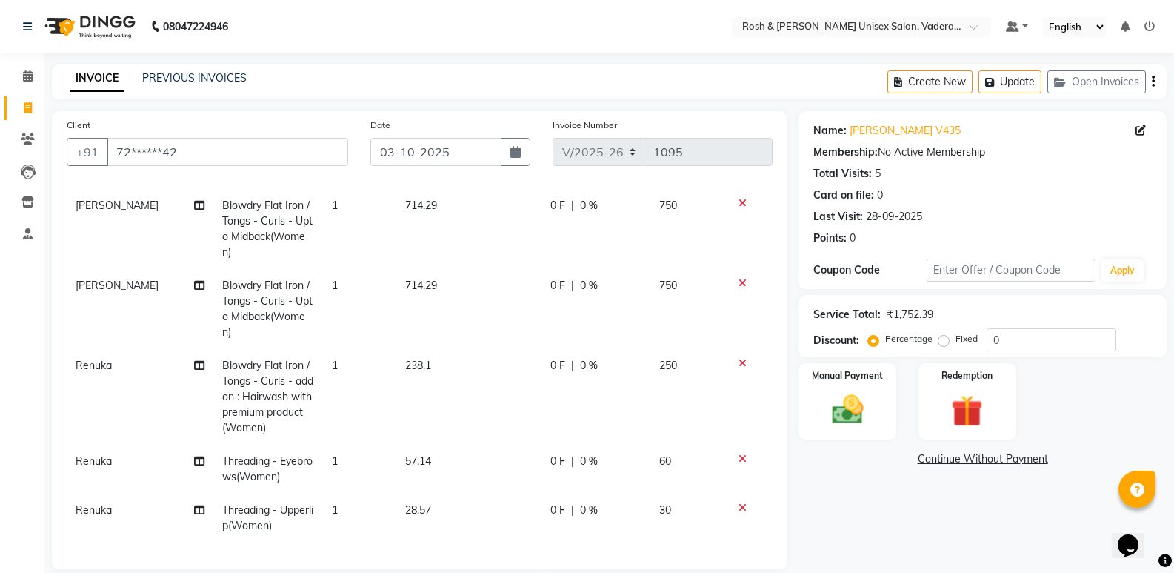
scroll to position [74, 0]
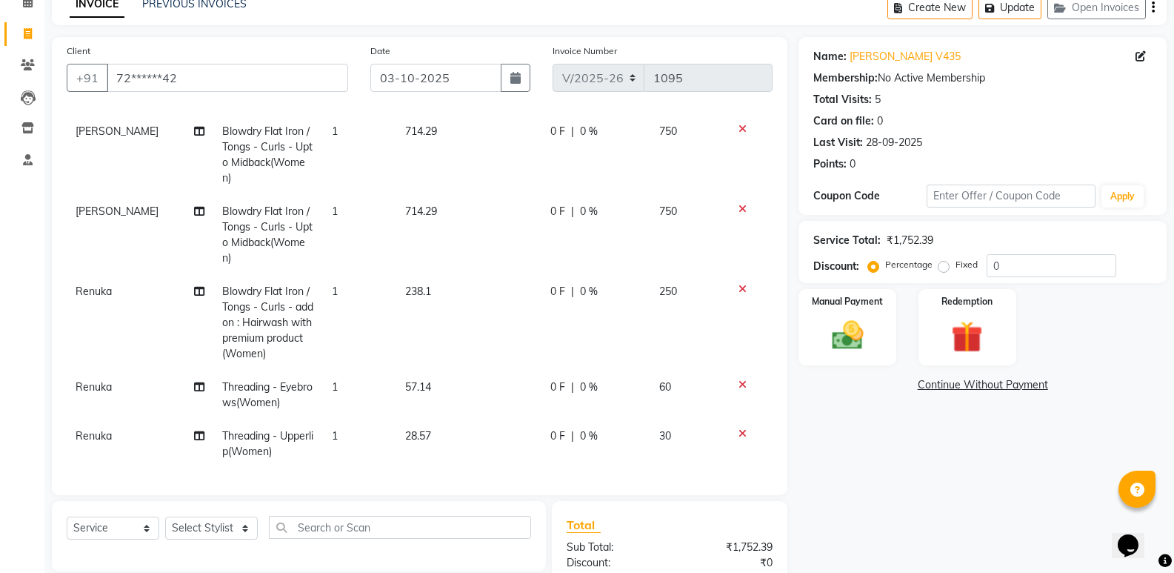
click at [340, 374] on td "1" at bounding box center [359, 394] width 73 height 49
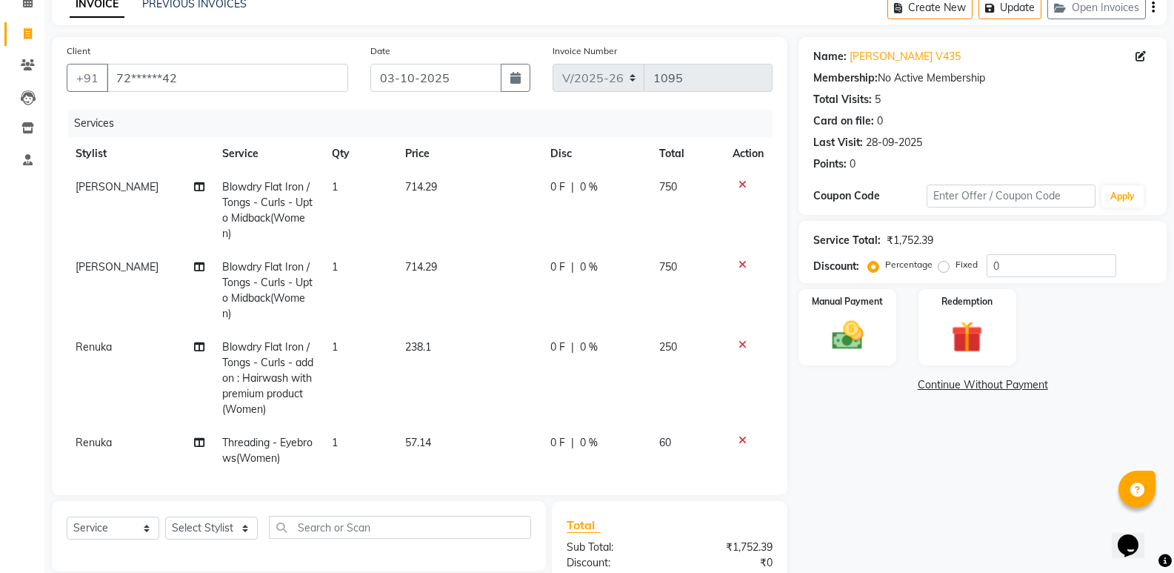
select select "87535"
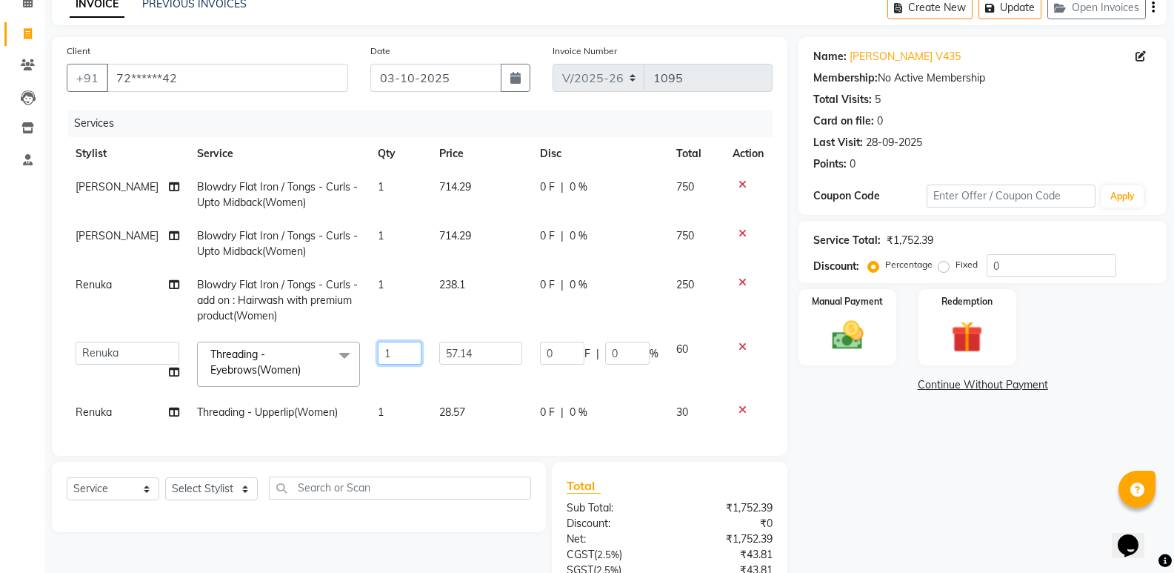
click at [394, 351] on input "1" at bounding box center [400, 352] width 44 height 23
type input "2"
click at [985, 463] on div "Name: [PERSON_NAME] V435 Membership: No Active Membership Total Visits: 5 Card …" at bounding box center [987, 358] width 379 height 642
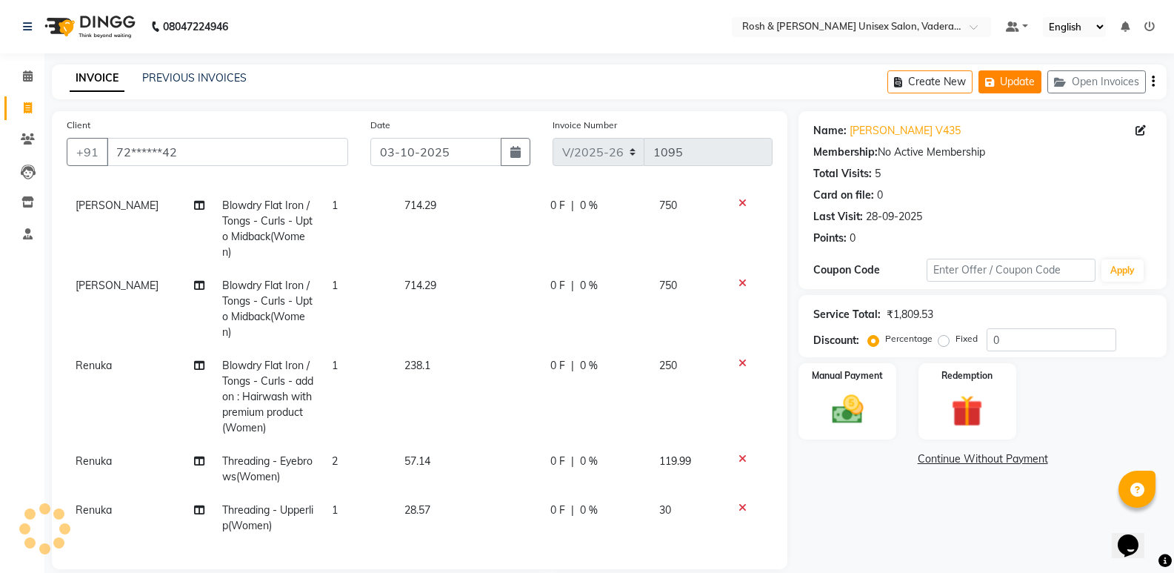
click at [1016, 84] on button "Update" at bounding box center [1009, 81] width 63 height 23
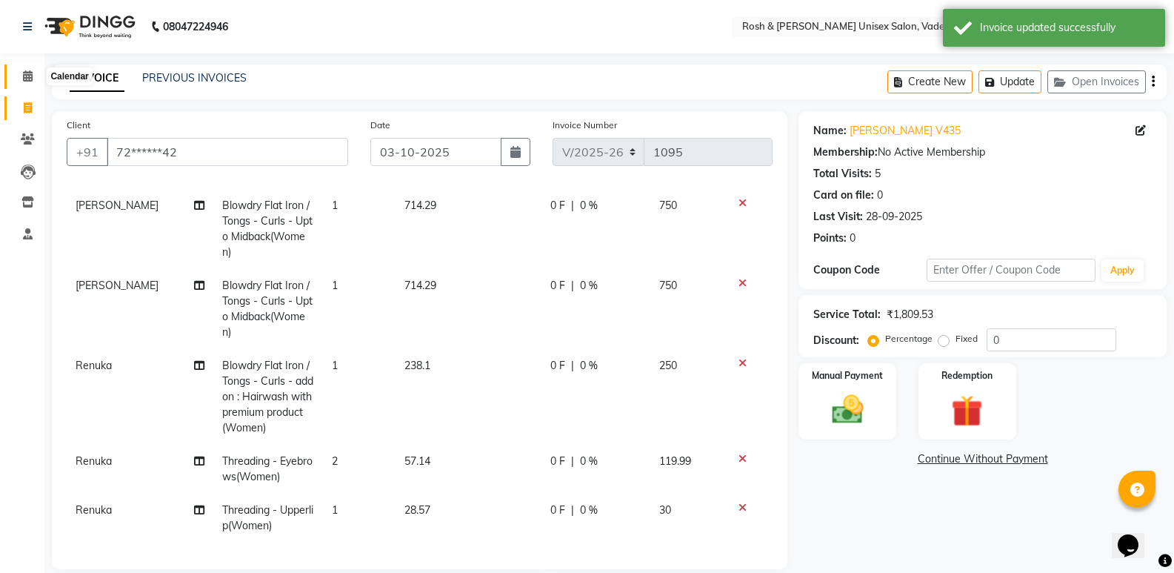
click at [33, 72] on icon at bounding box center [28, 75] width 10 height 11
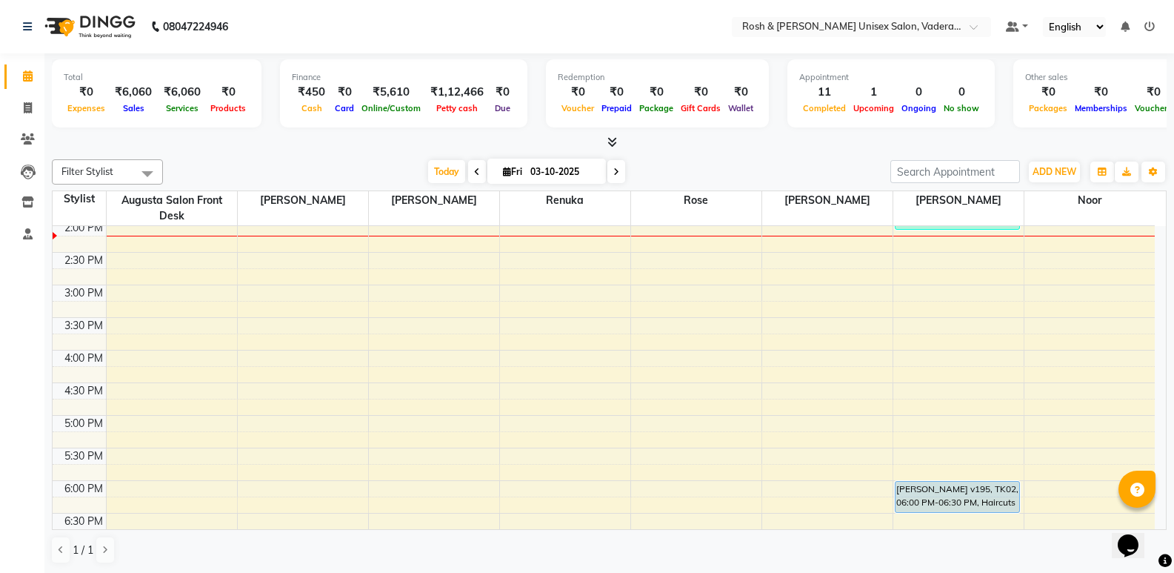
scroll to position [370, 0]
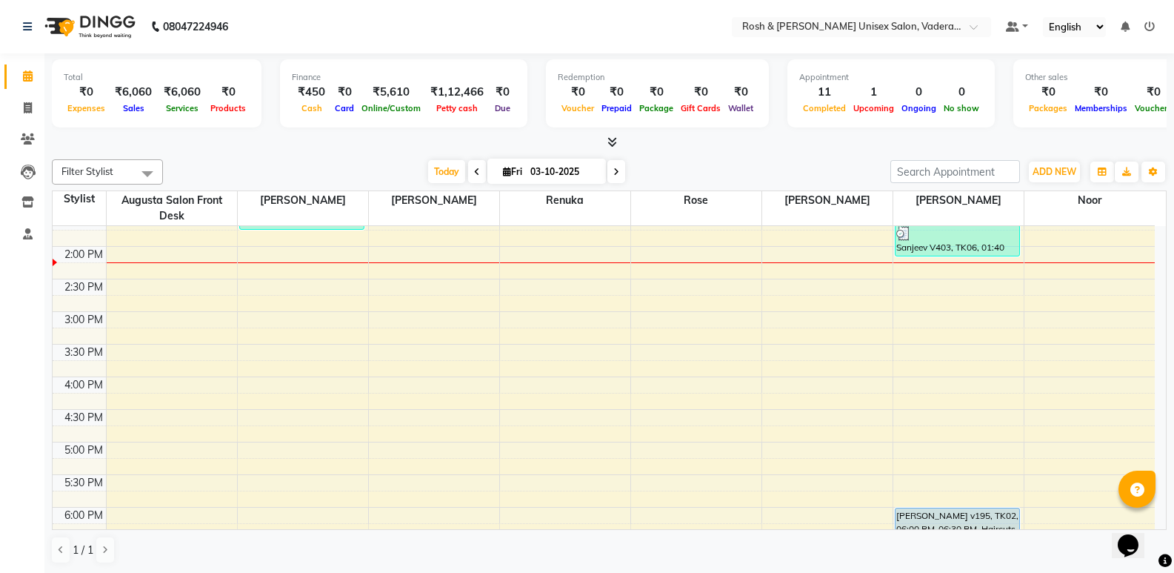
click at [570, 174] on input "03-10-2025" at bounding box center [563, 172] width 74 height 22
select select "10"
select select "2025"
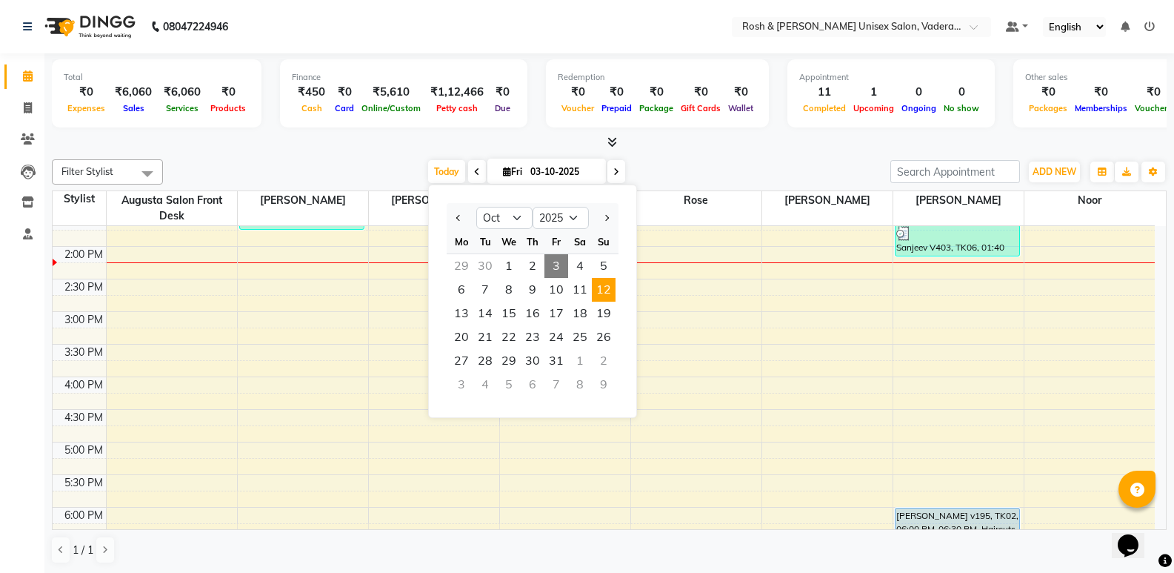
click at [601, 285] on span "12" at bounding box center [604, 290] width 24 height 24
type input "[DATE]"
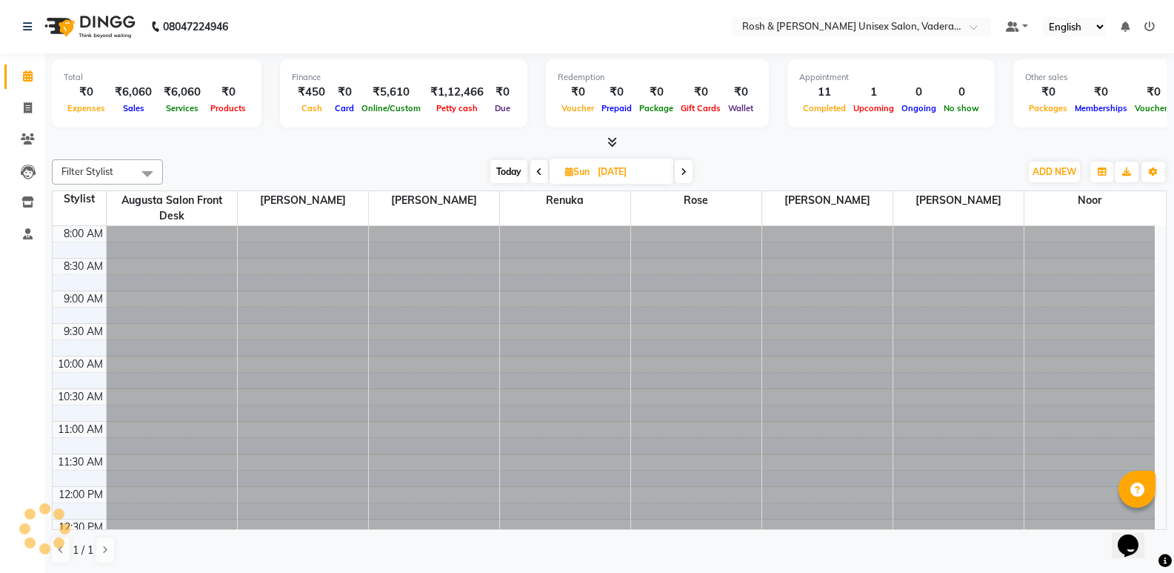
scroll to position [392, 0]
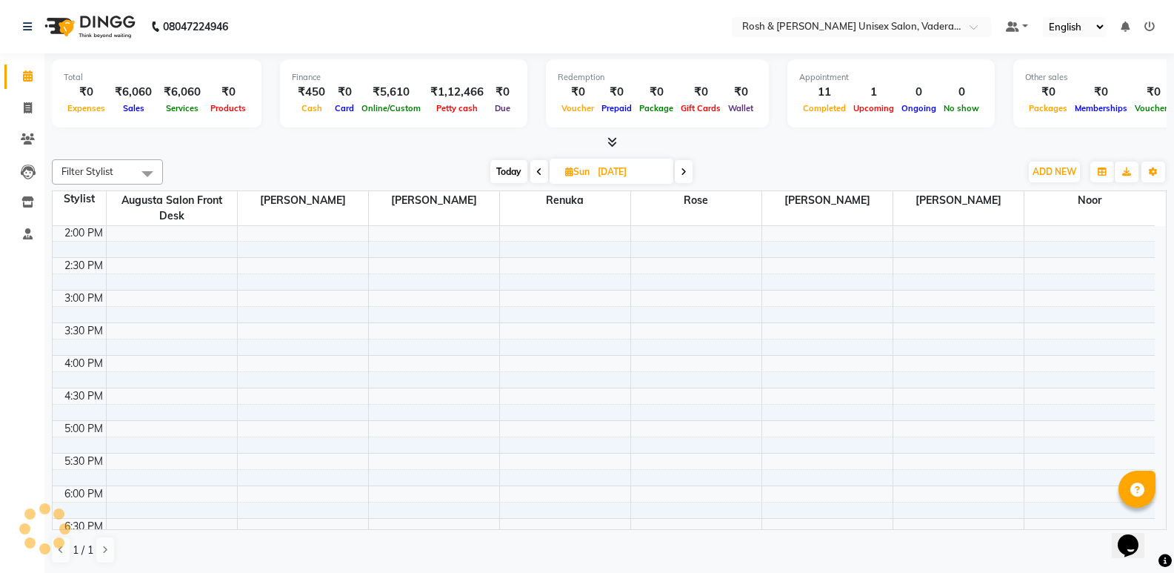
click at [574, 173] on span "Sun" at bounding box center [577, 171] width 32 height 11
select select "10"
select select "2025"
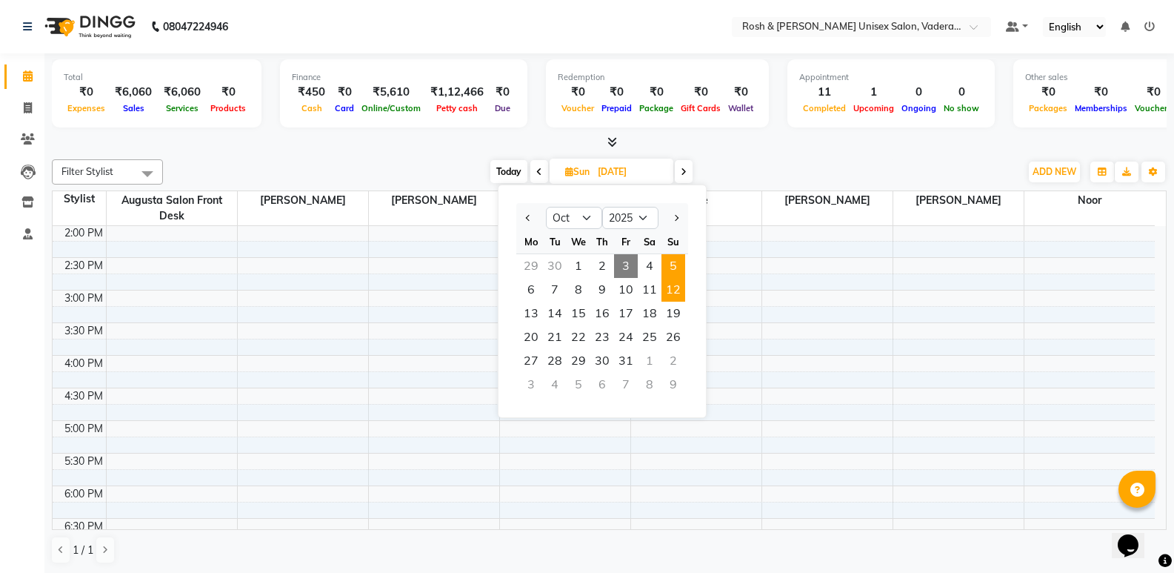
click at [669, 268] on span "5" at bounding box center [673, 266] width 24 height 24
type input "05-10-2025"
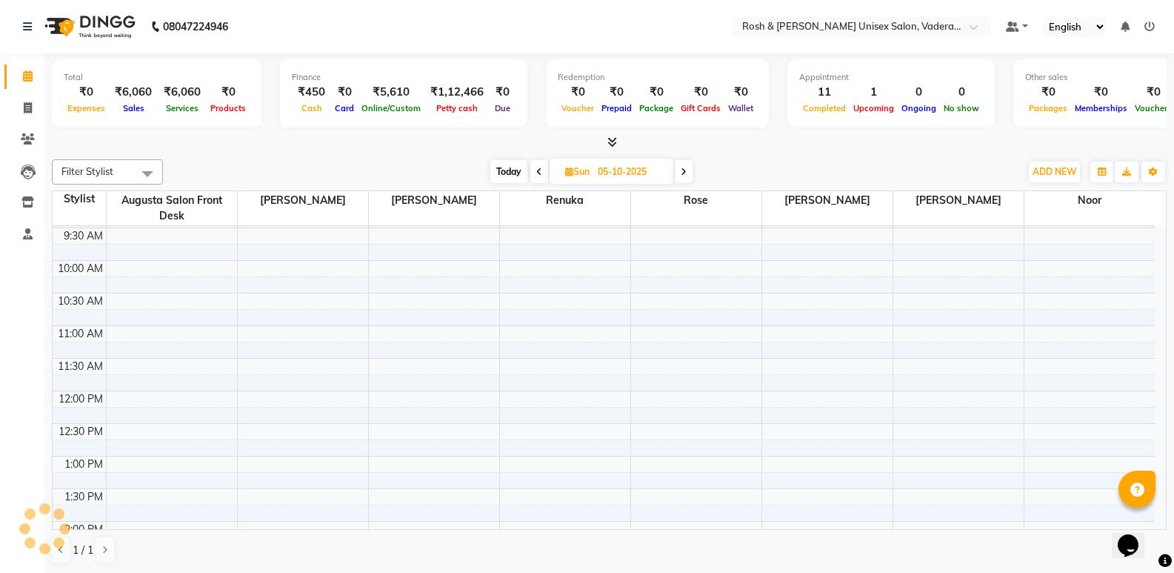
scroll to position [0, 0]
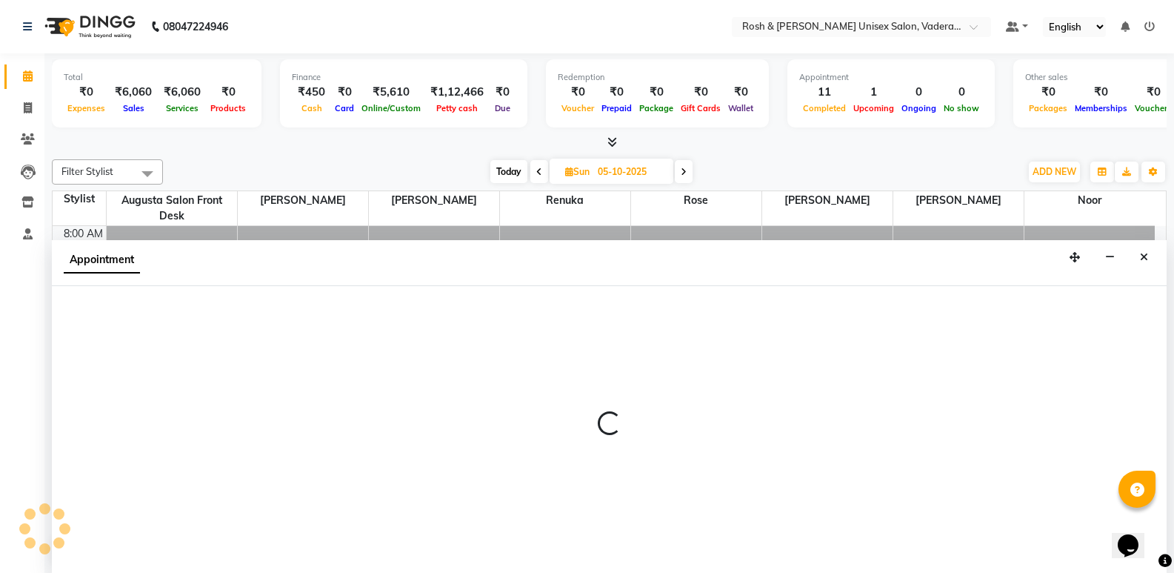
scroll to position [1, 0]
select select "87534"
select select "tentative"
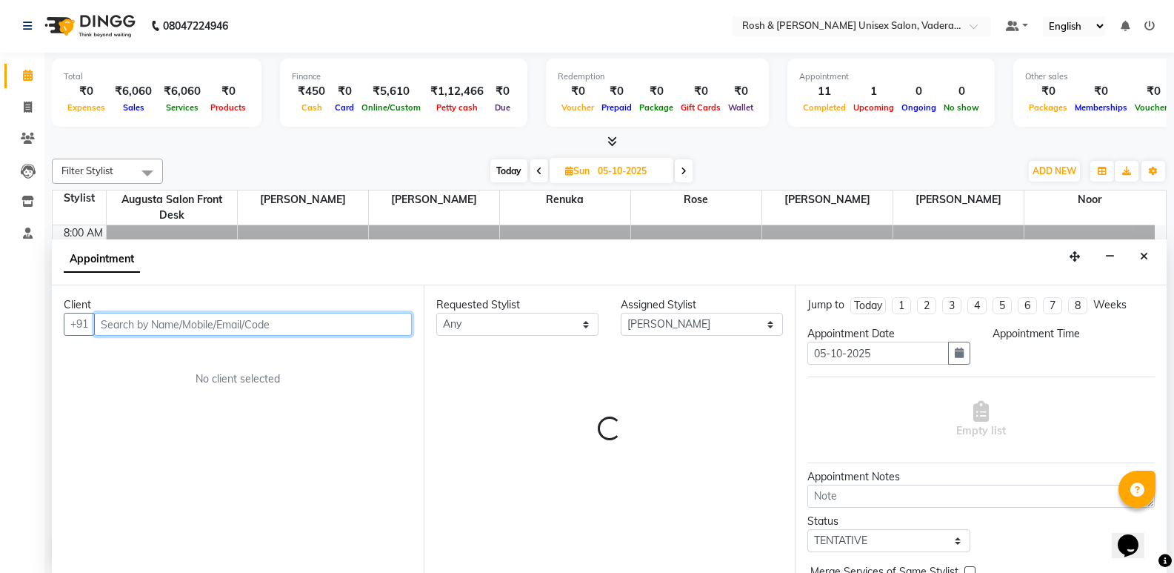
select select "540"
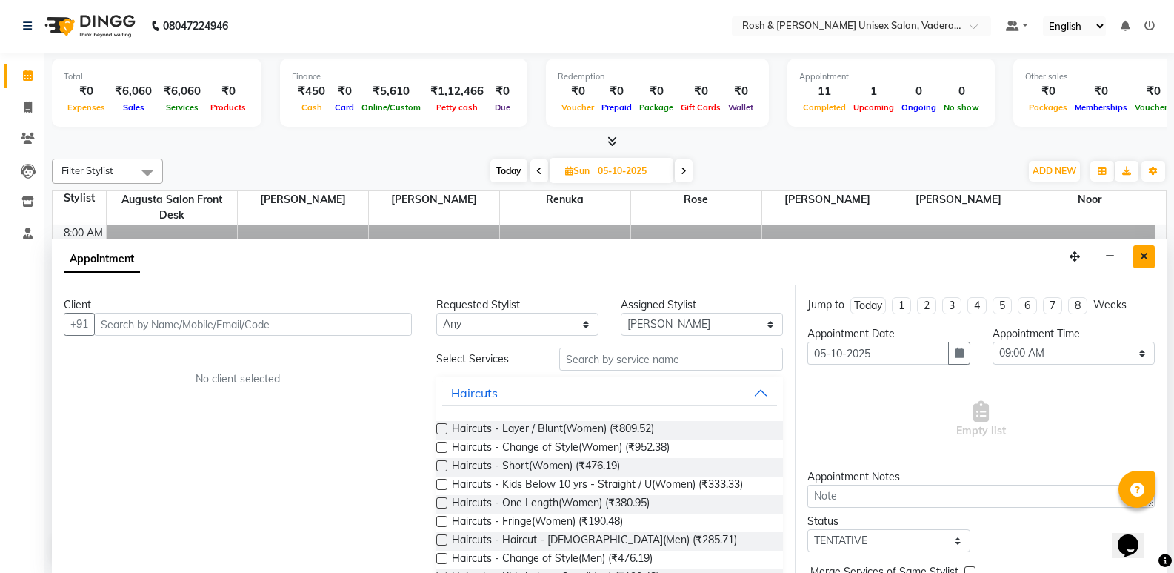
click at [1148, 259] on button "Close" at bounding box center [1143, 256] width 21 height 23
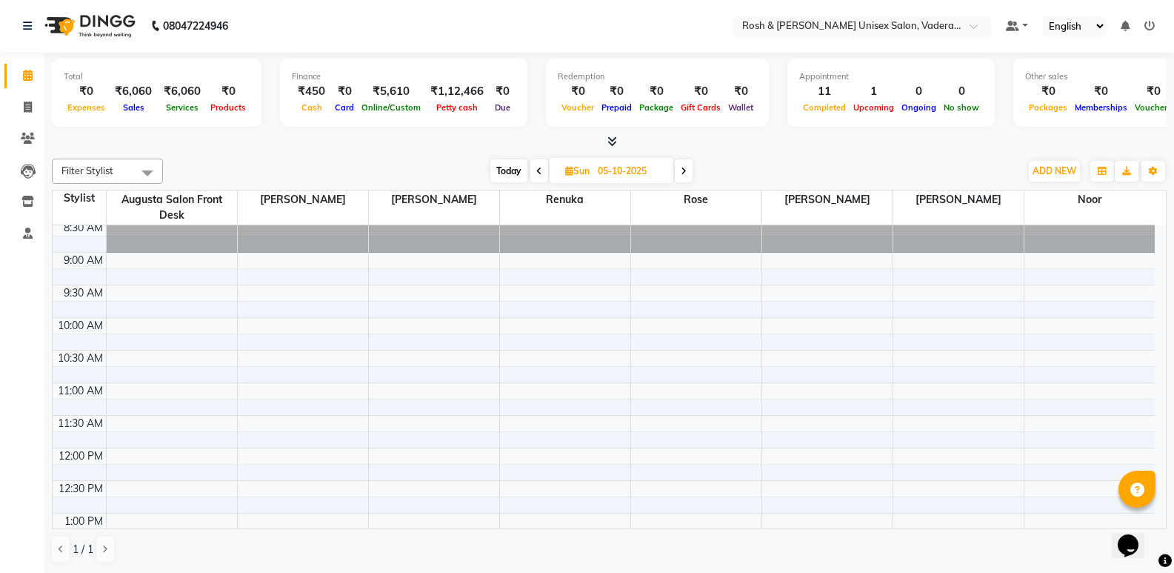
scroll to position [74, 0]
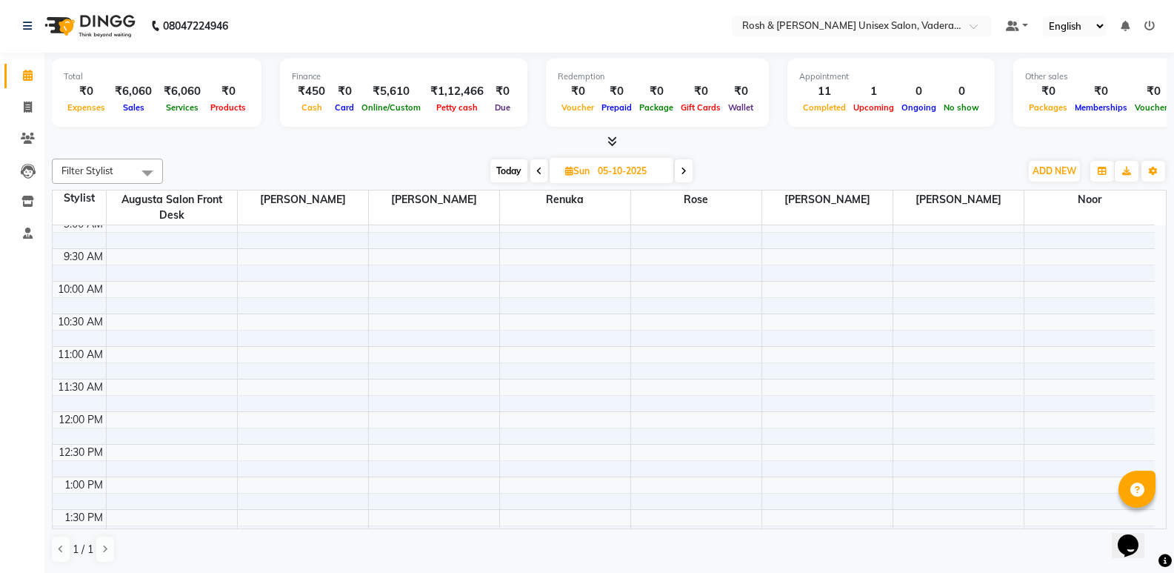
click at [500, 282] on div "8:00 AM 8:30 AM 9:00 AM 9:30 AM 10:00 AM 10:30 AM 11:00 AM 11:30 AM 12:00 PM 12…" at bounding box center [604, 574] width 1102 height 847
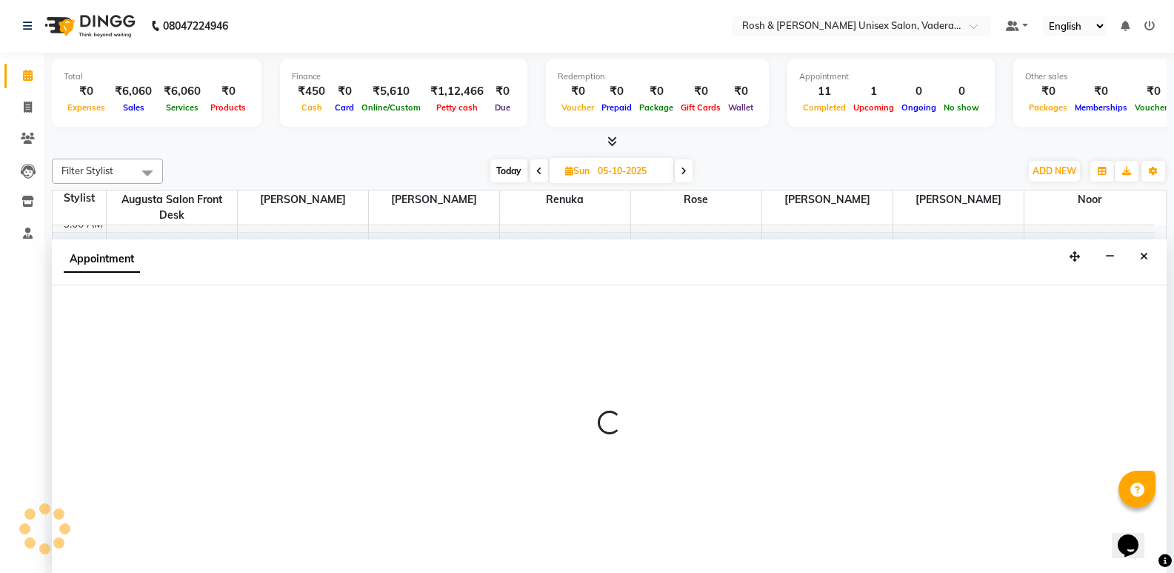
select select "87535"
select select "600"
select select "tentative"
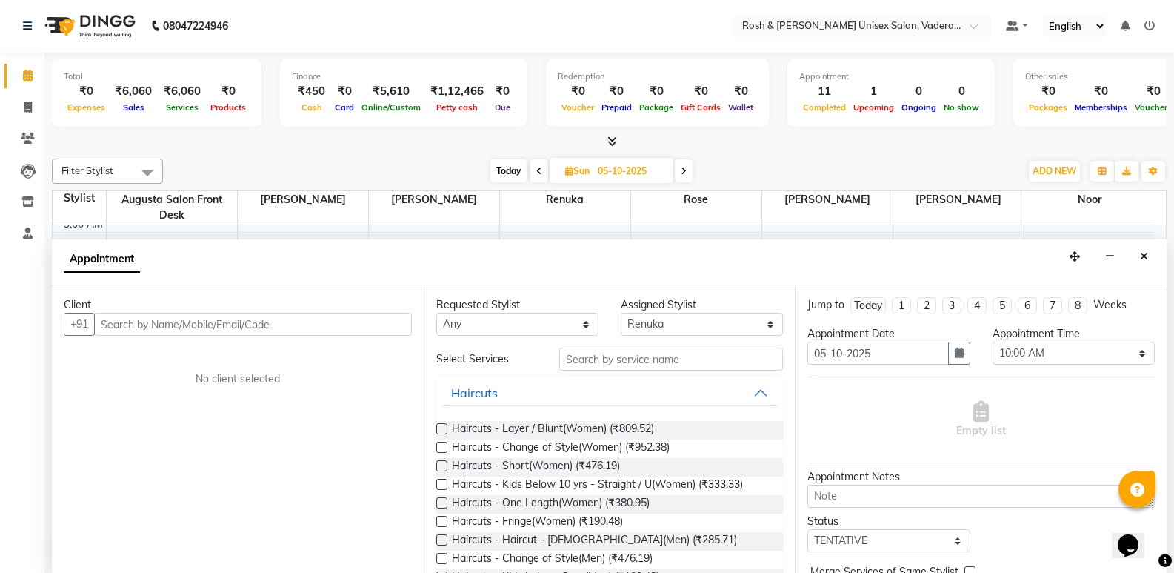
click at [333, 311] on div "Client" at bounding box center [238, 305] width 348 height 16
click at [328, 318] on input "text" at bounding box center [253, 324] width 318 height 23
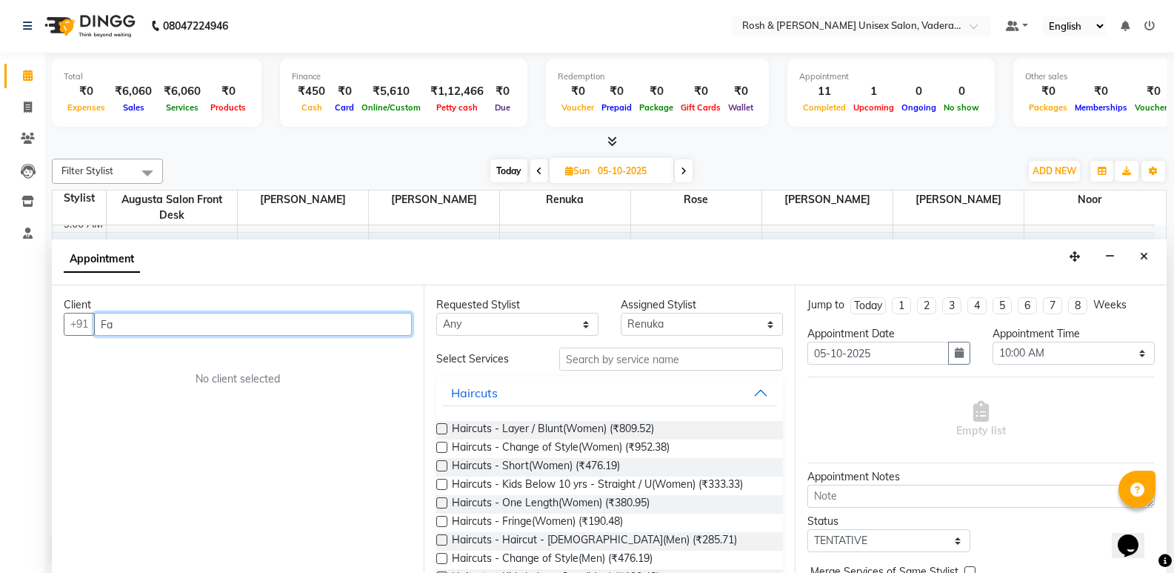
type input "F"
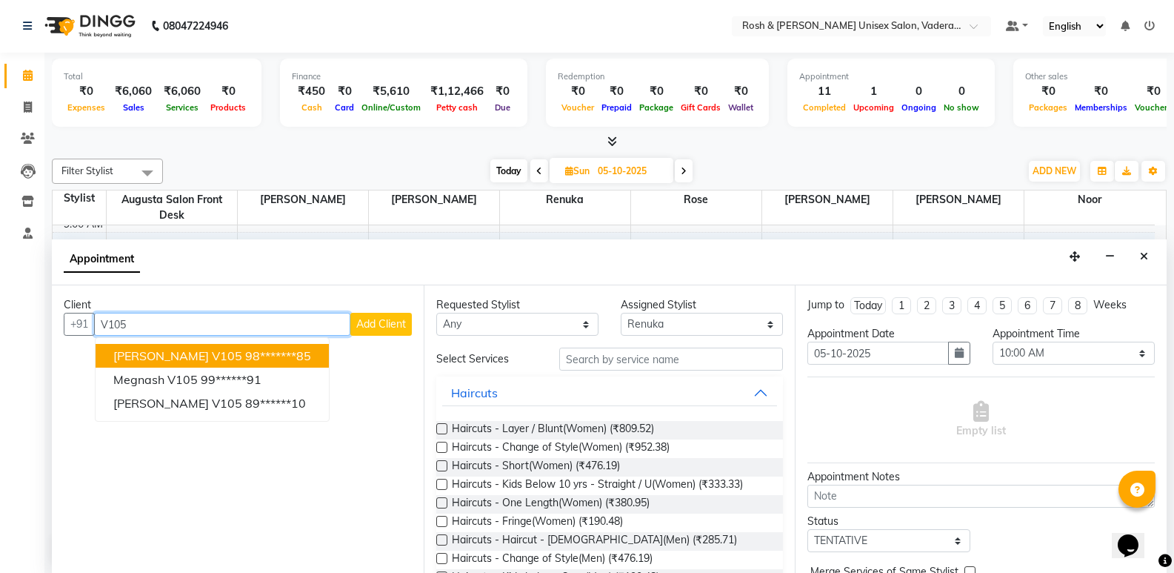
click at [171, 357] on span "[PERSON_NAME] v105" at bounding box center [177, 355] width 129 height 15
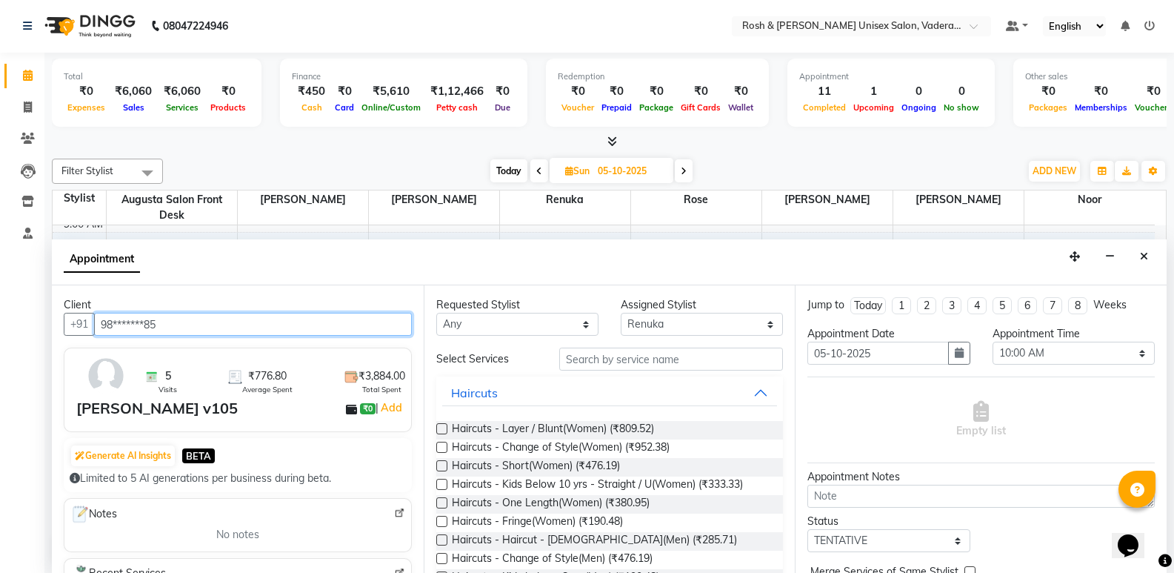
type input "98*******85"
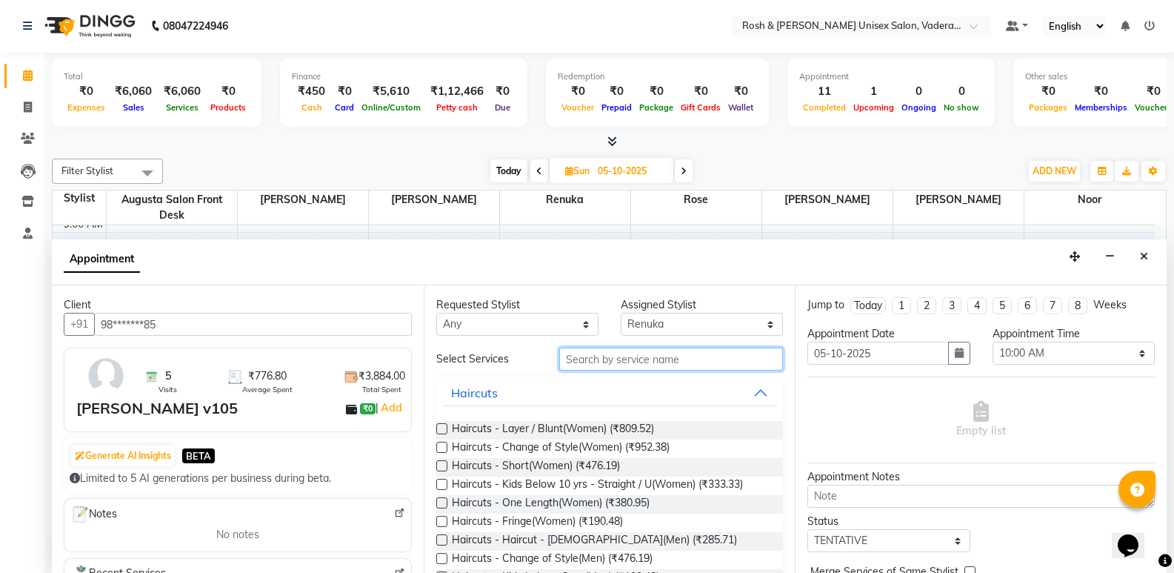
click at [684, 369] on input "text" at bounding box center [671, 358] width 224 height 23
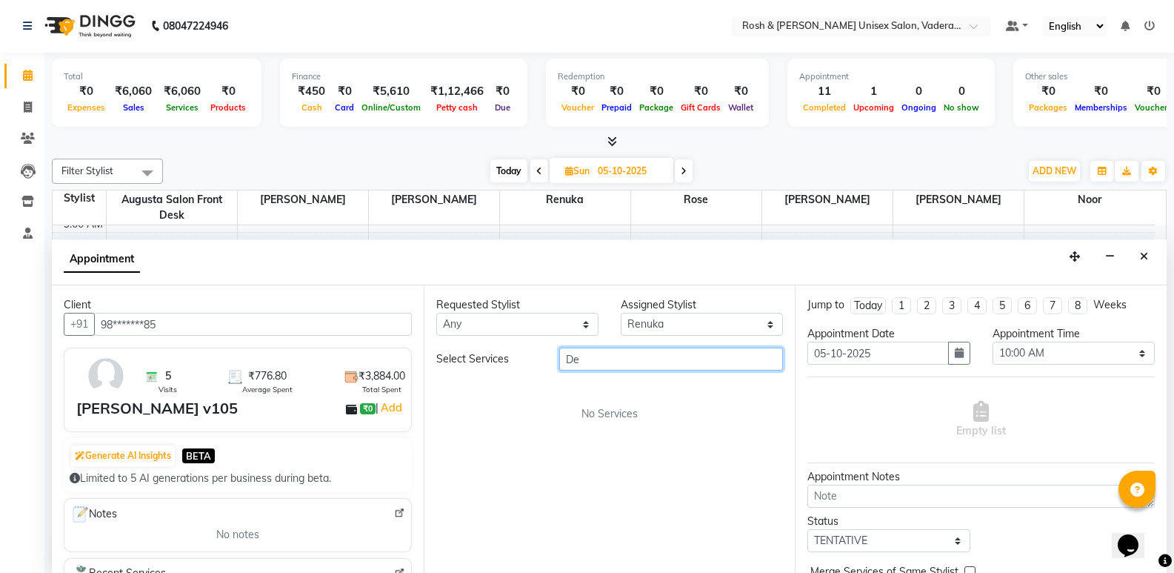
type input "D"
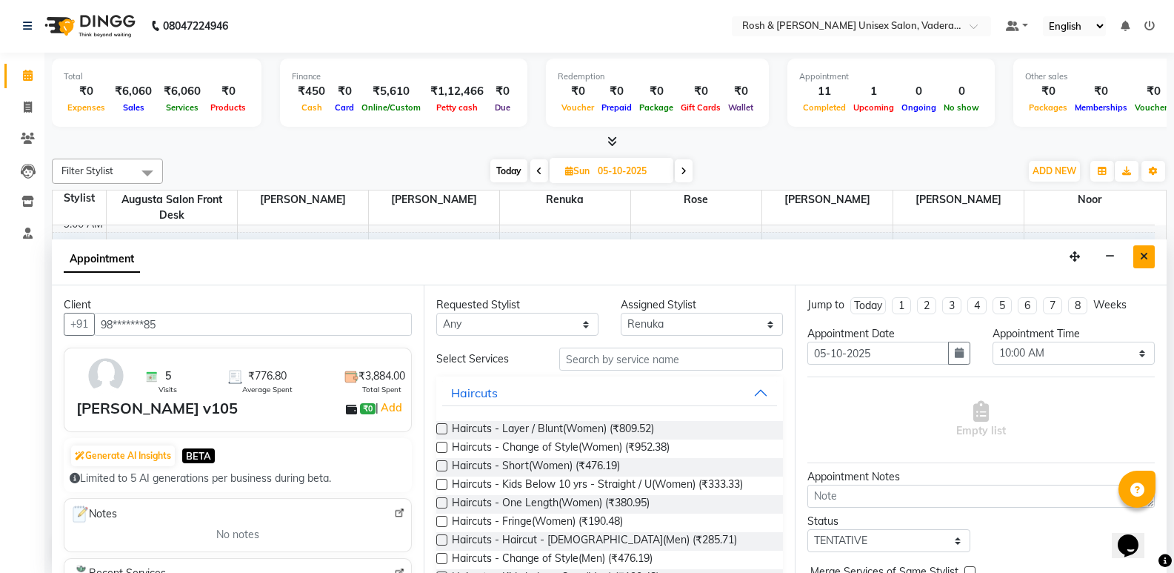
click at [1145, 261] on button "Close" at bounding box center [1143, 256] width 21 height 23
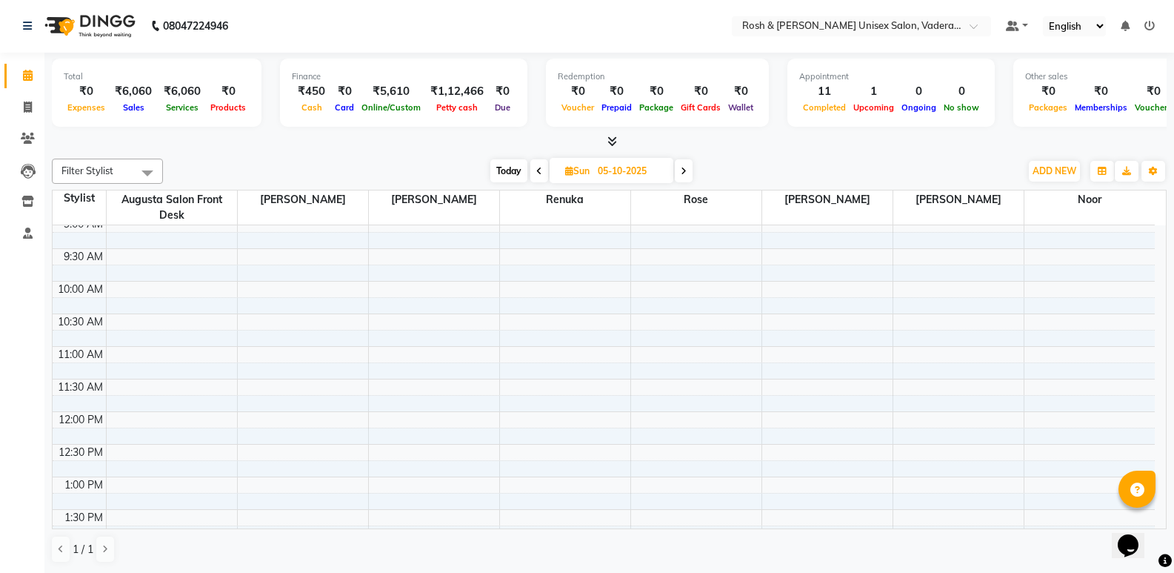
click at [513, 173] on span "Today" at bounding box center [508, 170] width 37 height 23
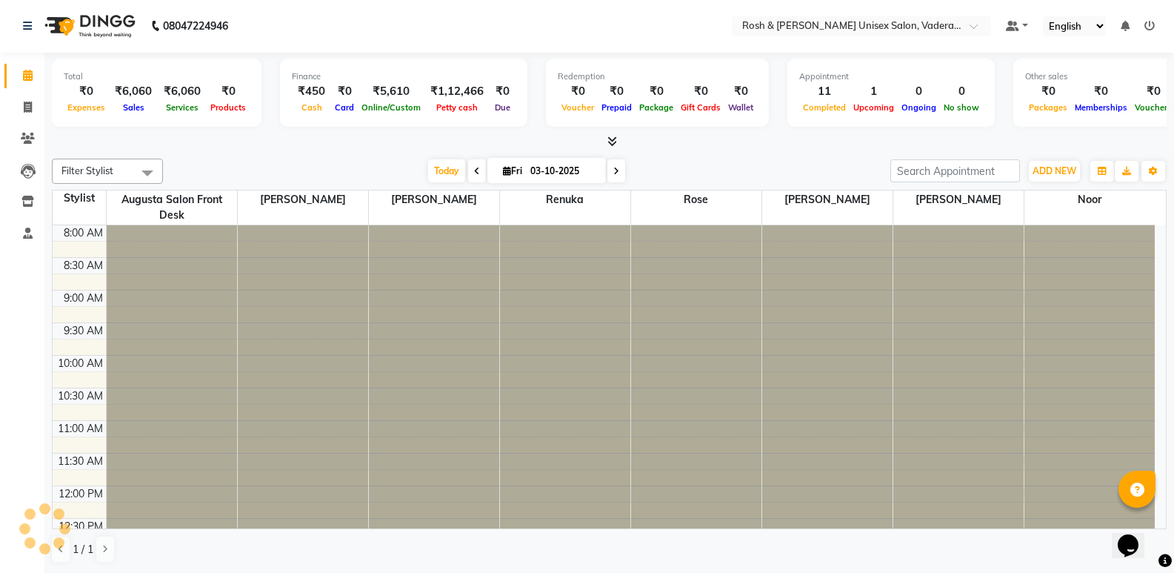
scroll to position [392, 0]
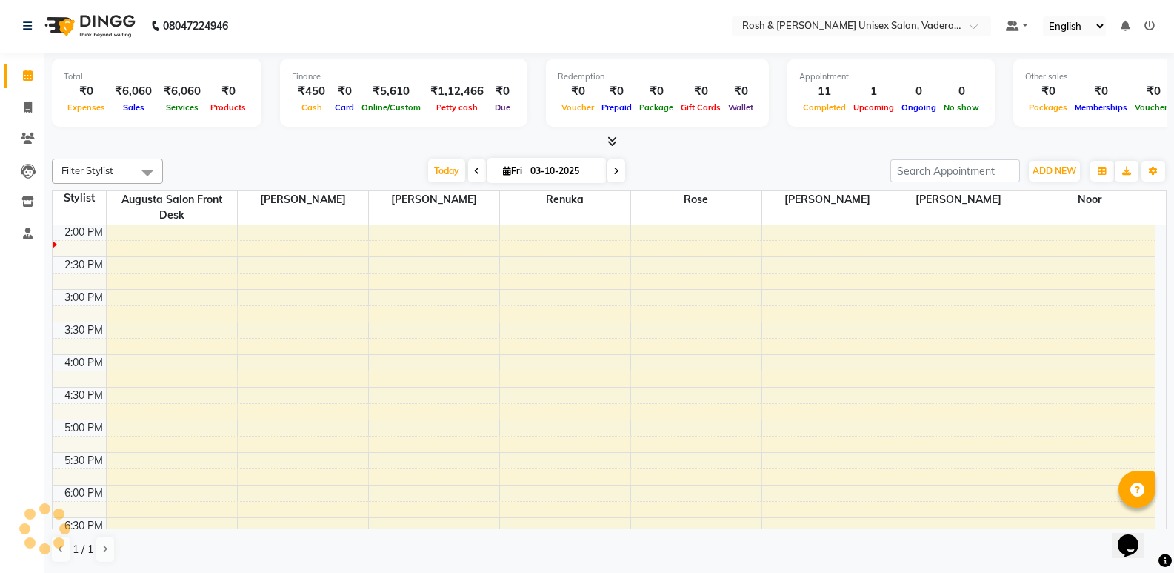
click at [470, 167] on span at bounding box center [477, 170] width 18 height 23
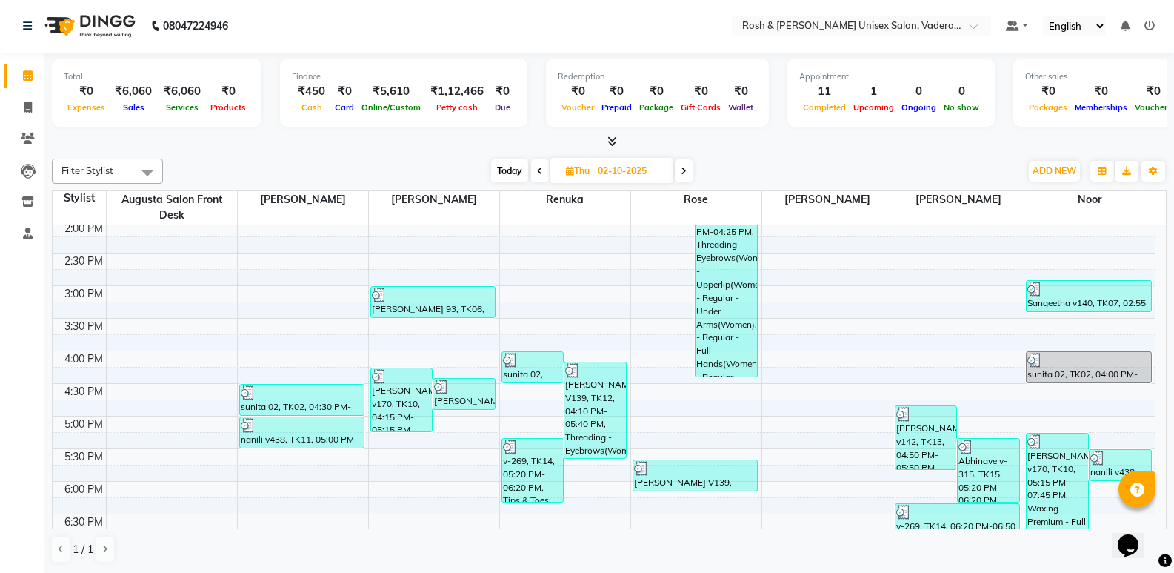
scroll to position [321, 0]
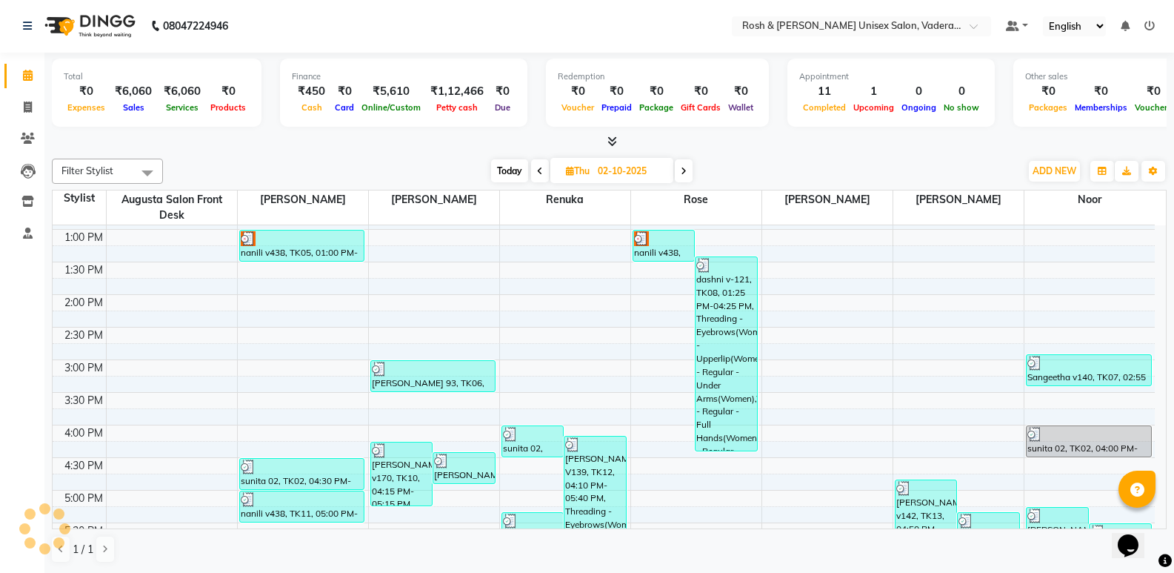
click at [521, 166] on span "Today" at bounding box center [509, 170] width 37 height 23
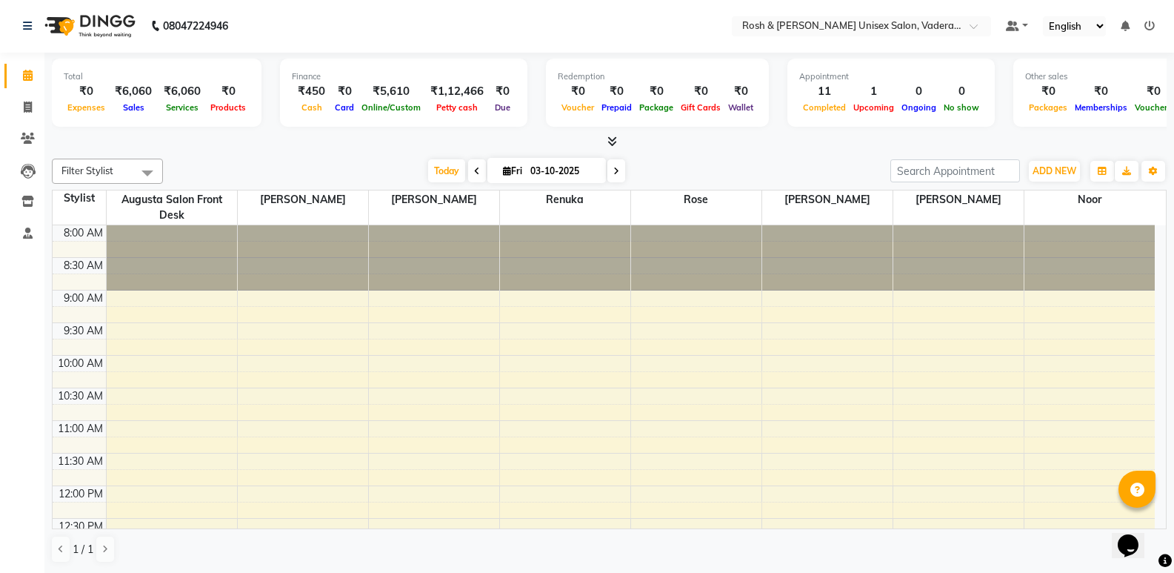
scroll to position [392, 0]
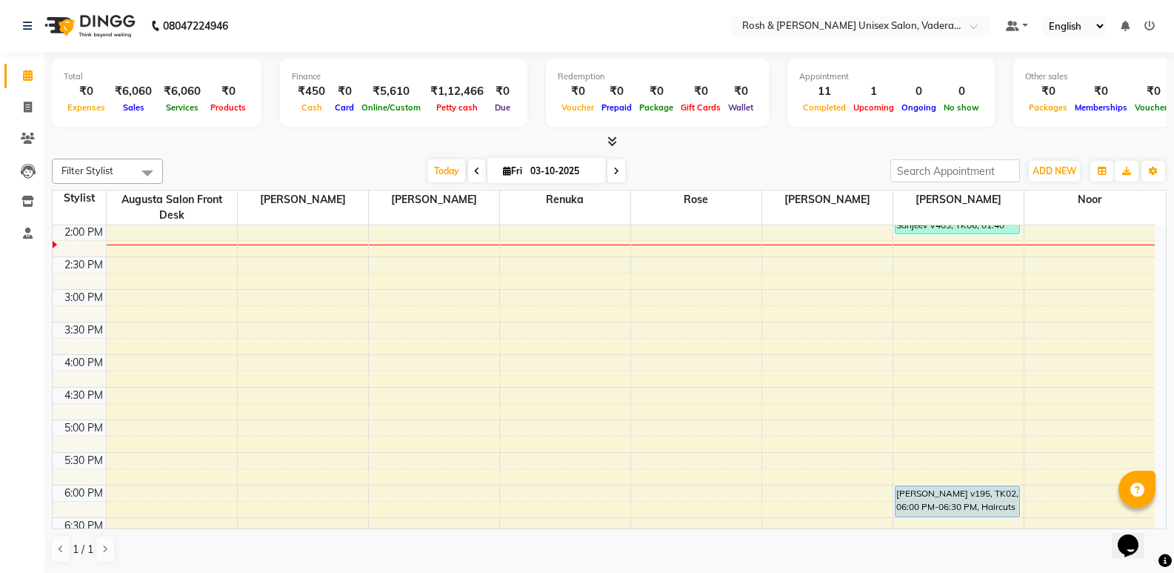
click at [615, 138] on icon at bounding box center [612, 141] width 10 height 11
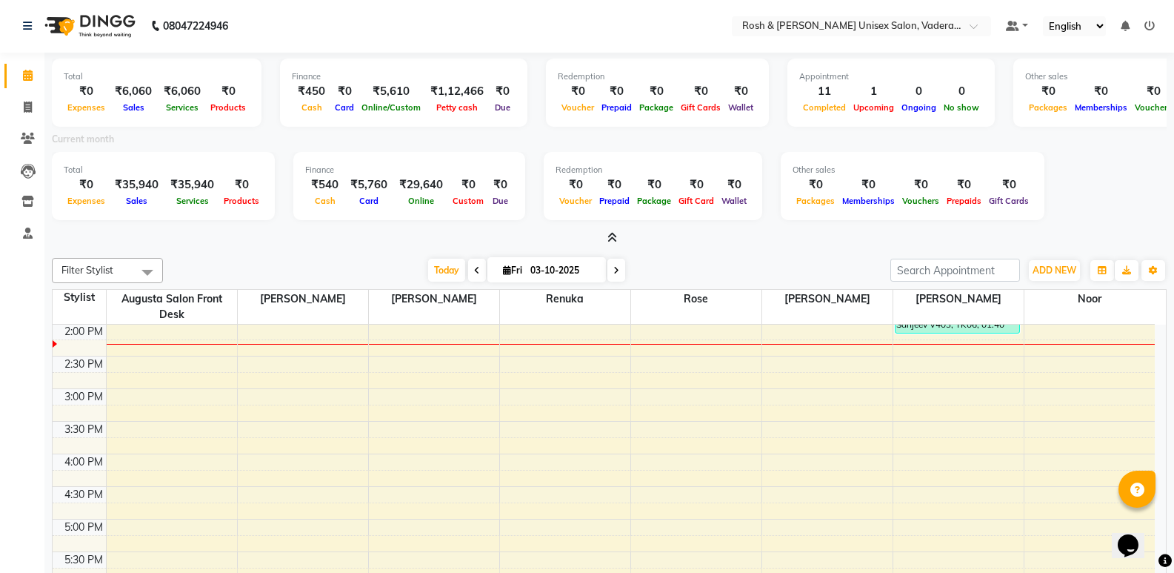
click at [612, 237] on icon at bounding box center [612, 237] width 10 height 11
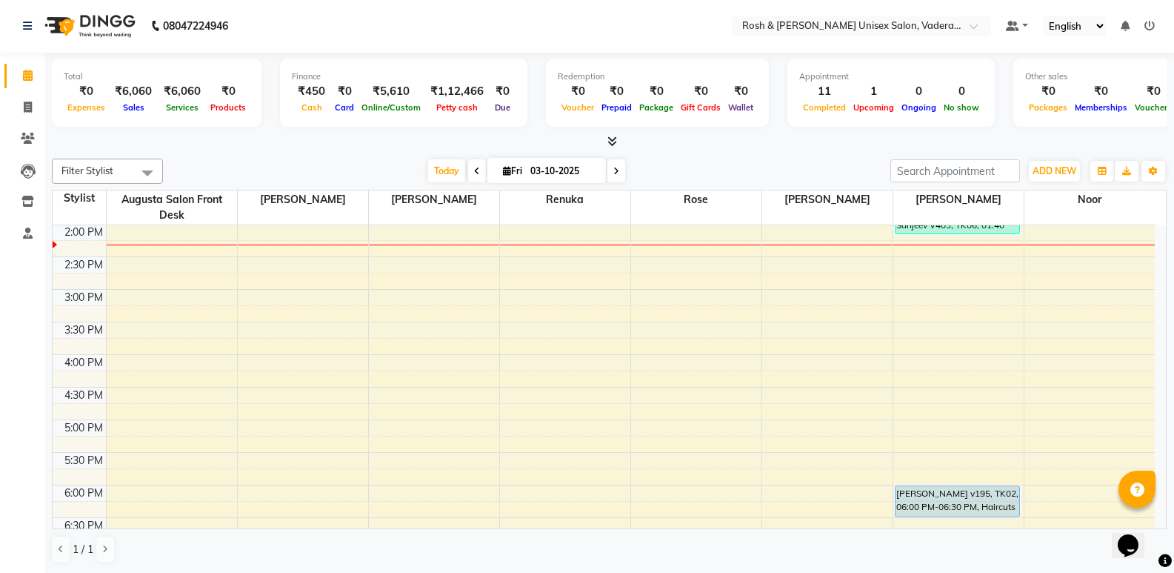
click at [611, 142] on icon at bounding box center [612, 141] width 10 height 11
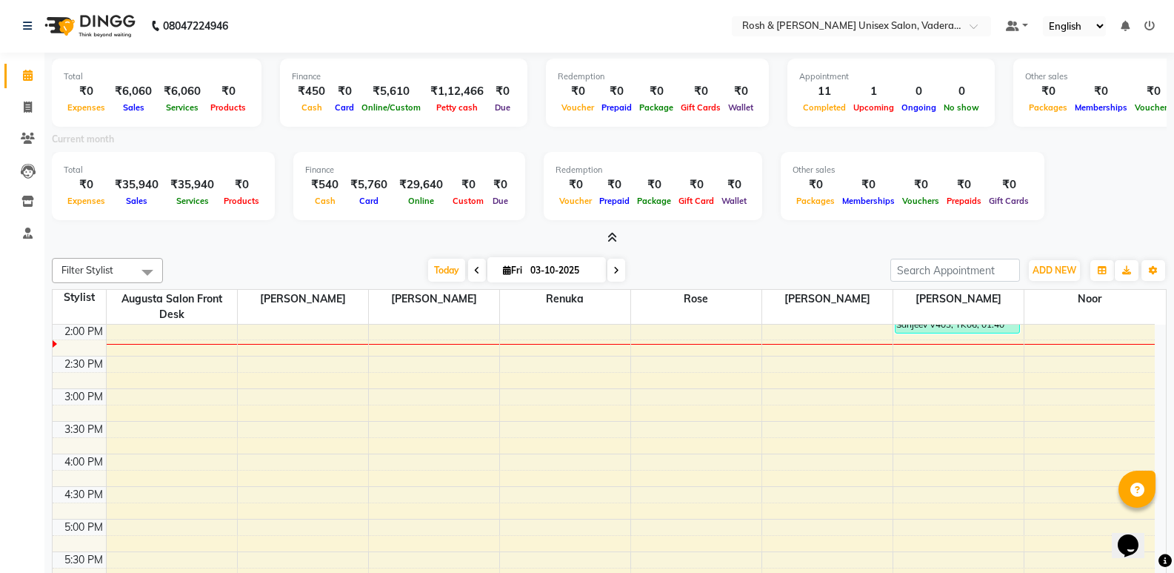
click at [607, 242] on icon at bounding box center [612, 237] width 10 height 11
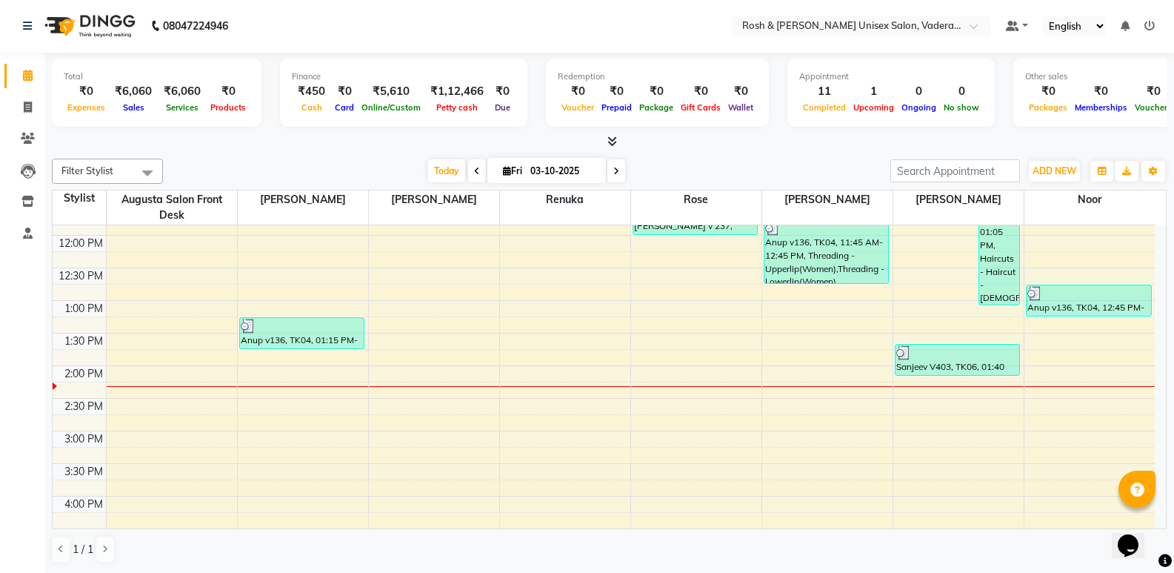
scroll to position [244, 0]
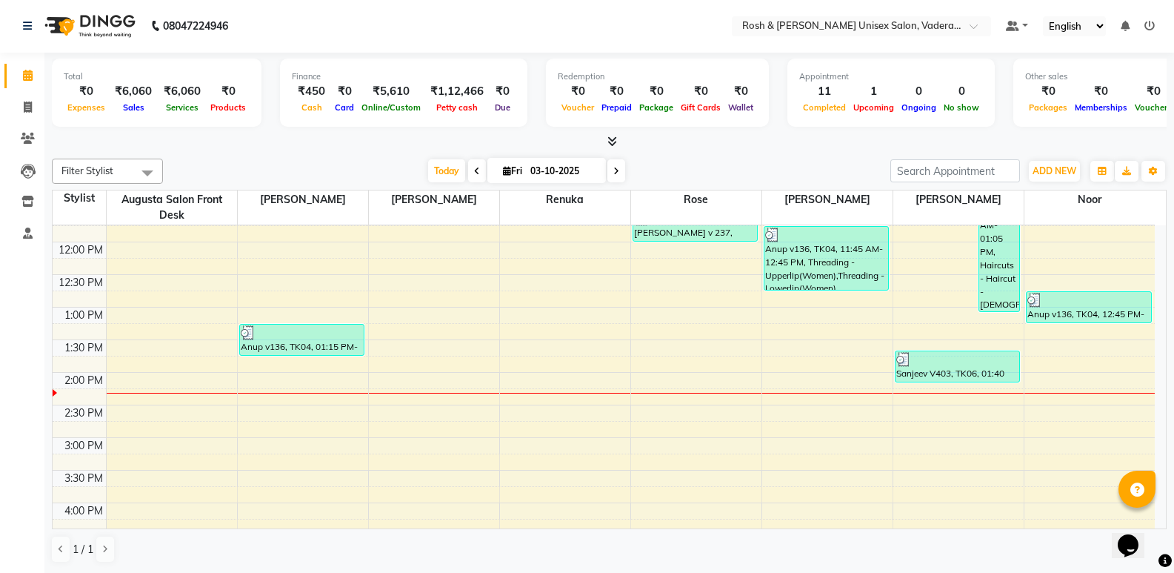
click at [610, 169] on span at bounding box center [616, 170] width 18 height 23
type input "04-10-2025"
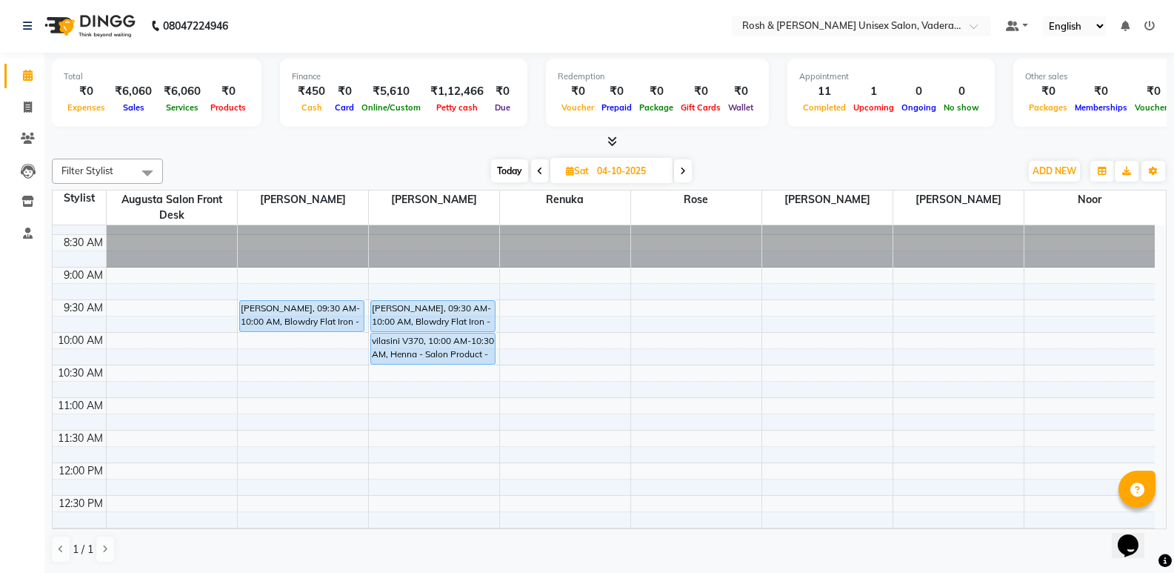
scroll to position [21, 0]
click at [578, 173] on span "Sat" at bounding box center [577, 170] width 30 height 11
select select "10"
select select "2025"
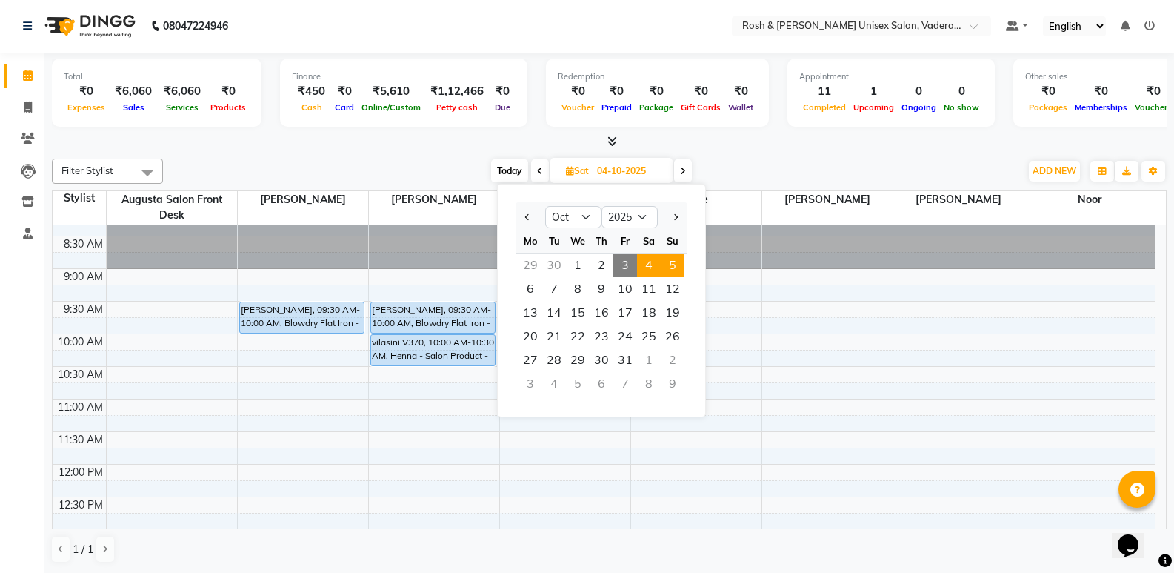
click at [664, 260] on span "5" at bounding box center [673, 265] width 24 height 24
type input "05-10-2025"
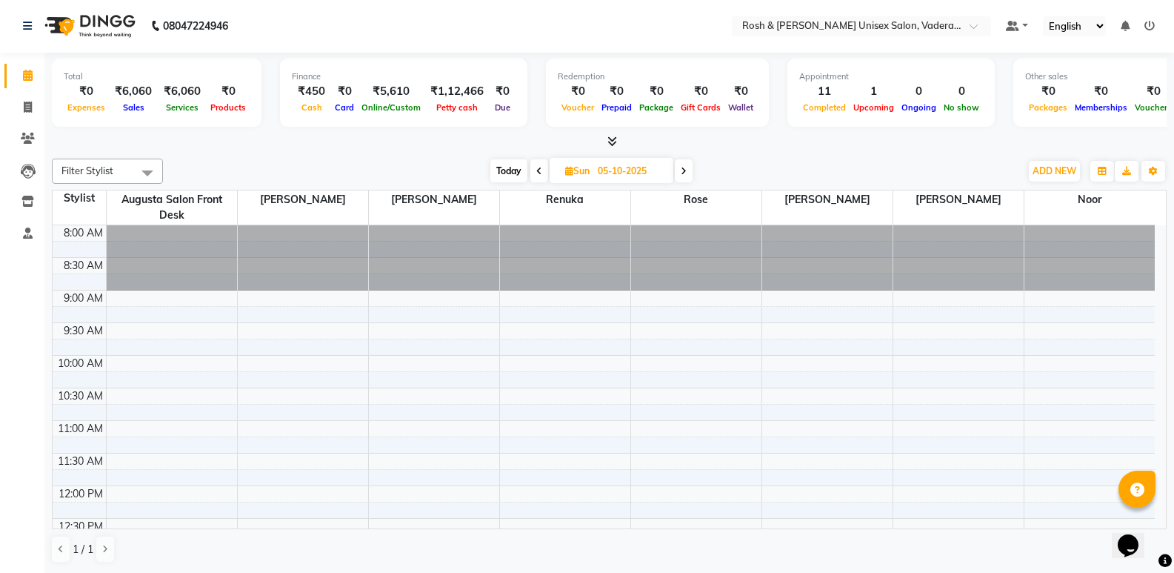
scroll to position [74, 0]
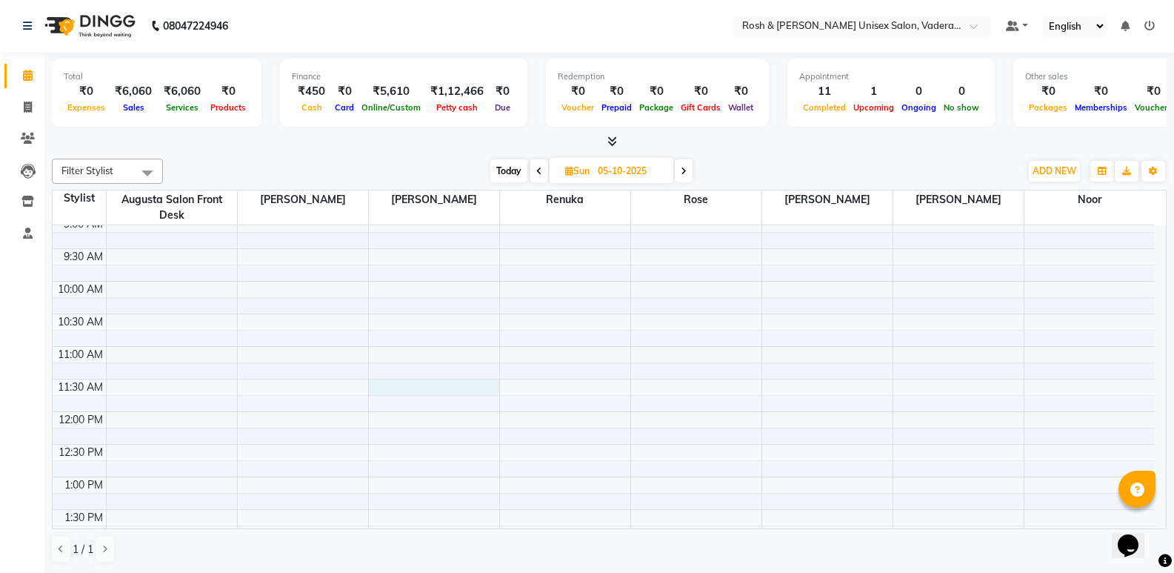
click at [369, 384] on div "8:00 AM 8:30 AM 9:00 AM 9:30 AM 10:00 AM 10:30 AM 11:00 AM 11:30 AM 12:00 PM 12…" at bounding box center [604, 574] width 1102 height 847
select select "87534"
select select "tentative"
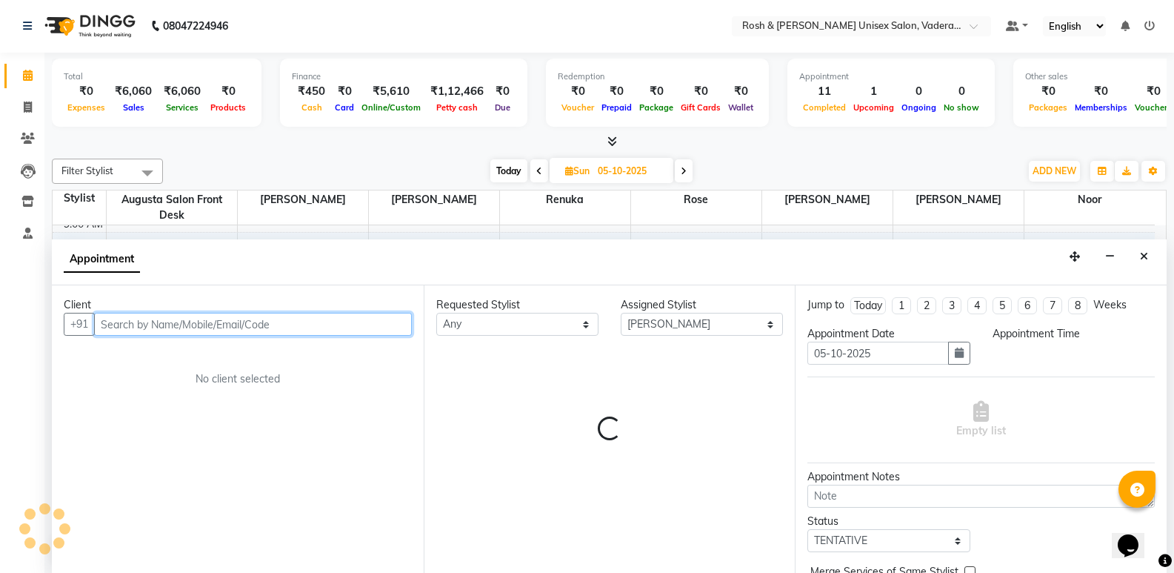
select select "690"
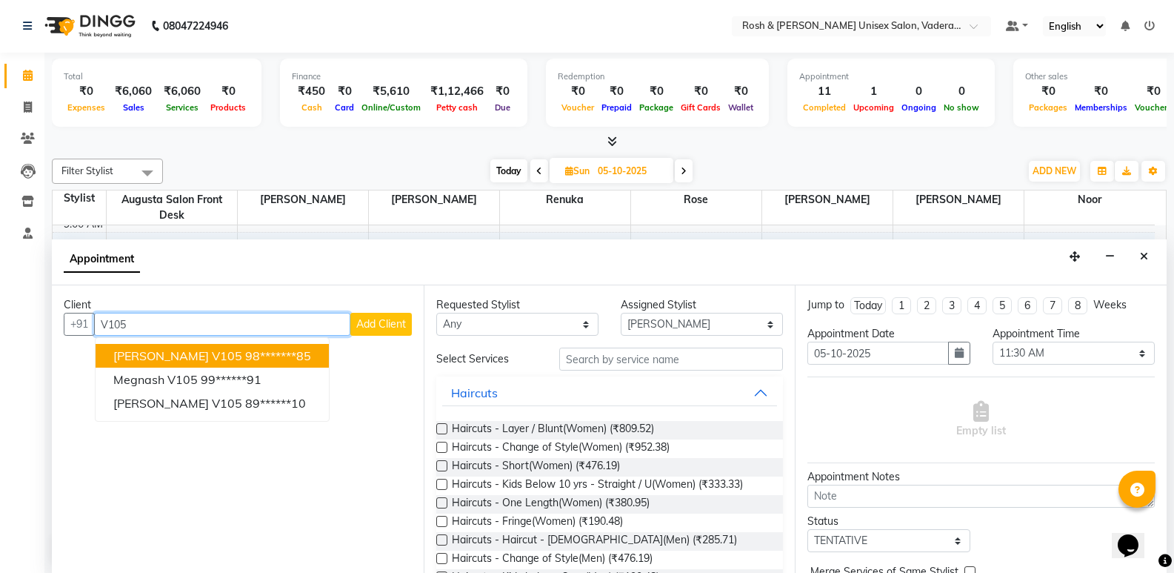
click at [245, 350] on ngb-highlight "98*******85" at bounding box center [278, 355] width 66 height 15
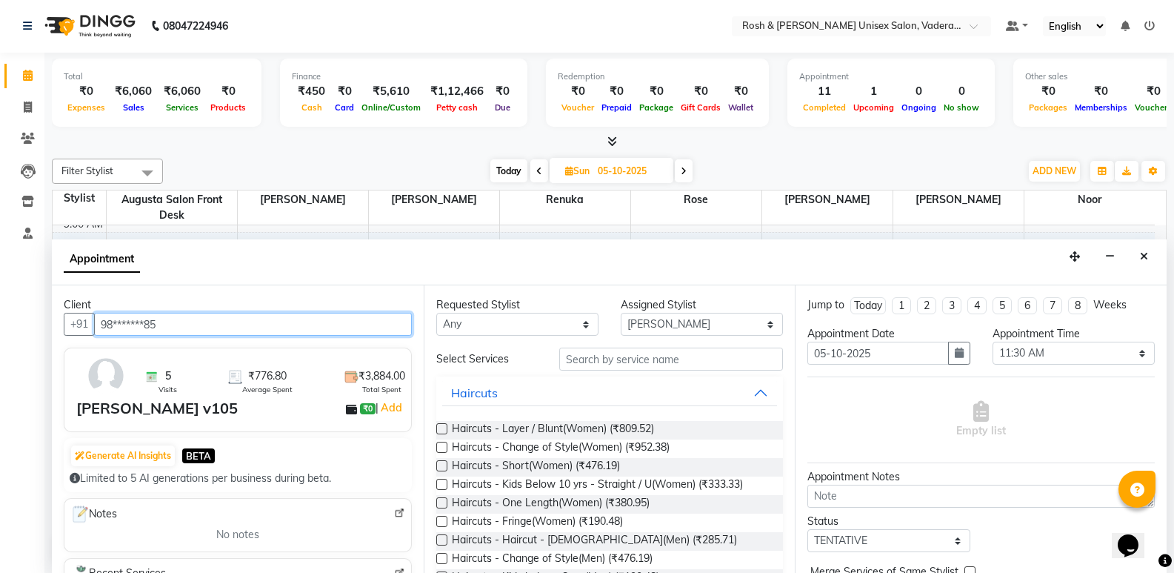
type input "98*******85"
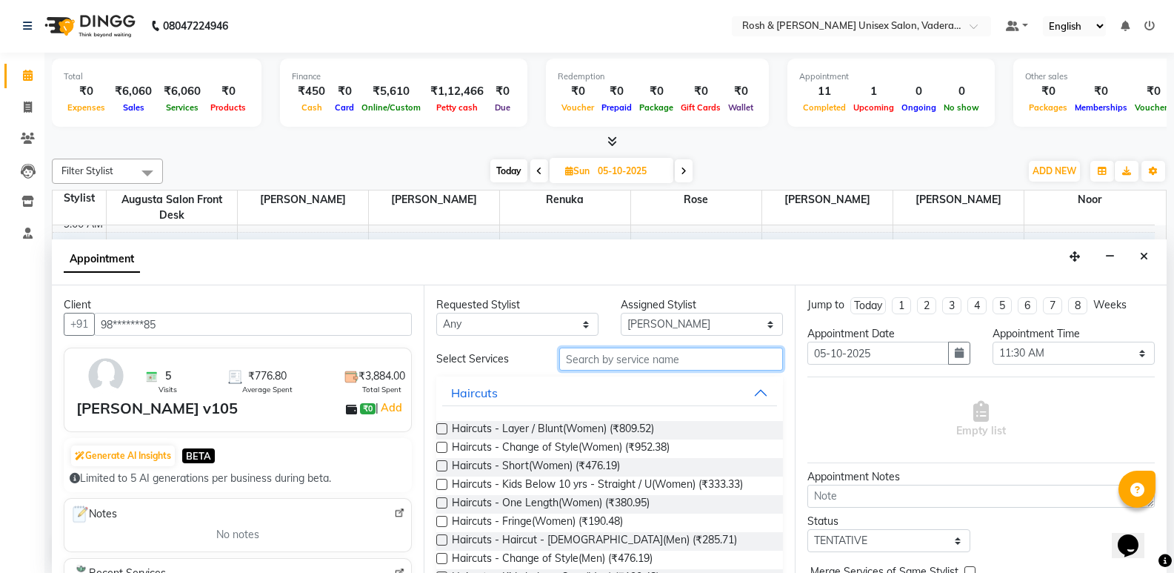
click at [621, 363] on input "text" at bounding box center [671, 358] width 224 height 23
type input "r"
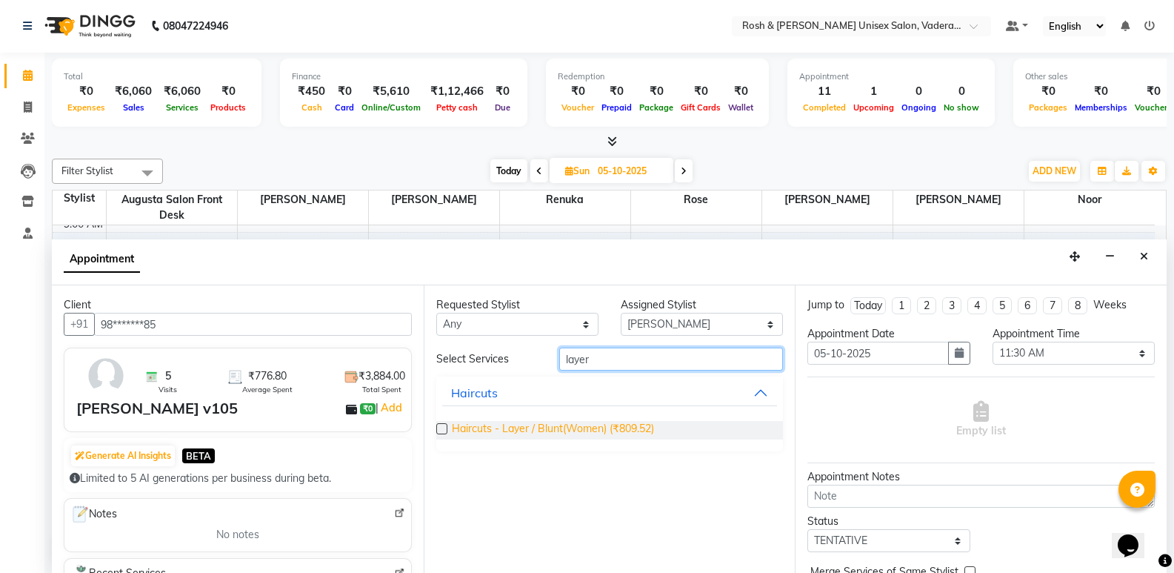
type input "layer"
click at [625, 429] on span "Haircuts - Layer / Blunt(Women) (₹809.52)" at bounding box center [553, 430] width 202 height 19
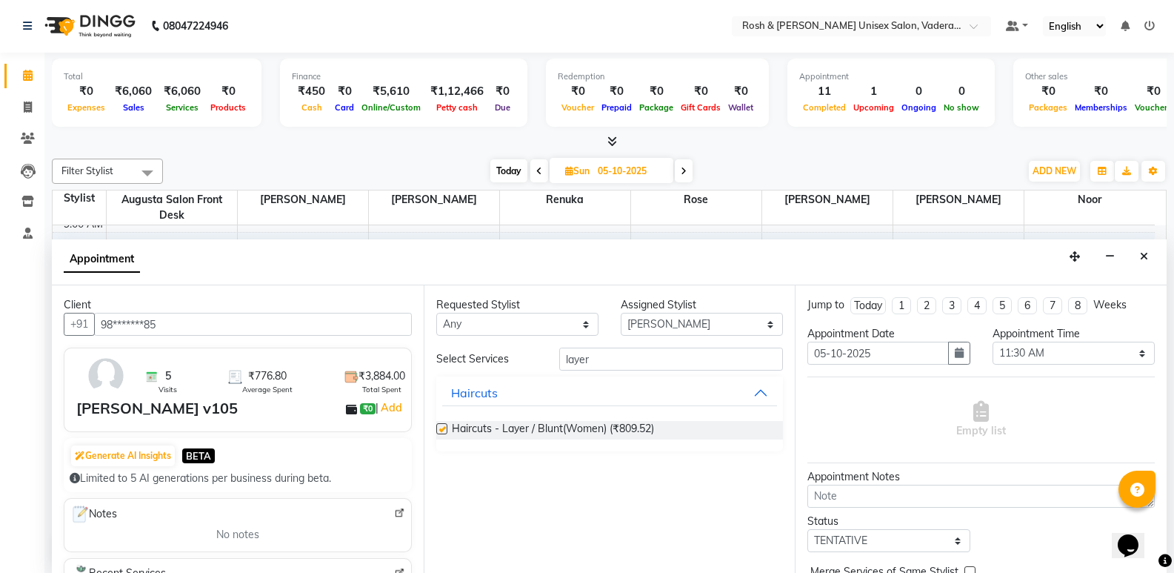
checkbox input "false"
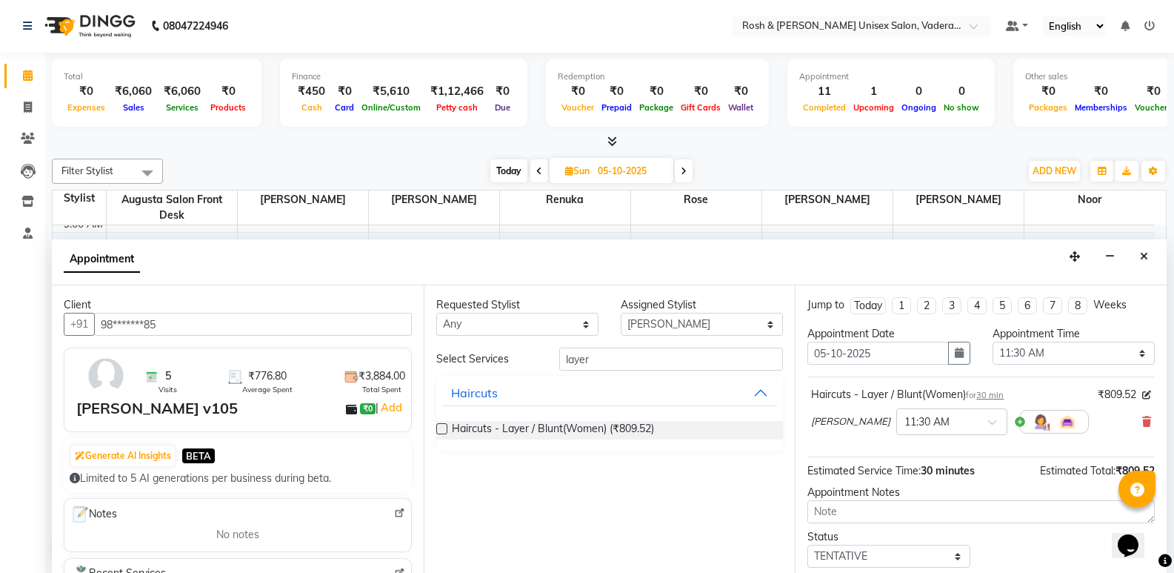
scroll to position [88, 0]
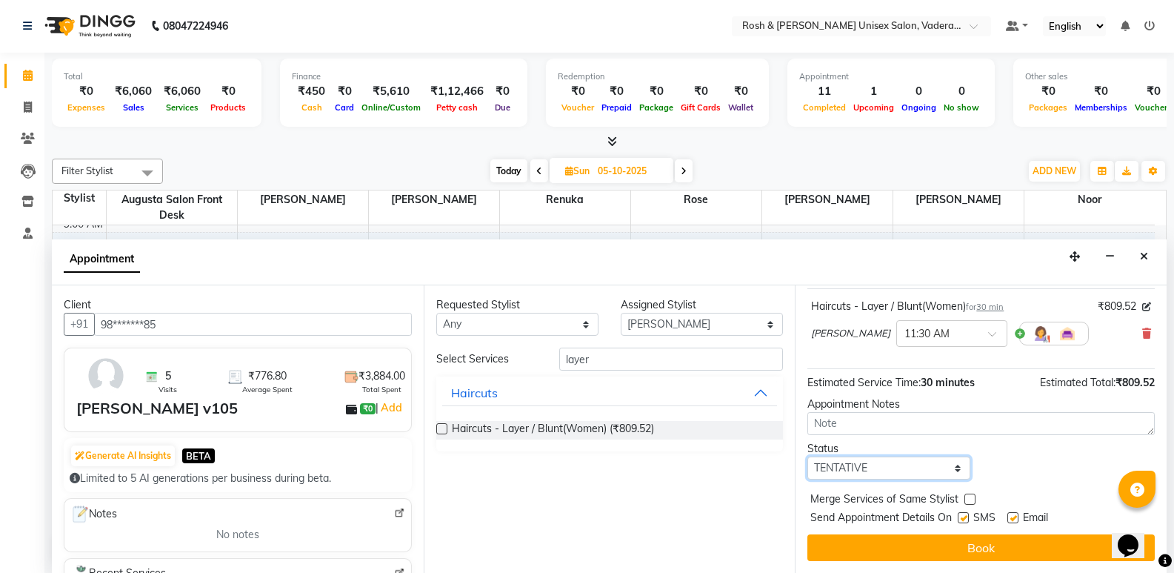
click at [896, 463] on select "Select TENTATIVE CONFIRM UPCOMING" at bounding box center [888, 467] width 162 height 23
select select "upcoming"
click at [807, 456] on select "Select TENTATIVE CONFIRM UPCOMING" at bounding box center [888, 467] width 162 height 23
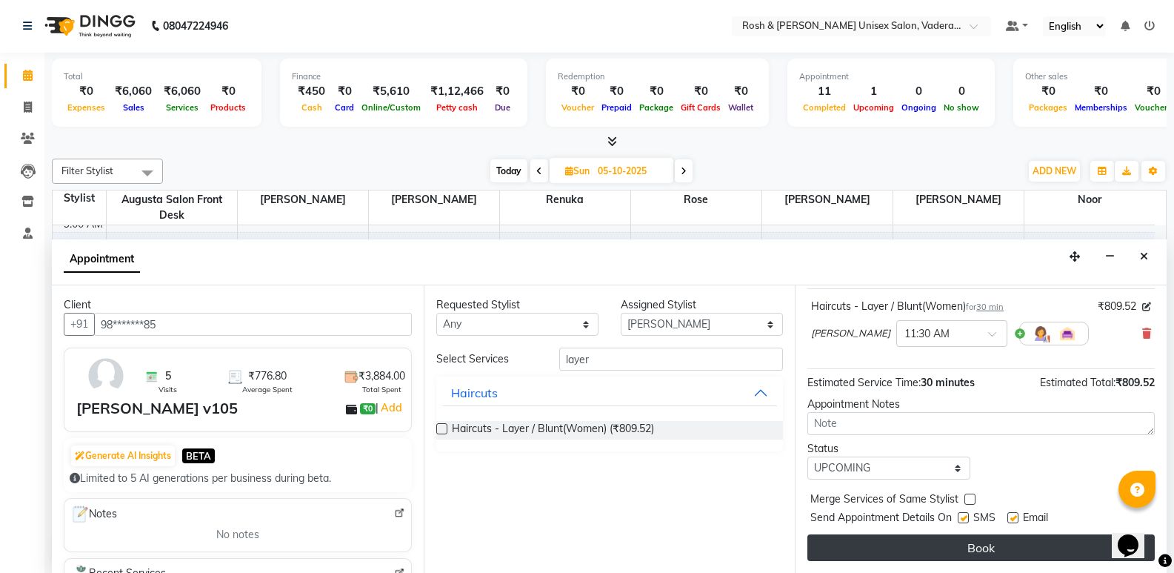
click at [927, 538] on button "Book" at bounding box center [980, 547] width 347 height 27
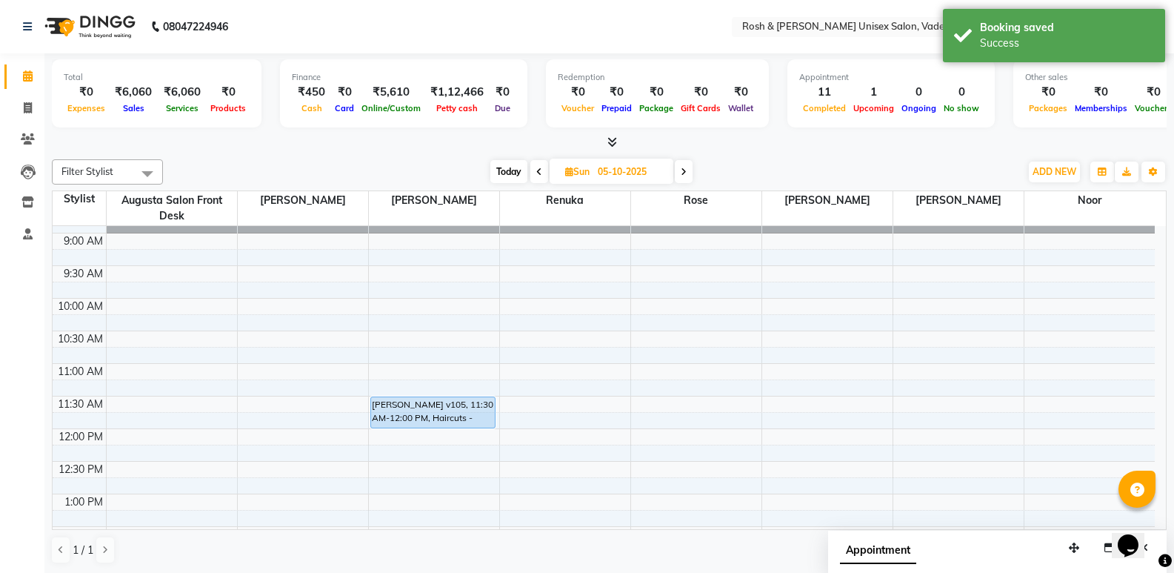
scroll to position [0, 0]
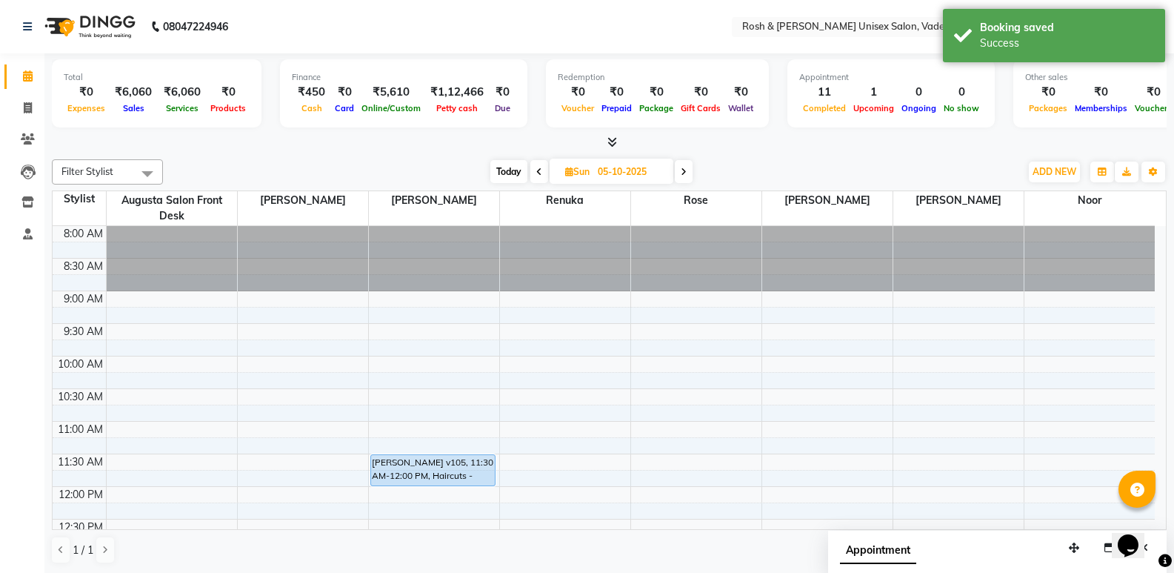
click at [506, 169] on span "Today" at bounding box center [508, 171] width 37 height 23
type input "03-10-2025"
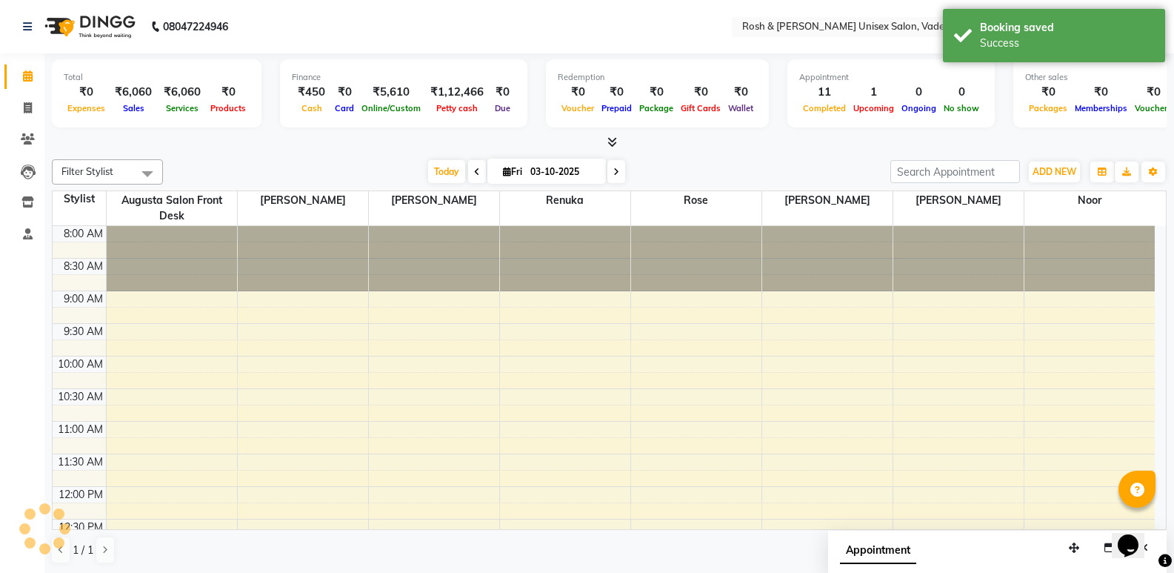
scroll to position [392, 0]
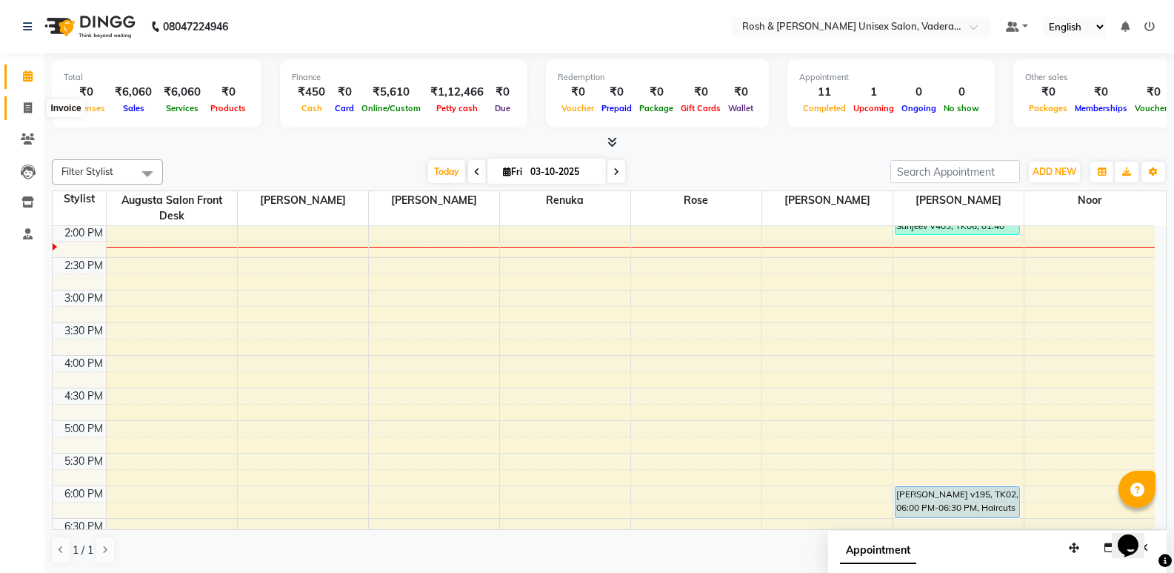
click at [27, 107] on icon at bounding box center [28, 107] width 8 height 11
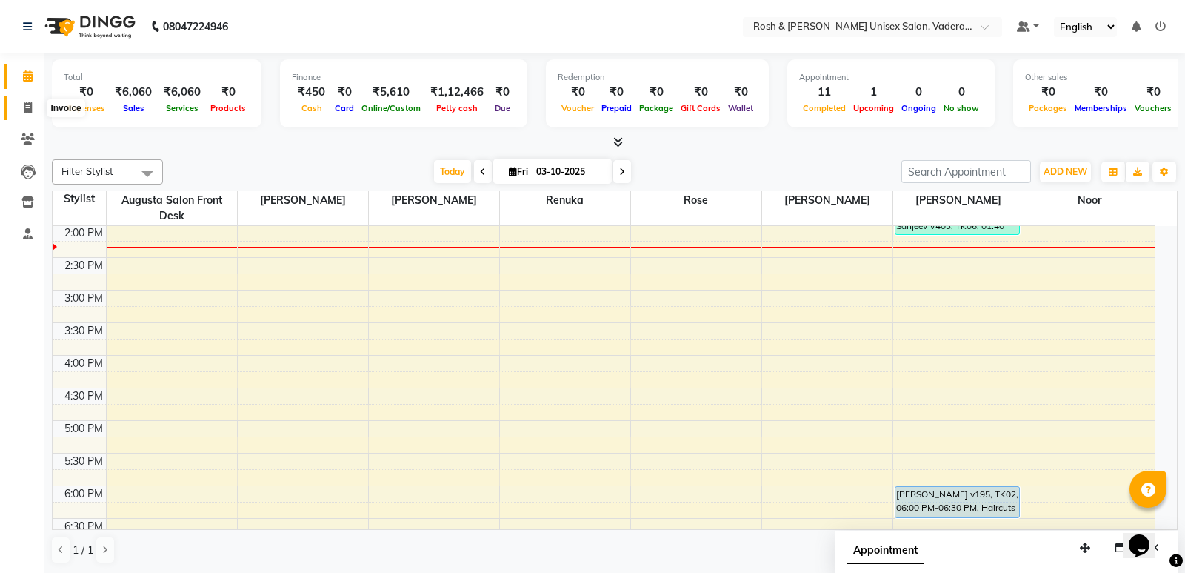
select select "service"
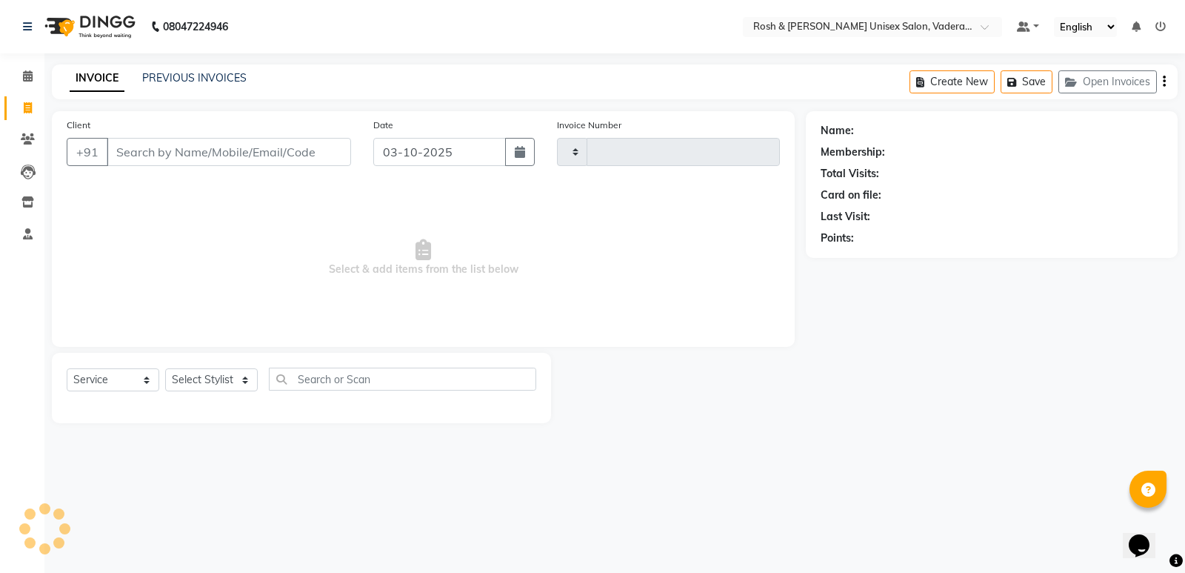
type input "1095"
select select "8657"
click at [1076, 90] on button "Open Invoices" at bounding box center [1107, 81] width 99 height 23
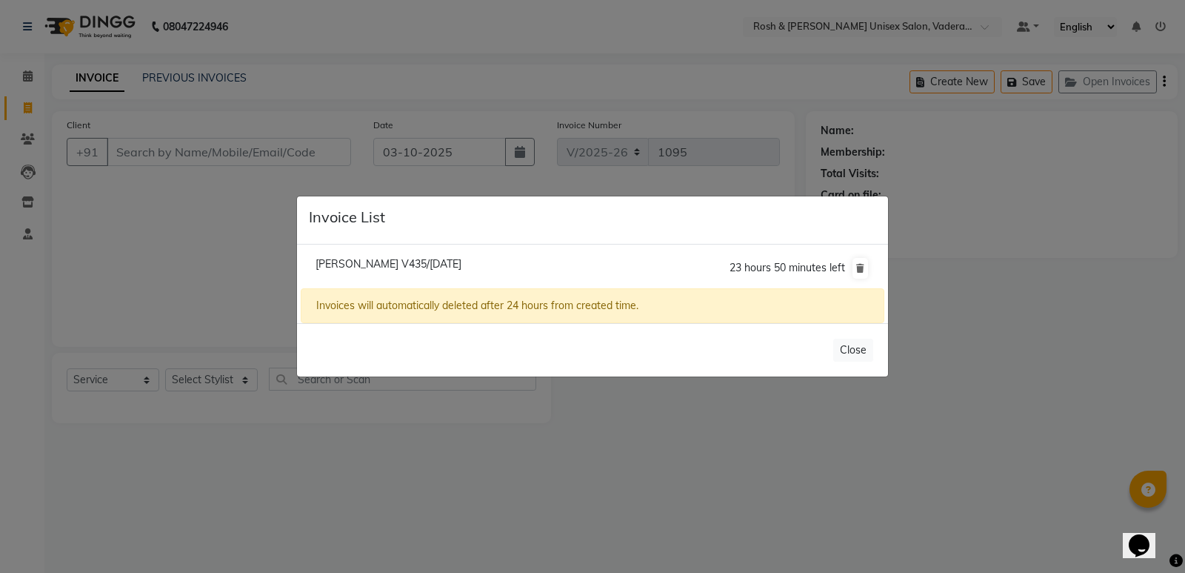
click at [424, 264] on span "[PERSON_NAME] V435/[DATE]" at bounding box center [389, 263] width 146 height 13
type input "72******42"
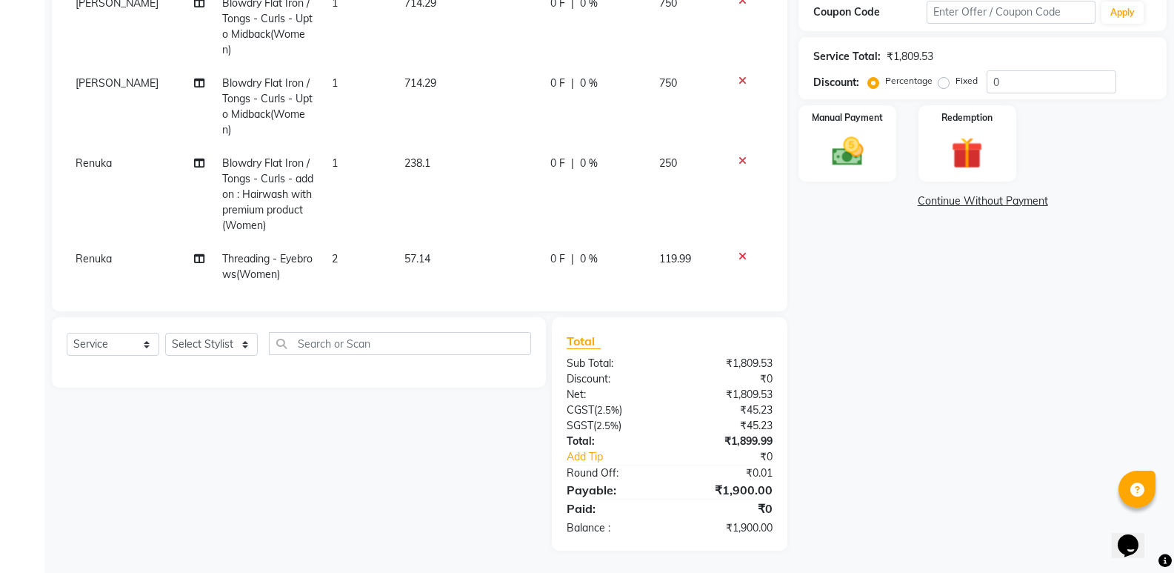
scroll to position [110, 0]
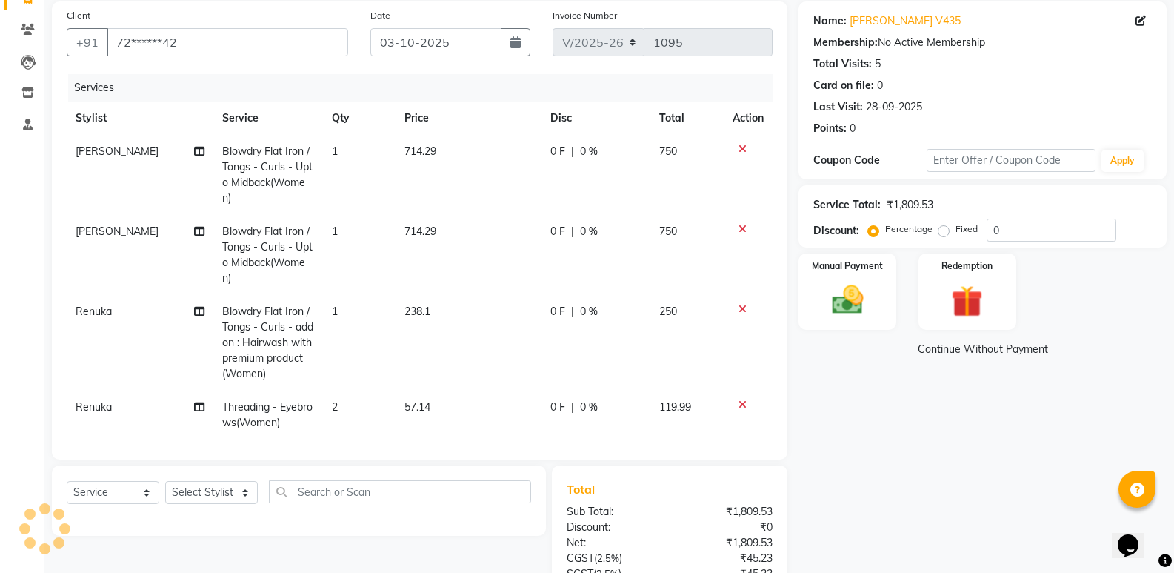
click at [738, 152] on icon at bounding box center [742, 149] width 8 height 10
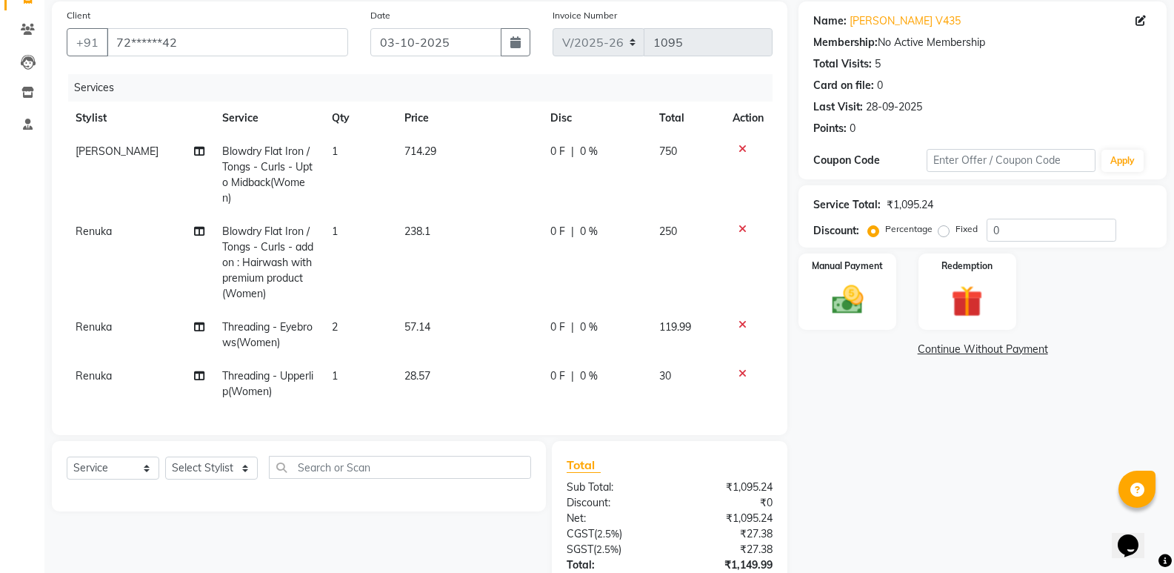
scroll to position [233, 0]
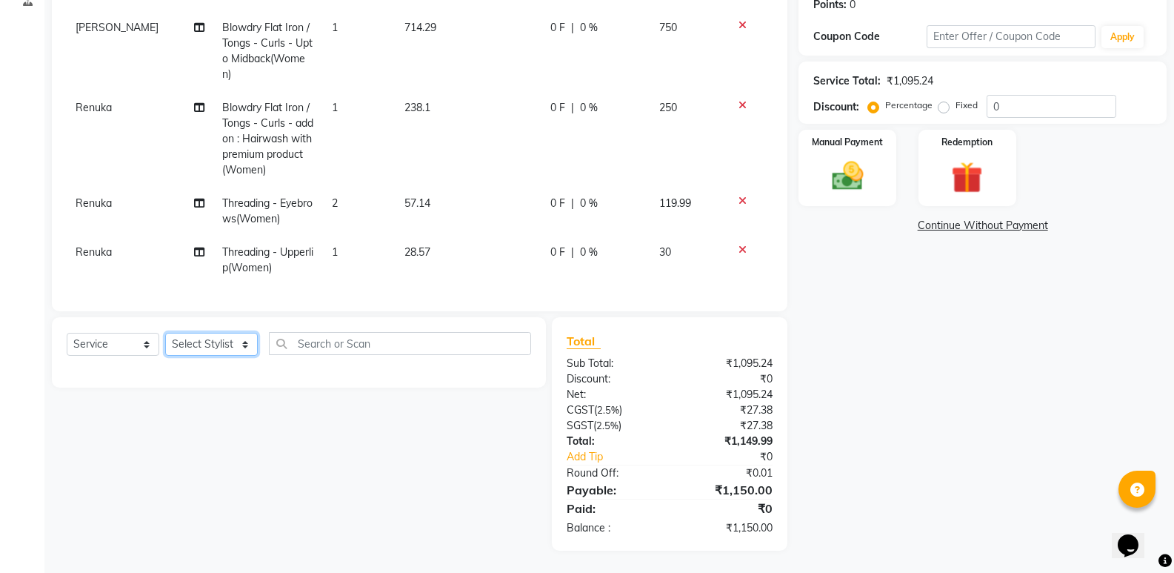
drag, startPoint x: 193, startPoint y: 339, endPoint x: 200, endPoint y: 316, distance: 23.9
click at [193, 339] on select "Select Stylist Augusta Salon Front Desk [PERSON_NAME] [PERSON_NAME] Renuka Repo…" at bounding box center [211, 344] width 93 height 23
select select "87534"
click at [165, 333] on select "Select Stylist Augusta Salon Front Desk [PERSON_NAME] [PERSON_NAME] Renuka Repo…" at bounding box center [211, 344] width 93 height 23
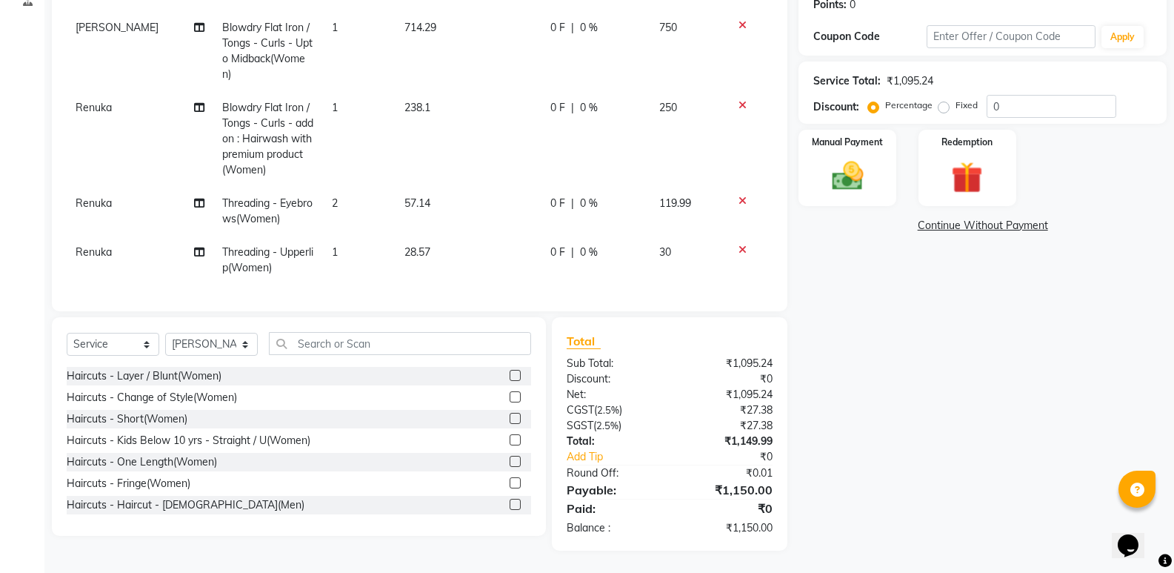
click at [358, 330] on div "Select Service Product Membership Package Voucher Prepaid Gift Card Select Styl…" at bounding box center [299, 426] width 494 height 218
click at [356, 334] on input "text" at bounding box center [400, 343] width 262 height 23
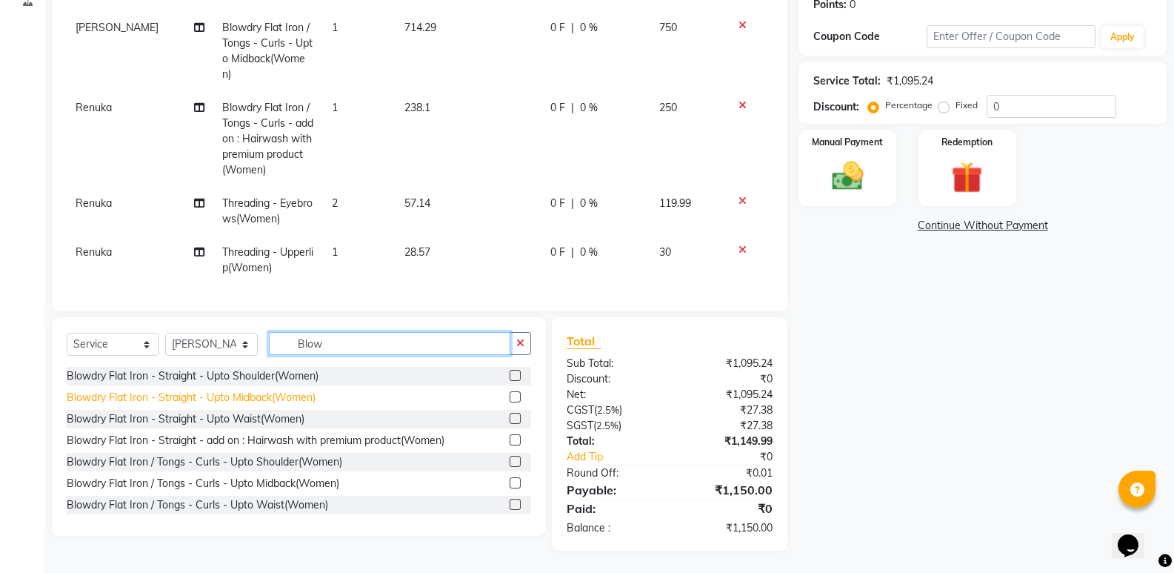
type input "Blow"
click at [241, 401] on div "Blowdry Flat Iron - Straight - Upto Midback(Women)" at bounding box center [191, 398] width 249 height 16
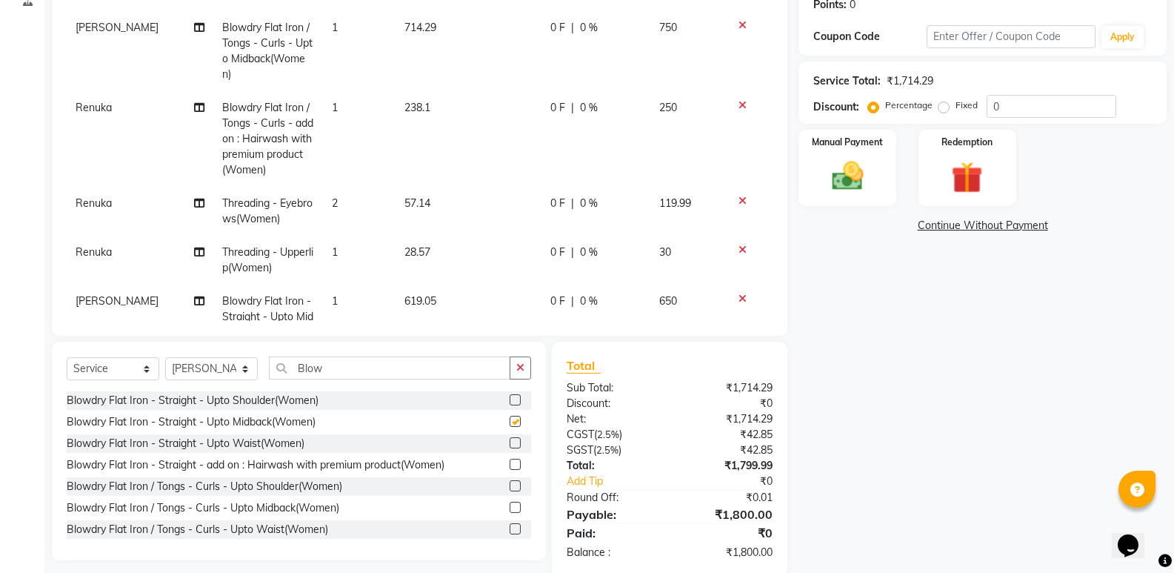
checkbox input "false"
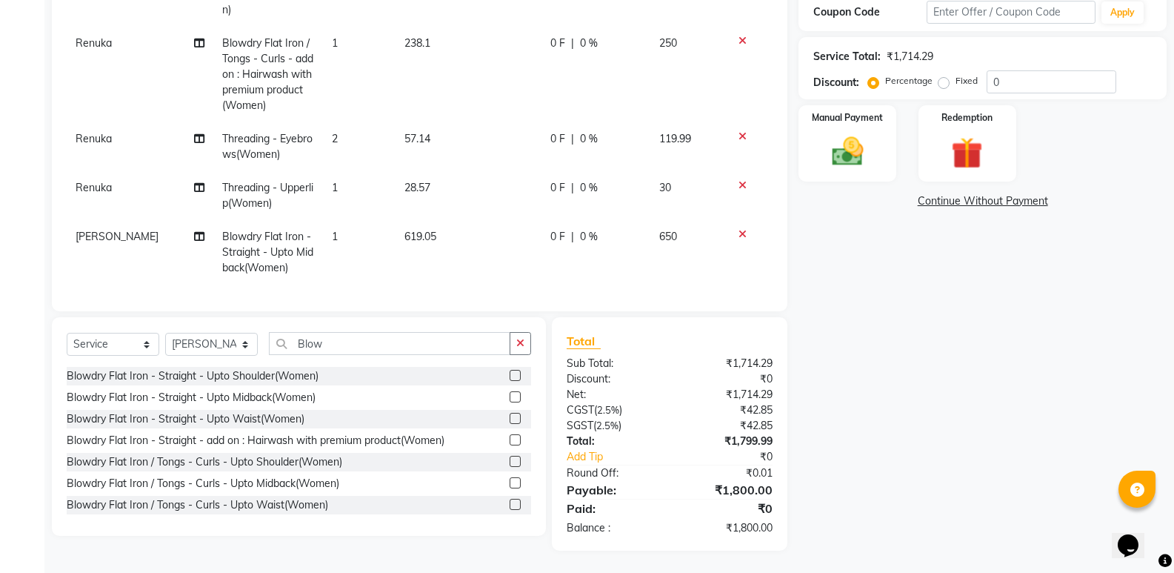
scroll to position [0, 0]
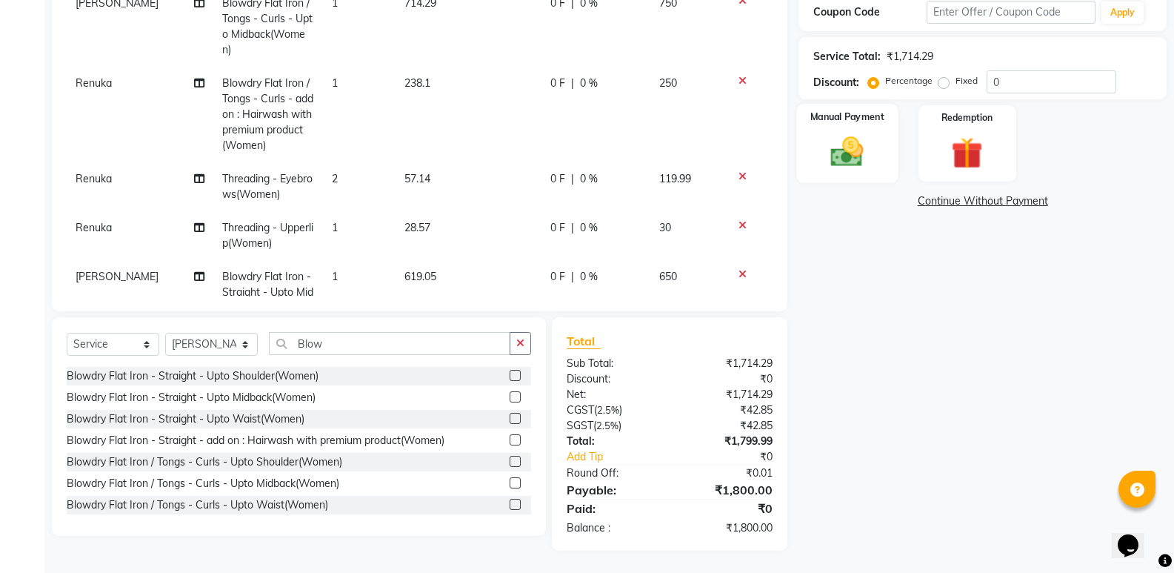
click at [827, 152] on img at bounding box center [847, 152] width 53 height 38
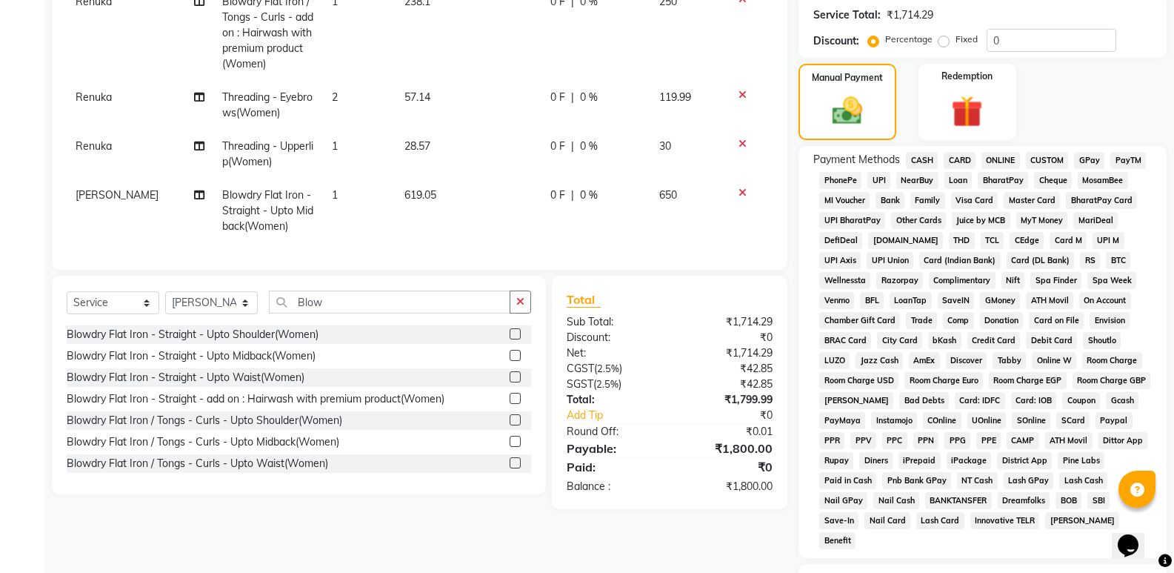
scroll to position [373, 0]
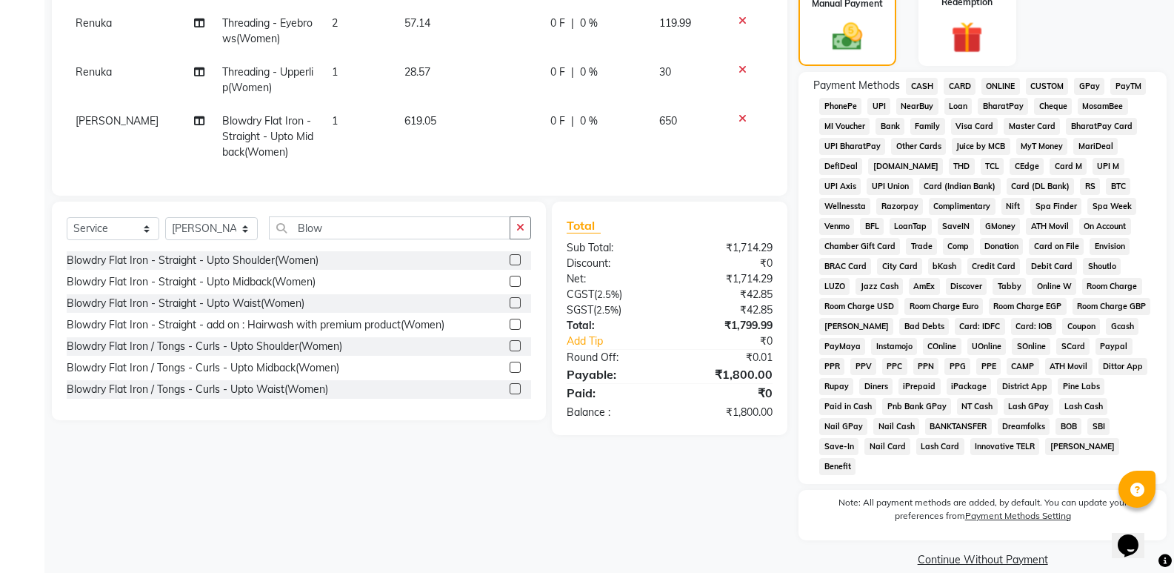
click at [959, 85] on span "CARD" at bounding box center [960, 86] width 32 height 17
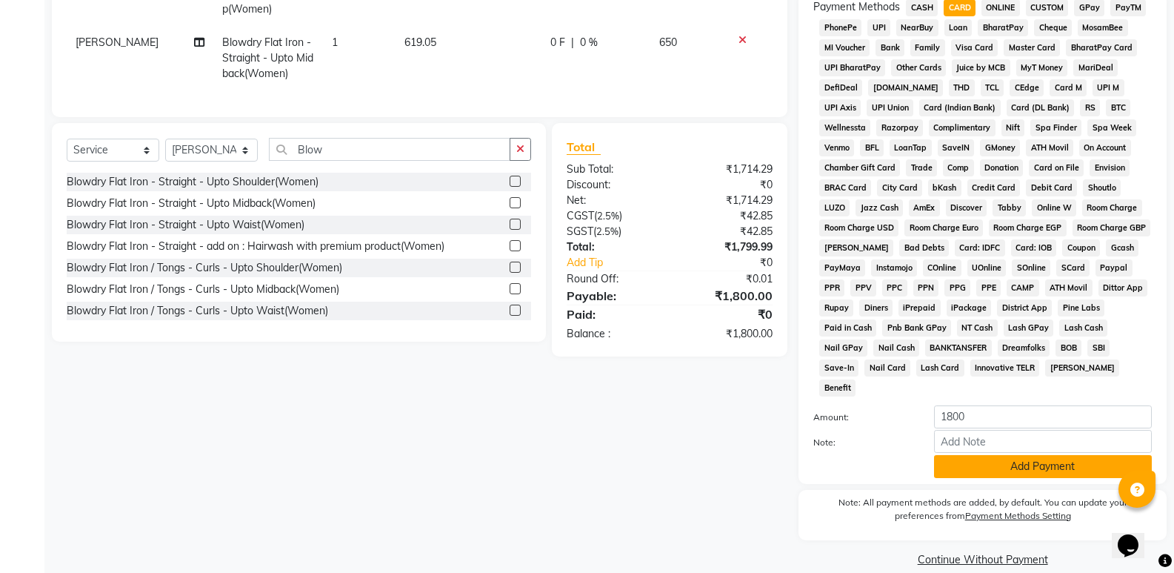
click at [1078, 455] on button "Add Payment" at bounding box center [1043, 466] width 218 height 23
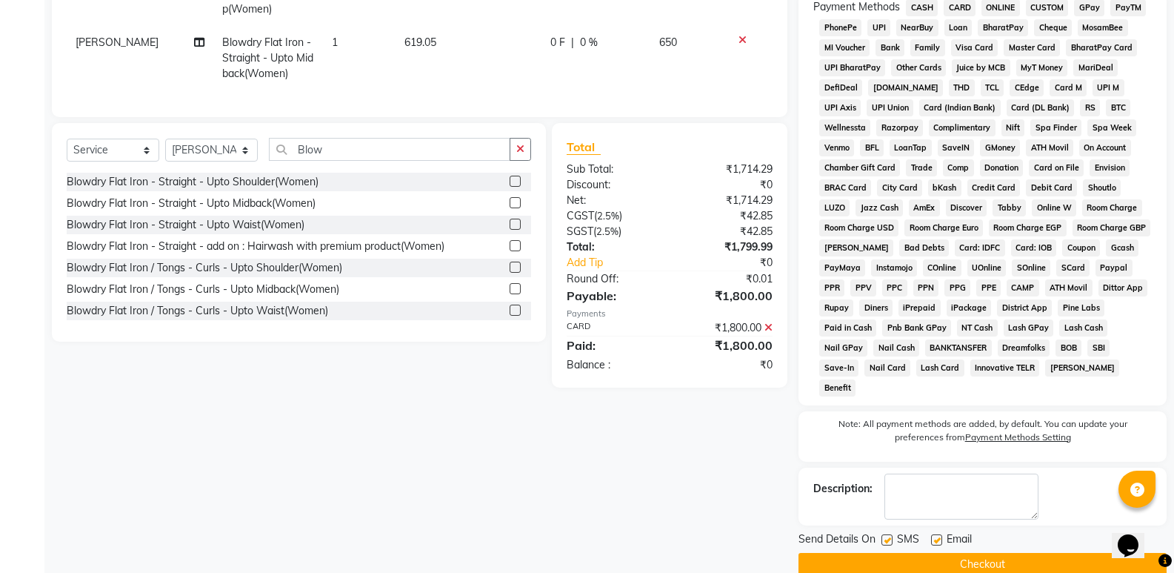
scroll to position [457, 0]
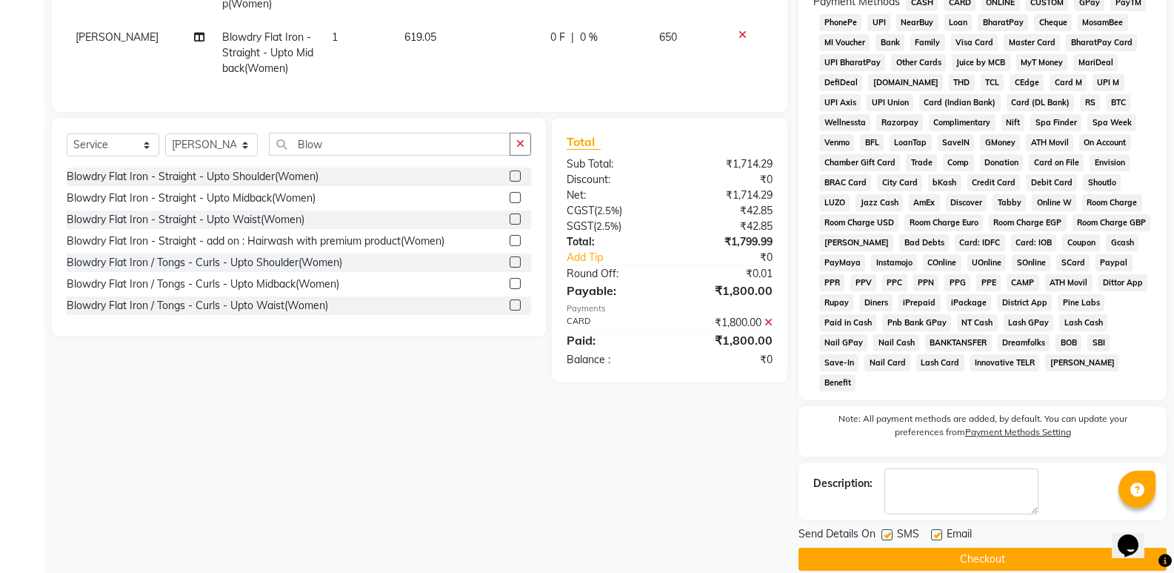
click at [941, 547] on button "Checkout" at bounding box center [982, 558] width 368 height 23
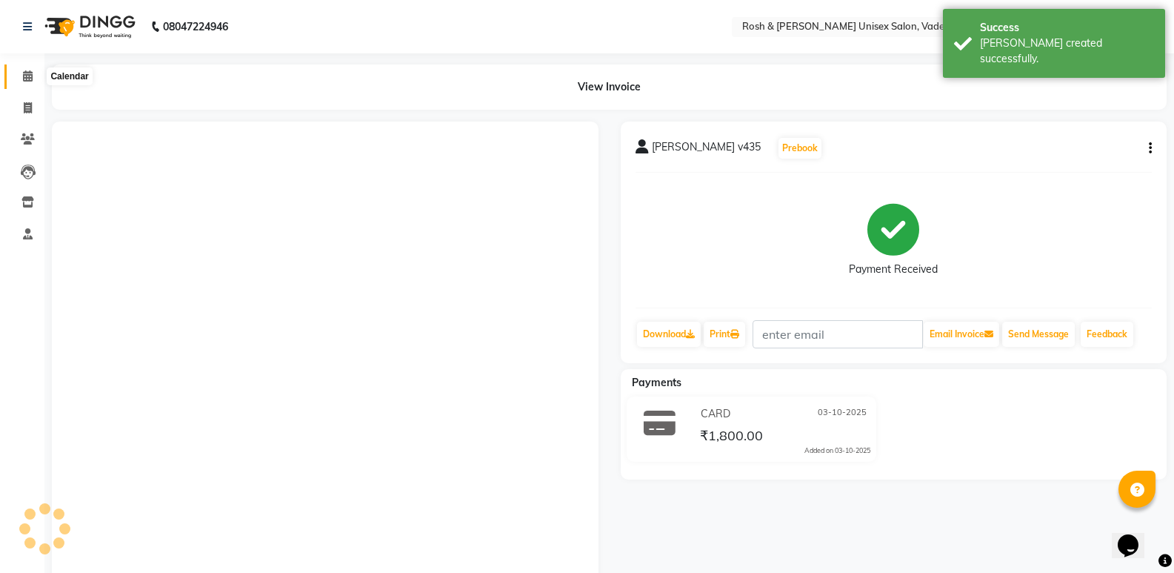
click at [27, 76] on icon at bounding box center [28, 75] width 10 height 11
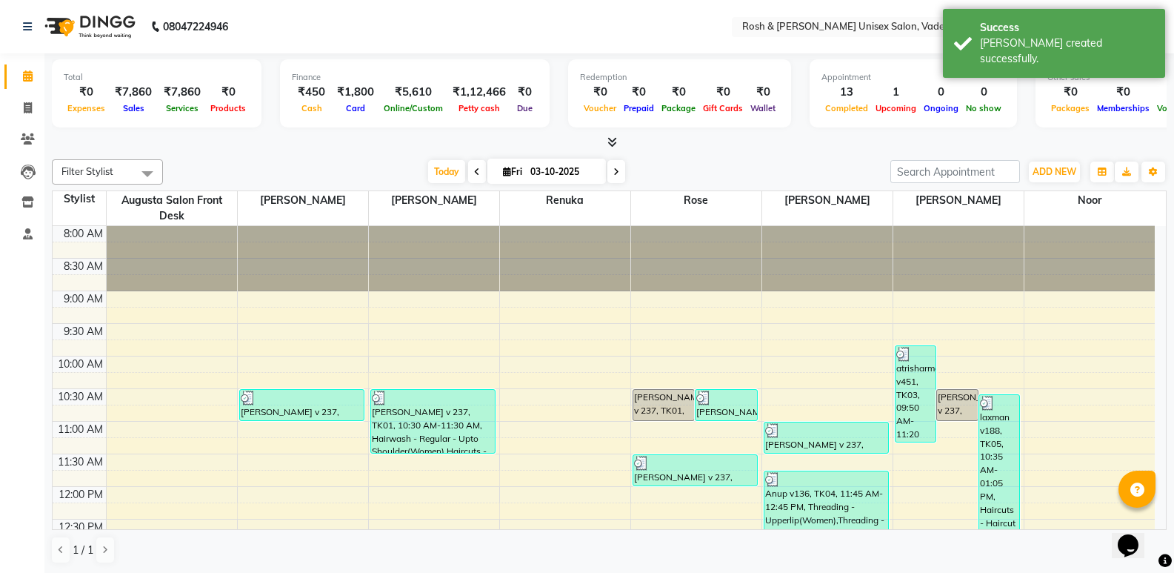
click at [537, 169] on input "03-10-2025" at bounding box center [563, 172] width 74 height 22
select select "10"
select select "2025"
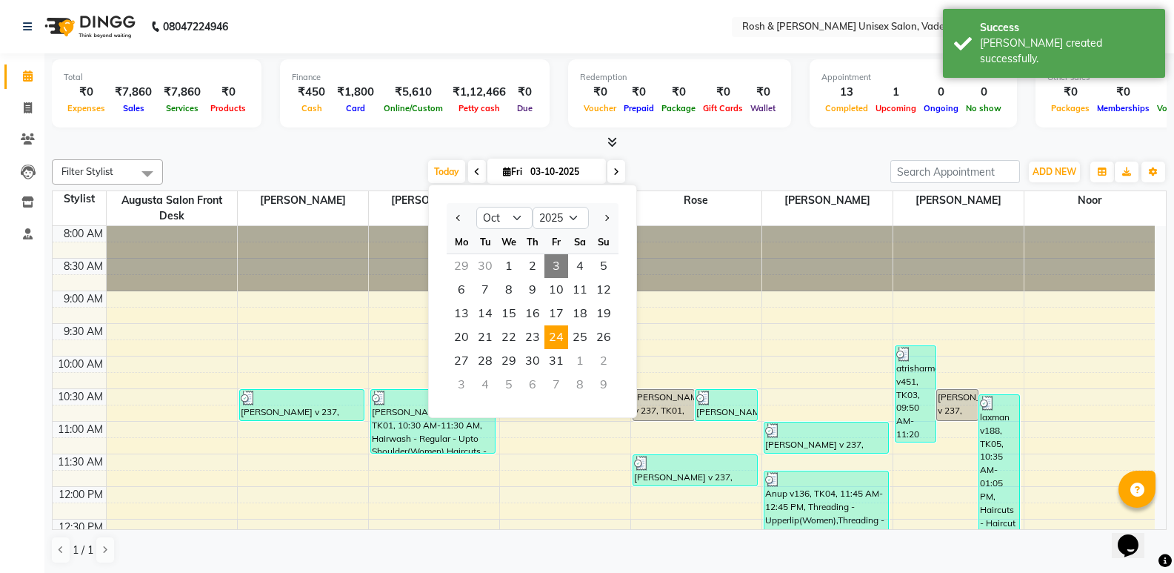
scroll to position [1, 0]
click at [512, 297] on span "8" at bounding box center [509, 289] width 24 height 24
type input "[DATE]"
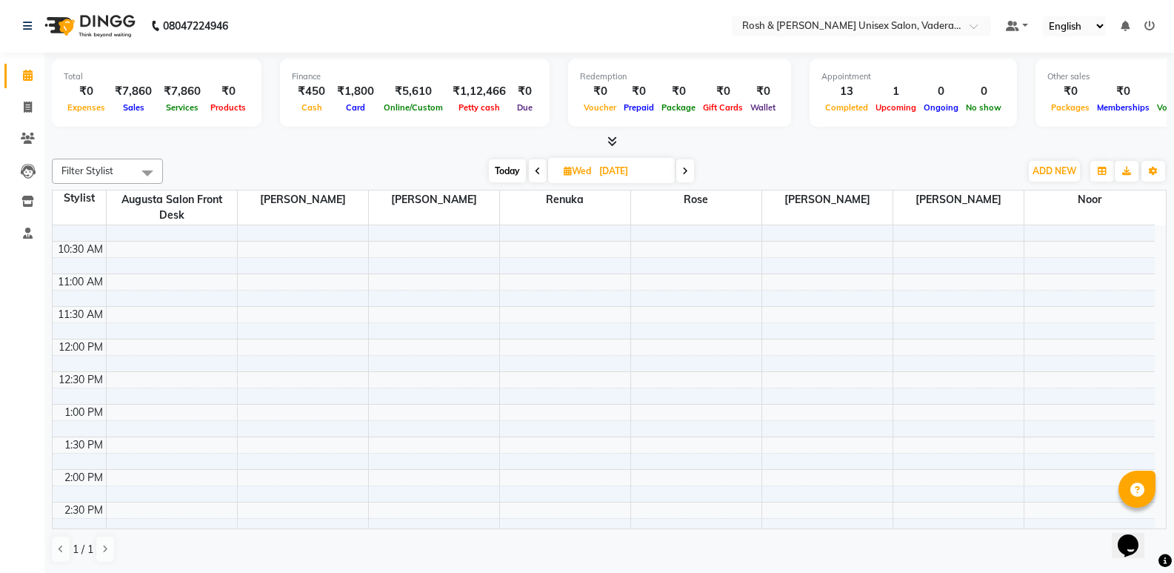
scroll to position [173, 0]
click at [763, 313] on div "8:00 AM 8:30 AM 9:00 AM 9:30 AM 10:00 AM 10:30 AM 11:00 AM 11:30 AM 12:00 PM 12…" at bounding box center [604, 475] width 1102 height 847
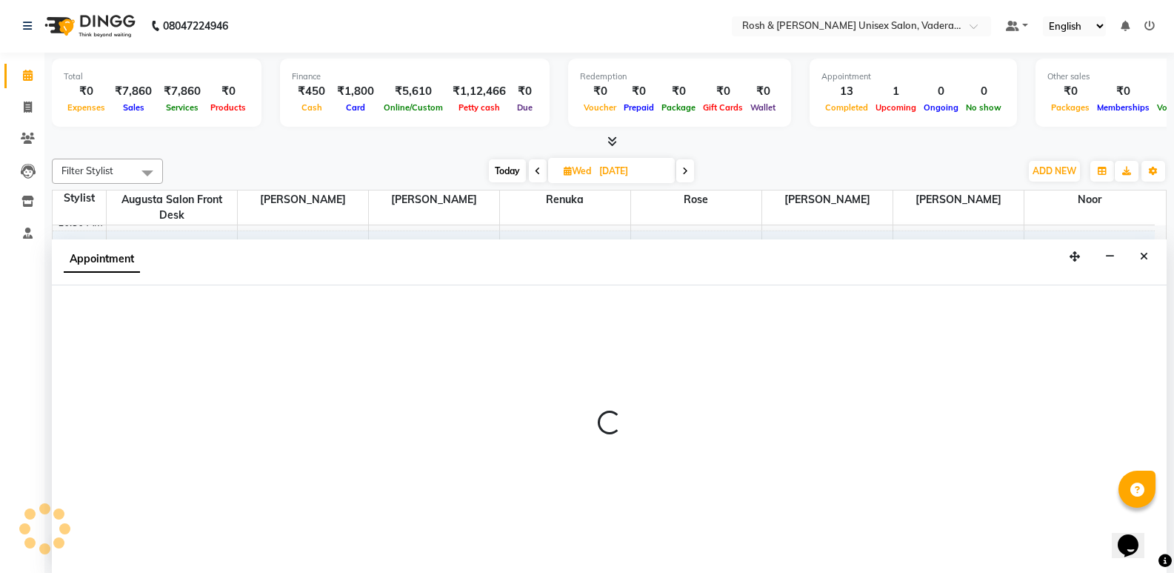
select select "87537"
select select "tentative"
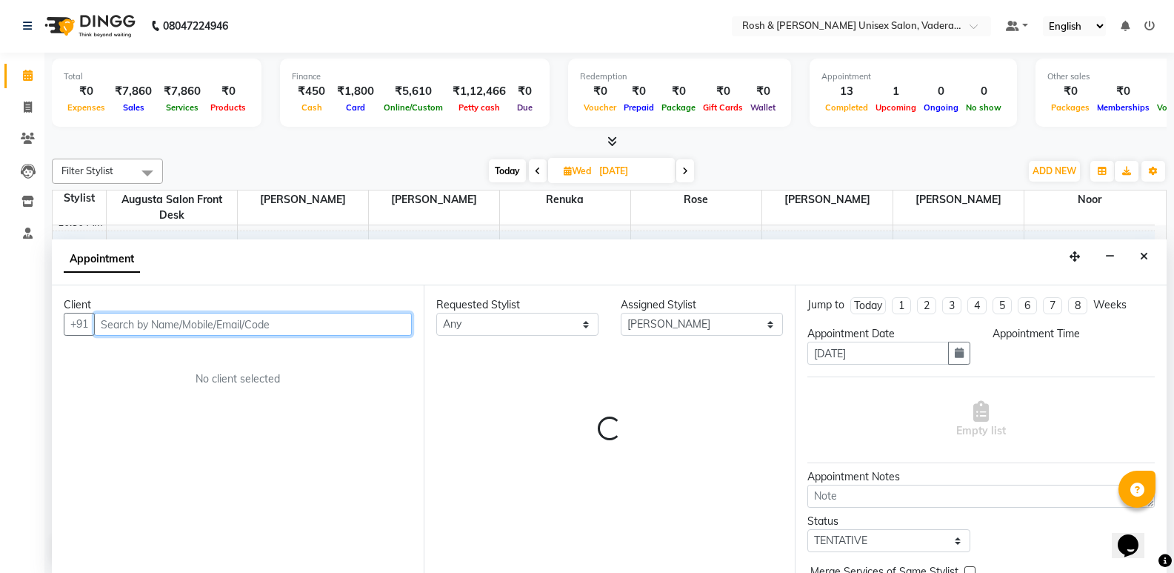
select select "720"
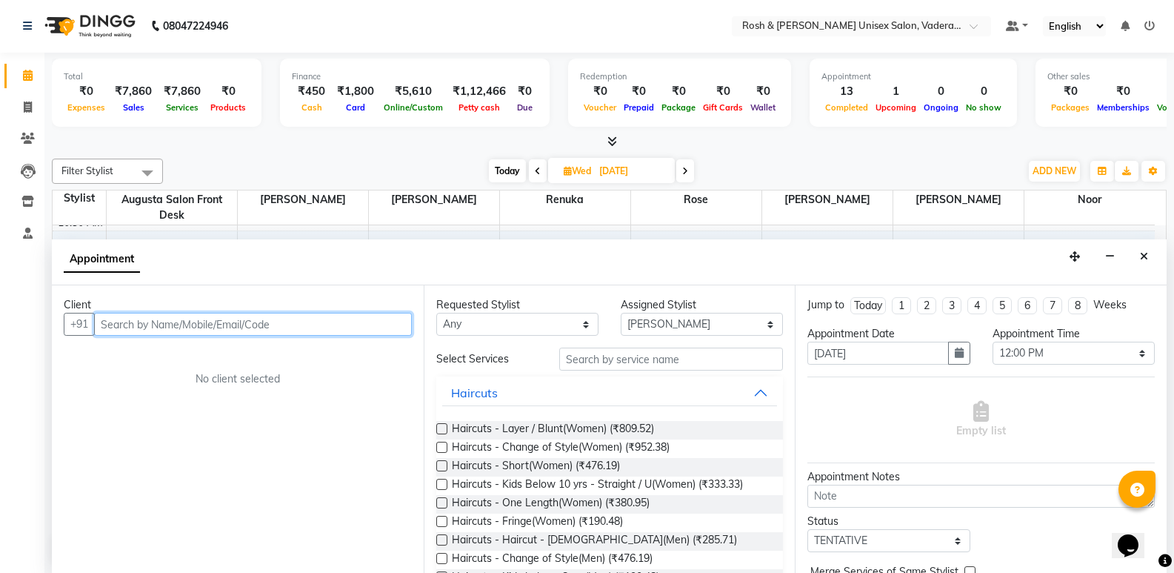
click at [198, 330] on input "text" at bounding box center [253, 324] width 318 height 23
type input "V"
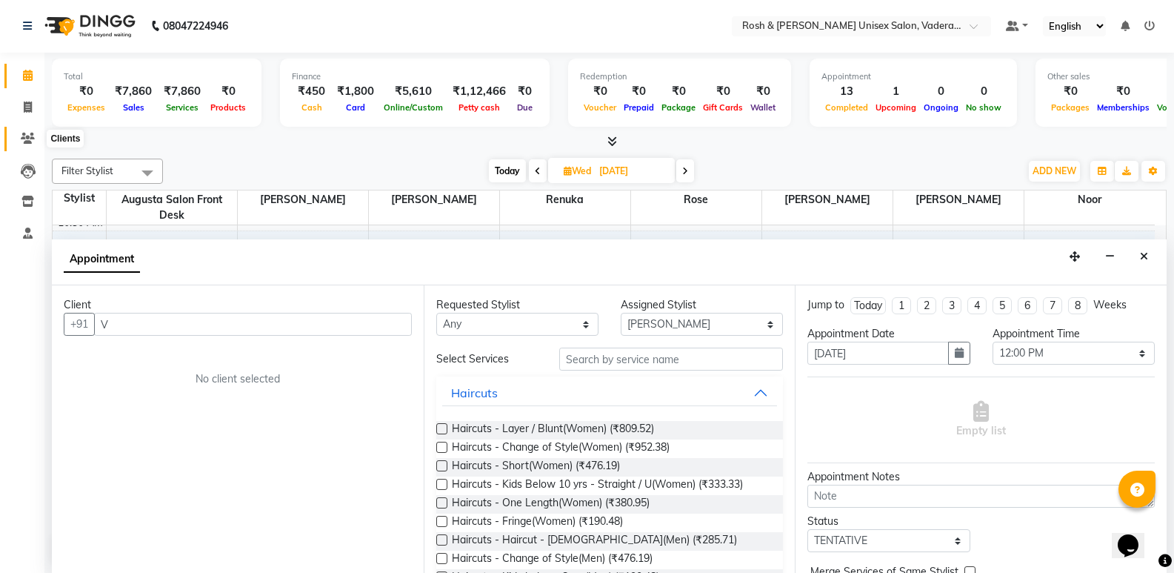
click at [22, 138] on icon at bounding box center [28, 138] width 14 height 11
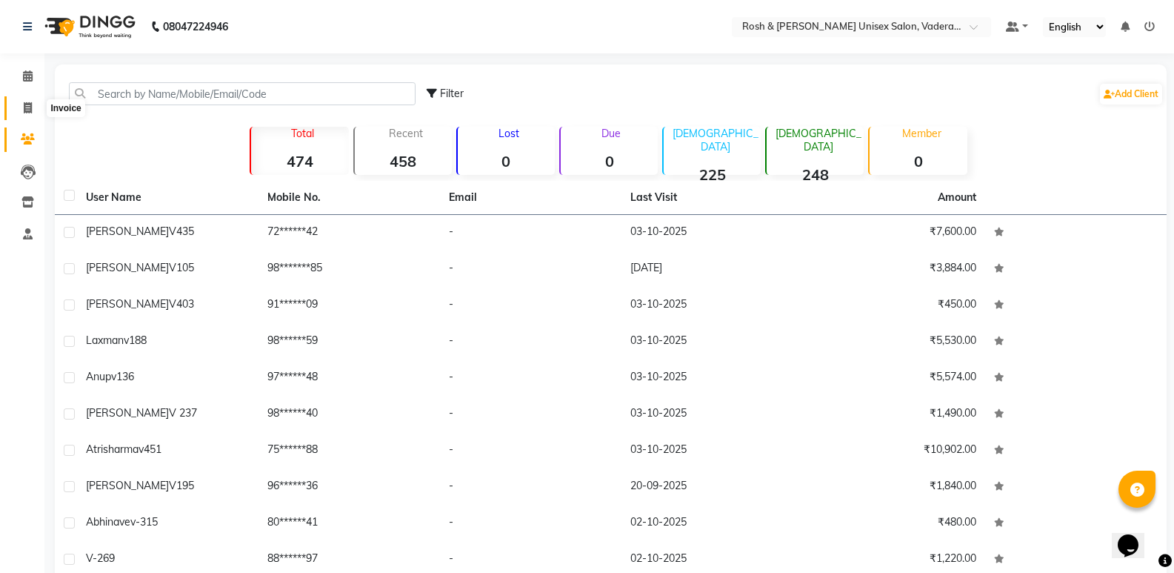
click at [32, 104] on icon at bounding box center [28, 107] width 8 height 11
select select "service"
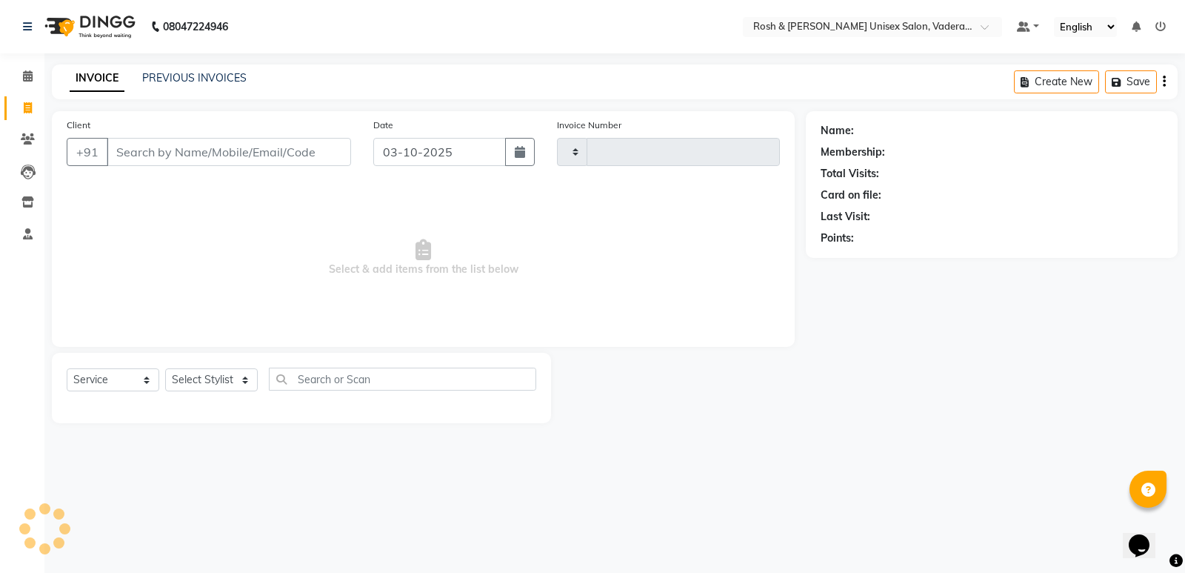
type input "1096"
select select "8657"
click at [26, 74] on icon at bounding box center [28, 75] width 10 height 11
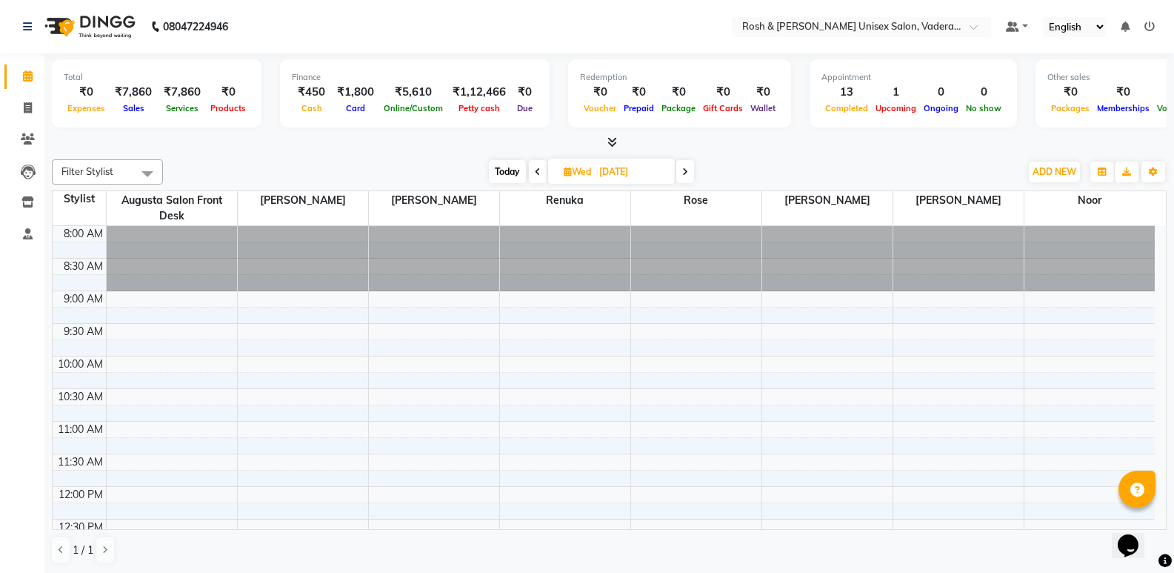
click at [593, 173] on span "Wed" at bounding box center [577, 171] width 35 height 11
select select "10"
select select "2025"
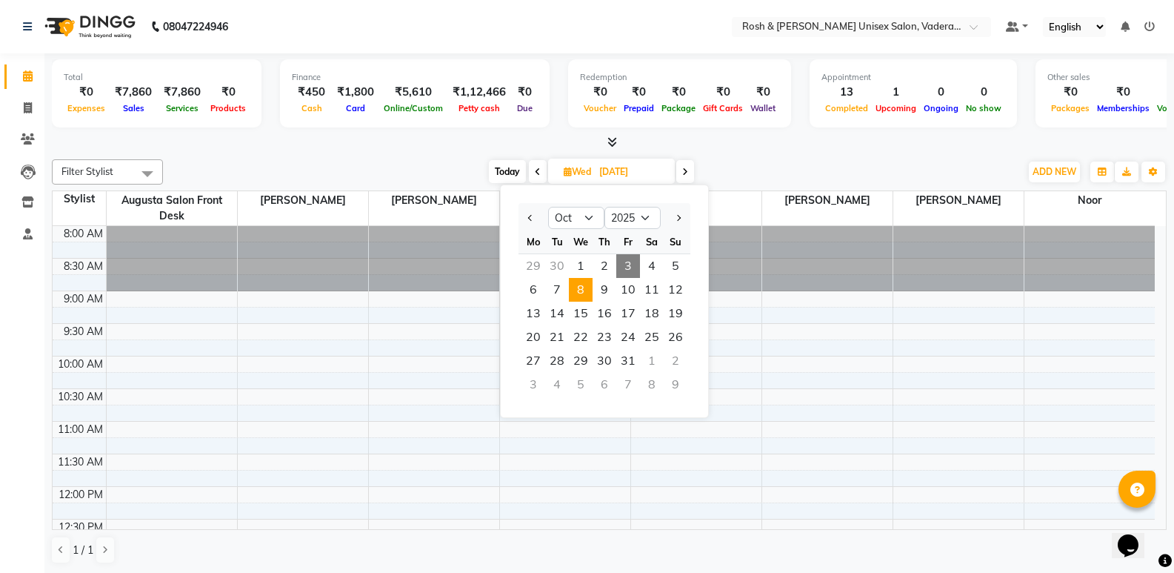
click at [584, 288] on span "8" at bounding box center [581, 290] width 24 height 24
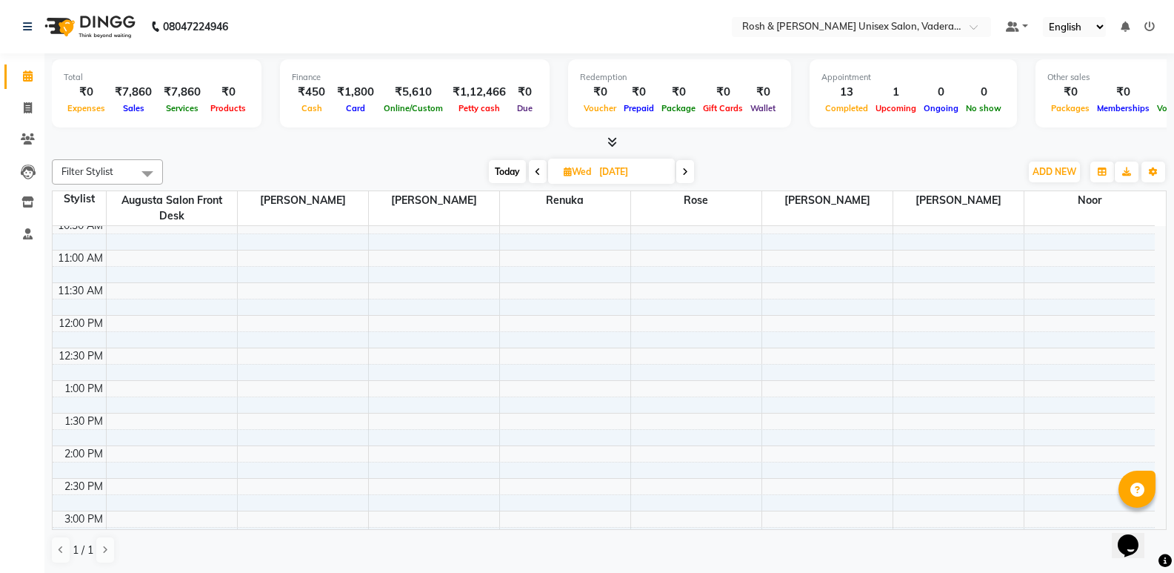
scroll to position [222, 0]
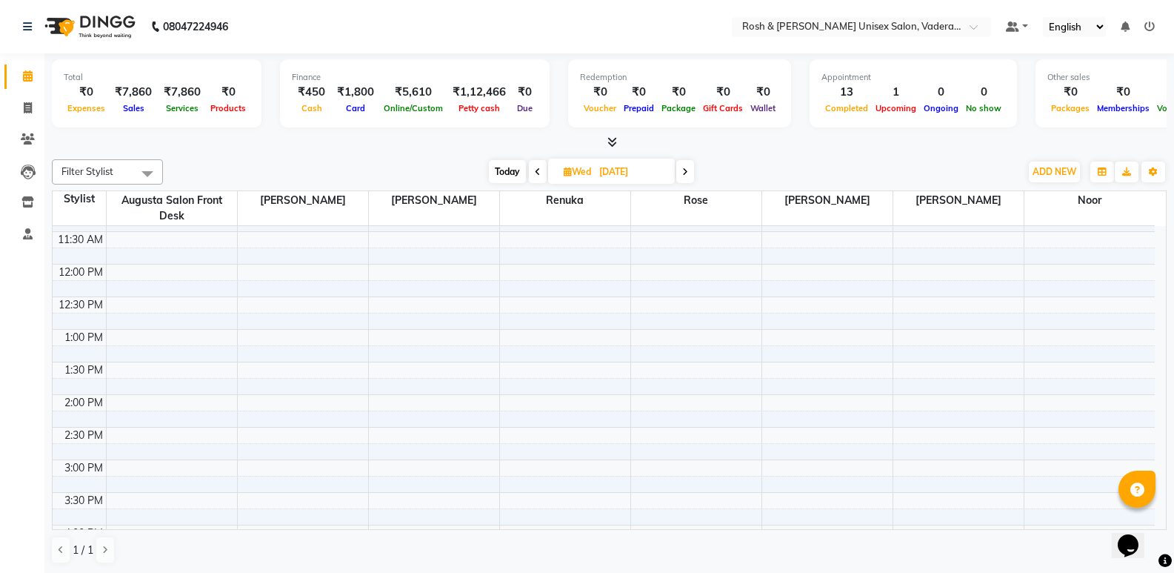
click at [760, 267] on div "8:00 AM 8:30 AM 9:00 AM 9:30 AM 10:00 AM 10:30 AM 11:00 AM 11:30 AM 12:00 PM 12…" at bounding box center [604, 427] width 1102 height 847
select select "87536"
select select "720"
select select "tentative"
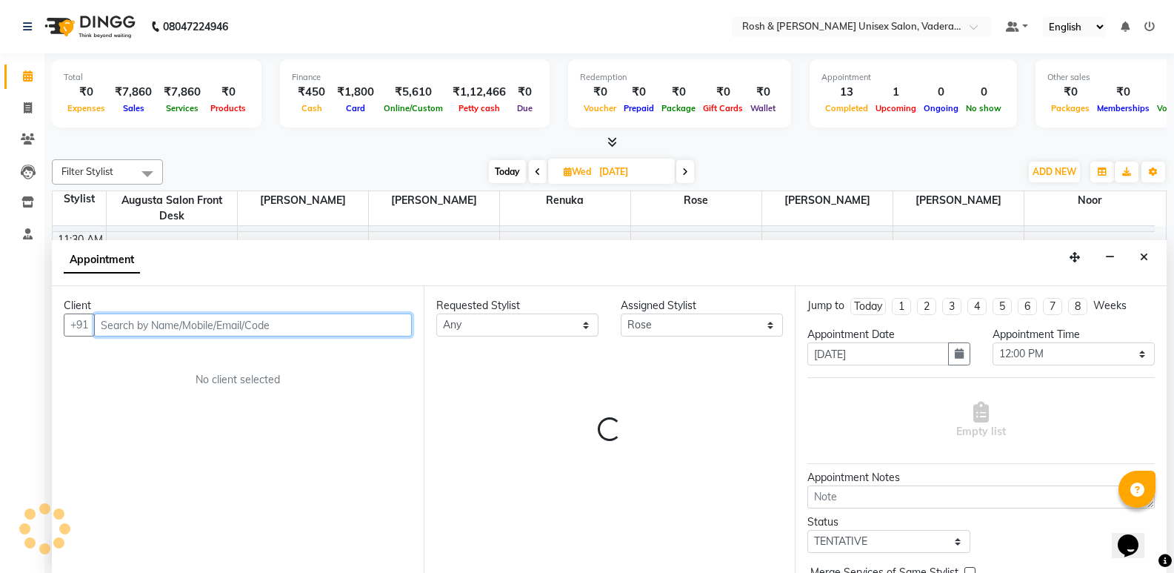
scroll to position [1, 0]
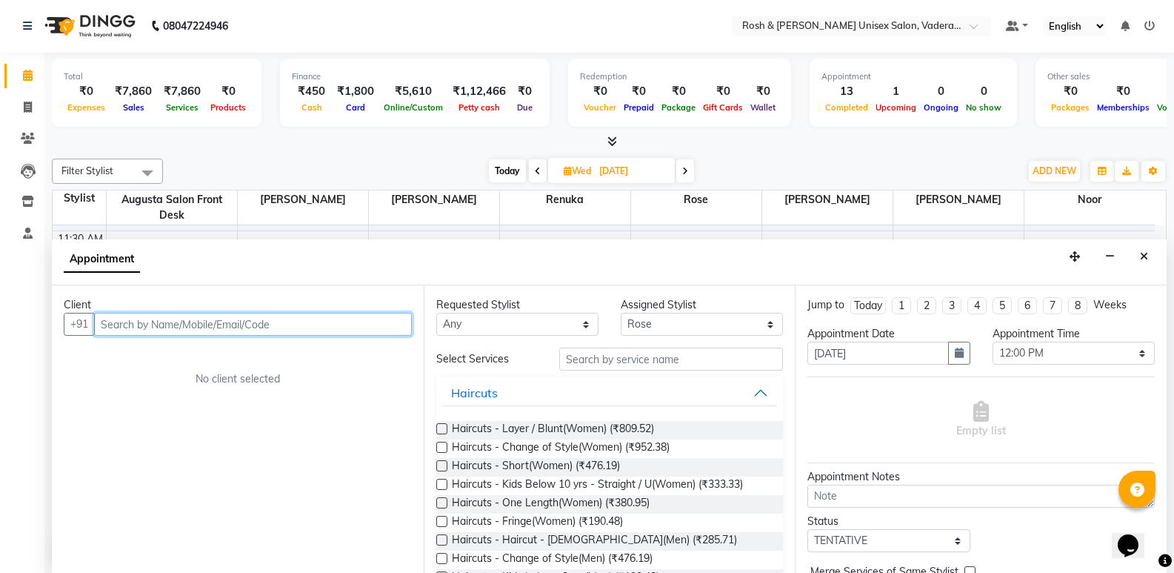
click at [151, 325] on input "text" at bounding box center [253, 324] width 318 height 23
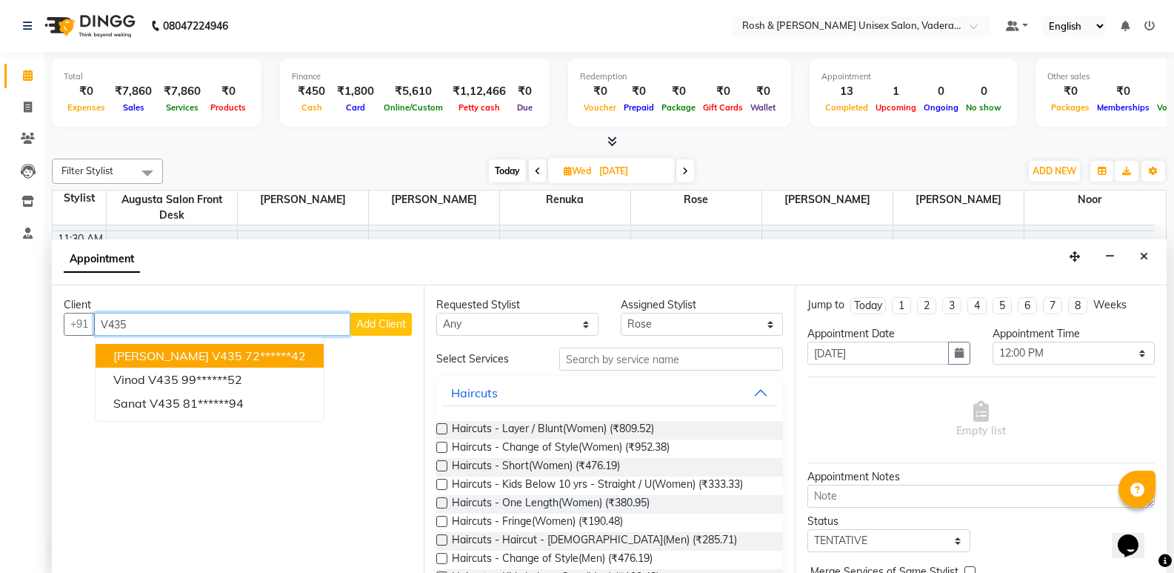
click at [245, 357] on ngb-highlight "72******42" at bounding box center [275, 355] width 61 height 15
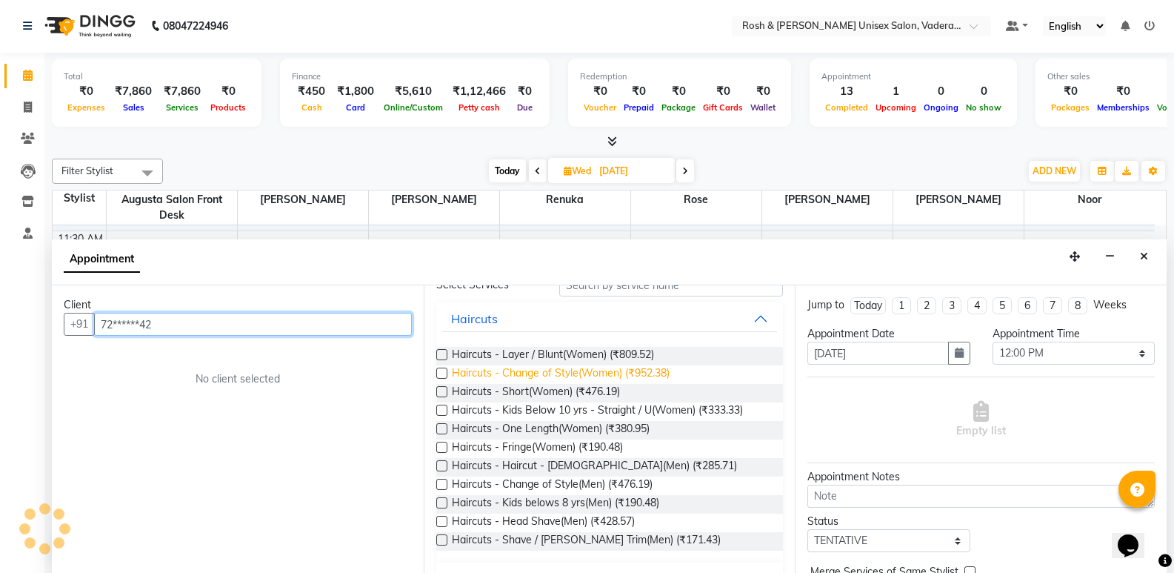
scroll to position [0, 0]
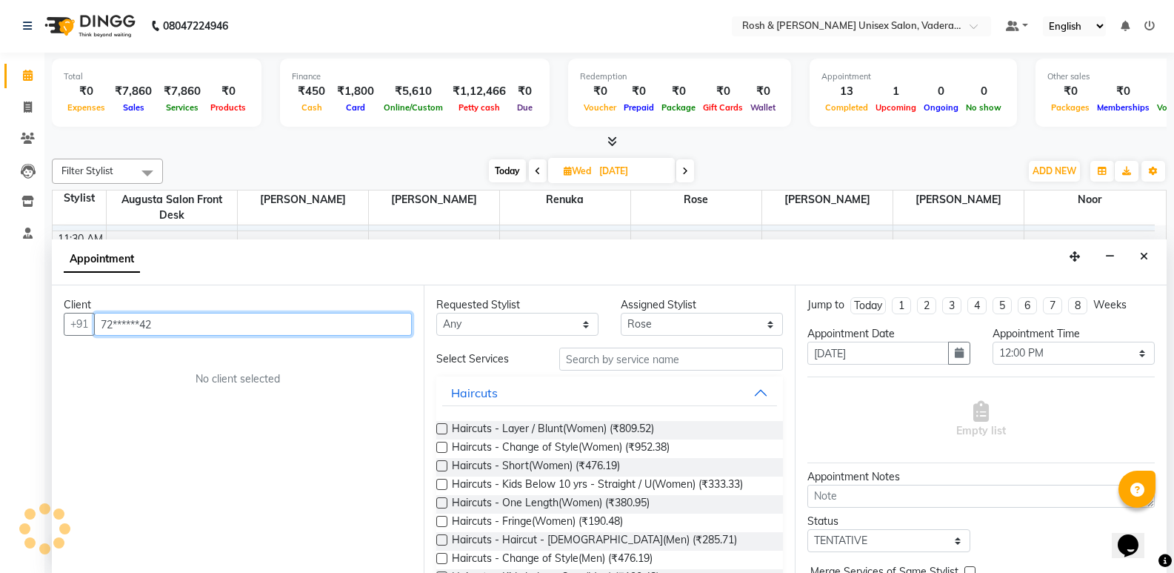
type input "72******42"
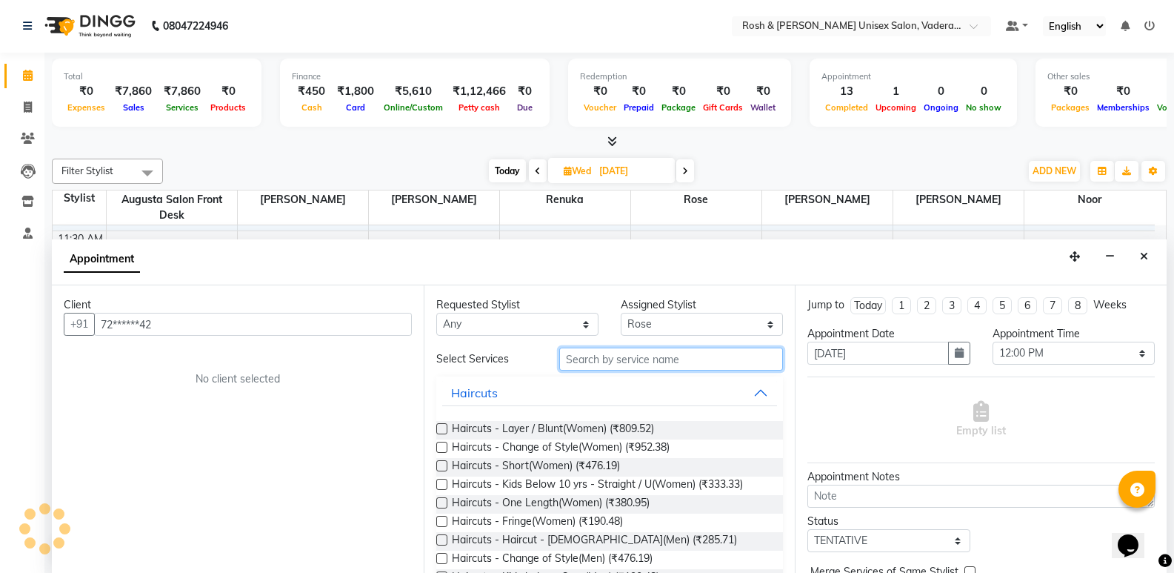
click at [638, 358] on input "text" at bounding box center [671, 358] width 224 height 23
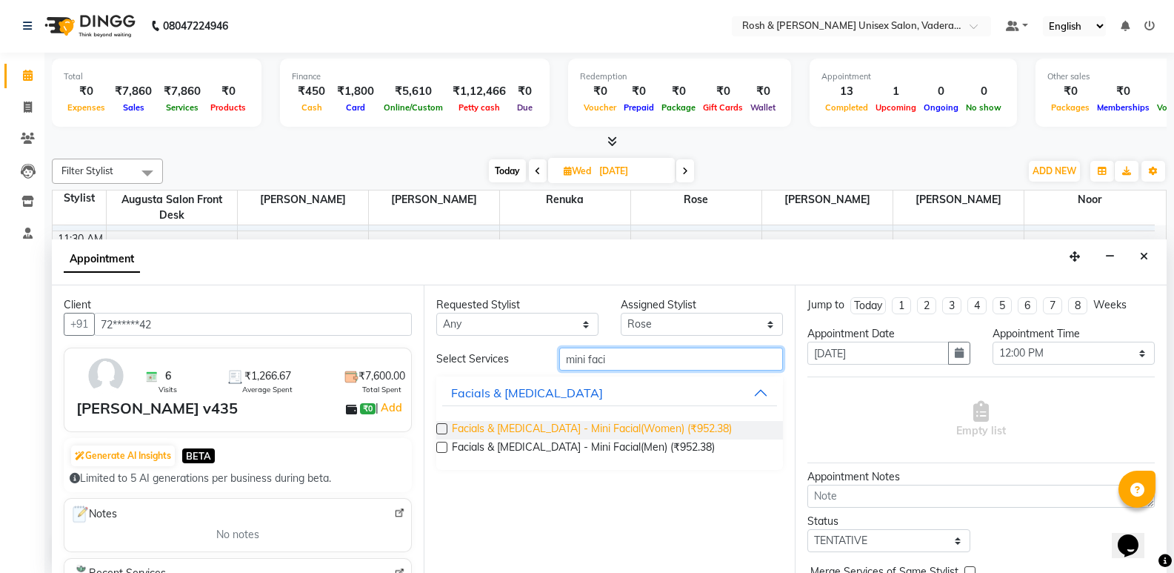
type input "mini faci"
click at [644, 432] on span "Facials & [MEDICAL_DATA] - Mini Facial(Women) (₹952.38)" at bounding box center [592, 430] width 280 height 19
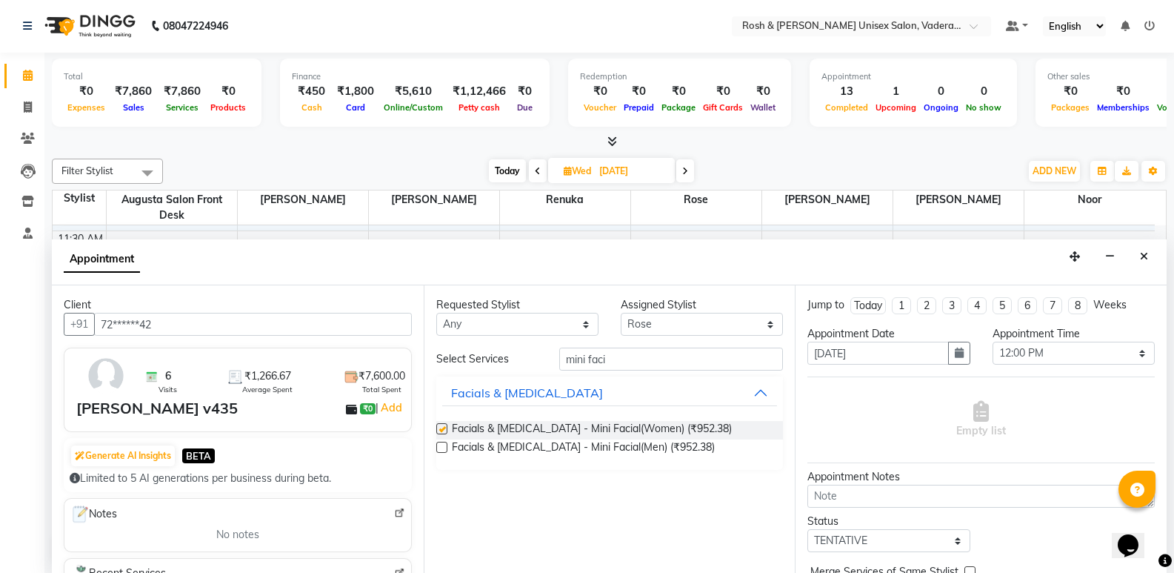
checkbox input "false"
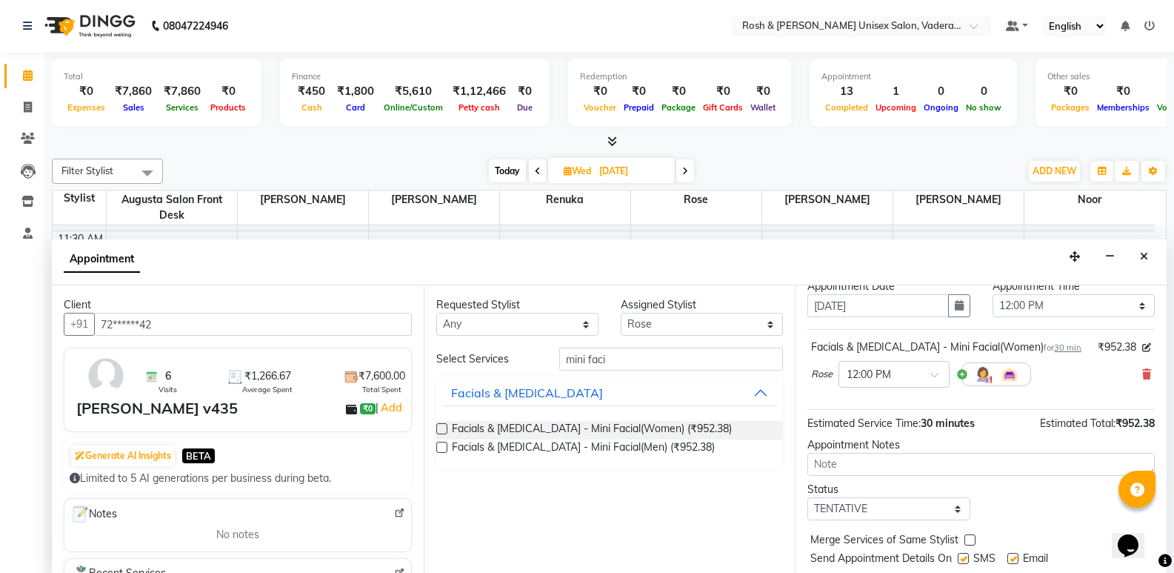
scroll to position [74, 0]
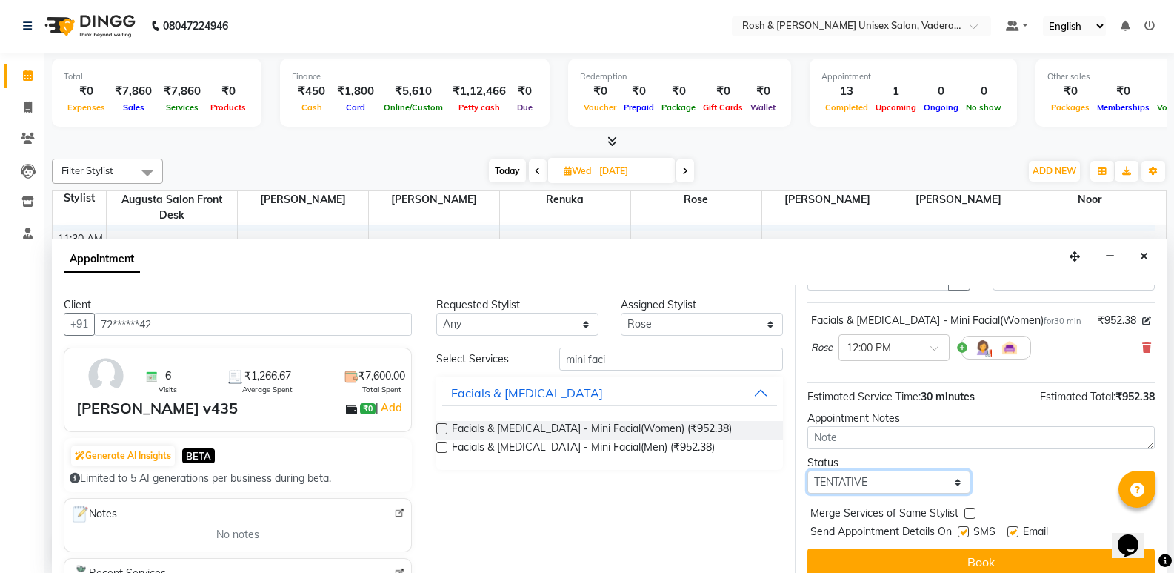
drag, startPoint x: 917, startPoint y: 479, endPoint x: 914, endPoint y: 491, distance: 12.2
click at [917, 479] on select "Select TENTATIVE CONFIRM UPCOMING" at bounding box center [888, 481] width 162 height 23
select select "upcoming"
click at [807, 470] on select "Select TENTATIVE CONFIRM UPCOMING" at bounding box center [888, 481] width 162 height 23
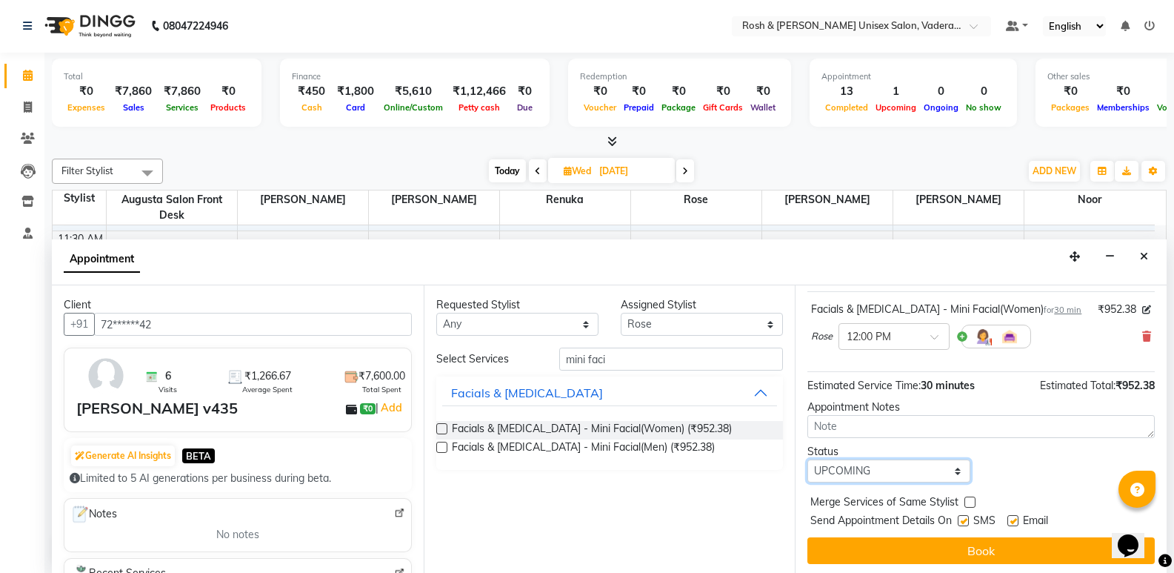
scroll to position [88, 0]
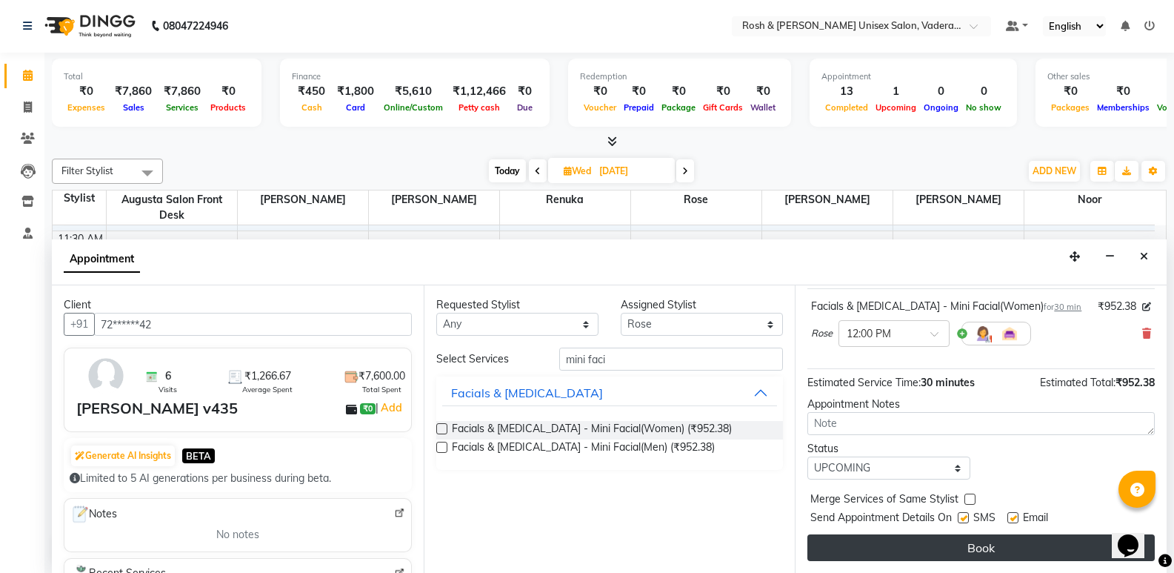
click at [945, 540] on button "Book" at bounding box center [980, 547] width 347 height 27
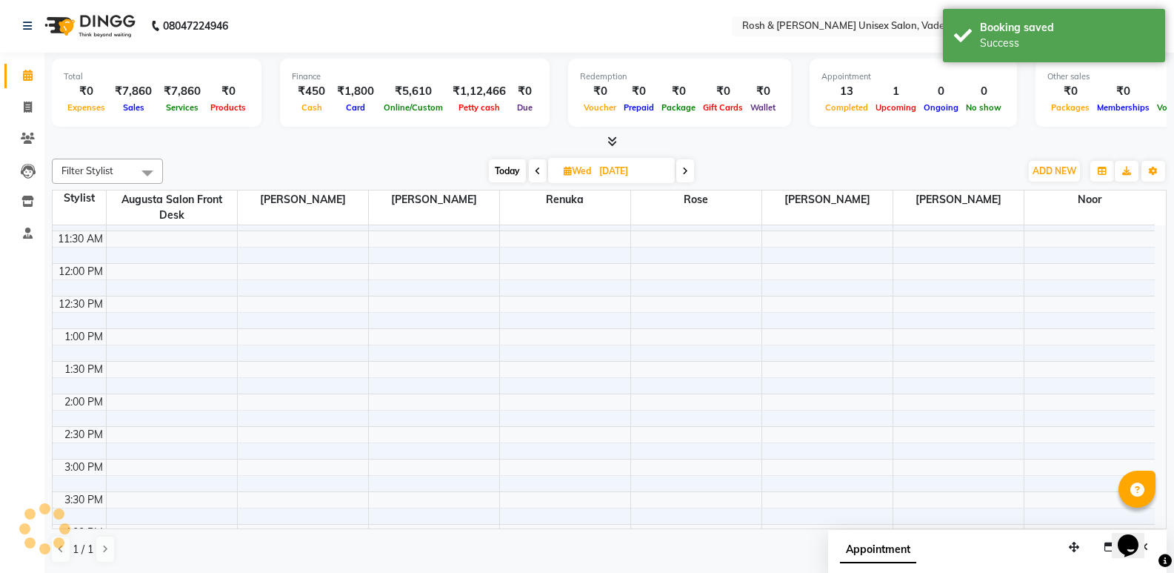
scroll to position [0, 0]
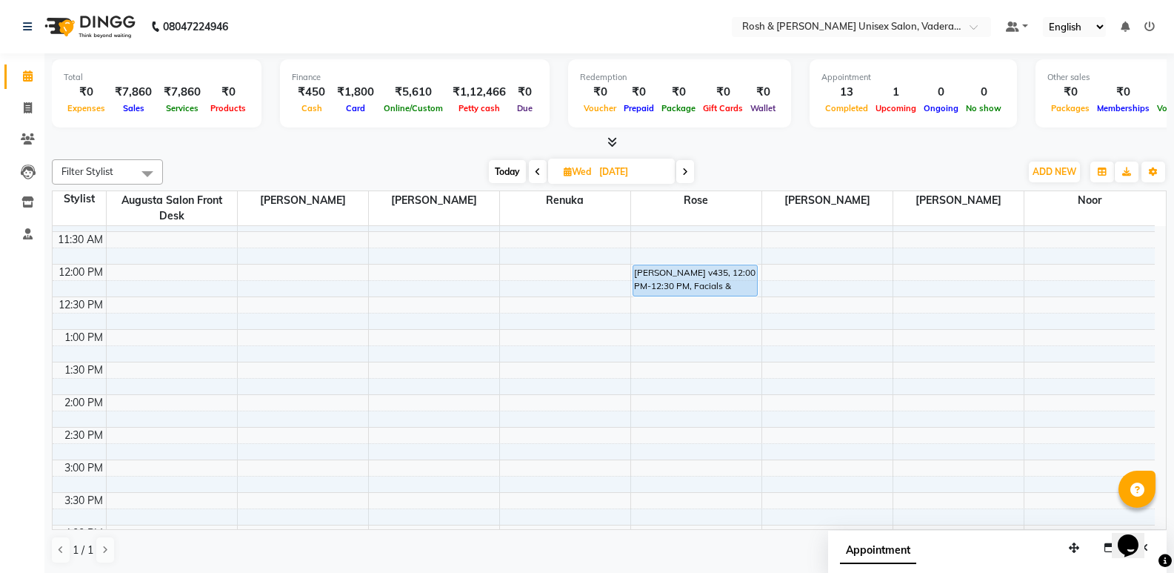
click at [496, 171] on span "Today" at bounding box center [507, 171] width 37 height 23
type input "03-10-2025"
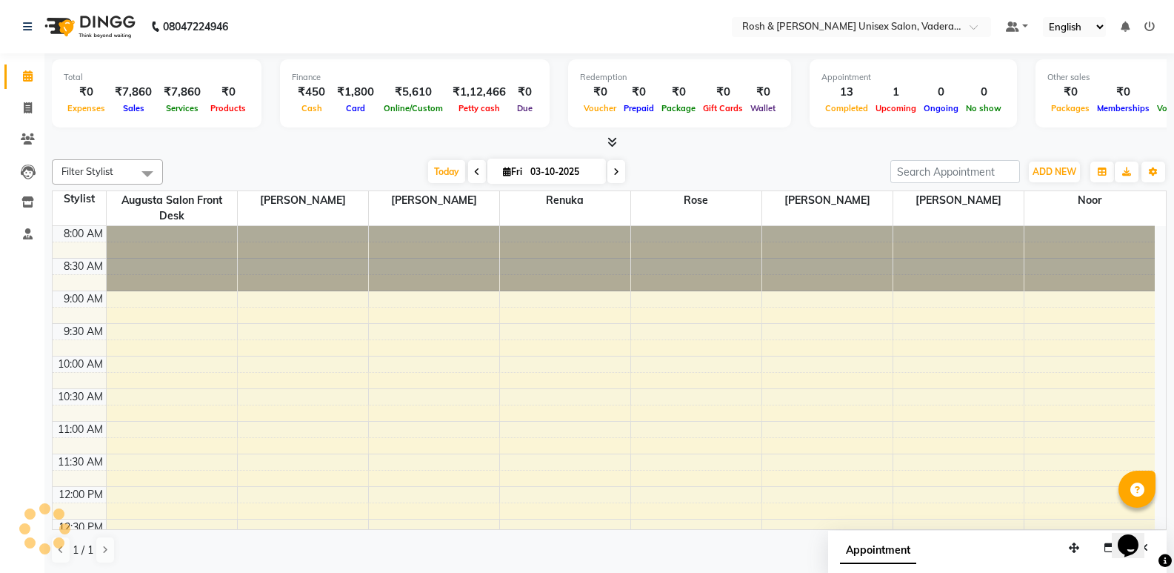
scroll to position [392, 0]
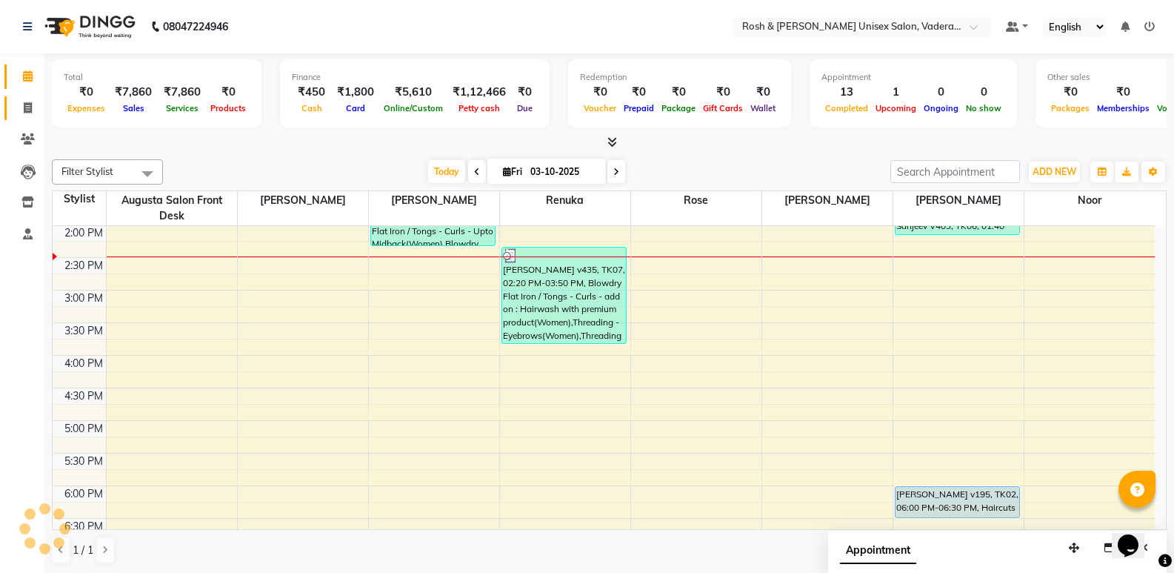
click at [18, 112] on span at bounding box center [28, 108] width 26 height 17
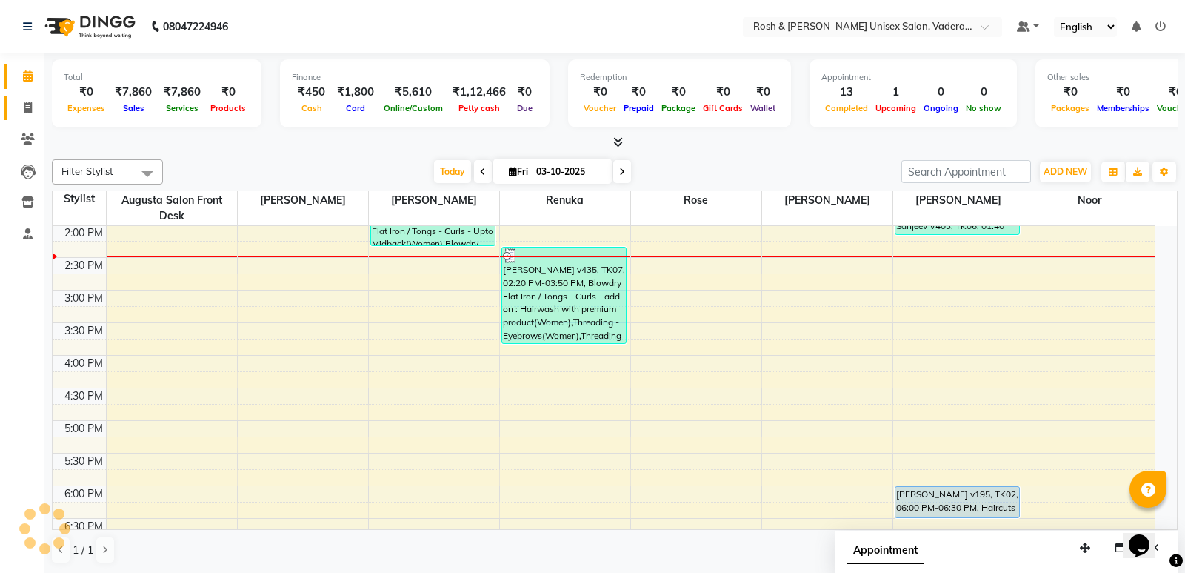
select select "service"
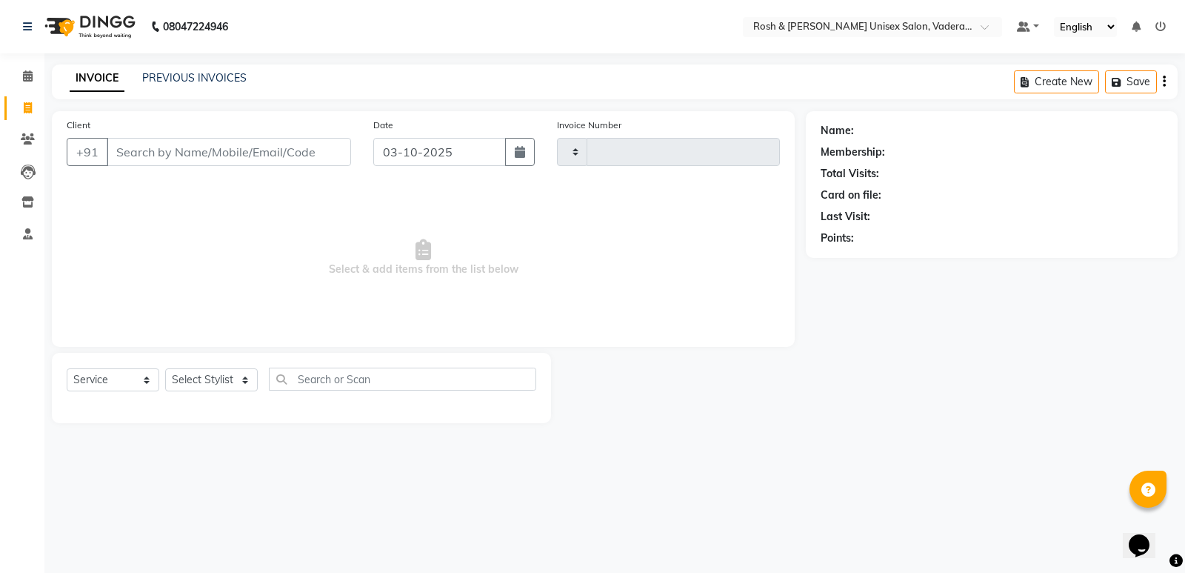
click at [198, 146] on input "Client" at bounding box center [229, 152] width 244 height 28
type input "1096"
select select "8657"
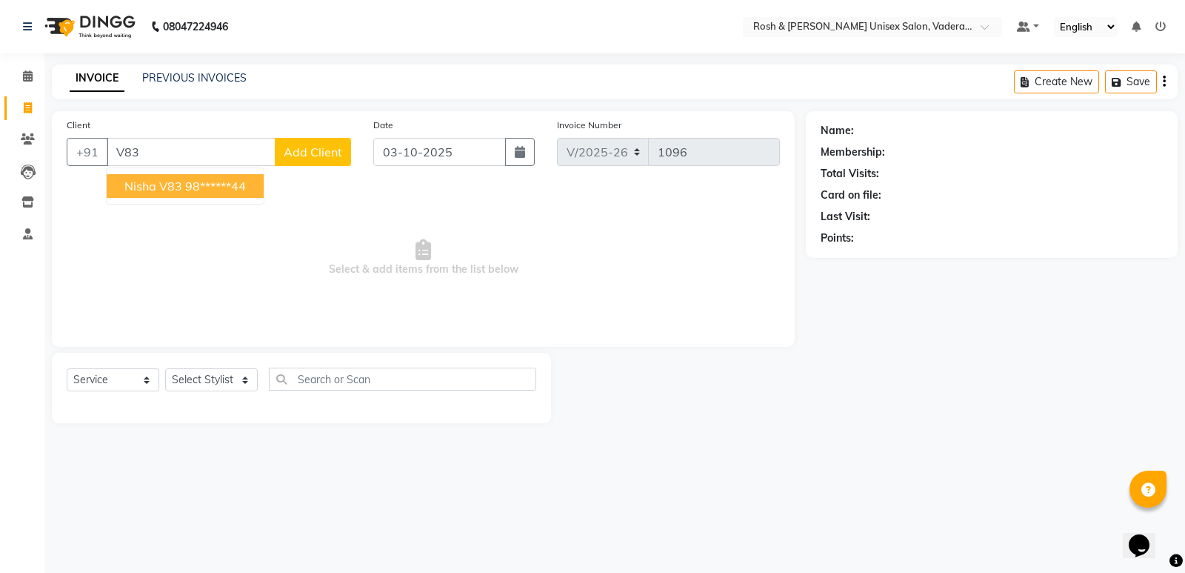
click at [183, 190] on button "Nisha v83 98******44" at bounding box center [185, 186] width 157 height 24
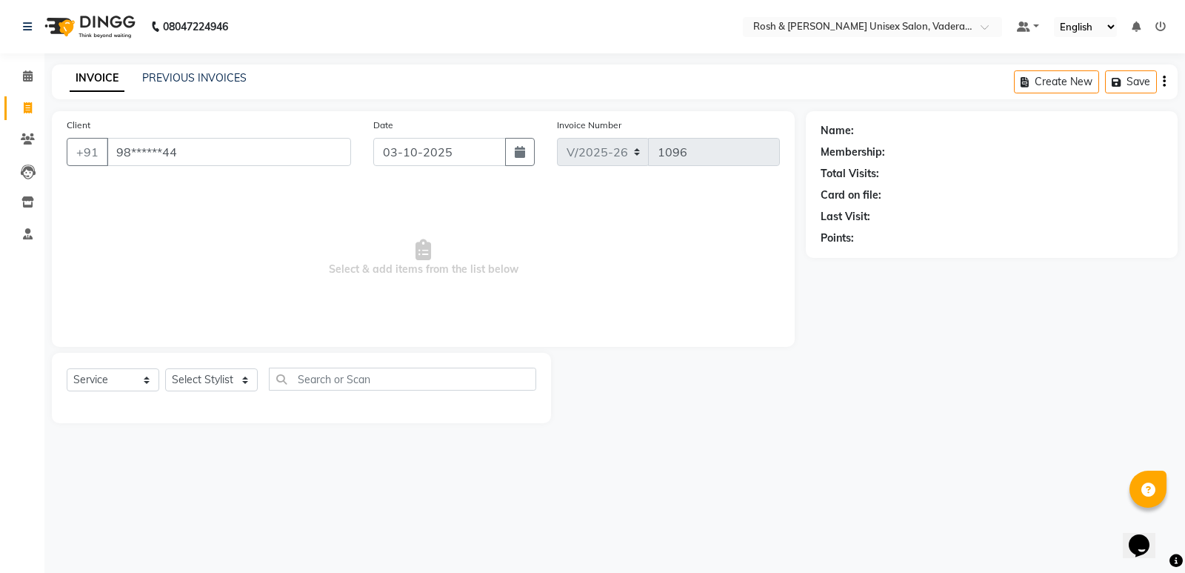
type input "98******44"
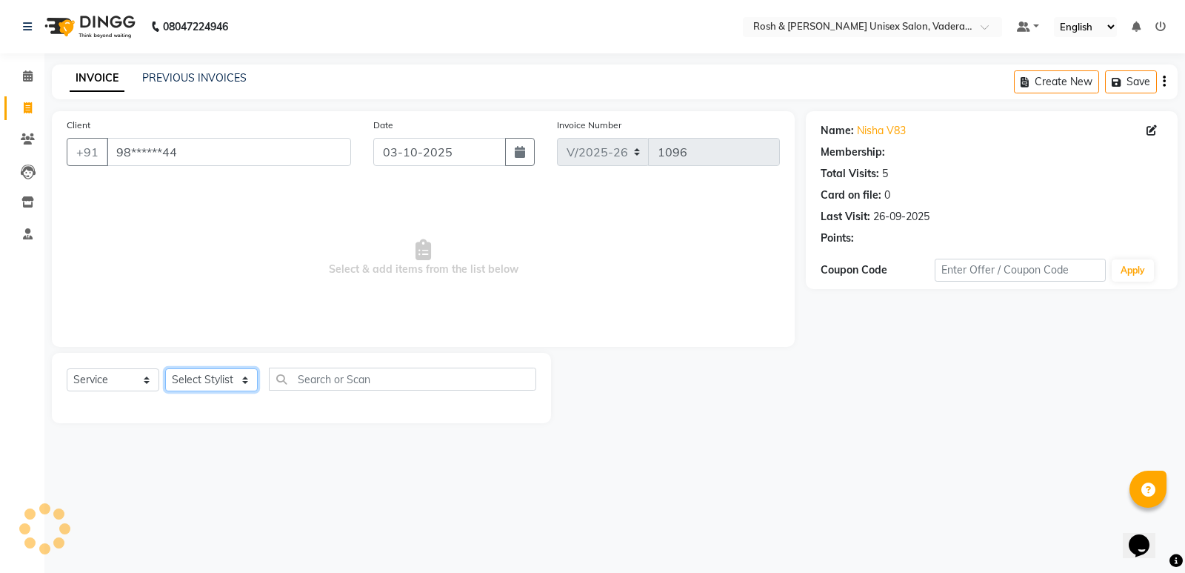
click at [221, 373] on select "Select Stylist Augusta Salon Front Desk [PERSON_NAME] [PERSON_NAME] Renuka Repo…" at bounding box center [211, 379] width 93 height 23
select select "87533"
click at [165, 368] on select "Select Stylist Augusta Salon Front Desk [PERSON_NAME] [PERSON_NAME] Renuka Repo…" at bounding box center [211, 379] width 93 height 23
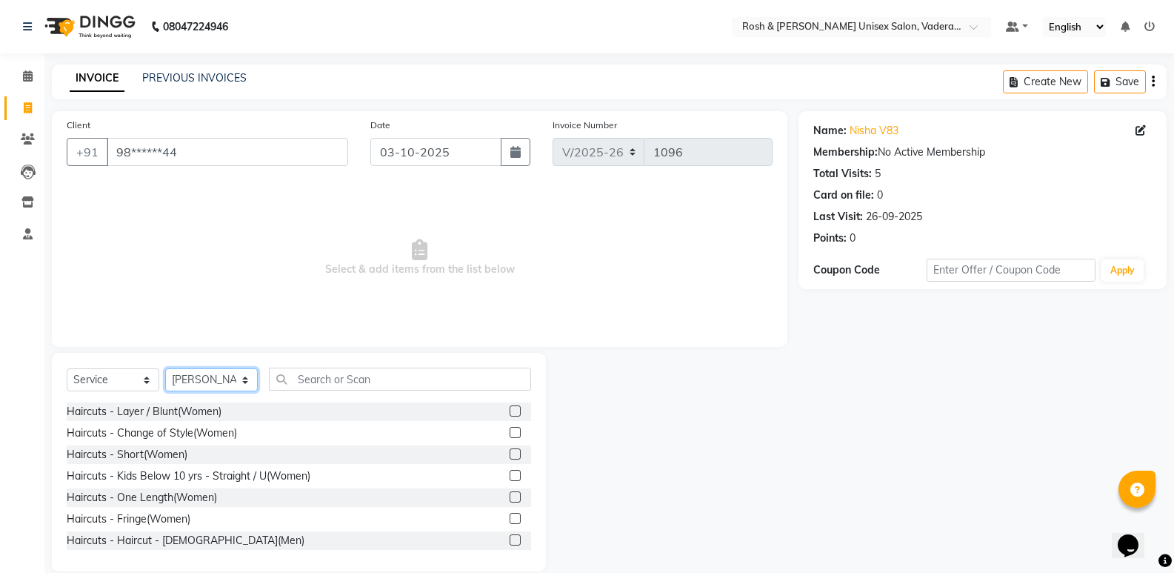
scroll to position [74, 0]
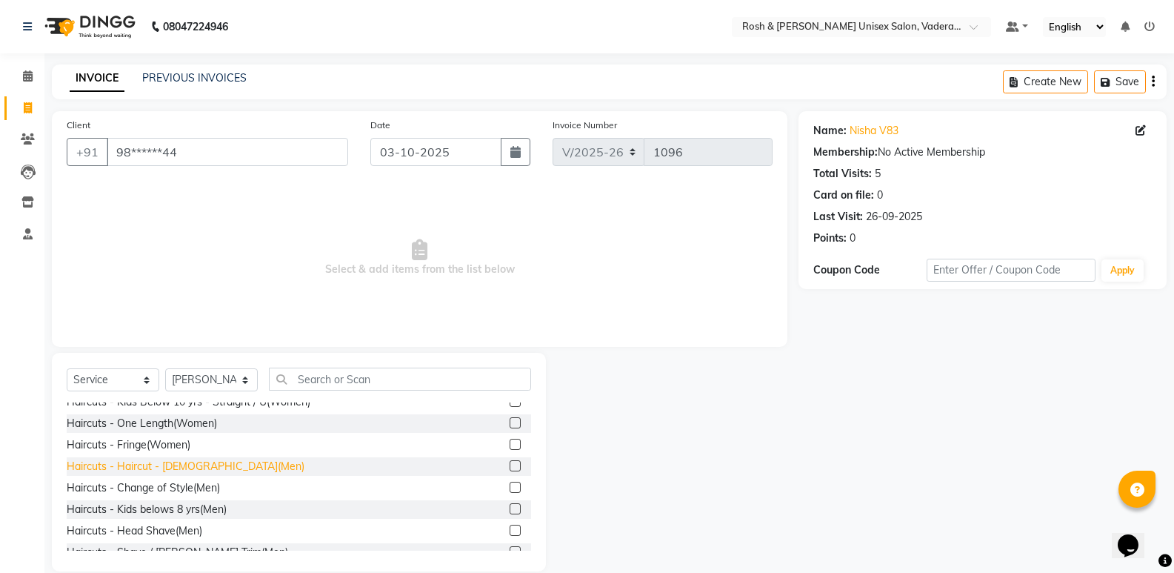
click at [196, 459] on div "Haircuts - Haircut - [DEMOGRAPHIC_DATA](Men)" at bounding box center [186, 466] width 238 height 16
checkbox input "false"
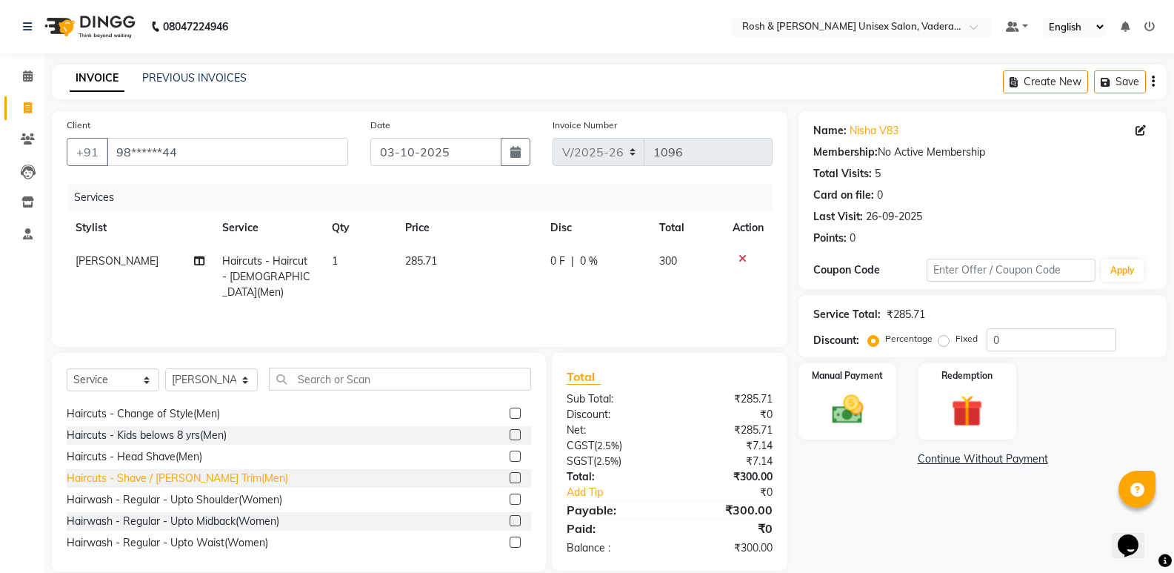
click at [211, 475] on div "Haircuts - Shave / [PERSON_NAME] Trim(Men)" at bounding box center [177, 478] width 221 height 16
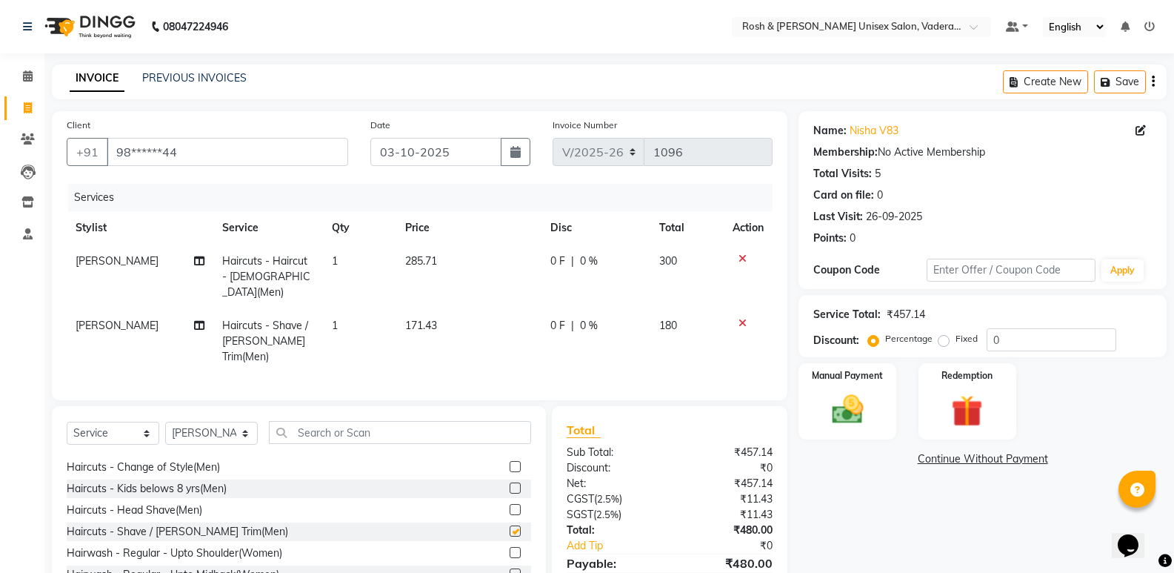
checkbox input "false"
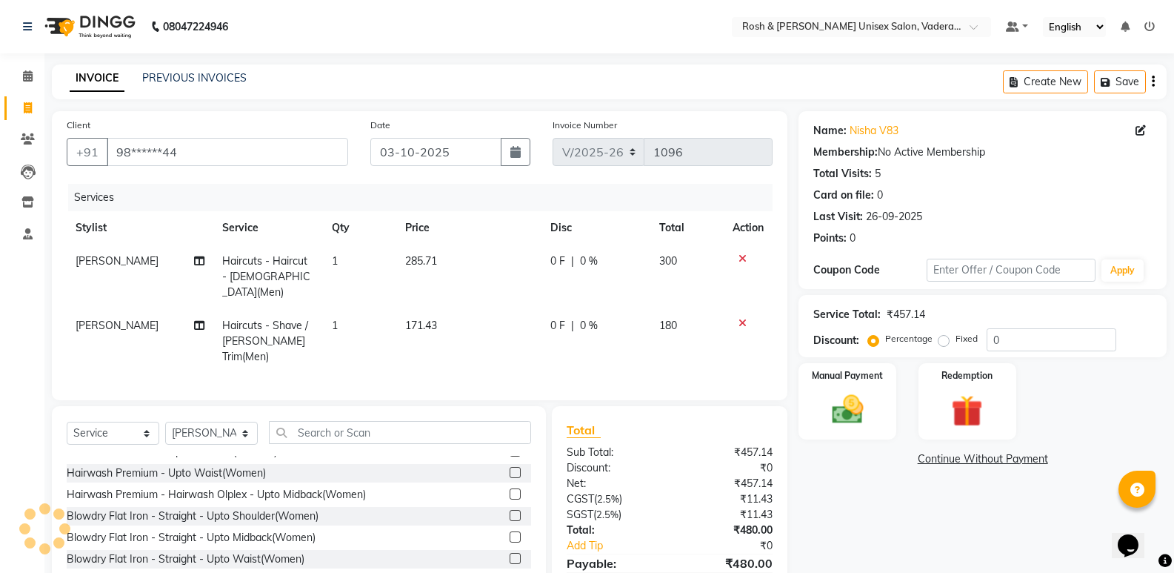
scroll to position [370, 0]
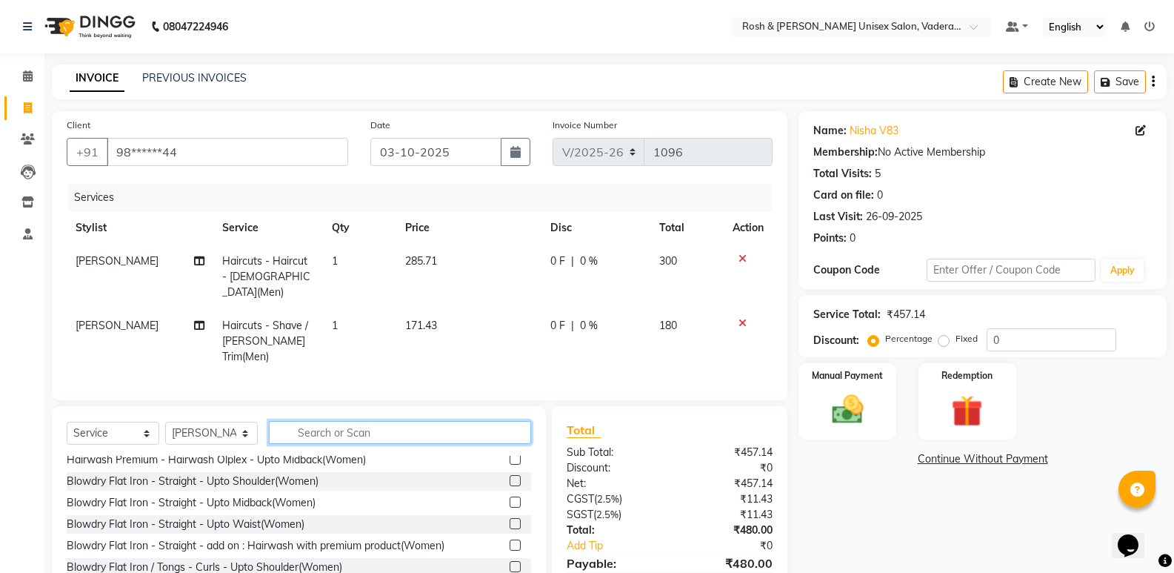
click at [333, 423] on input "text" at bounding box center [400, 432] width 262 height 23
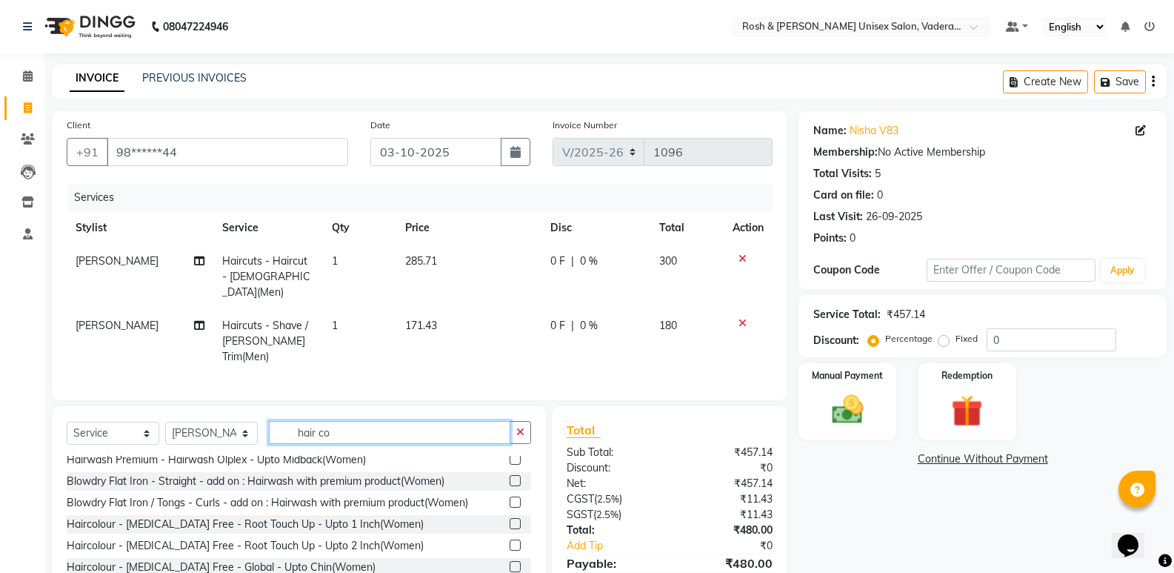
scroll to position [0, 0]
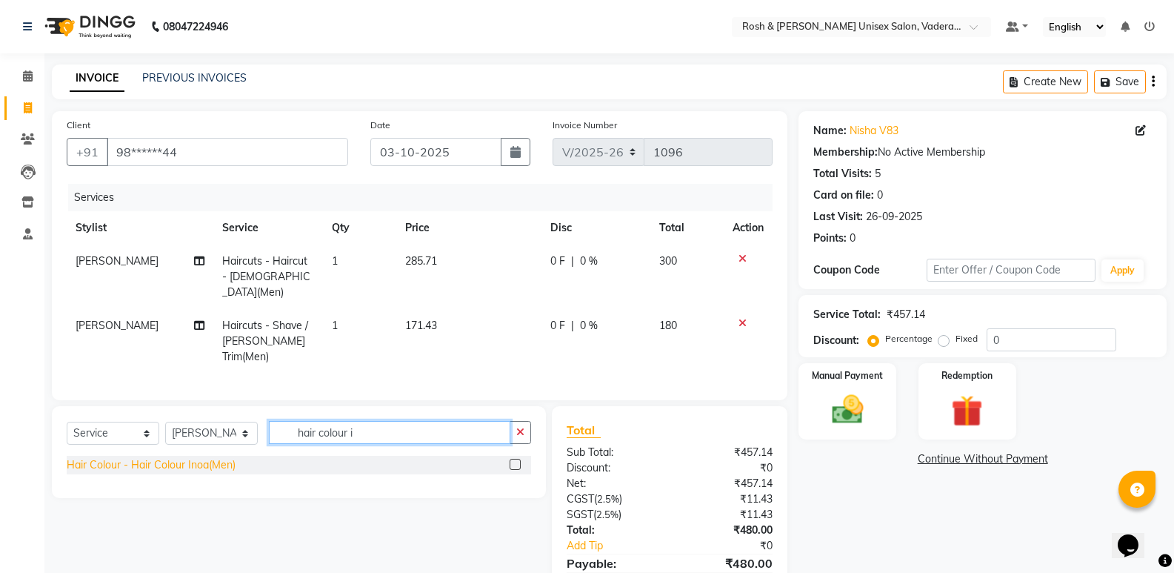
type input "hair colour i"
click at [219, 457] on div "Hair Colour - Hair Colour Inoa(Men)" at bounding box center [151, 465] width 169 height 16
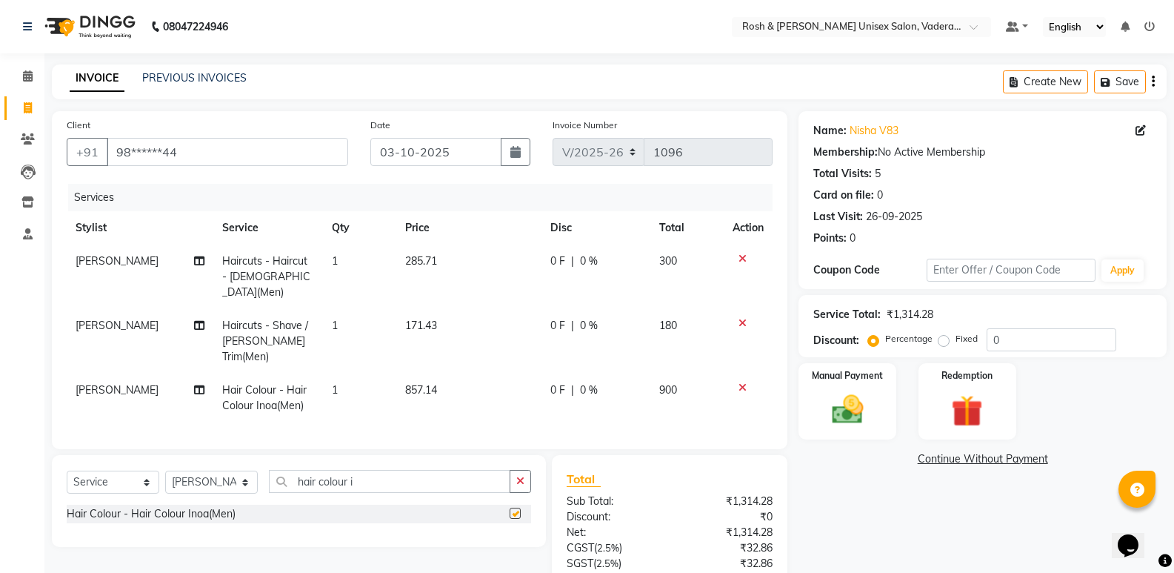
checkbox input "false"
click at [1122, 84] on button "Save" at bounding box center [1120, 81] width 52 height 23
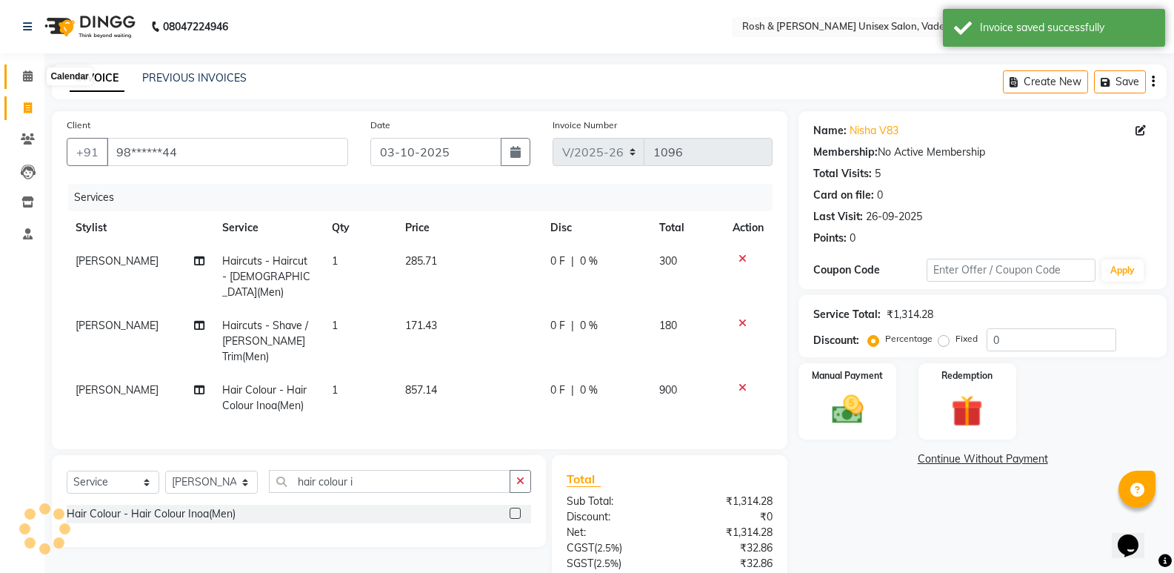
click at [27, 82] on span at bounding box center [28, 76] width 26 height 17
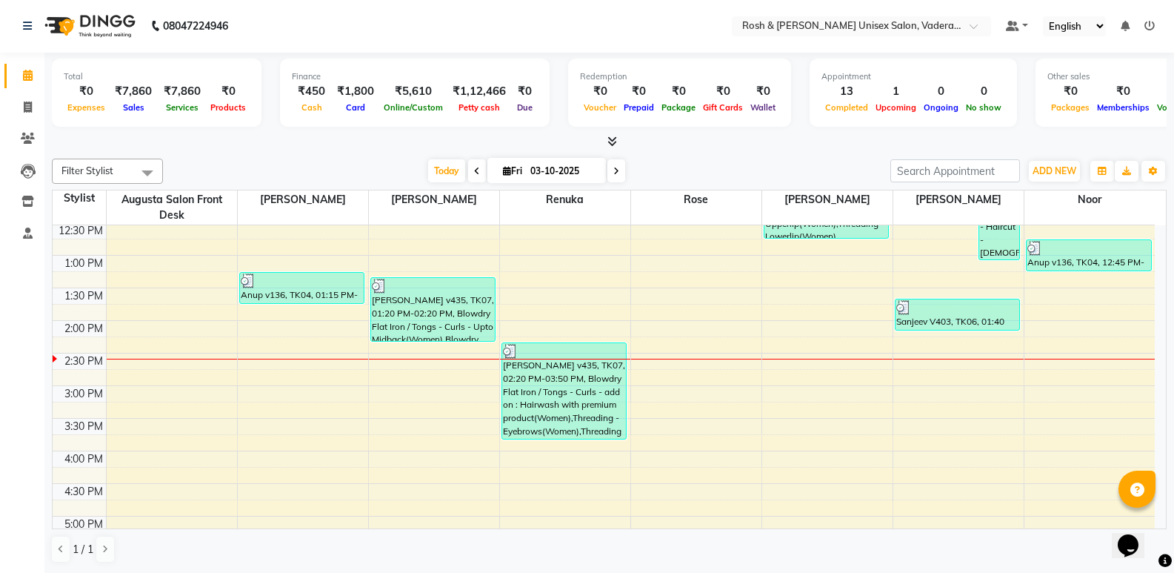
scroll to position [296, 0]
click at [32, 104] on icon at bounding box center [28, 106] width 8 height 11
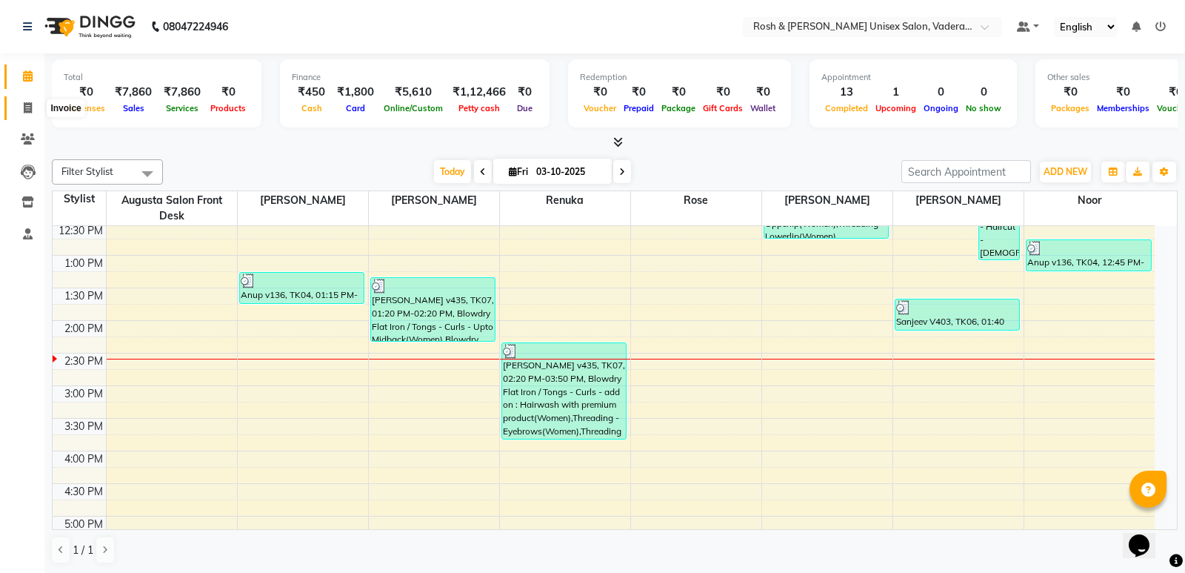
select select "service"
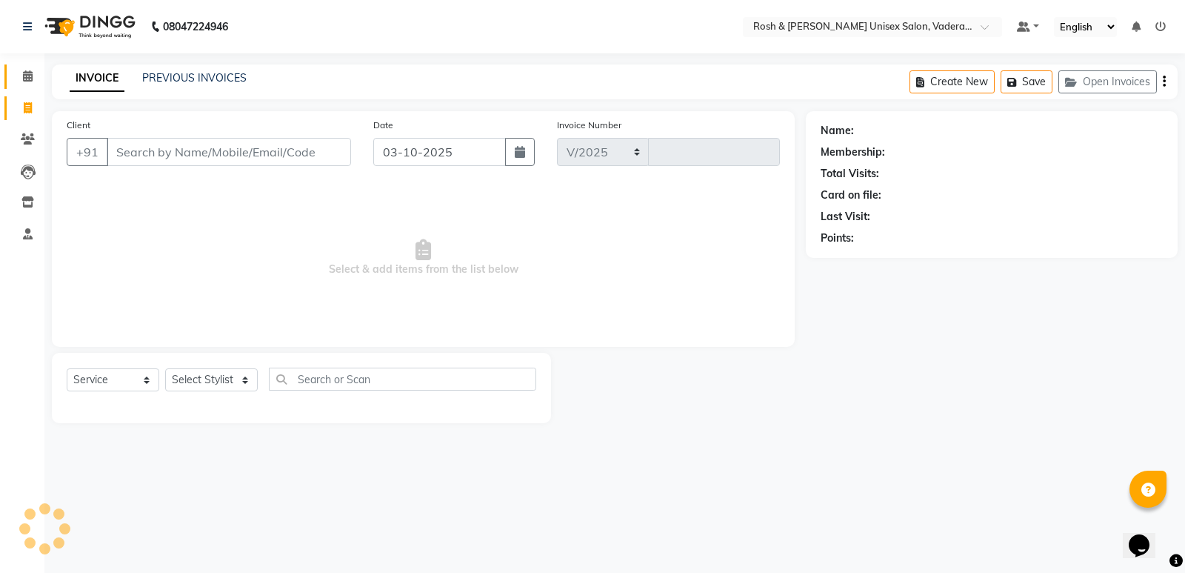
select select "8657"
type input "1096"
click at [1130, 83] on button "Open Invoices" at bounding box center [1107, 81] width 99 height 23
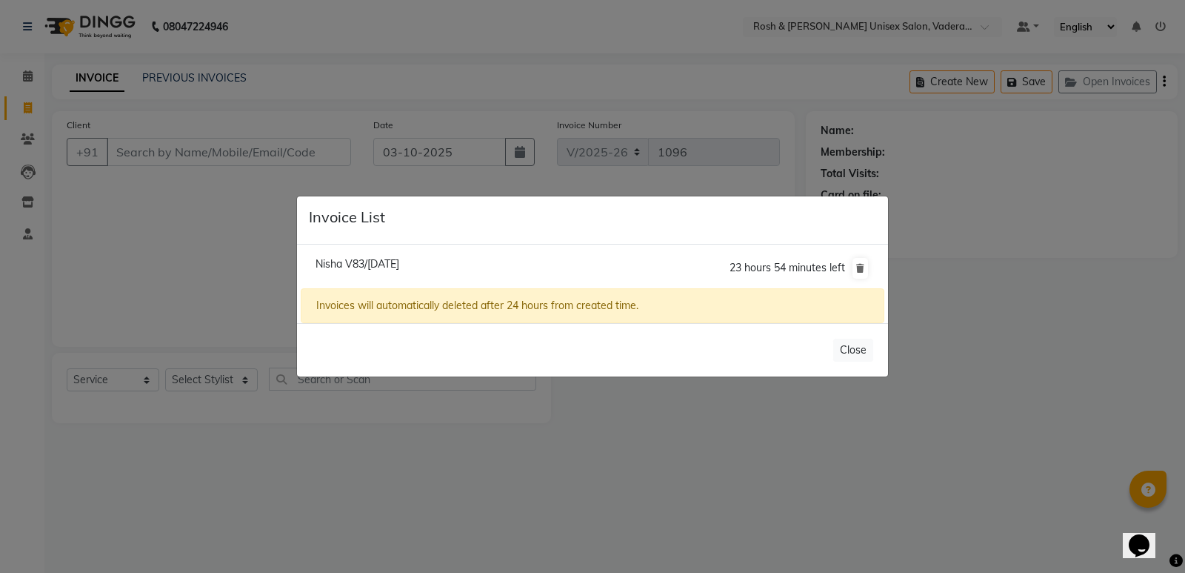
click at [390, 262] on span "Nisha V83/[DATE]" at bounding box center [358, 263] width 84 height 13
type input "98******44"
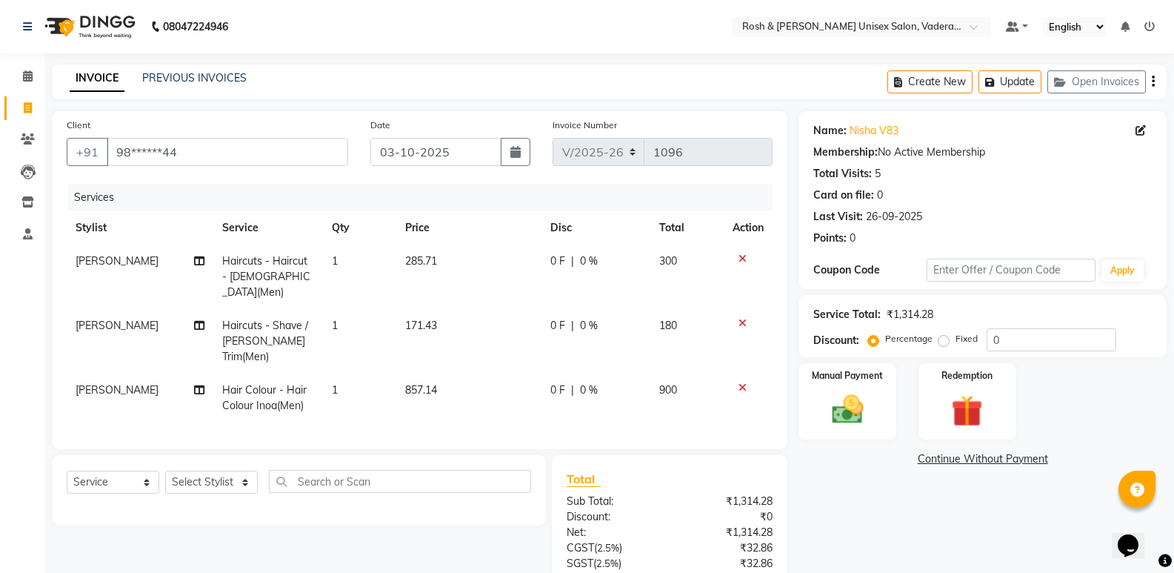
scroll to position [102, 0]
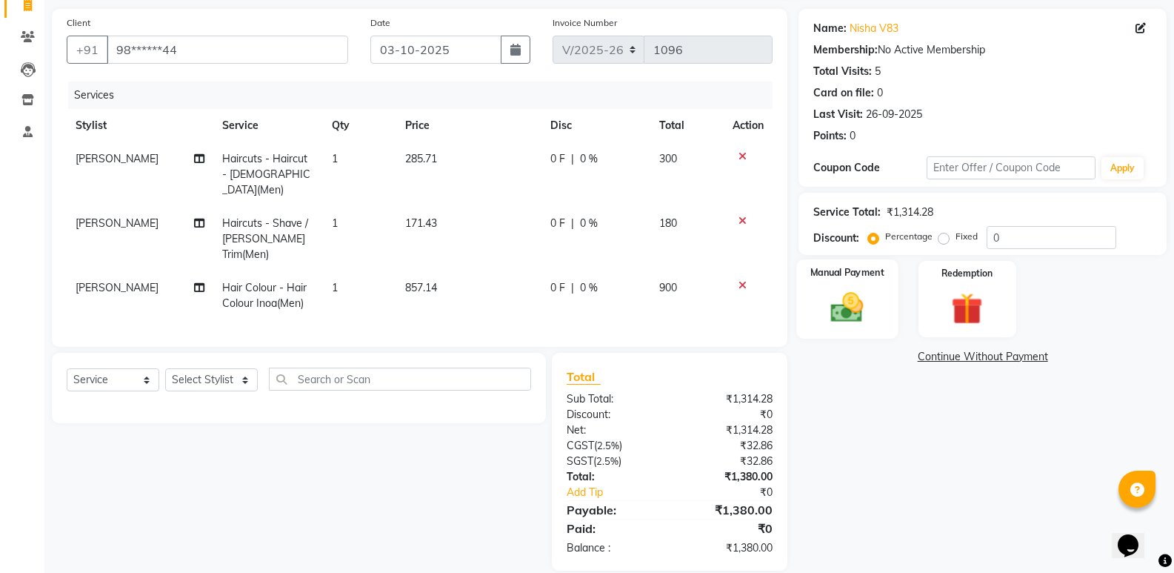
click at [844, 302] on img at bounding box center [847, 307] width 53 height 38
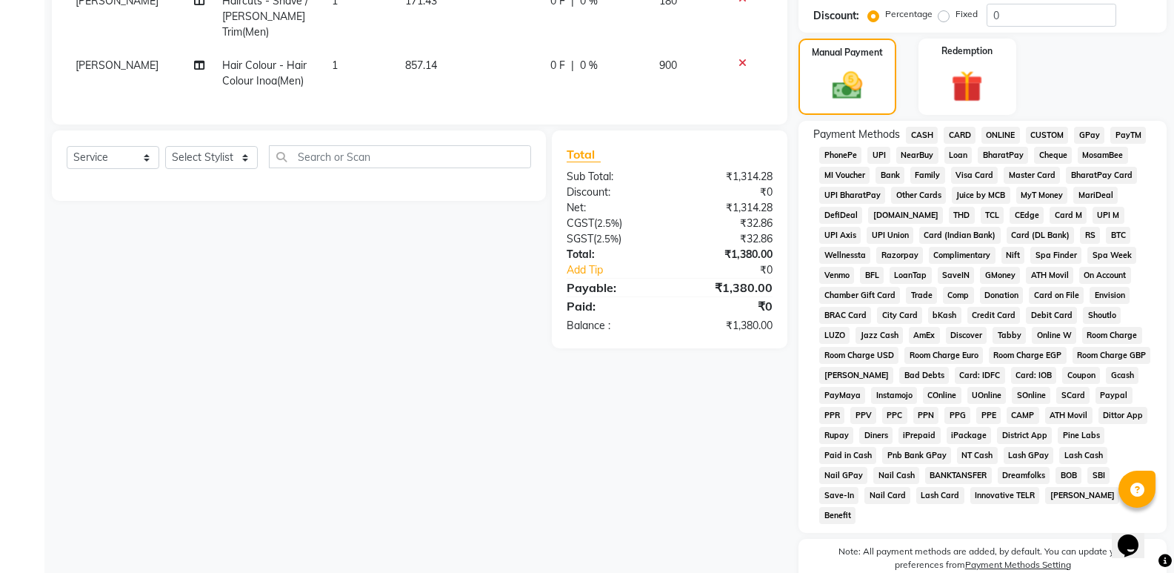
click at [969, 138] on span "CARD" at bounding box center [960, 135] width 32 height 17
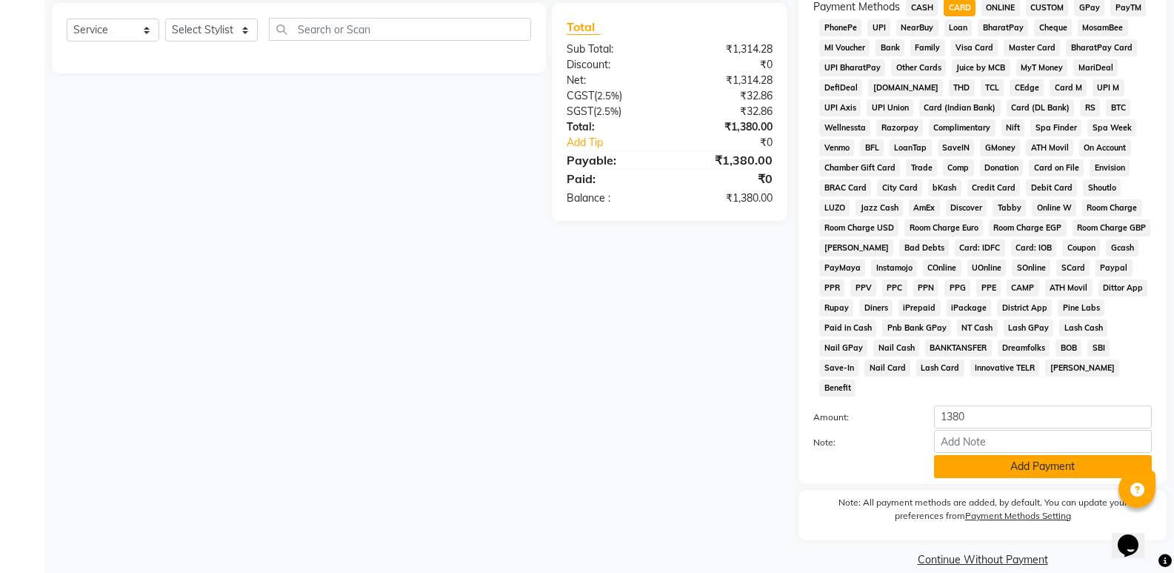
click at [1049, 455] on button "Add Payment" at bounding box center [1043, 466] width 218 height 23
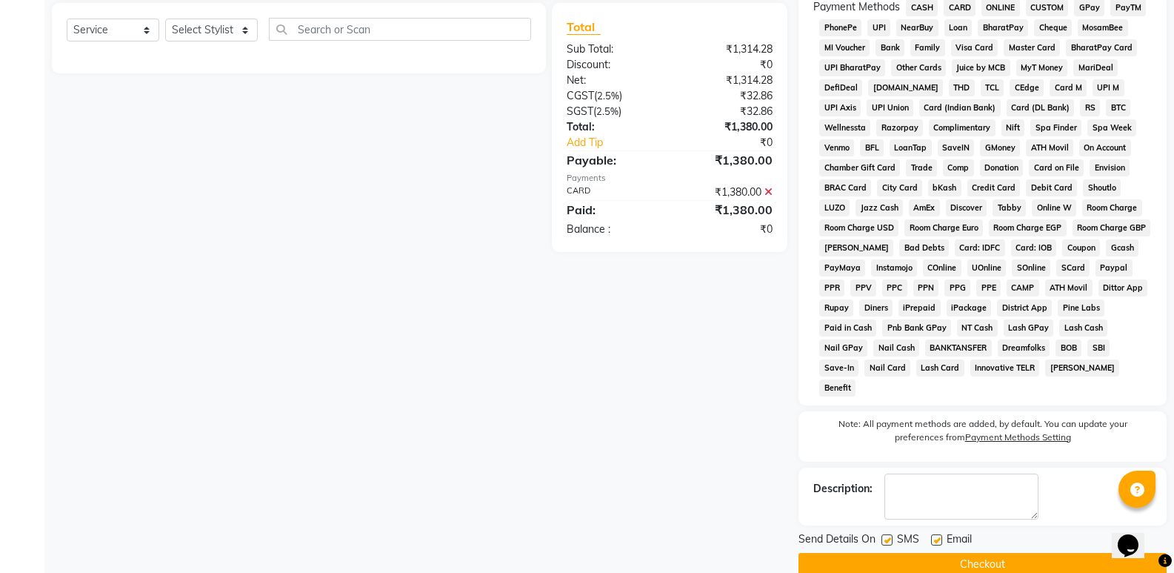
scroll to position [457, 0]
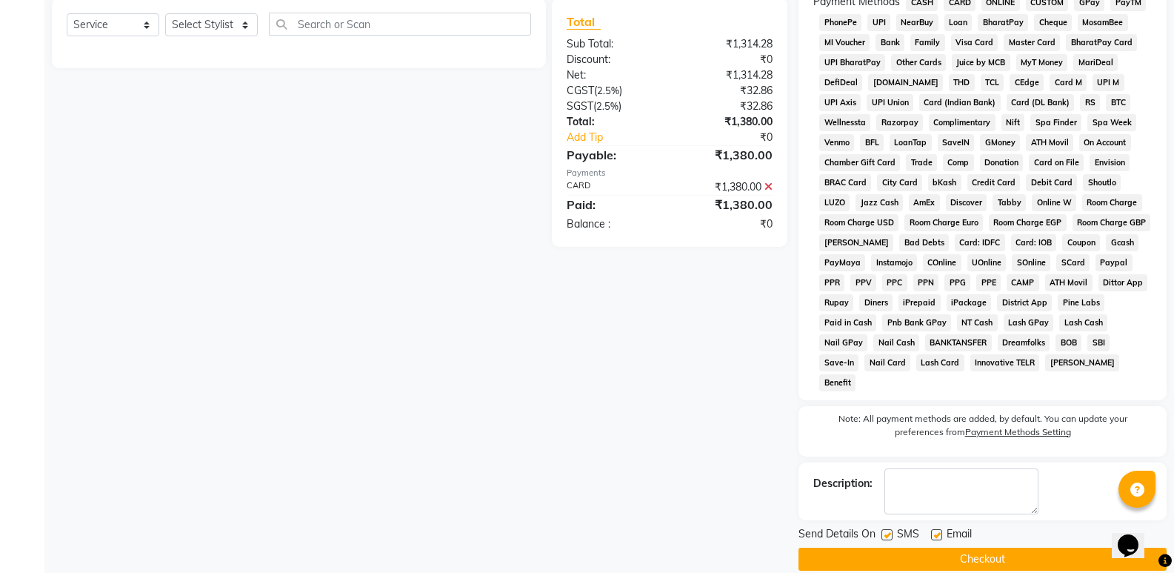
click at [1006, 547] on button "Checkout" at bounding box center [982, 558] width 368 height 23
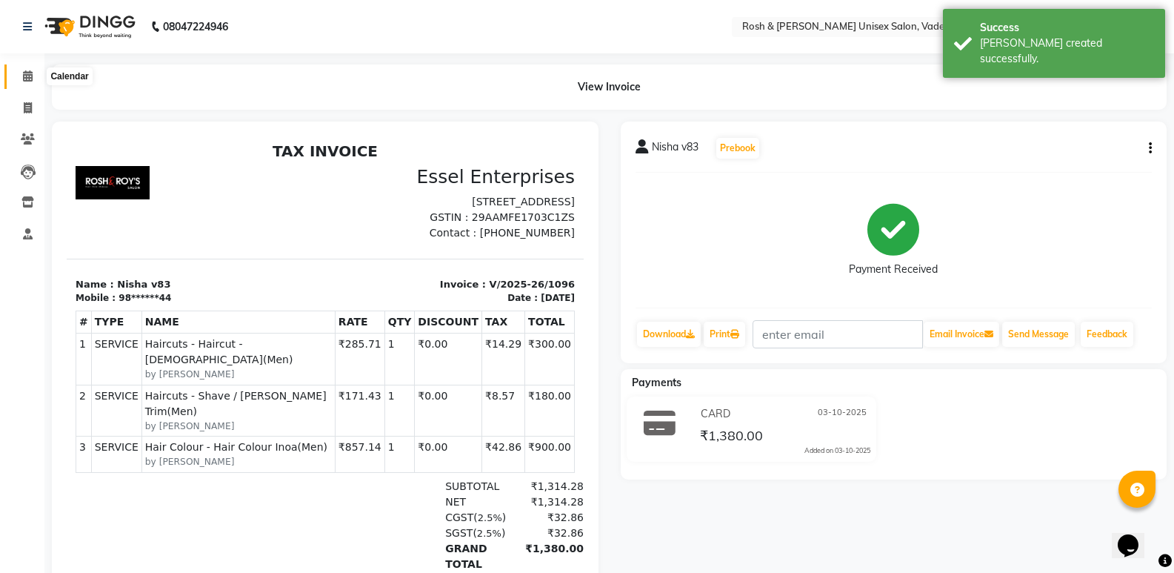
click at [28, 73] on icon at bounding box center [28, 75] width 10 height 11
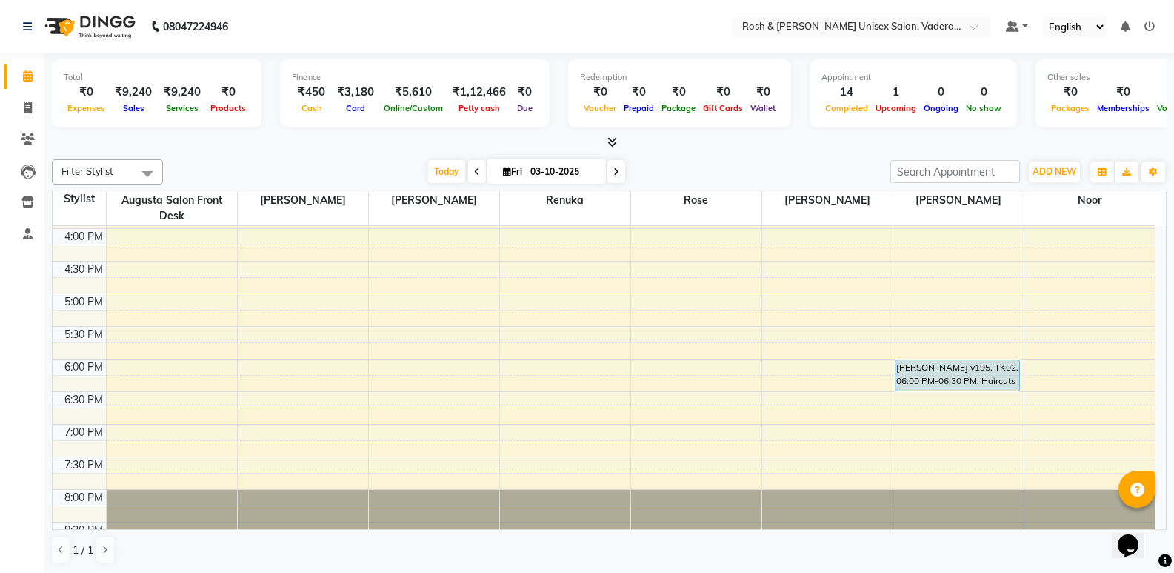
scroll to position [444, 0]
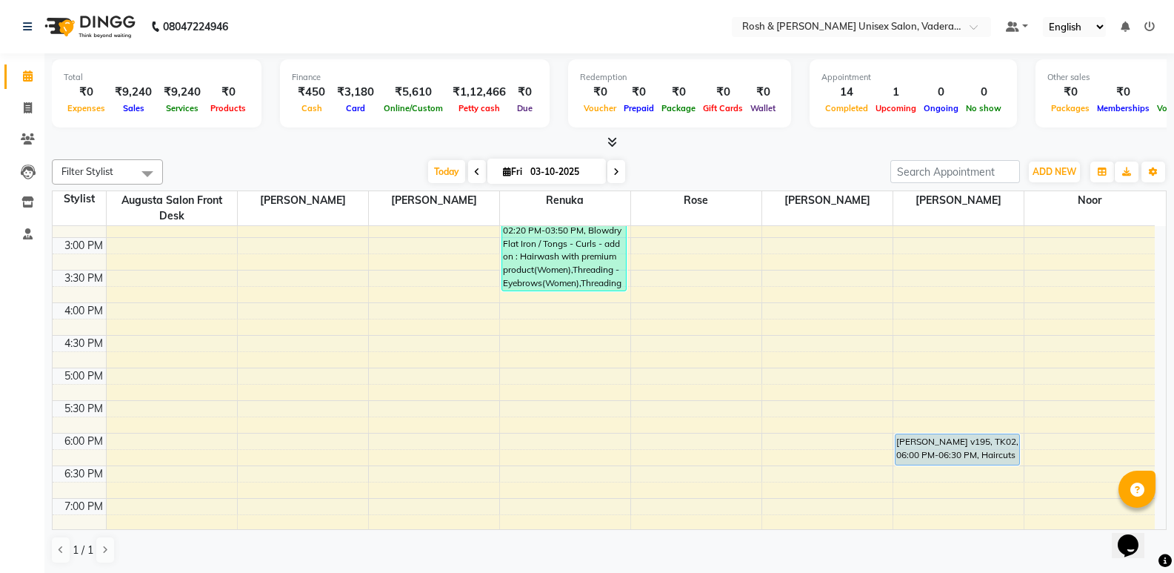
click at [632, 370] on div "8:00 AM 8:30 AM 9:00 AM 9:30 AM 10:00 AM 10:30 AM 11:00 AM 11:30 AM 12:00 PM 12…" at bounding box center [604, 205] width 1102 height 847
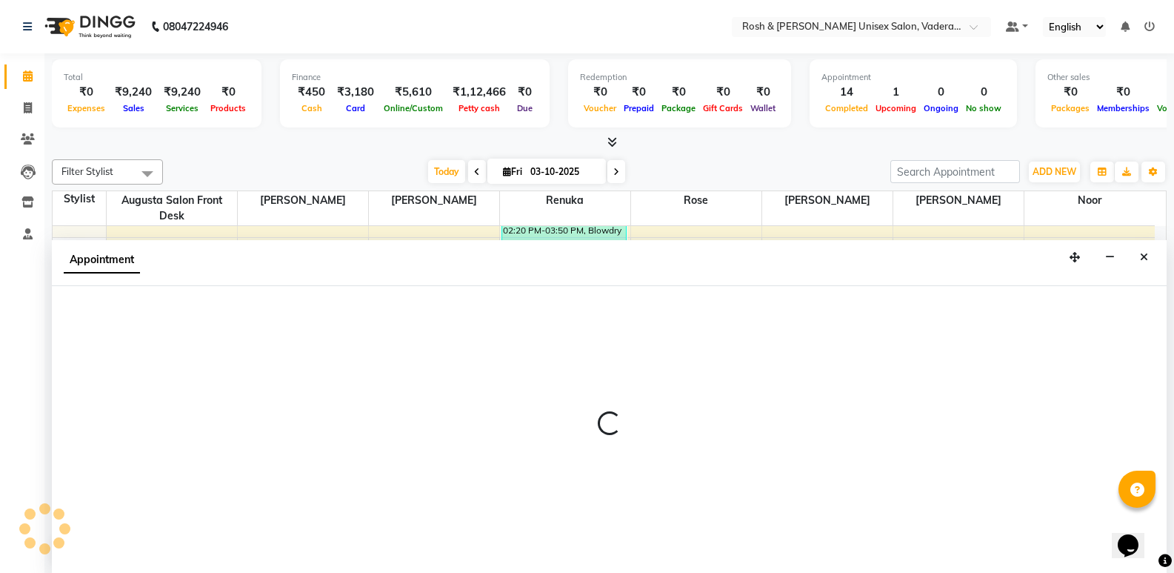
scroll to position [1, 0]
select select "87536"
select select "1020"
select select "tentative"
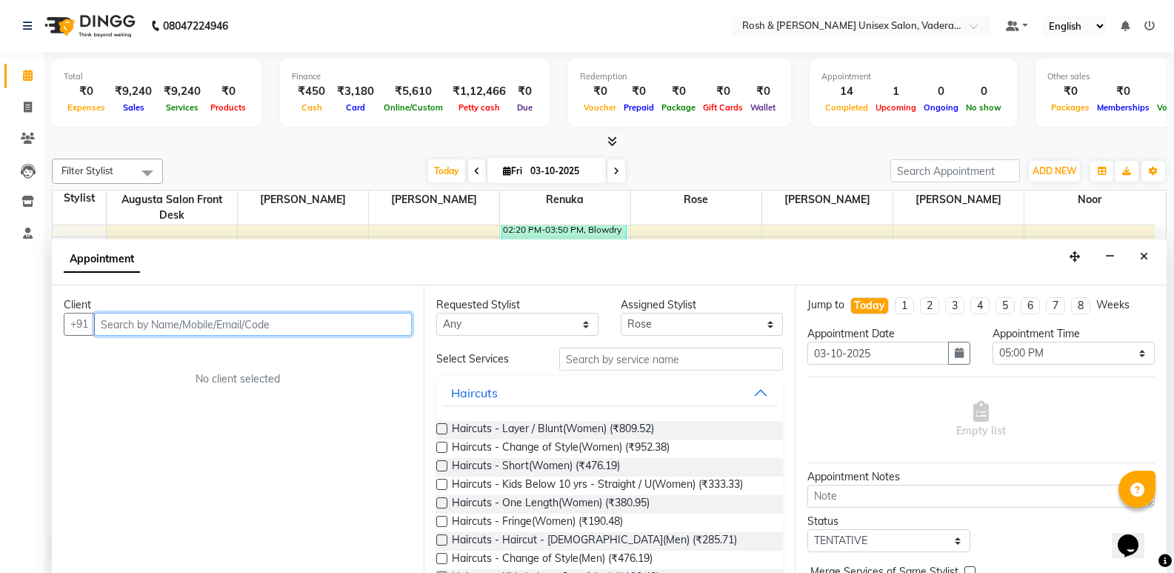
click at [193, 317] on input "text" at bounding box center [253, 324] width 318 height 23
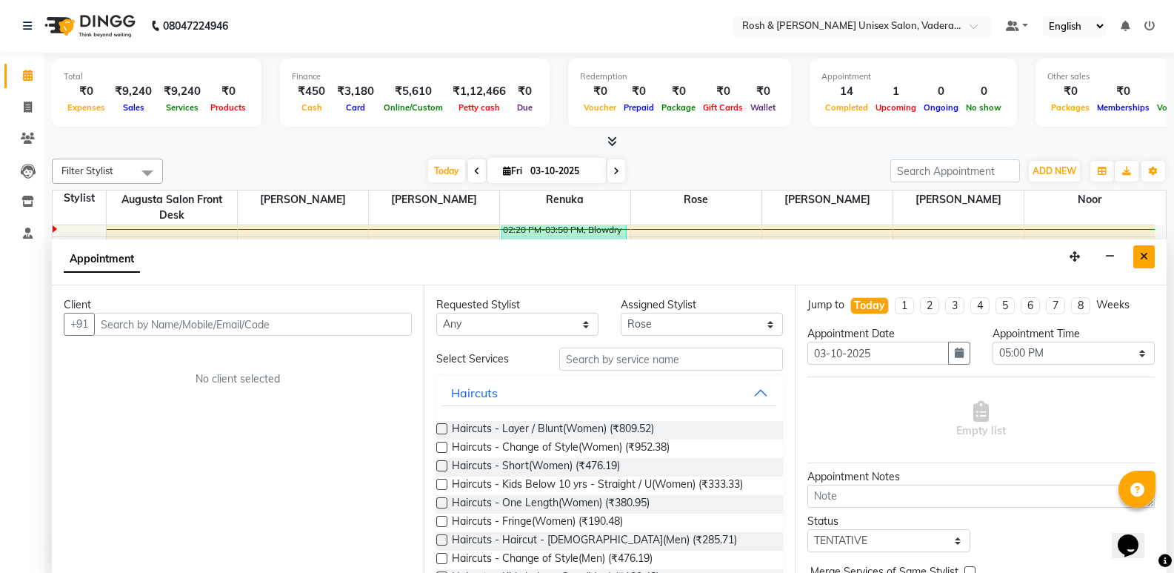
click at [1146, 251] on icon "Close" at bounding box center [1144, 256] width 8 height 10
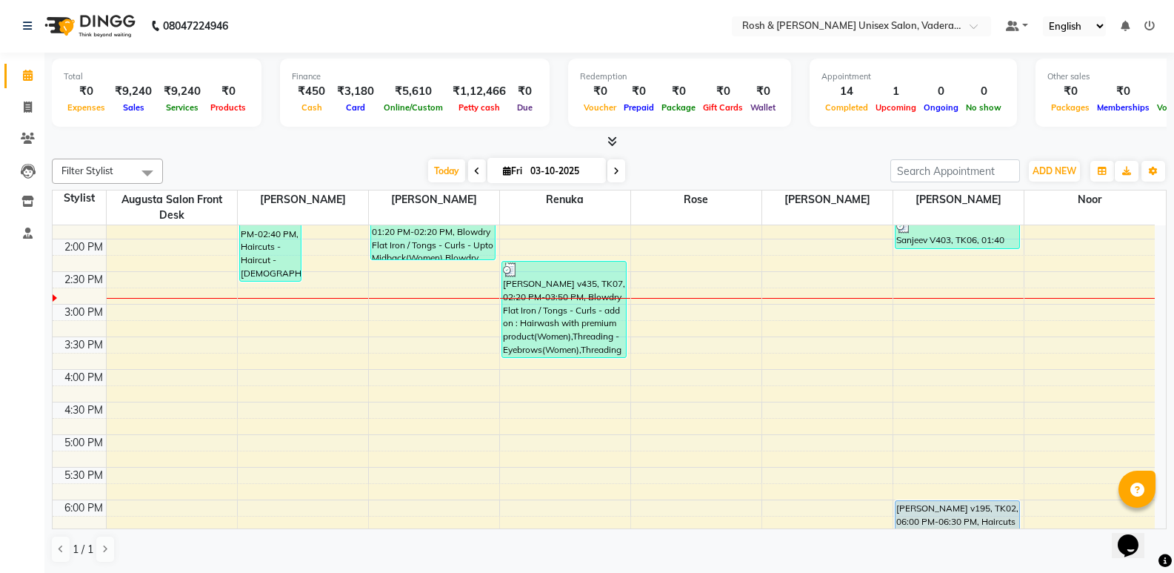
scroll to position [370, 0]
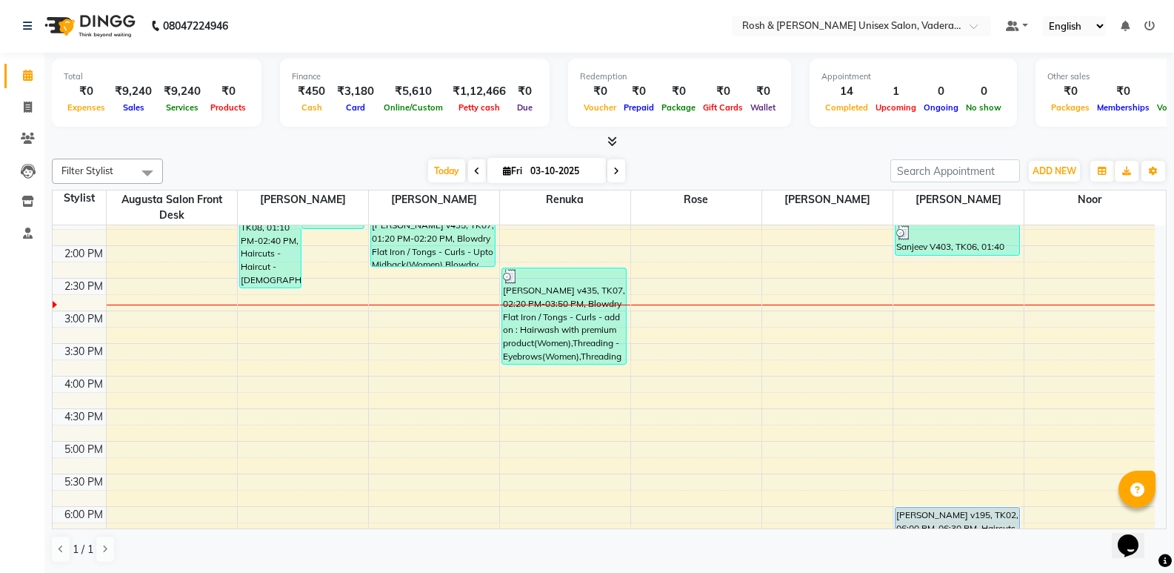
click at [617, 140] on icon at bounding box center [612, 141] width 10 height 11
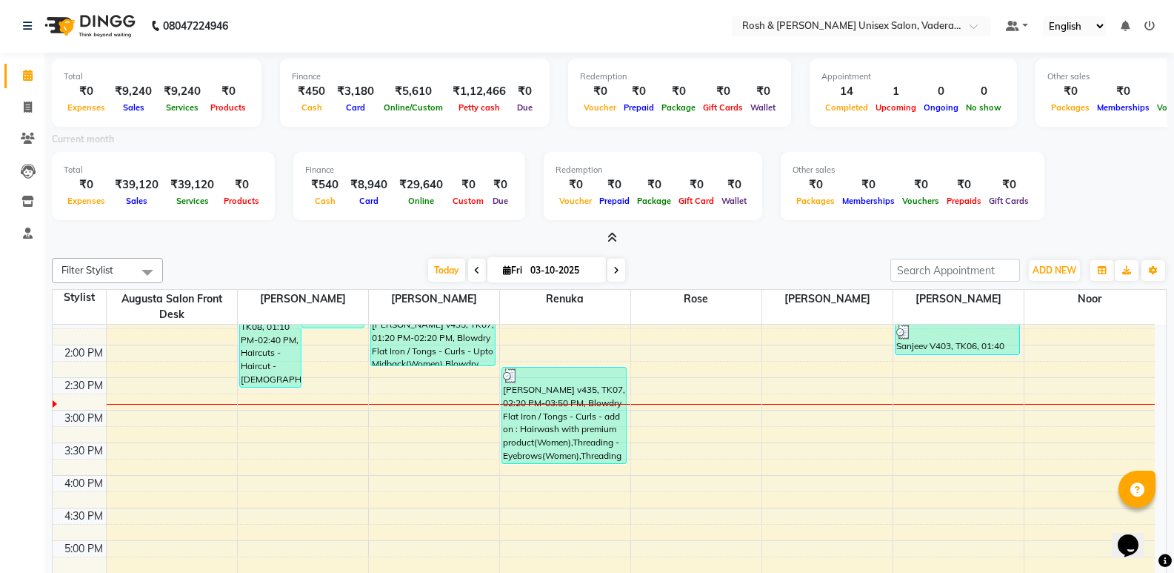
click at [617, 236] on icon at bounding box center [612, 237] width 10 height 11
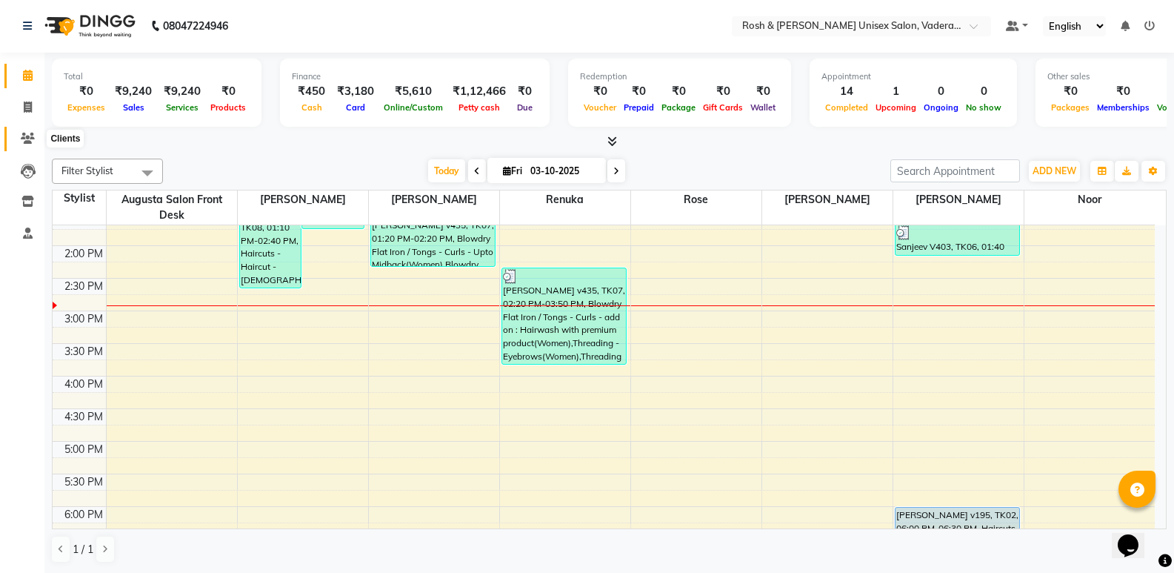
click at [36, 136] on span at bounding box center [28, 138] width 26 height 17
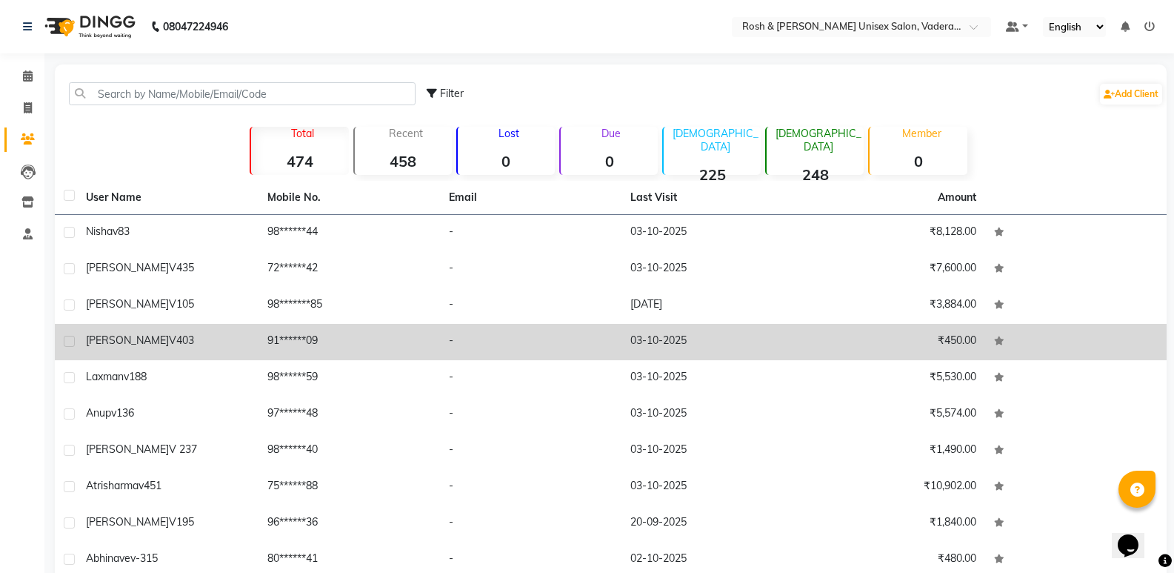
click at [290, 341] on td "91******09" at bounding box center [348, 342] width 181 height 36
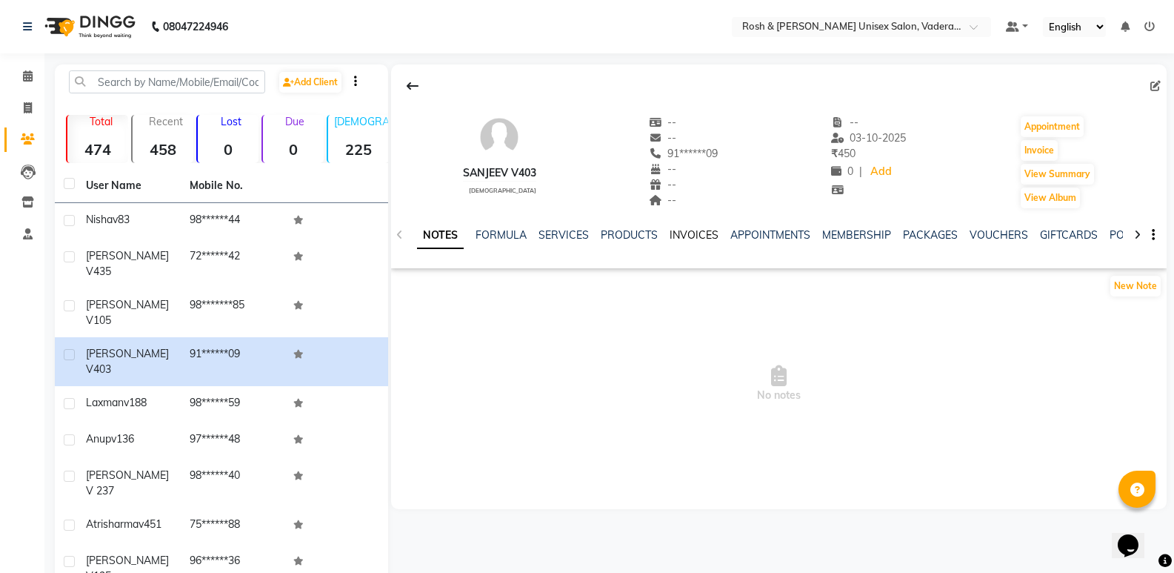
click at [683, 236] on link "INVOICES" at bounding box center [694, 234] width 49 height 13
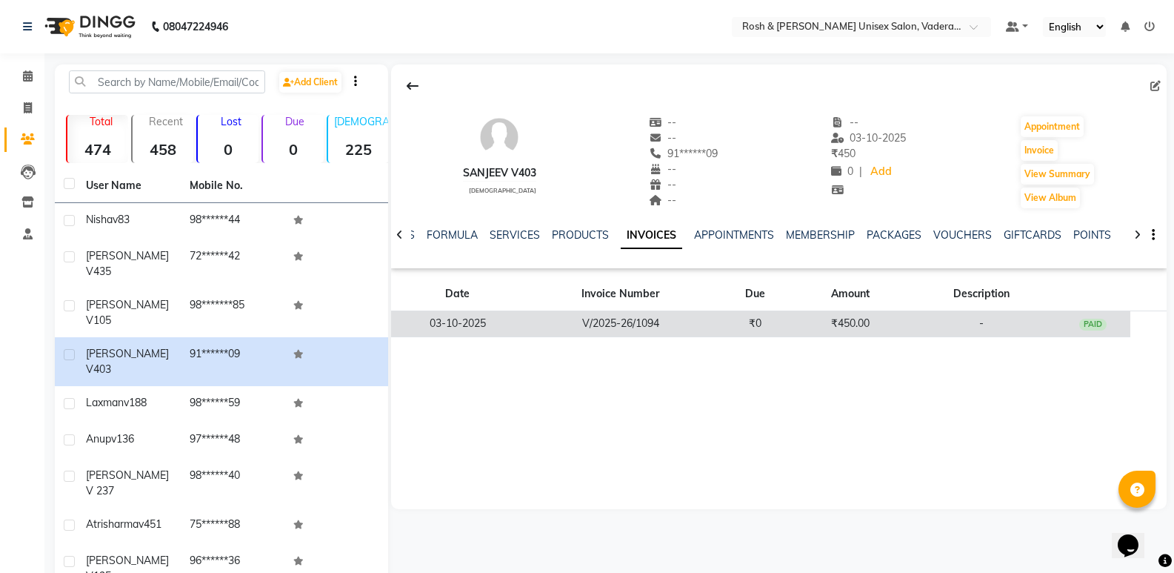
click at [670, 328] on td "V/2025-26/1094" at bounding box center [620, 324] width 193 height 26
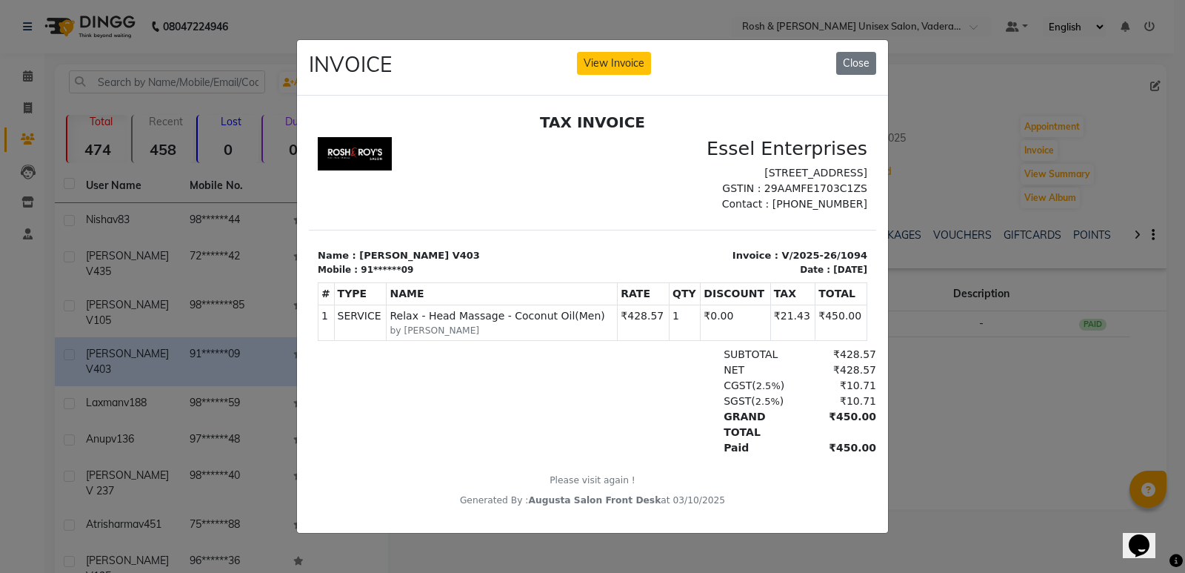
click at [129, 298] on ngb-modal-window "INVOICE View Invoice Close" at bounding box center [592, 286] width 1185 height 573
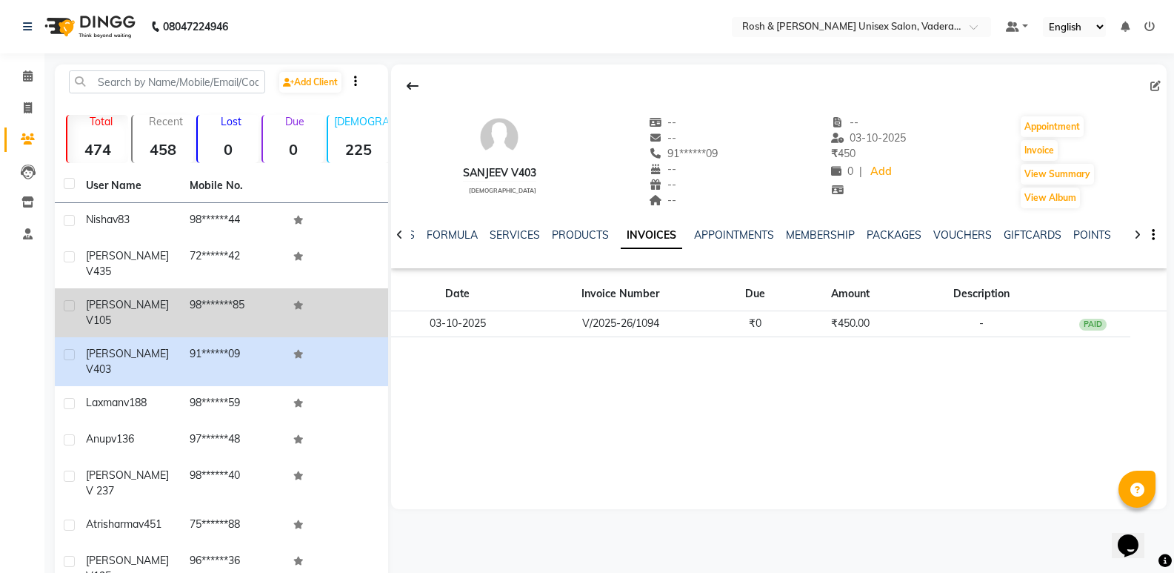
click at [293, 301] on icon at bounding box center [298, 305] width 10 height 9
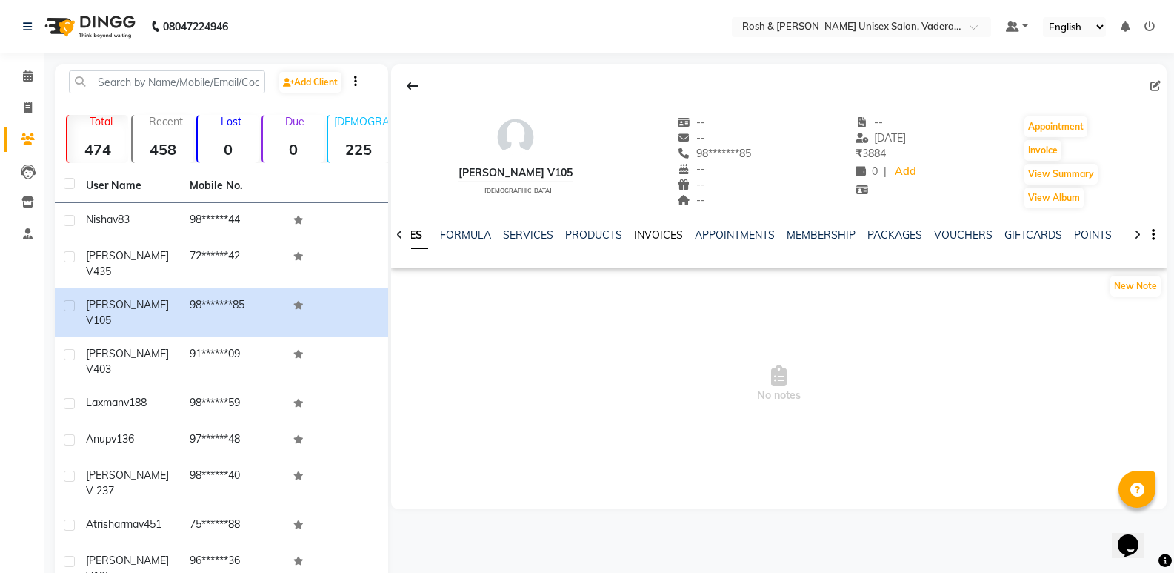
click at [658, 237] on link "INVOICES" at bounding box center [658, 234] width 49 height 13
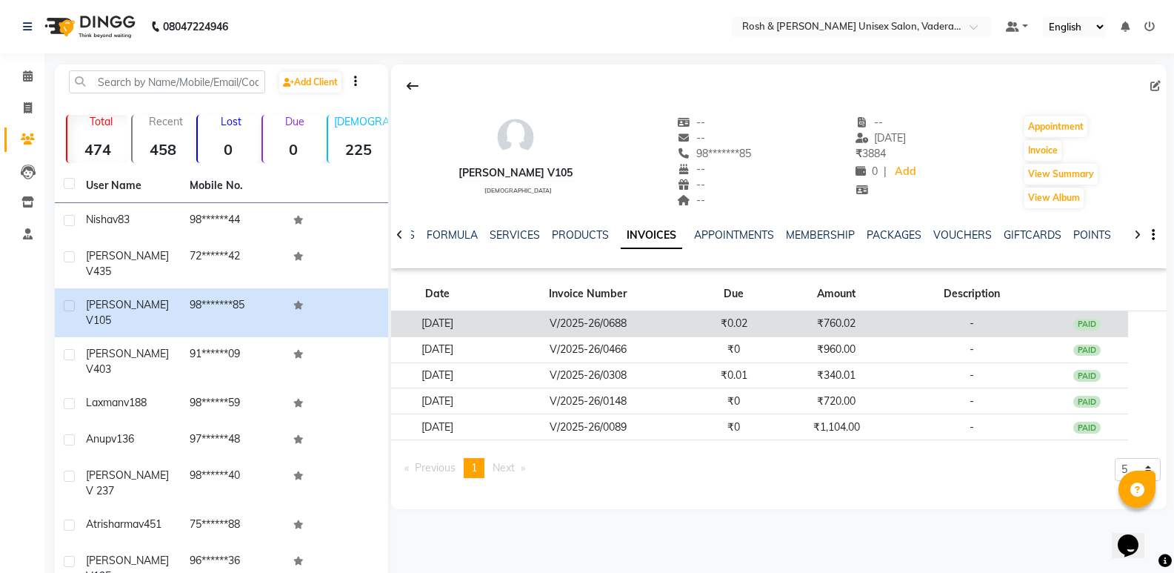
click at [724, 316] on td "₹0.02" at bounding box center [733, 324] width 82 height 26
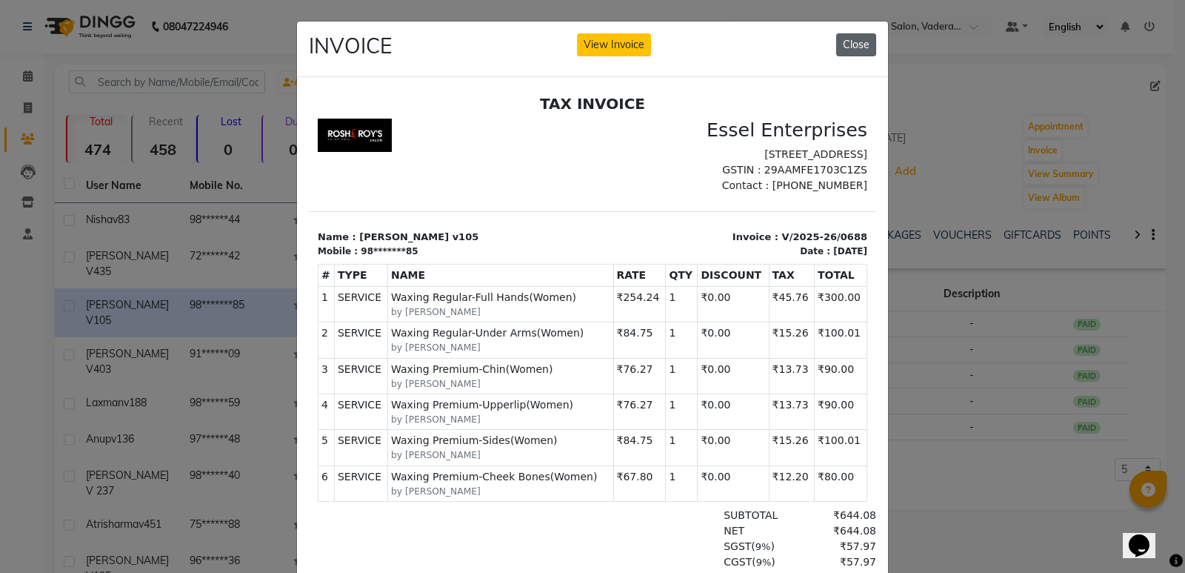
click at [861, 46] on button "Close" at bounding box center [856, 44] width 40 height 23
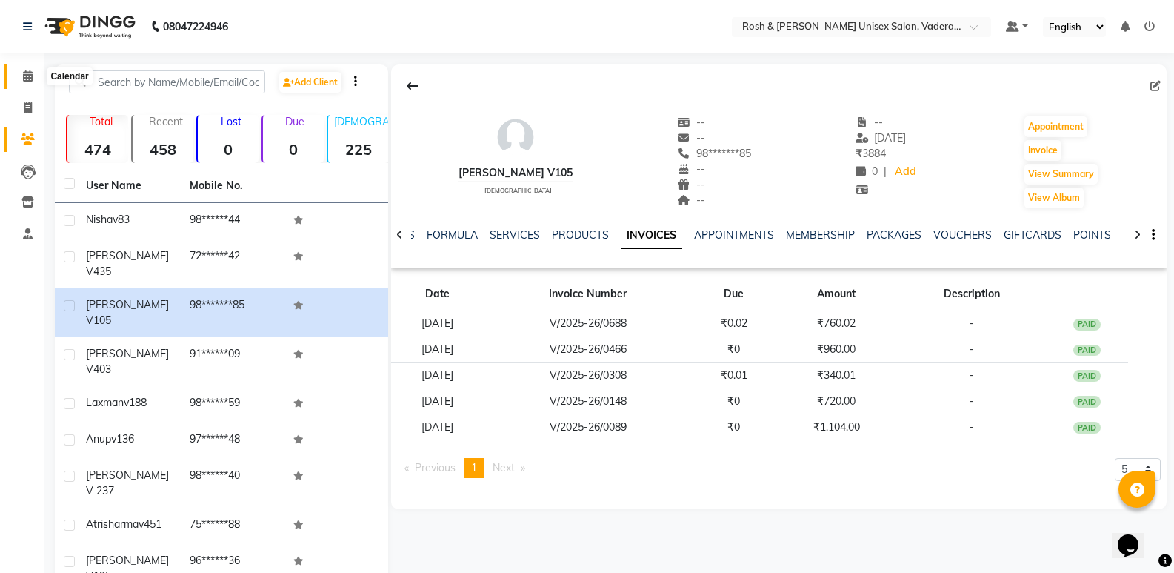
click at [32, 76] on icon at bounding box center [28, 75] width 10 height 11
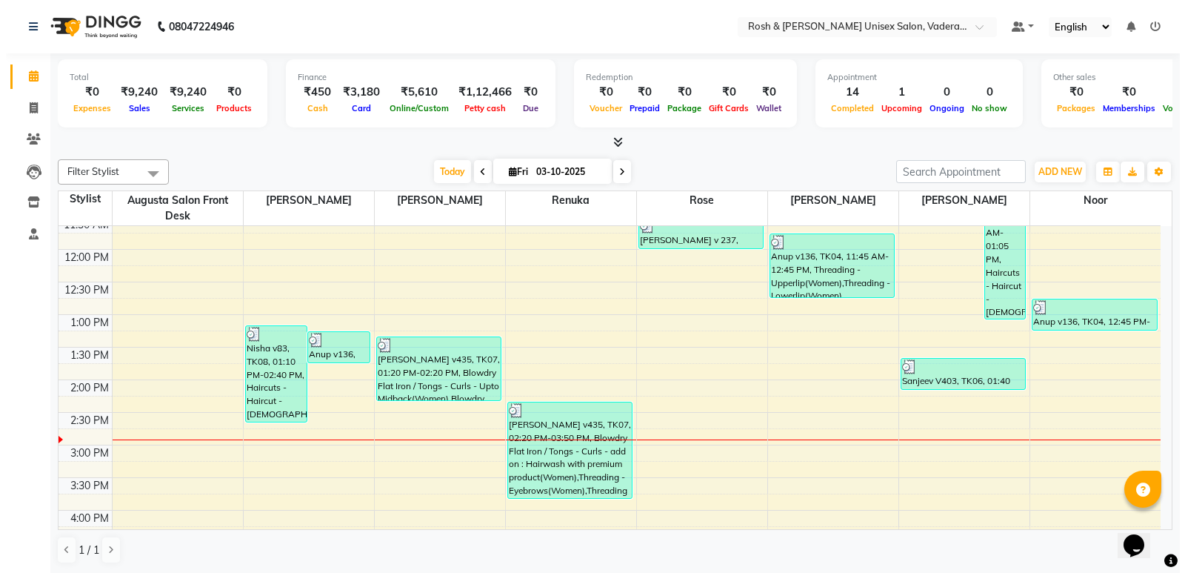
scroll to position [222, 0]
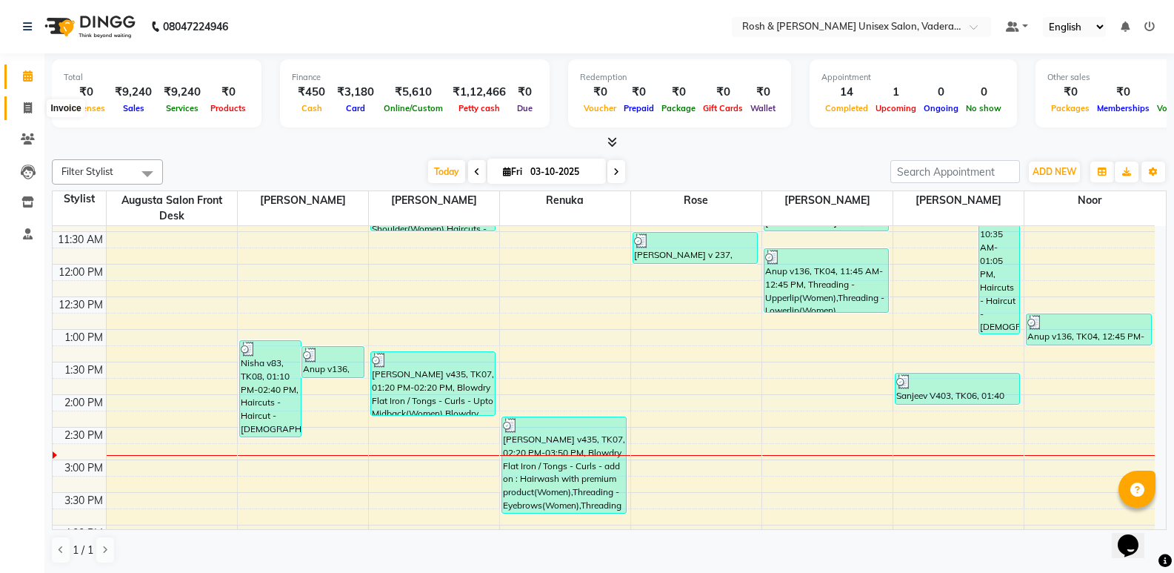
click at [22, 110] on span at bounding box center [28, 108] width 26 height 17
select select "service"
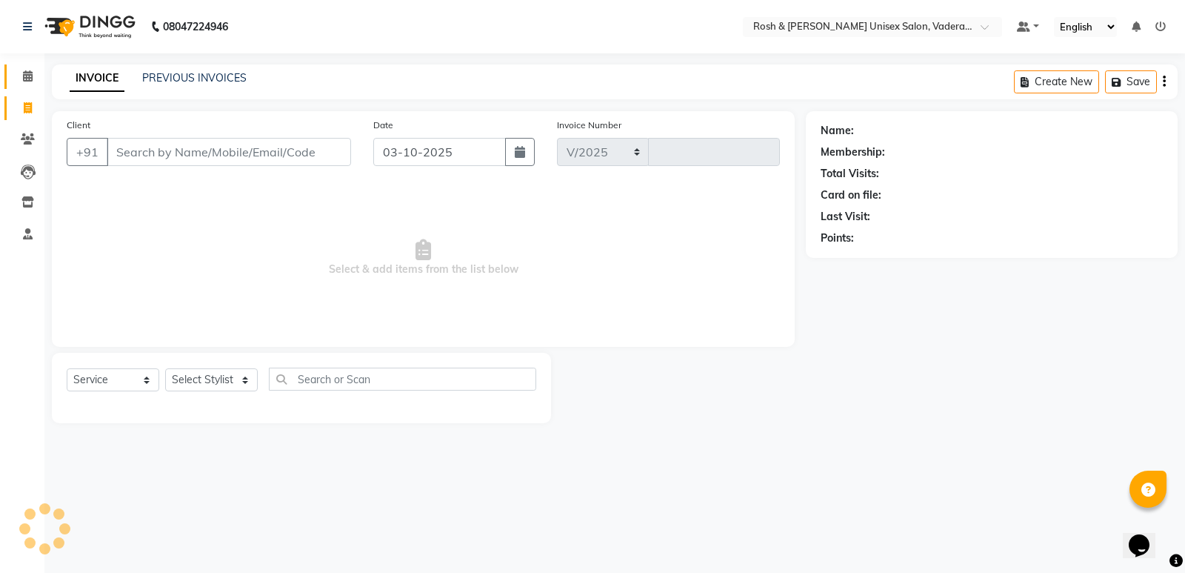
select select "8657"
type input "1097"
click at [30, 137] on icon at bounding box center [28, 138] width 14 height 11
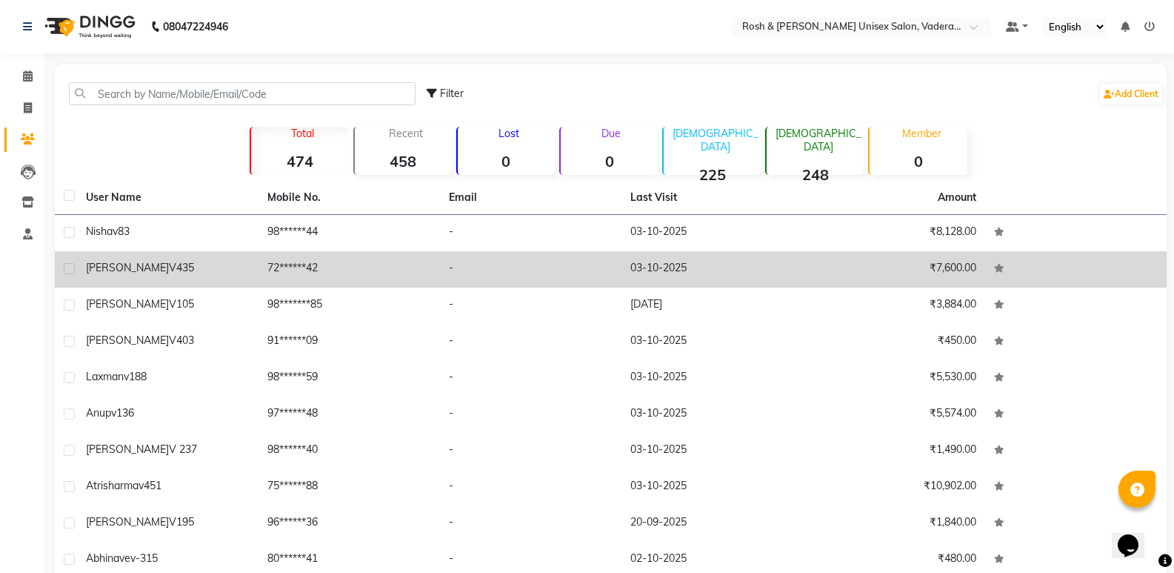
click at [246, 267] on div "[PERSON_NAME] v435" at bounding box center [168, 268] width 164 height 16
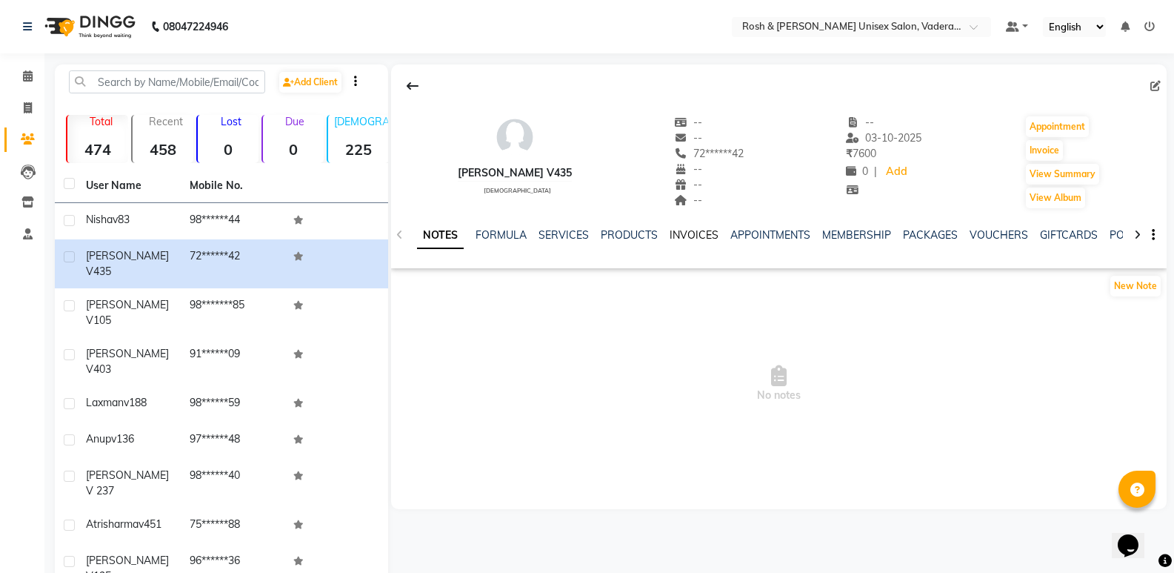
click at [675, 236] on link "INVOICES" at bounding box center [694, 234] width 49 height 13
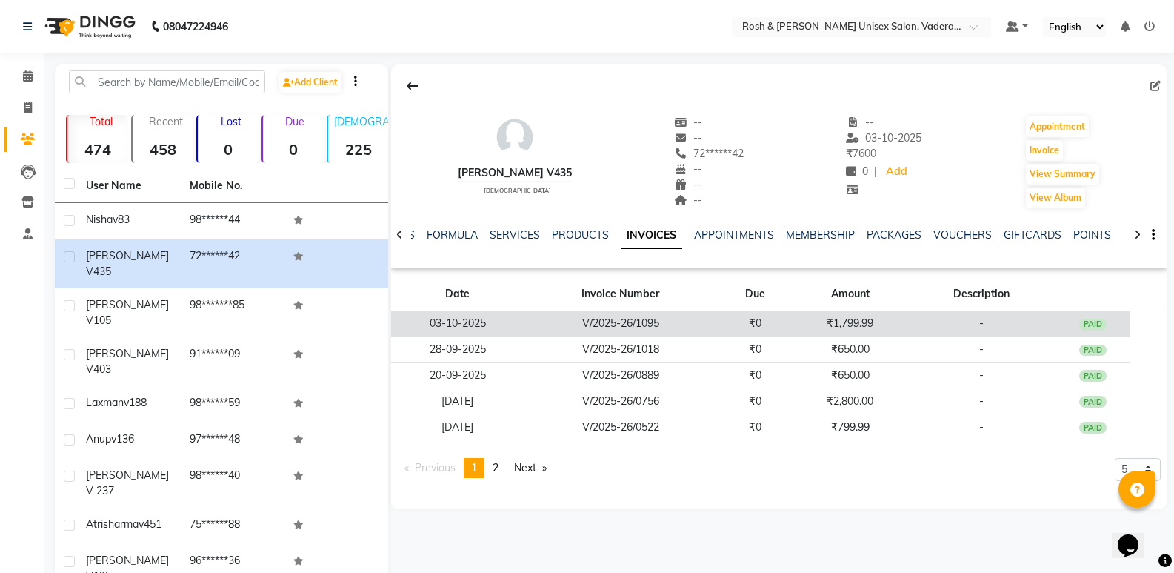
click at [697, 314] on td "V/2025-26/1095" at bounding box center [620, 324] width 193 height 26
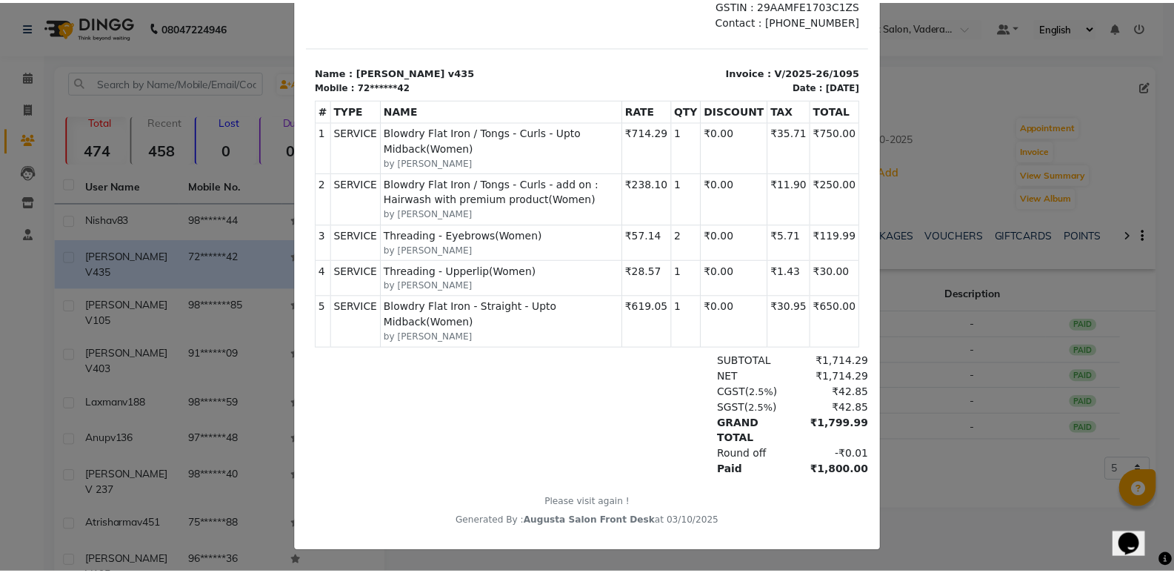
scroll to position [164, 0]
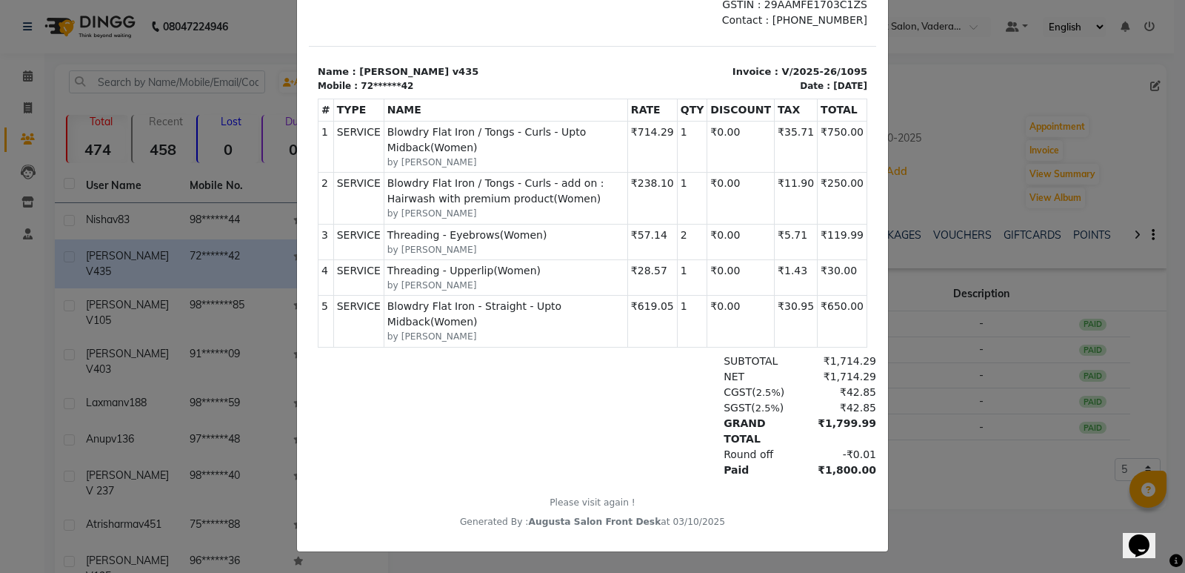
click at [184, 240] on ngb-modal-window "INVOICE View Invoice Close" at bounding box center [592, 286] width 1185 height 573
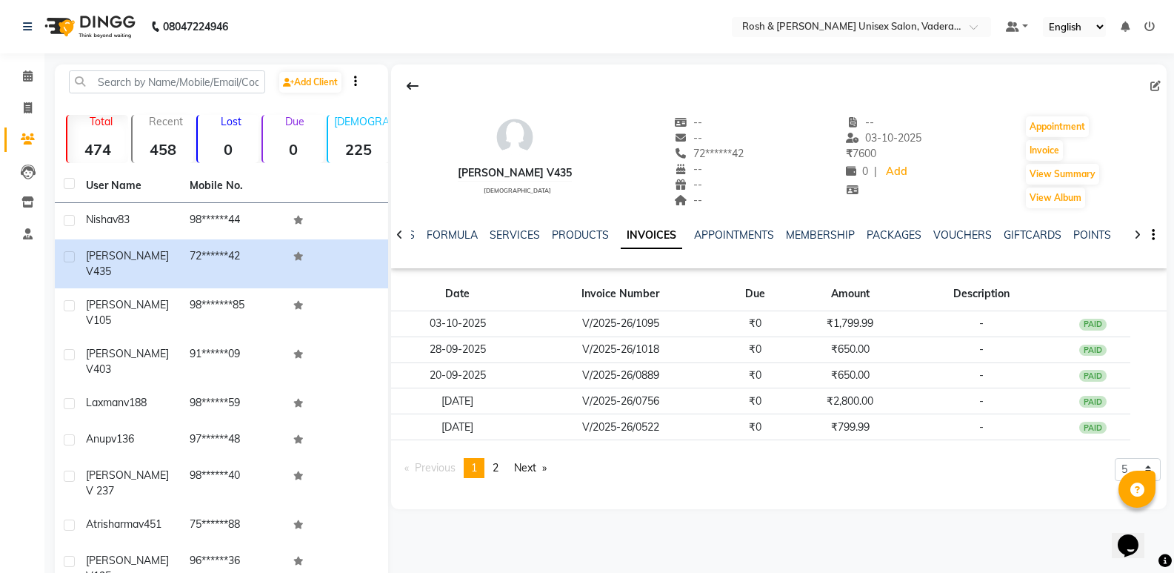
click at [233, 213] on td "98******44" at bounding box center [233, 221] width 104 height 36
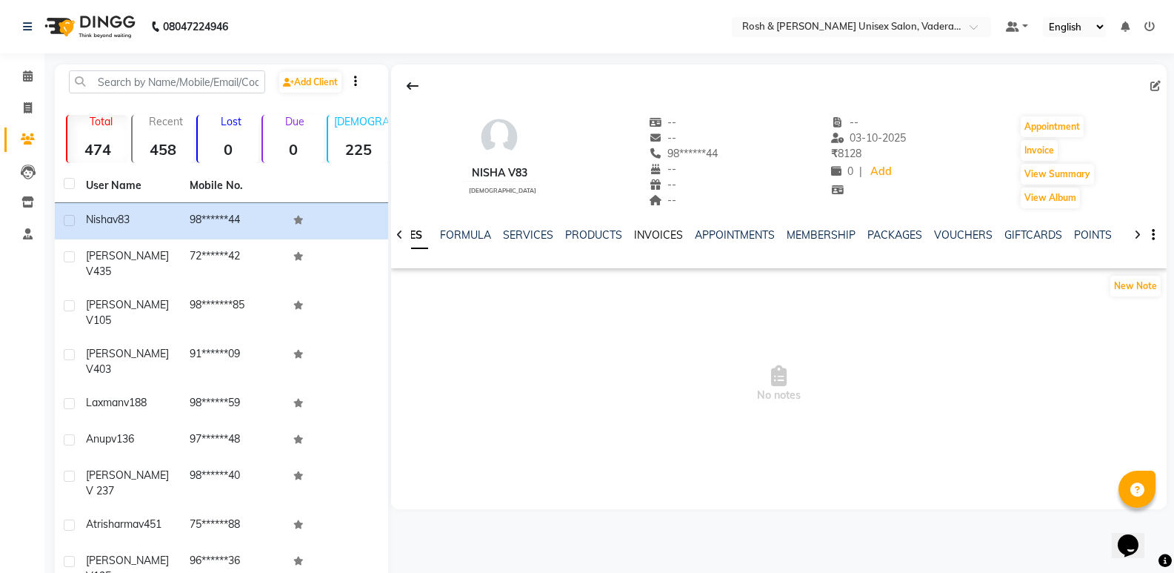
click at [646, 236] on link "INVOICES" at bounding box center [658, 234] width 49 height 13
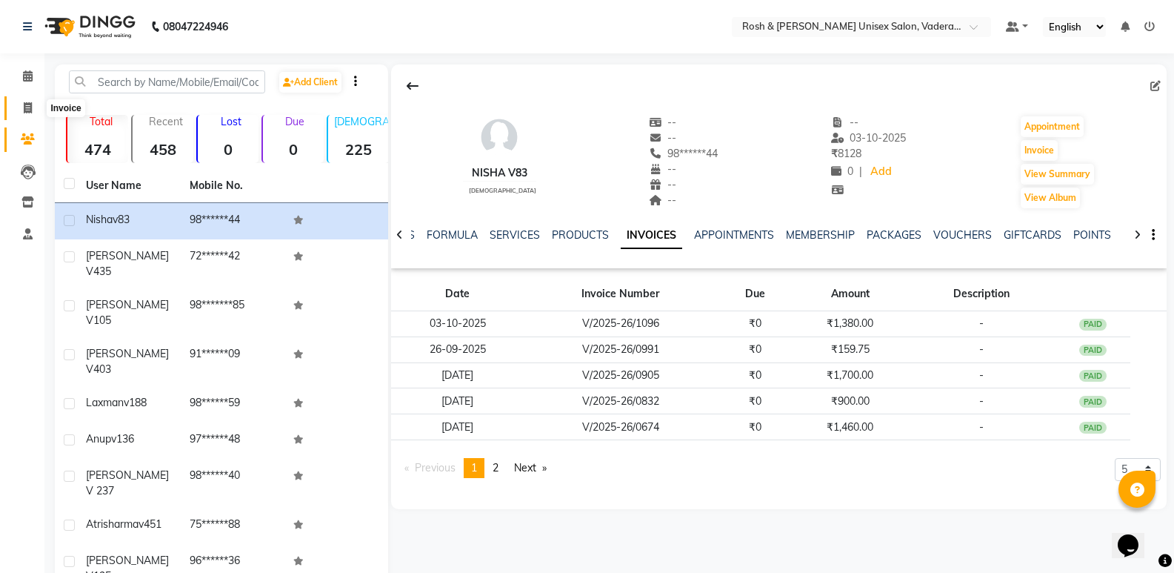
click at [18, 113] on span at bounding box center [28, 108] width 26 height 17
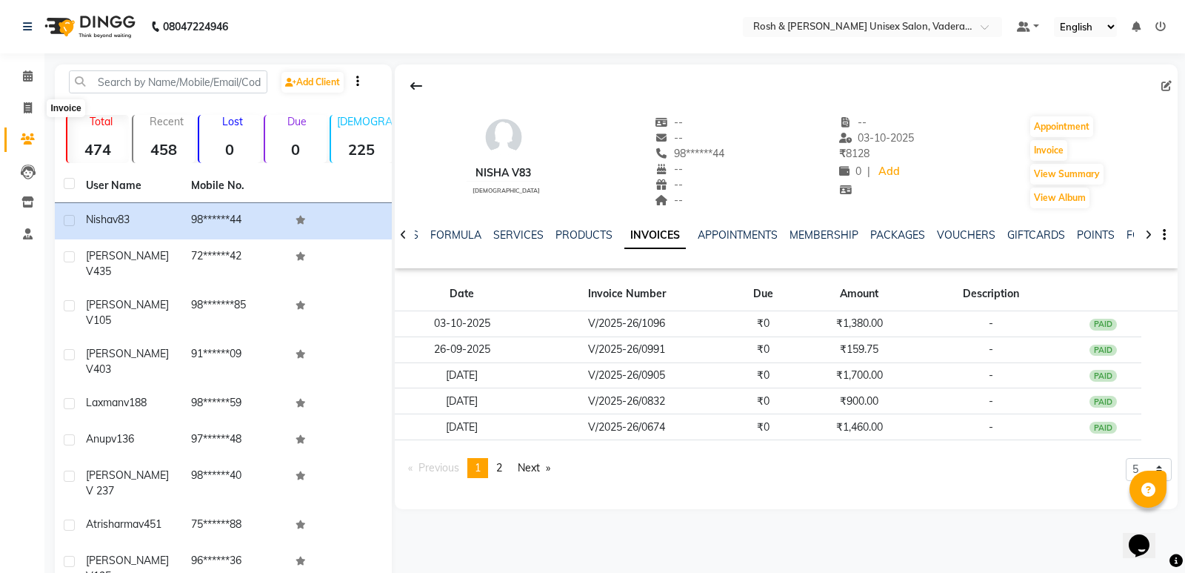
select select "service"
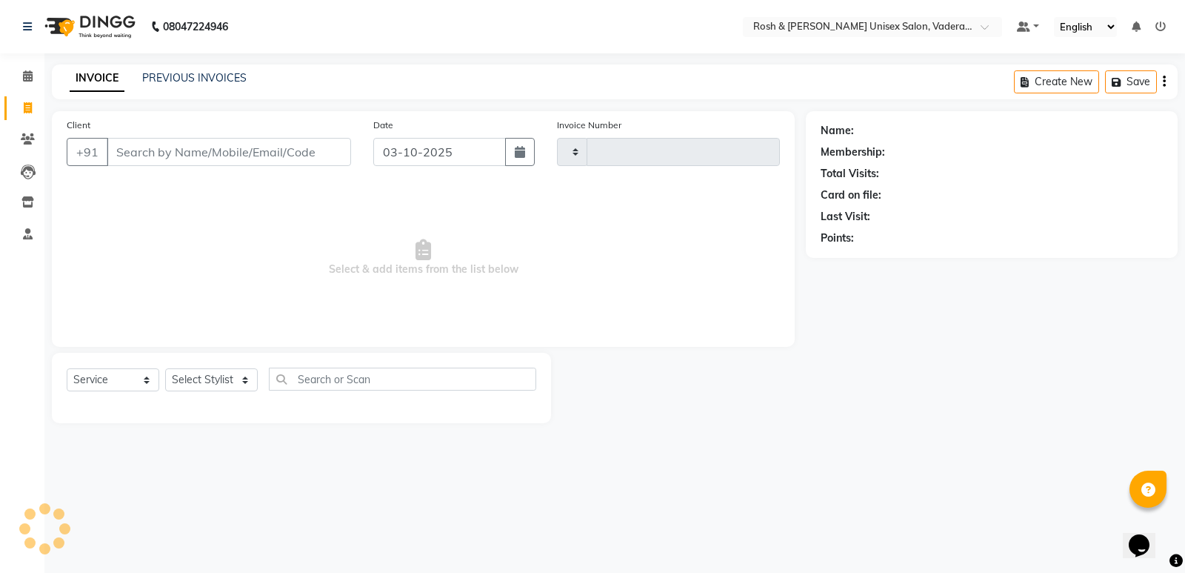
type input "1097"
select select "8657"
click at [161, 159] on input "Client" at bounding box center [229, 152] width 244 height 28
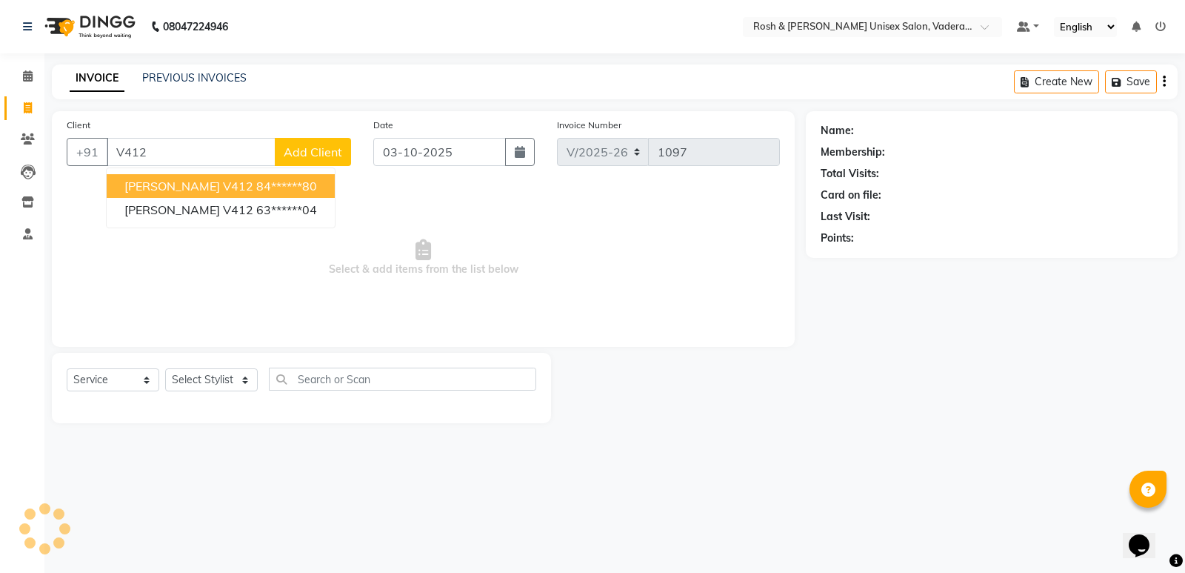
click at [256, 188] on ngb-highlight "84******80" at bounding box center [286, 185] width 61 height 15
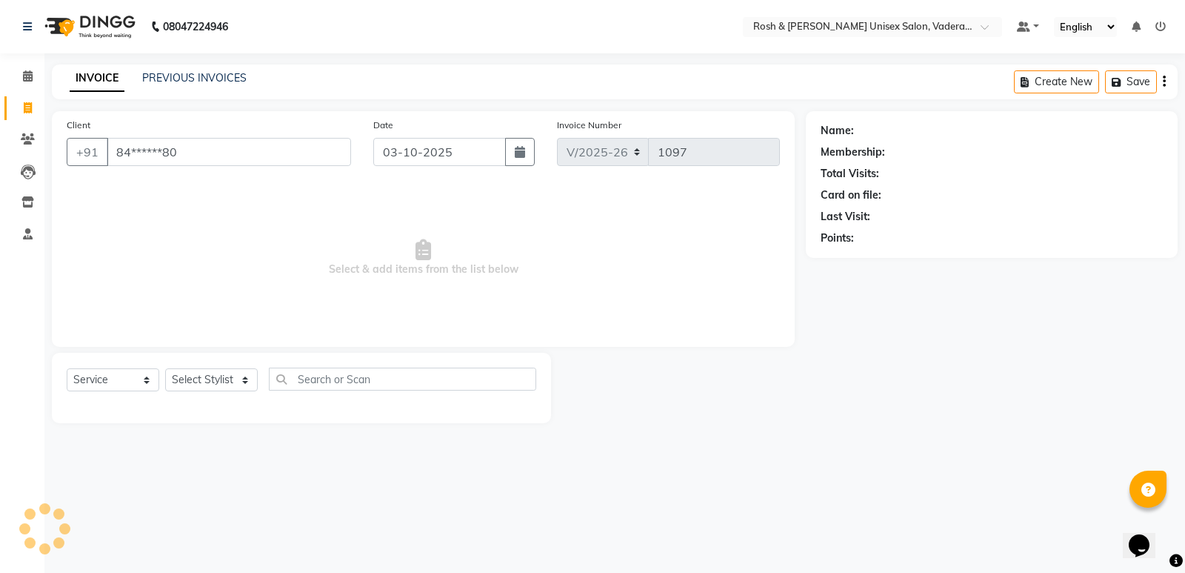
type input "84******80"
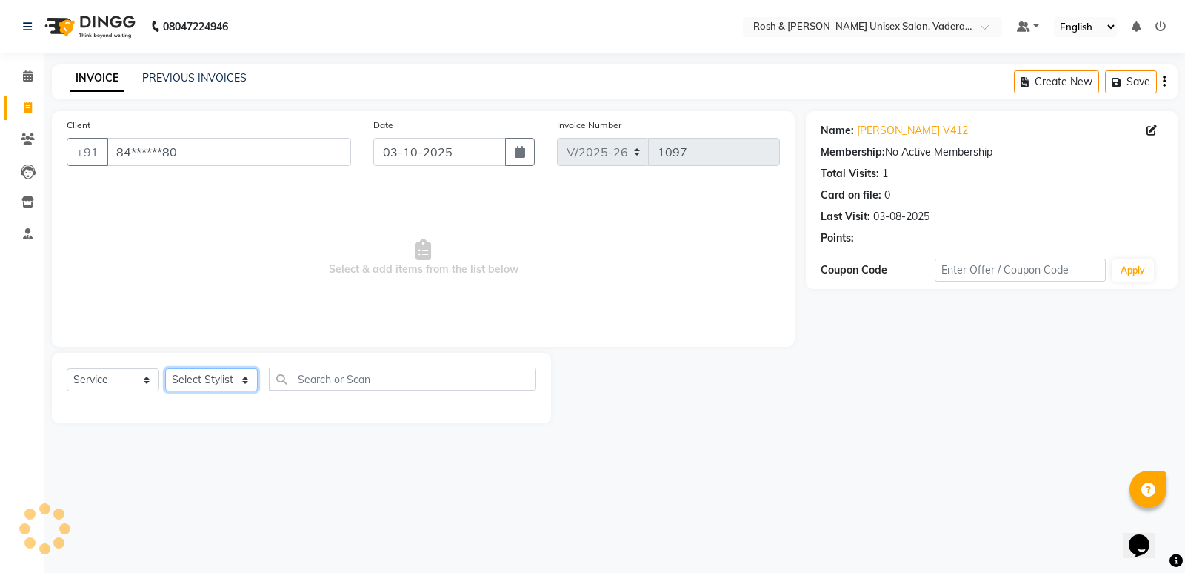
click at [223, 381] on select "Select Stylist Augusta Salon Front Desk [PERSON_NAME] [PERSON_NAME] Renuka Repo…" at bounding box center [211, 379] width 93 height 23
select select "87536"
click at [165, 368] on select "Select Stylist Augusta Salon Front Desk [PERSON_NAME] [PERSON_NAME] Renuka Repo…" at bounding box center [211, 379] width 93 height 23
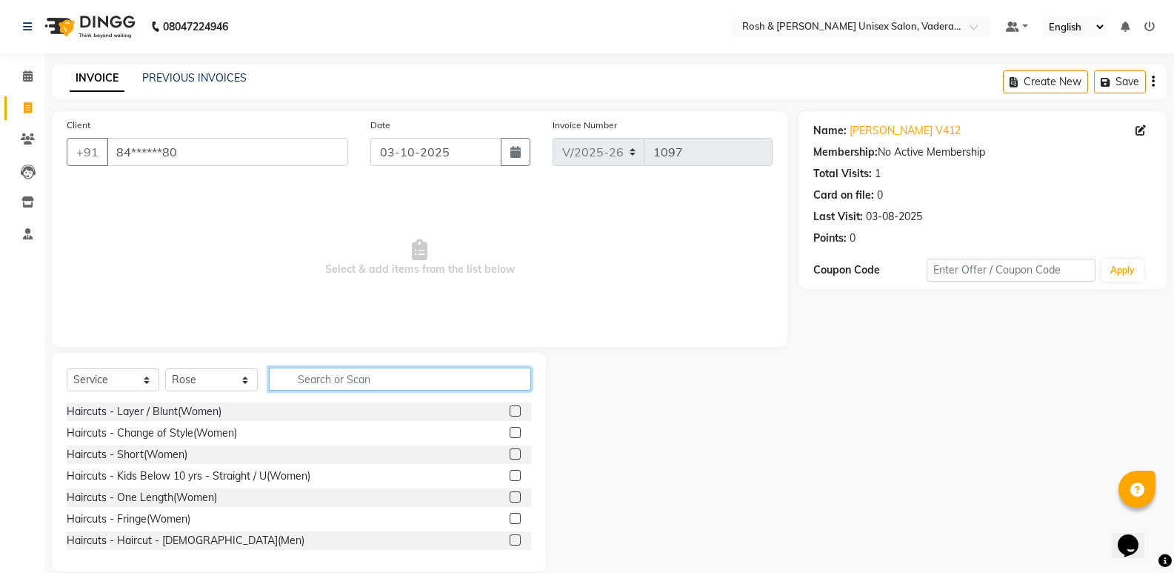
click at [316, 384] on input "text" at bounding box center [400, 378] width 262 height 23
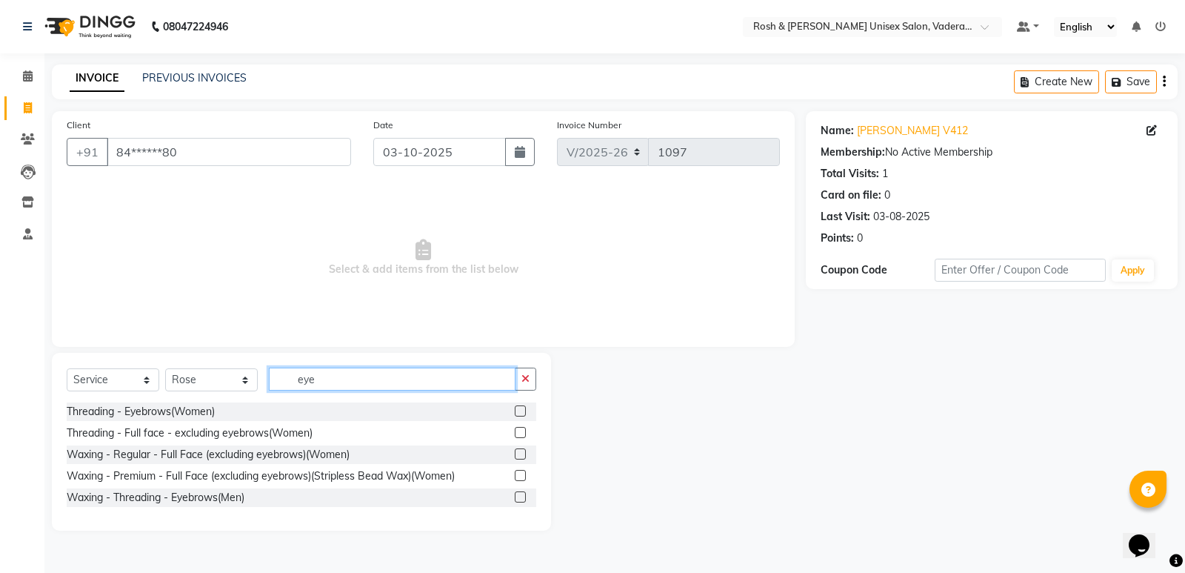
type input "eye"
click at [295, 411] on div "Threading - Eyebrows(Women)" at bounding box center [302, 411] width 470 height 19
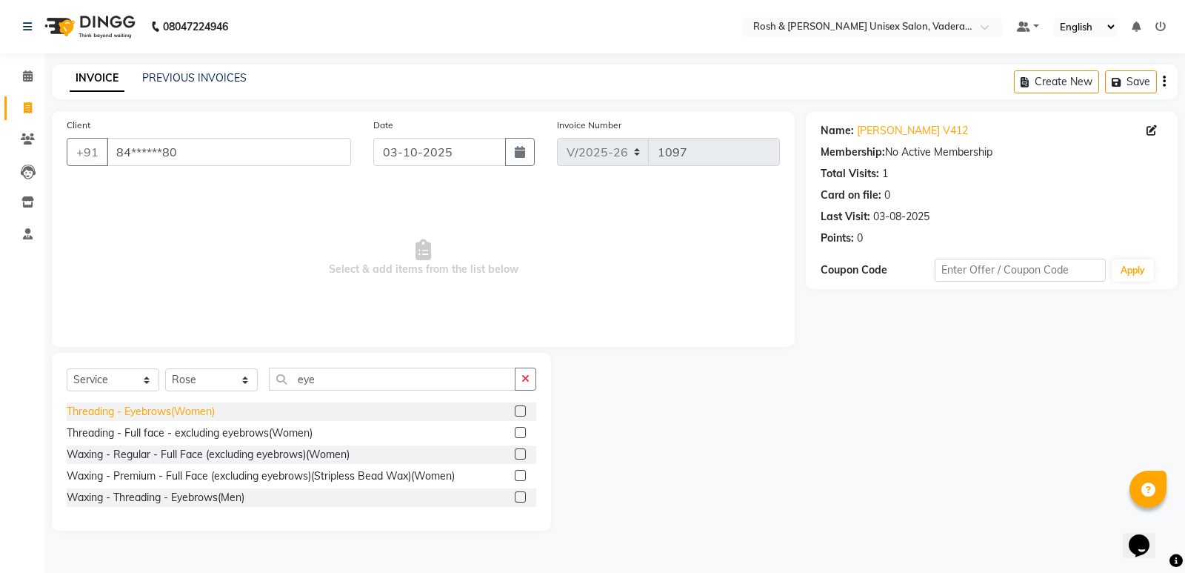
click at [178, 412] on div "Threading - Eyebrows(Women)" at bounding box center [141, 412] width 148 height 16
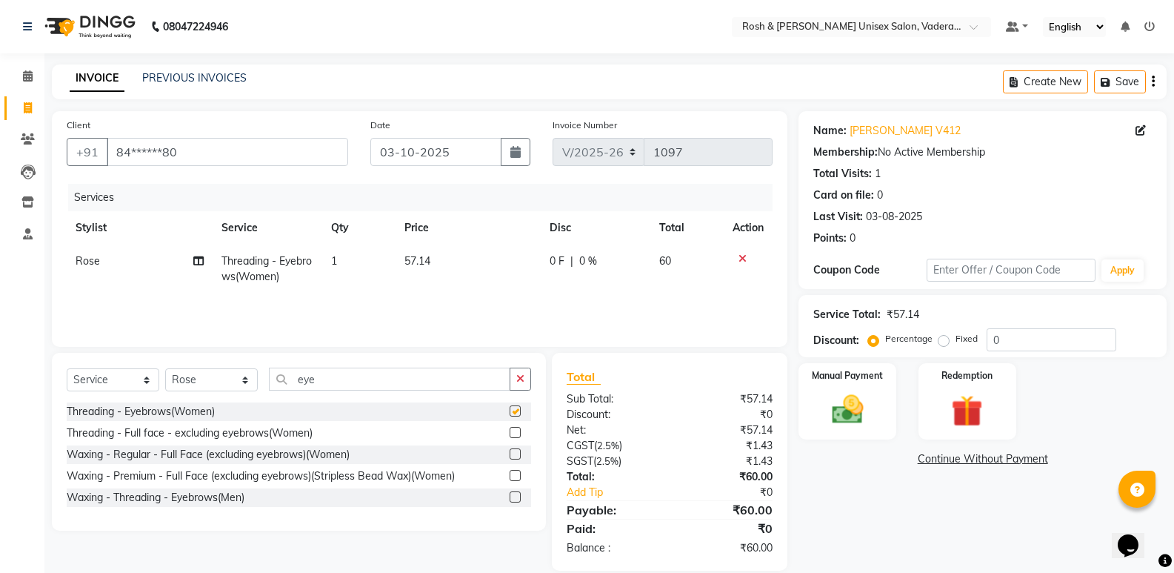
checkbox input "false"
click at [417, 377] on input "eye" at bounding box center [389, 378] width 241 height 23
type input "e"
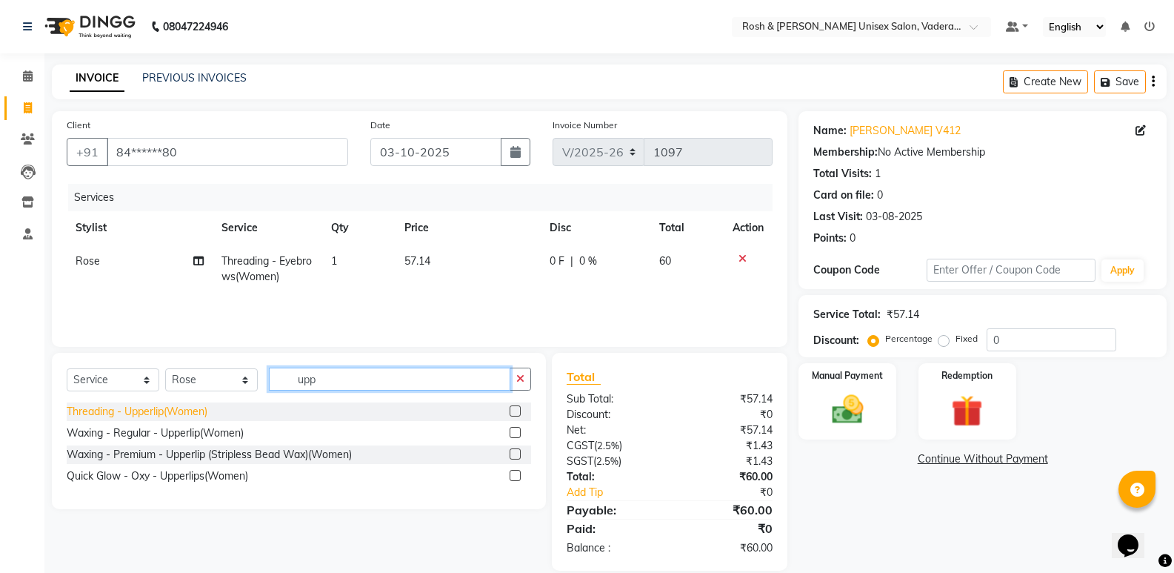
type input "upp"
click at [202, 405] on div "Threading - Upperlip(Women)" at bounding box center [137, 412] width 141 height 16
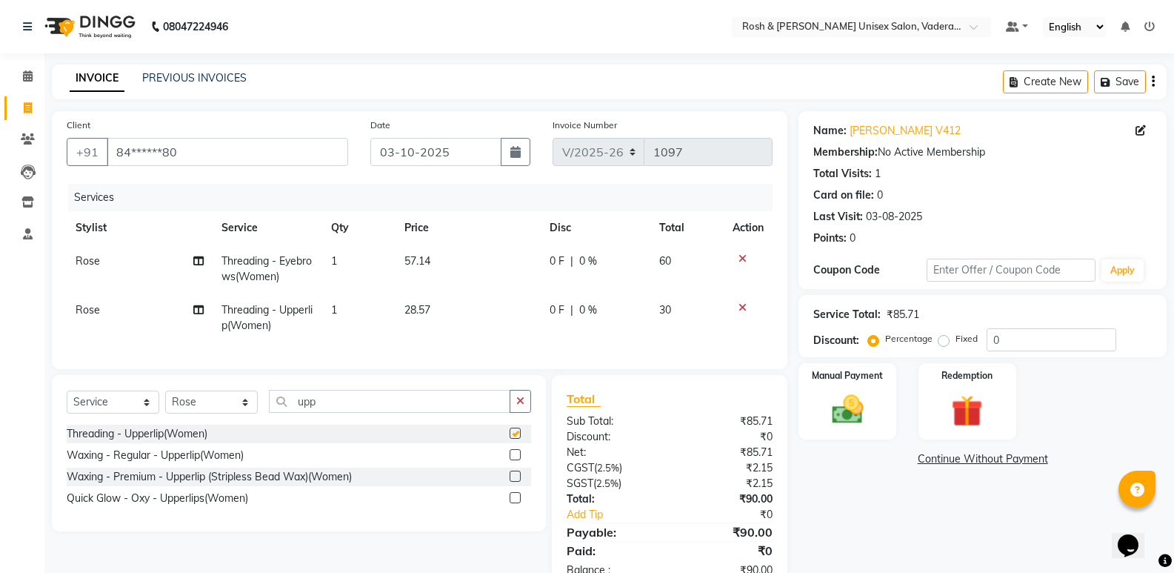
checkbox input "false"
click at [338, 410] on input "upp" at bounding box center [389, 401] width 241 height 23
type input "u"
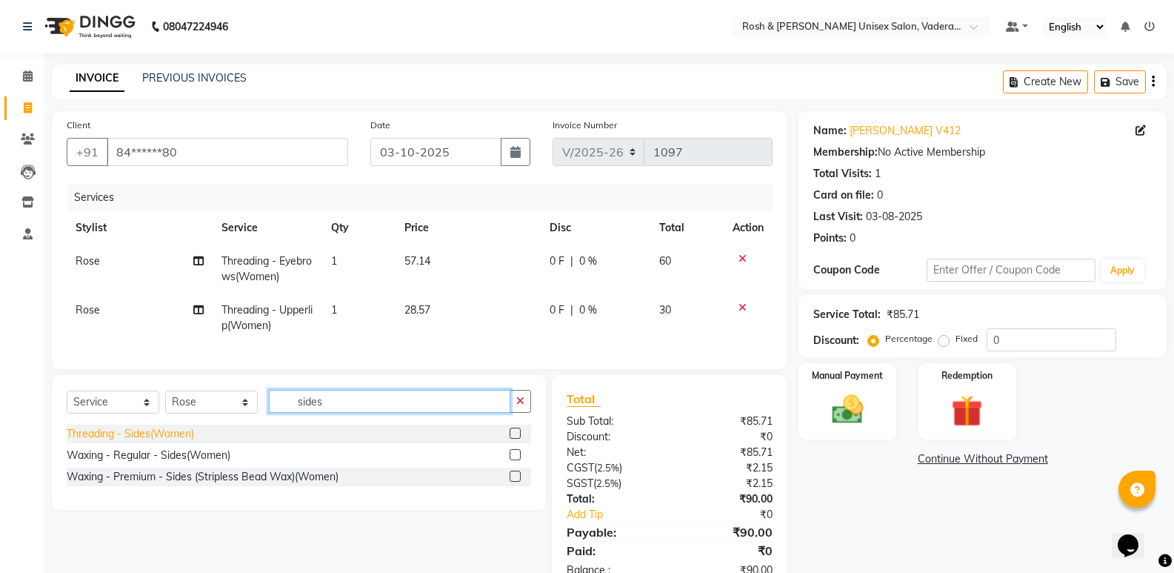
type input "sides"
click at [133, 437] on div "Threading - Sides(Women)" at bounding box center [130, 434] width 127 height 16
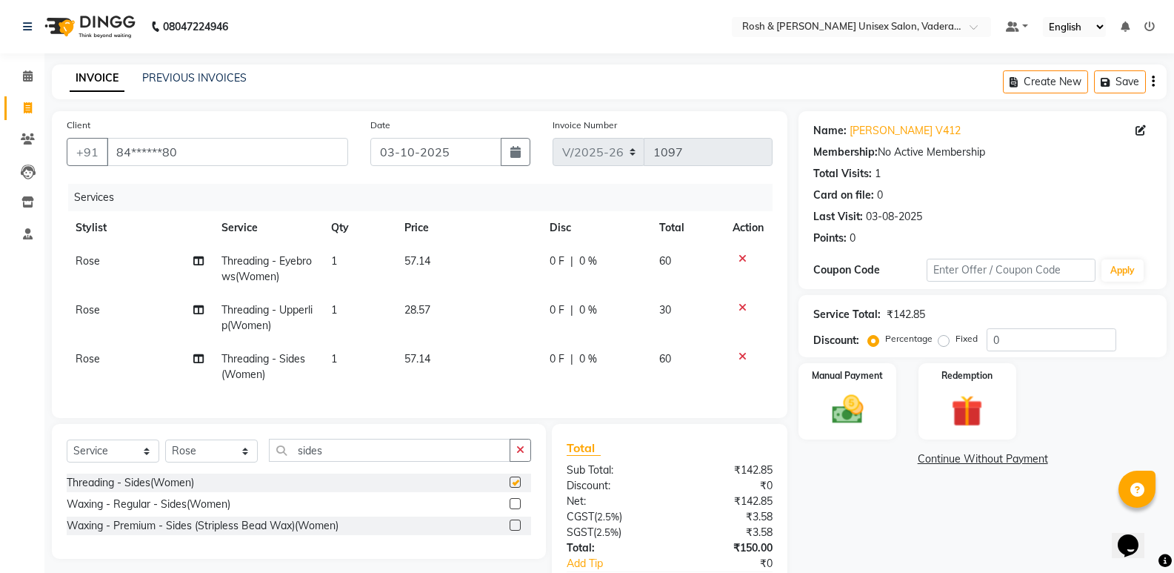
checkbox input "false"
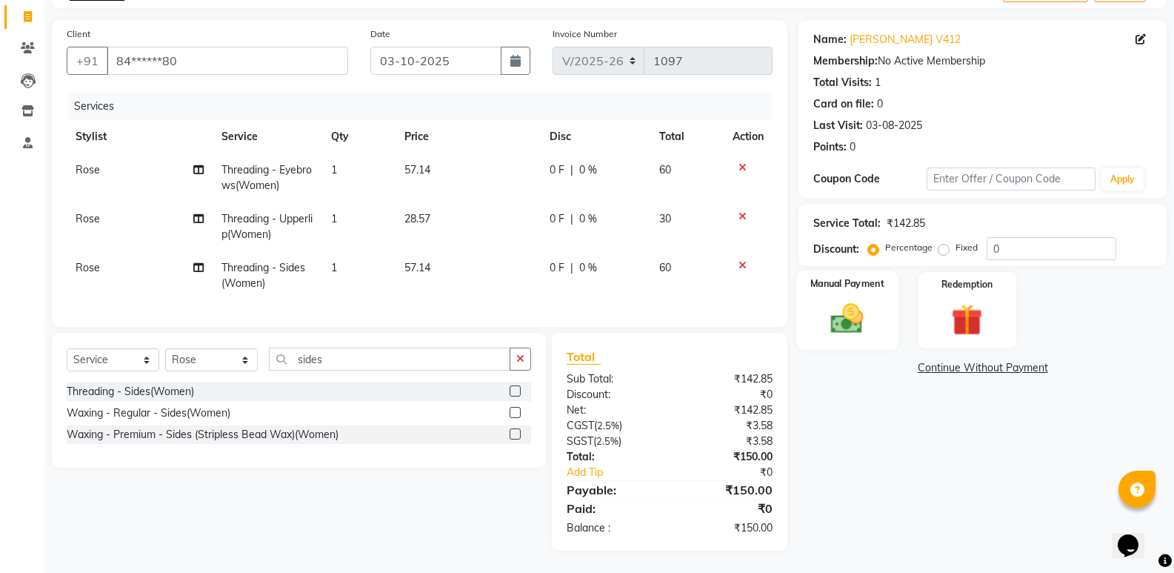
click at [835, 314] on img at bounding box center [847, 318] width 53 height 38
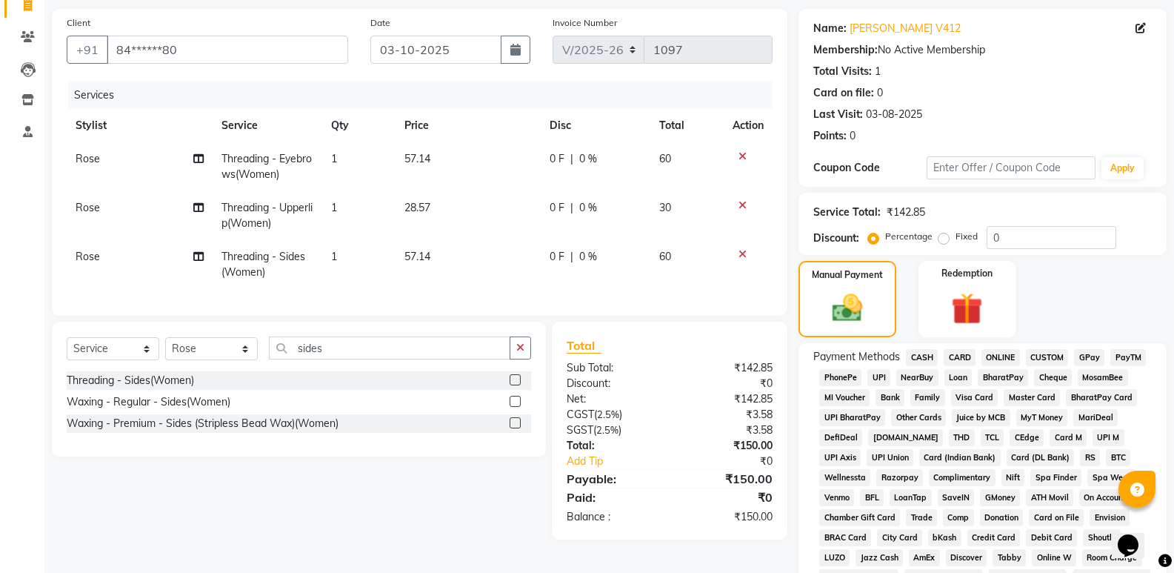
scroll to position [373, 0]
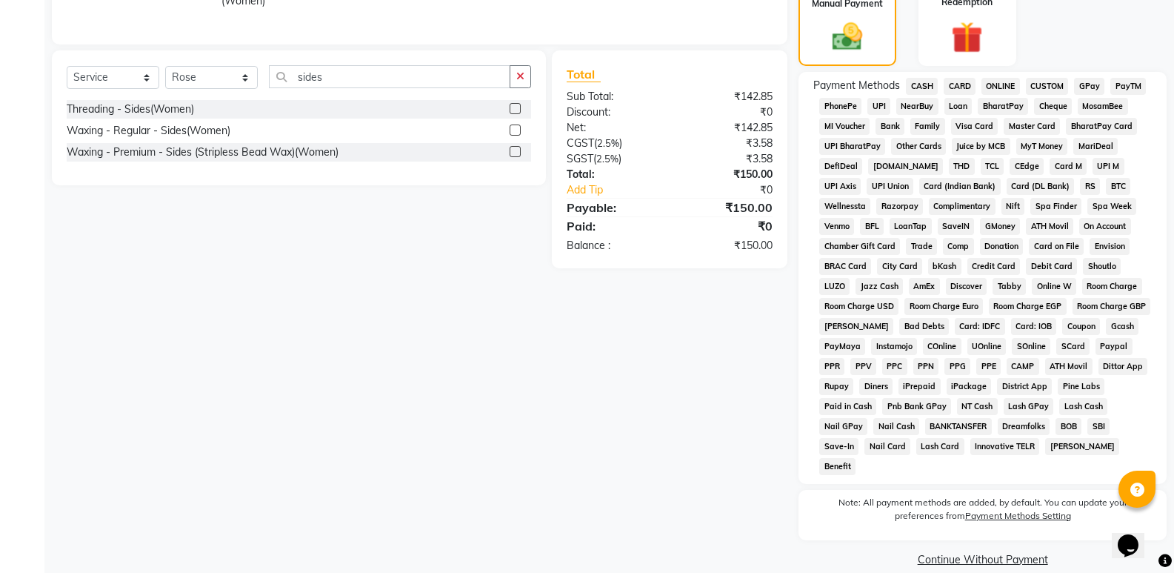
click at [887, 106] on span "UPI" at bounding box center [878, 106] width 23 height 17
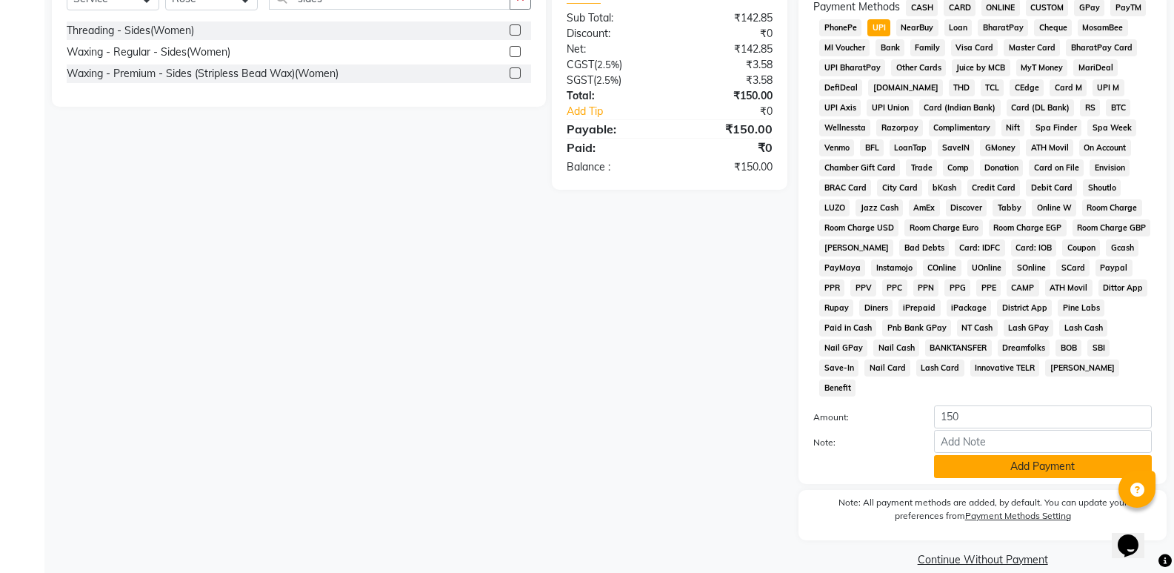
click at [1038, 455] on button "Add Payment" at bounding box center [1043, 466] width 218 height 23
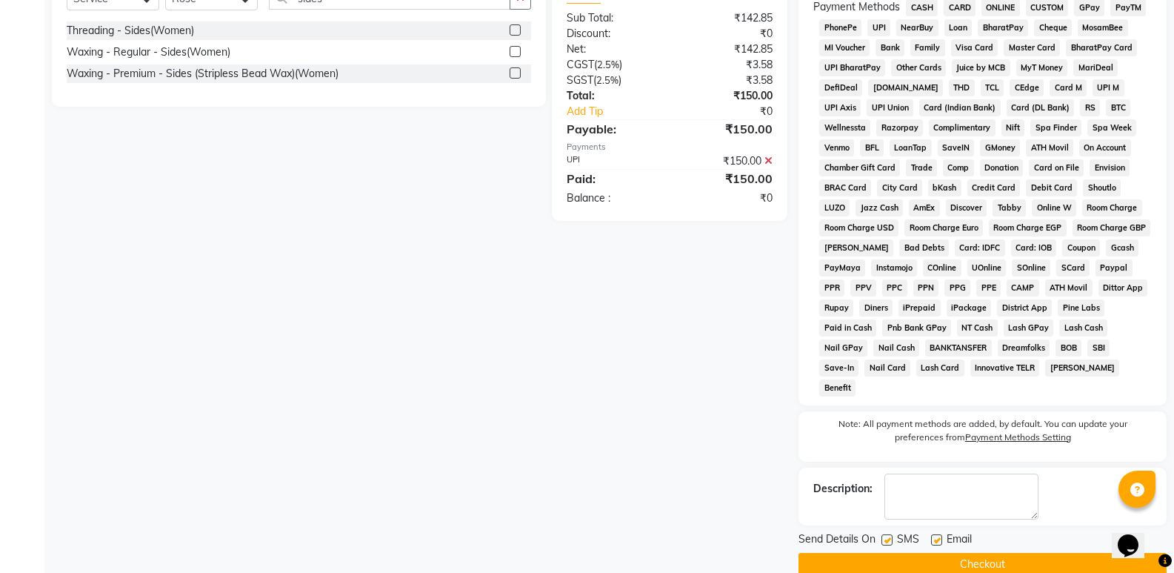
scroll to position [457, 0]
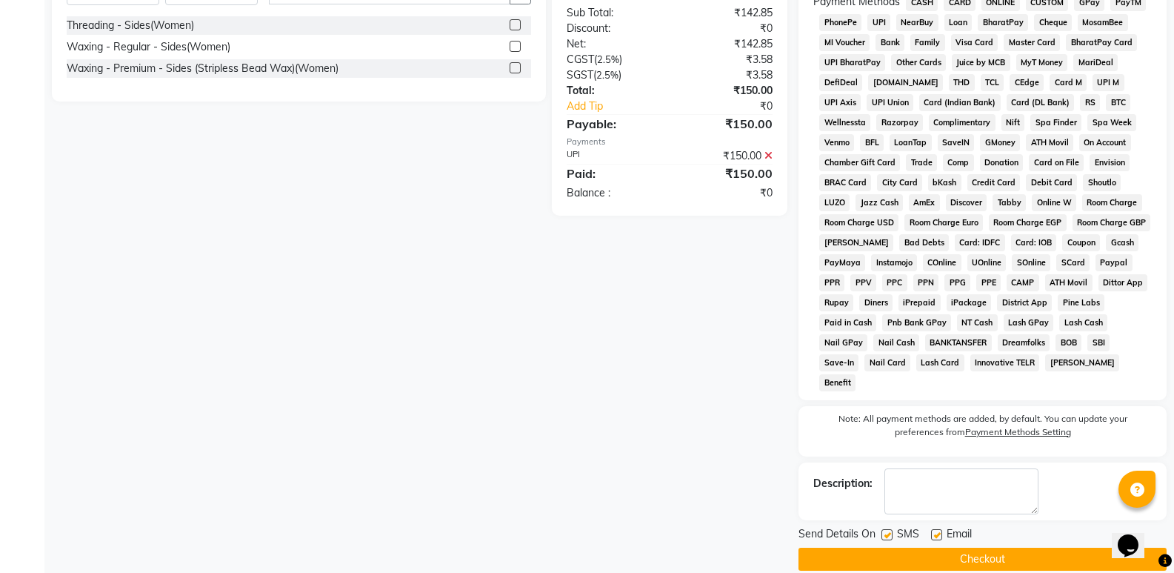
click at [992, 547] on button "Checkout" at bounding box center [982, 558] width 368 height 23
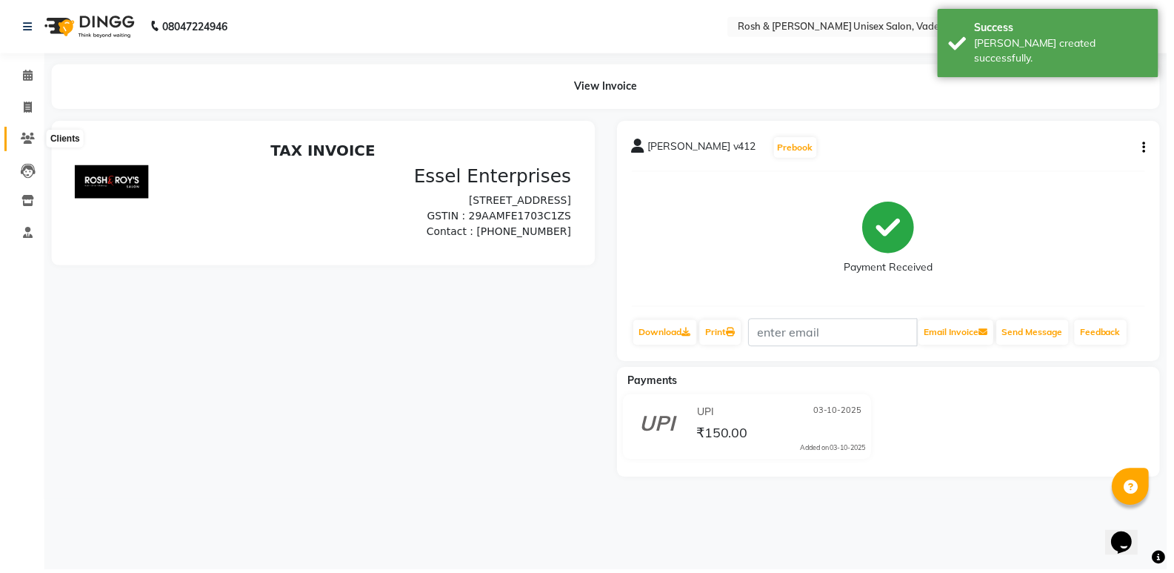
click at [29, 145] on span at bounding box center [28, 139] width 26 height 17
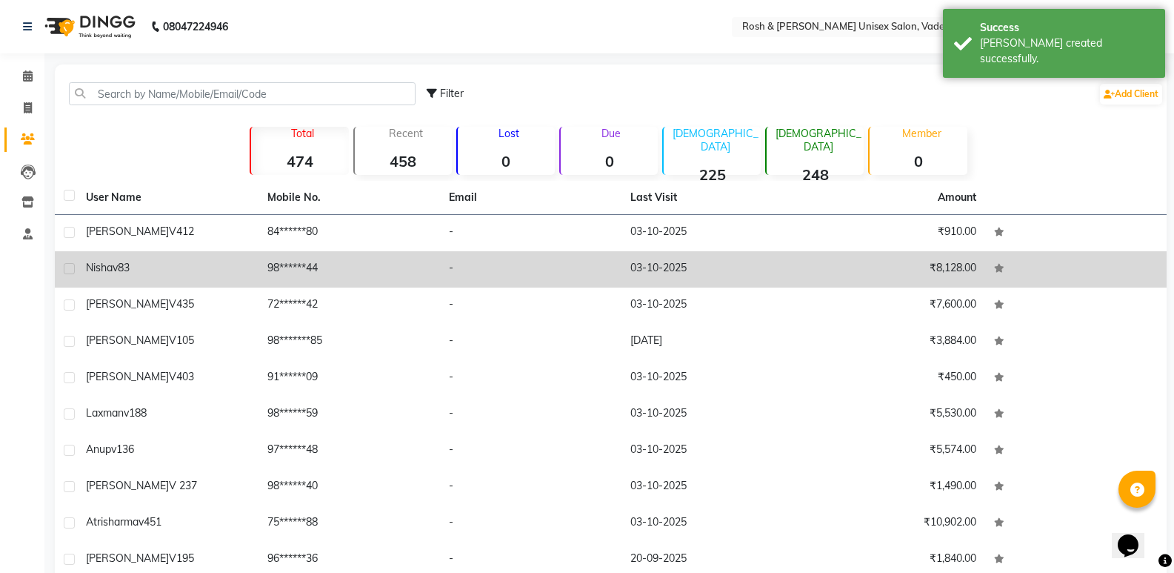
click at [203, 280] on td "Nisha v83" at bounding box center [167, 269] width 181 height 36
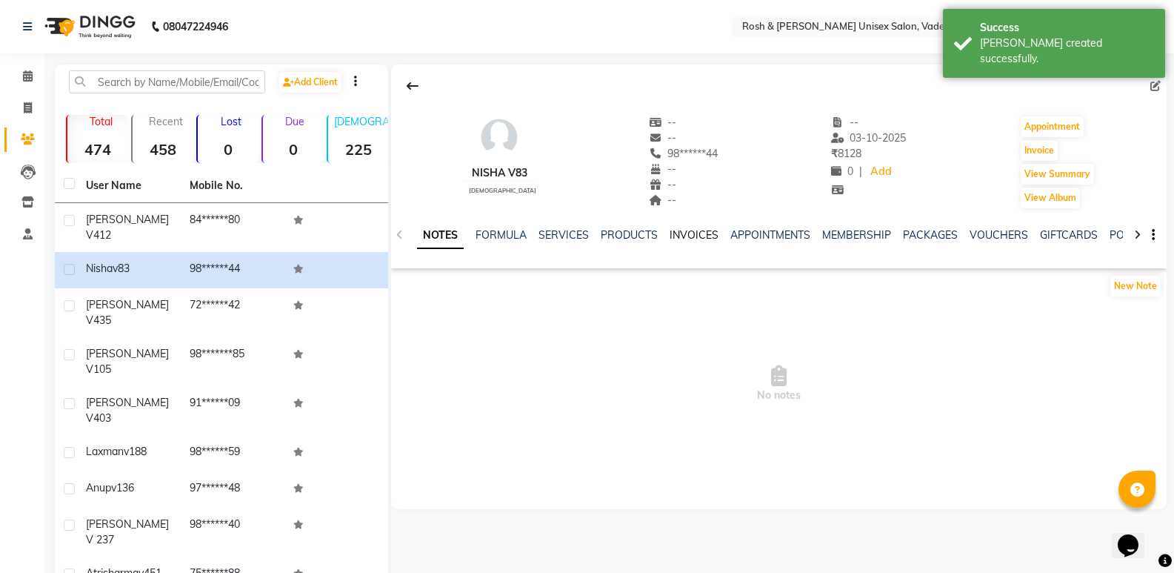
click at [689, 230] on link "INVOICES" at bounding box center [694, 234] width 49 height 13
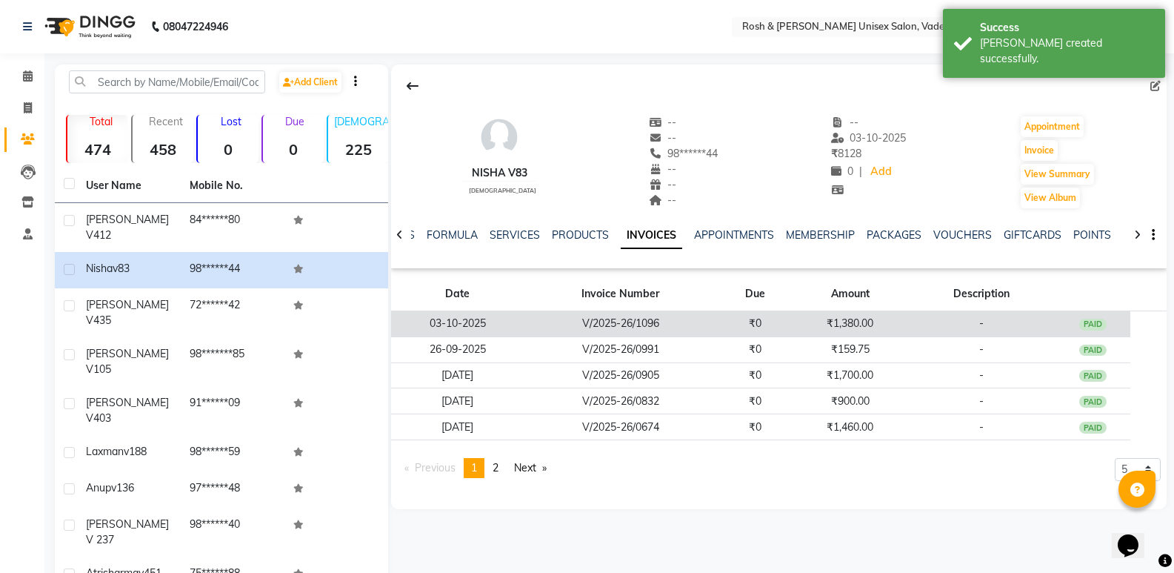
click at [704, 327] on td "V/2025-26/1096" at bounding box center [620, 324] width 193 height 26
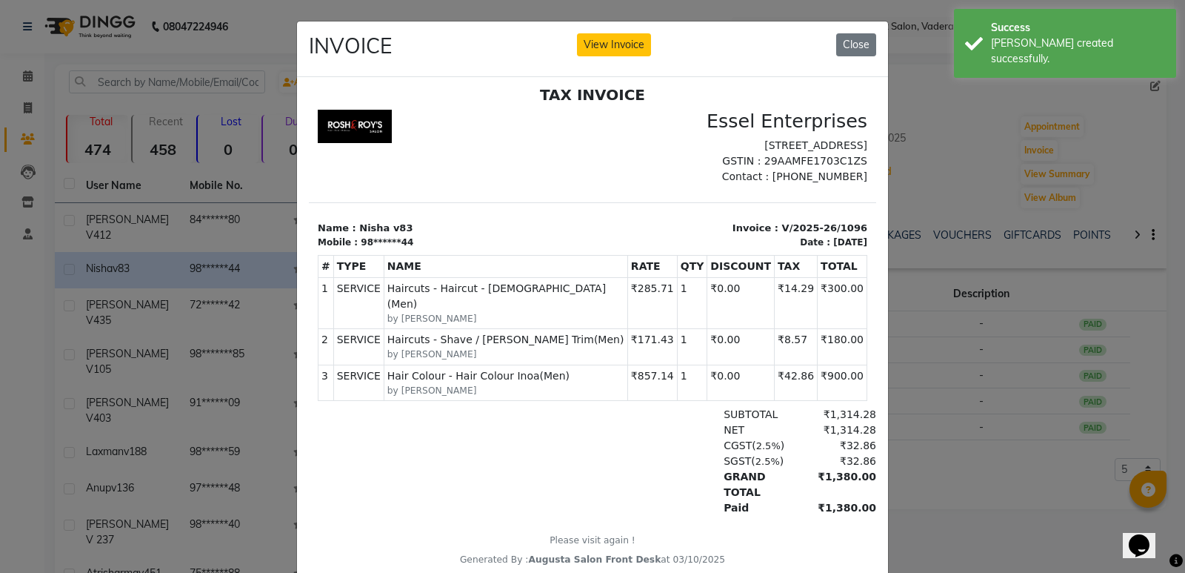
scroll to position [12, 0]
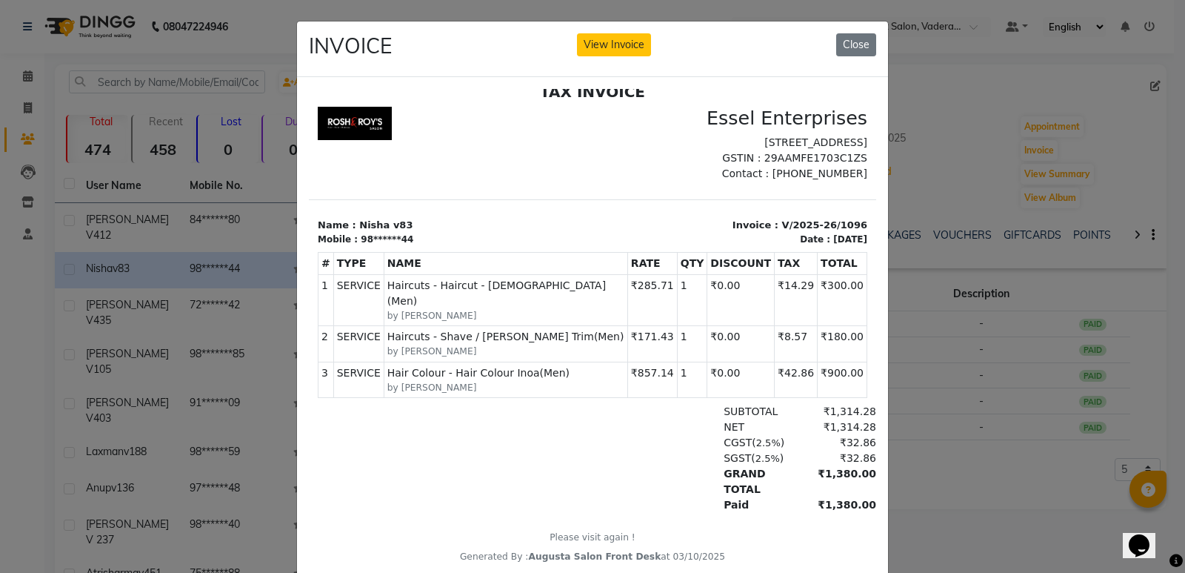
click at [162, 264] on ngb-modal-window "INVOICE View Invoice Close" at bounding box center [592, 286] width 1185 height 573
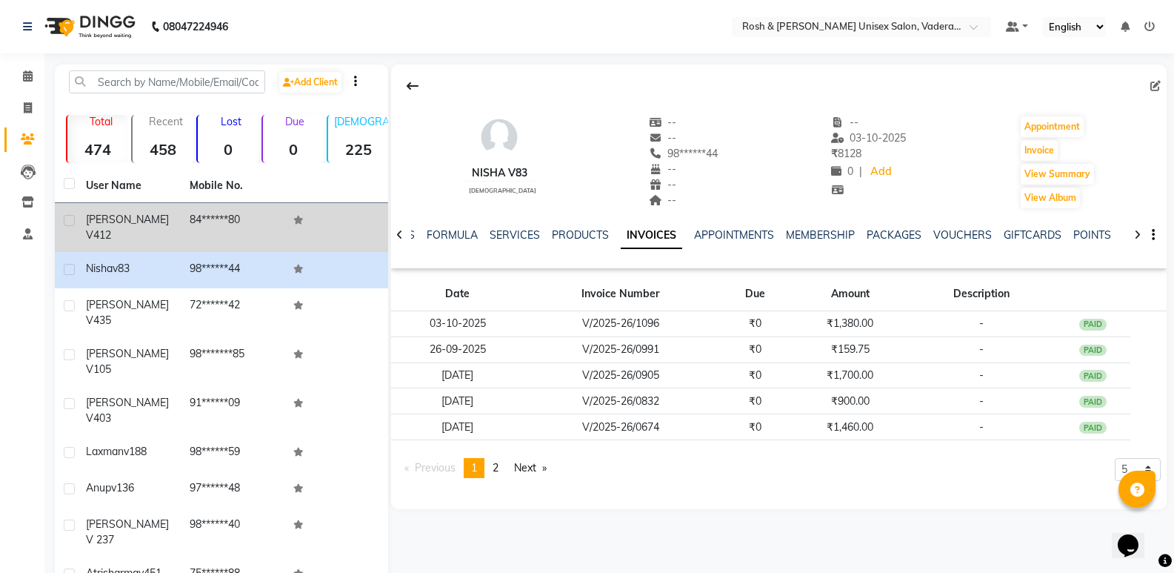
click at [166, 220] on div "[PERSON_NAME] v412" at bounding box center [129, 227] width 86 height 31
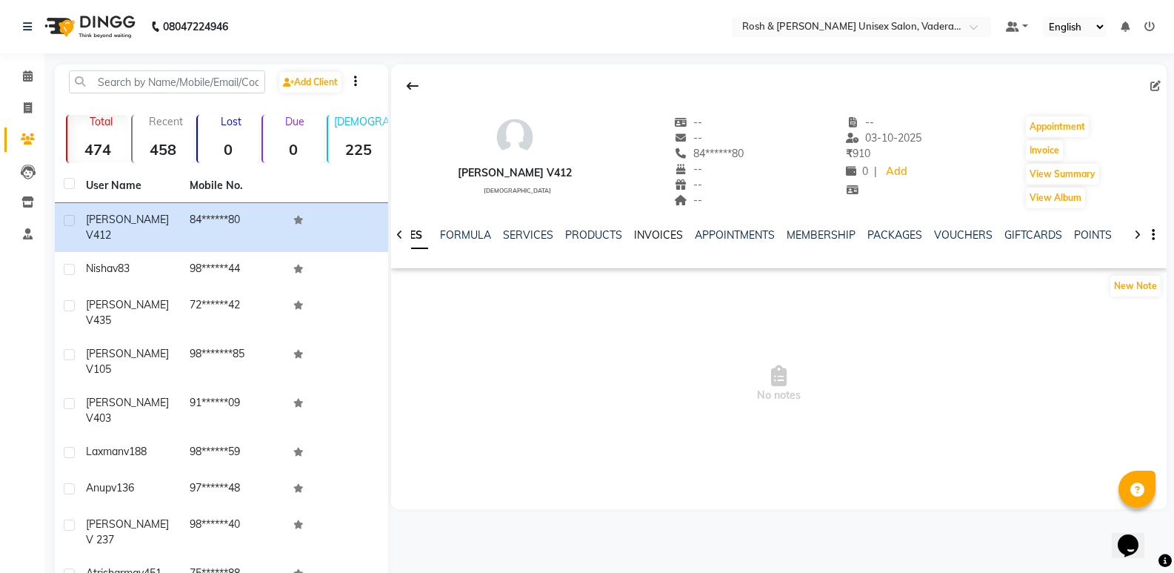
click at [645, 229] on link "INVOICES" at bounding box center [658, 234] width 49 height 13
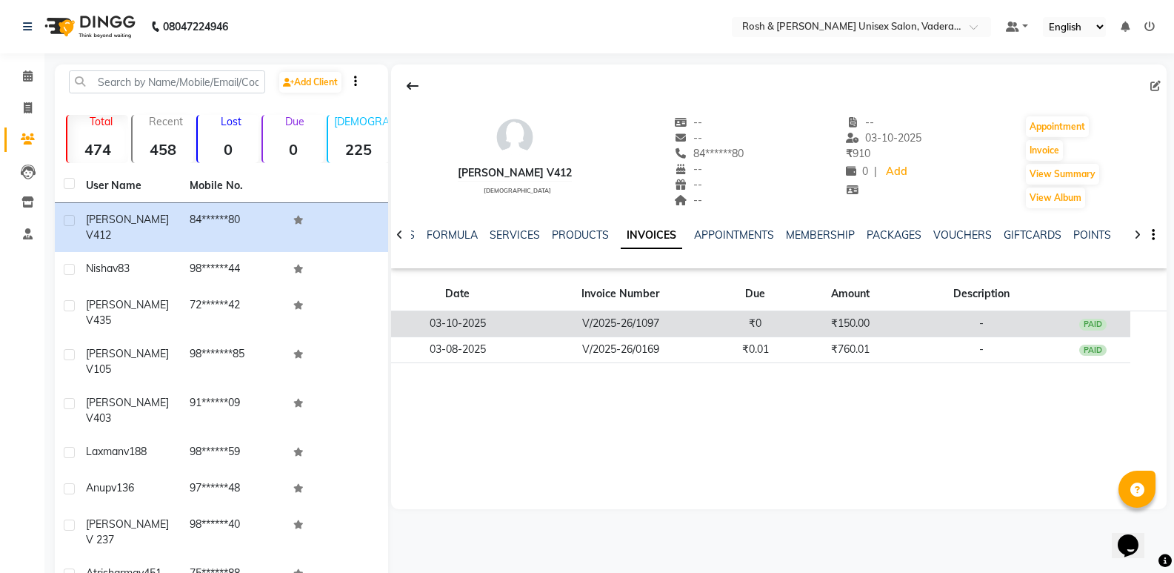
click at [647, 317] on td "V/2025-26/1097" at bounding box center [620, 324] width 193 height 26
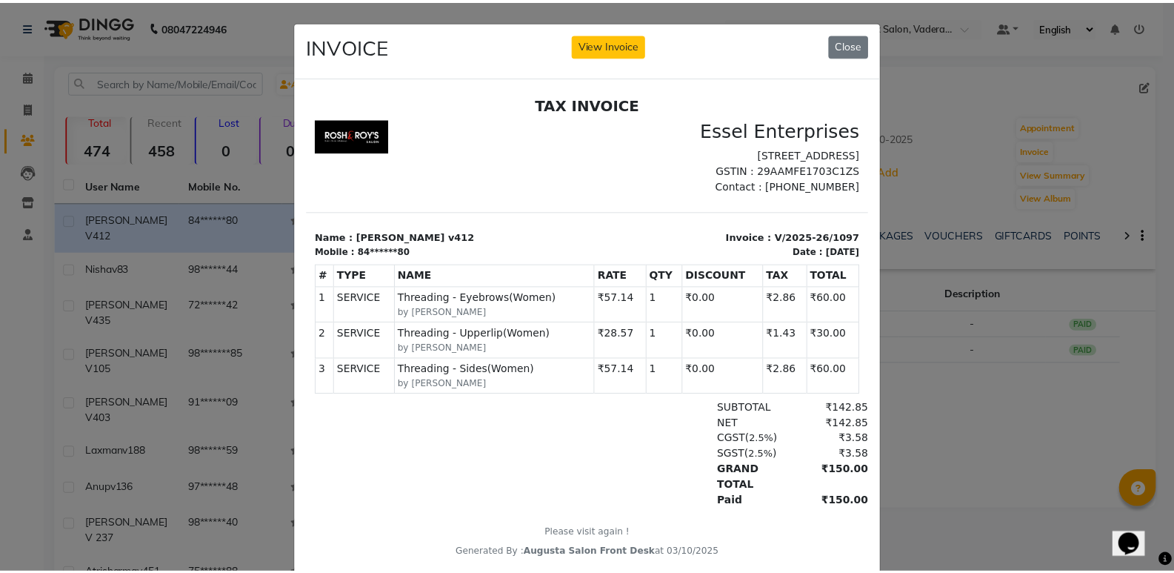
scroll to position [12, 0]
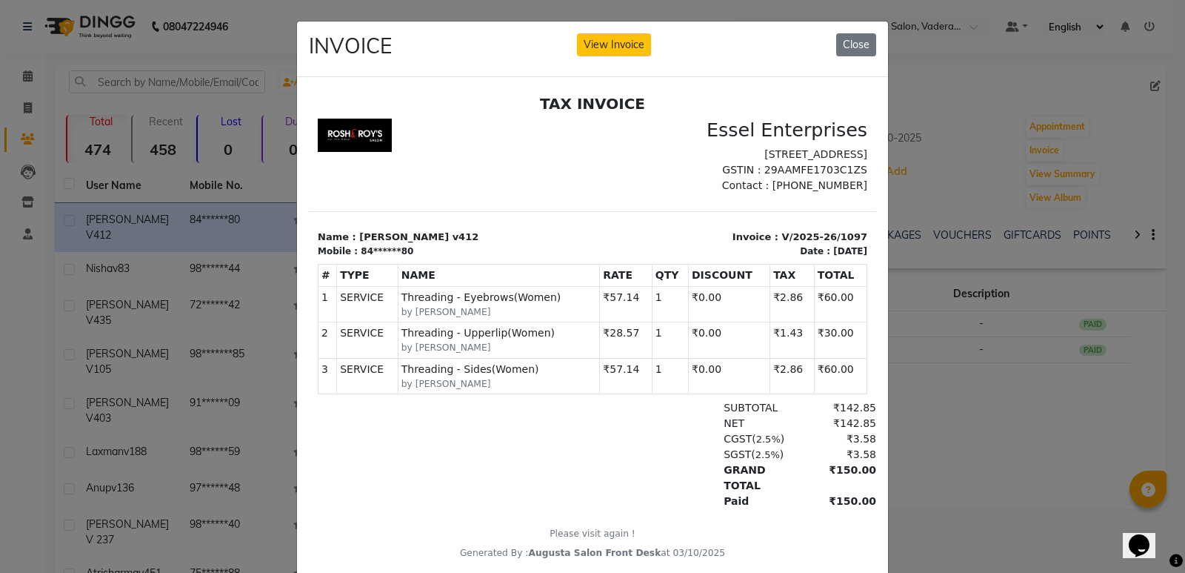
click at [127, 225] on ngb-modal-window "INVOICE View Invoice Close" at bounding box center [592, 286] width 1185 height 573
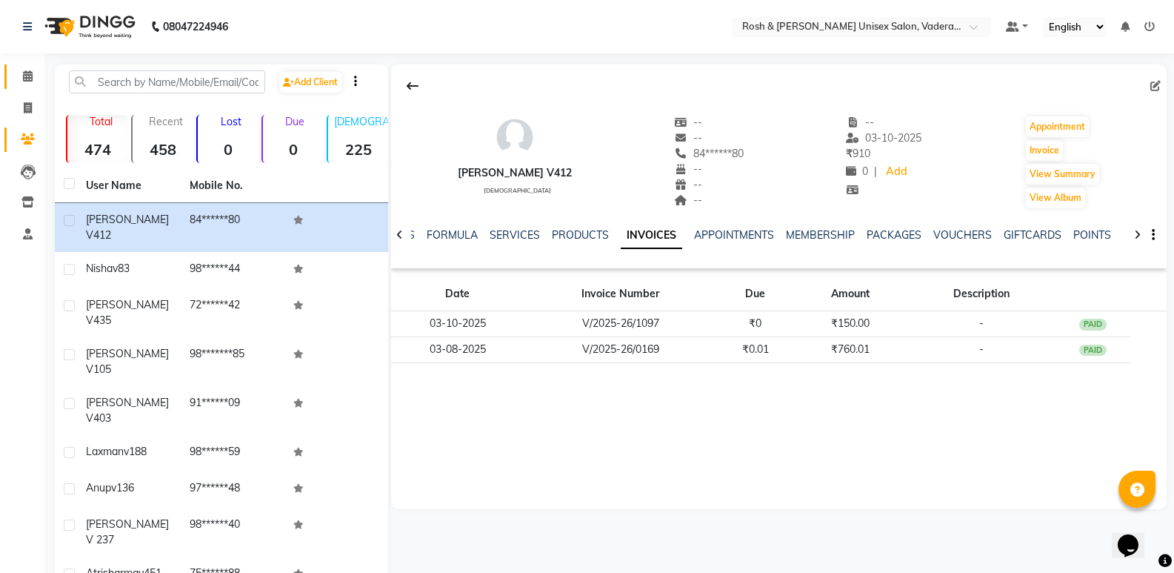
click at [27, 87] on link "Calendar" at bounding box center [22, 76] width 36 height 24
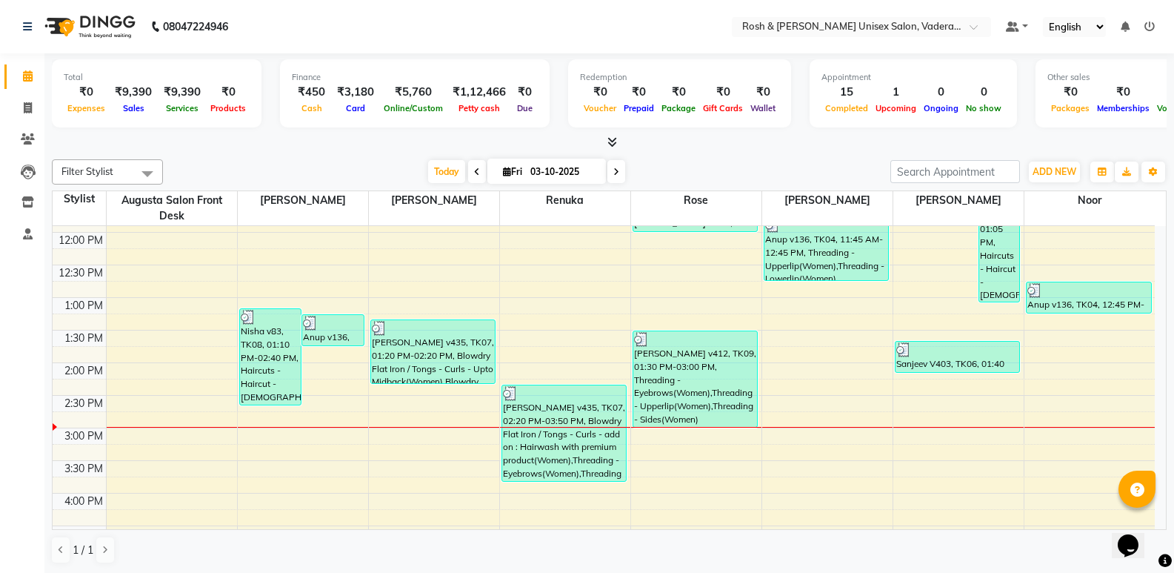
scroll to position [296, 0]
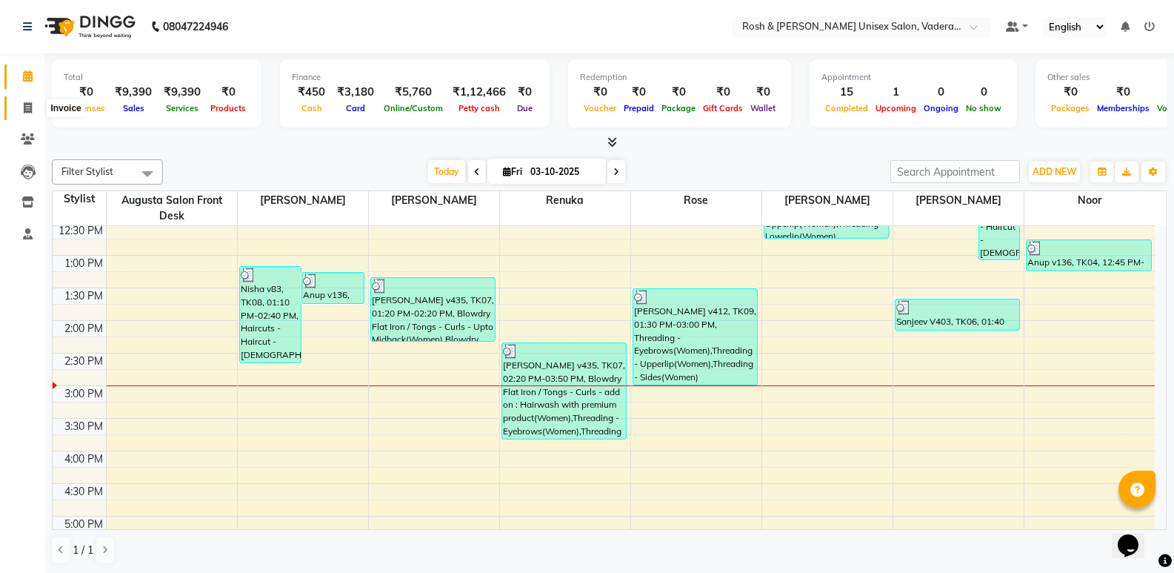
click at [23, 114] on span at bounding box center [28, 108] width 26 height 17
select select "service"
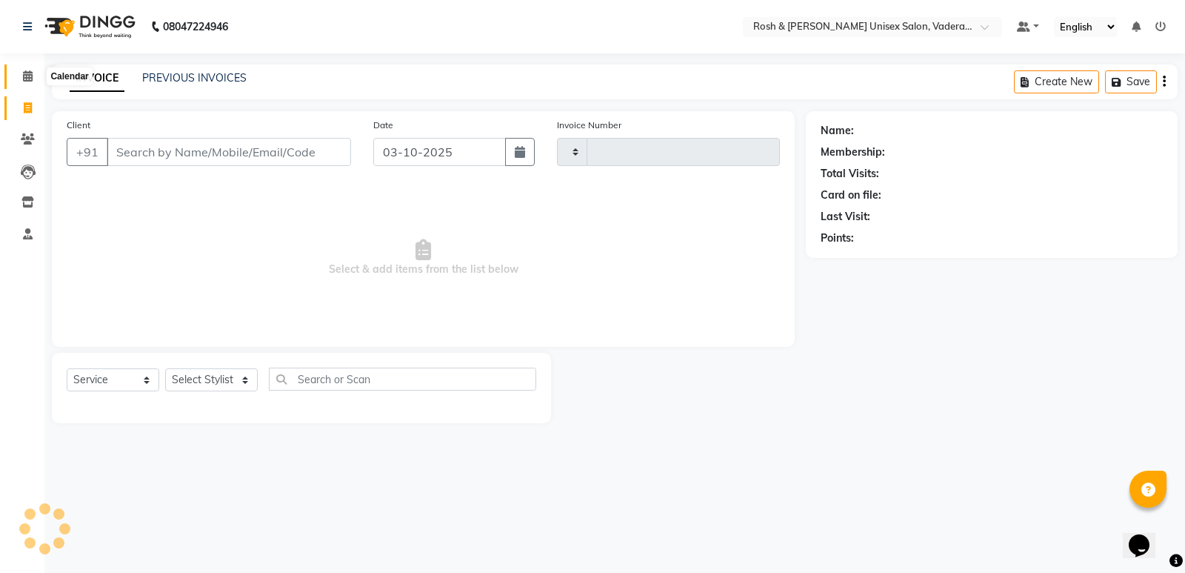
type input "1098"
click at [27, 82] on span at bounding box center [28, 76] width 26 height 17
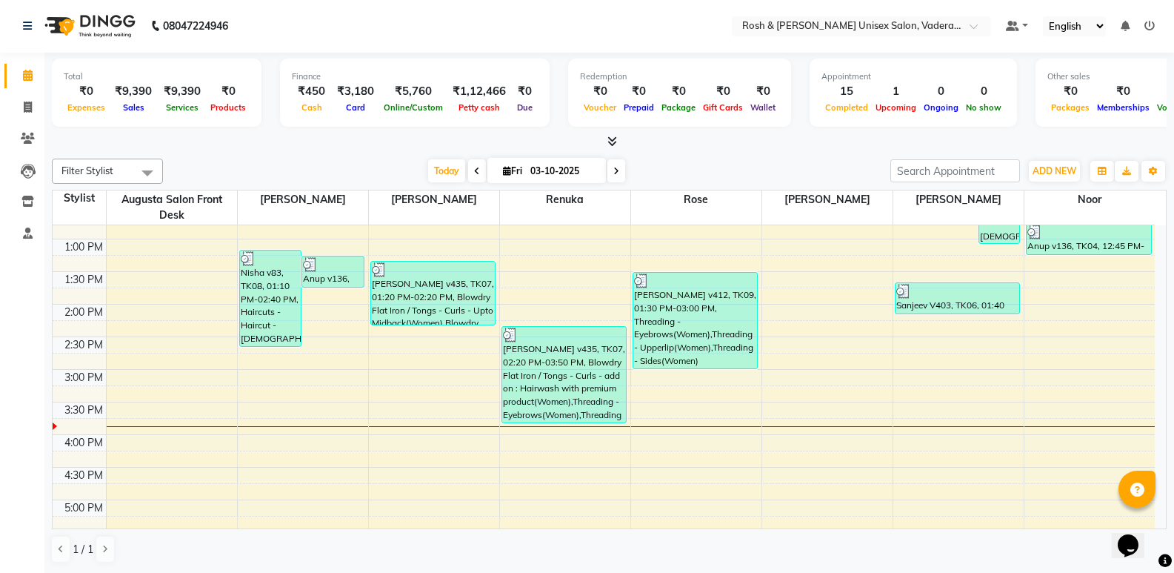
scroll to position [247, 0]
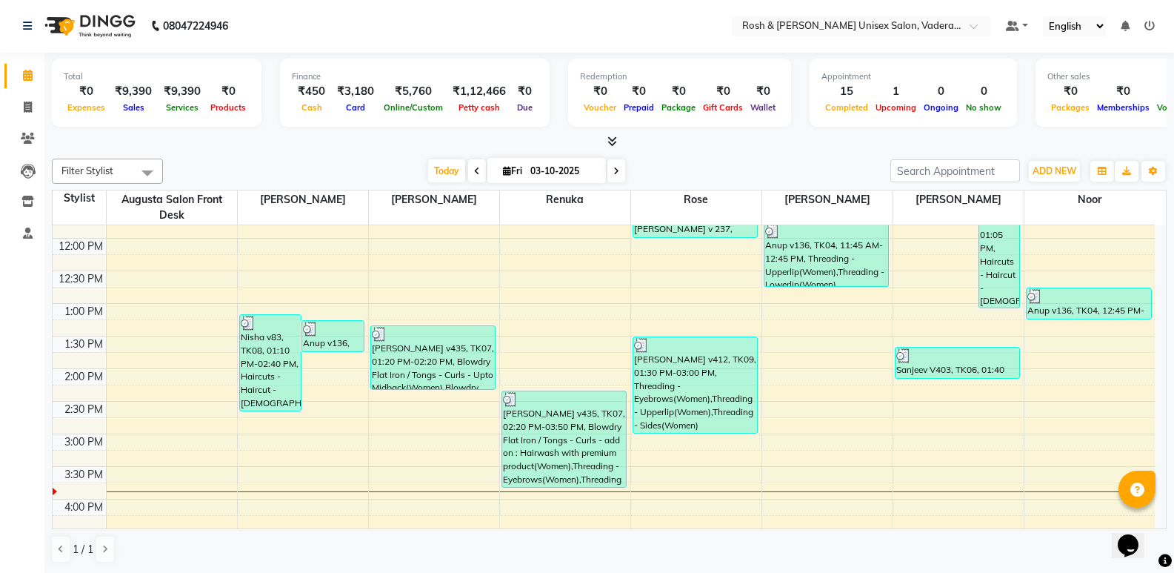
click at [607, 173] on span at bounding box center [616, 170] width 18 height 23
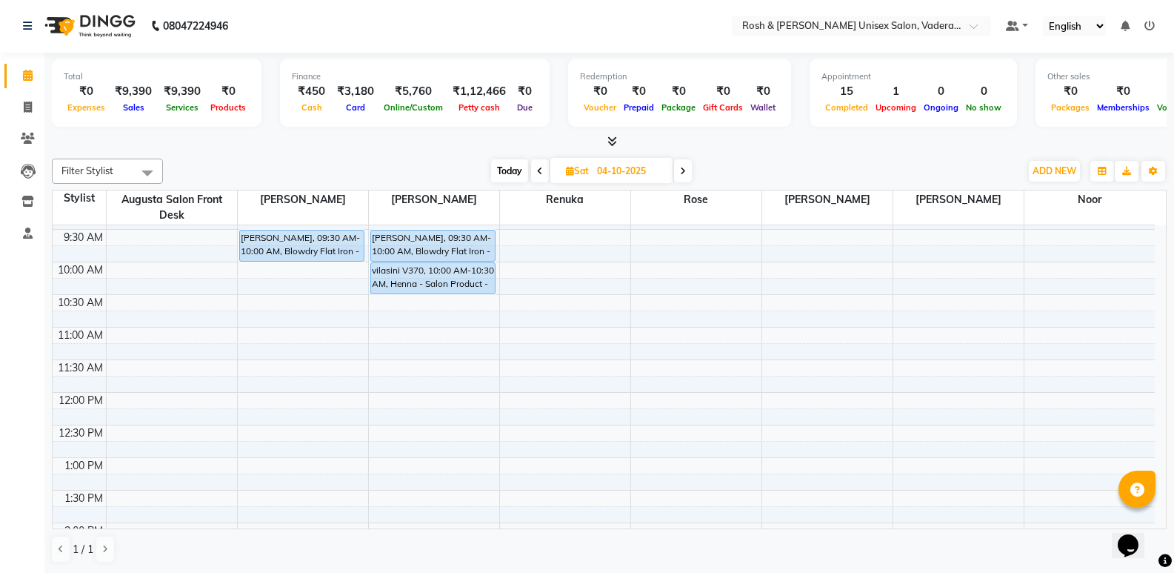
scroll to position [0, 0]
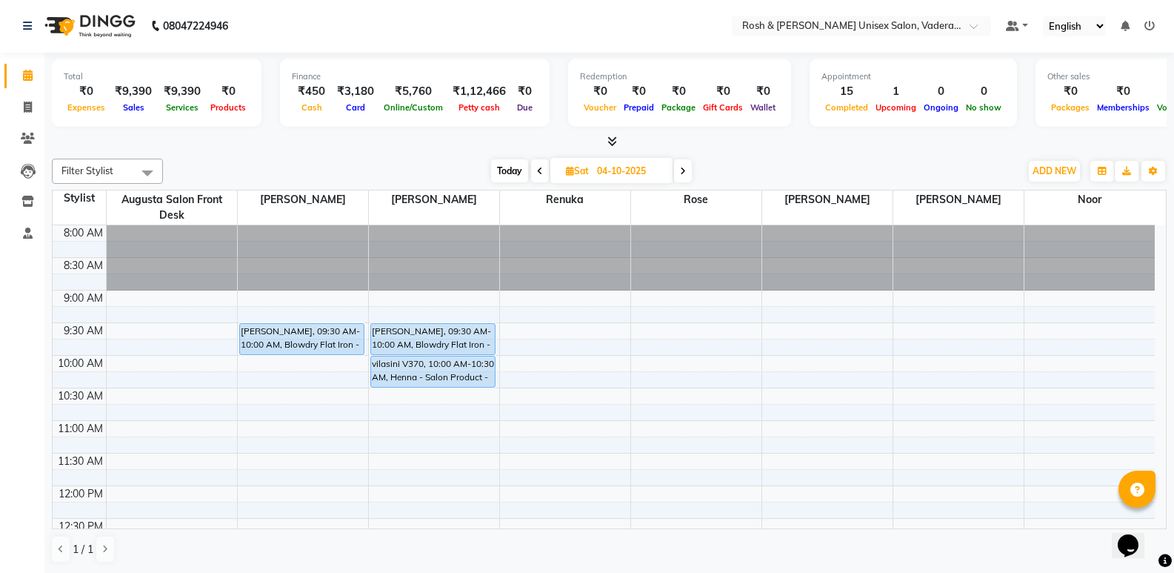
click at [684, 175] on icon at bounding box center [683, 171] width 6 height 9
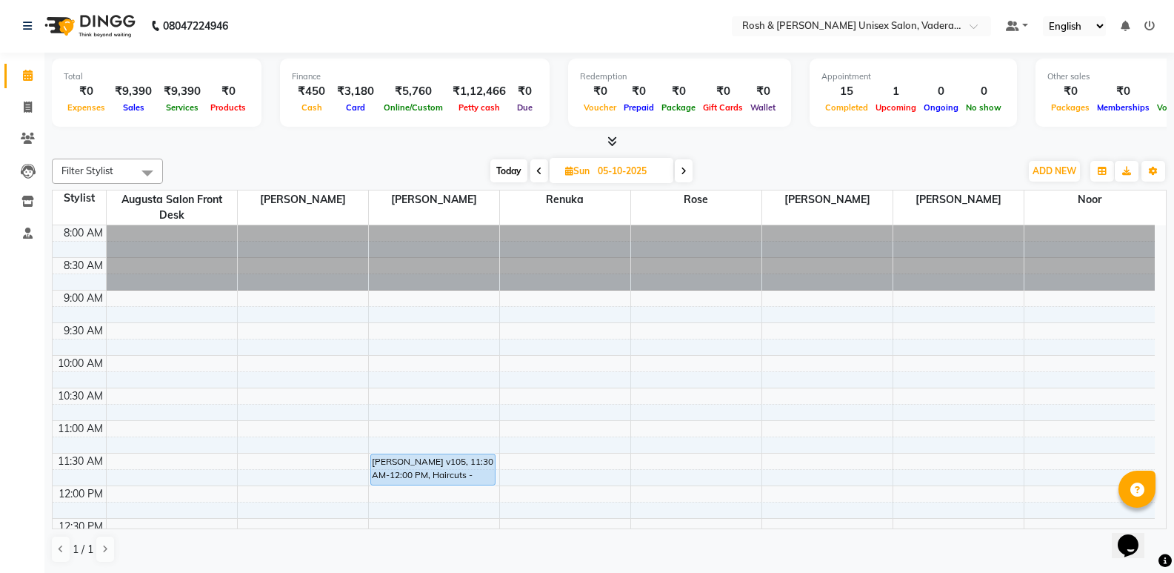
click at [687, 177] on span at bounding box center [684, 170] width 18 height 23
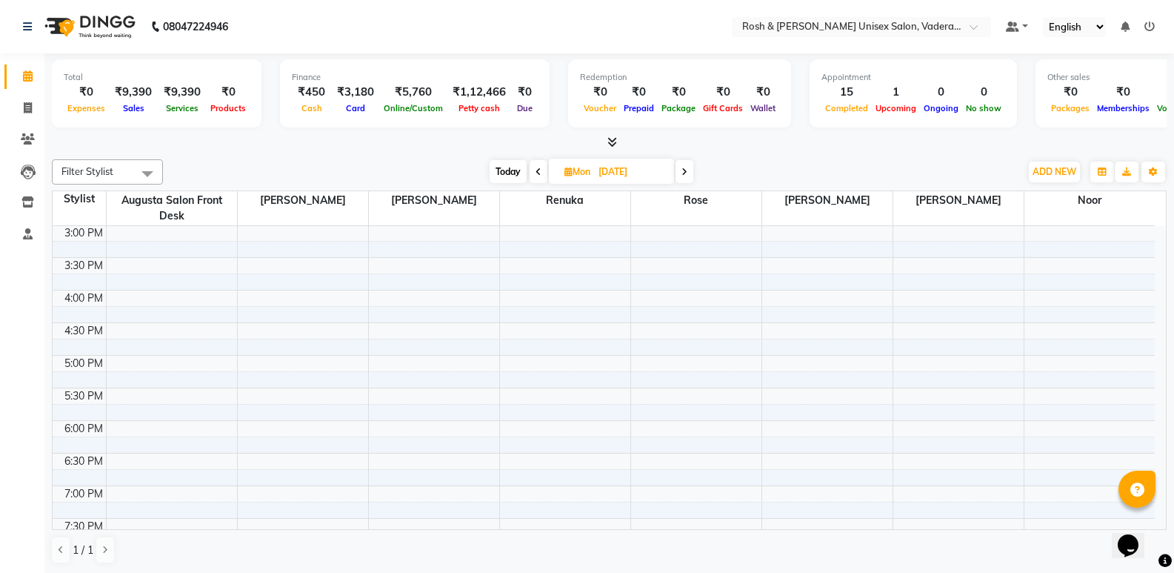
click at [681, 176] on span at bounding box center [684, 171] width 18 height 23
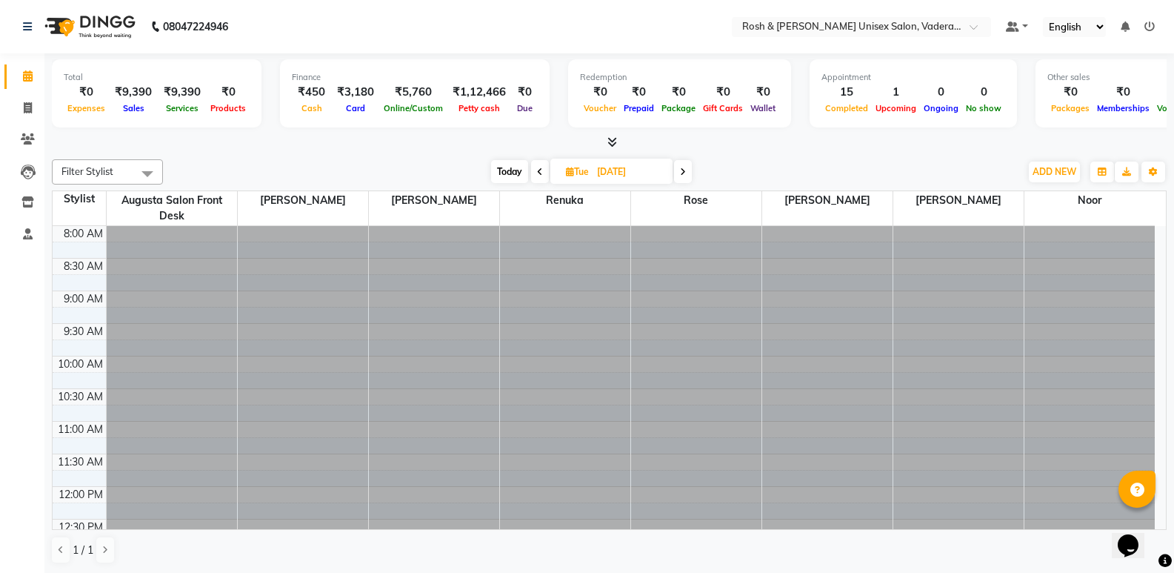
click at [681, 176] on span at bounding box center [683, 171] width 18 height 23
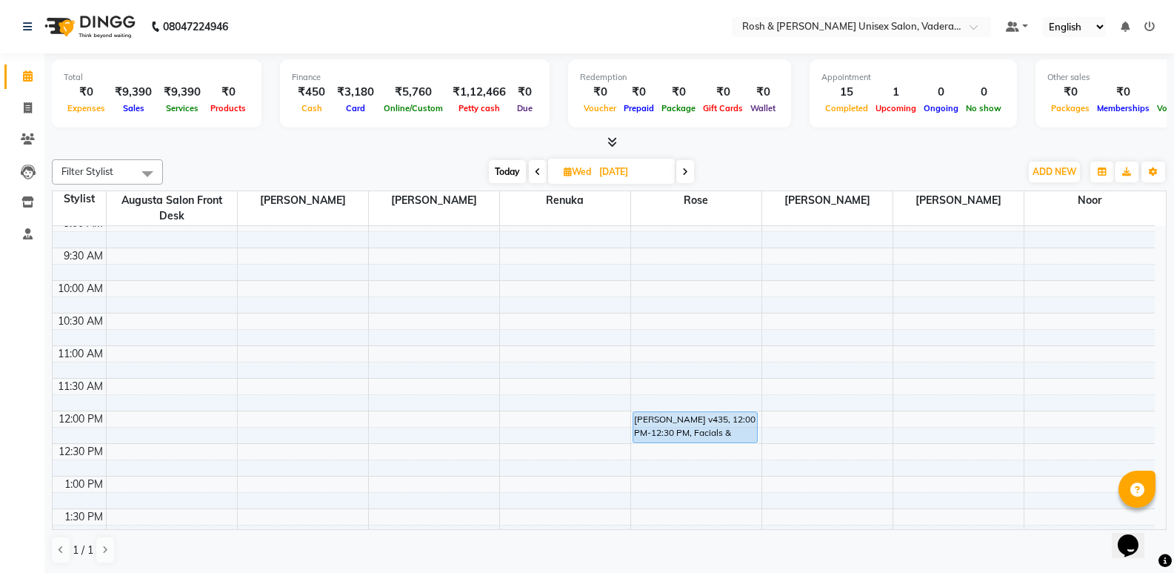
scroll to position [0, 0]
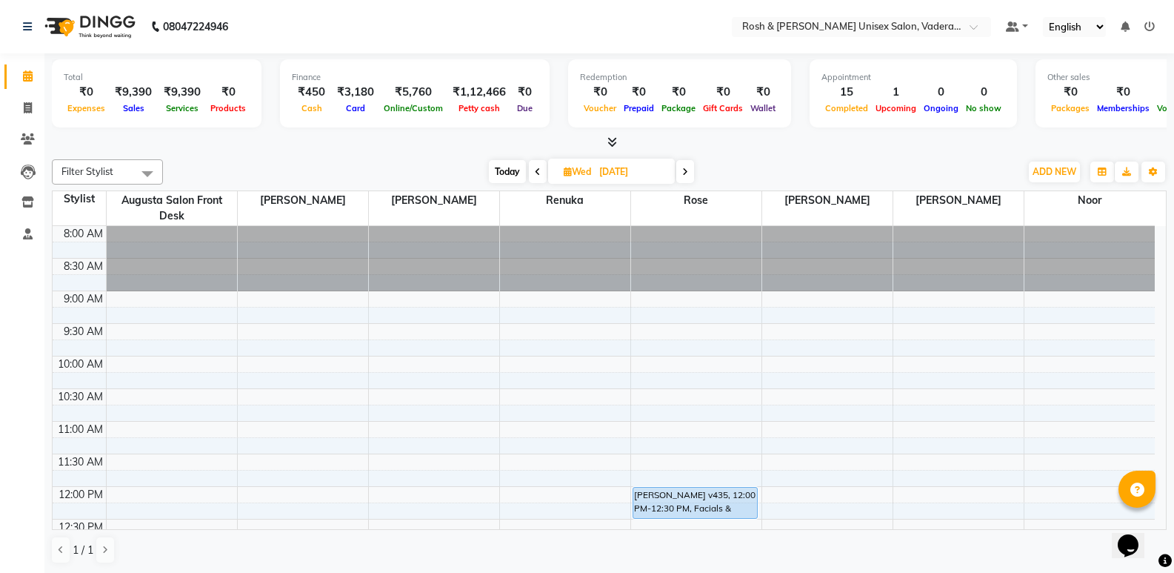
click at [510, 177] on span "Today" at bounding box center [507, 171] width 37 height 23
type input "03-10-2025"
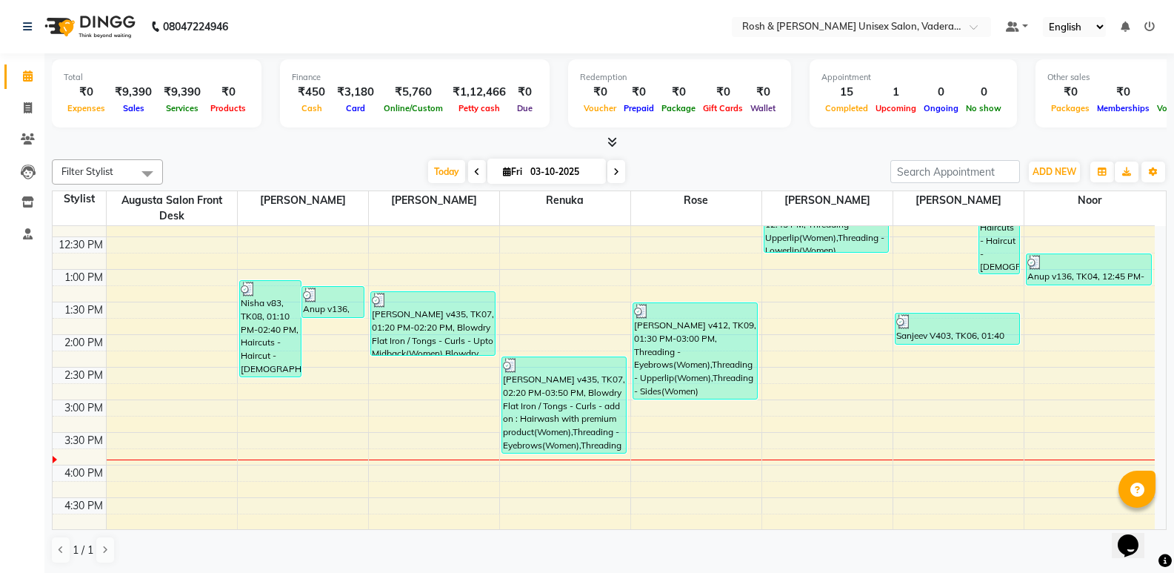
scroll to position [235, 0]
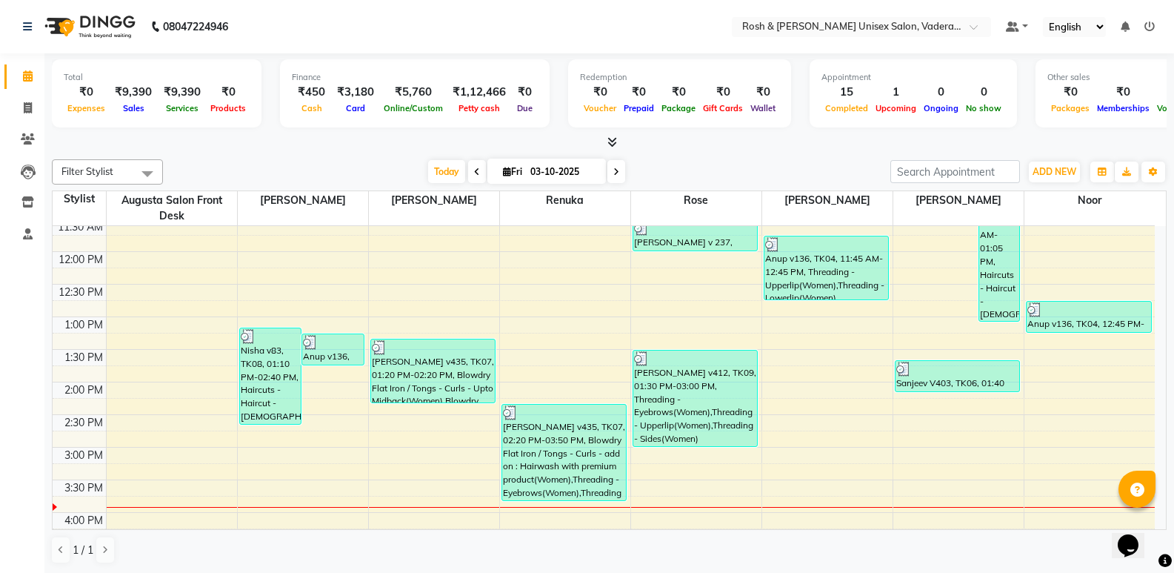
click at [612, 143] on icon at bounding box center [612, 141] width 10 height 11
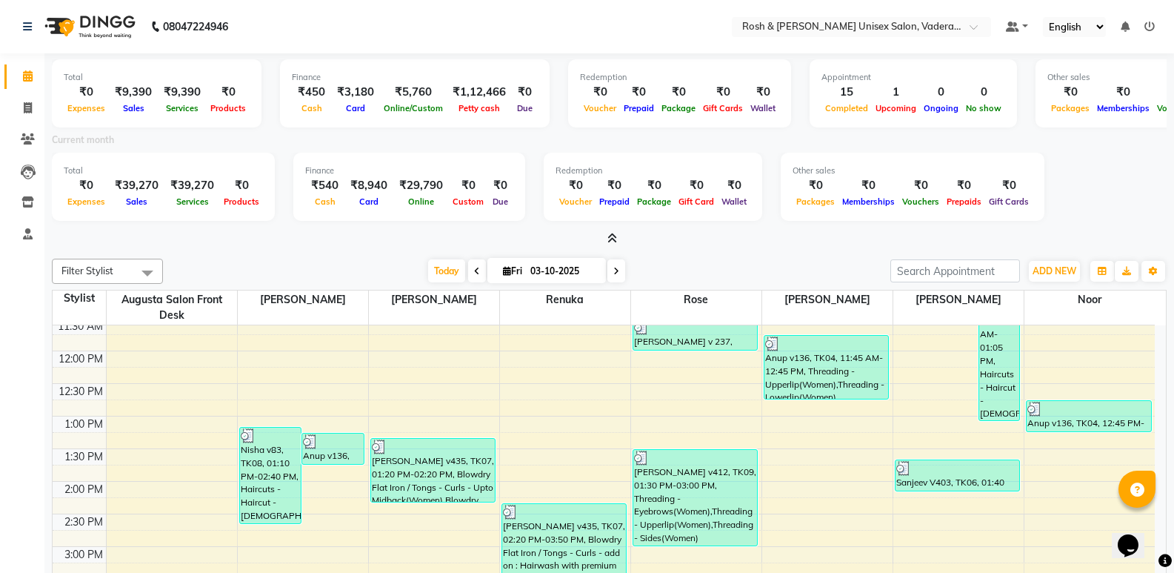
click at [609, 232] on span at bounding box center [609, 239] width 16 height 16
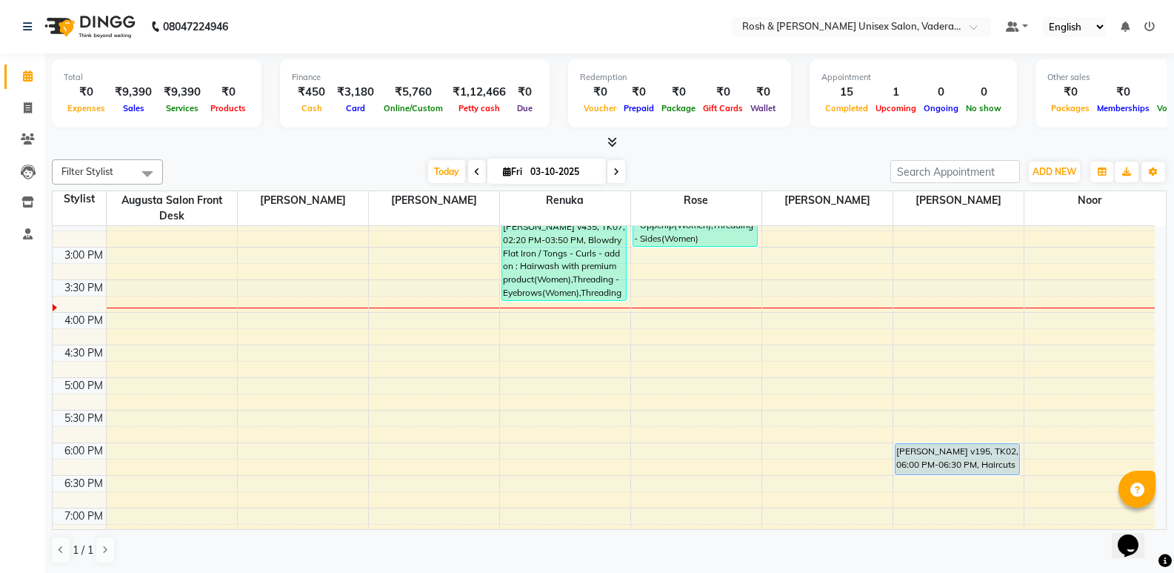
scroll to position [395, 0]
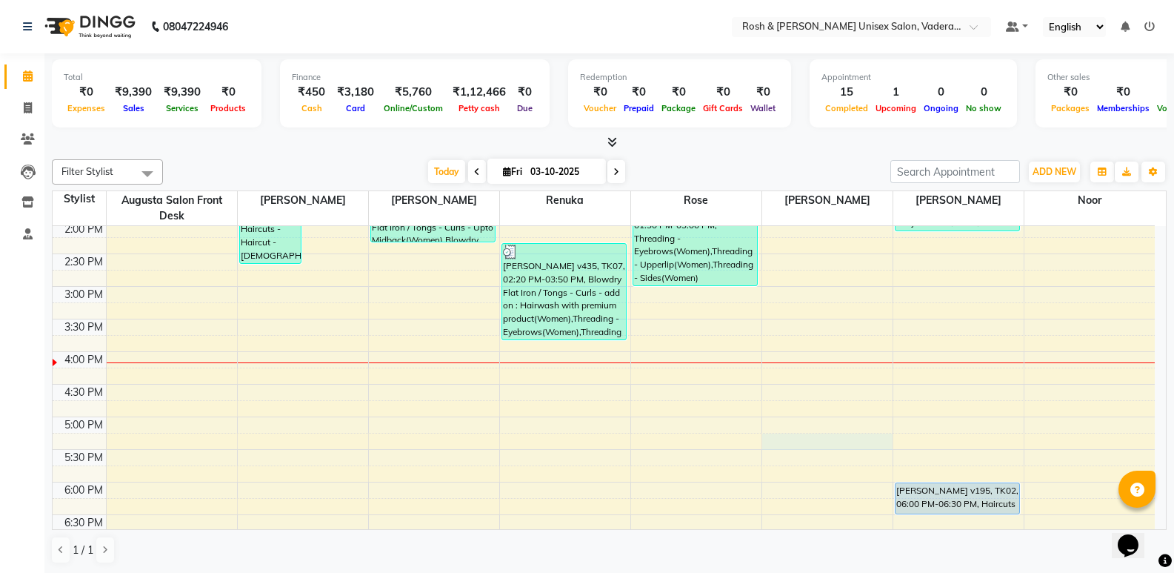
click at [804, 443] on div "8:00 AM 8:30 AM 9:00 AM 9:30 AM 10:00 AM 10:30 AM 11:00 AM 11:30 AM 12:00 PM 12…" at bounding box center [604, 253] width 1102 height 847
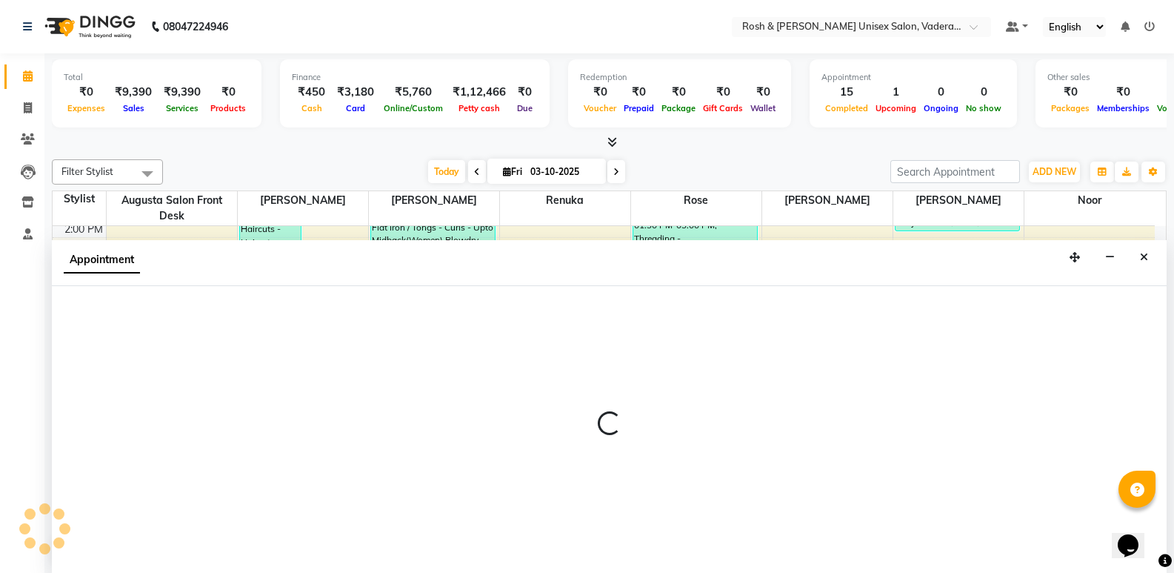
scroll to position [1, 0]
select select "87537"
select select "1035"
select select "tentative"
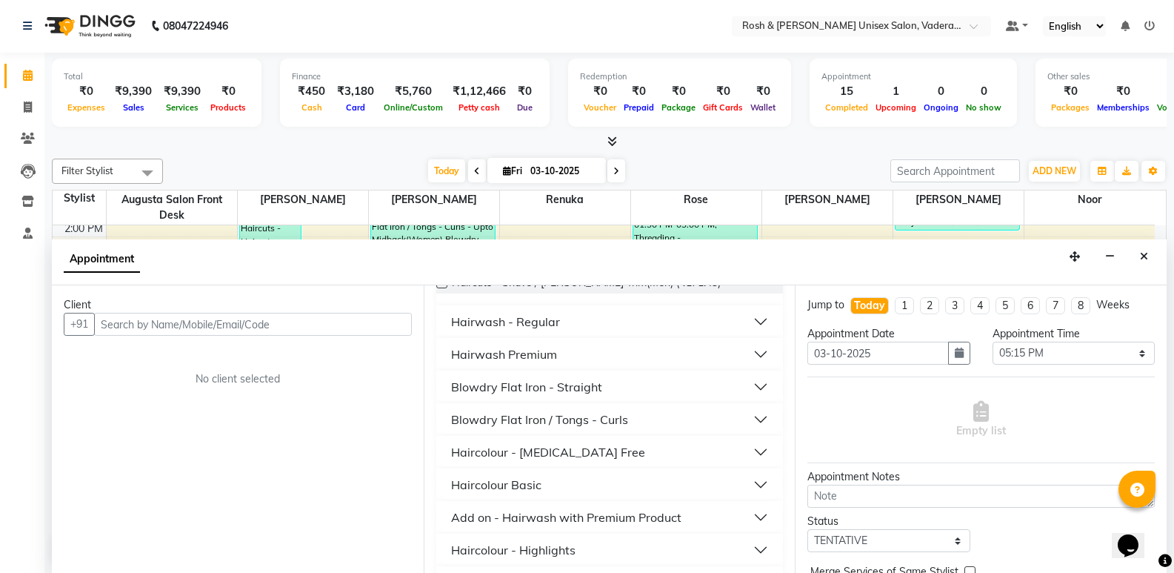
scroll to position [370, 0]
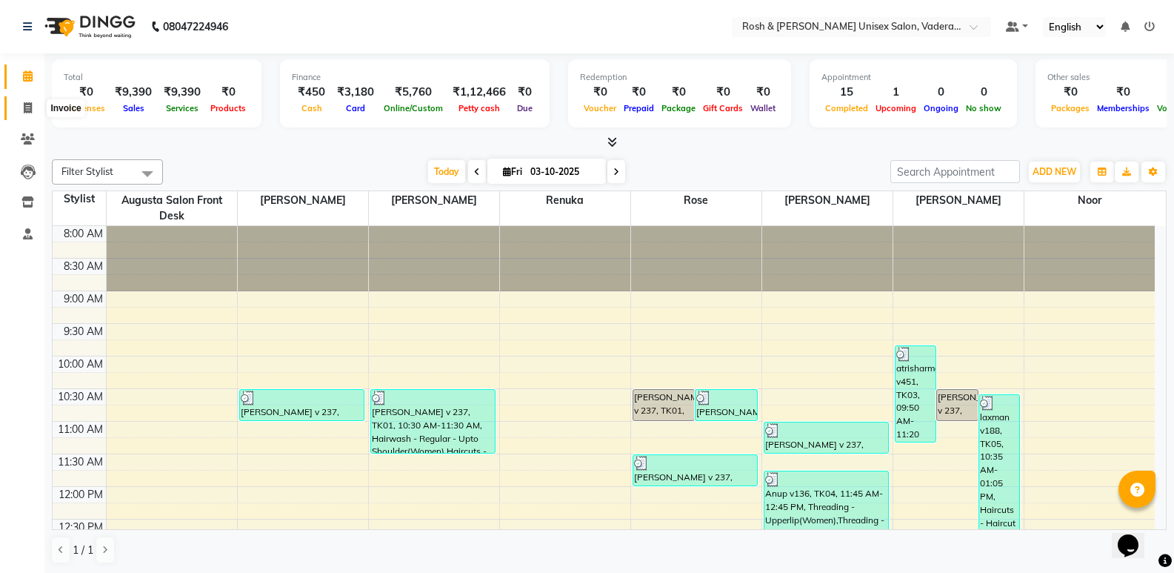
click at [19, 106] on span at bounding box center [28, 108] width 26 height 17
select select "8657"
select select "service"
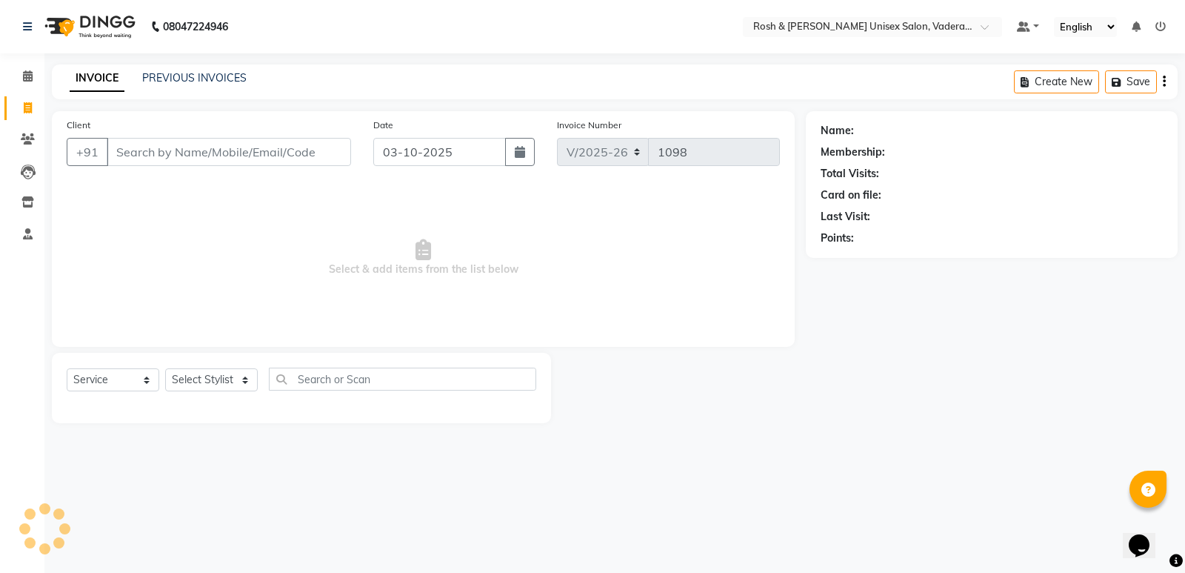
click at [27, 107] on icon at bounding box center [28, 107] width 8 height 11
select select "service"
type input "1098"
select select "8657"
click at [178, 164] on input "Client" at bounding box center [229, 152] width 244 height 28
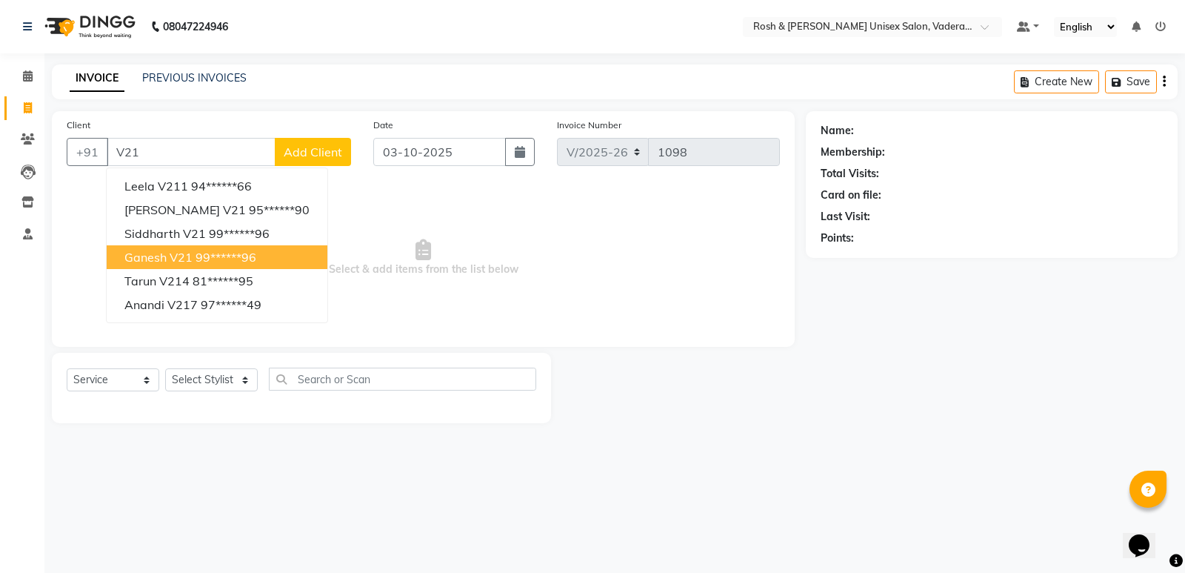
click at [208, 262] on ngb-highlight "99******96" at bounding box center [226, 257] width 61 height 15
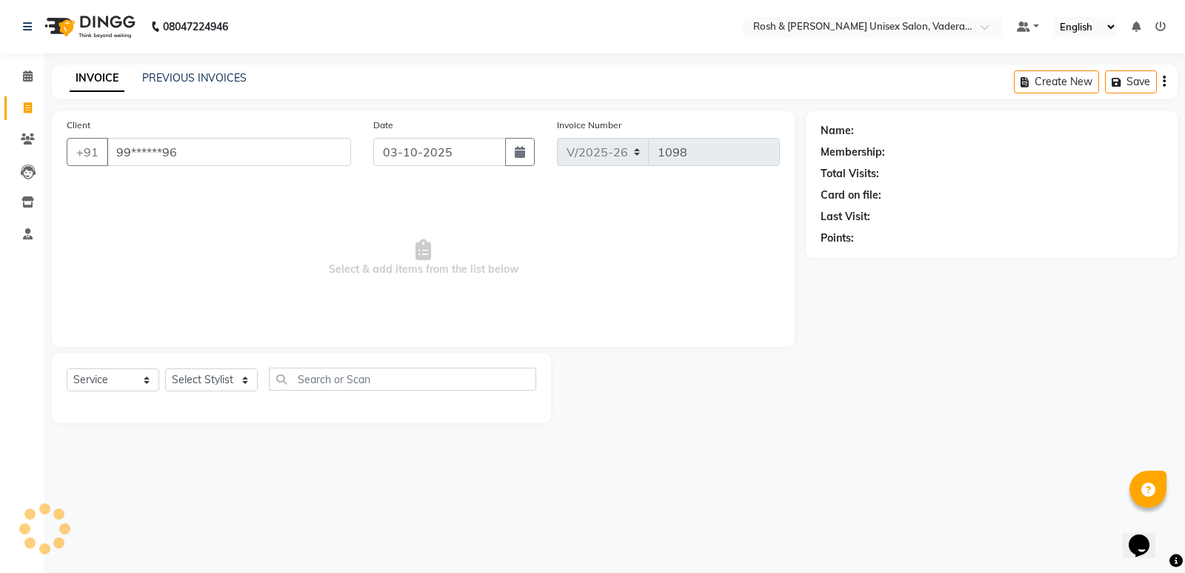
type input "99******96"
click at [217, 383] on select "Select Stylist Augusta Salon Front Desk [PERSON_NAME] [PERSON_NAME] Renuka Repo…" at bounding box center [211, 379] width 93 height 23
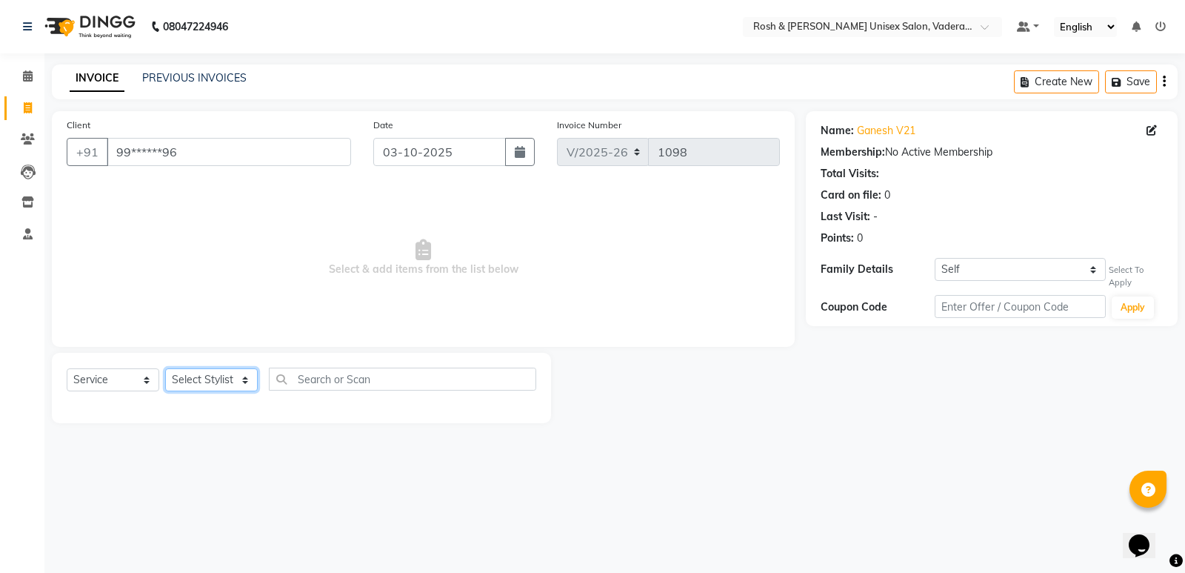
select select "87533"
click at [165, 368] on select "Select Stylist Augusta Salon Front Desk [PERSON_NAME] [PERSON_NAME] Renuka Repo…" at bounding box center [211, 379] width 93 height 23
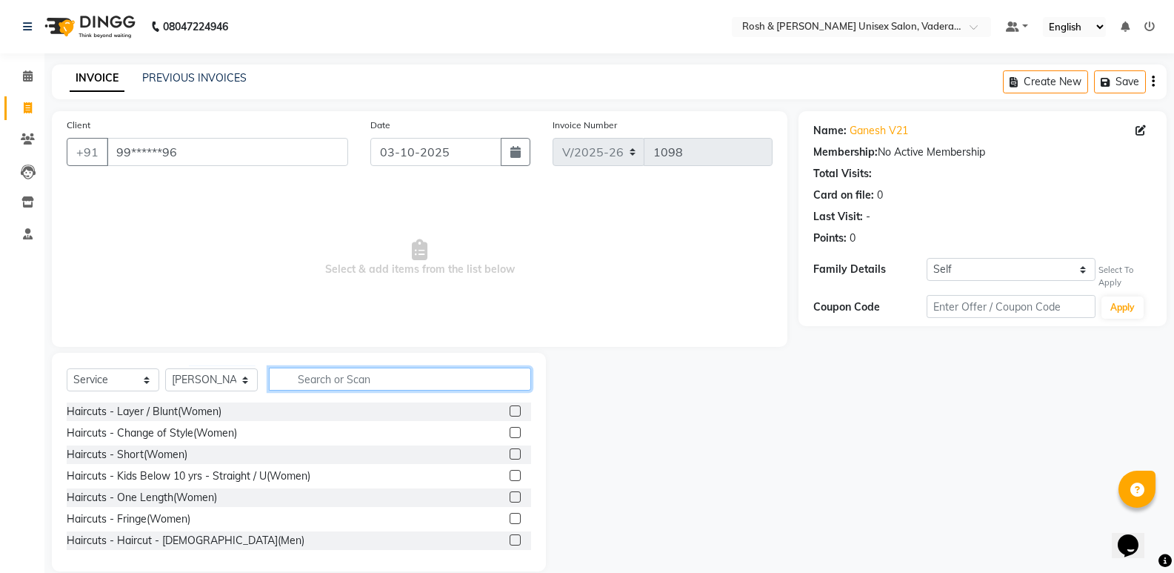
click at [286, 386] on input "text" at bounding box center [400, 378] width 262 height 23
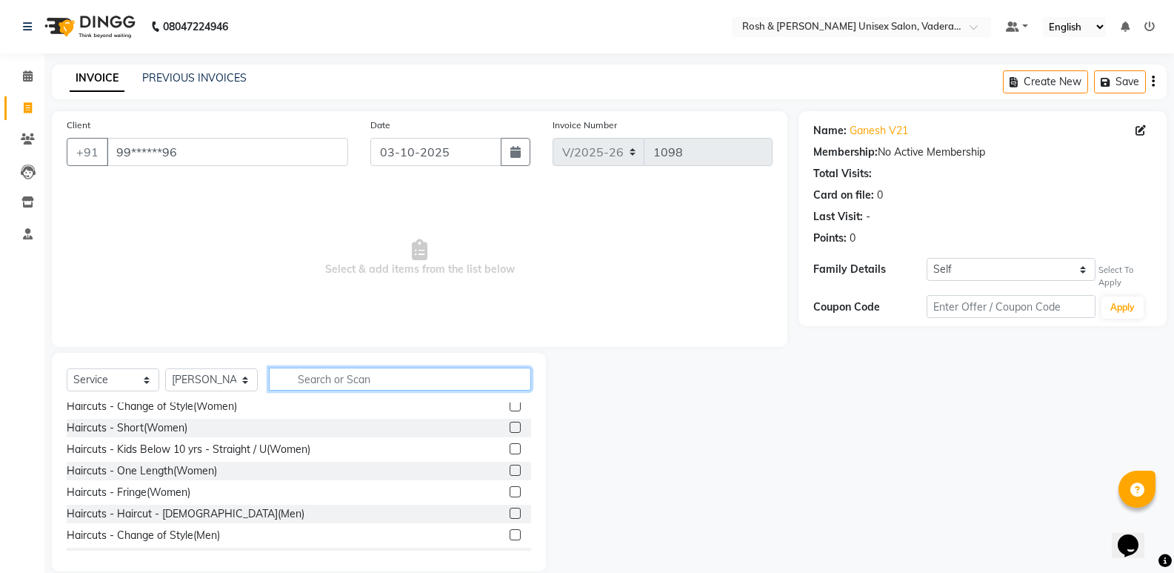
scroll to position [74, 0]
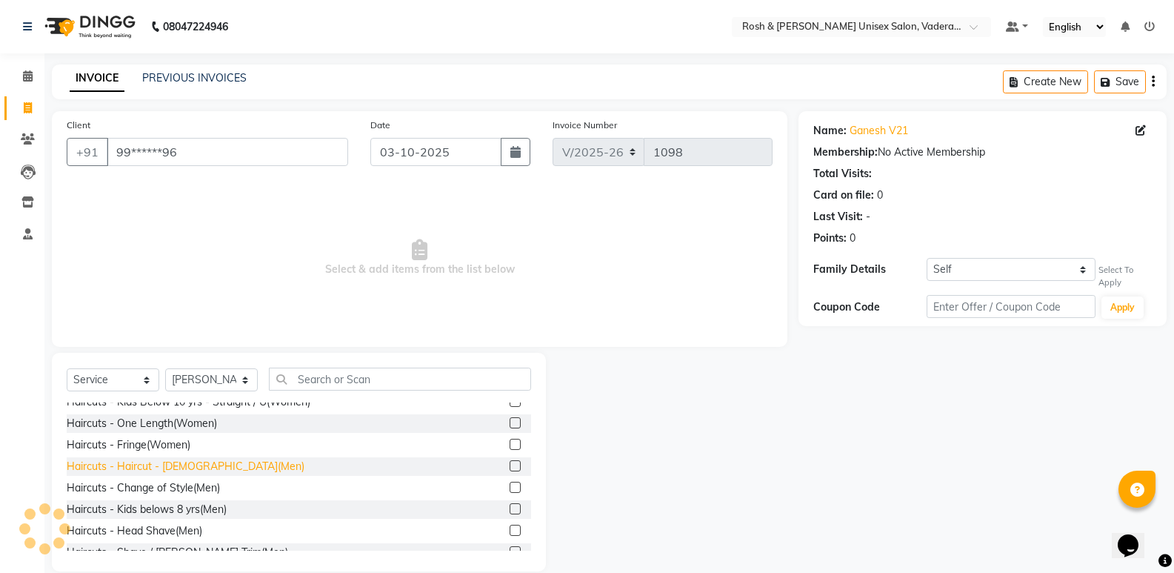
click at [204, 467] on div "Haircuts - Haircut - [DEMOGRAPHIC_DATA](Men)" at bounding box center [186, 466] width 238 height 16
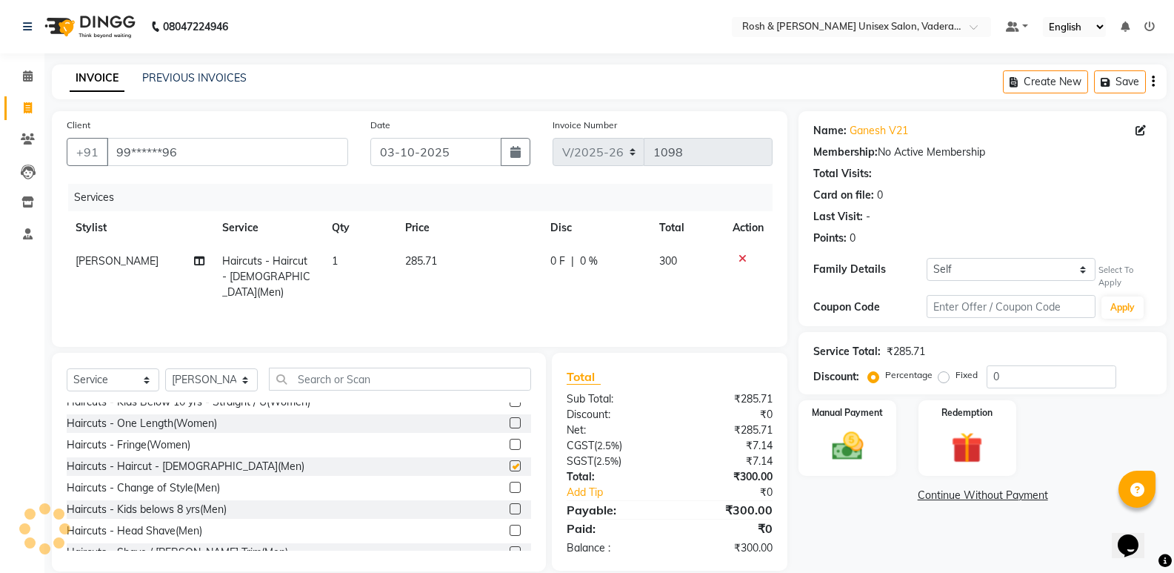
checkbox input "false"
click at [230, 381] on select "Select Stylist Augusta Salon Front Desk [PERSON_NAME] [PERSON_NAME] Renuka Repo…" at bounding box center [211, 379] width 93 height 23
select select "87535"
click at [165, 368] on select "Select Stylist Augusta Salon Front Desk [PERSON_NAME] [PERSON_NAME] Renuka Repo…" at bounding box center [211, 379] width 93 height 23
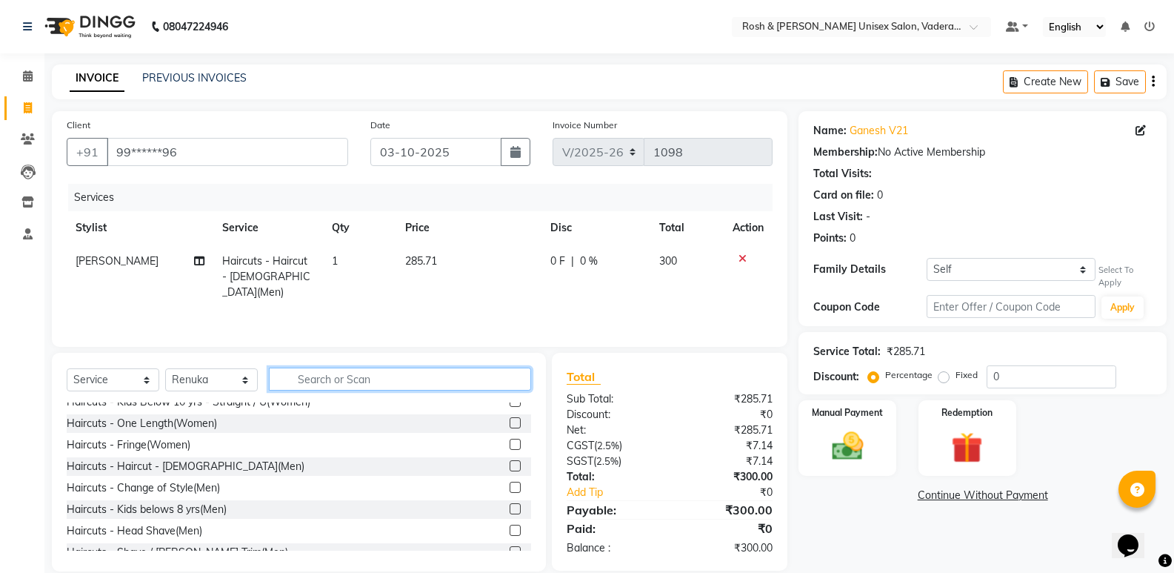
click at [324, 385] on input "text" at bounding box center [400, 378] width 262 height 23
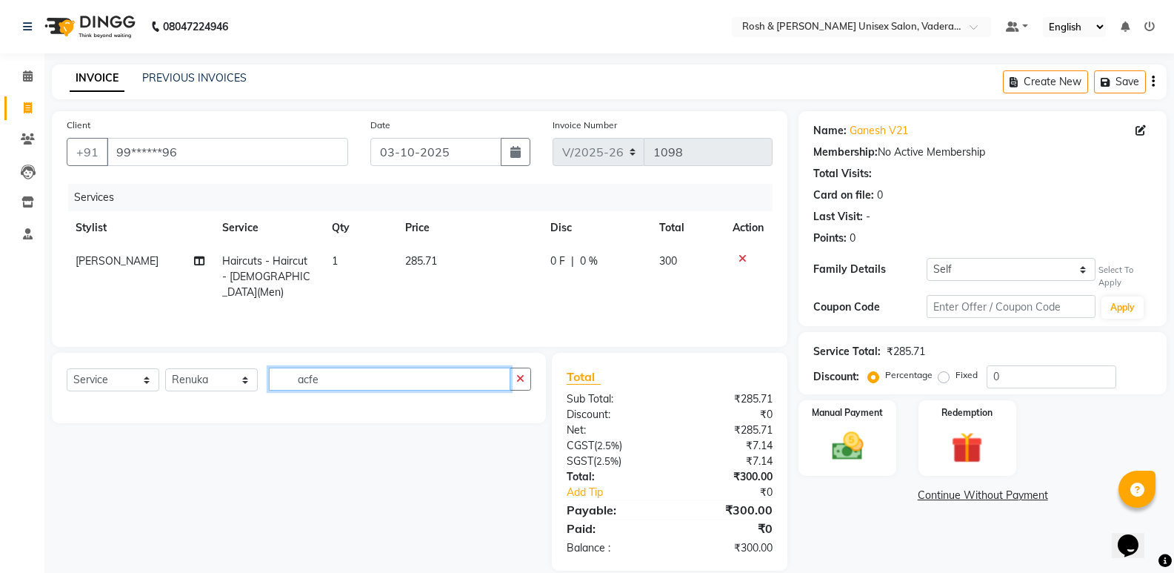
scroll to position [0, 0]
type input "a"
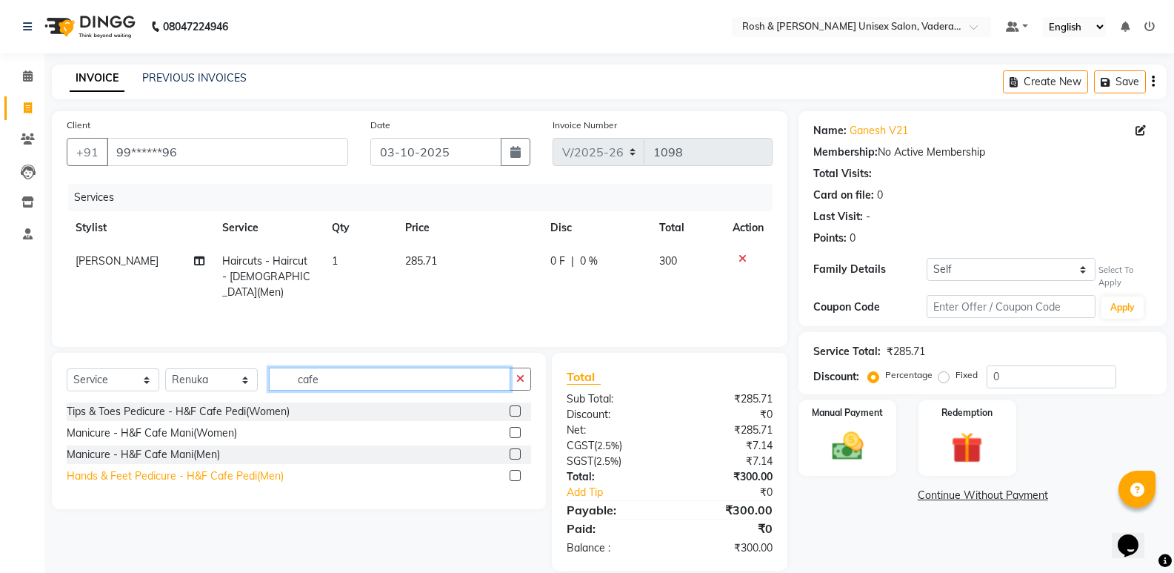
type input "cafe"
click at [213, 475] on div "Hands & Feet Pedicure - H&F Cafe Pedi(Men)" at bounding box center [175, 476] width 217 height 16
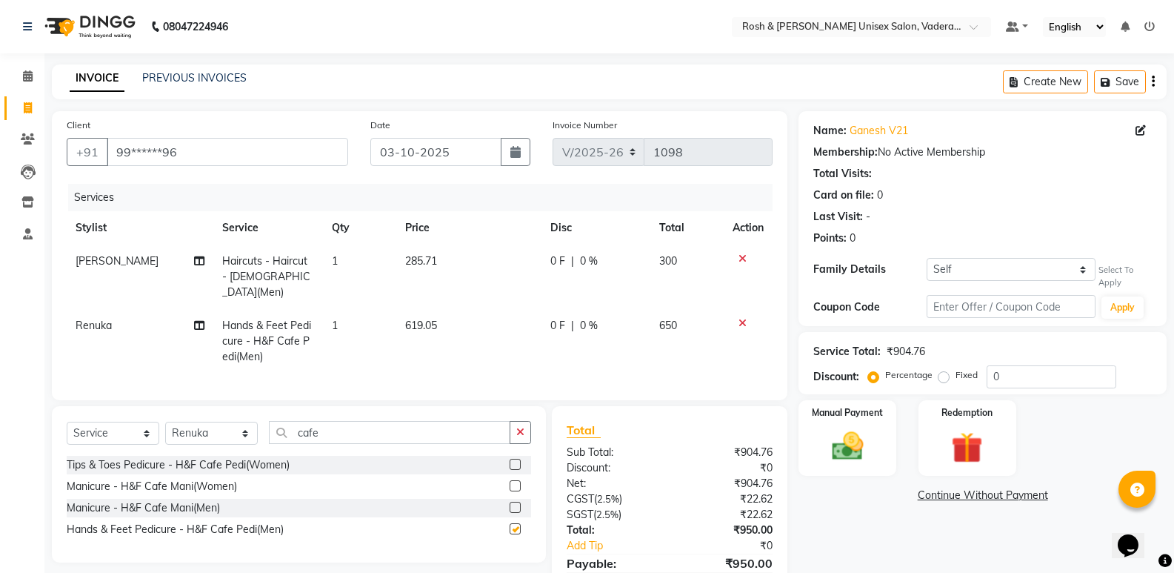
checkbox input "false"
click at [240, 433] on select "Select Stylist Augusta Salon Front Desk [PERSON_NAME] [PERSON_NAME] Renuka Repo…" at bounding box center [211, 432] width 93 height 23
select select "87537"
click at [165, 421] on select "Select Stylist Augusta Salon Front Desk [PERSON_NAME] [PERSON_NAME] Renuka Repo…" at bounding box center [211, 432] width 93 height 23
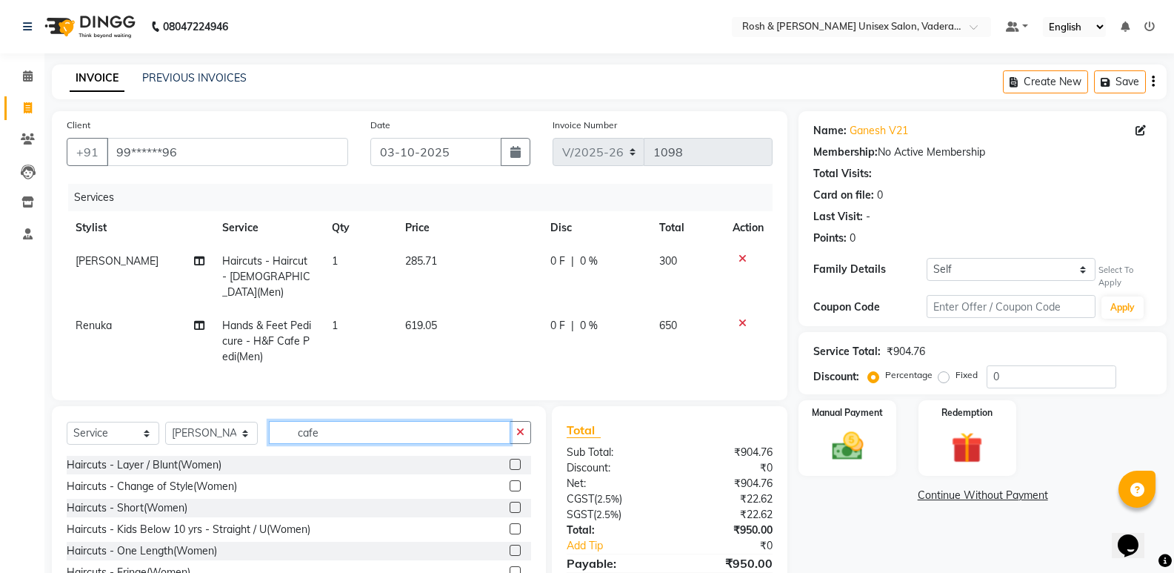
click at [387, 429] on input "cafe" at bounding box center [389, 432] width 241 height 23
type input "c"
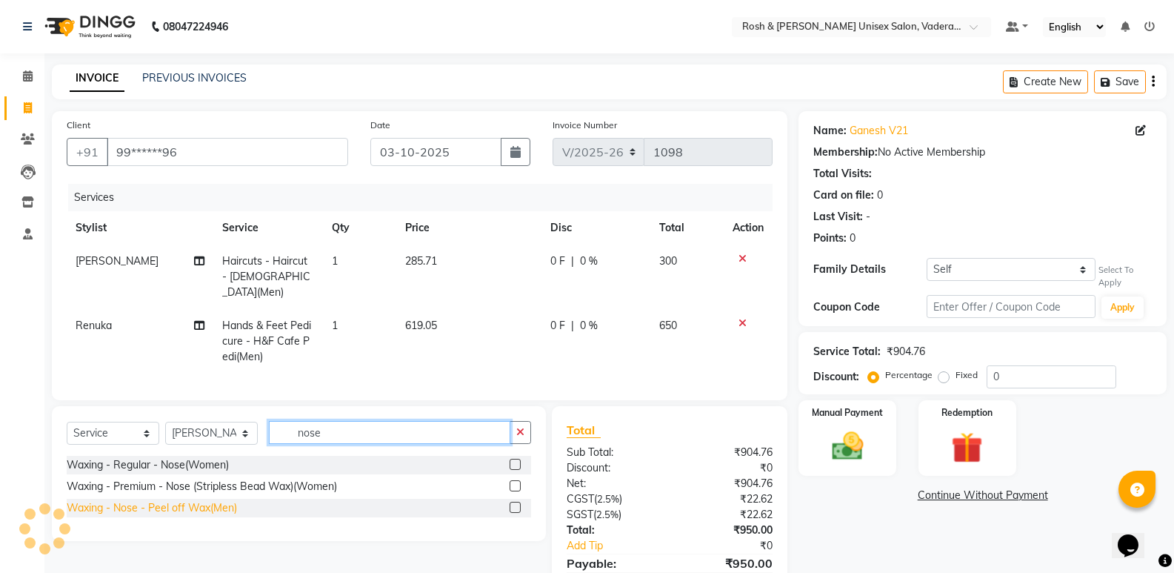
type input "nose"
click at [198, 501] on div "Waxing - Nose - Peel off Wax(Men)" at bounding box center [152, 508] width 170 height 16
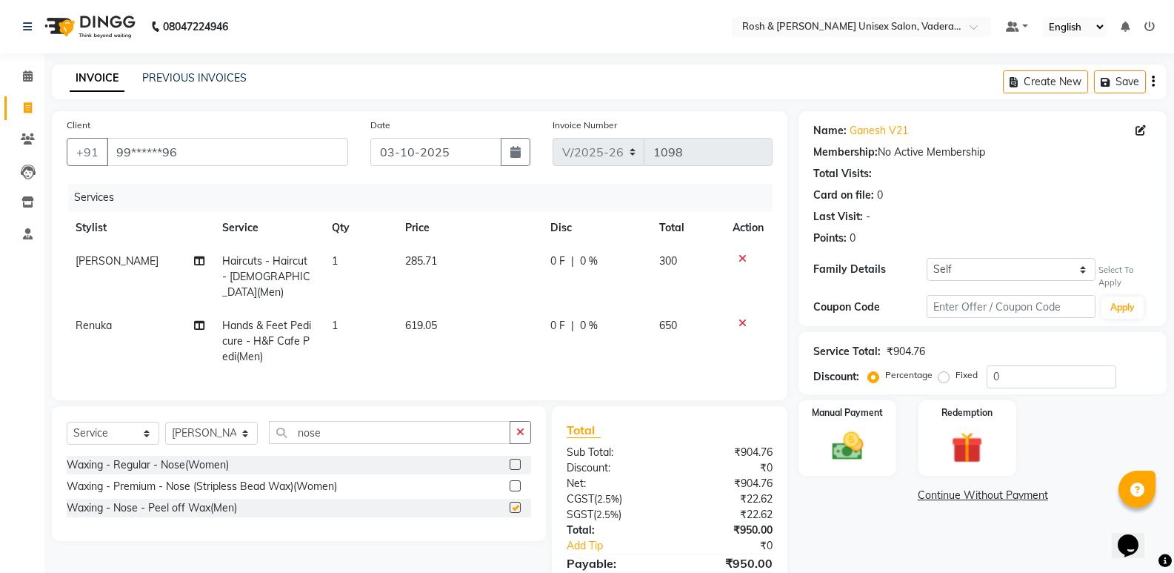
checkbox input "false"
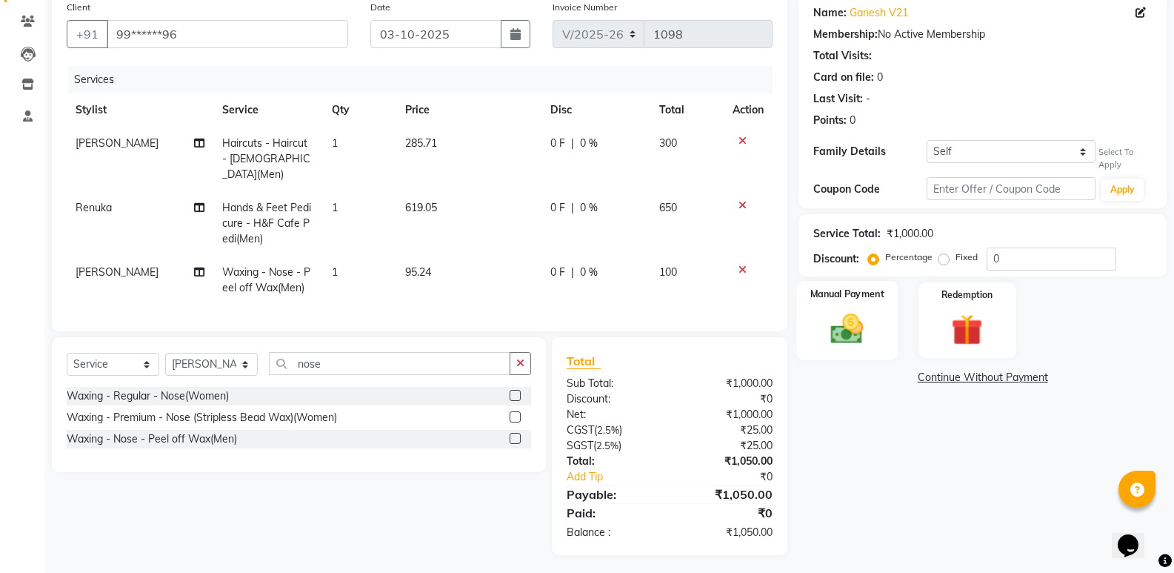
click at [873, 307] on div "Manual Payment" at bounding box center [847, 320] width 101 height 79
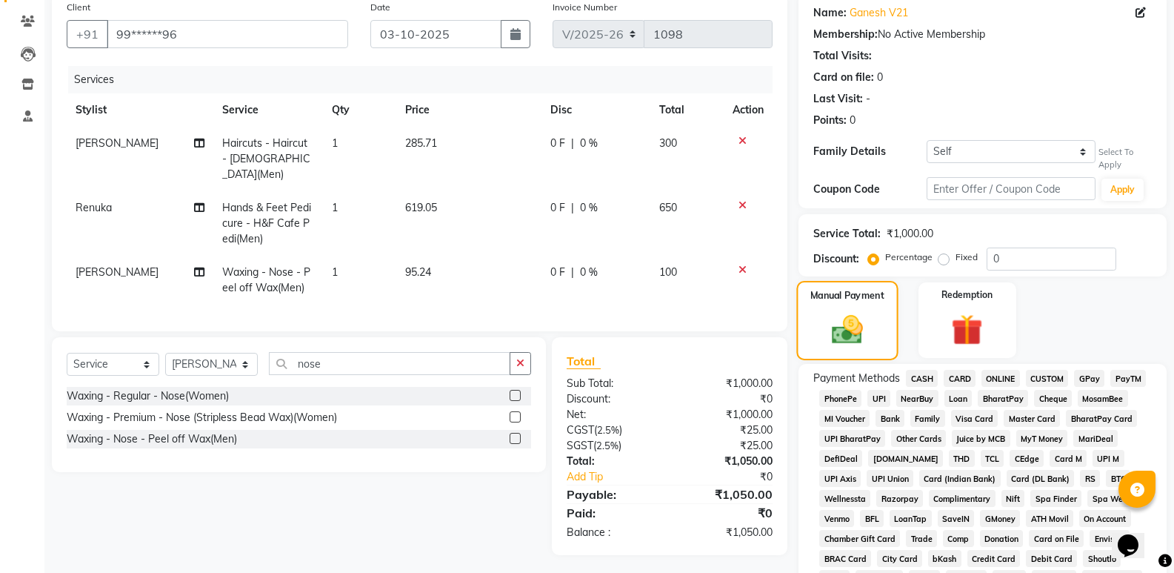
scroll to position [266, 0]
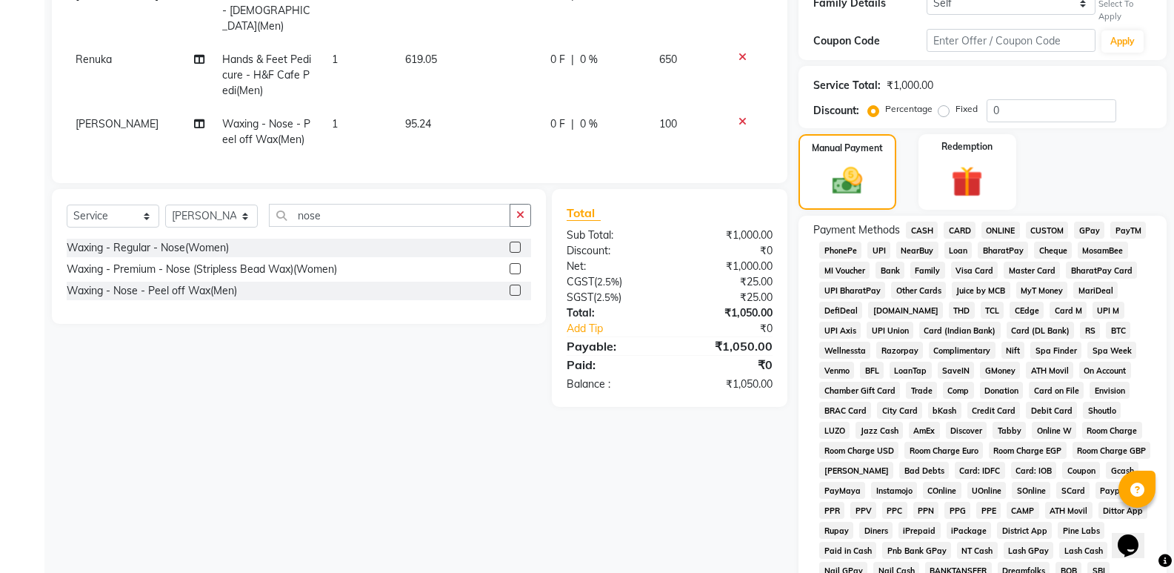
click at [962, 236] on span "CARD" at bounding box center [960, 229] width 32 height 17
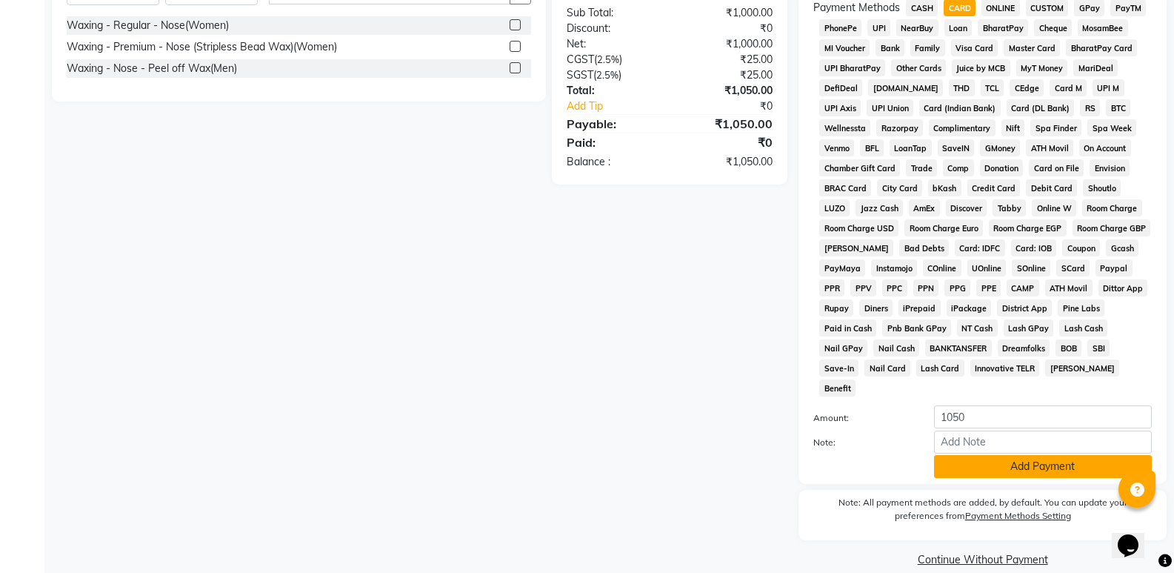
click at [999, 455] on button "Add Payment" at bounding box center [1043, 466] width 218 height 23
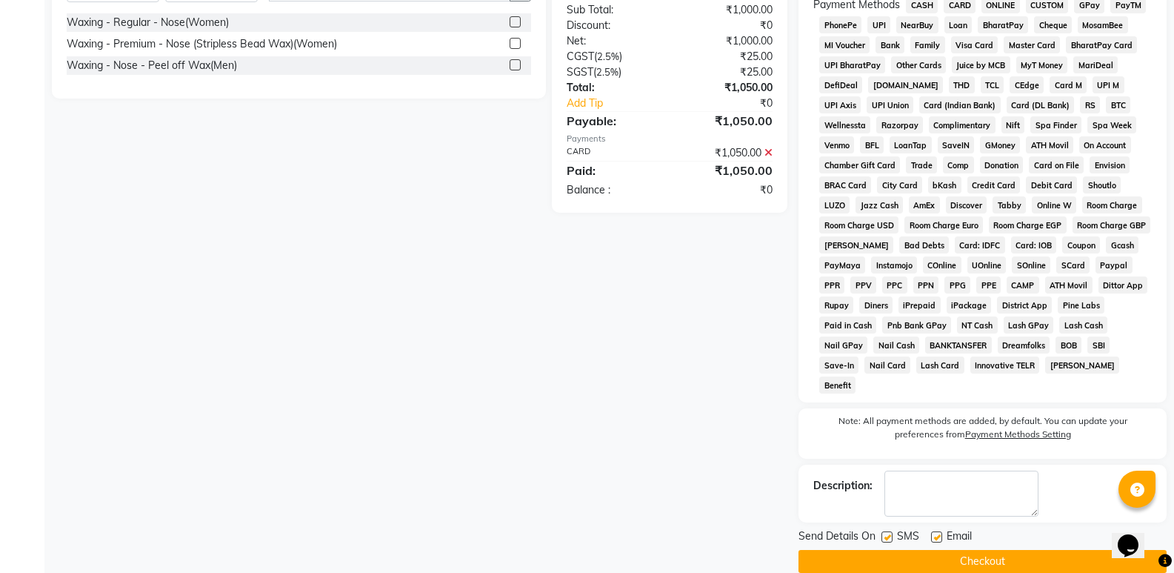
scroll to position [493, 0]
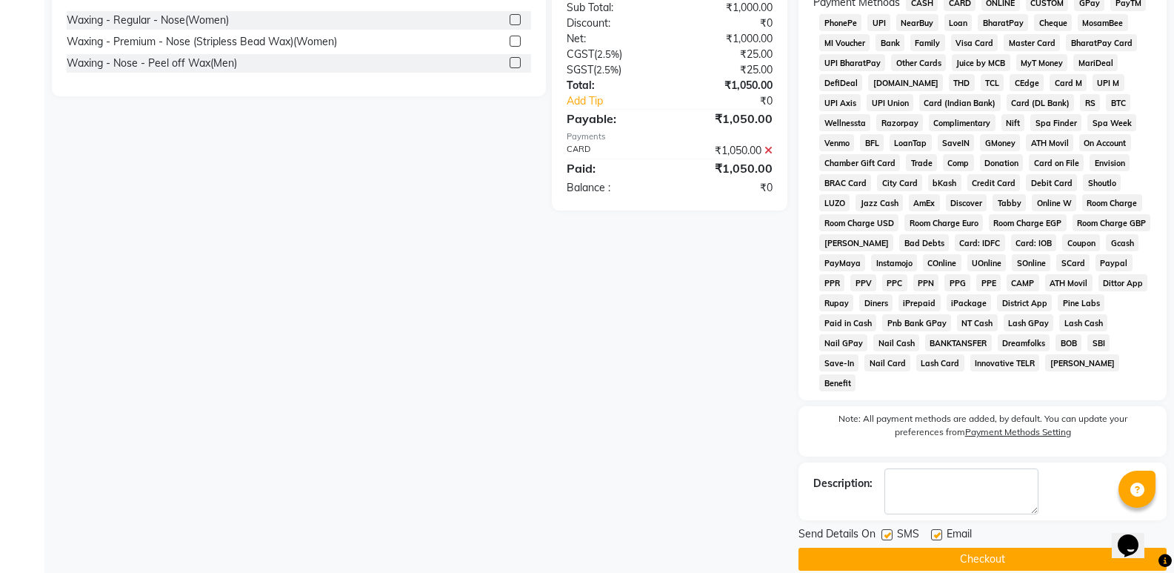
click at [986, 547] on button "Checkout" at bounding box center [982, 558] width 368 height 23
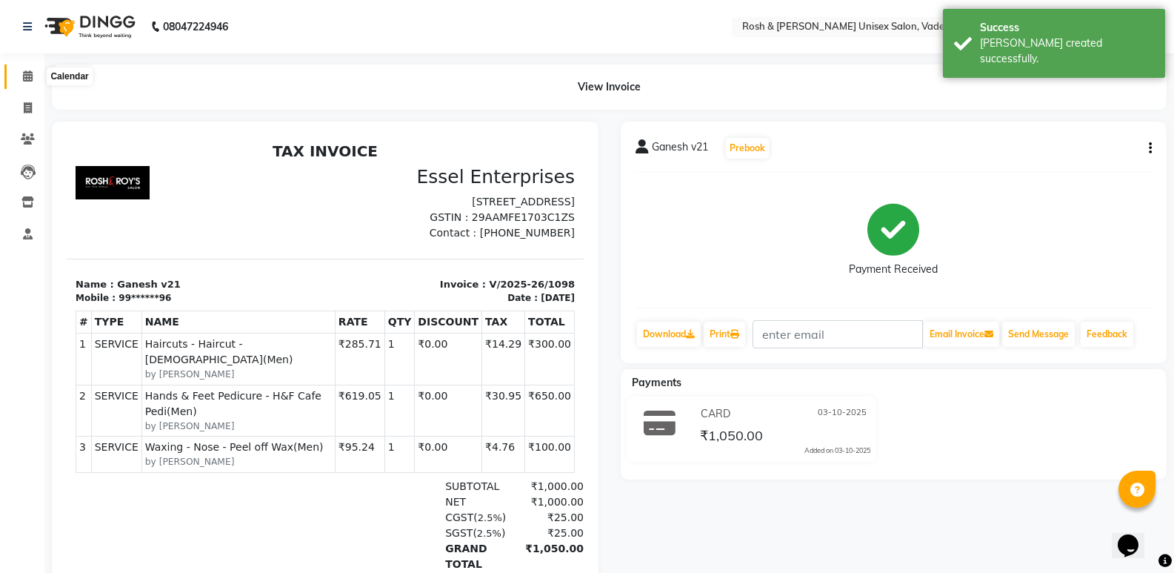
click at [29, 73] on icon at bounding box center [28, 75] width 10 height 11
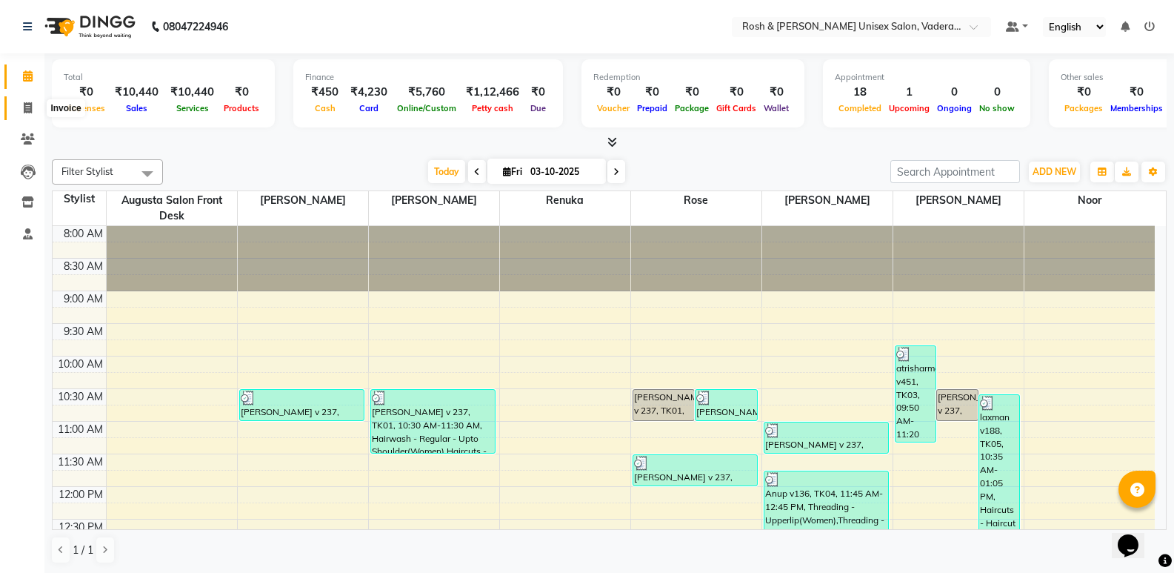
click at [24, 111] on icon at bounding box center [28, 107] width 8 height 11
select select "service"
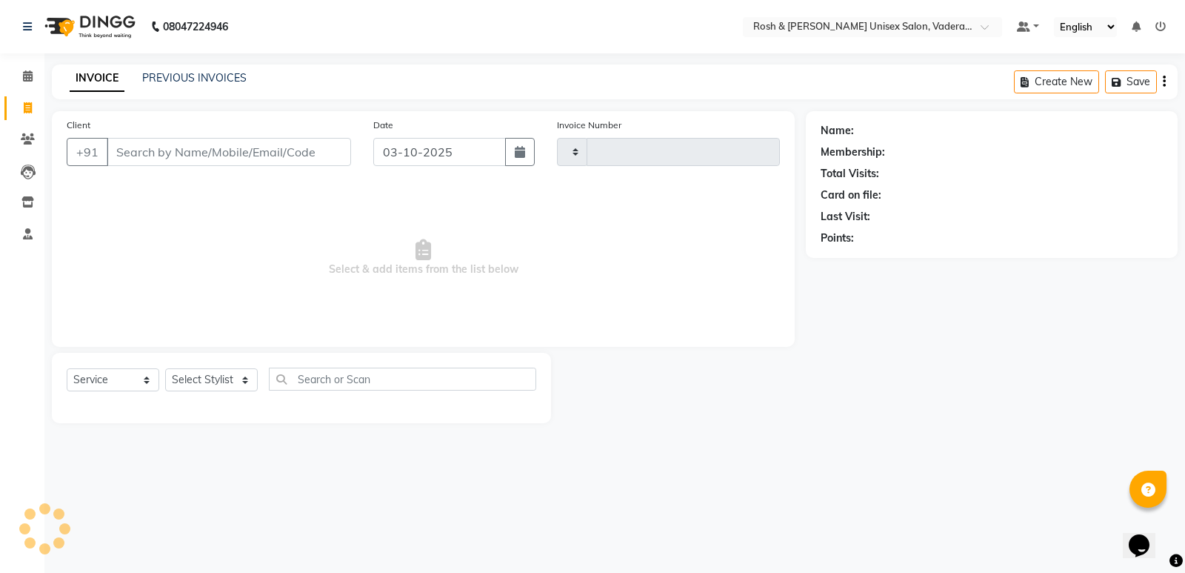
type input "1099"
select select "8657"
click at [147, 153] on input "Client" at bounding box center [229, 152] width 244 height 28
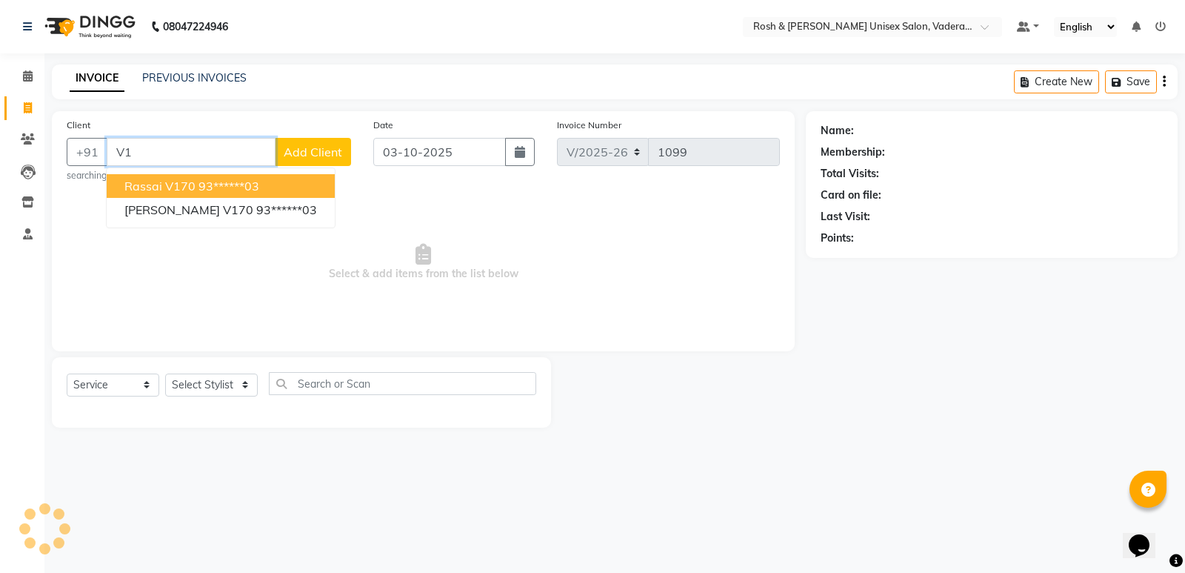
type input "V"
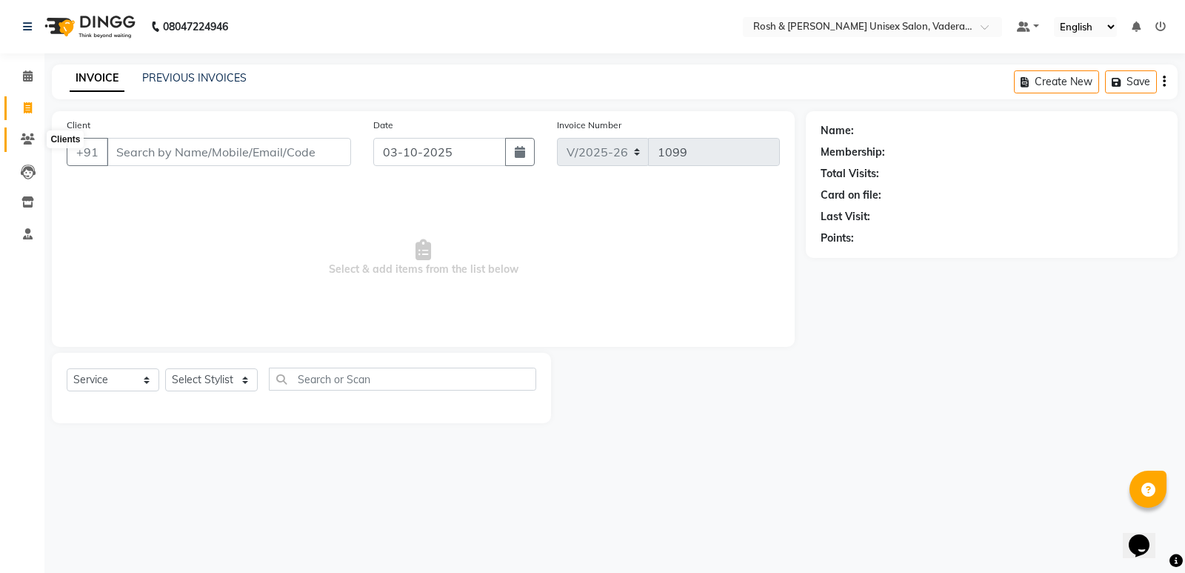
click at [21, 133] on span at bounding box center [28, 139] width 26 height 17
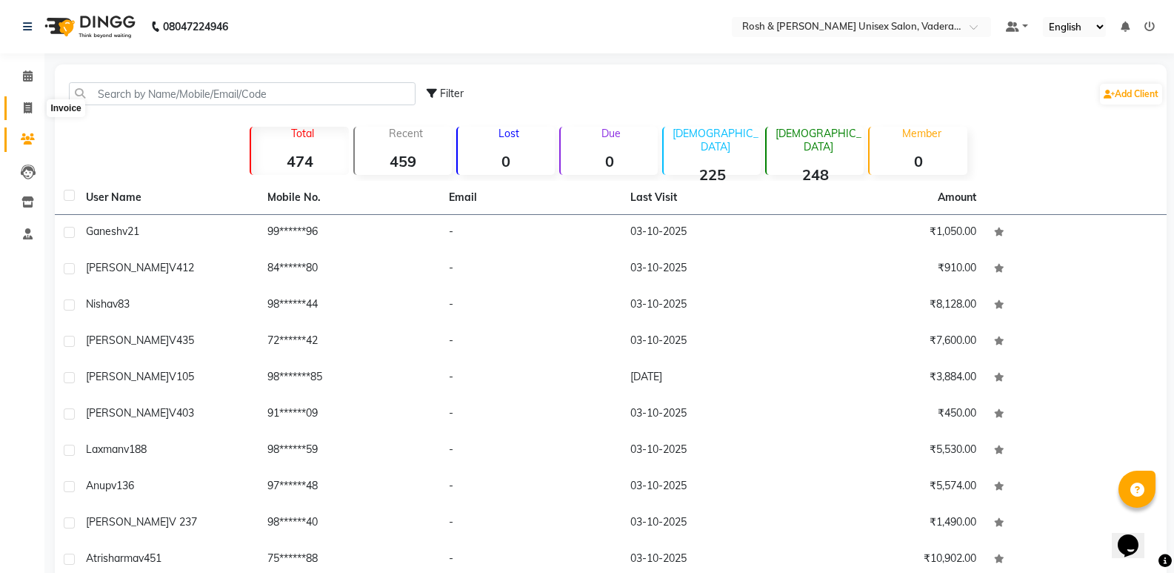
click at [30, 103] on icon at bounding box center [28, 107] width 8 height 11
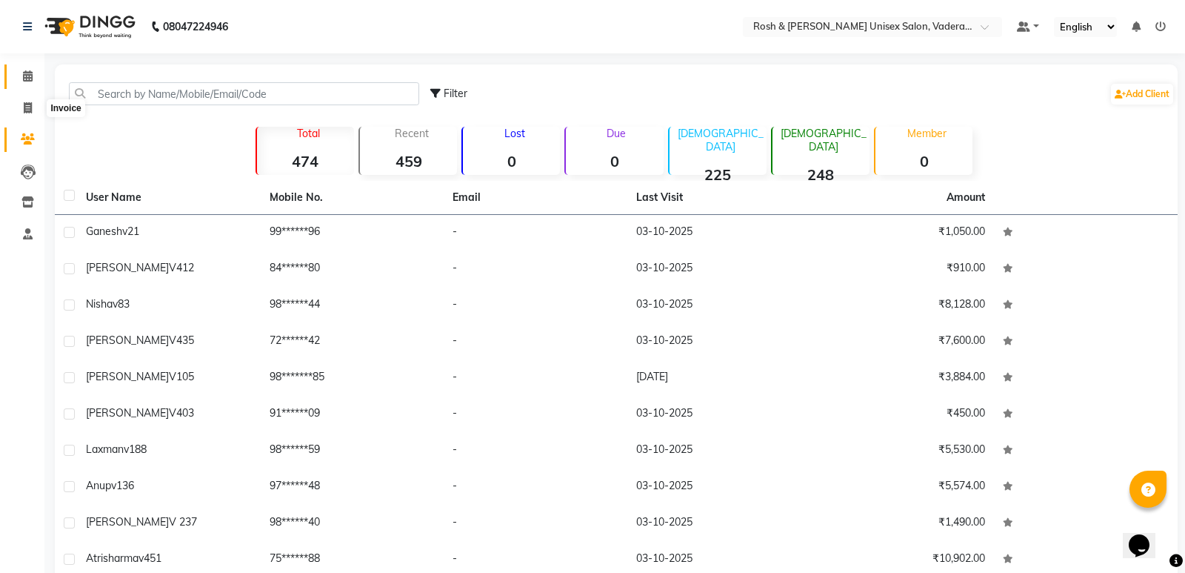
select select "service"
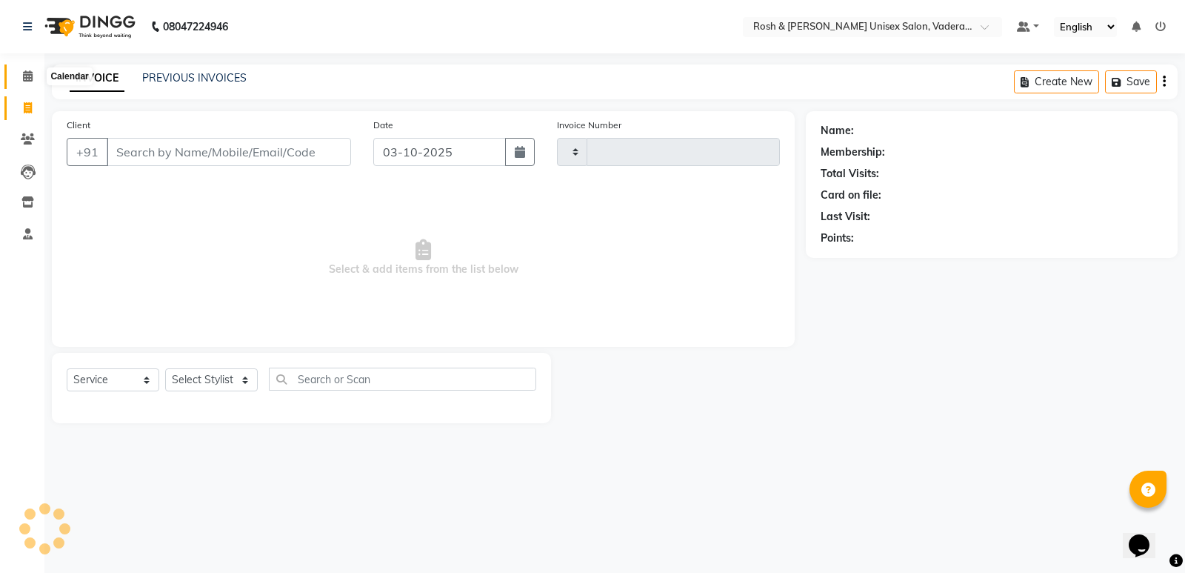
type input "1099"
select select "8657"
click at [24, 71] on icon at bounding box center [28, 75] width 10 height 11
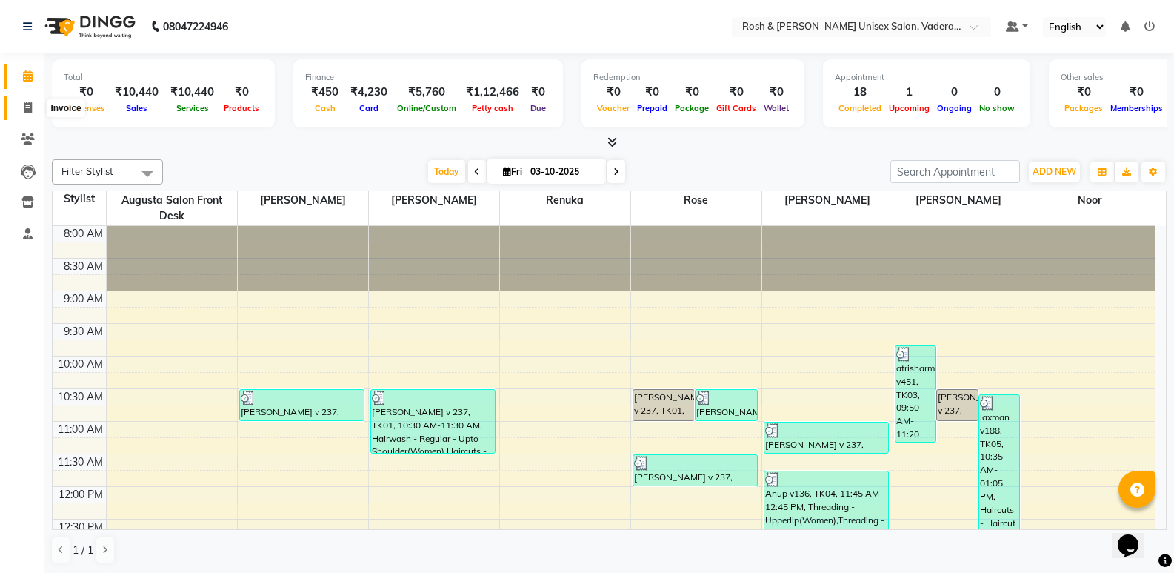
click at [30, 106] on icon at bounding box center [28, 107] width 8 height 11
select select "8657"
select select "service"
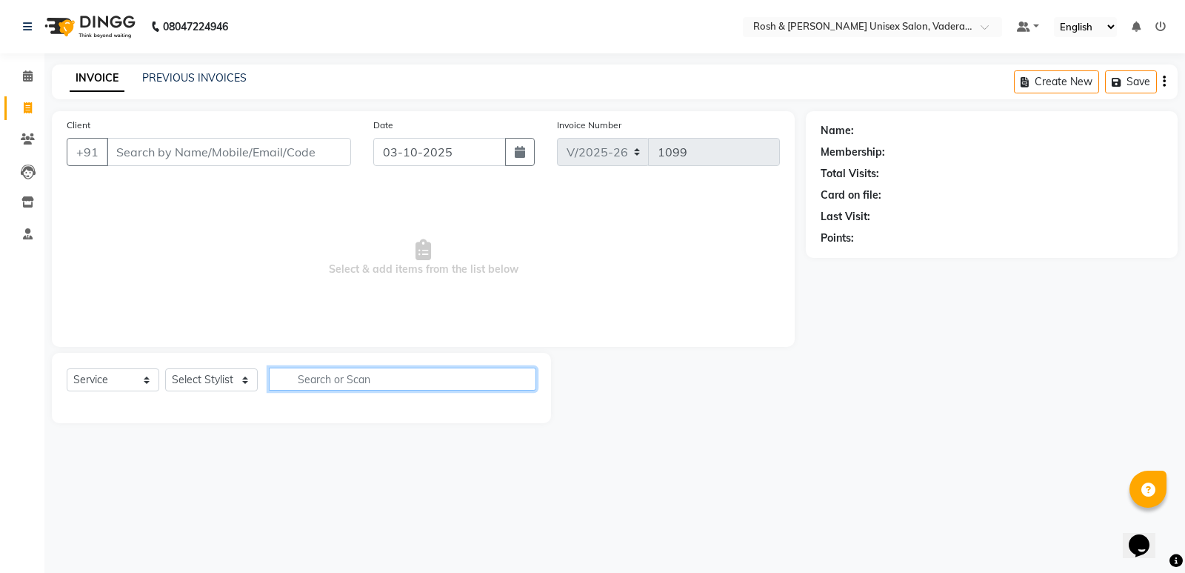
click at [349, 373] on input "text" at bounding box center [402, 378] width 267 height 23
click at [184, 380] on select "Select Stylist Augusta Salon Front Desk [PERSON_NAME] [PERSON_NAME] Renuka Repo…" at bounding box center [211, 379] width 93 height 23
select select "87533"
click at [165, 368] on select "Select Stylist Augusta Salon Front Desk [PERSON_NAME] [PERSON_NAME] Renuka Repo…" at bounding box center [211, 379] width 93 height 23
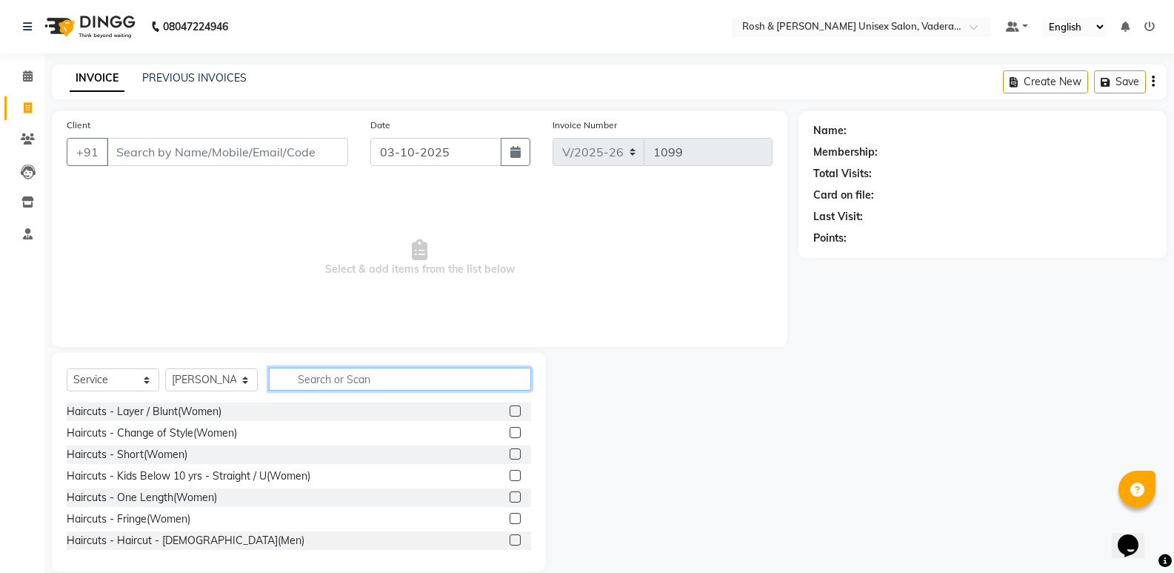
click at [339, 387] on input "text" at bounding box center [400, 378] width 262 height 23
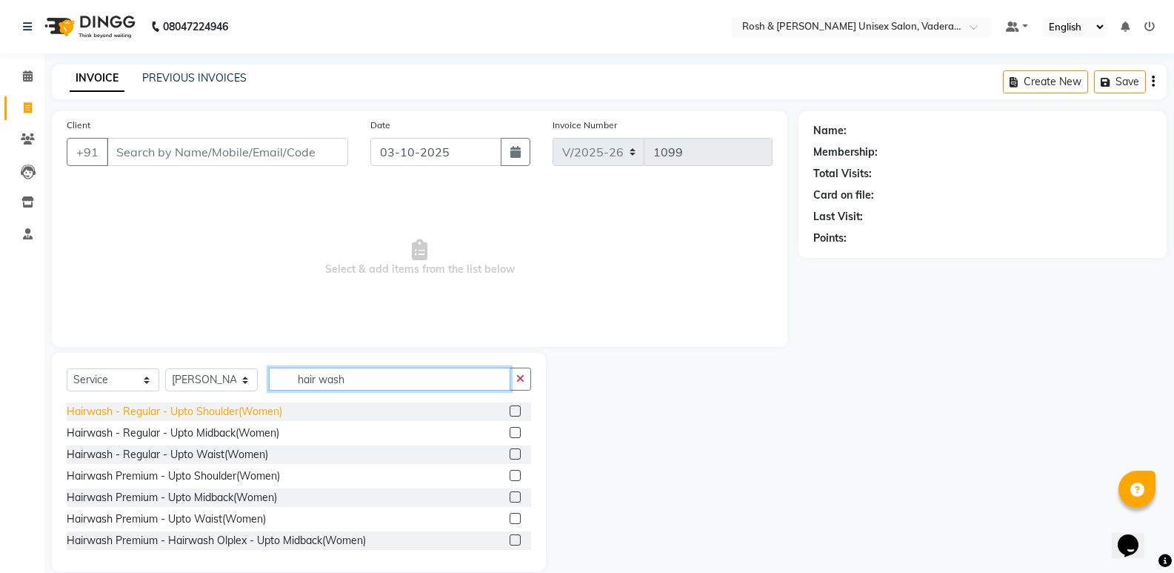
type input "hair wash"
click at [250, 413] on div "Hairwash - Regular - Upto Shoulder(Women)" at bounding box center [175, 412] width 216 height 16
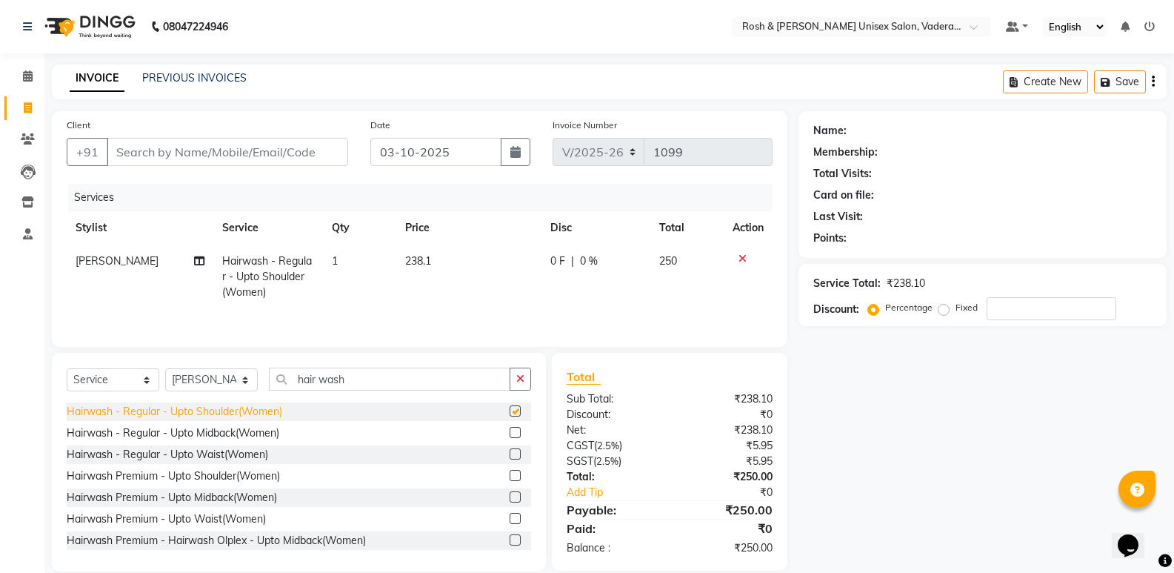
checkbox input "false"
click at [739, 262] on icon at bounding box center [742, 258] width 8 height 10
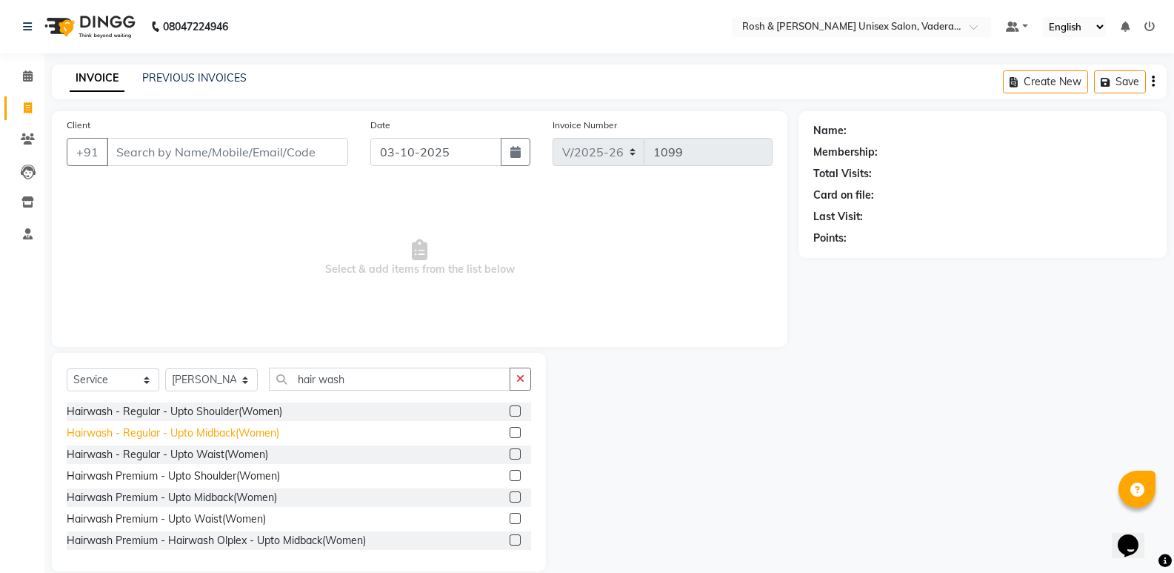
click at [218, 427] on div "Hairwash - Regular - Upto Midback(Women)" at bounding box center [173, 433] width 213 height 16
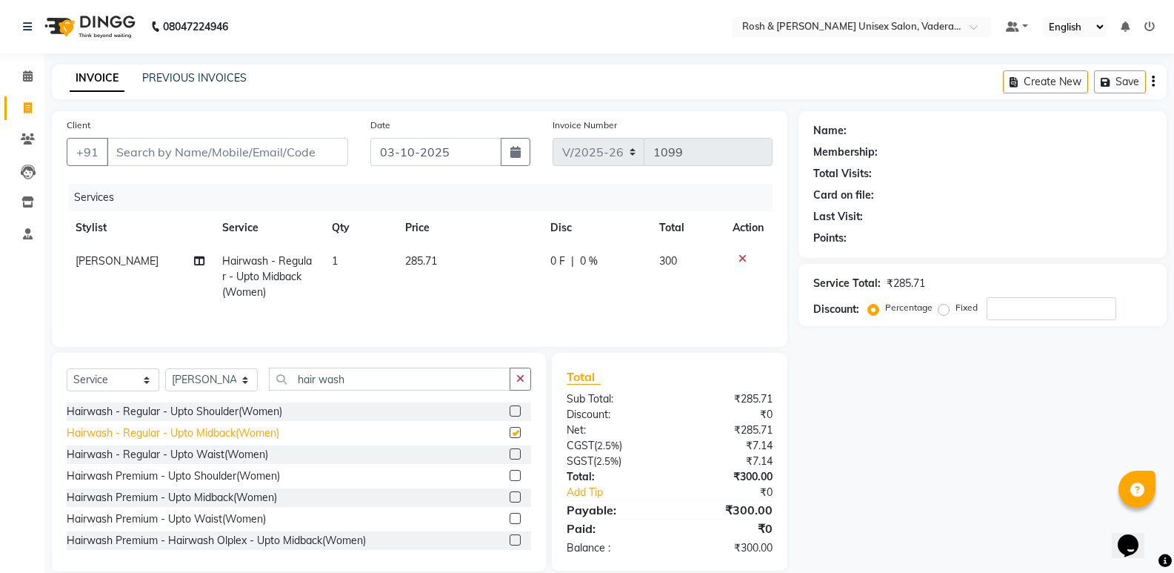
checkbox input "false"
click at [258, 156] on input "Client" at bounding box center [227, 152] width 241 height 28
type input "V"
type input "0"
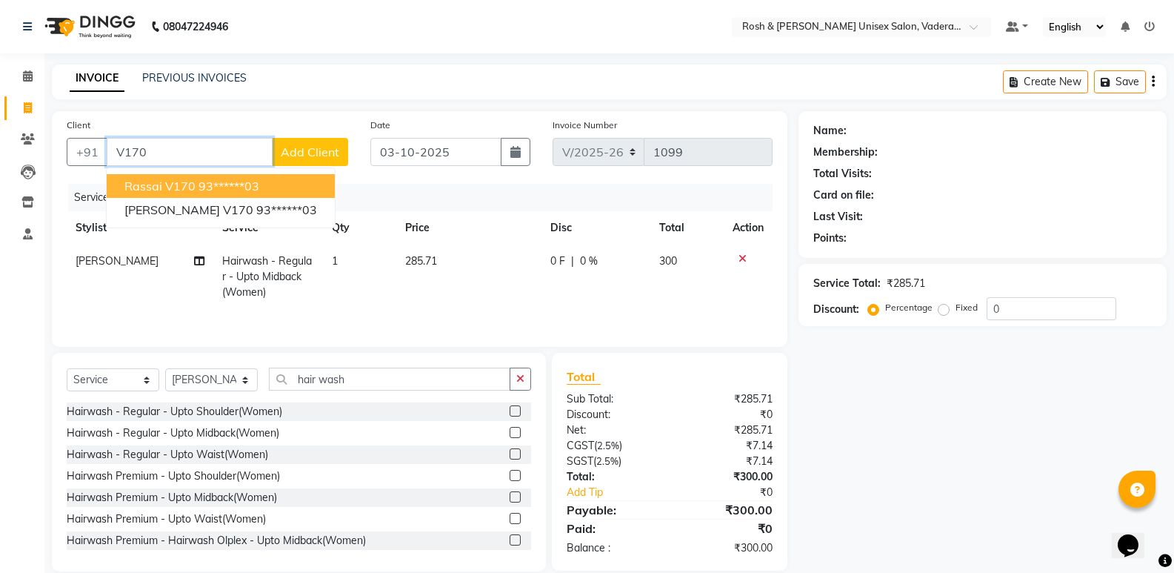
click at [185, 186] on span "Rassai V170" at bounding box center [159, 185] width 71 height 15
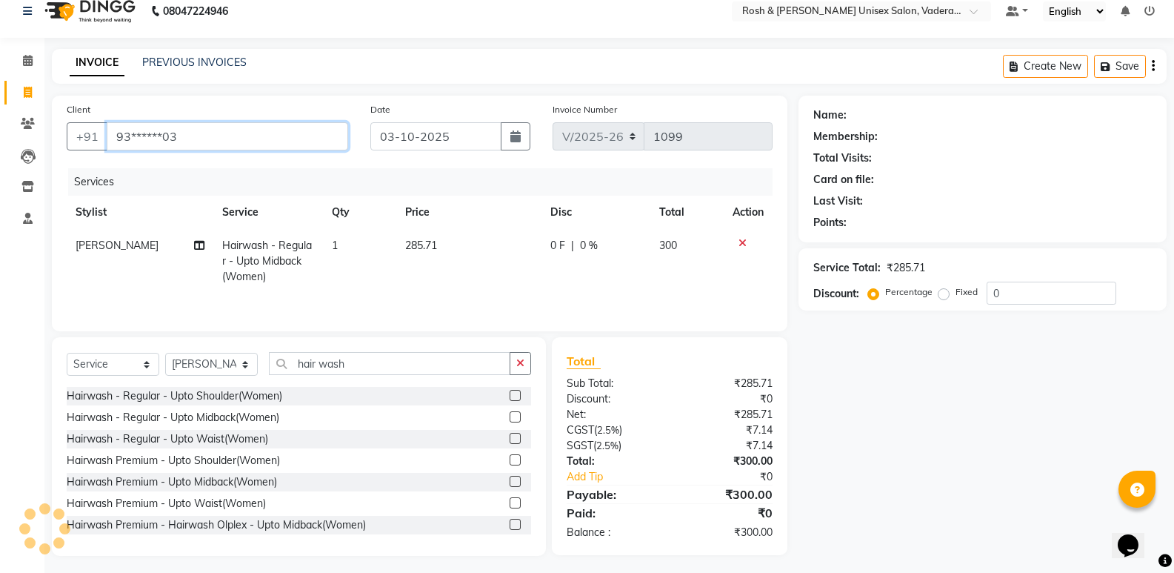
scroll to position [21, 0]
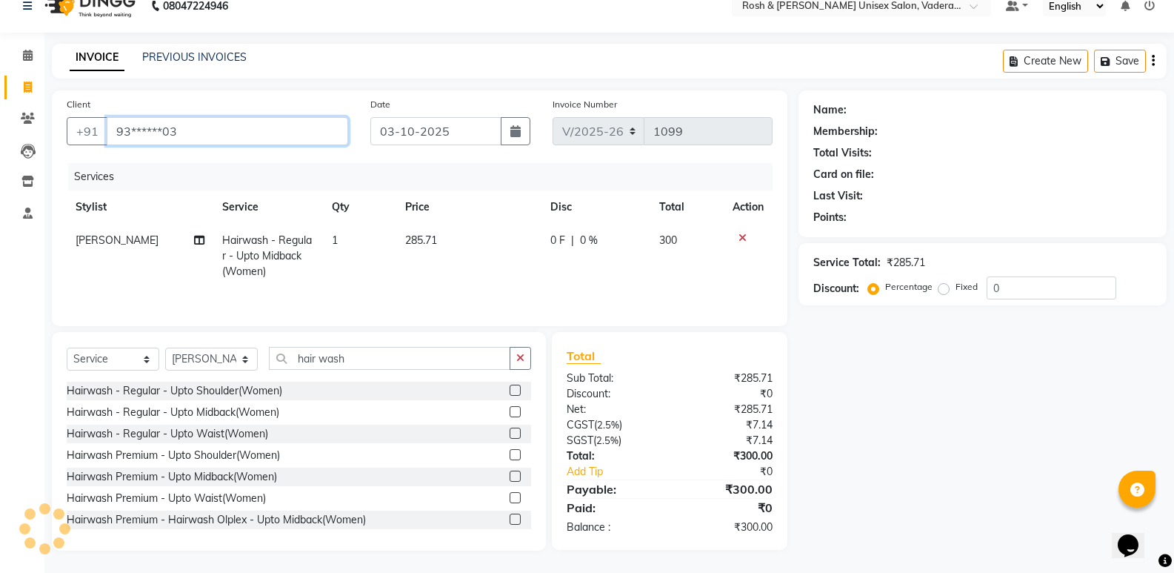
type input "93******03"
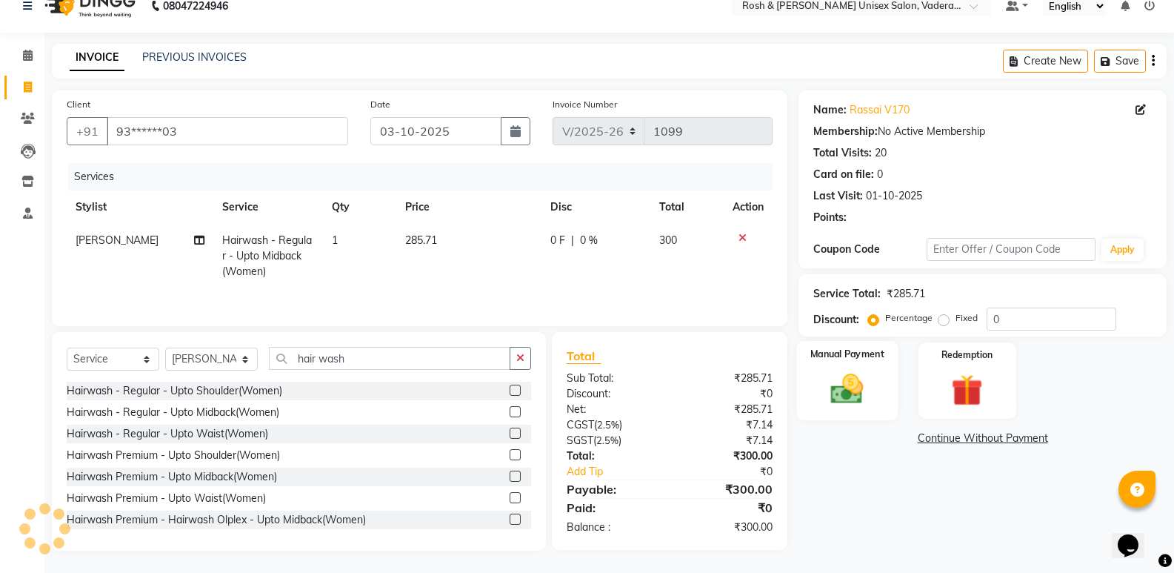
click at [869, 404] on img at bounding box center [847, 389] width 53 height 38
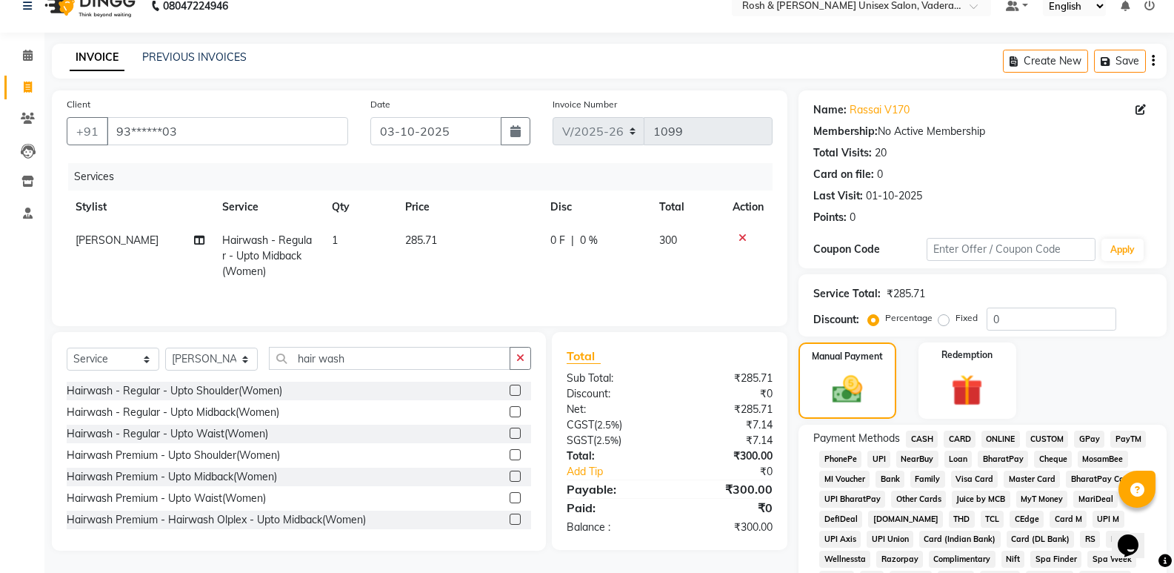
scroll to position [169, 0]
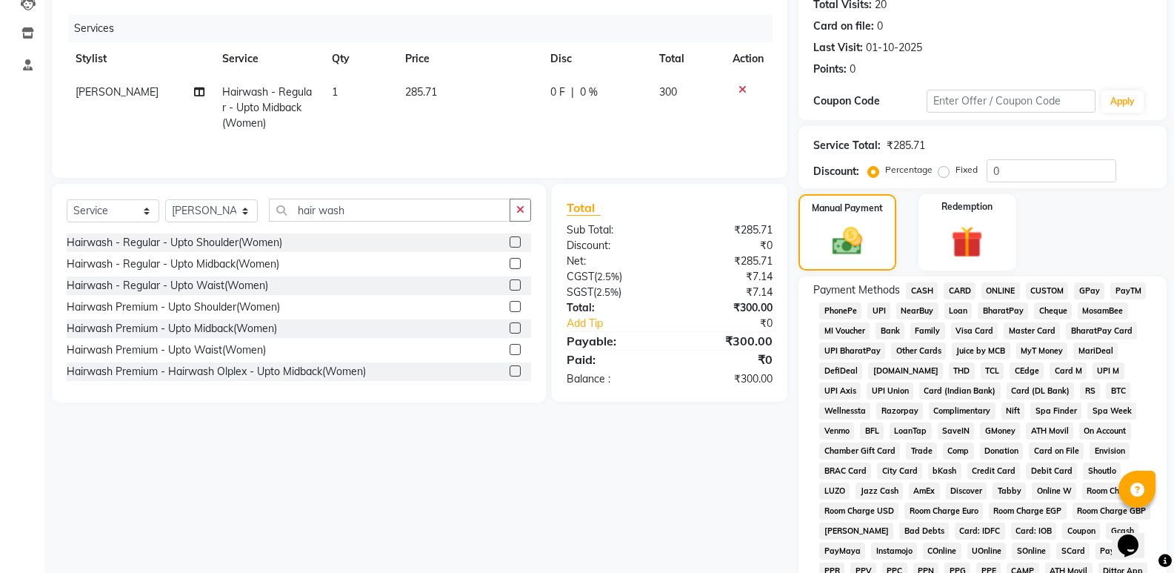
click at [869, 316] on span "UPI" at bounding box center [878, 310] width 23 height 17
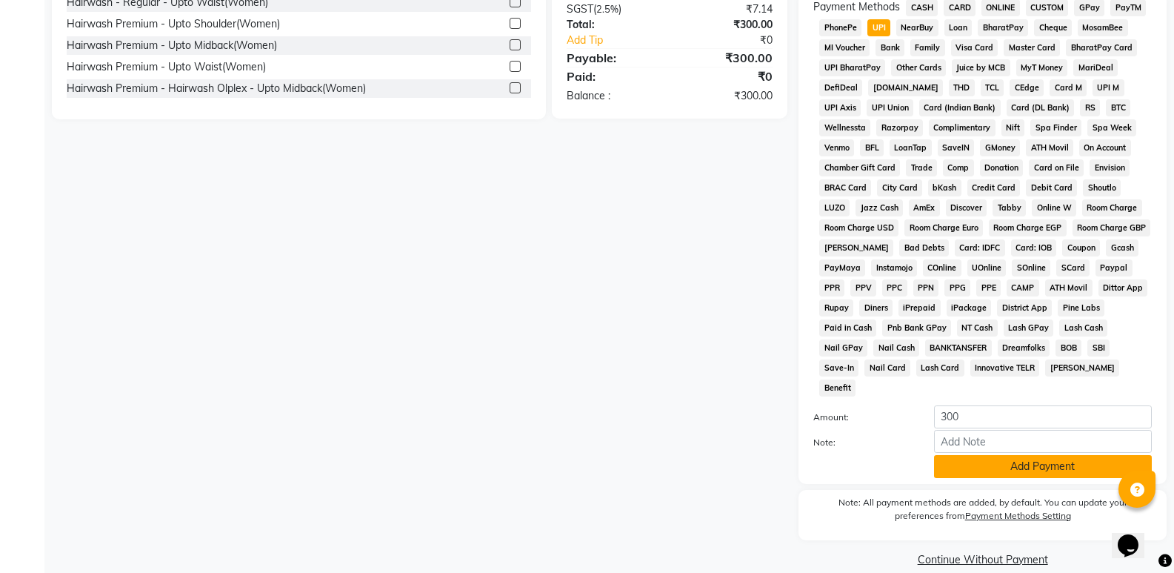
click at [993, 455] on button "Add Payment" at bounding box center [1043, 466] width 218 height 23
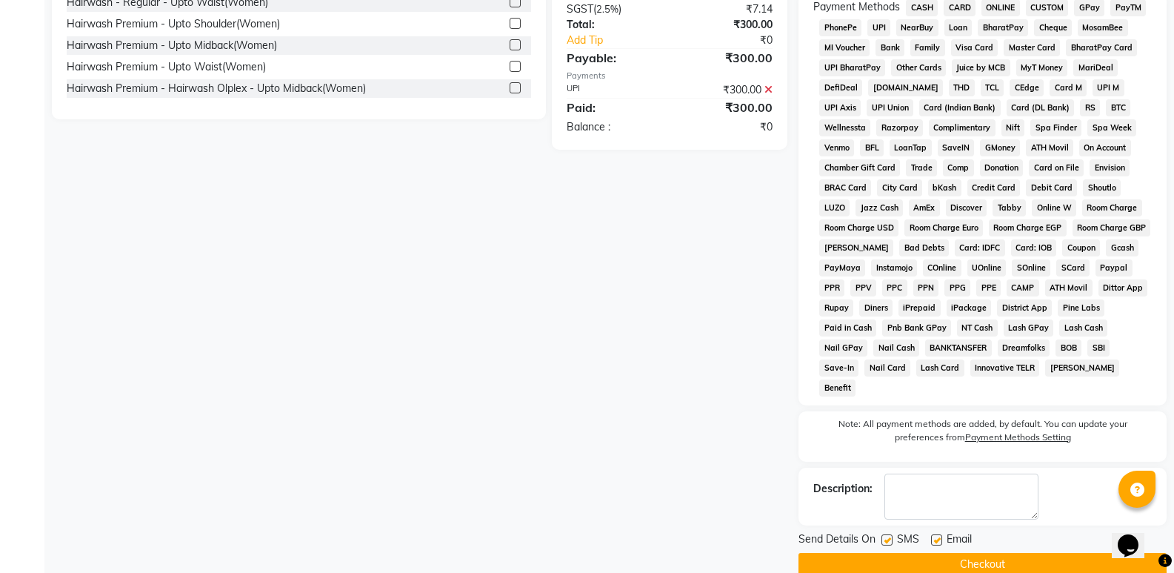
scroll to position [457, 0]
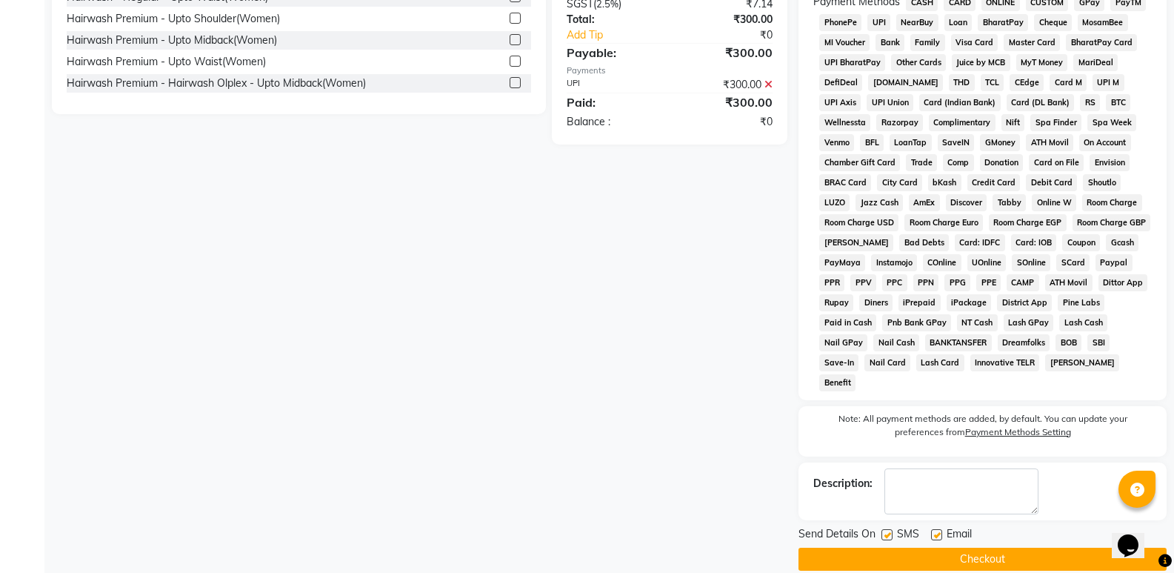
click at [969, 547] on button "Checkout" at bounding box center [982, 558] width 368 height 23
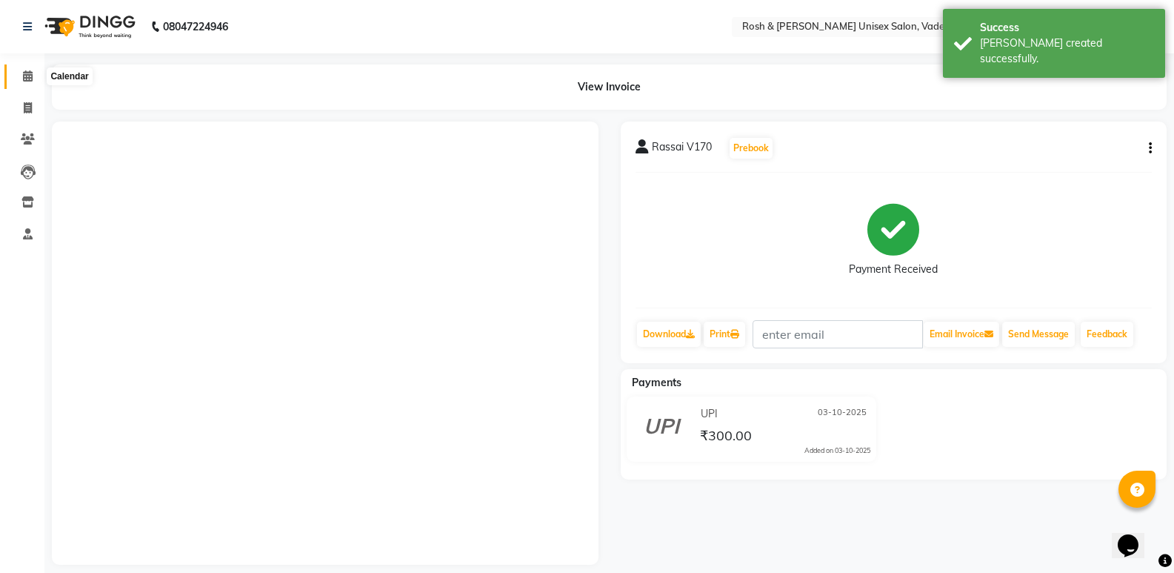
click at [30, 77] on icon at bounding box center [28, 75] width 10 height 11
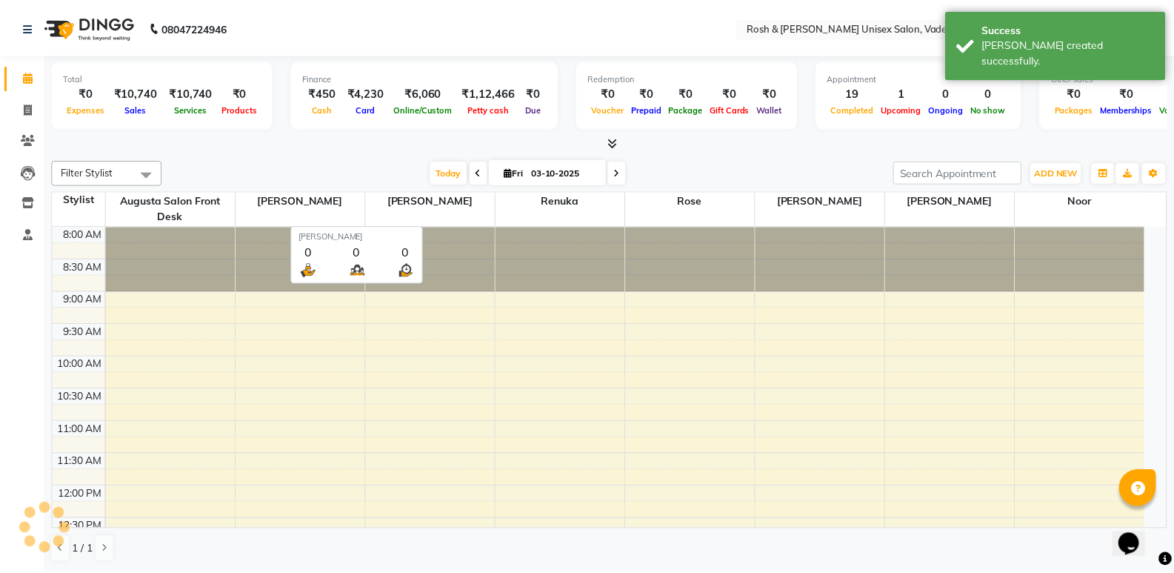
scroll to position [515, 0]
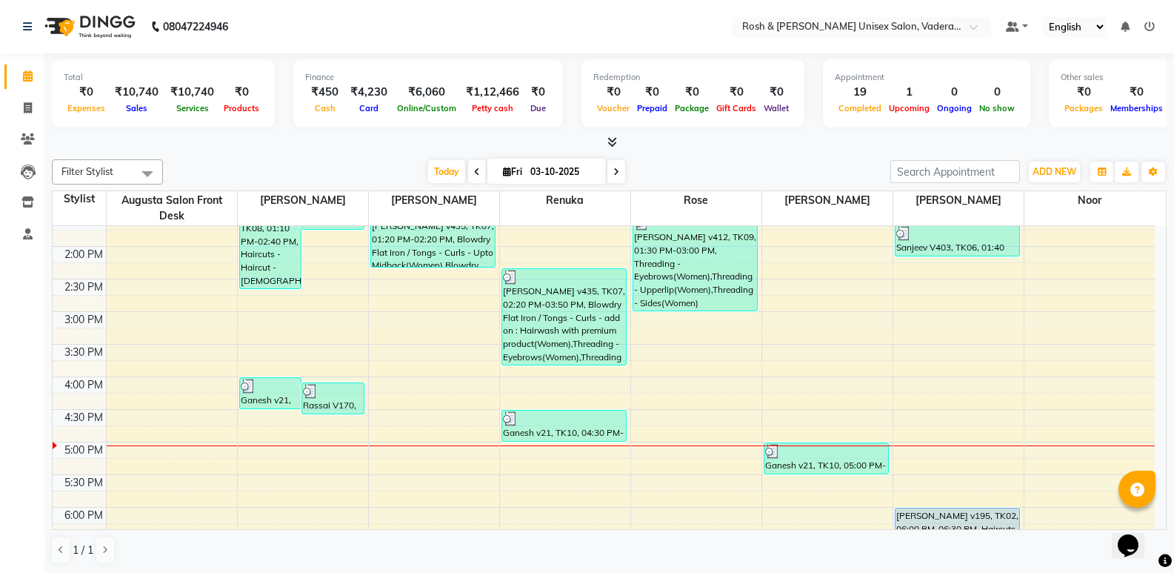
scroll to position [544, 0]
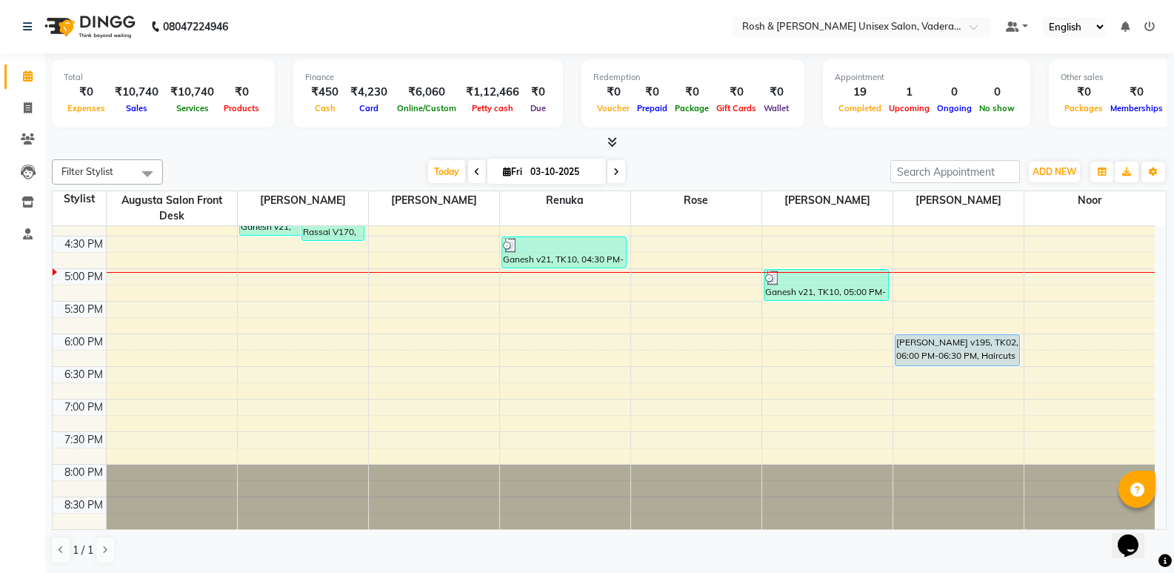
click at [610, 176] on span at bounding box center [616, 171] width 18 height 23
type input "04-10-2025"
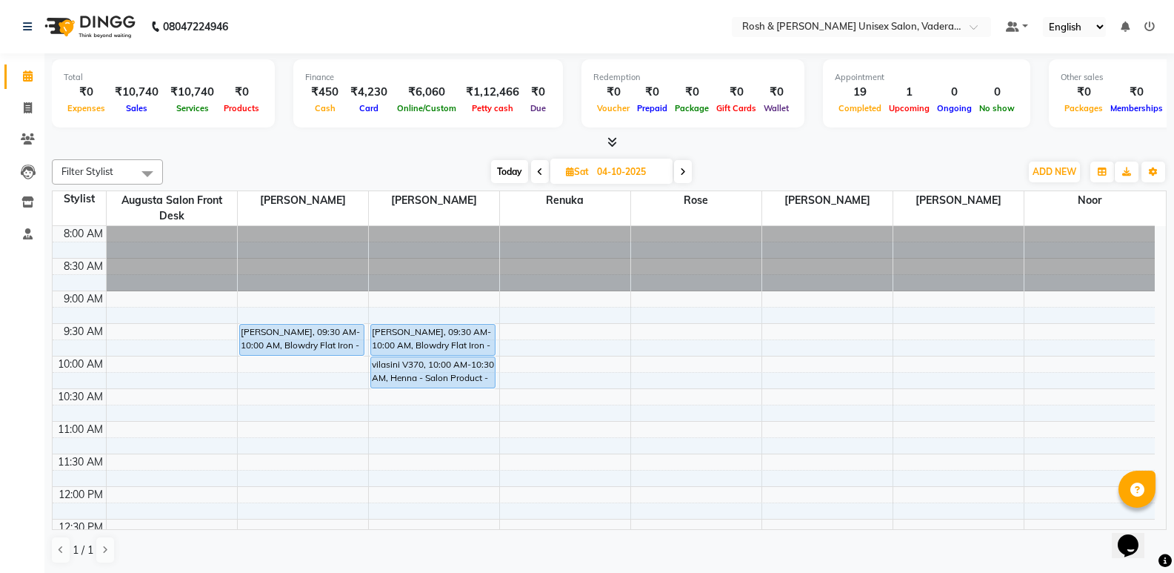
scroll to position [74, 0]
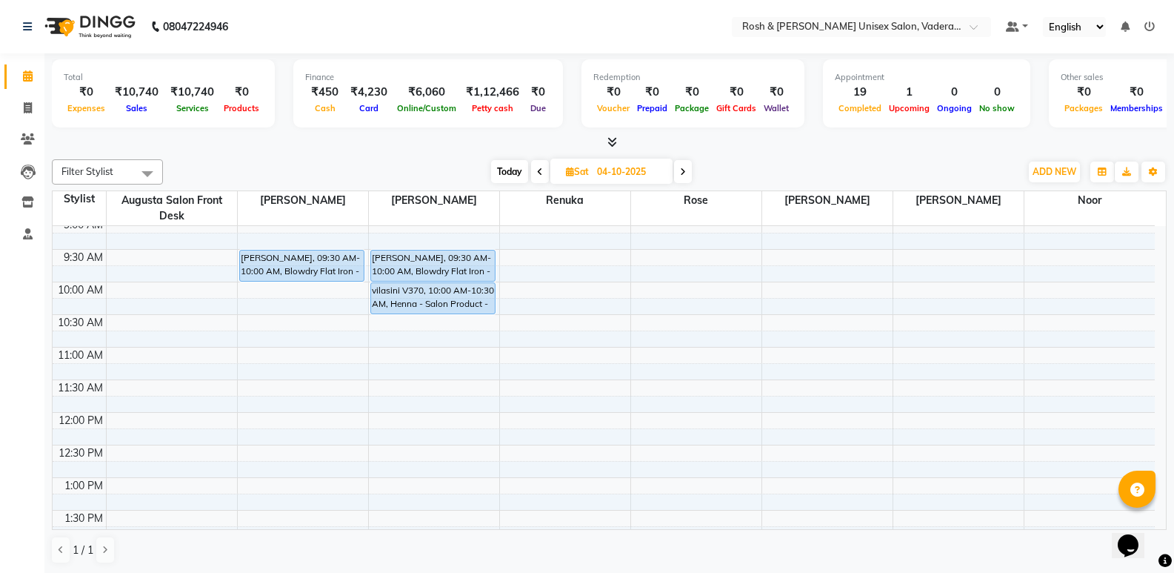
click at [760, 282] on div "8:00 AM 8:30 AM 9:00 AM 9:30 AM 10:00 AM 10:30 AM 11:00 AM 11:30 AM 12:00 PM 12…" at bounding box center [604, 575] width 1102 height 847
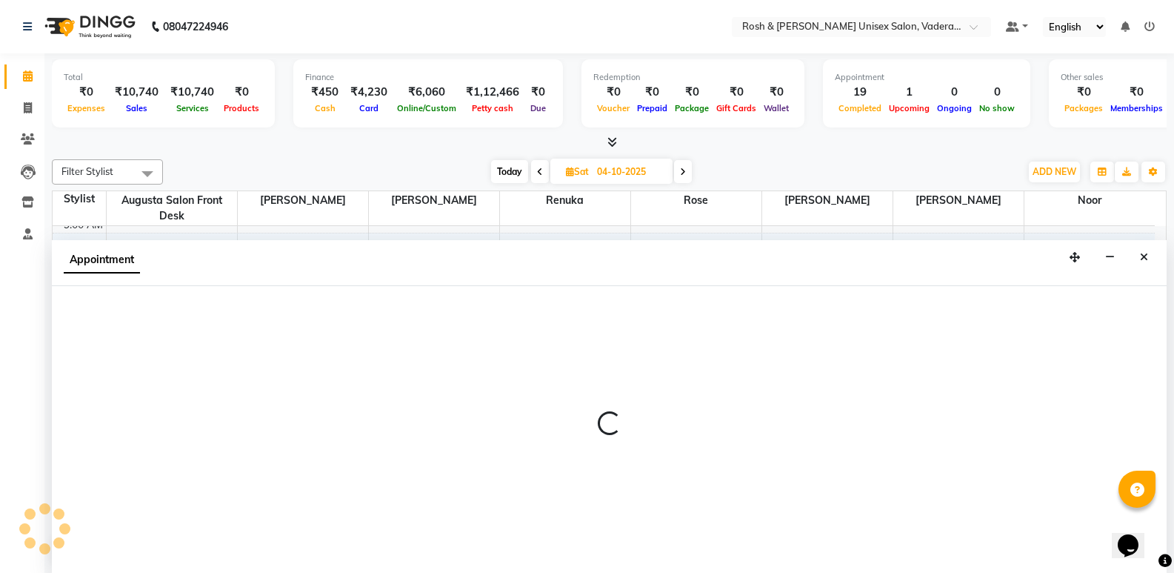
scroll to position [1, 0]
select select "87536"
select select "tentative"
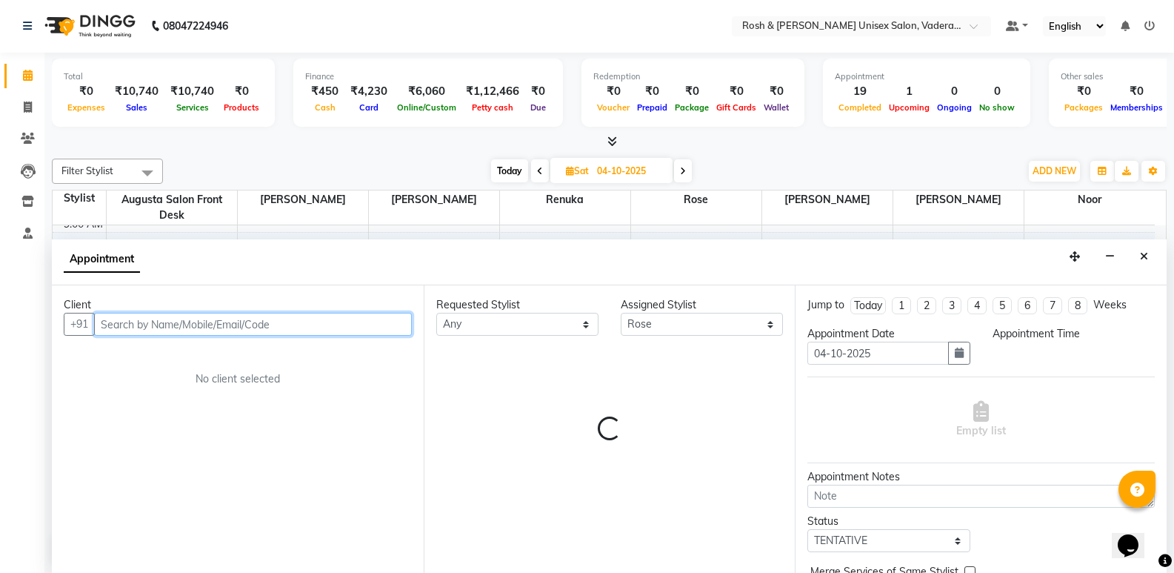
select select "600"
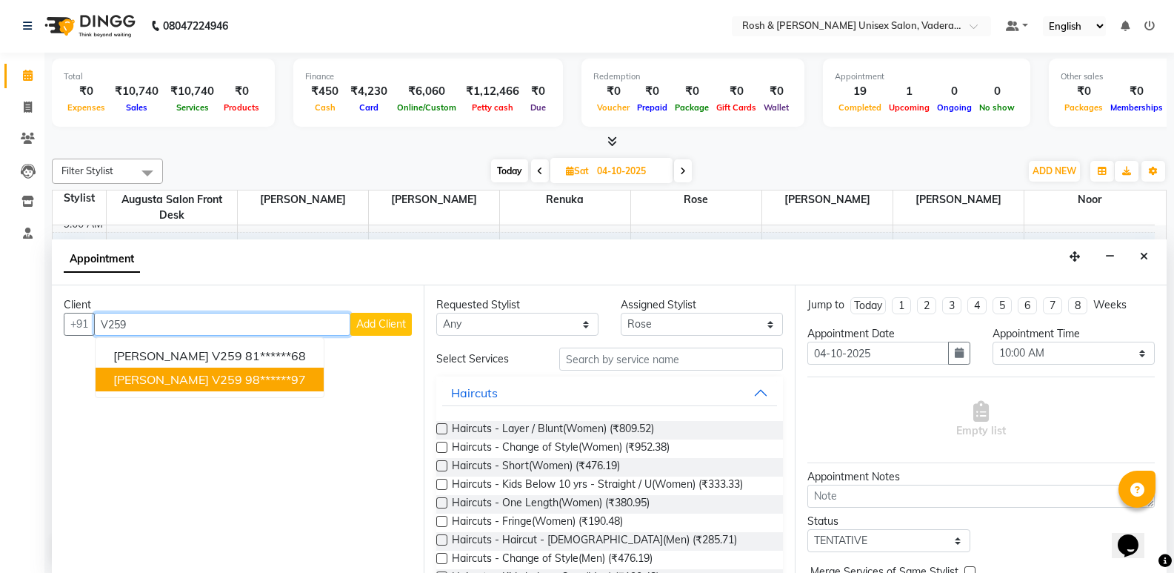
click at [245, 381] on ngb-highlight "98******97" at bounding box center [275, 379] width 61 height 15
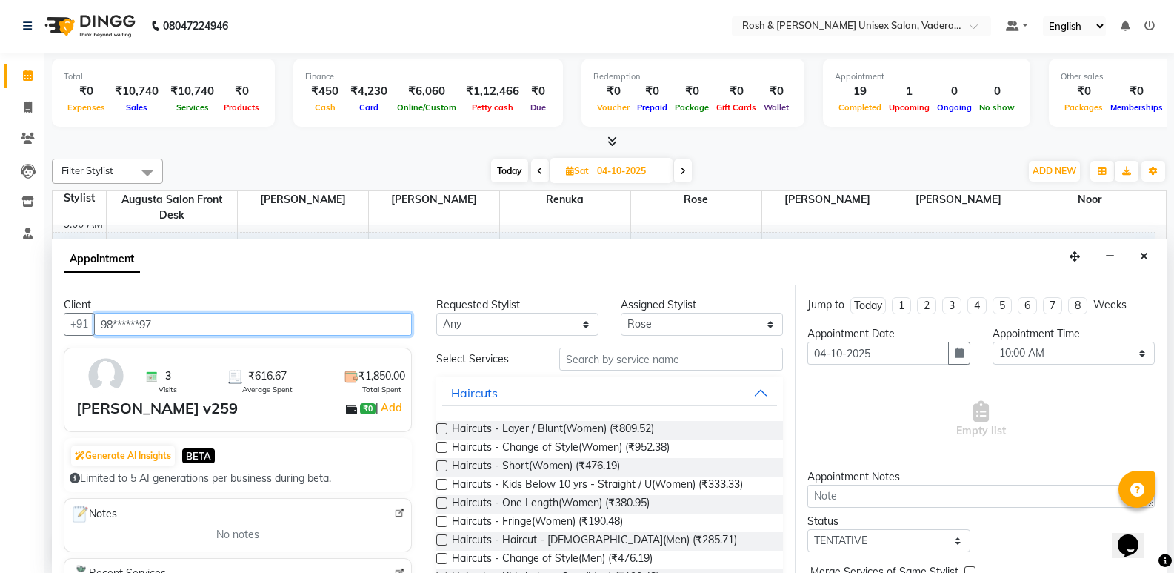
type input "98******97"
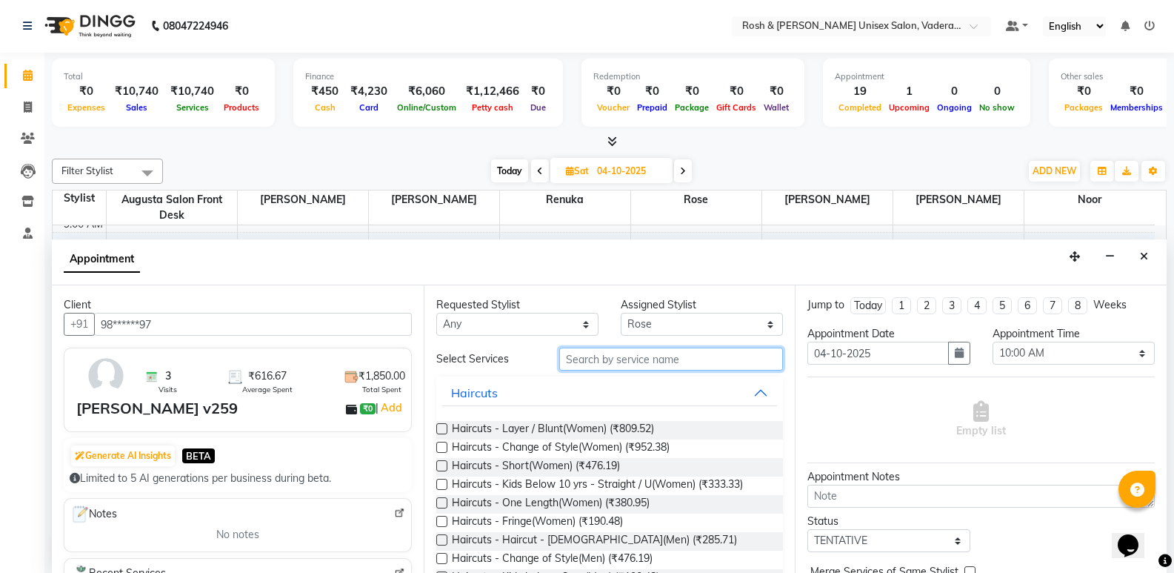
click at [717, 354] on input "text" at bounding box center [671, 358] width 224 height 23
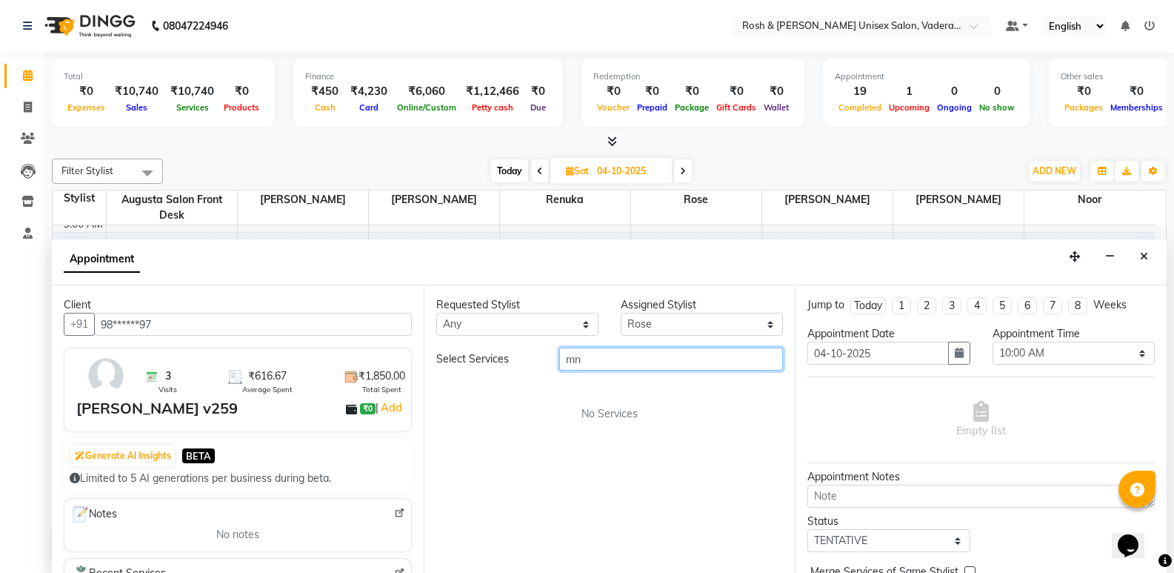
type input "m"
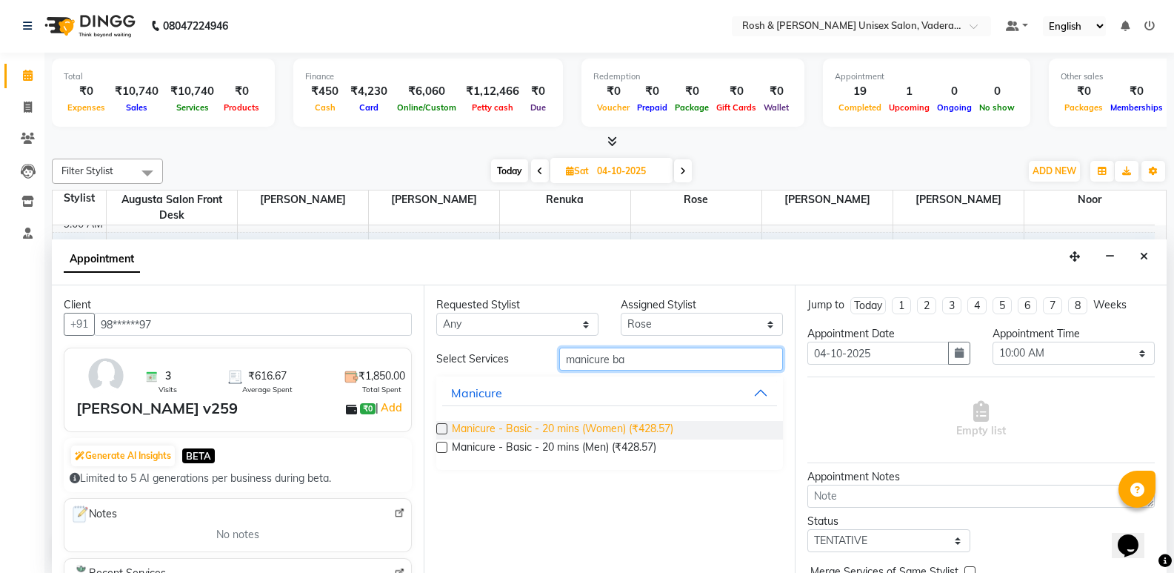
type input "manicure ba"
click at [633, 427] on span "Manicure - Basic - 20 mins (Women) (₹428.57)" at bounding box center [562, 430] width 221 height 19
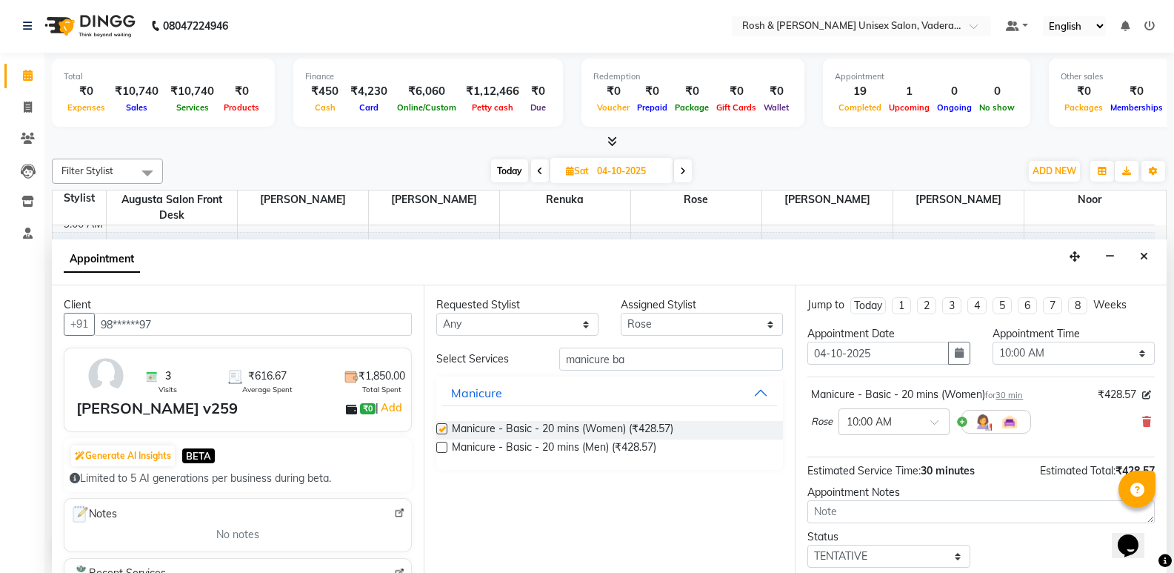
checkbox input "false"
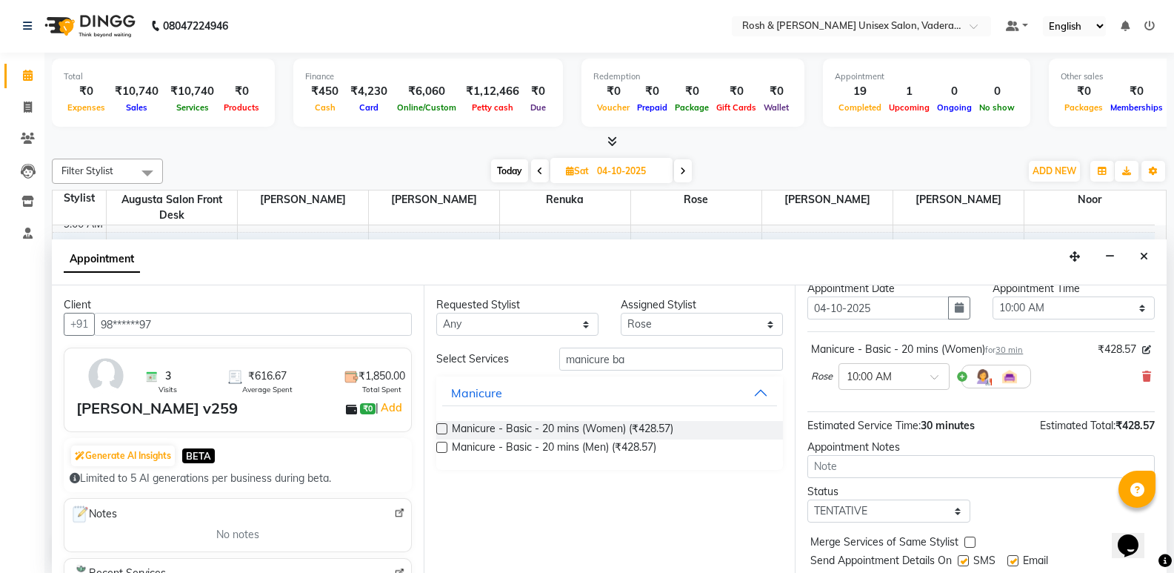
scroll to position [88, 0]
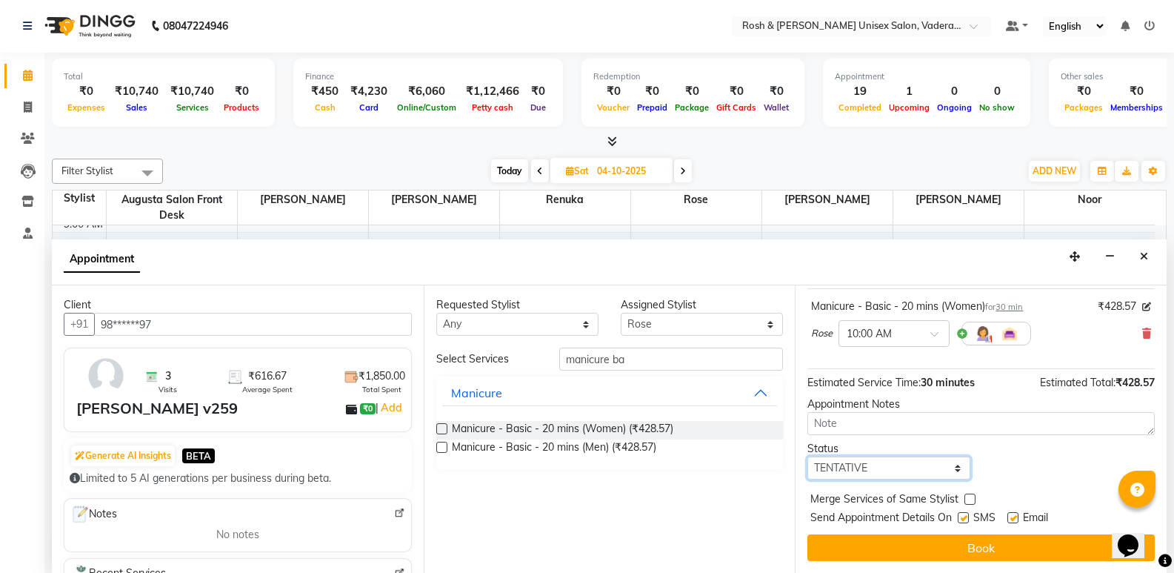
click at [893, 470] on select "Select TENTATIVE CONFIRM UPCOMING" at bounding box center [888, 467] width 162 height 23
select select "upcoming"
click at [807, 456] on select "Select TENTATIVE CONFIRM UPCOMING" at bounding box center [888, 467] width 162 height 23
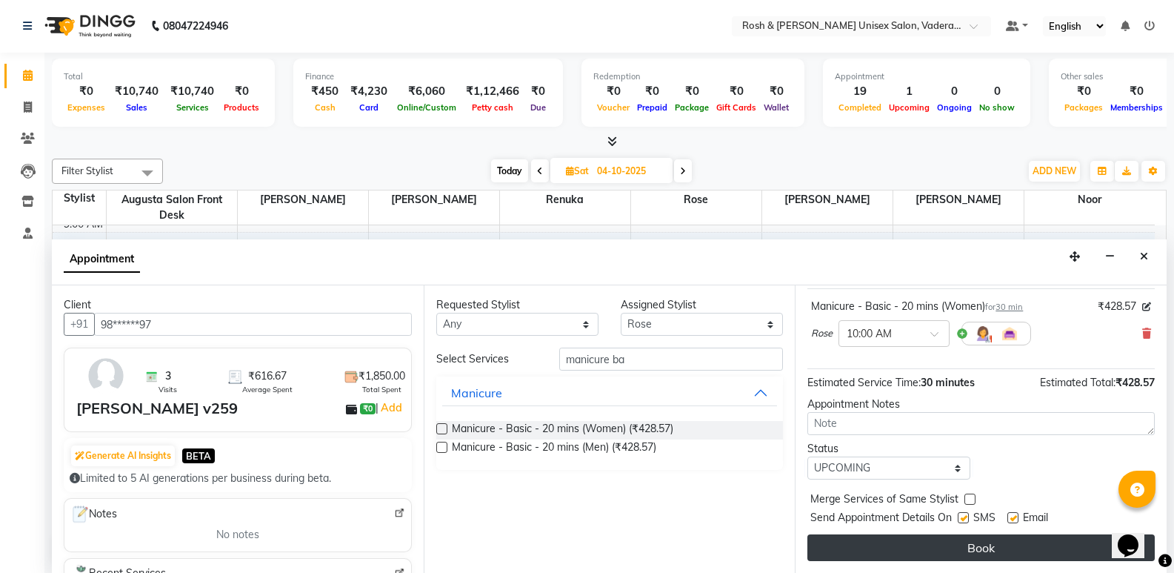
click at [978, 553] on button "Book" at bounding box center [980, 547] width 347 height 27
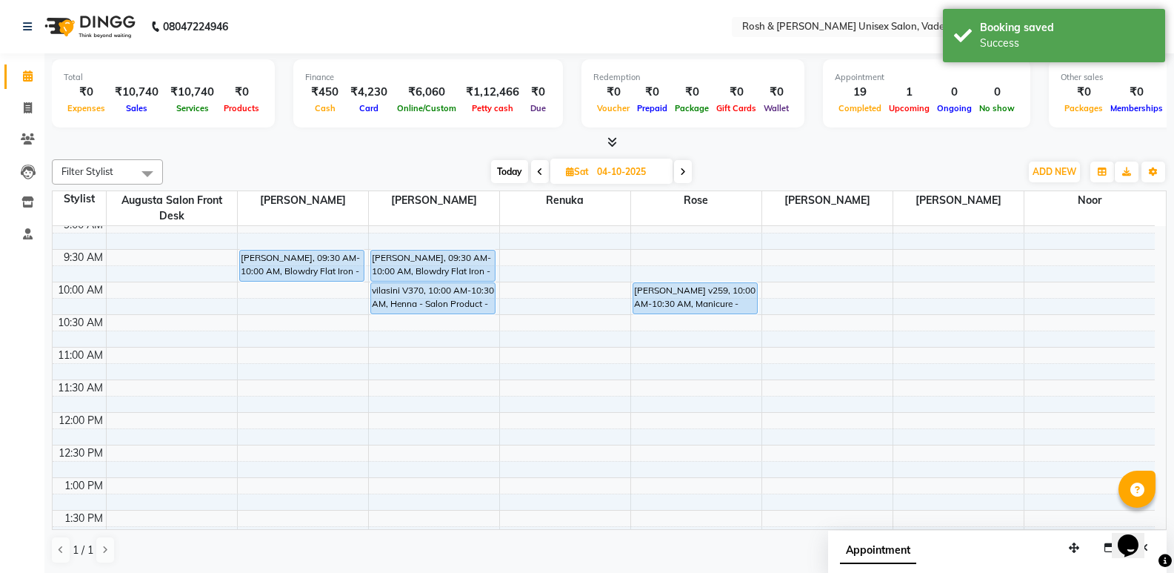
scroll to position [0, 0]
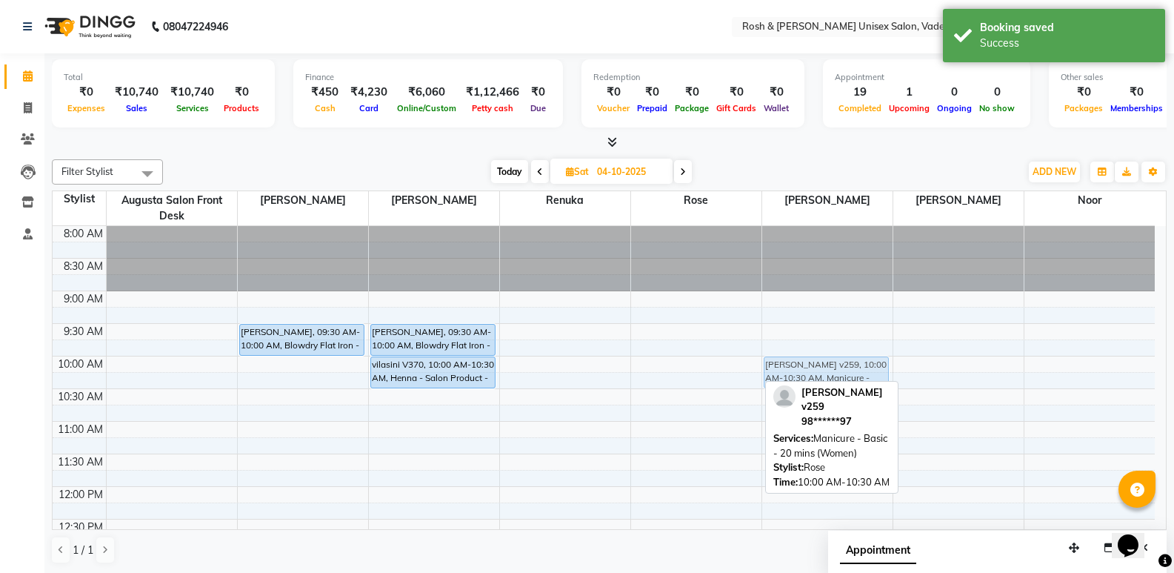
drag, startPoint x: 707, startPoint y: 370, endPoint x: 786, endPoint y: 370, distance: 78.5
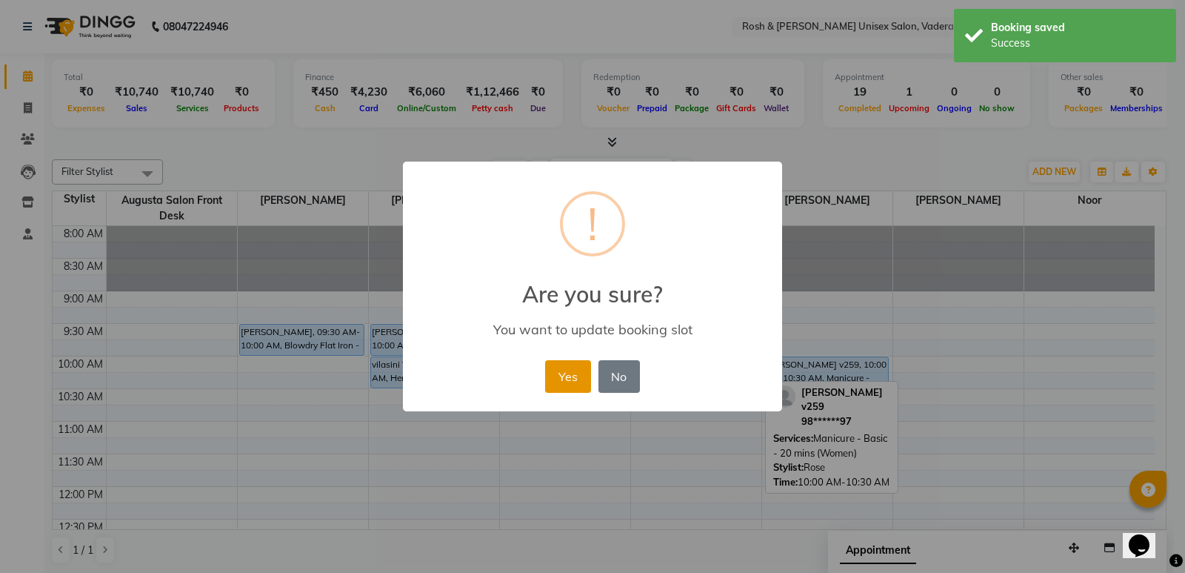
click at [583, 380] on button "Yes" at bounding box center [567, 376] width 45 height 33
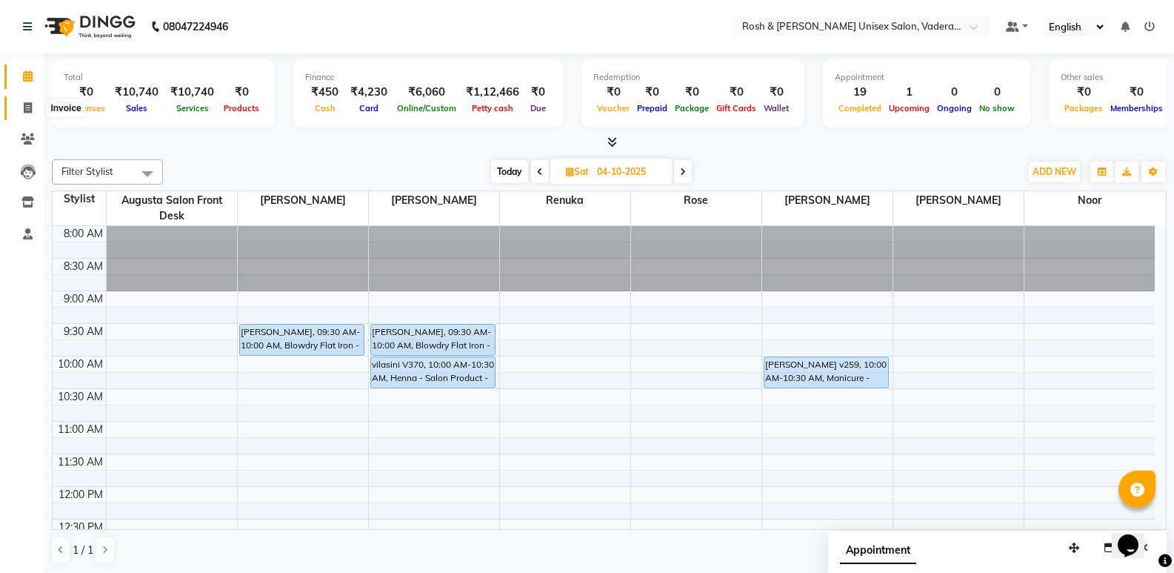
click at [36, 109] on span at bounding box center [28, 108] width 26 height 17
select select "service"
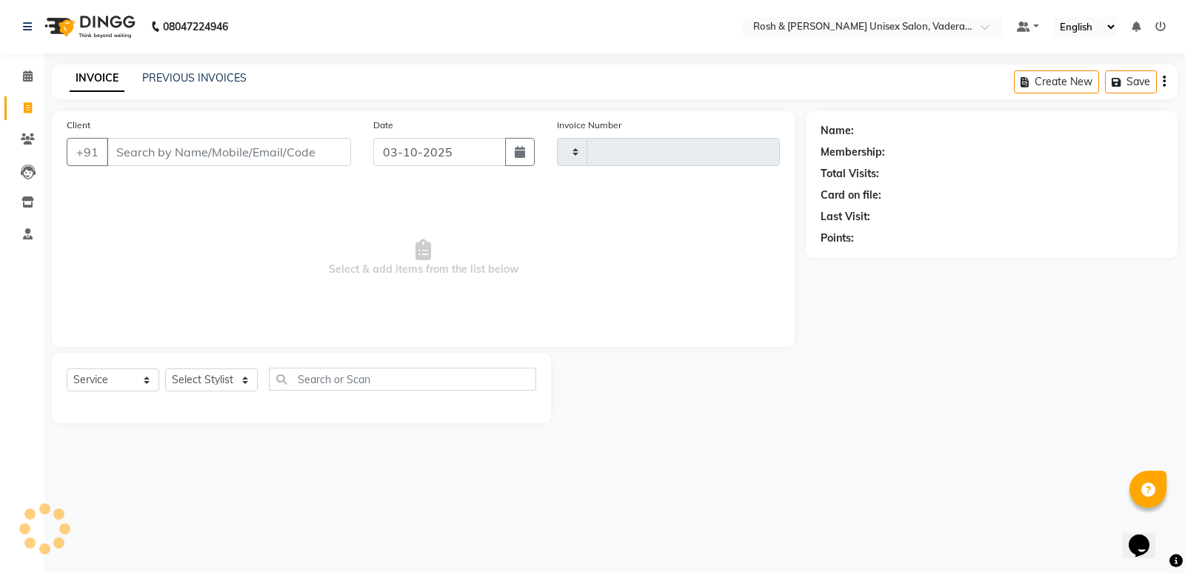
type input "1100"
select select "8657"
click at [28, 70] on span at bounding box center [28, 76] width 26 height 17
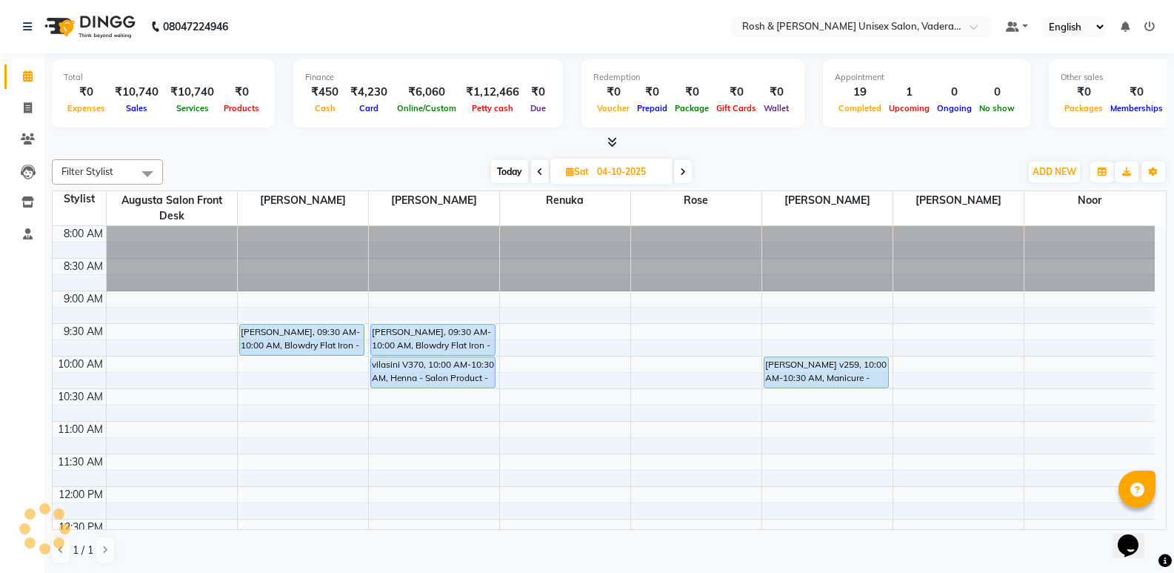
click at [505, 164] on span "Today" at bounding box center [509, 171] width 37 height 23
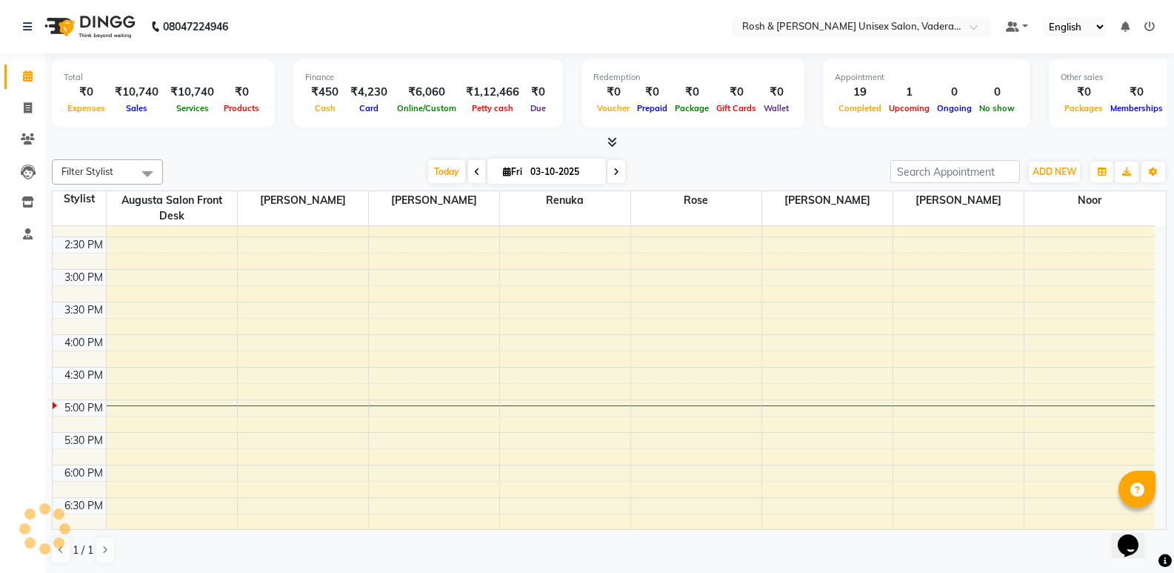
scroll to position [173, 0]
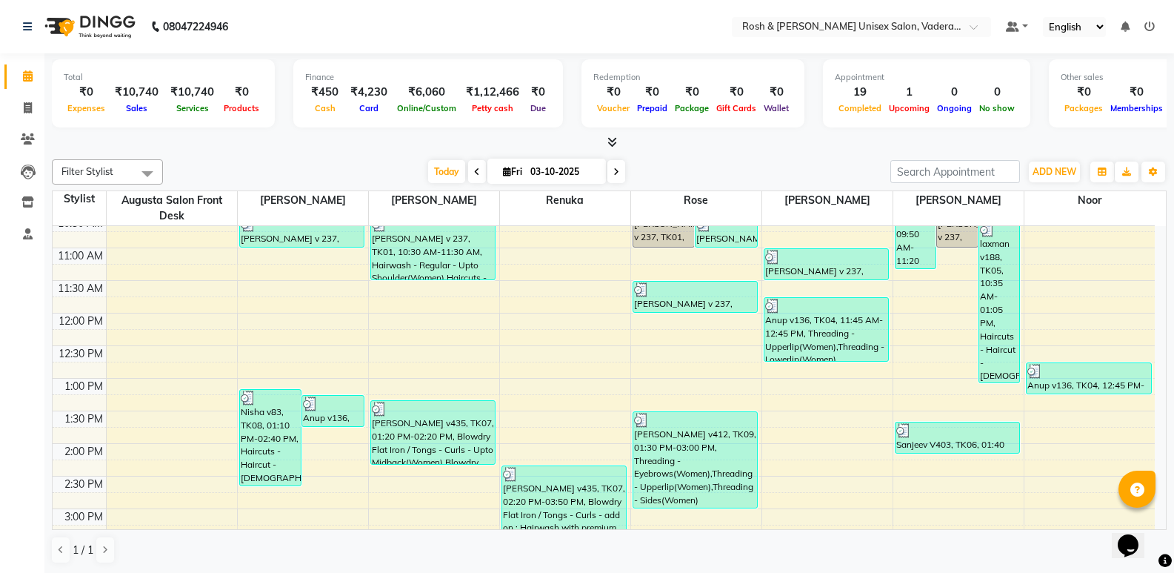
click at [610, 141] on icon at bounding box center [612, 141] width 10 height 11
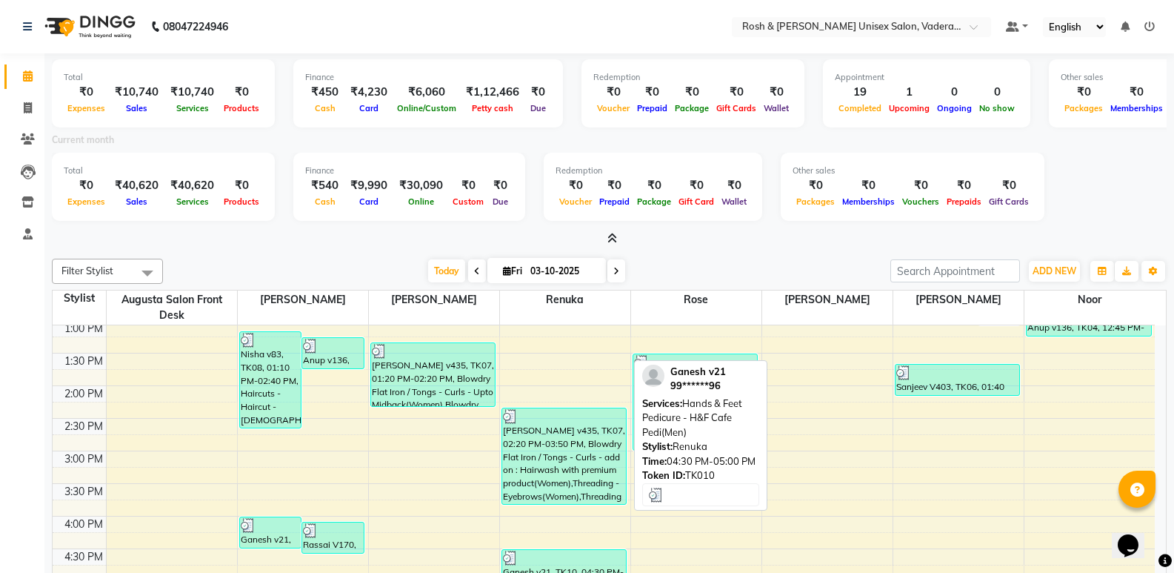
scroll to position [321, 0]
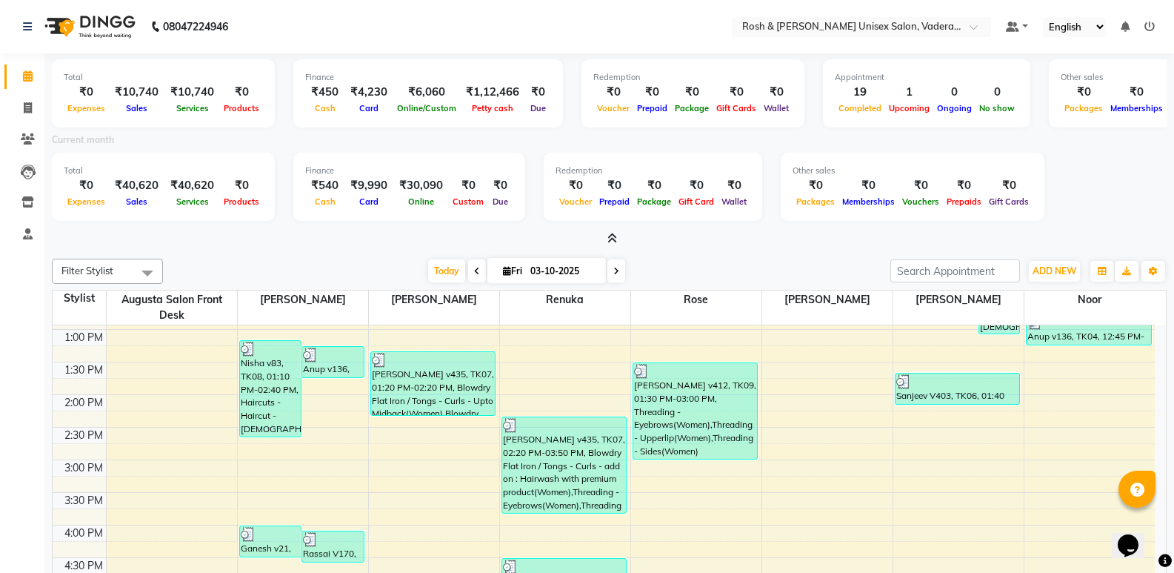
click at [611, 263] on span at bounding box center [616, 270] width 18 height 23
type input "04-10-2025"
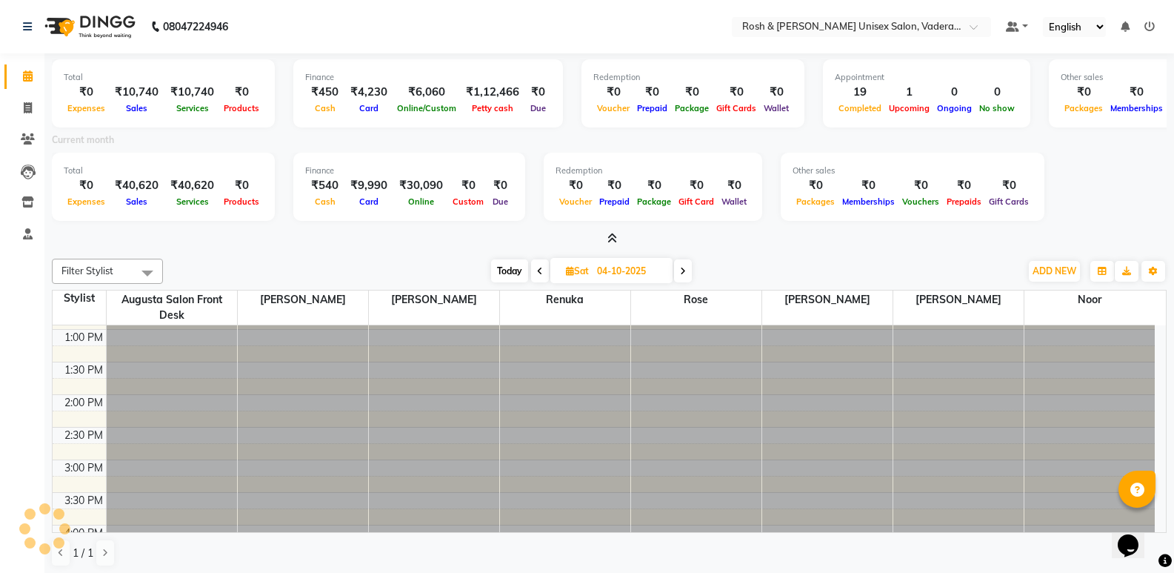
scroll to position [0, 0]
click at [611, 263] on input "04-10-2025" at bounding box center [630, 271] width 74 height 22
select select "10"
select select "2025"
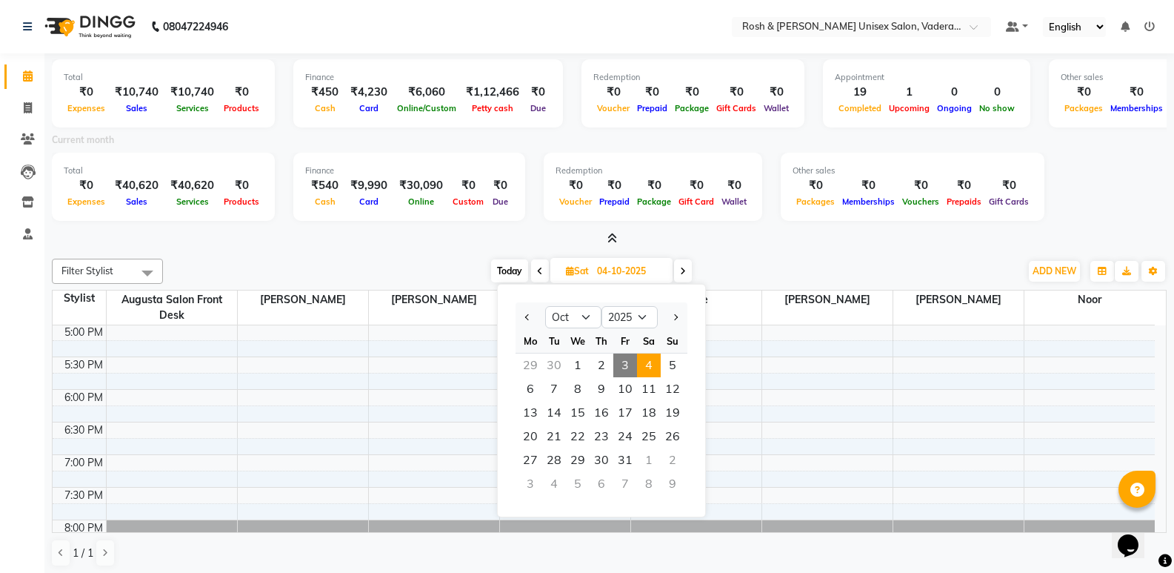
click at [678, 273] on span at bounding box center [683, 270] width 18 height 23
type input "05-10-2025"
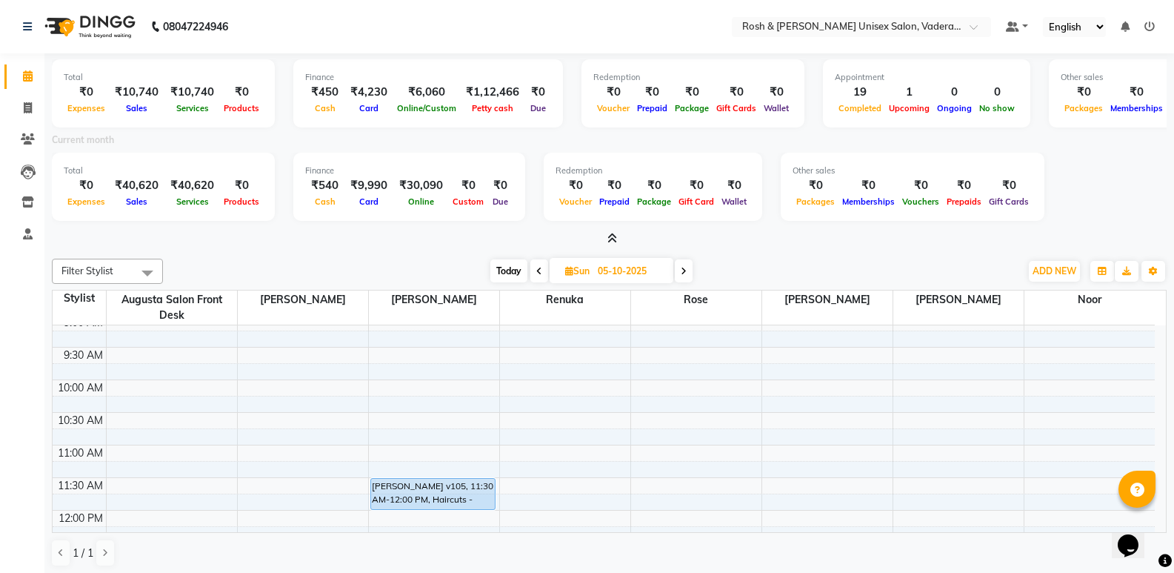
scroll to position [74, 0]
click at [15, 100] on span at bounding box center [28, 108] width 26 height 17
select select "service"
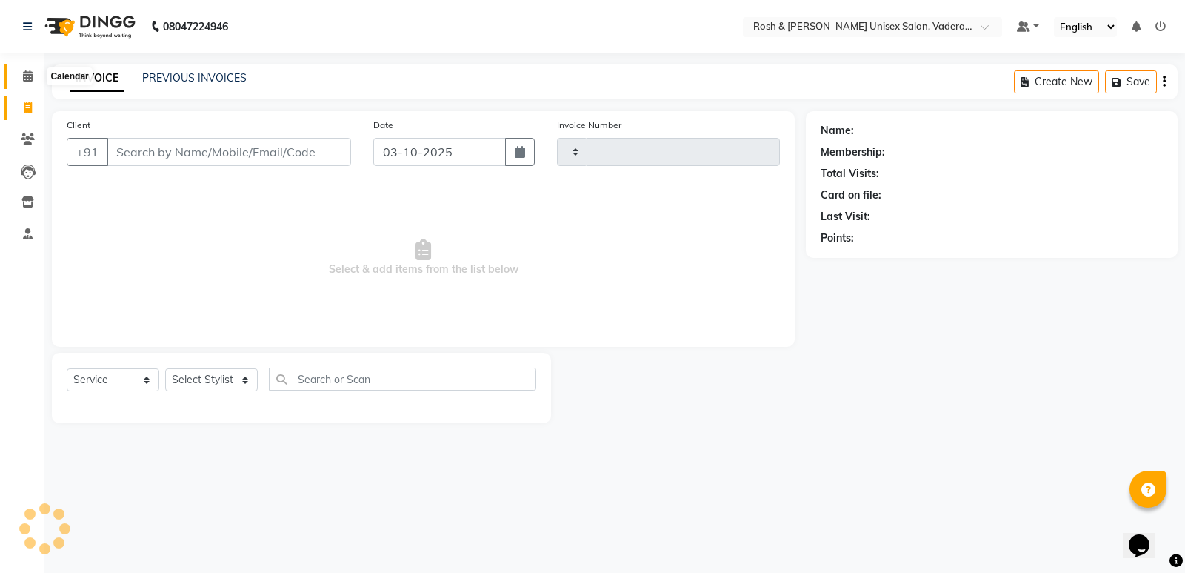
click at [32, 81] on span at bounding box center [28, 76] width 26 height 17
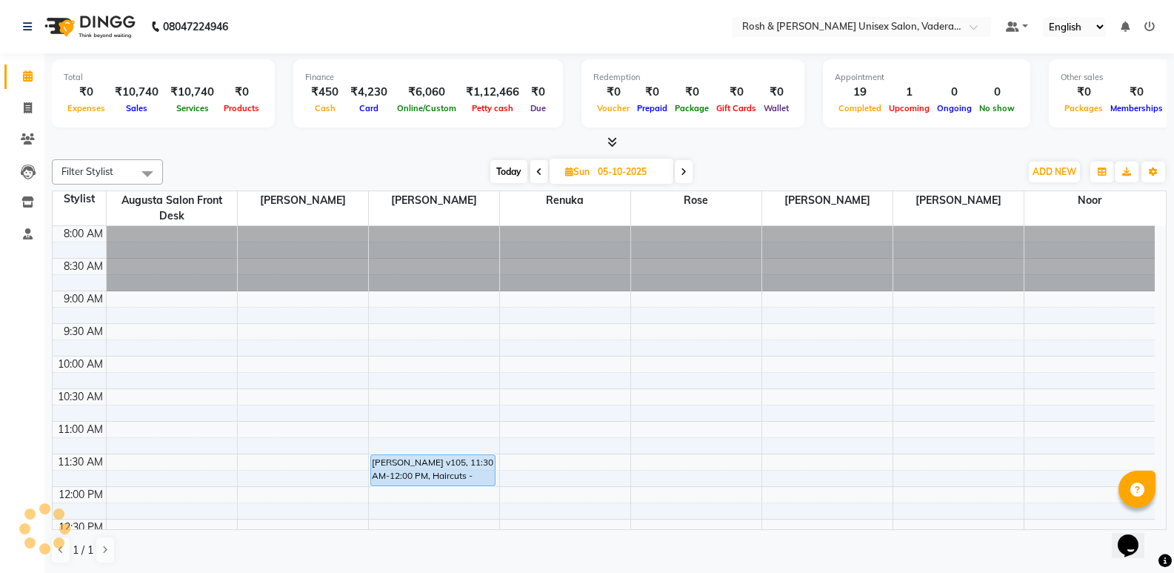
click at [506, 168] on span "Today" at bounding box center [508, 171] width 37 height 23
type input "03-10-2025"
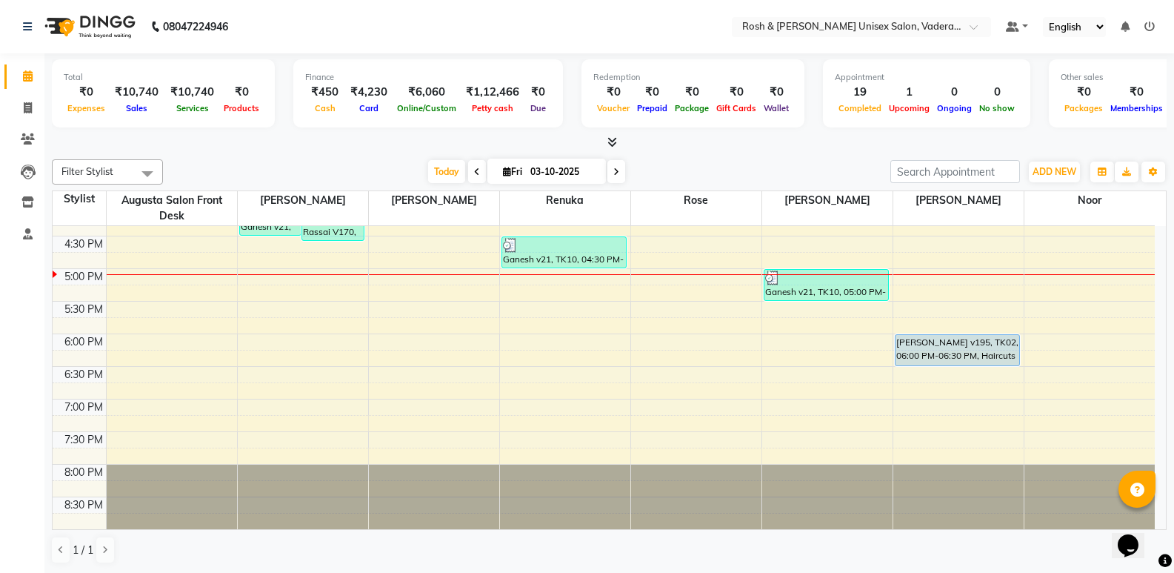
scroll to position [247, 0]
